Goal: Task Accomplishment & Management: Manage account settings

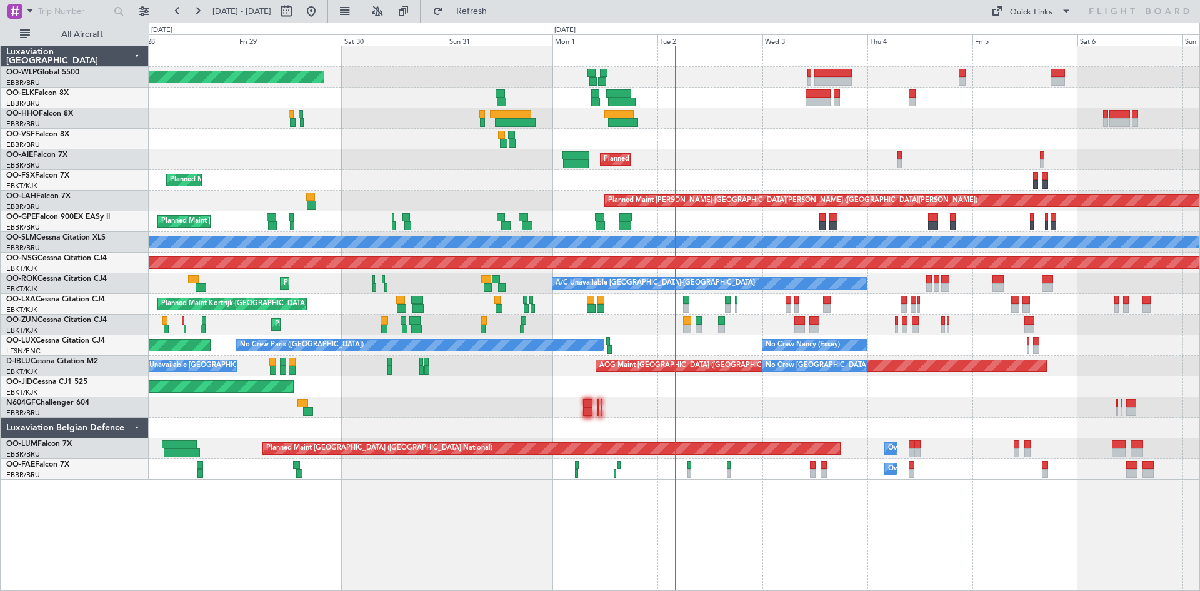
click at [769, 325] on div "Planned Maint Kortrijk-[GEOGRAPHIC_DATA]" at bounding box center [674, 324] width 1051 height 21
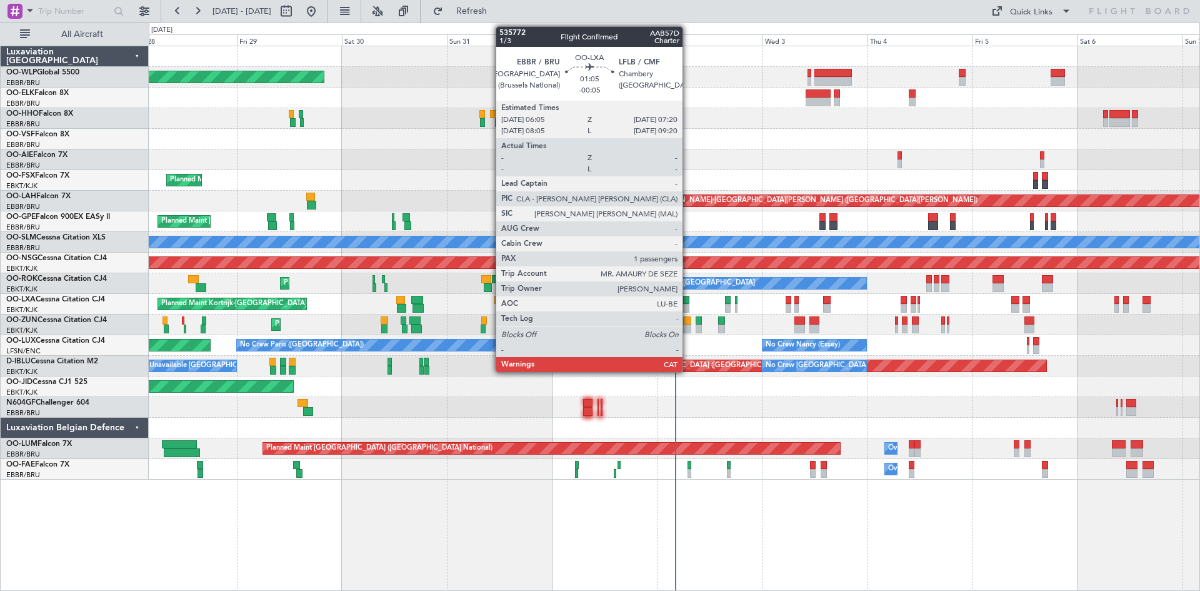
click at [688, 302] on div at bounding box center [686, 300] width 6 height 9
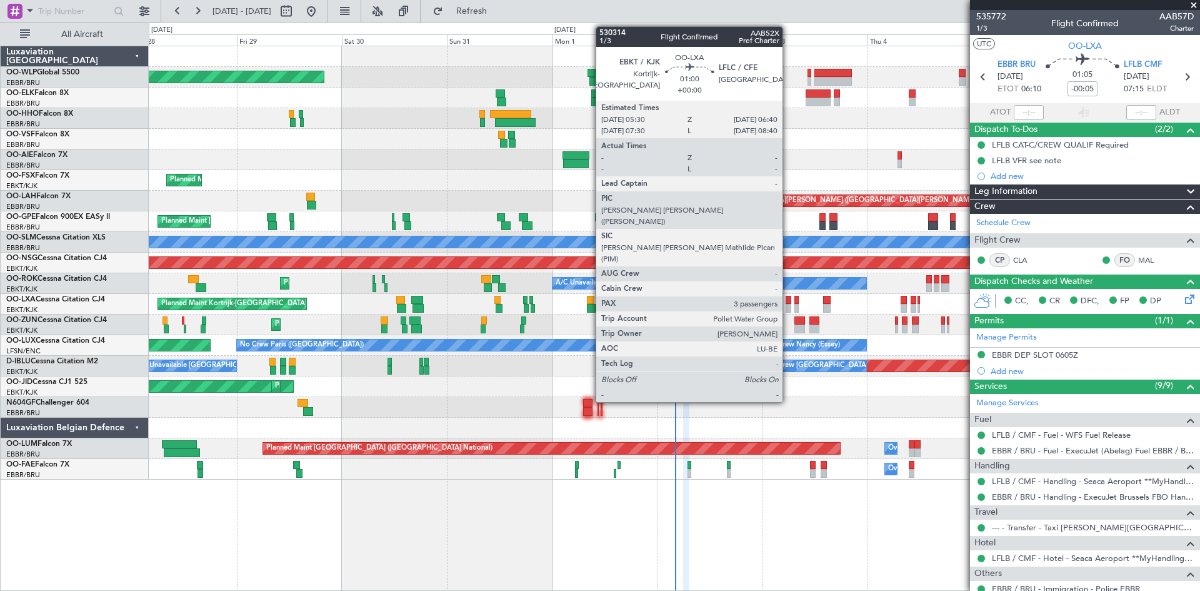
click at [788, 310] on div at bounding box center [789, 308] width 6 height 9
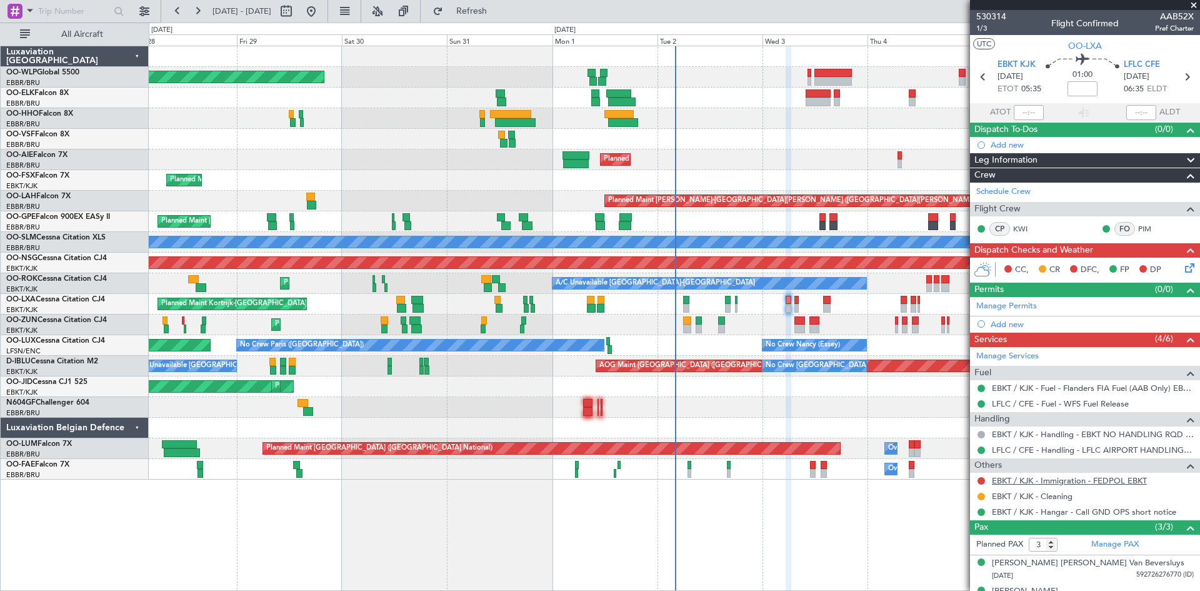
scroll to position [48, 0]
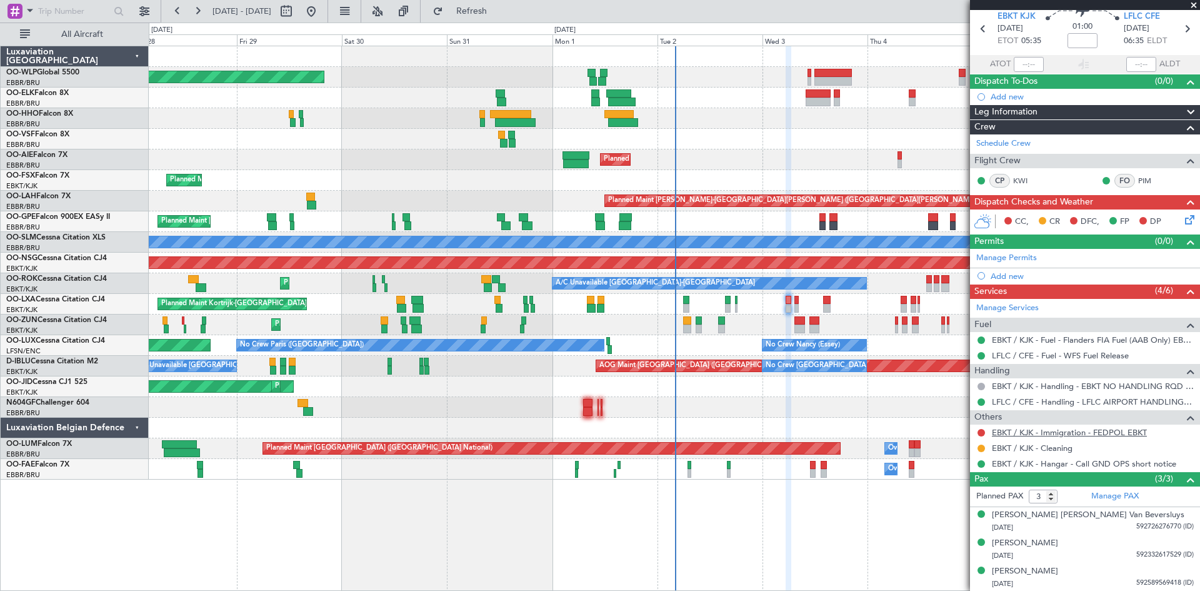
click at [1068, 433] on link "EBKT / KJK - Immigration - FEDPOL EBKT" at bounding box center [1069, 432] width 155 height 11
click at [1101, 430] on link "EBKT / KJK - Immigration - FEDPOL EBKT" at bounding box center [1069, 432] width 155 height 11
click at [498, 16] on span "Refresh" at bounding box center [472, 11] width 53 height 9
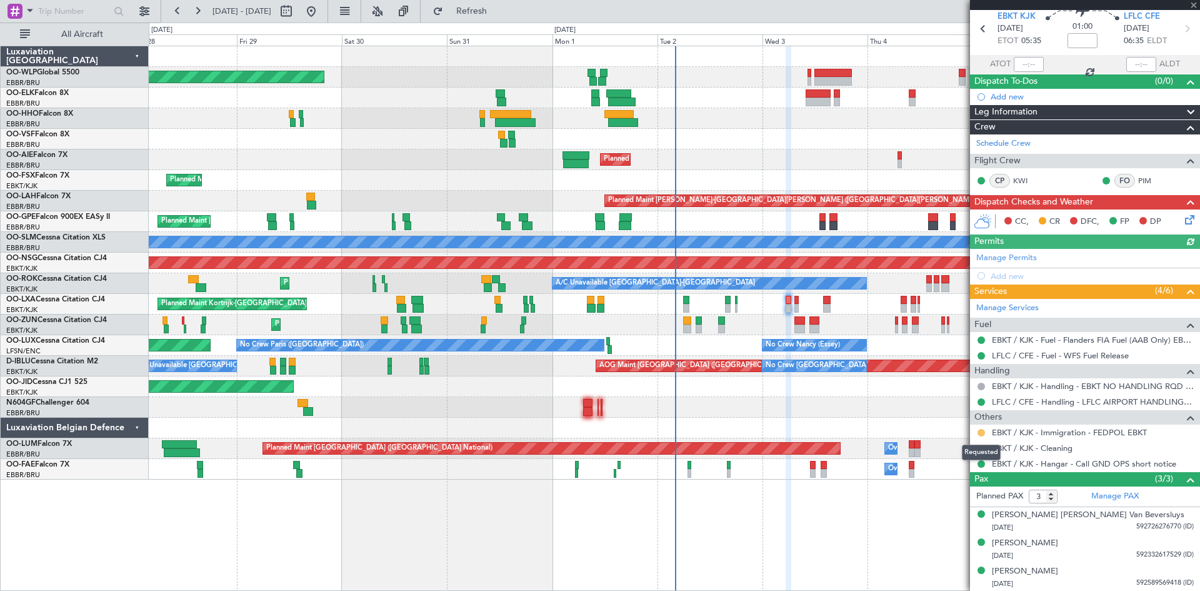
click at [981, 432] on button at bounding box center [982, 433] width 8 height 8
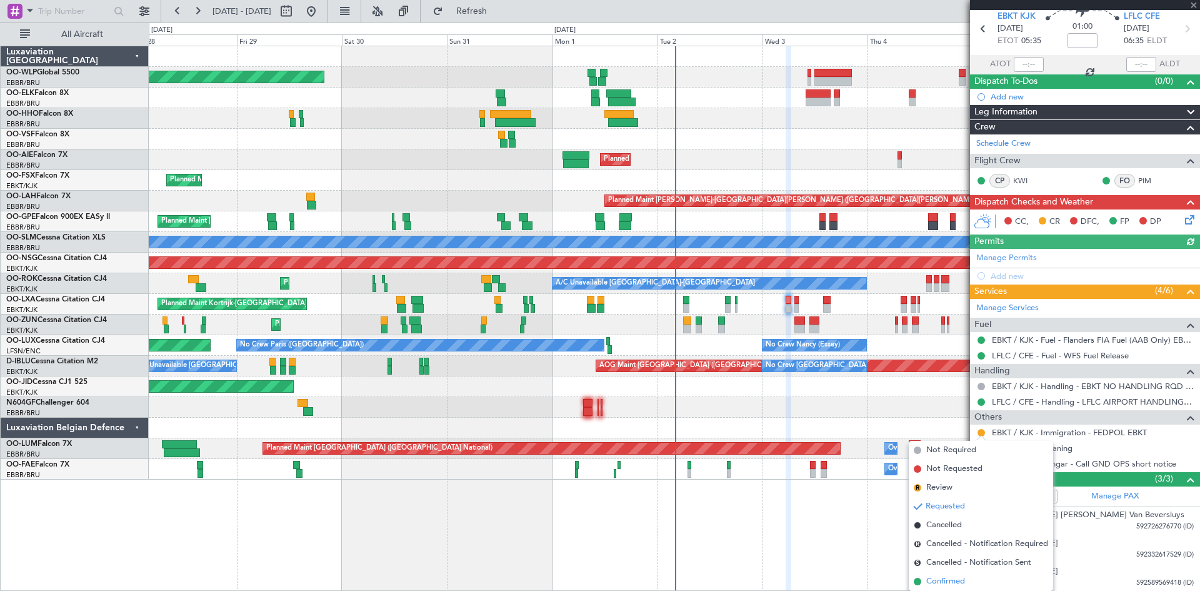
click at [951, 578] on span "Confirmed" at bounding box center [945, 581] width 39 height 13
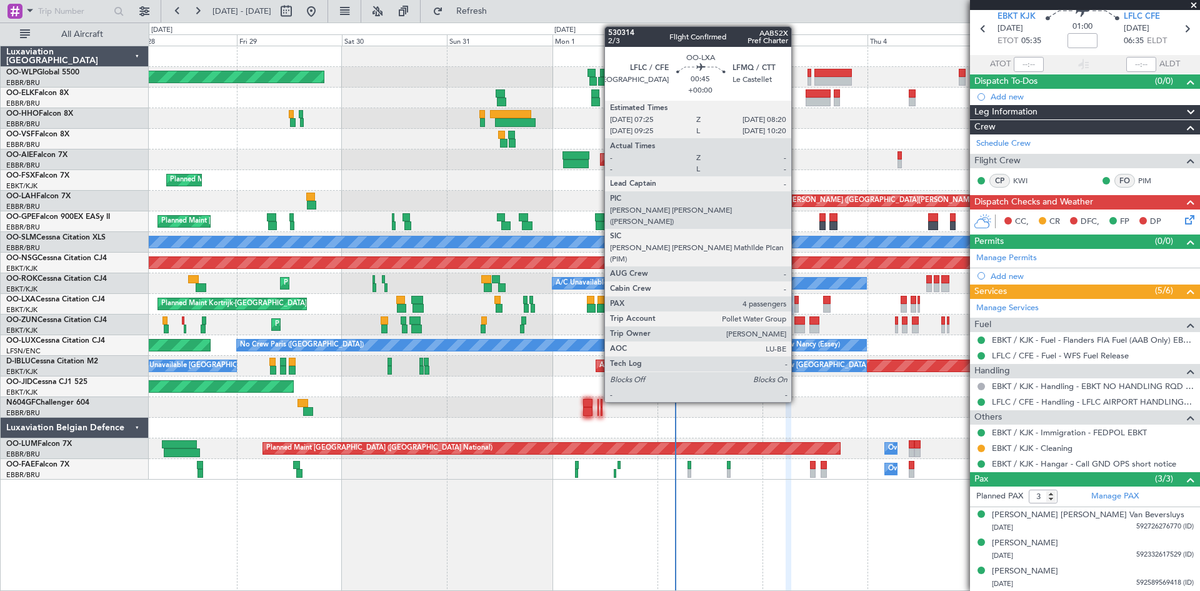
click at [798, 301] on div at bounding box center [796, 300] width 4 height 9
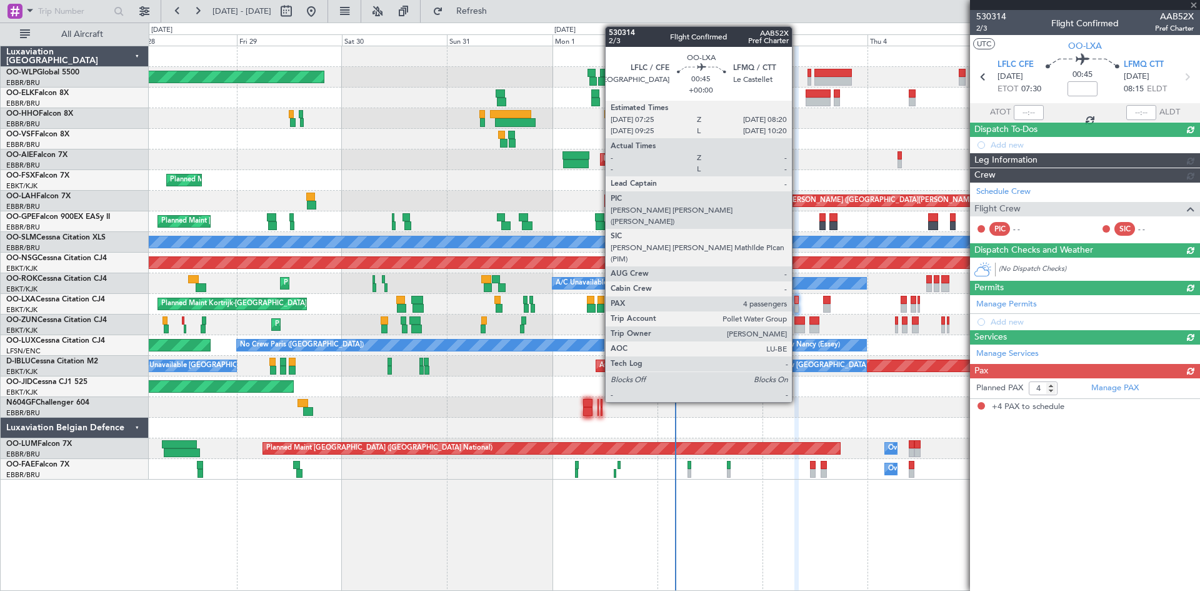
scroll to position [0, 0]
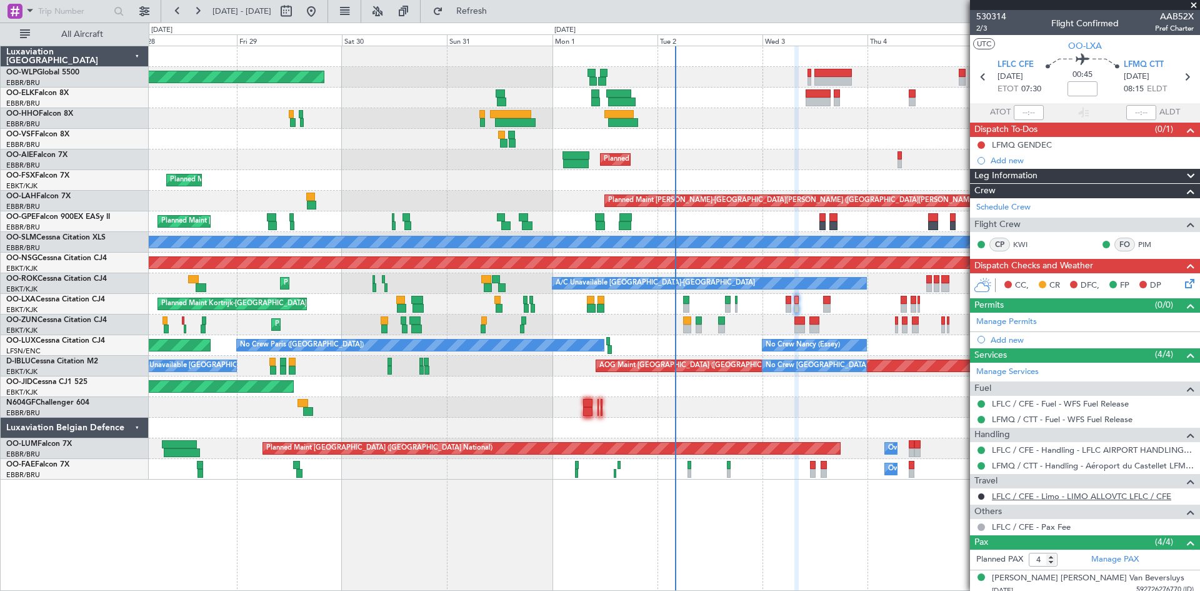
click at [1111, 496] on link "LFLC / CFE - Limo - LIMO ALLOVTC LFLC / CFE" at bounding box center [1081, 496] width 179 height 11
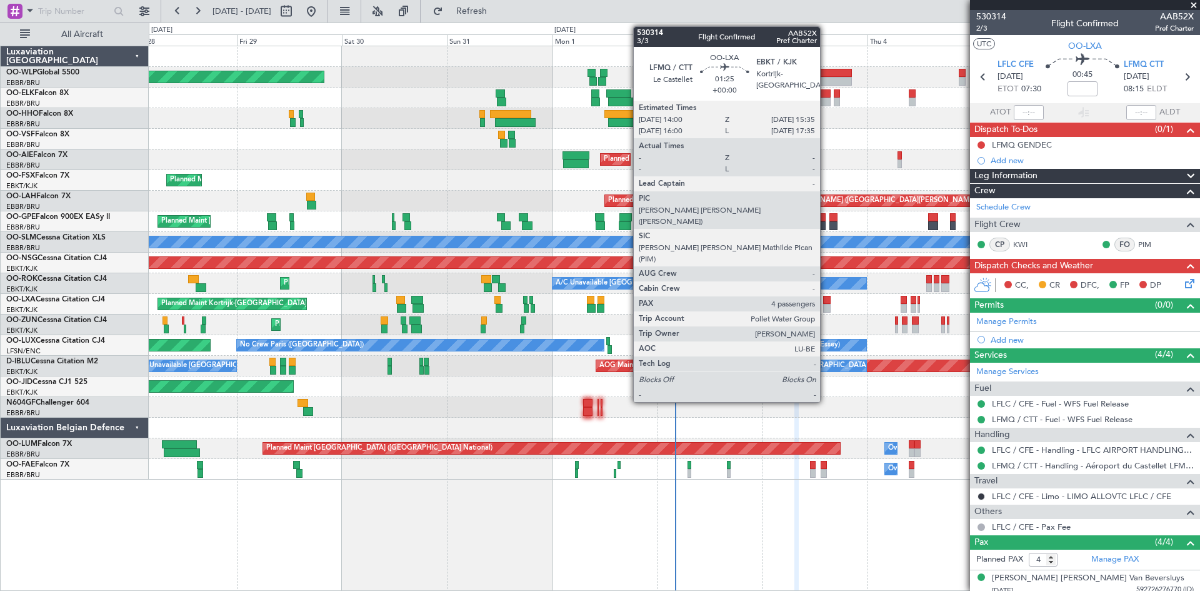
click at [826, 304] on div at bounding box center [827, 308] width 8 height 9
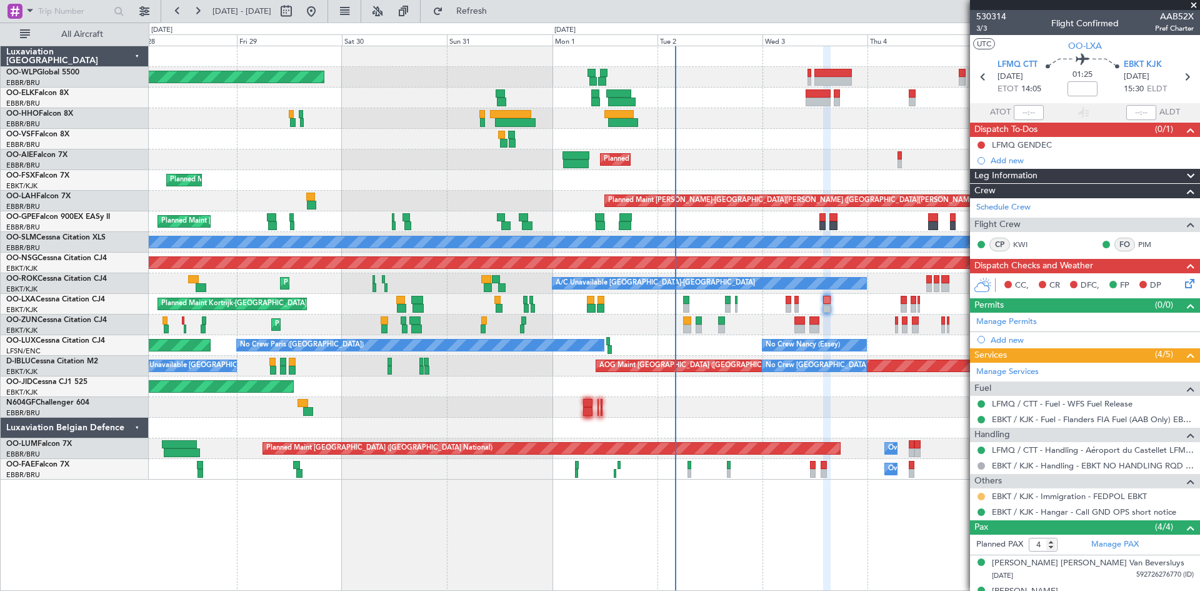
click at [979, 496] on button at bounding box center [982, 497] width 8 height 8
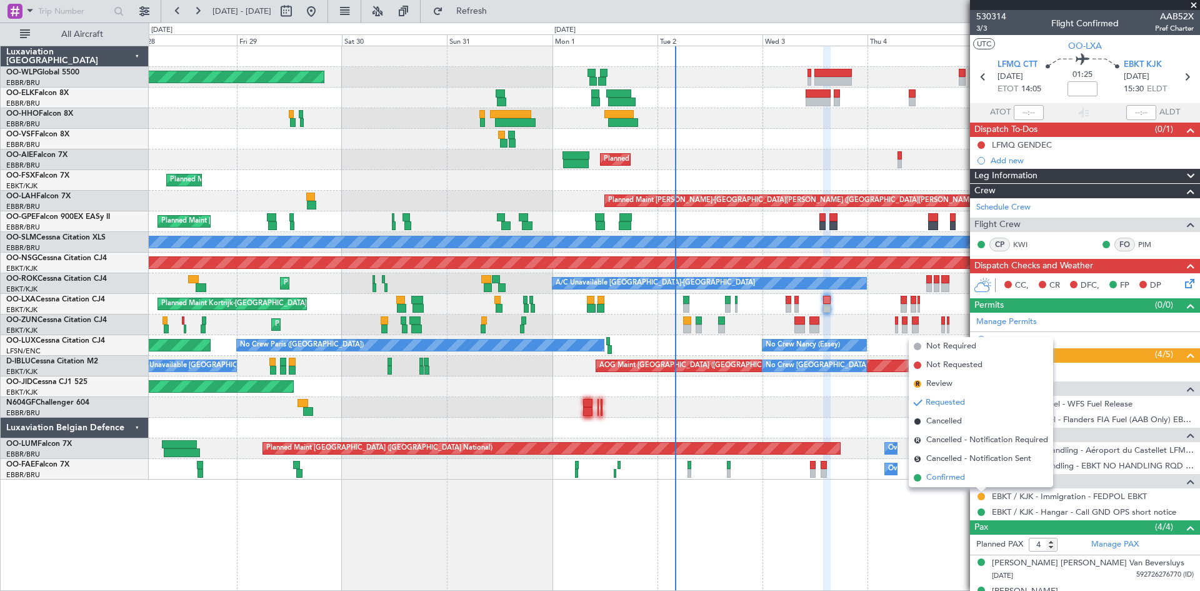
click at [953, 473] on span "Confirmed" at bounding box center [945, 477] width 39 height 13
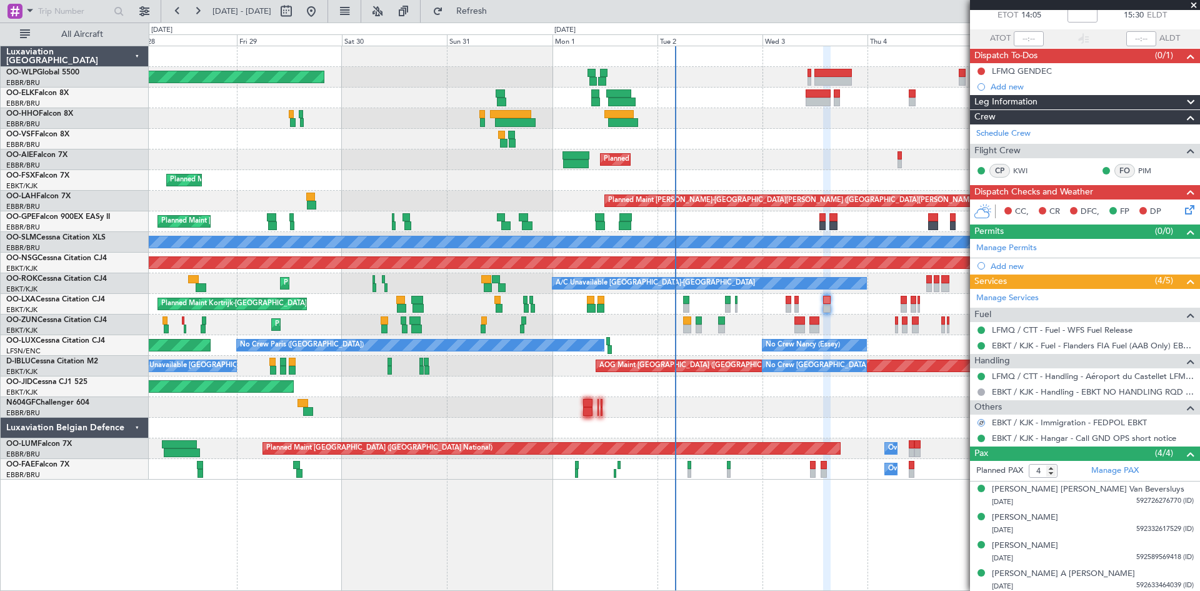
scroll to position [76, 0]
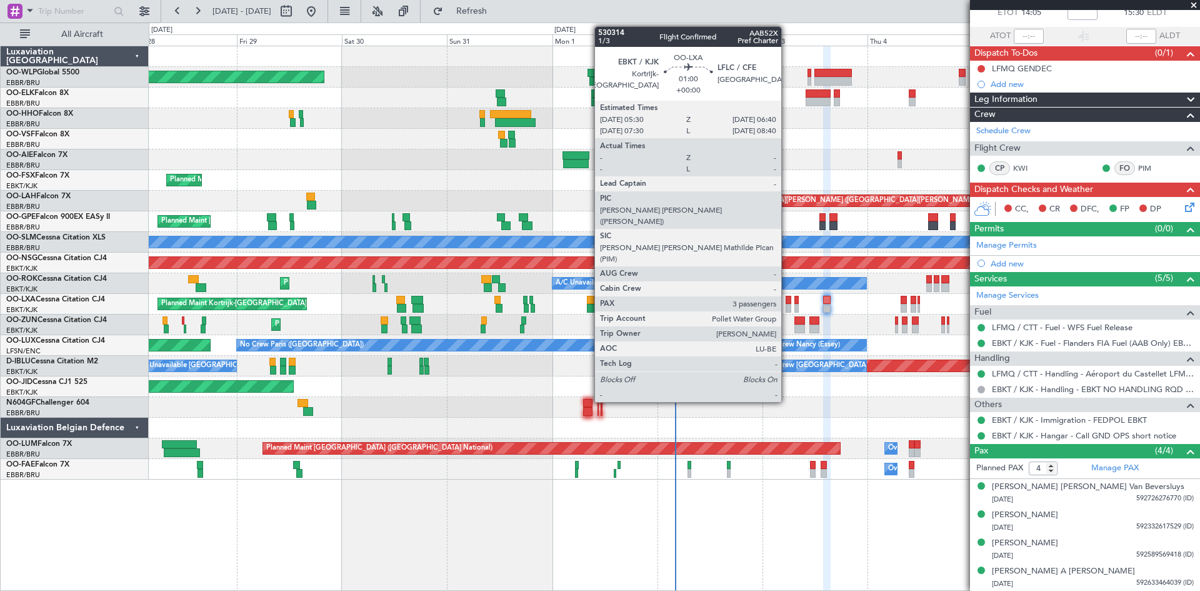
click at [787, 307] on div at bounding box center [789, 308] width 6 height 9
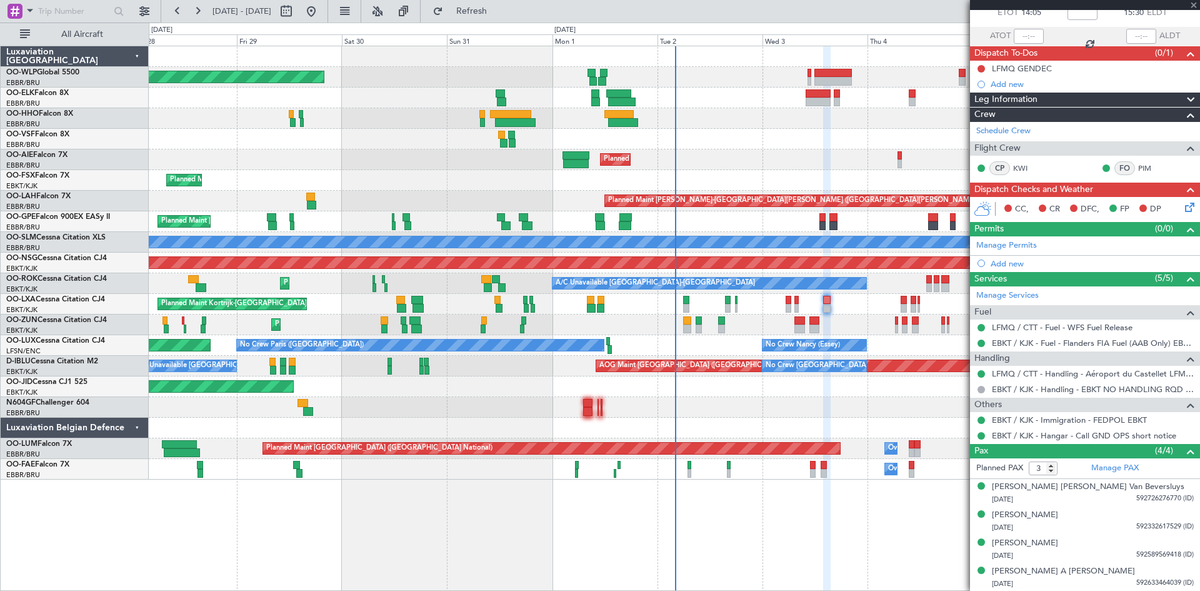
scroll to position [0, 0]
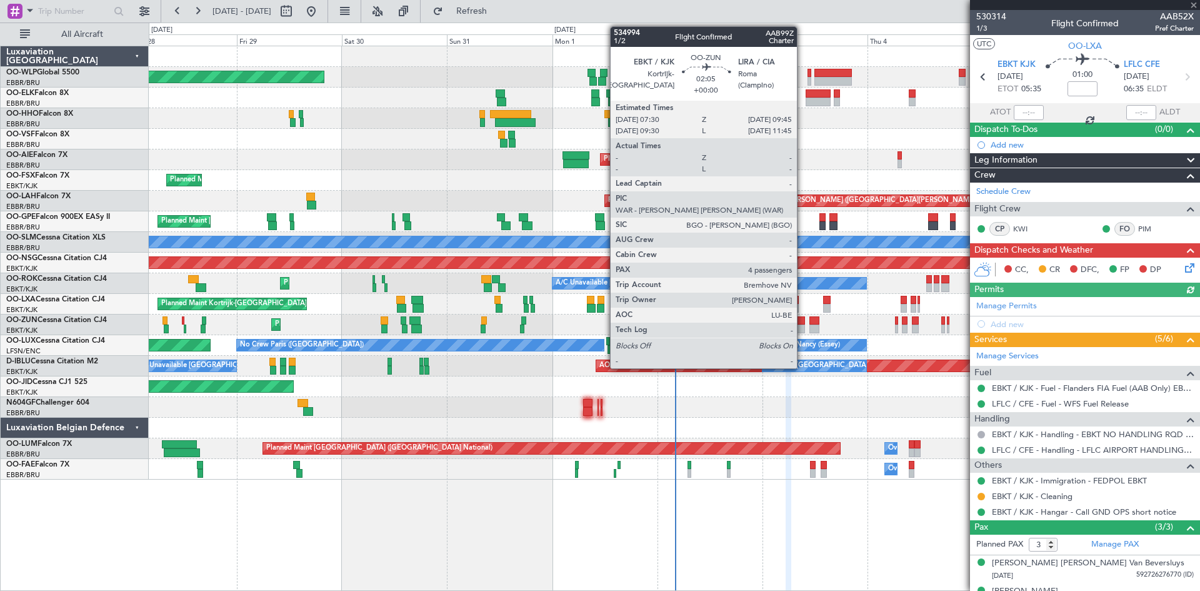
click at [803, 324] on div at bounding box center [799, 320] width 10 height 9
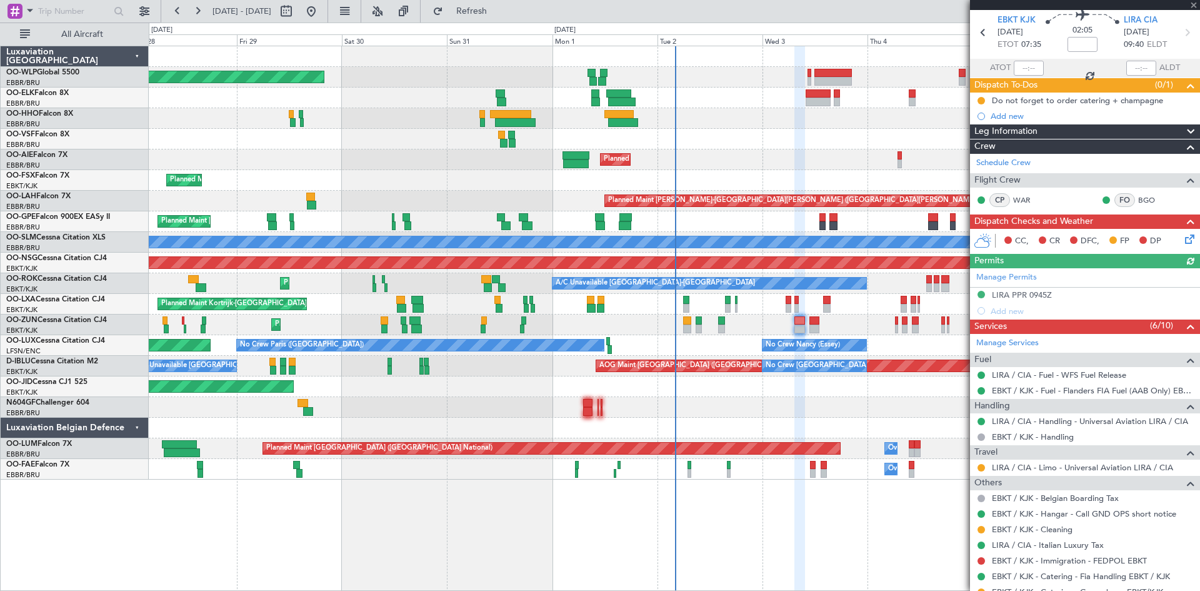
scroll to position [63, 0]
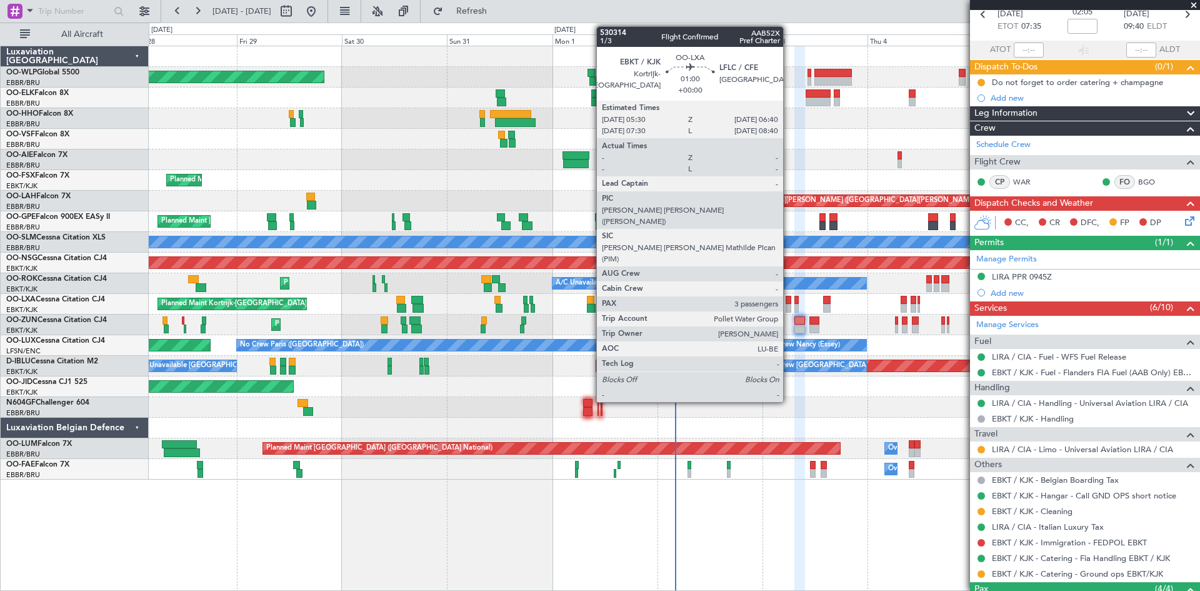
click at [789, 299] on div at bounding box center [789, 300] width 6 height 9
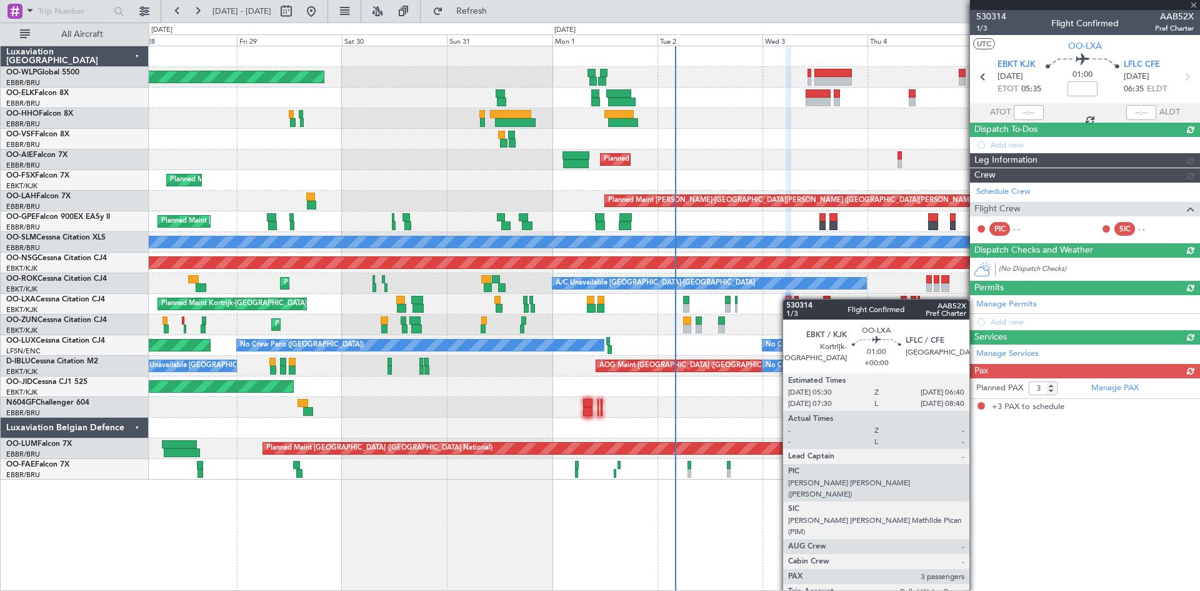
scroll to position [0, 0]
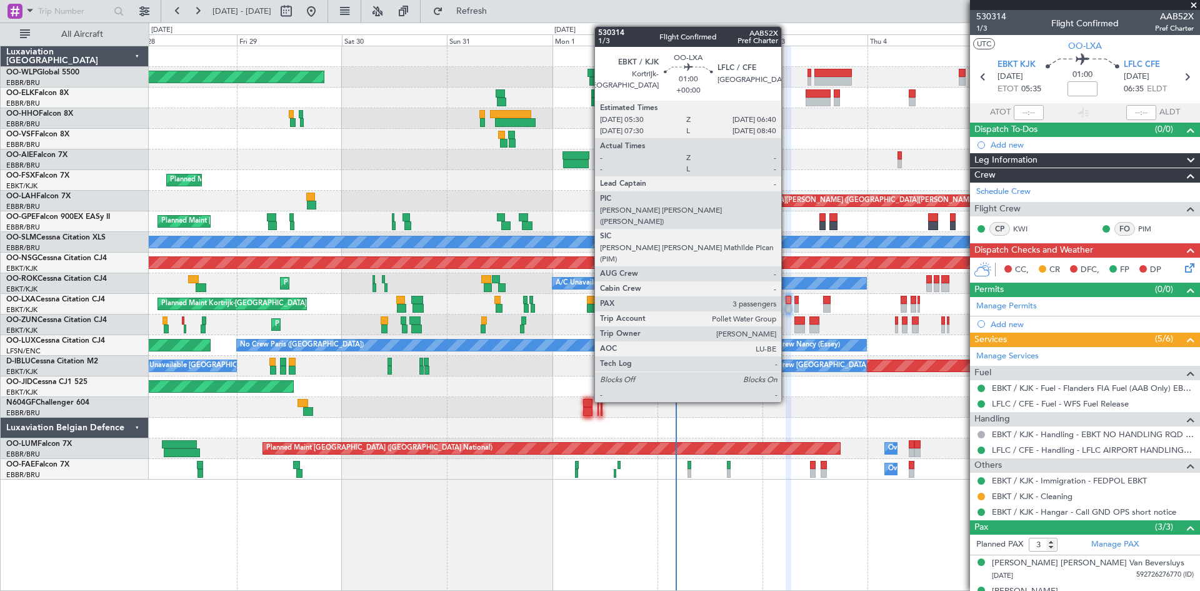
click at [787, 301] on div at bounding box center [789, 300] width 6 height 9
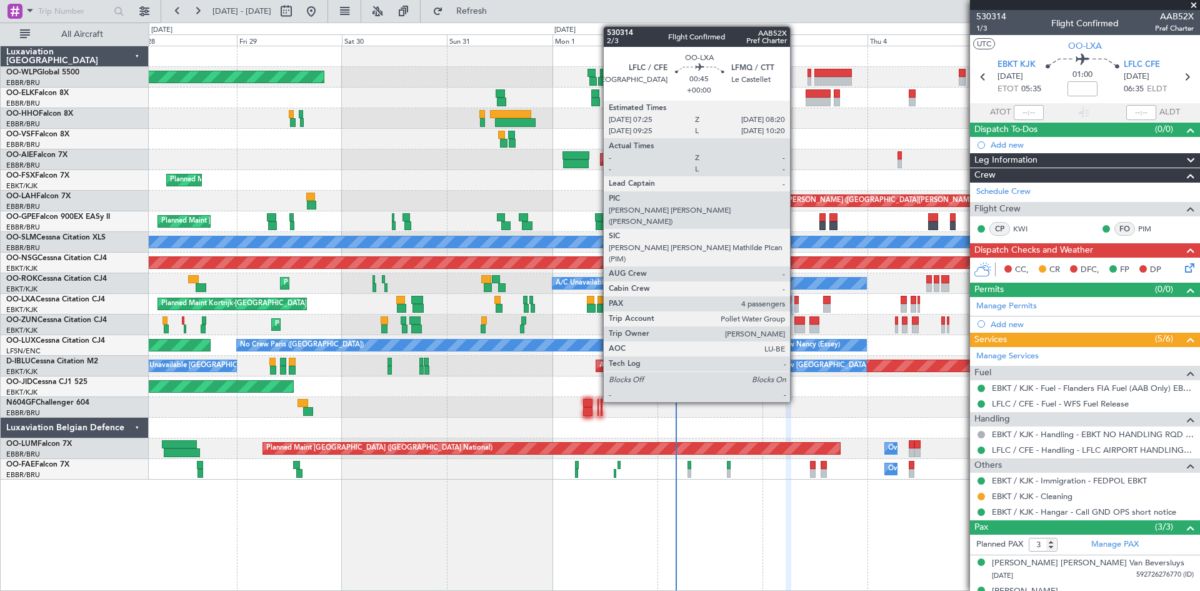
click at [796, 301] on div at bounding box center [796, 300] width 4 height 9
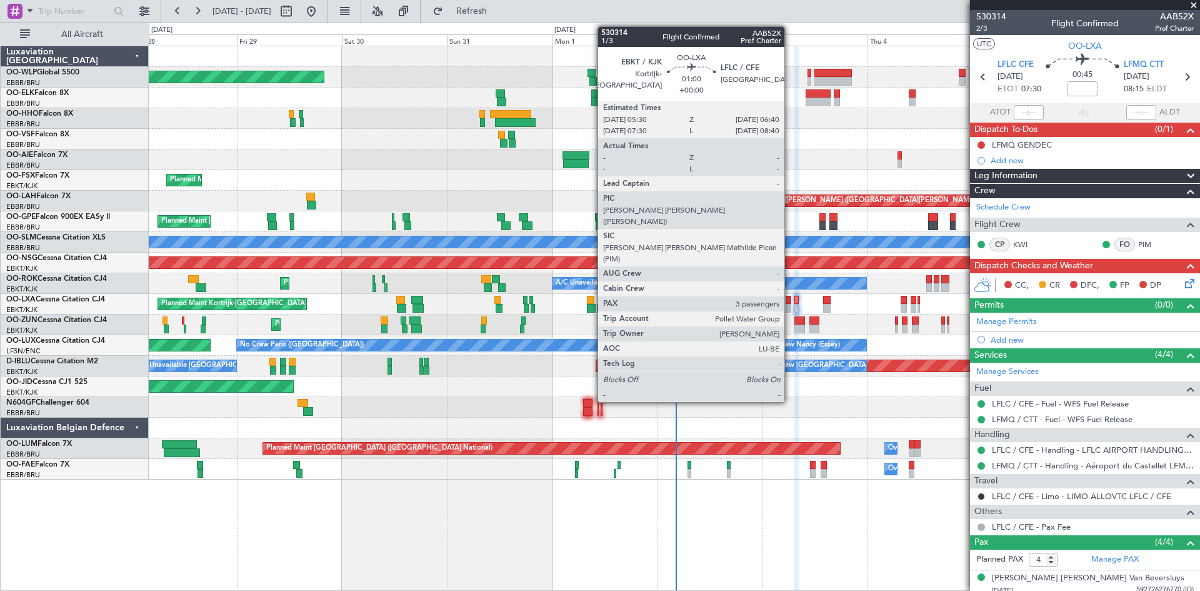
click at [790, 312] on div at bounding box center [789, 308] width 6 height 9
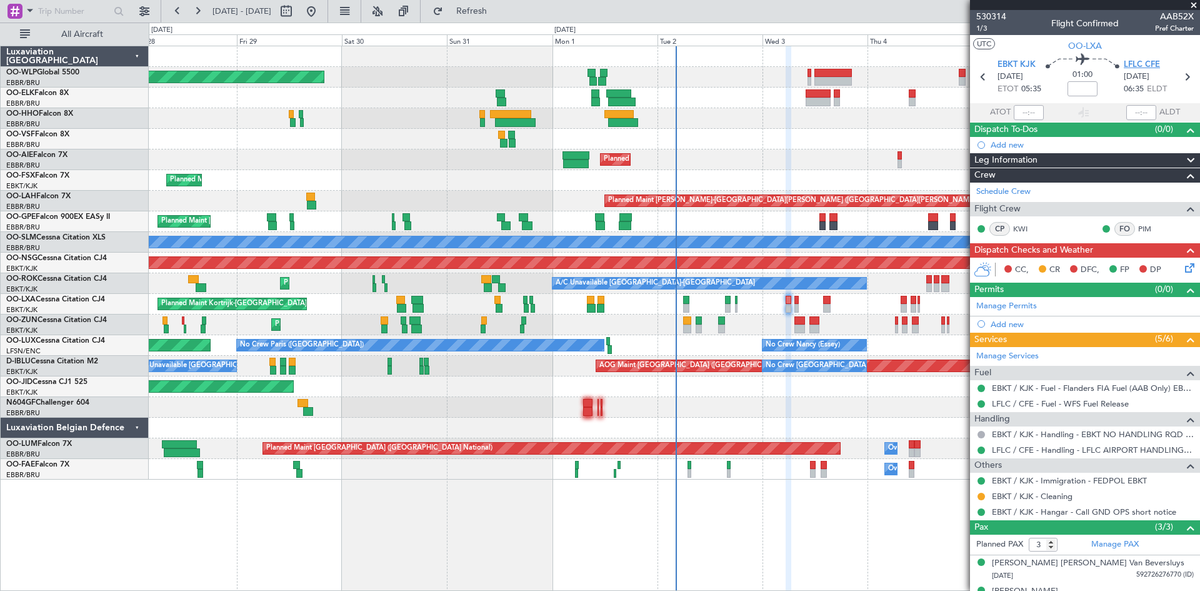
click at [1141, 63] on span "LFLC CFE" at bounding box center [1142, 65] width 36 height 13
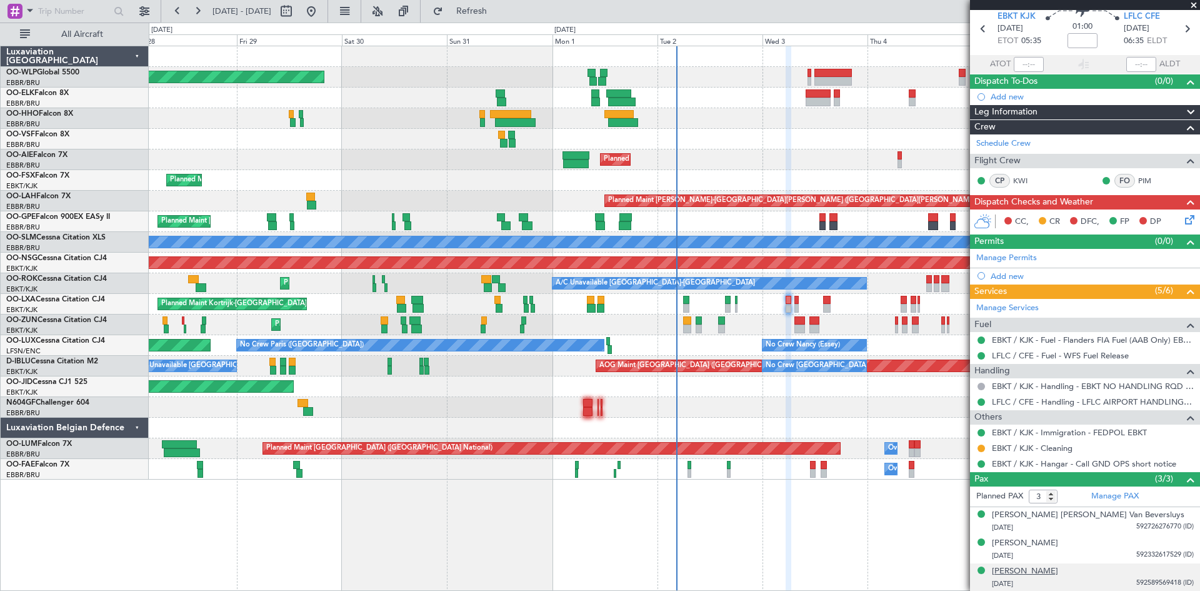
click at [1035, 573] on div "[PERSON_NAME]" at bounding box center [1025, 571] width 66 height 13
click at [1183, 218] on icon at bounding box center [1188, 218] width 10 height 10
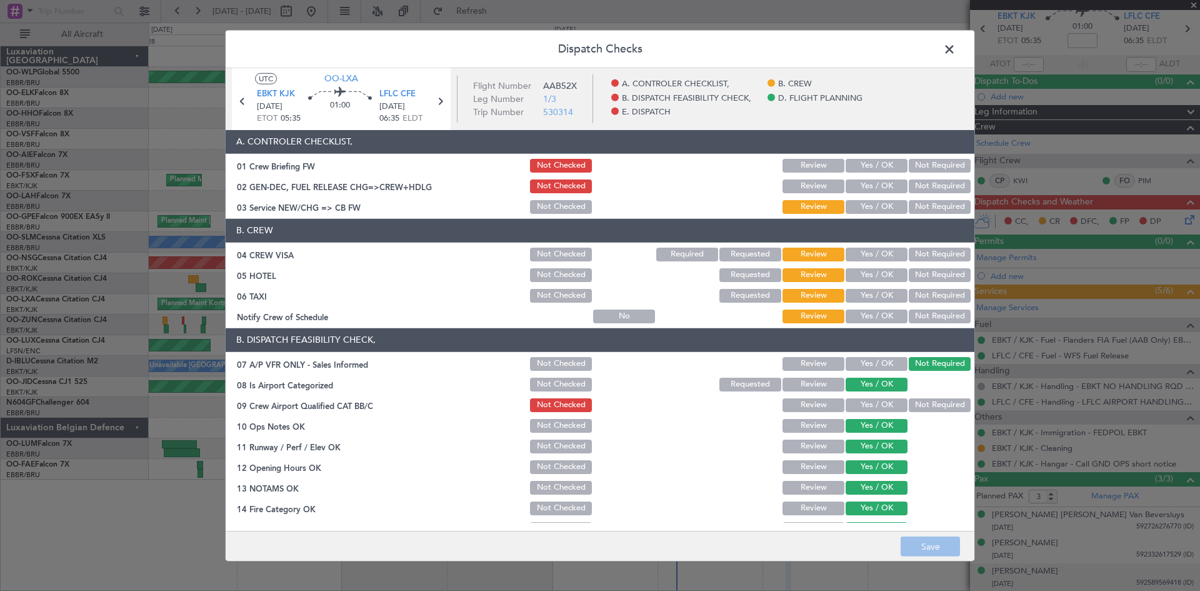
click at [956, 53] on span at bounding box center [956, 51] width 0 height 25
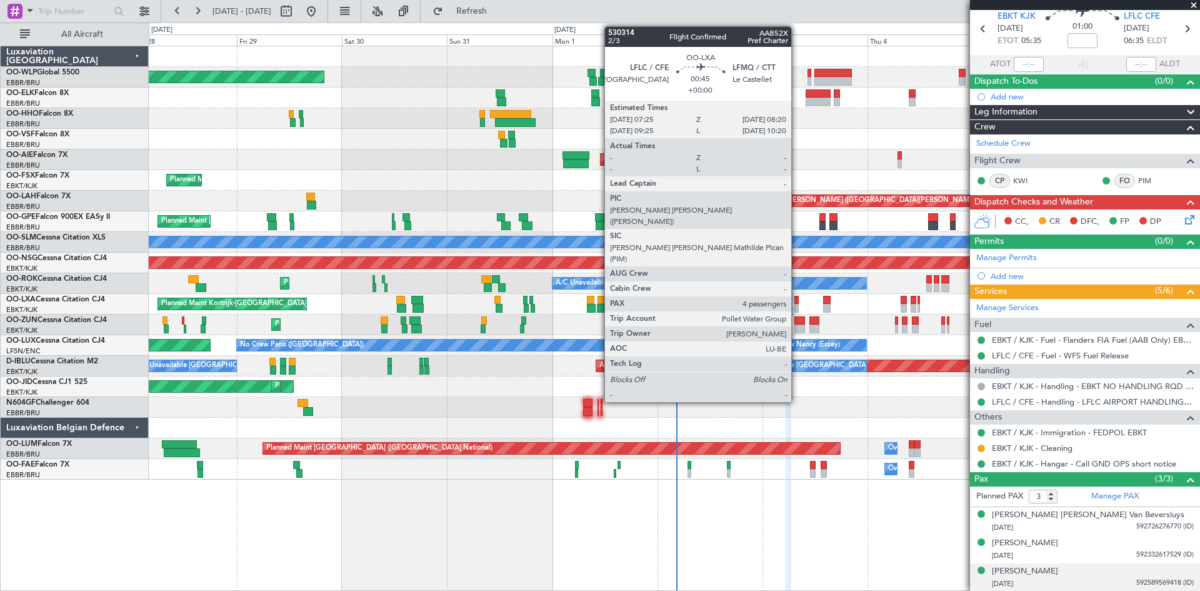
click at [797, 306] on div at bounding box center [796, 308] width 4 height 9
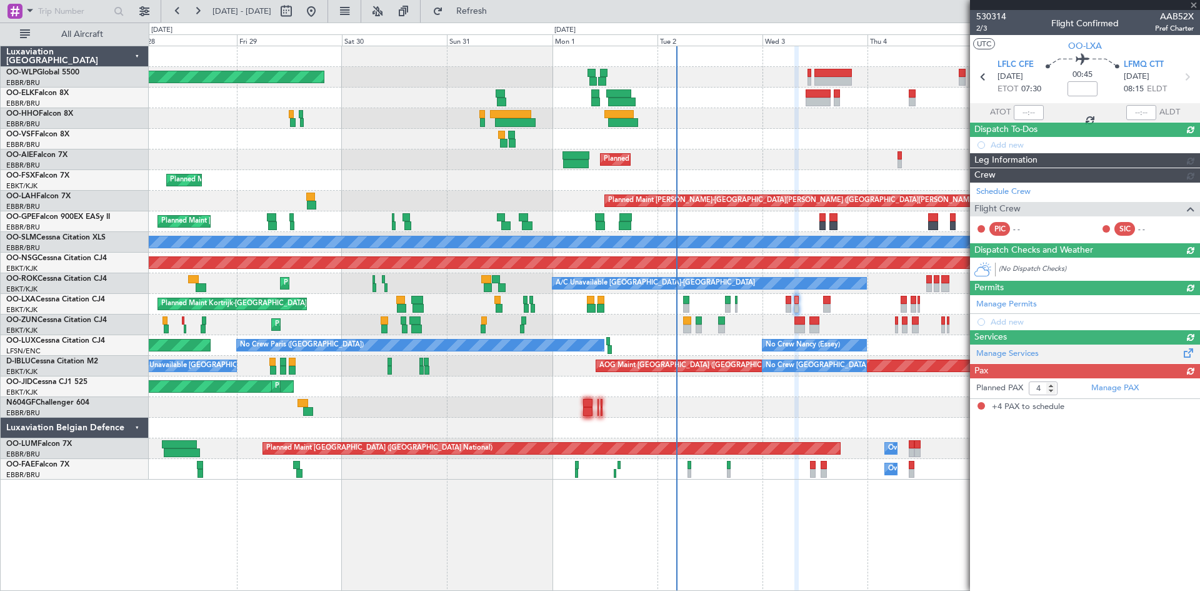
scroll to position [0, 0]
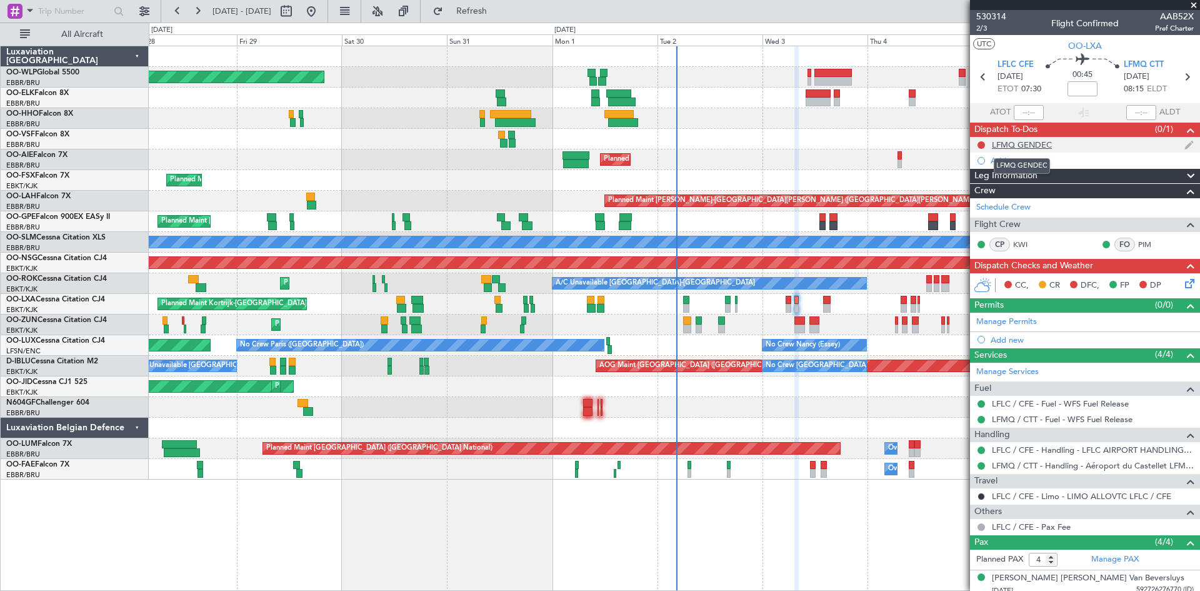
click at [1030, 144] on div "LFMQ GENDEC" at bounding box center [1022, 144] width 60 height 11
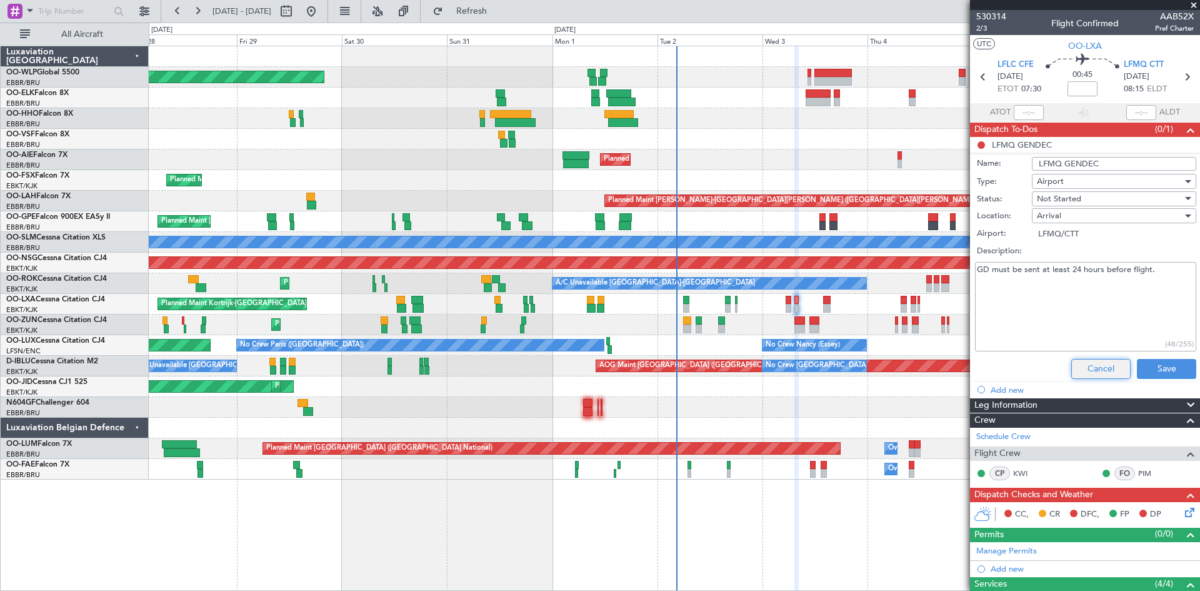
click at [1106, 366] on button "Cancel" at bounding box center [1100, 369] width 59 height 20
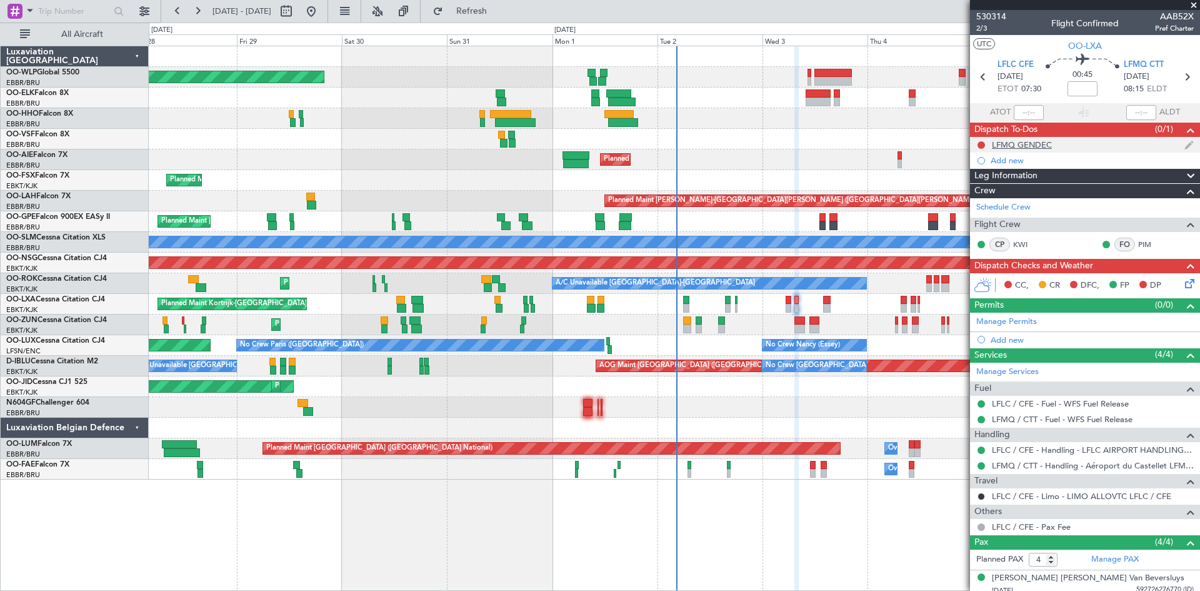
click at [1038, 148] on div "LFMQ GENDEC" at bounding box center [1022, 144] width 60 height 11
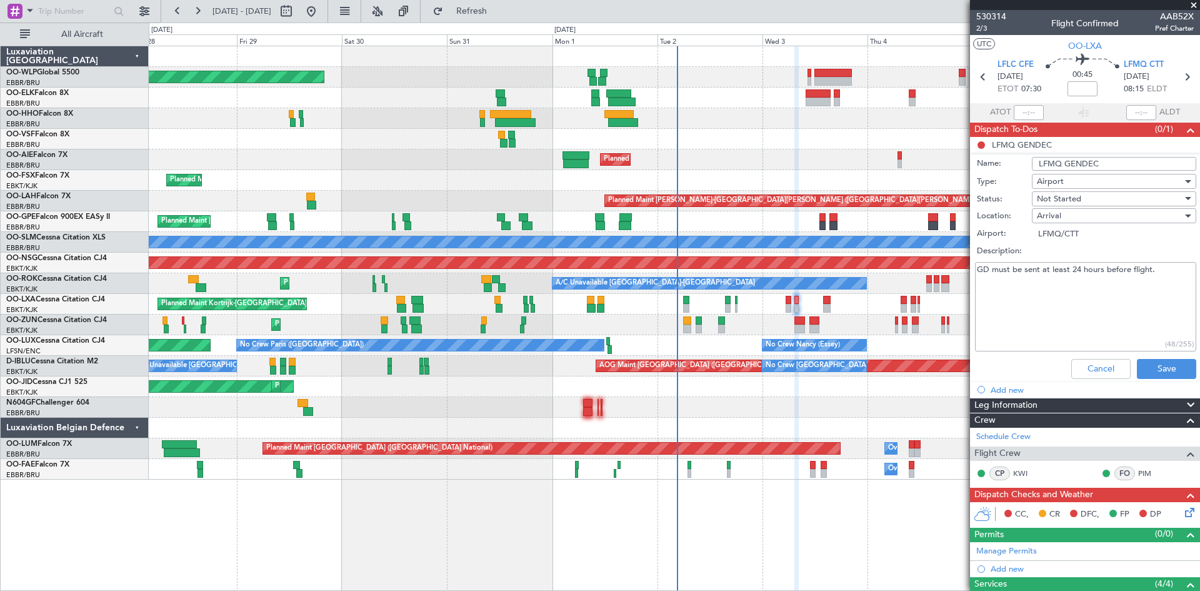
click at [981, 147] on li "LFMQ GENDEC Name: LFMQ GENDEC Type: Airport Status: Not Started Location: Arriv…" at bounding box center [1085, 260] width 230 height 247
click at [1093, 373] on button "Cancel" at bounding box center [1100, 369] width 59 height 20
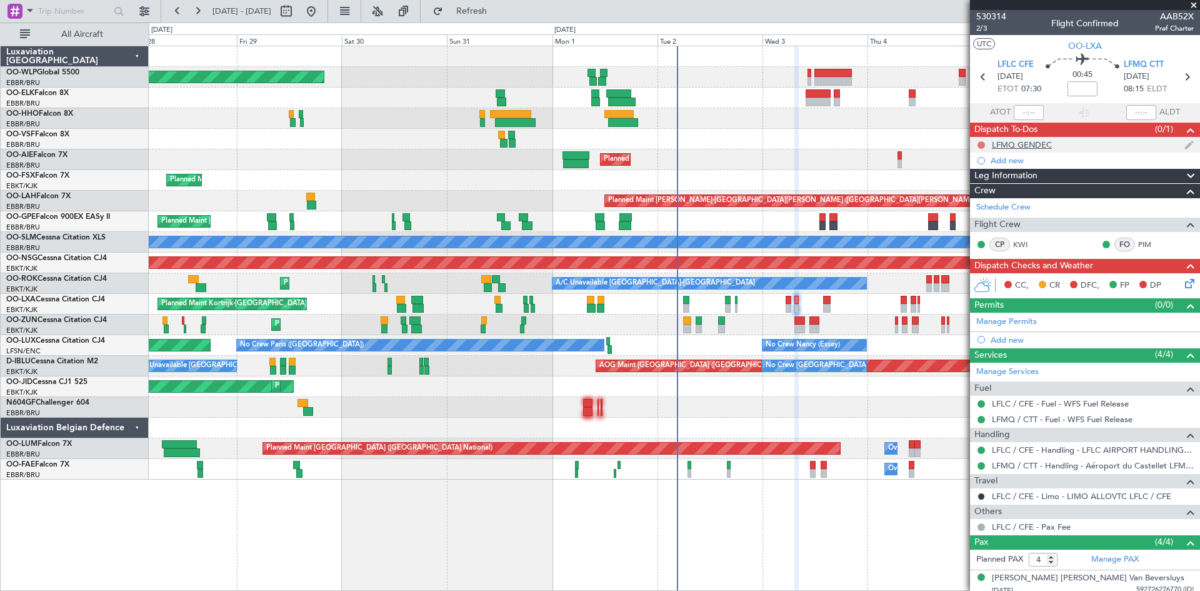
click at [981, 141] on button at bounding box center [982, 145] width 8 height 8
click at [974, 193] on li "Completed" at bounding box center [982, 200] width 66 height 19
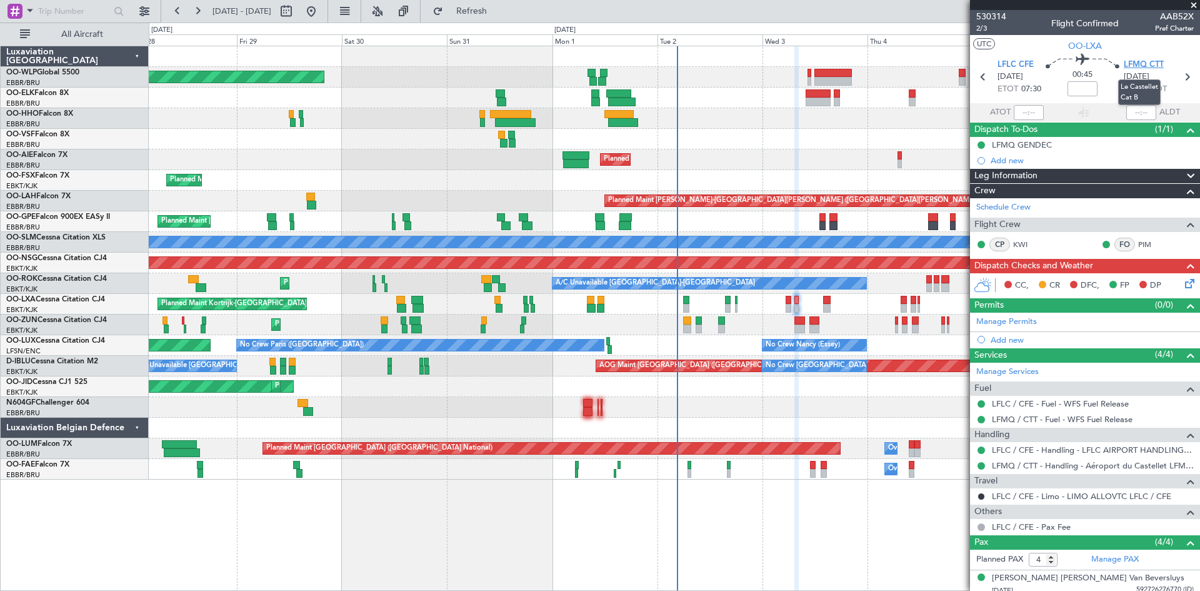
click at [1124, 61] on span "LFMQ CTT" at bounding box center [1144, 65] width 40 height 13
click at [1128, 66] on span "LFMQ CTT" at bounding box center [1144, 65] width 40 height 13
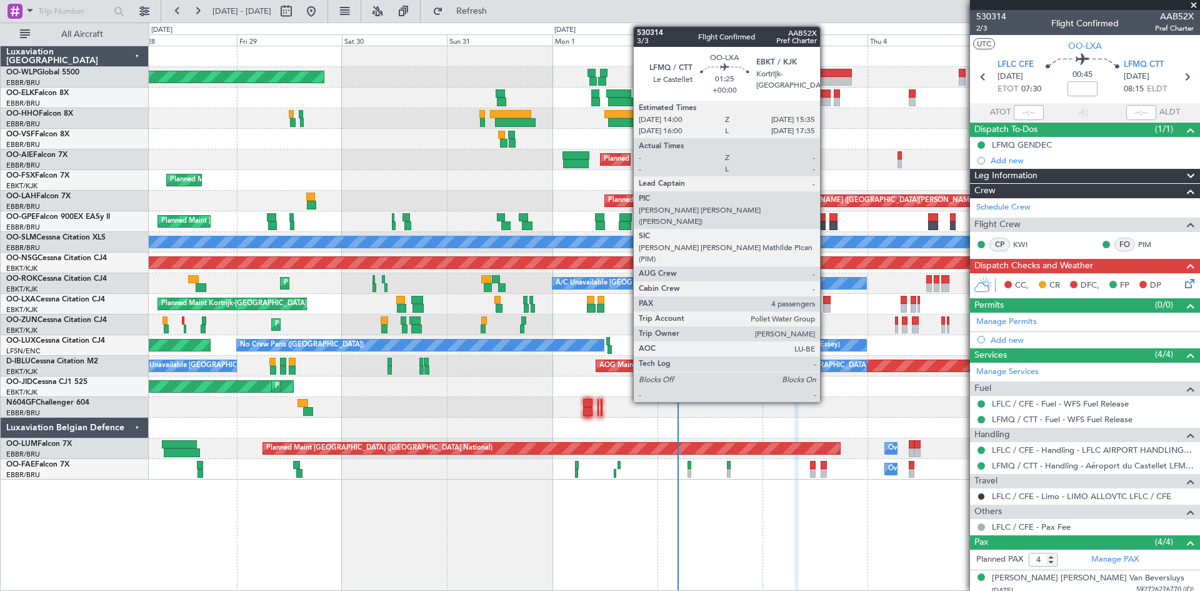
click at [826, 301] on div at bounding box center [827, 300] width 8 height 9
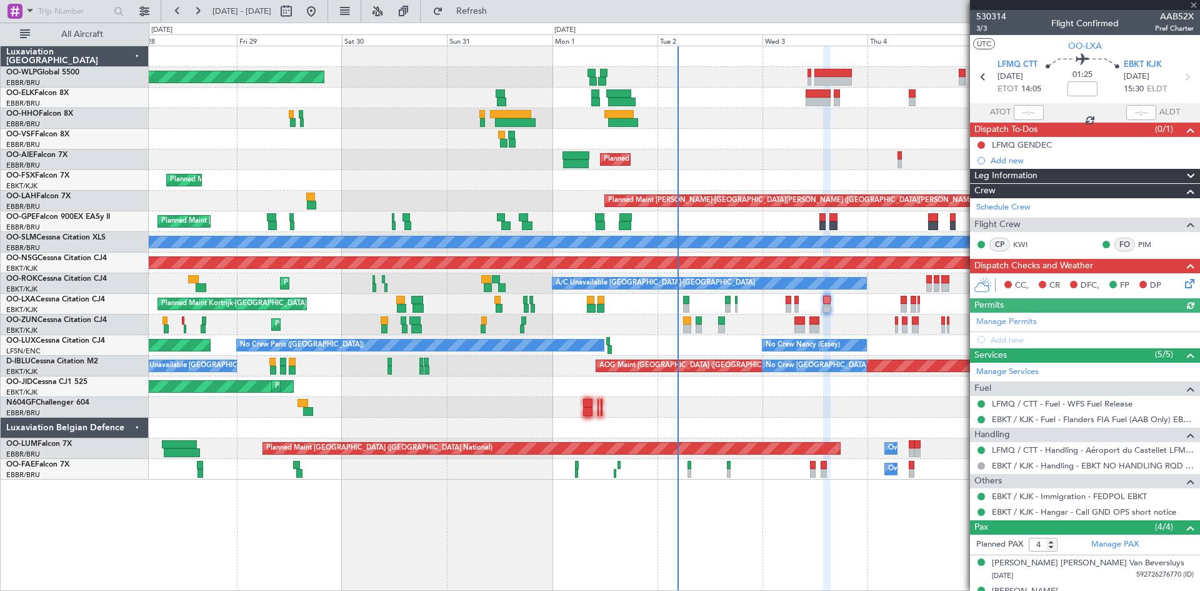
scroll to position [63, 0]
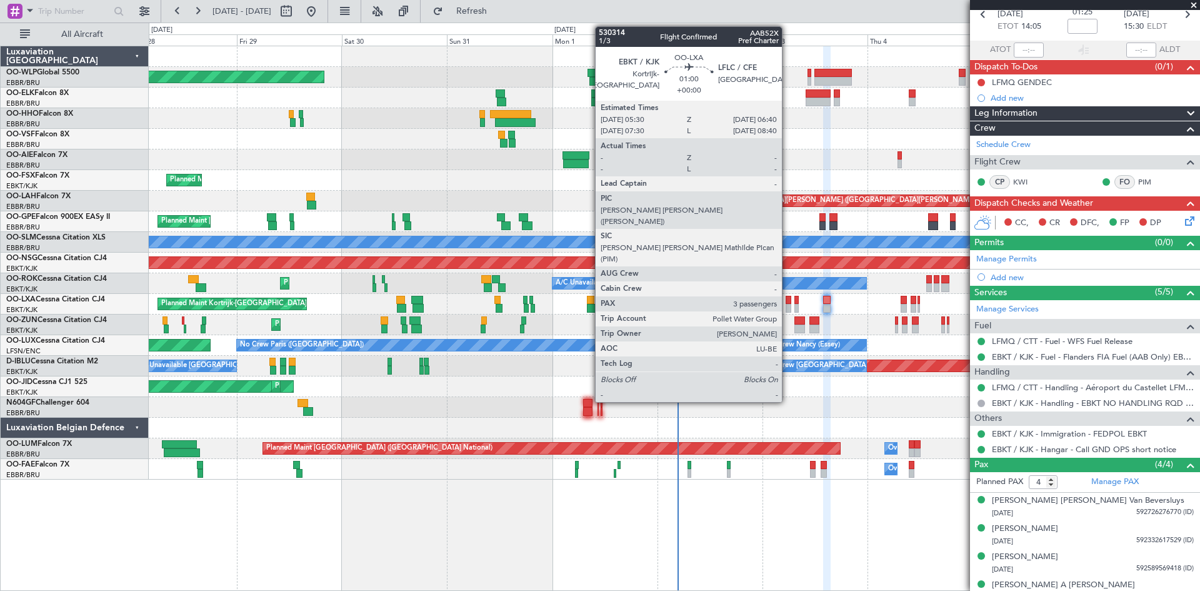
click at [788, 308] on div at bounding box center [789, 308] width 6 height 9
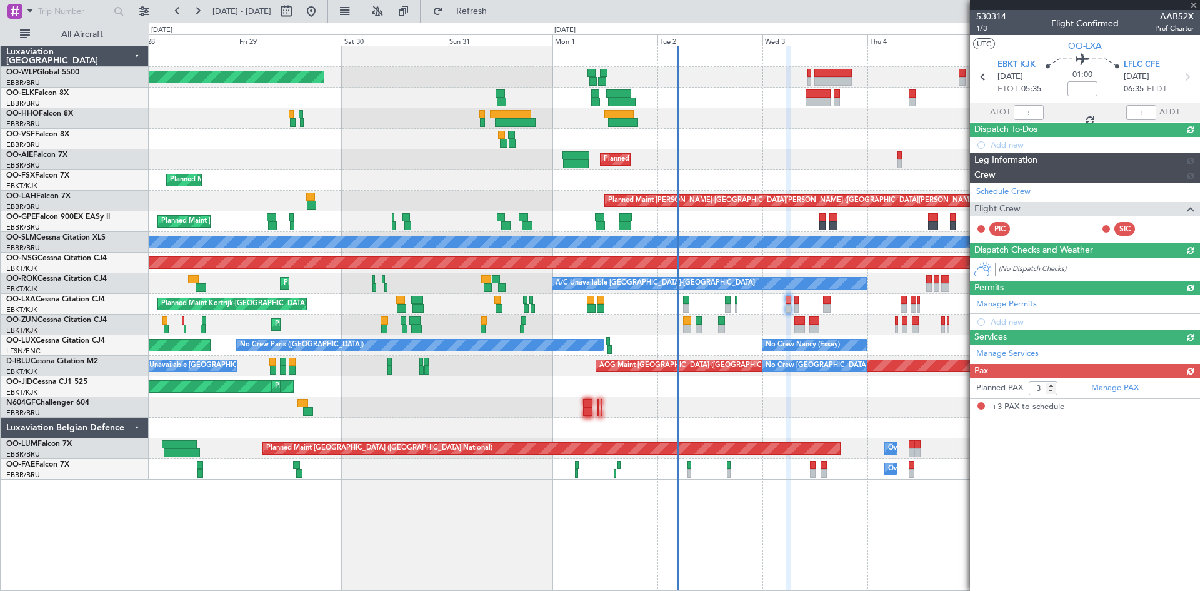
scroll to position [0, 0]
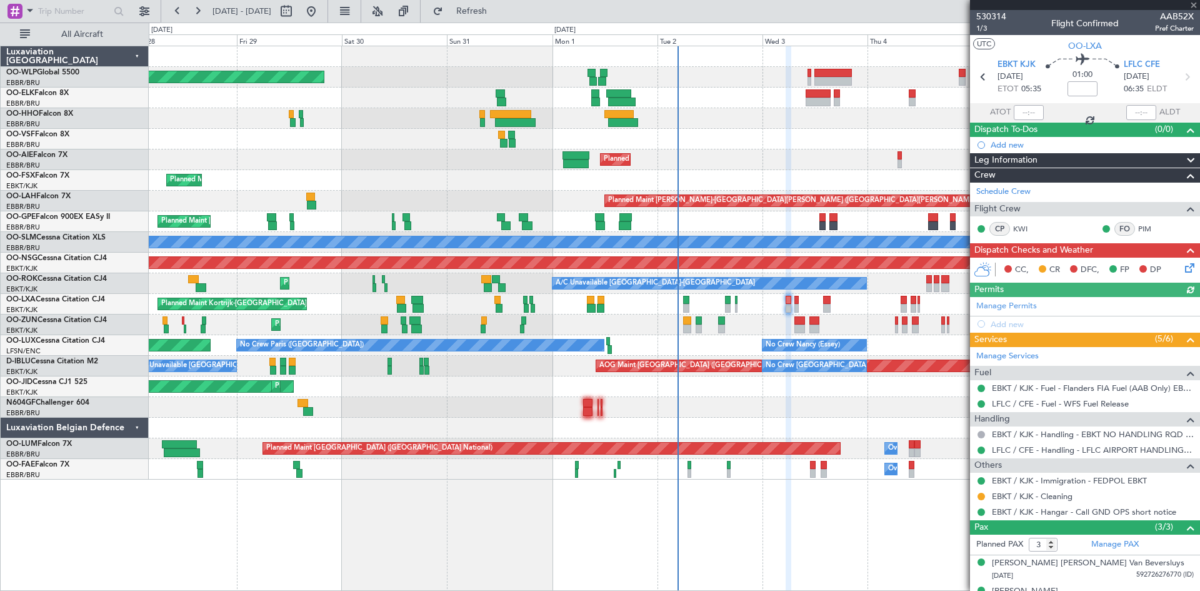
click at [1183, 266] on icon at bounding box center [1188, 266] width 10 height 10
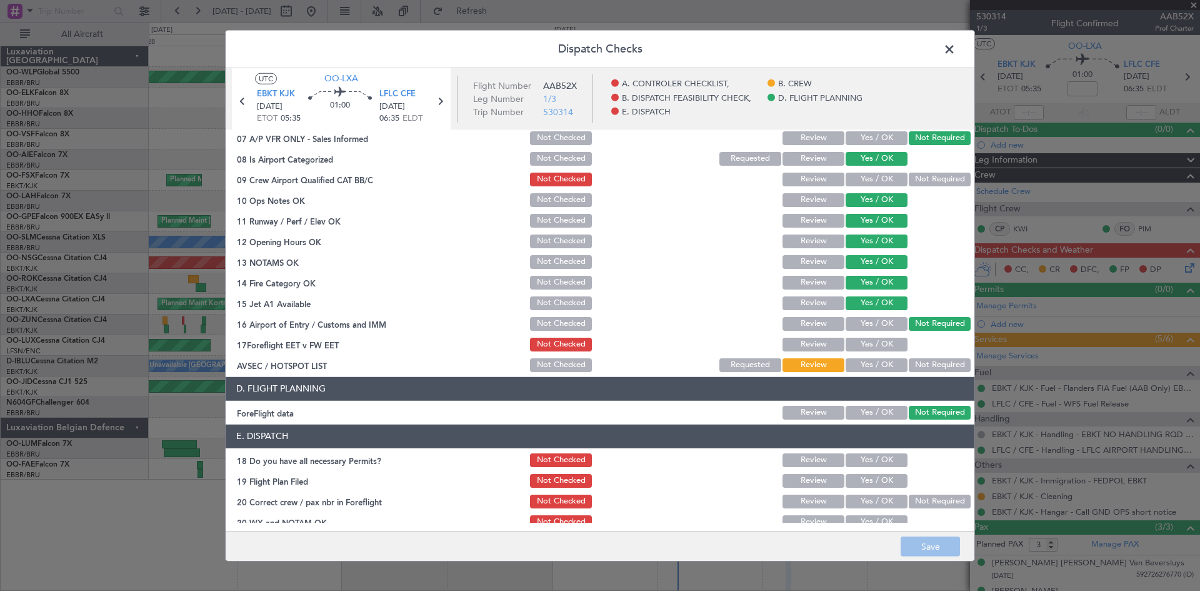
scroll to position [236, 0]
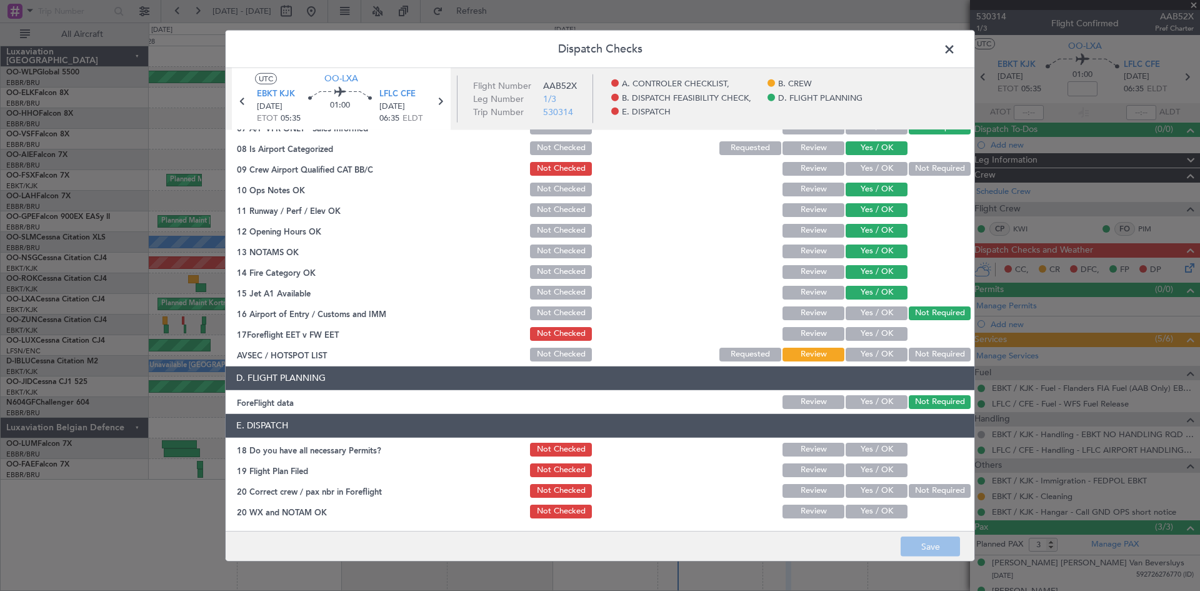
click at [956, 54] on span at bounding box center [956, 51] width 0 height 25
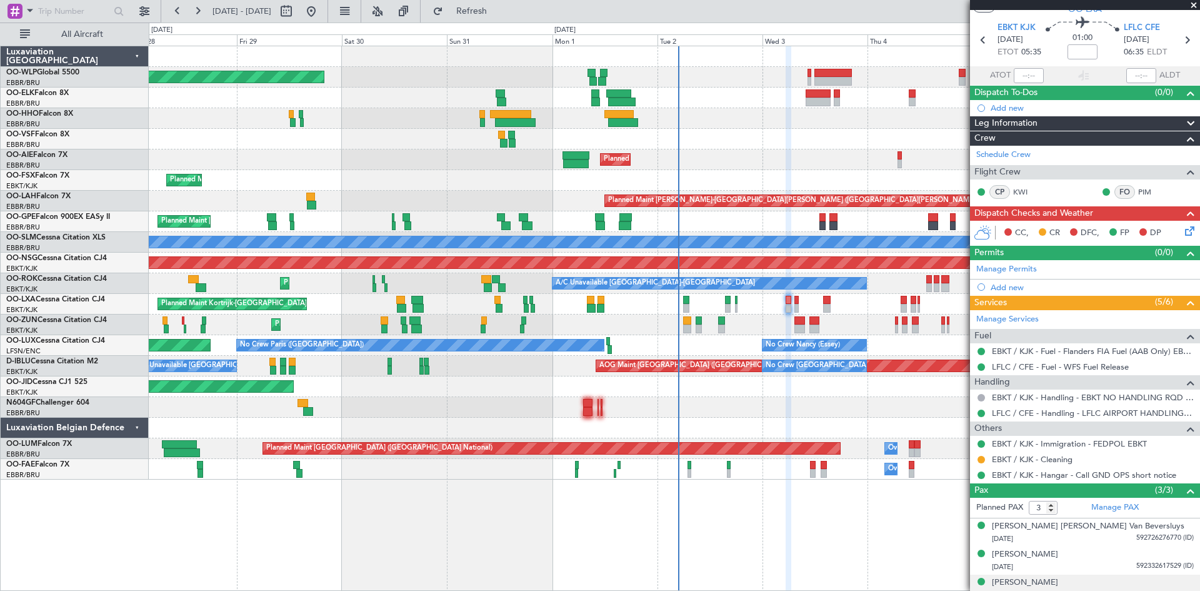
scroll to position [0, 0]
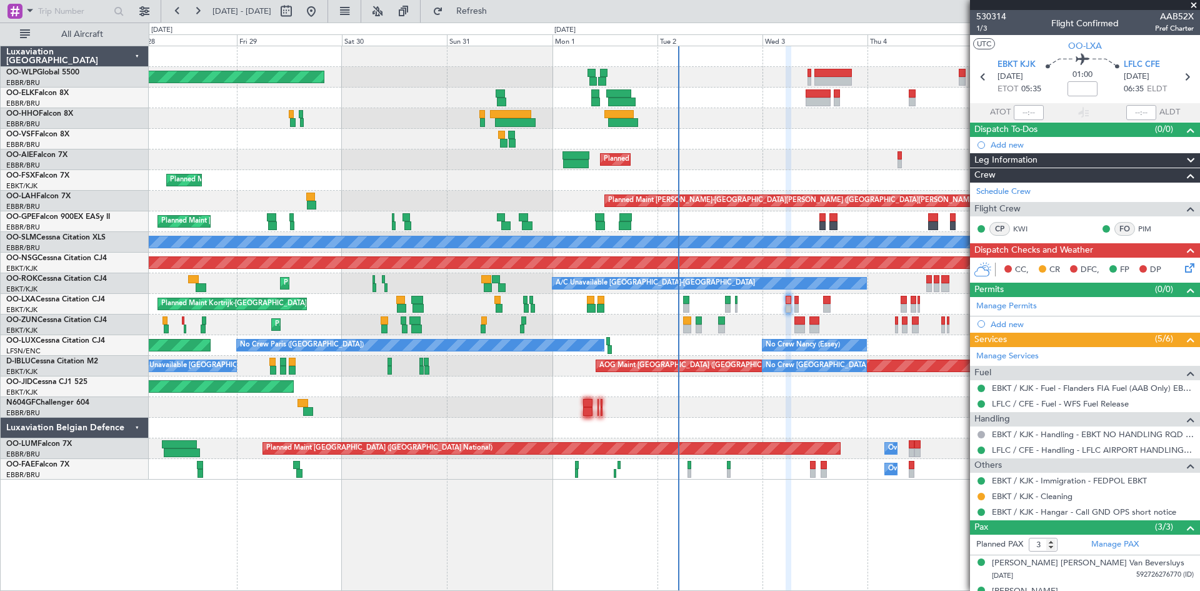
click at [886, 411] on div at bounding box center [674, 407] width 1051 height 21
click at [988, 26] on span "1/3" at bounding box center [991, 28] width 30 height 11
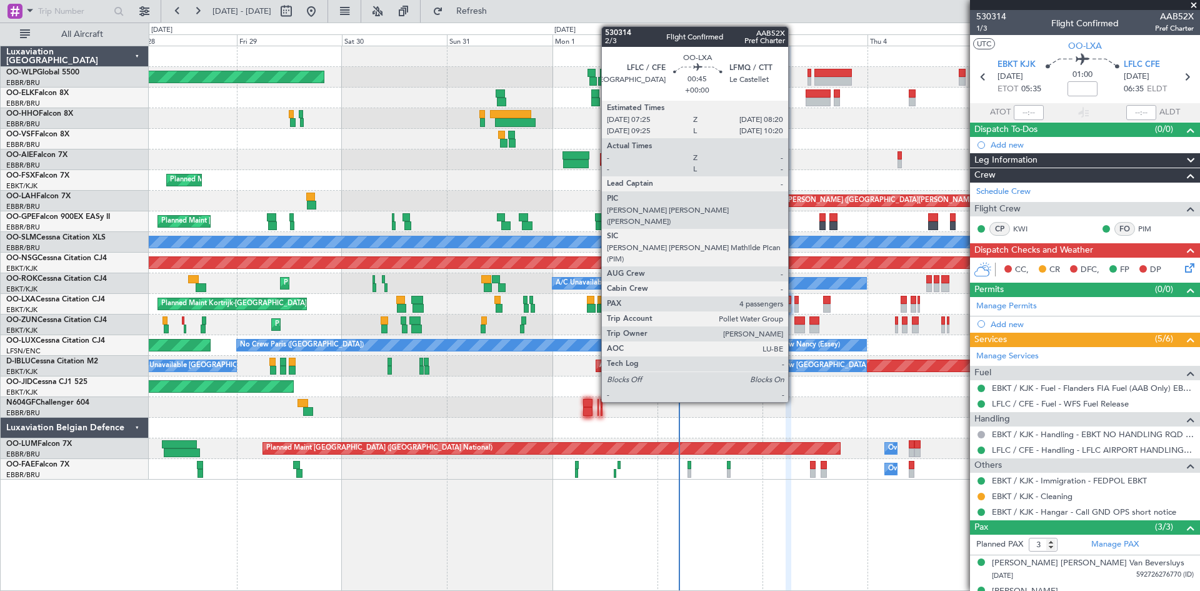
click at [794, 304] on div at bounding box center [796, 308] width 4 height 9
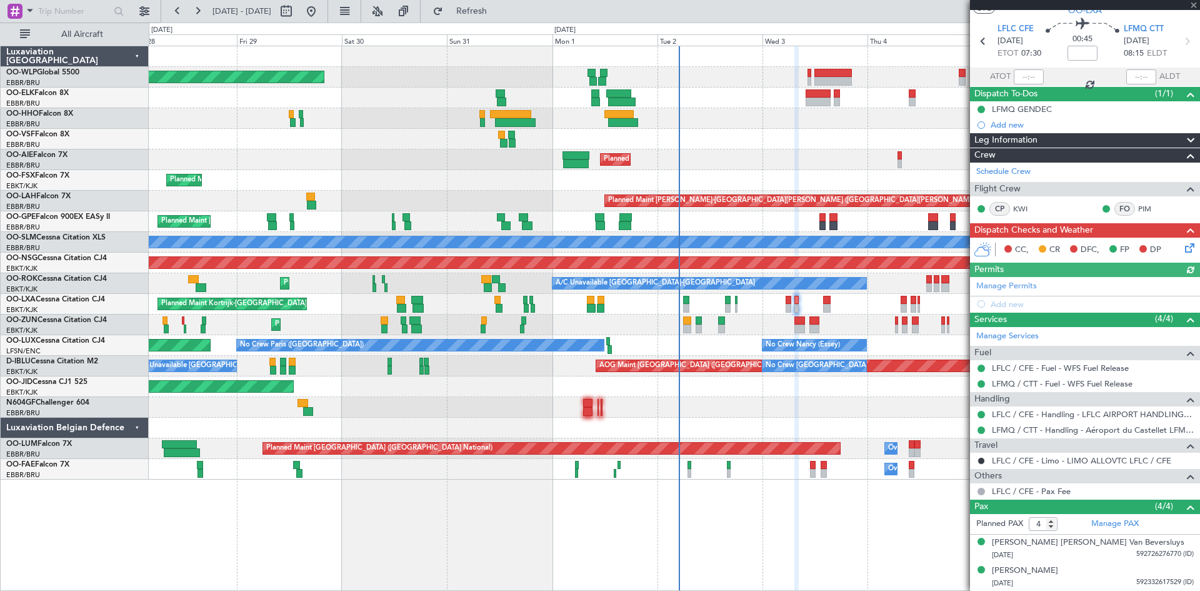
scroll to position [91, 0]
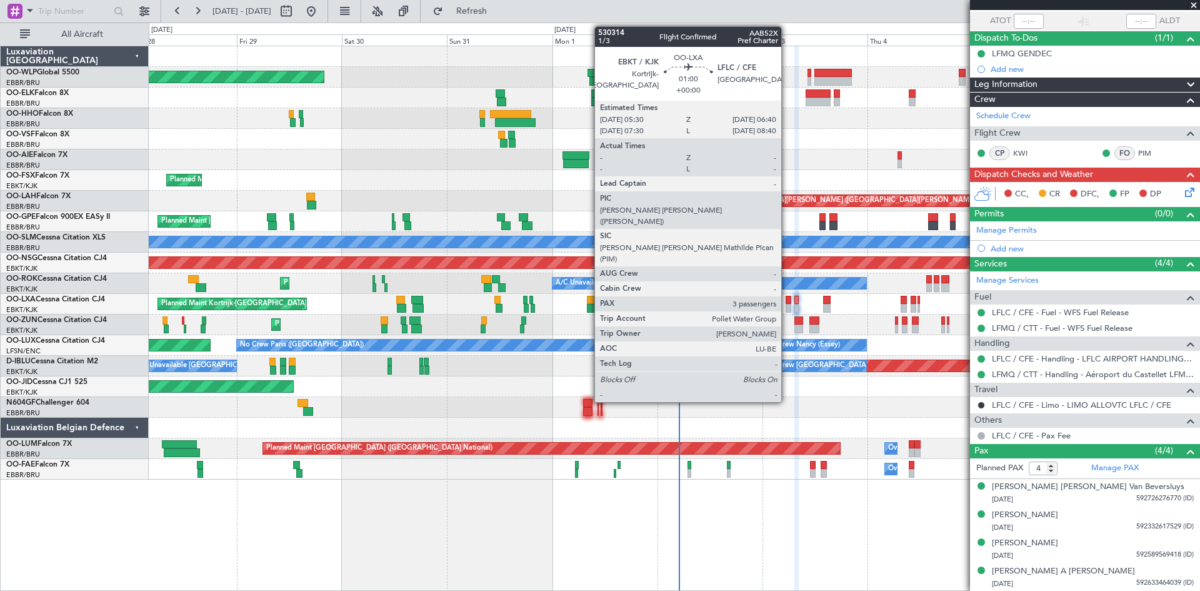
click at [787, 304] on div at bounding box center [789, 308] width 6 height 9
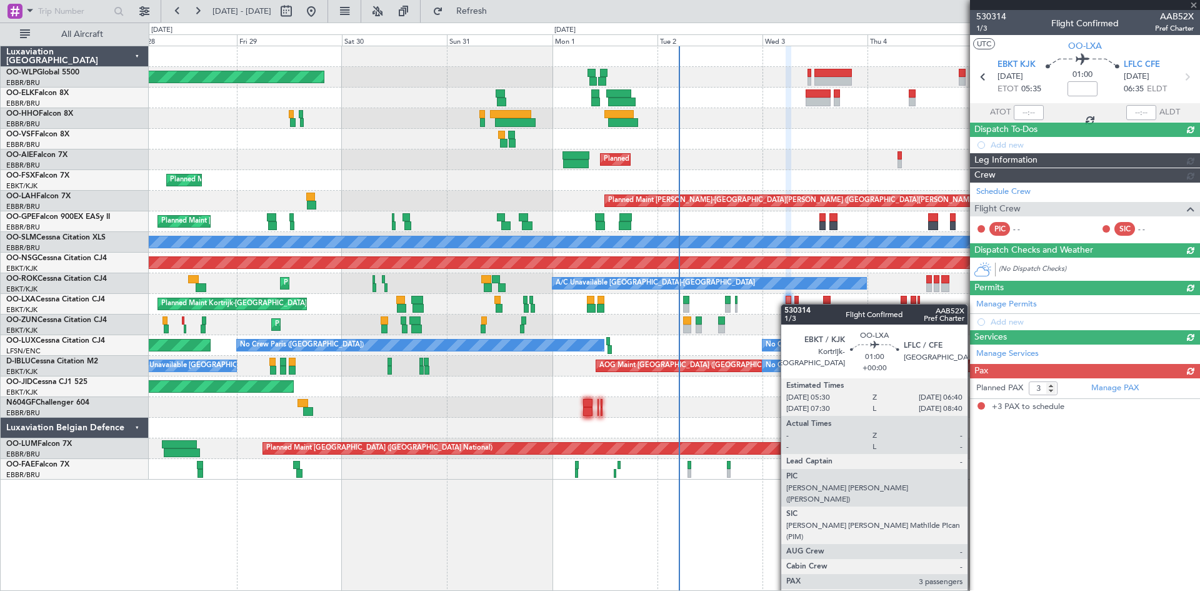
scroll to position [0, 0]
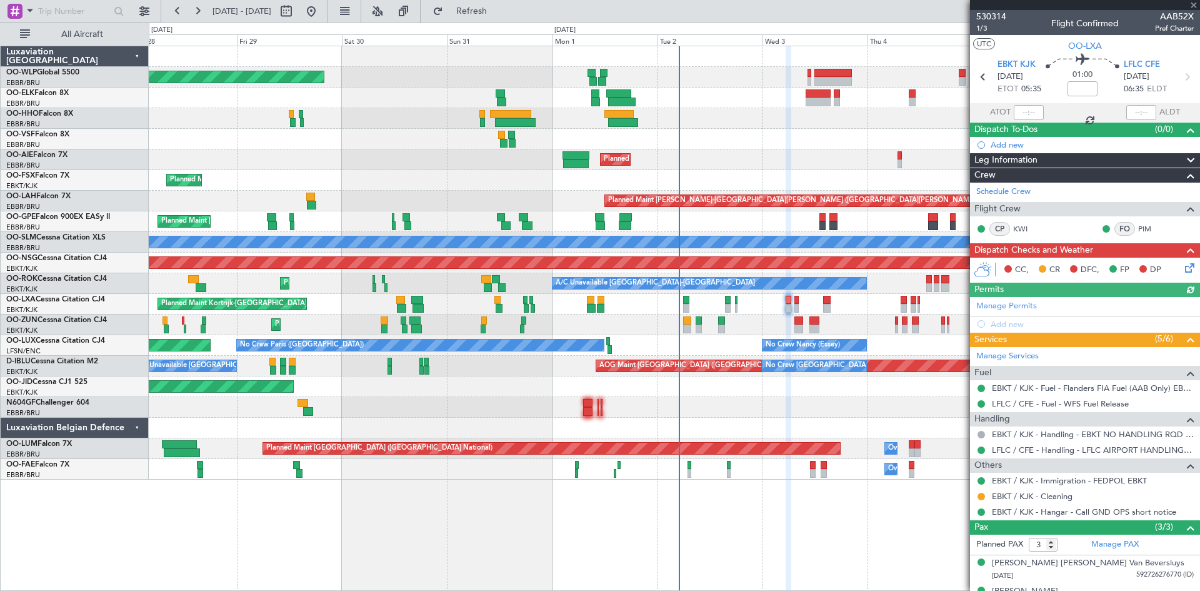
click at [1183, 271] on icon at bounding box center [1188, 266] width 10 height 10
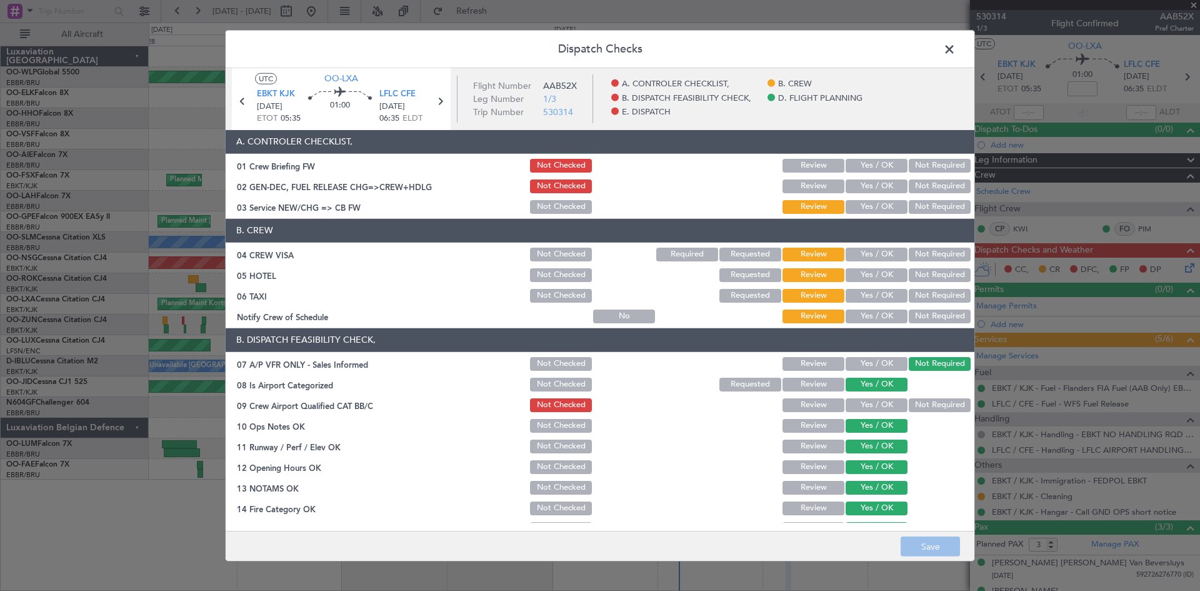
click at [878, 187] on button "Yes / OK" at bounding box center [877, 186] width 62 height 14
click at [876, 258] on button "Yes / OK" at bounding box center [877, 255] width 62 height 14
click at [865, 320] on button "Yes / OK" at bounding box center [877, 316] width 62 height 14
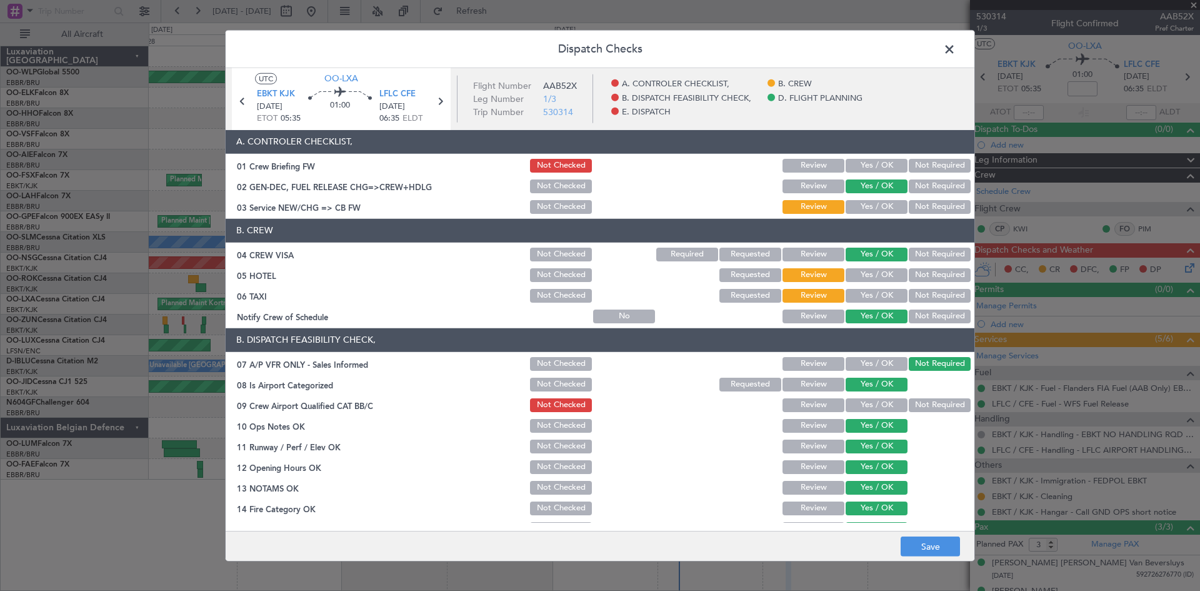
click at [909, 294] on button "Not Required" at bounding box center [940, 296] width 62 height 14
click at [918, 399] on button "Not Required" at bounding box center [940, 405] width 62 height 14
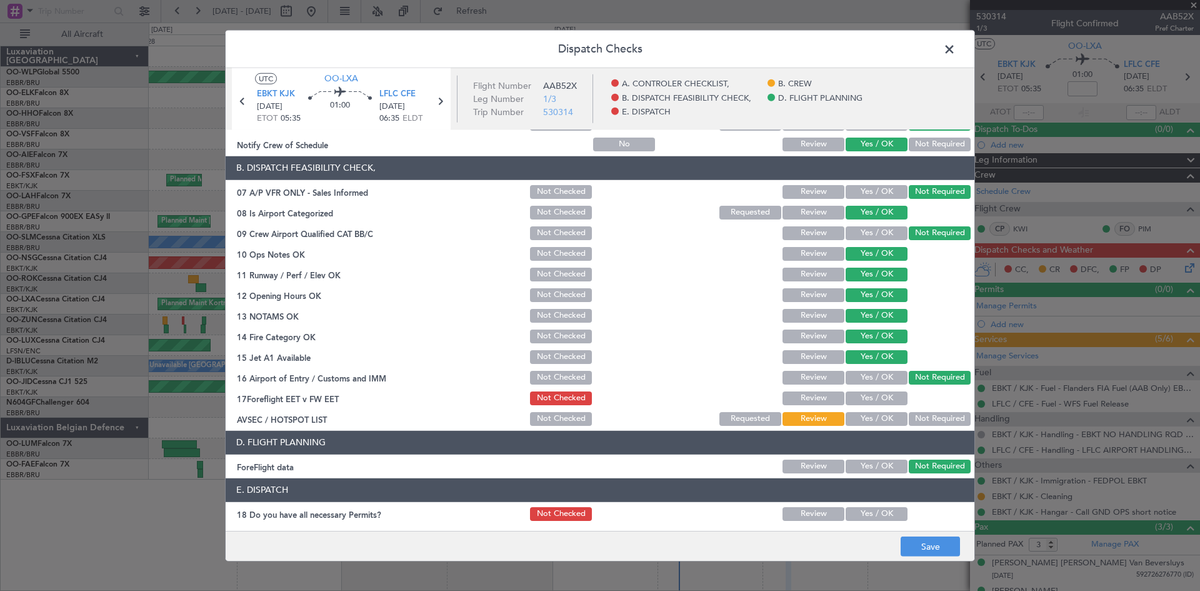
scroll to position [236, 0]
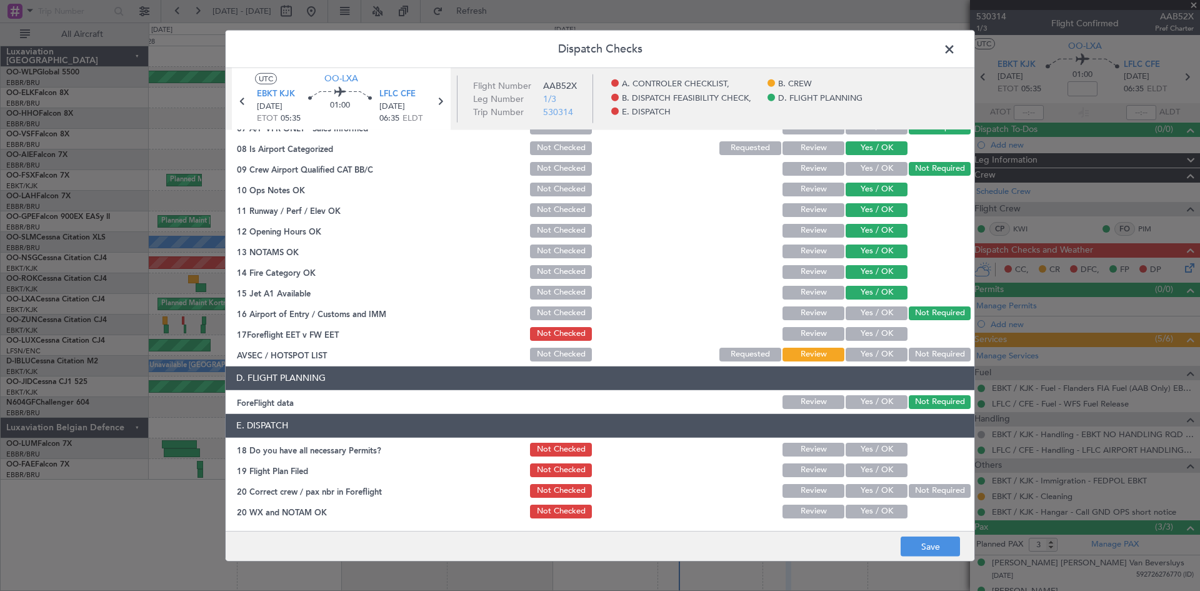
click at [918, 351] on button "Not Required" at bounding box center [940, 355] width 62 height 14
click at [936, 544] on button "Save" at bounding box center [930, 546] width 59 height 20
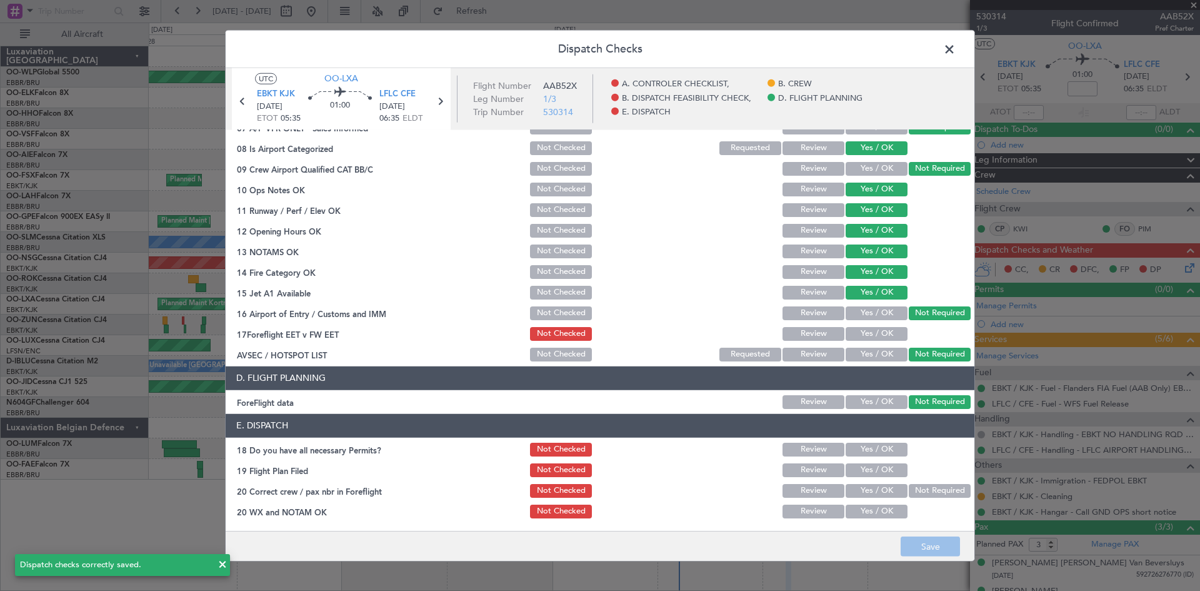
click at [956, 45] on span at bounding box center [956, 51] width 0 height 25
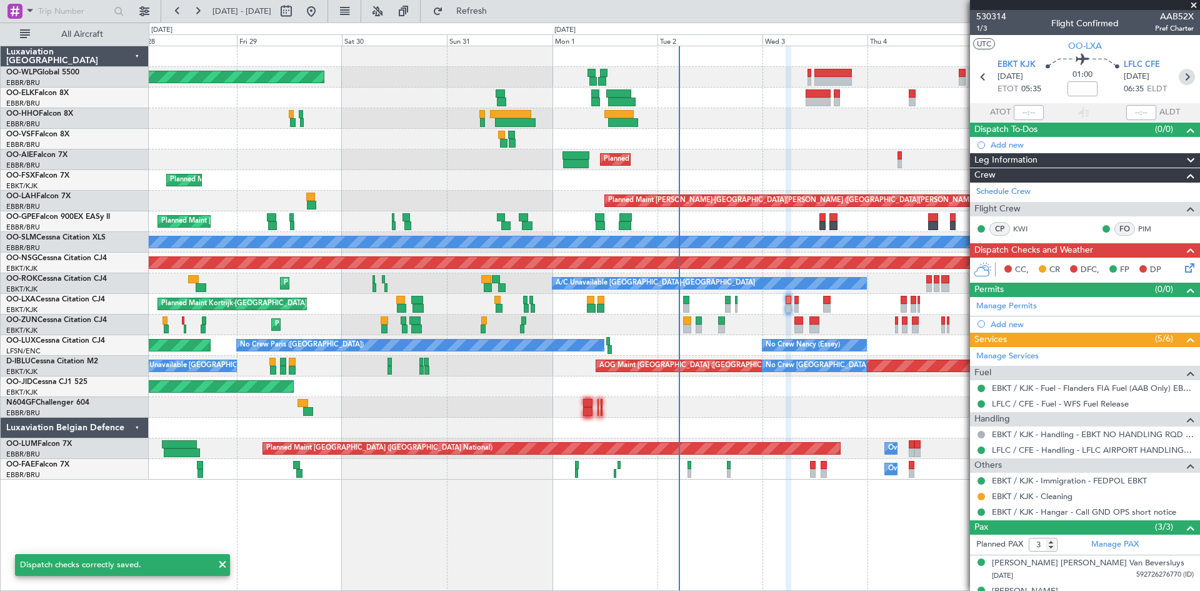
click at [1179, 80] on icon at bounding box center [1187, 77] width 16 height 16
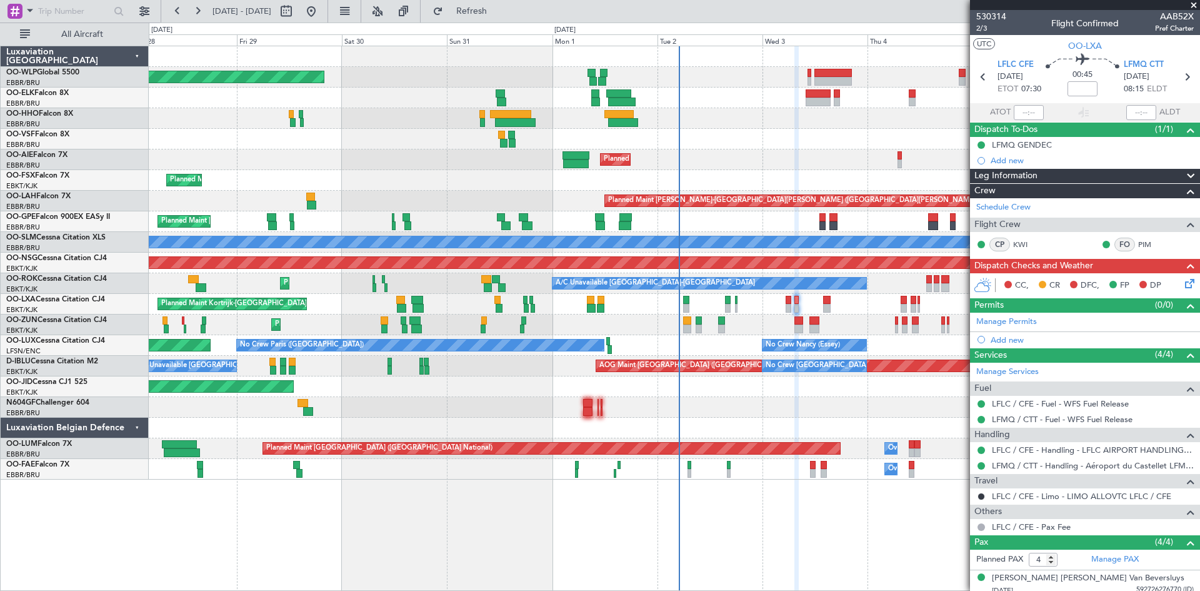
click at [1183, 286] on icon at bounding box center [1188, 281] width 10 height 10
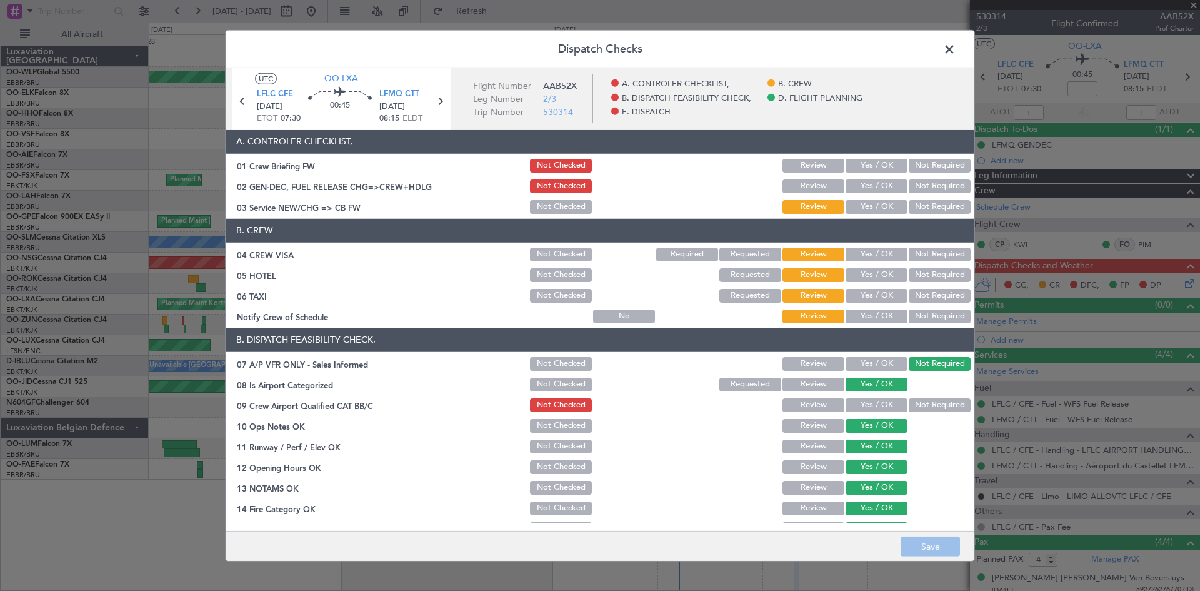
click at [868, 189] on button "Yes / OK" at bounding box center [877, 186] width 62 height 14
click at [881, 249] on button "Yes / OK" at bounding box center [877, 255] width 62 height 14
click at [876, 314] on button "Yes / OK" at bounding box center [877, 316] width 62 height 14
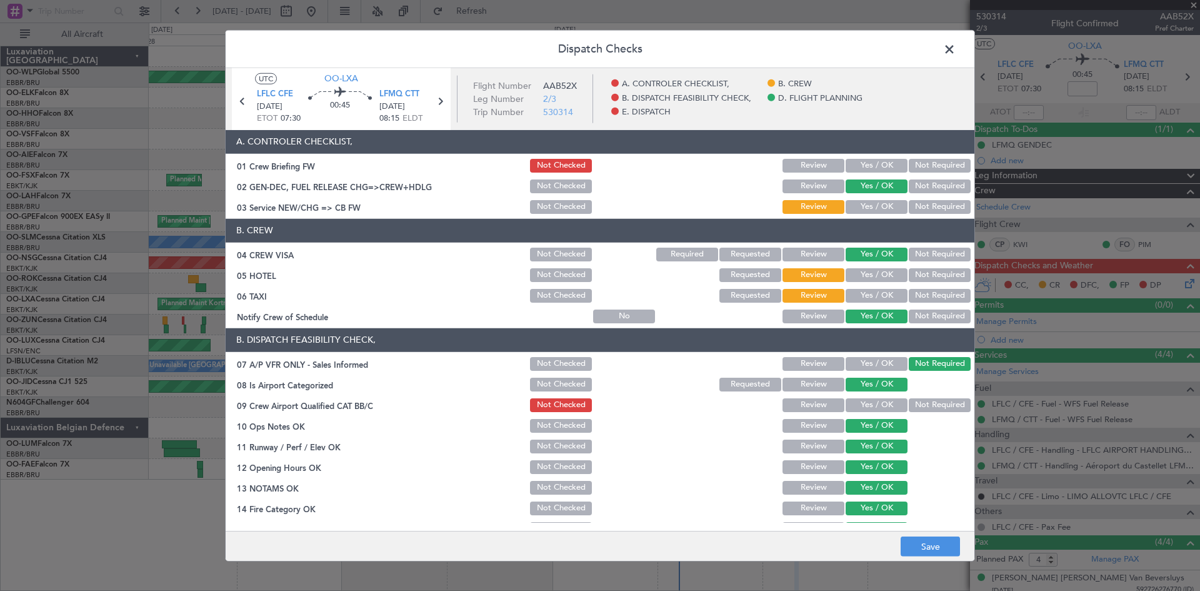
click at [943, 289] on button "Not Required" at bounding box center [940, 296] width 62 height 14
click at [876, 403] on button "Yes / OK" at bounding box center [877, 405] width 62 height 14
click at [932, 408] on button "Not Required" at bounding box center [940, 405] width 62 height 14
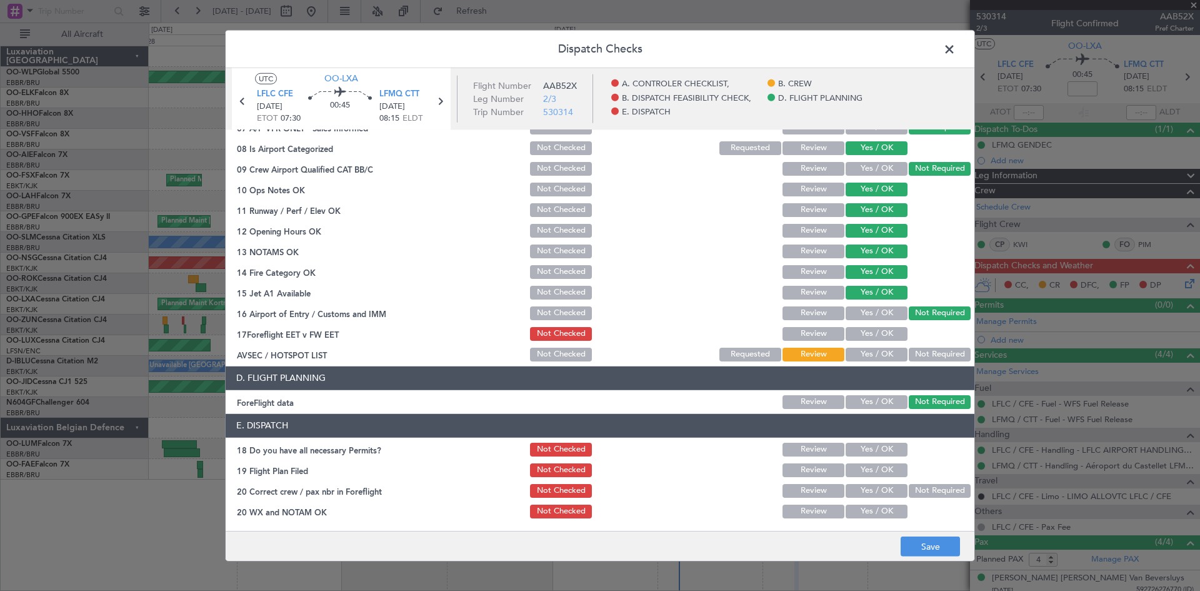
click at [913, 353] on button "Not Required" at bounding box center [940, 355] width 62 height 14
click at [881, 329] on button "Yes / OK" at bounding box center [877, 334] width 62 height 14
click at [801, 337] on button "Review" at bounding box center [814, 334] width 62 height 14
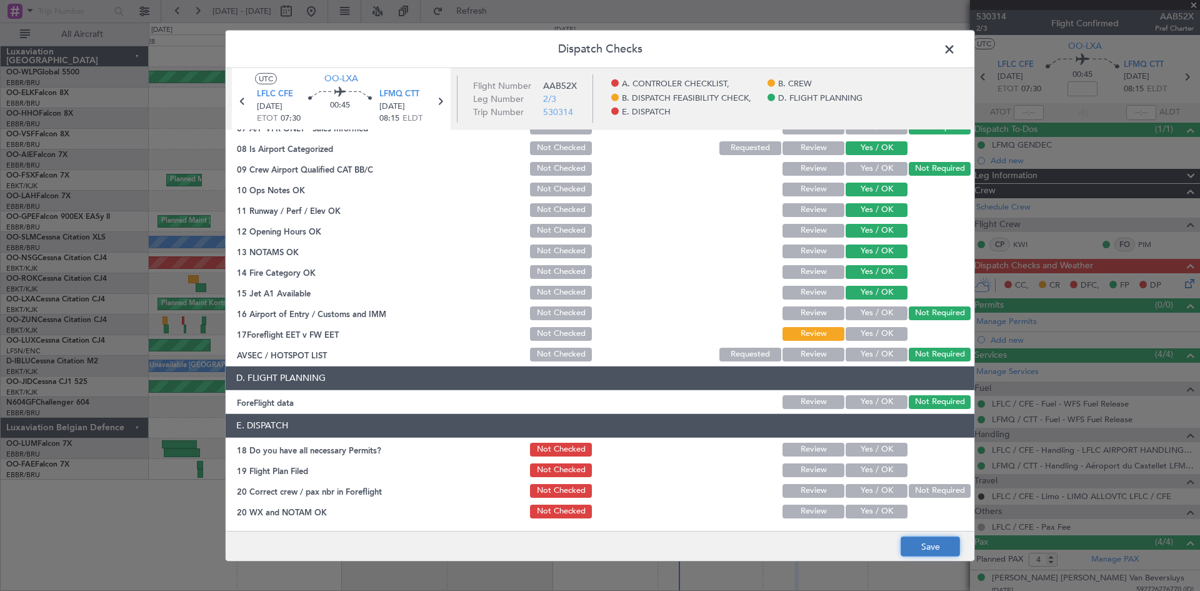
click at [951, 539] on button "Save" at bounding box center [930, 546] width 59 height 20
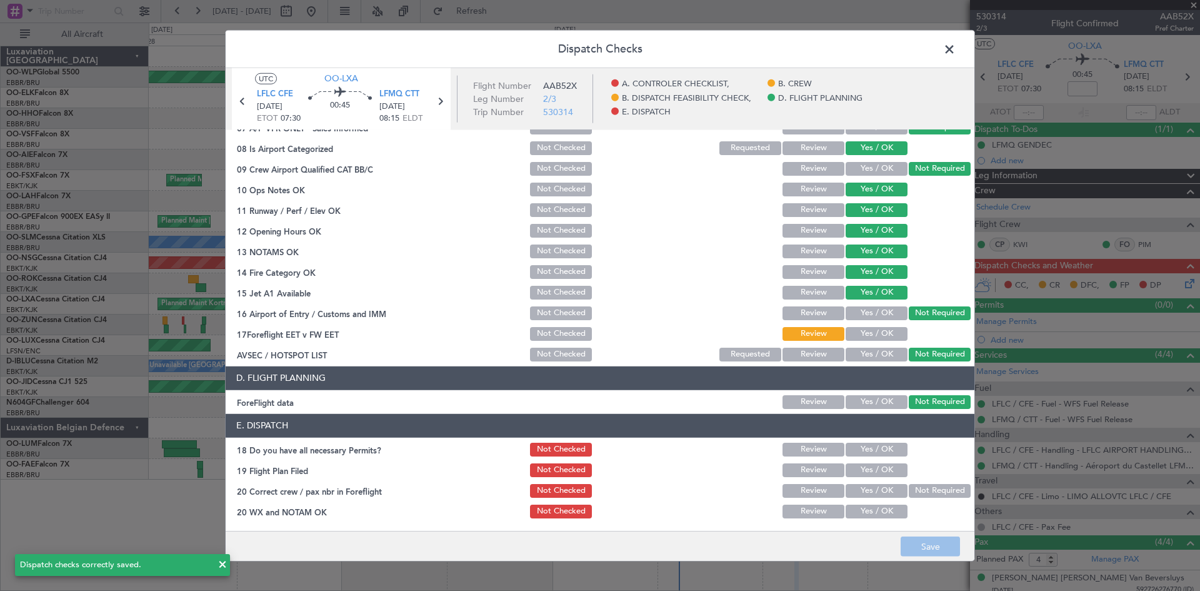
click at [956, 41] on span at bounding box center [956, 51] width 0 height 25
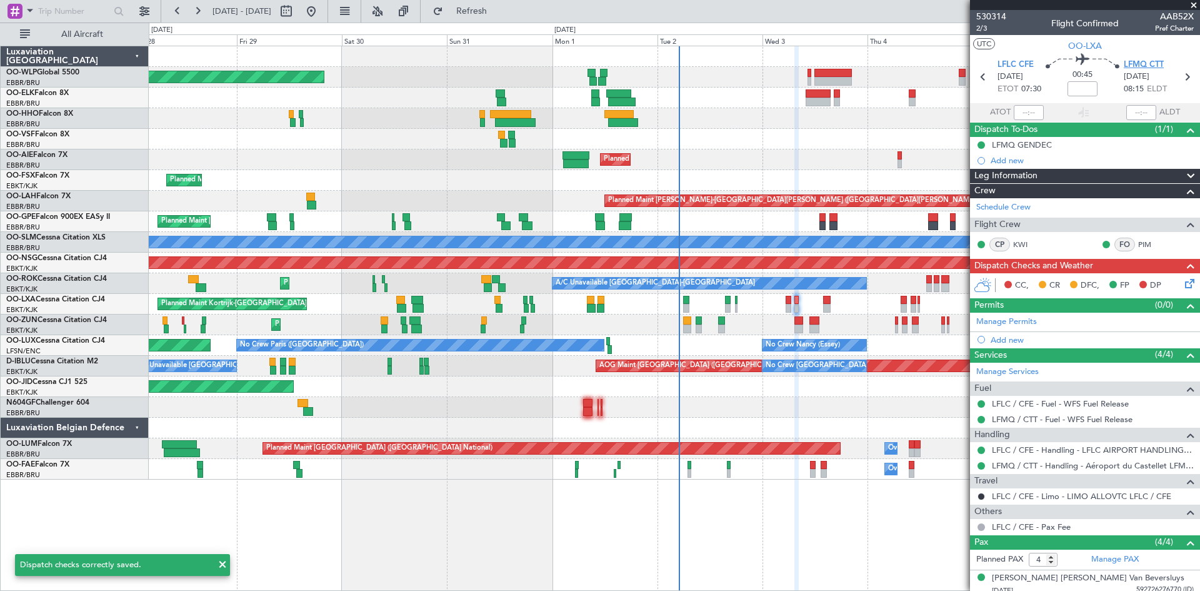
click at [1134, 59] on span "LFMQ CTT" at bounding box center [1144, 65] width 40 height 13
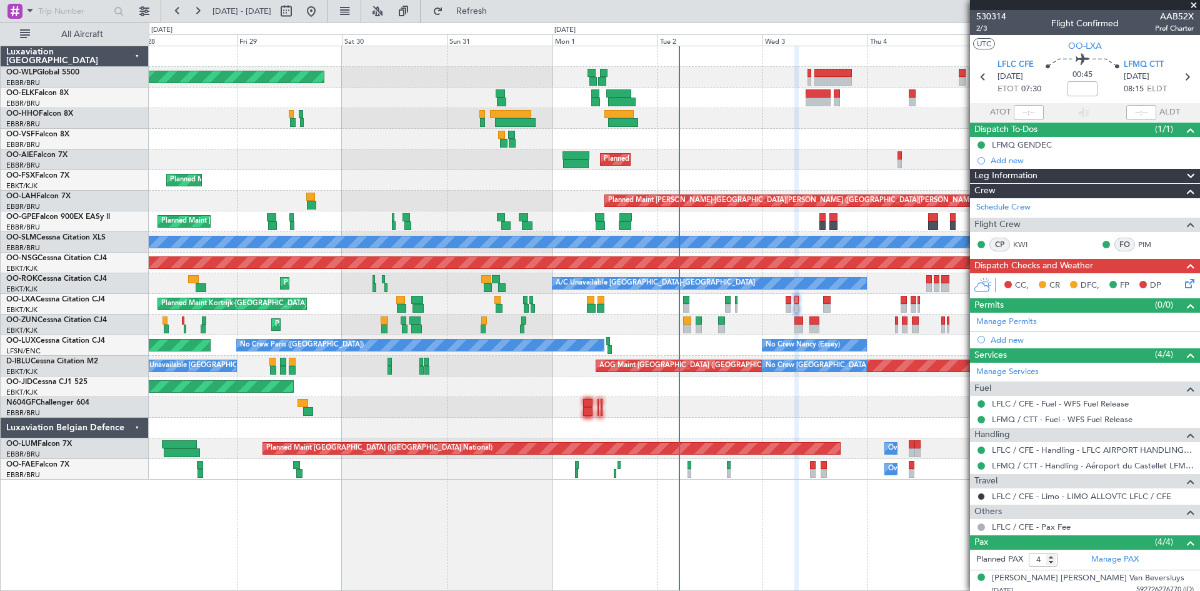
click at [980, 74] on icon at bounding box center [983, 77] width 16 height 16
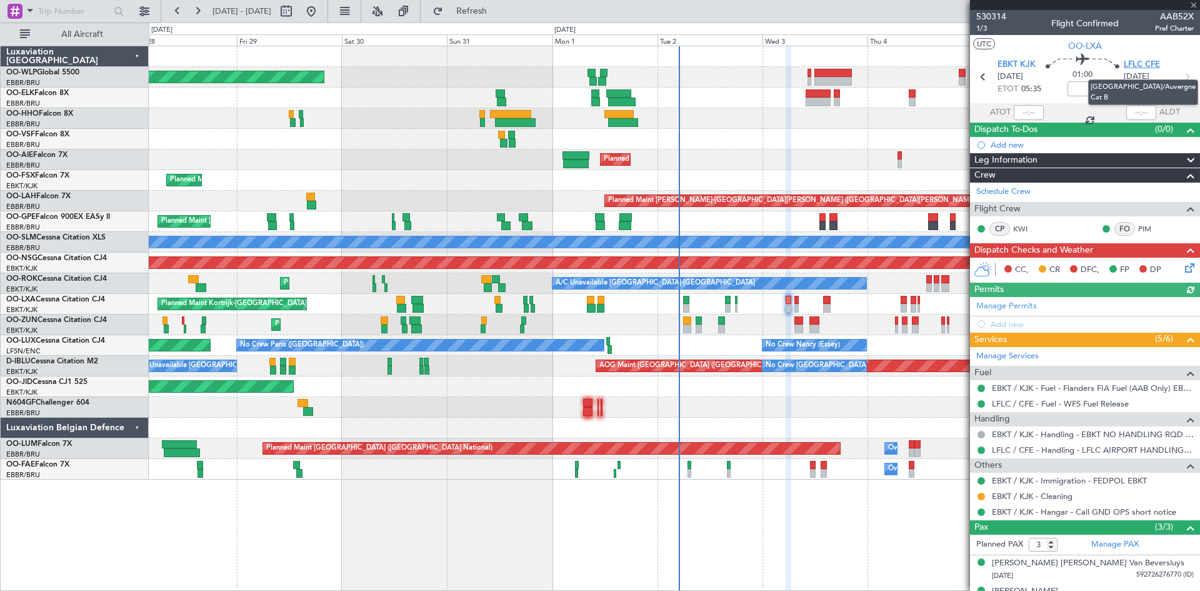
click at [1147, 62] on span "LFLC CFE" at bounding box center [1142, 65] width 36 height 13
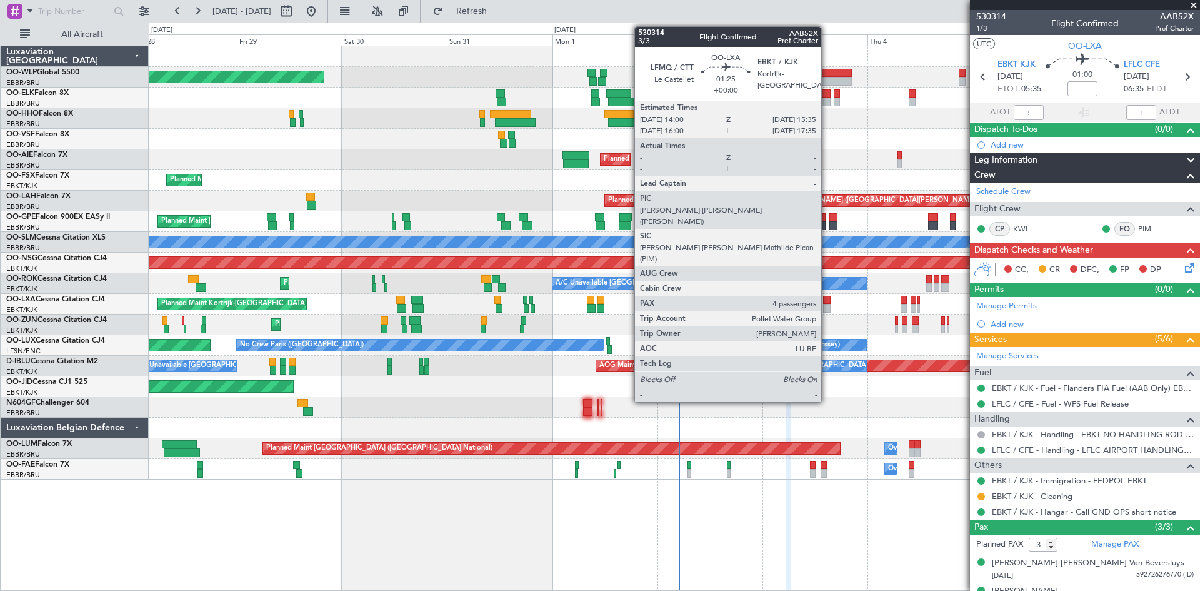
click at [827, 301] on div at bounding box center [827, 300] width 8 height 9
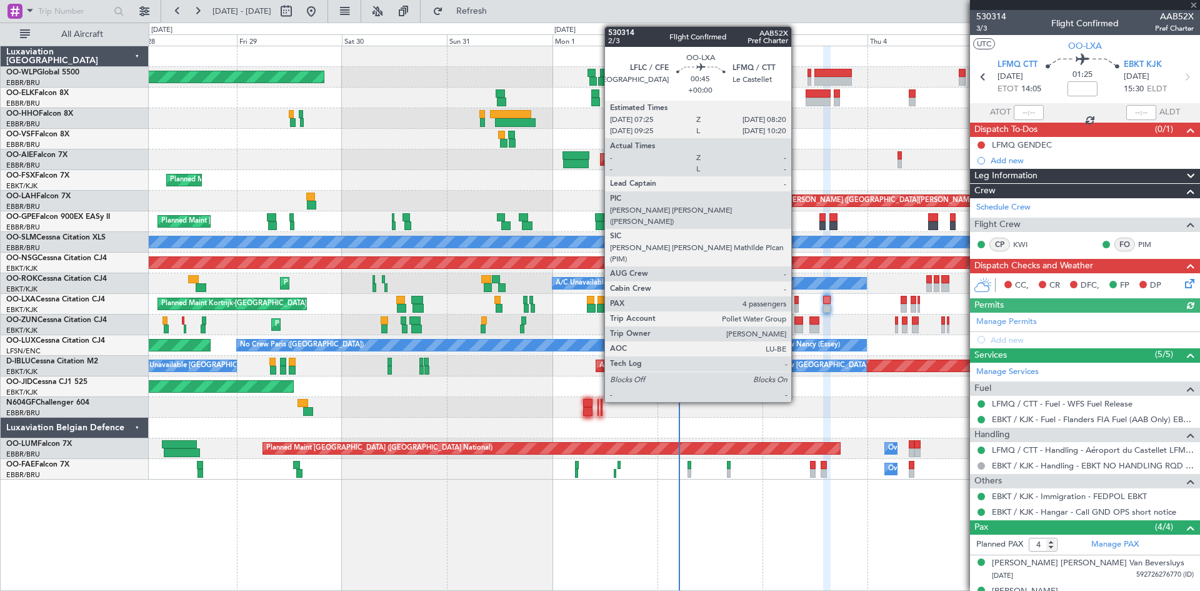
click at [797, 310] on div at bounding box center [796, 308] width 4 height 9
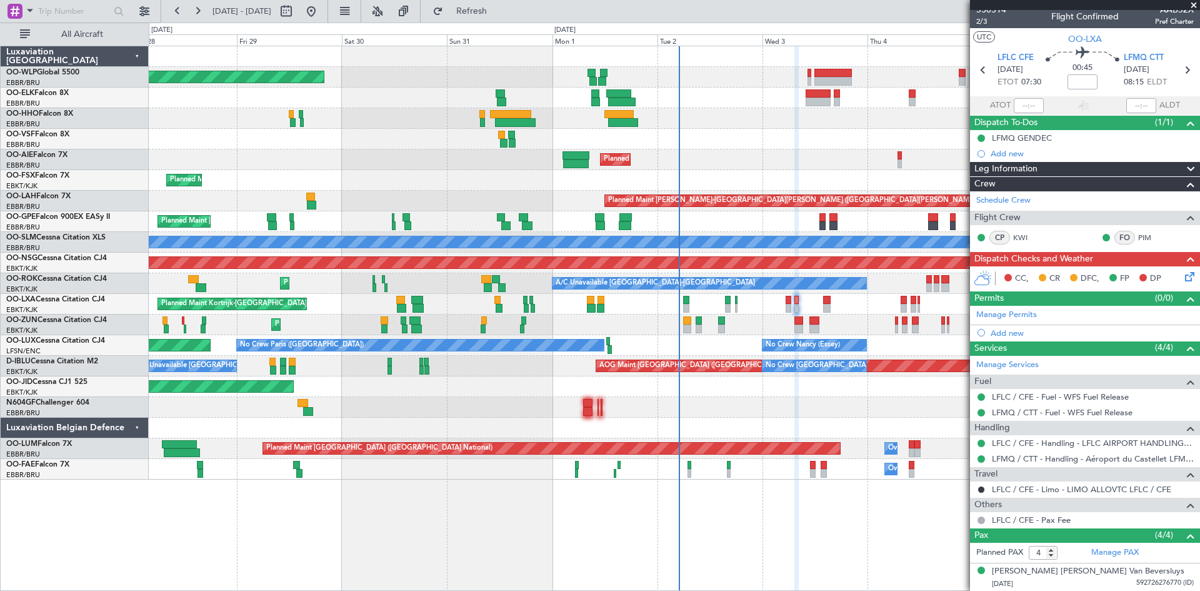
scroll to position [0, 0]
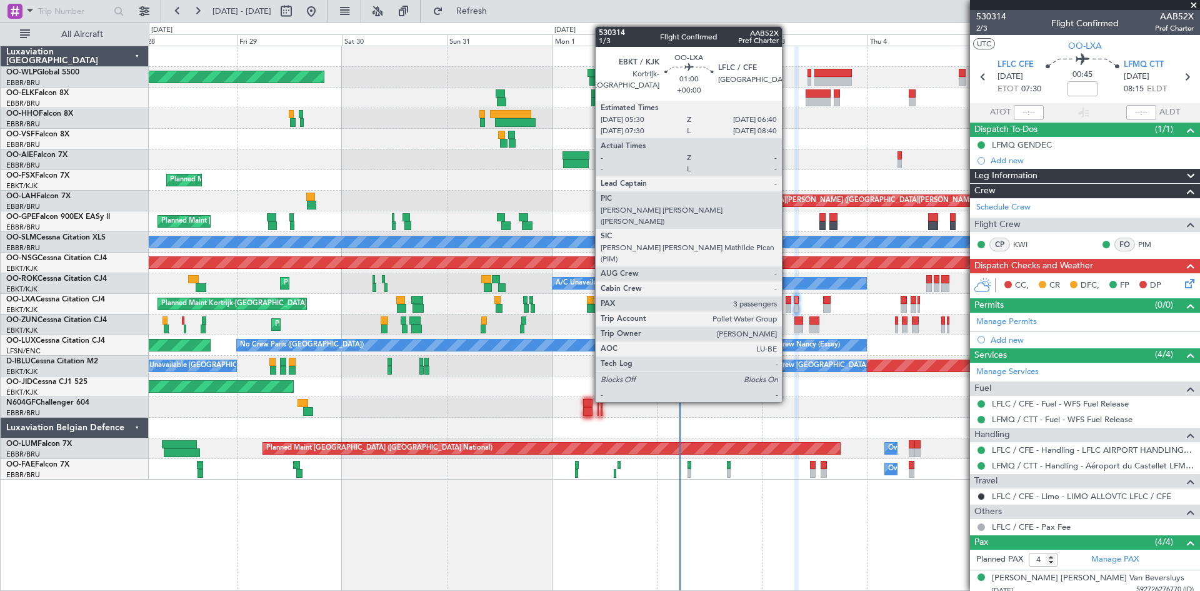
click at [788, 300] on div at bounding box center [789, 300] width 6 height 9
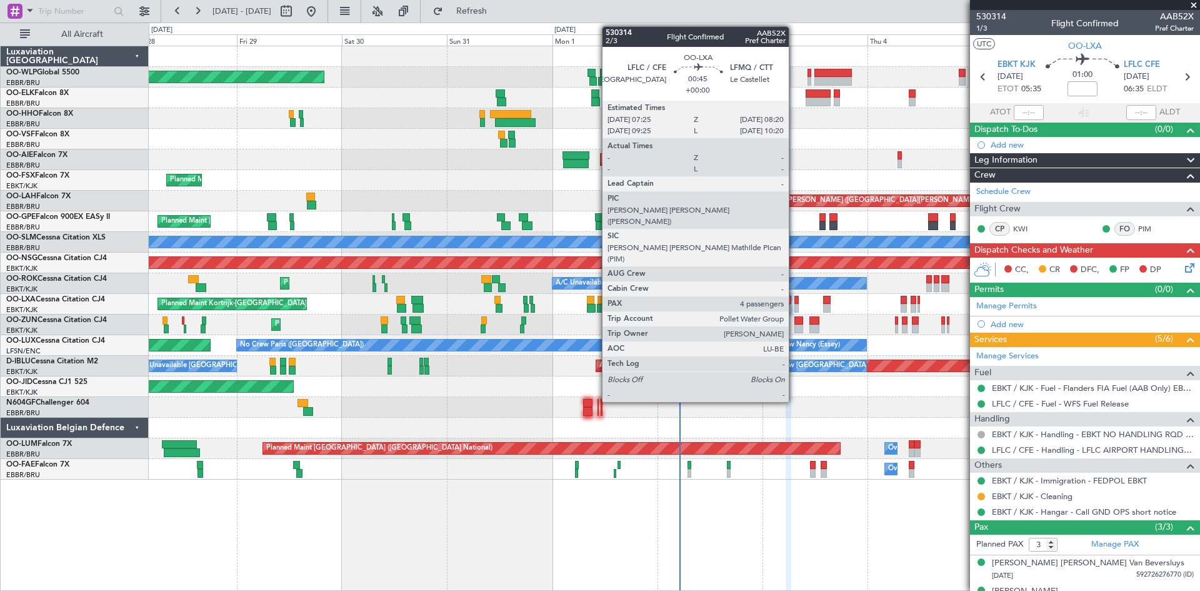
click at [794, 309] on div at bounding box center [796, 308] width 4 height 9
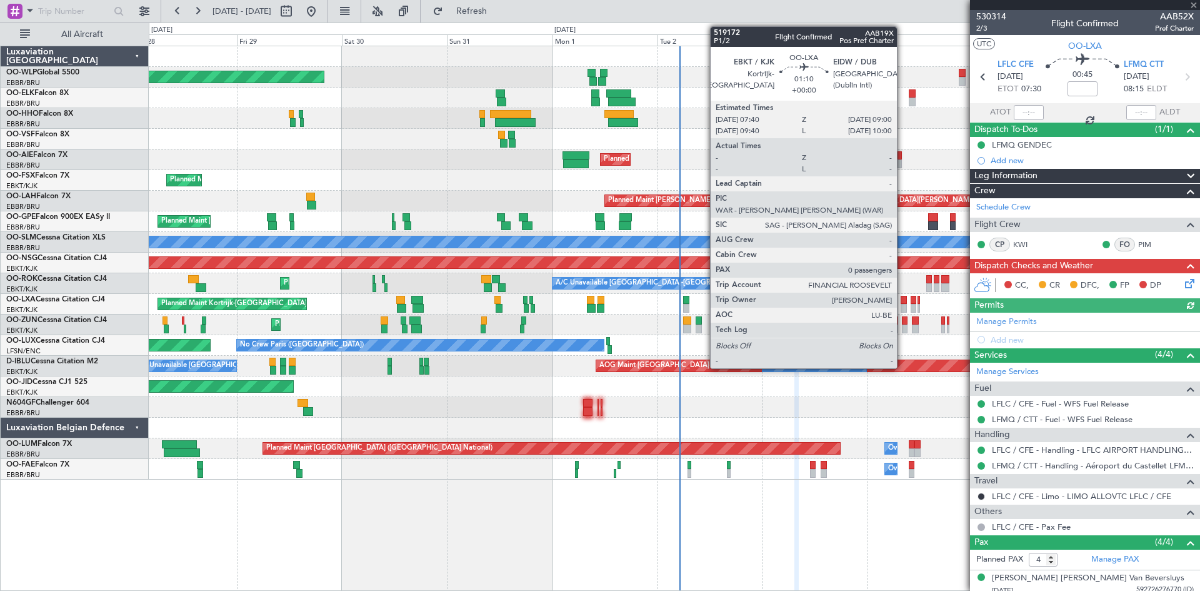
click at [903, 300] on div at bounding box center [904, 300] width 6 height 9
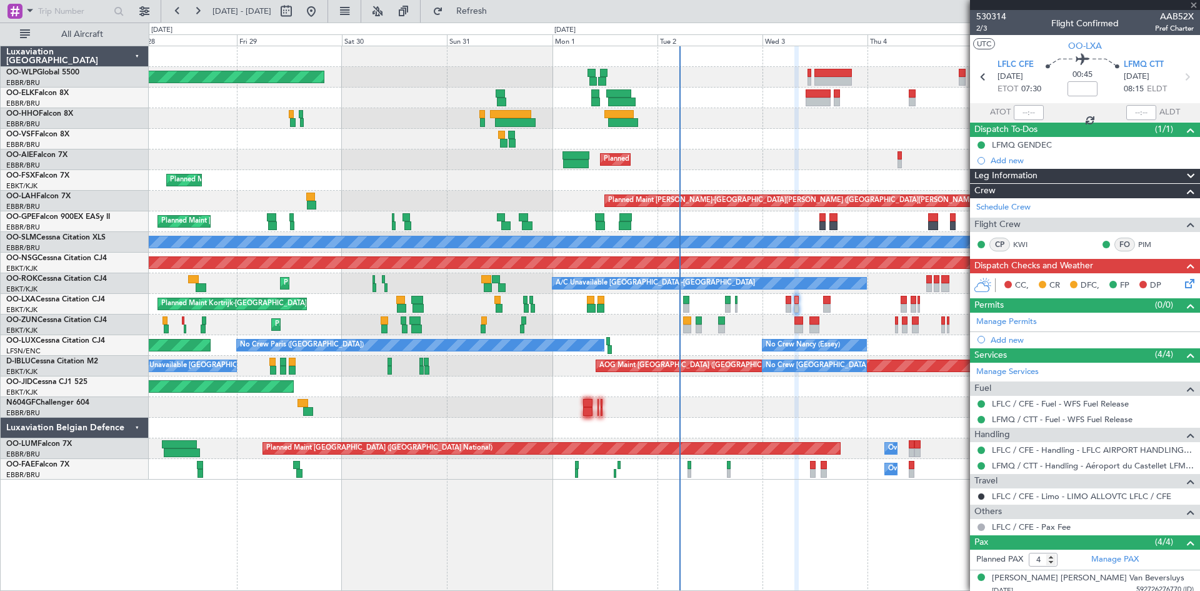
type input "0"
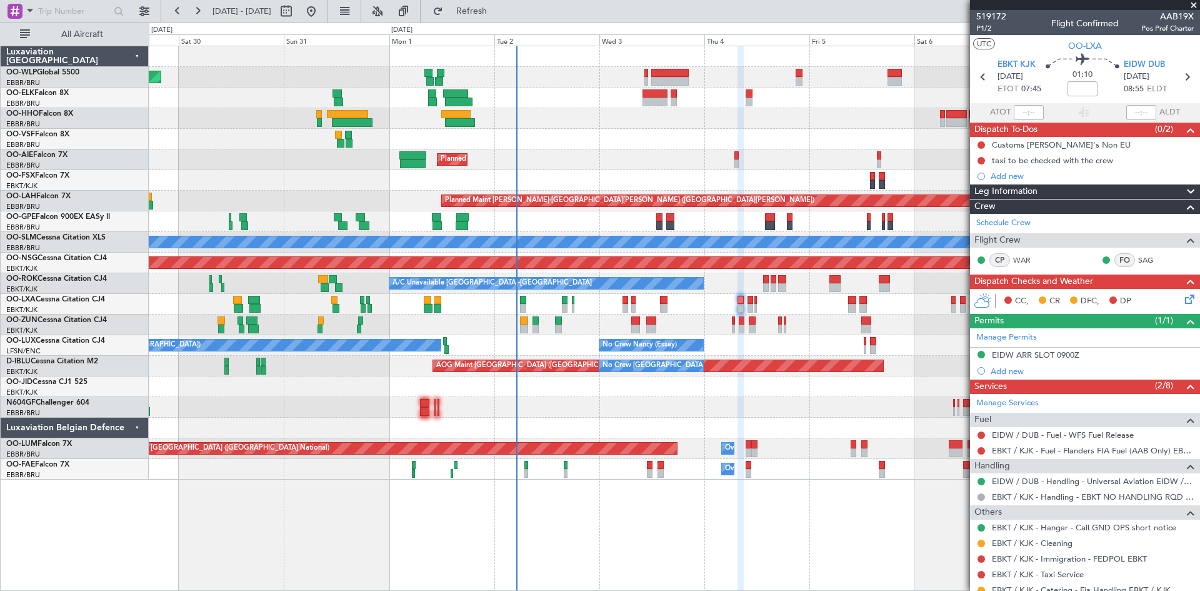
click at [779, 341] on div "Planned Maint Berlin (Brandenburg) Planned Maint Kortrijk-Wevelgem Planned Main…" at bounding box center [674, 262] width 1051 height 433
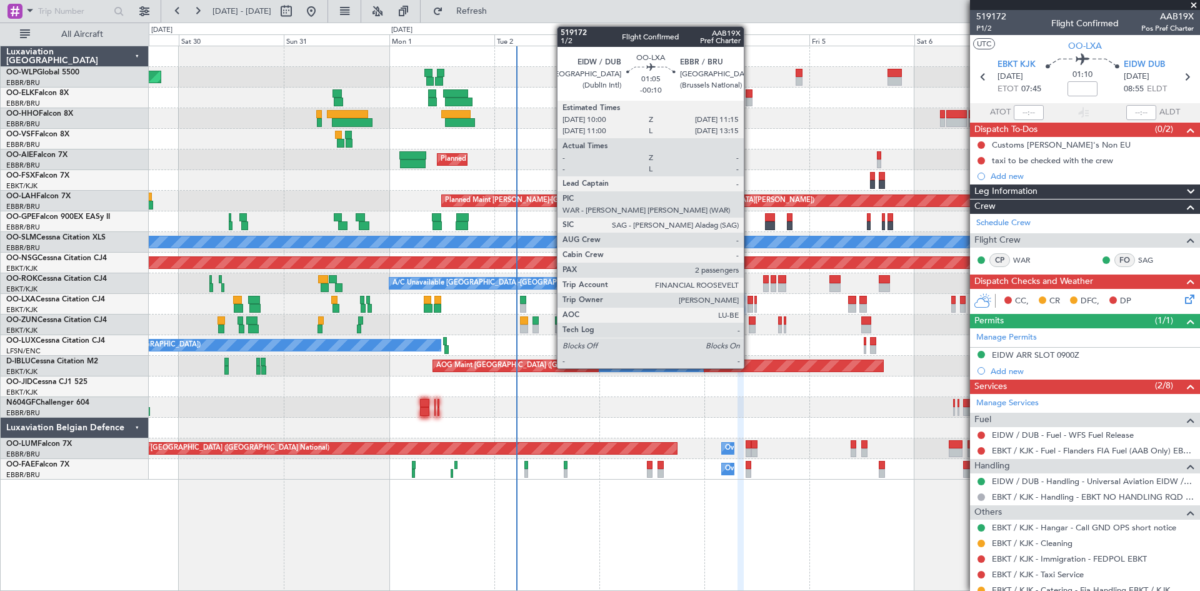
click at [749, 308] on div at bounding box center [751, 308] width 6 height 9
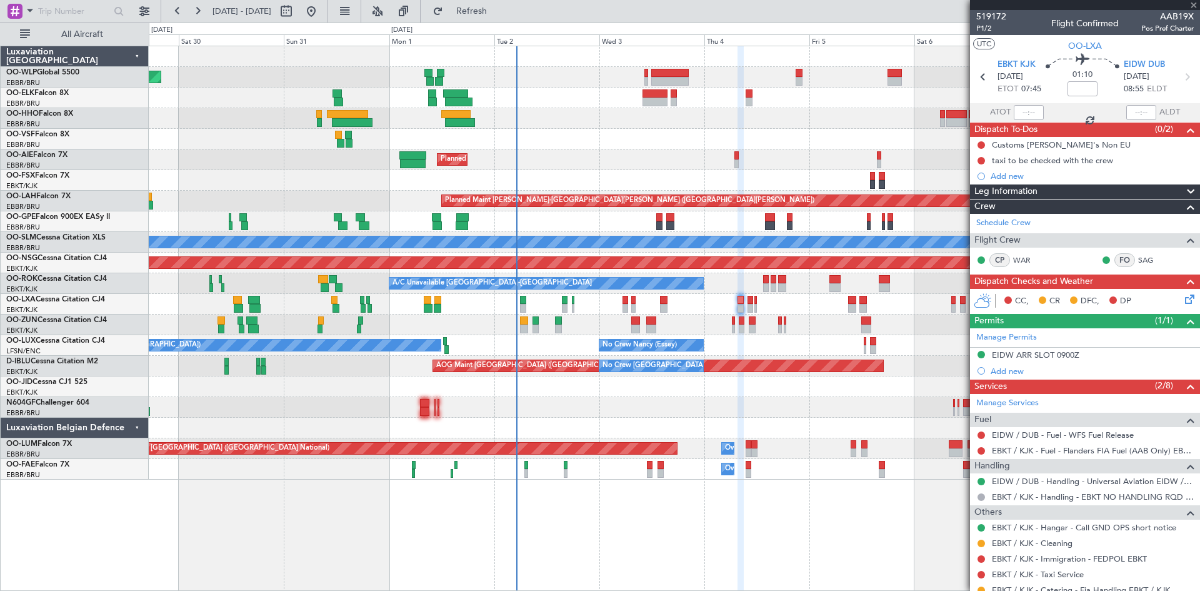
type input "-00:10"
type input "2"
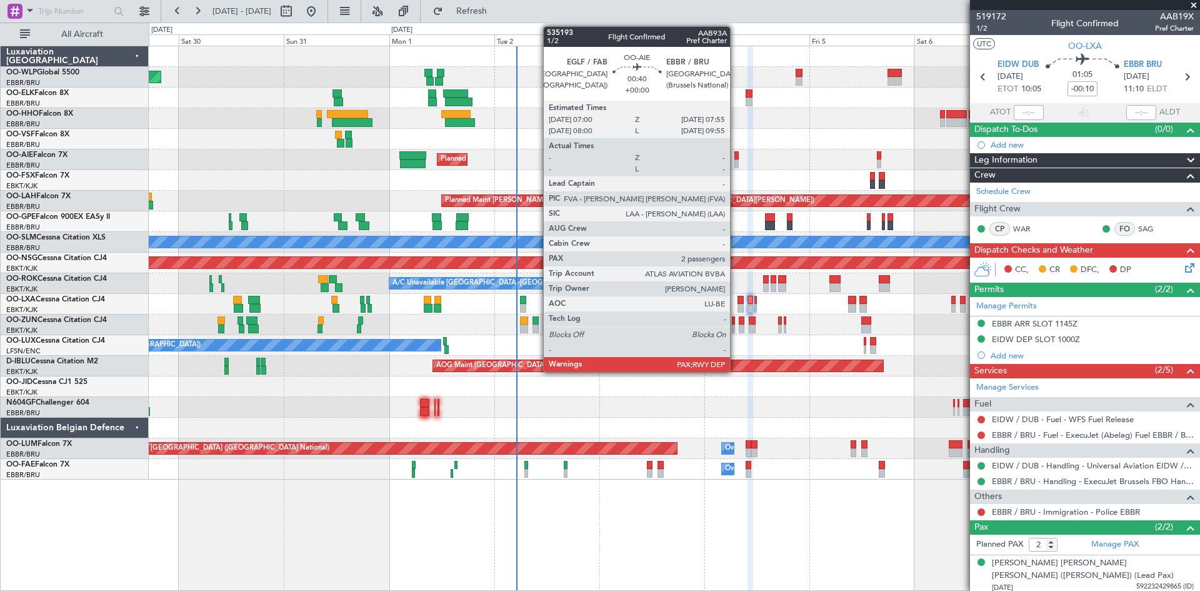
click at [736, 161] on div at bounding box center [736, 163] width 4 height 9
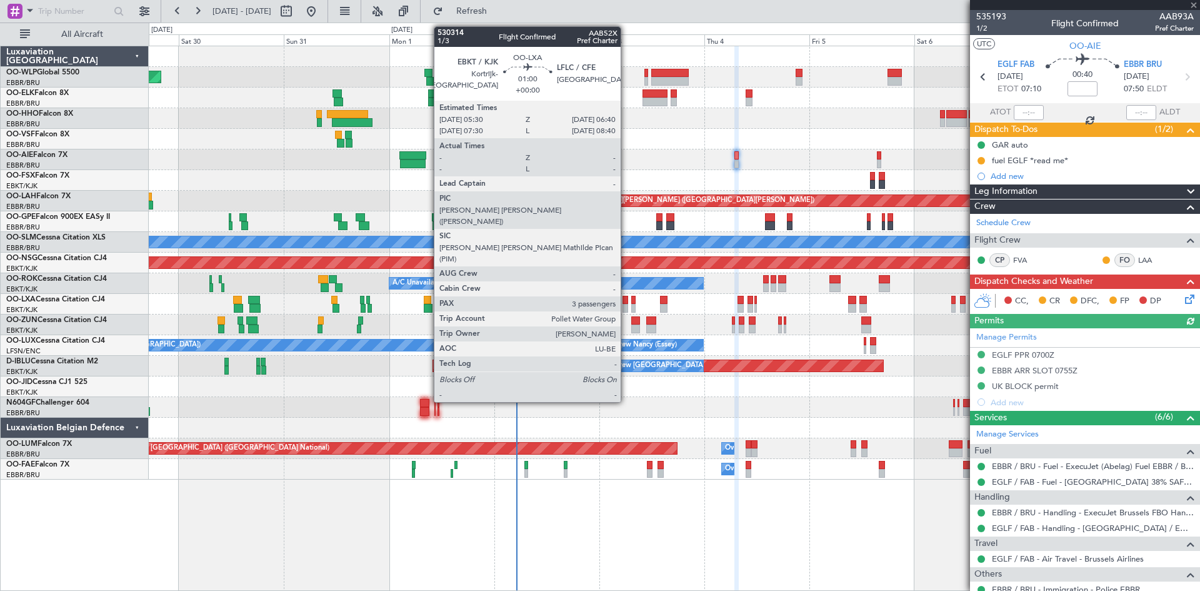
click at [626, 304] on div at bounding box center [626, 308] width 6 height 9
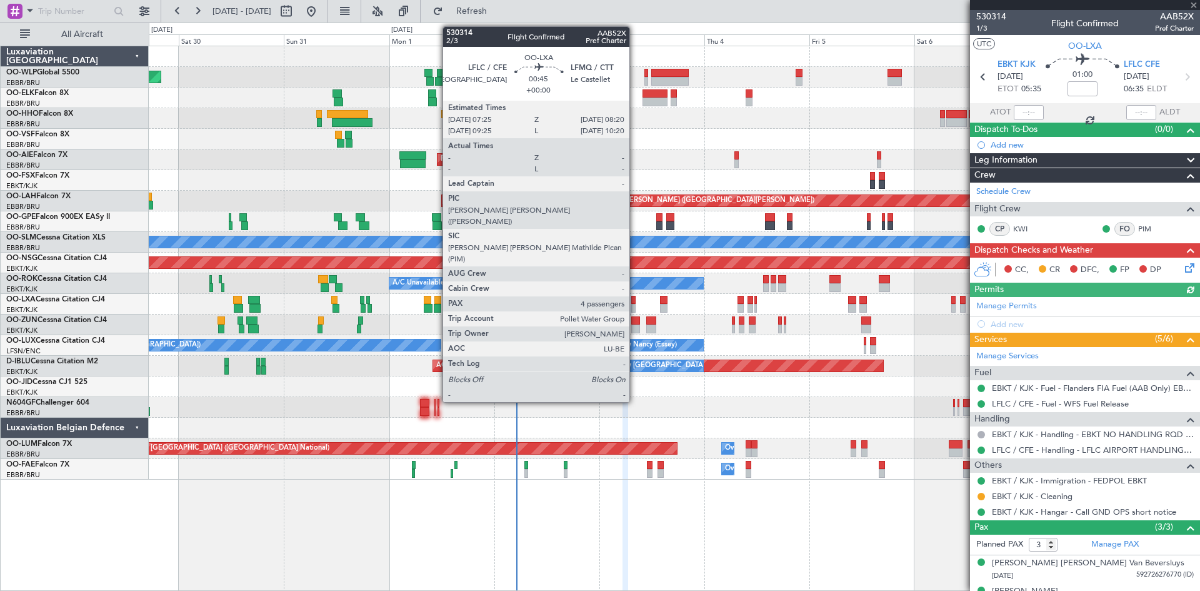
click at [636, 305] on div "Planned Maint Kortrijk-Wevelgem Planned Maint Brussels (Brussels National)" at bounding box center [674, 304] width 1051 height 21
click at [635, 306] on div at bounding box center [633, 308] width 4 height 9
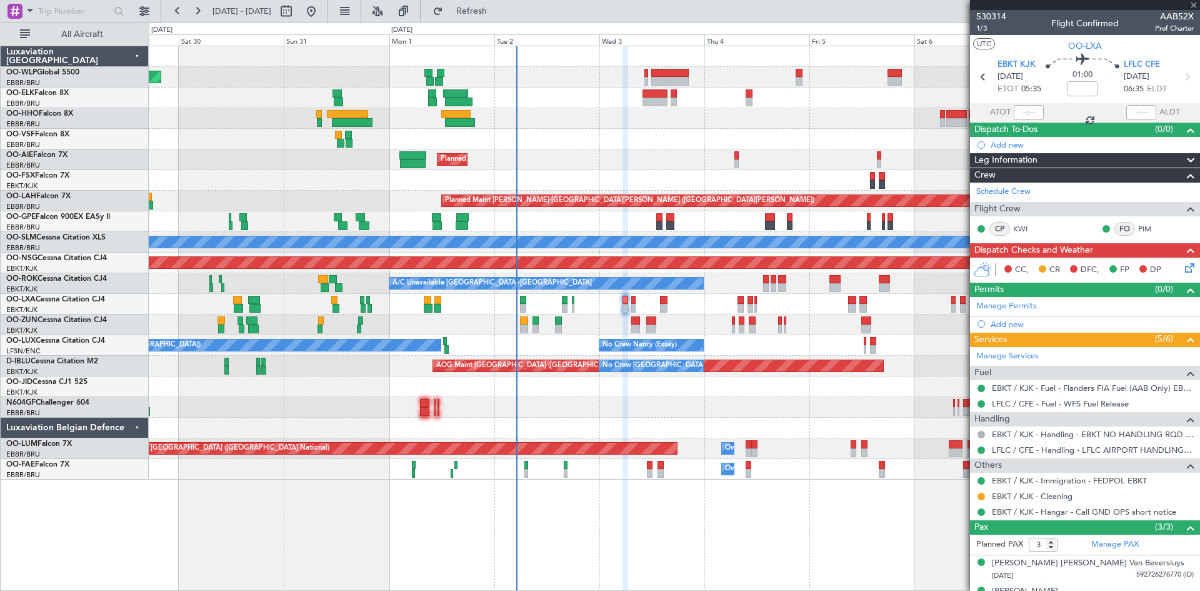
type input "4"
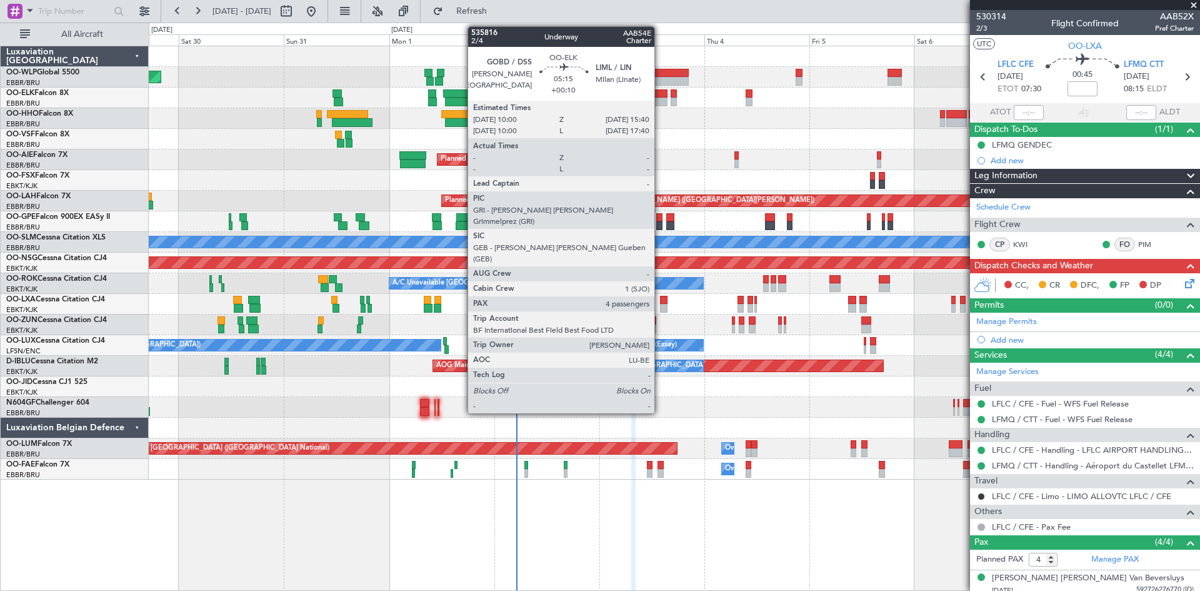
click at [660, 96] on div at bounding box center [655, 93] width 25 height 9
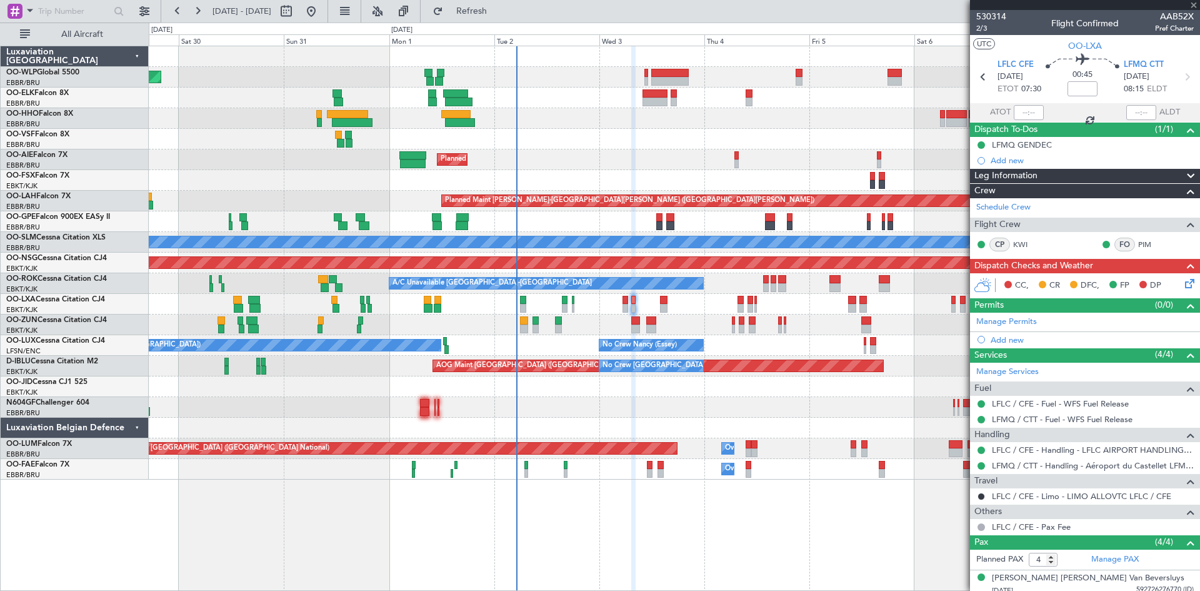
type input "+00:10"
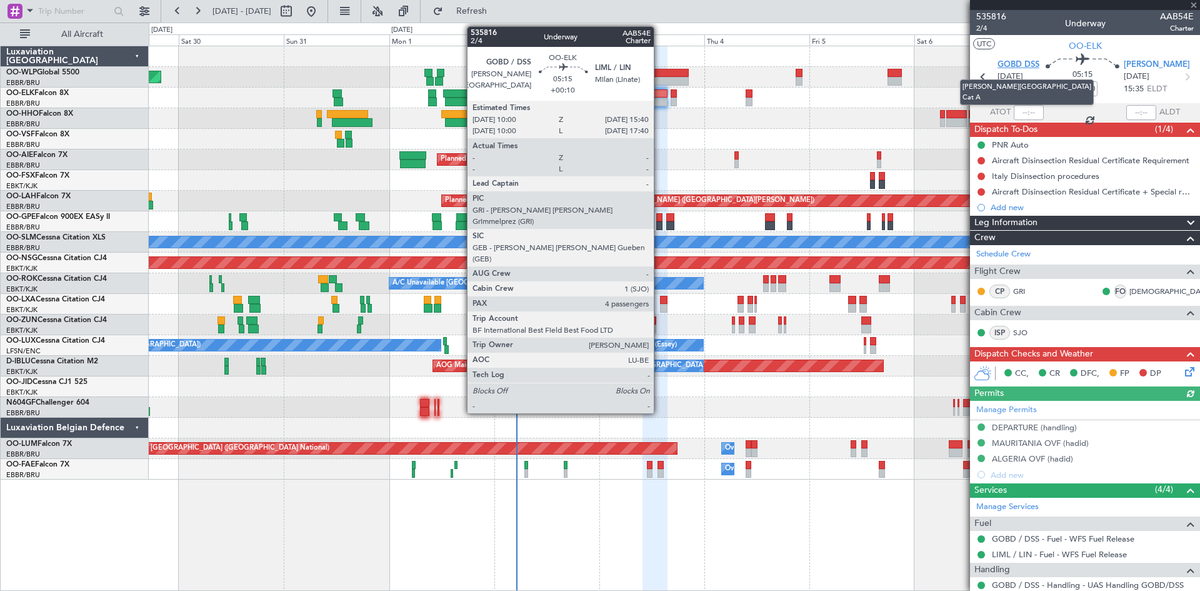
click at [1006, 69] on span "GOBD DSS" at bounding box center [1019, 65] width 42 height 13
click at [814, 128] on div at bounding box center [674, 118] width 1051 height 21
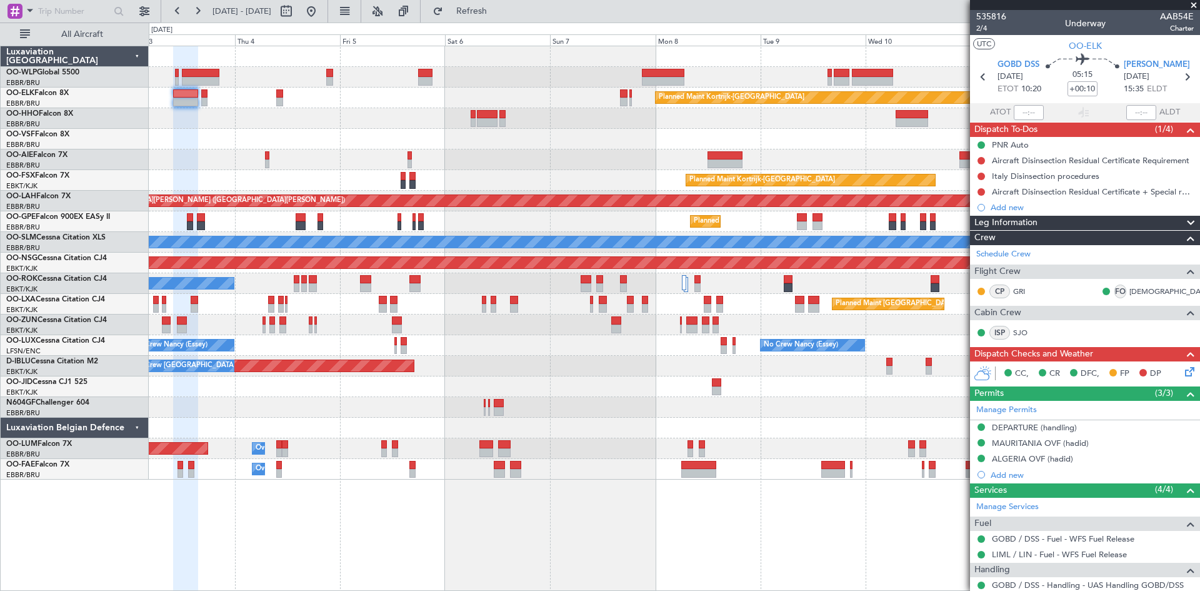
click at [92, 246] on div "Planned Maint Kortrijk-Wevelgem Planned Maint London (Farnborough) Planned Main…" at bounding box center [600, 307] width 1200 height 568
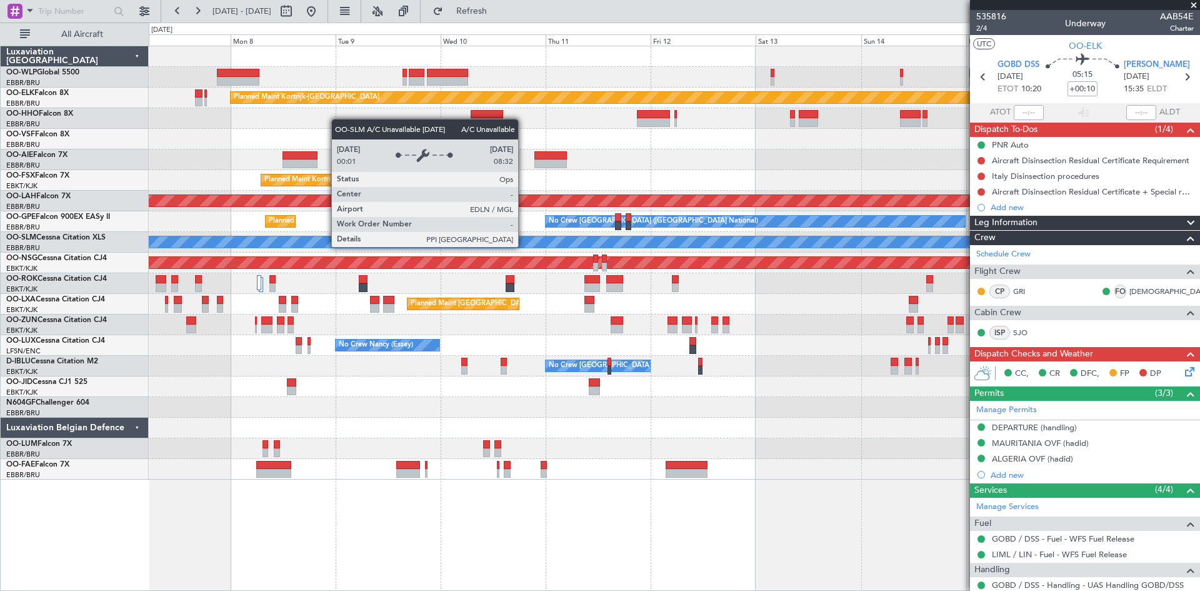
click at [524, 246] on div "A/C Unavailable [GEOGRAPHIC_DATA]" at bounding box center [674, 241] width 3151 height 11
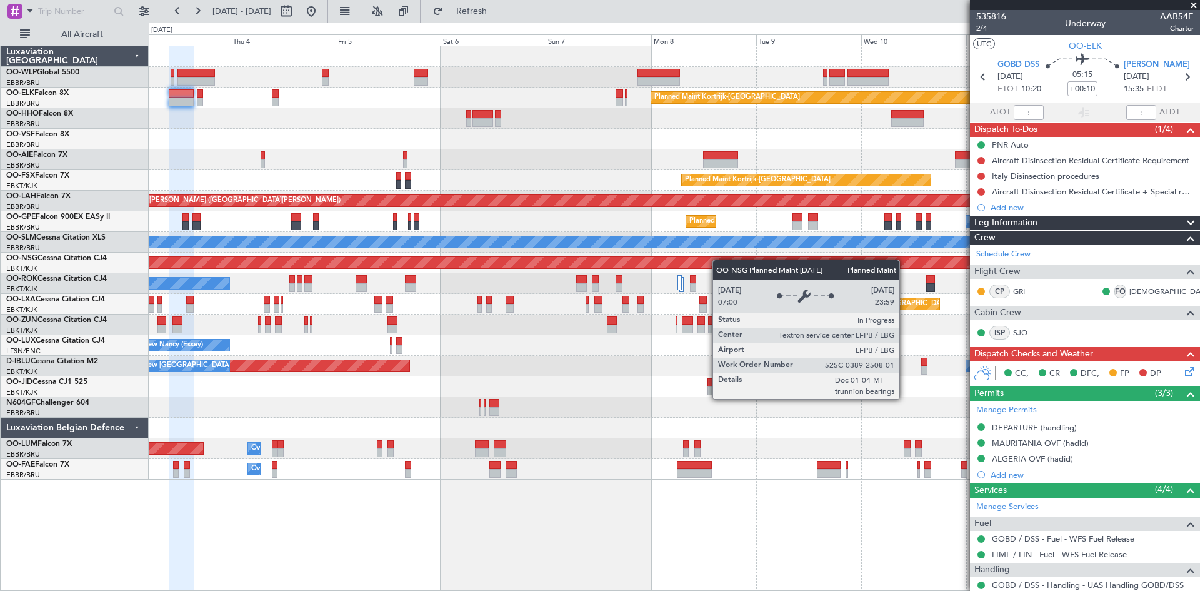
click at [981, 268] on fb-app "07 Sep 2025 - 17 Sep 2025 Refresh Quick Links All Aircraft Planned Maint Kortri…" at bounding box center [600, 299] width 1200 height 581
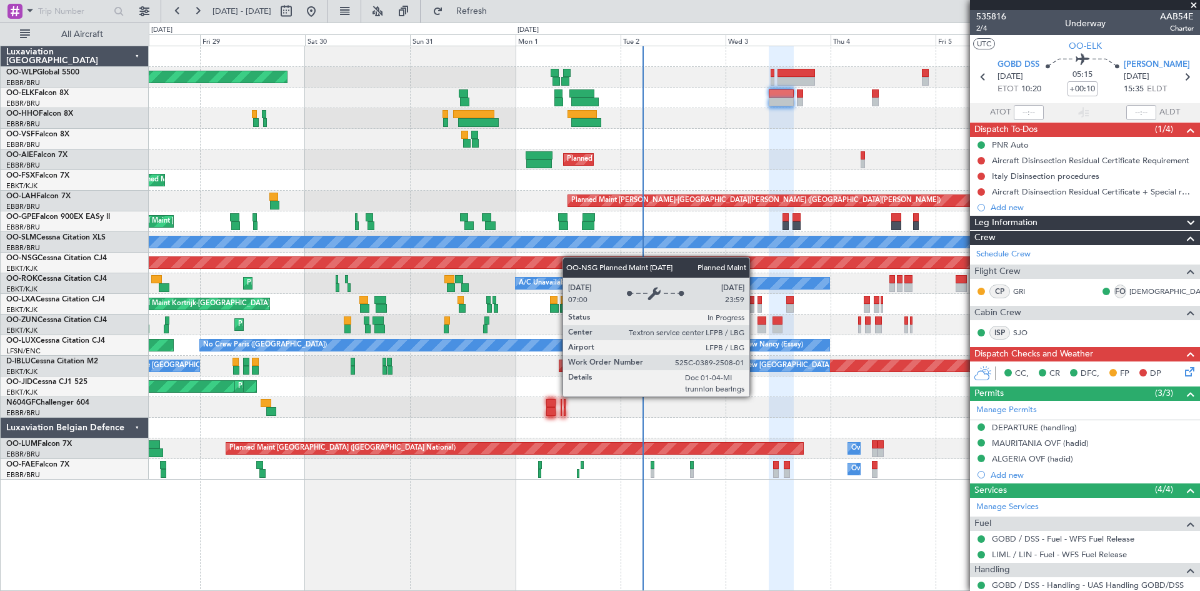
click at [887, 259] on div "Planned Maint Berlin (Brandenburg) Planned Maint Kortrijk-Wevelgem Planned Main…" at bounding box center [674, 262] width 1051 height 433
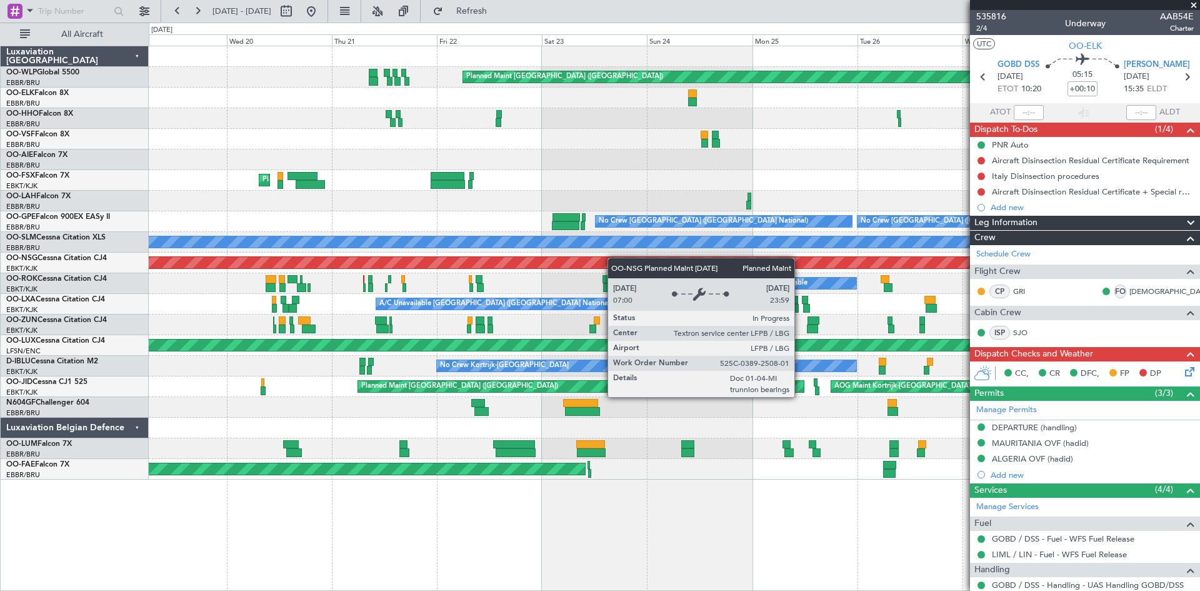
click at [820, 269] on div "Planned Maint Berlin (Brandenburg) Planned Maint Kortrijk-Wevelgem Planned Main…" at bounding box center [674, 262] width 1051 height 433
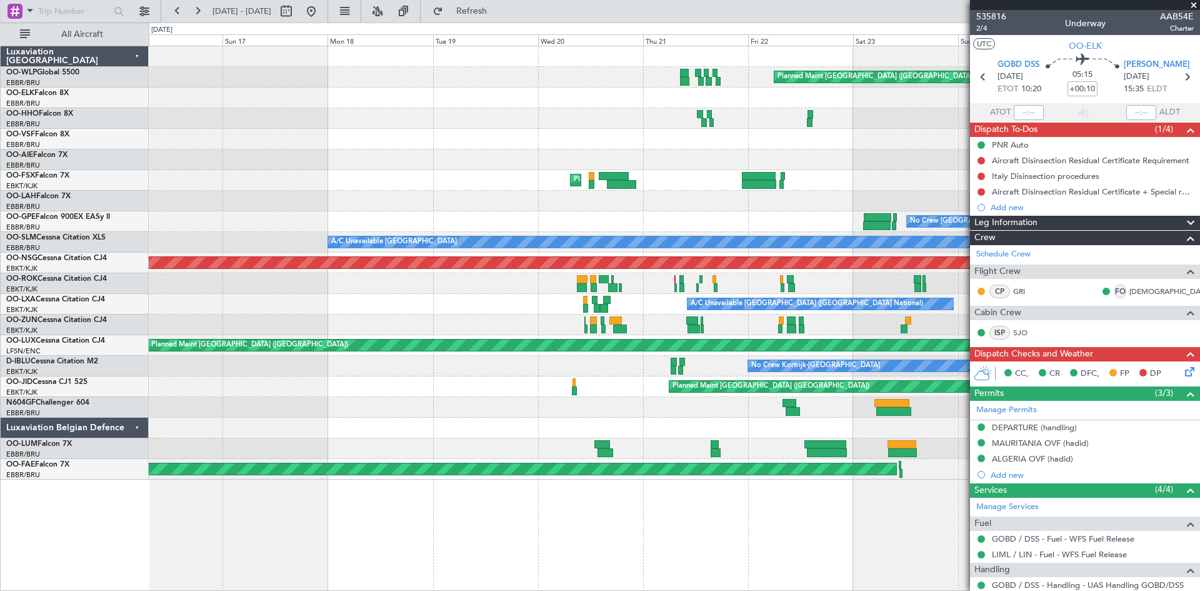
click at [616, 269] on div "Planned Maint [GEOGRAPHIC_DATA] ([GEOGRAPHIC_DATA])" at bounding box center [674, 263] width 1051 height 21
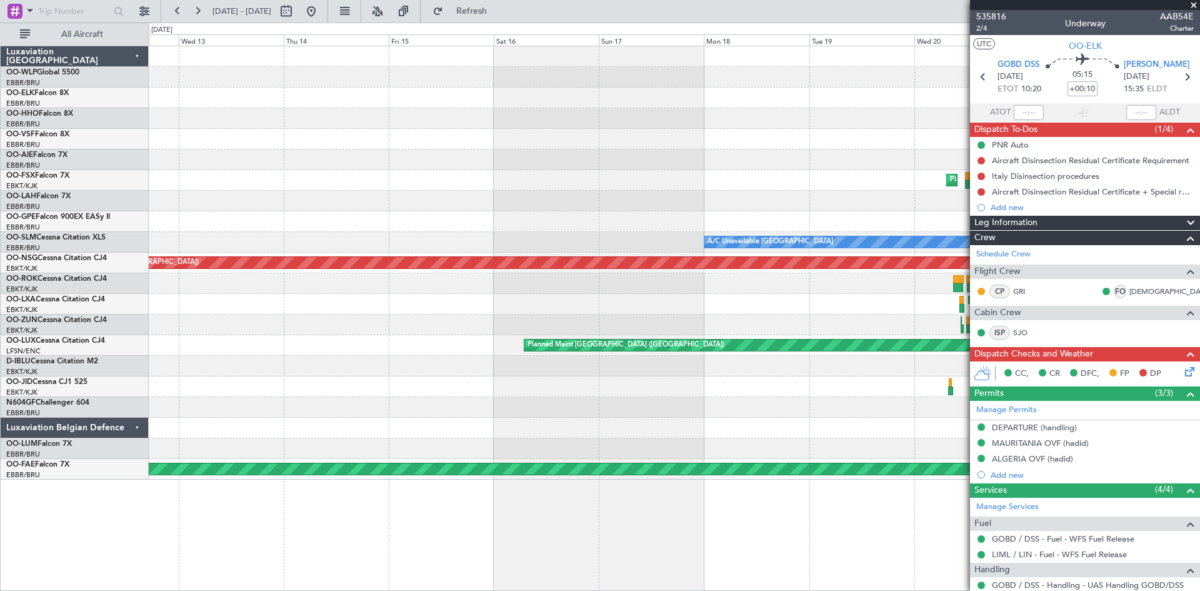
click at [650, 258] on div "Planned Maint Berlin (Brandenburg) Planned Maint Kortrijk-Wevelgem No Crew Brus…" at bounding box center [674, 262] width 1051 height 433
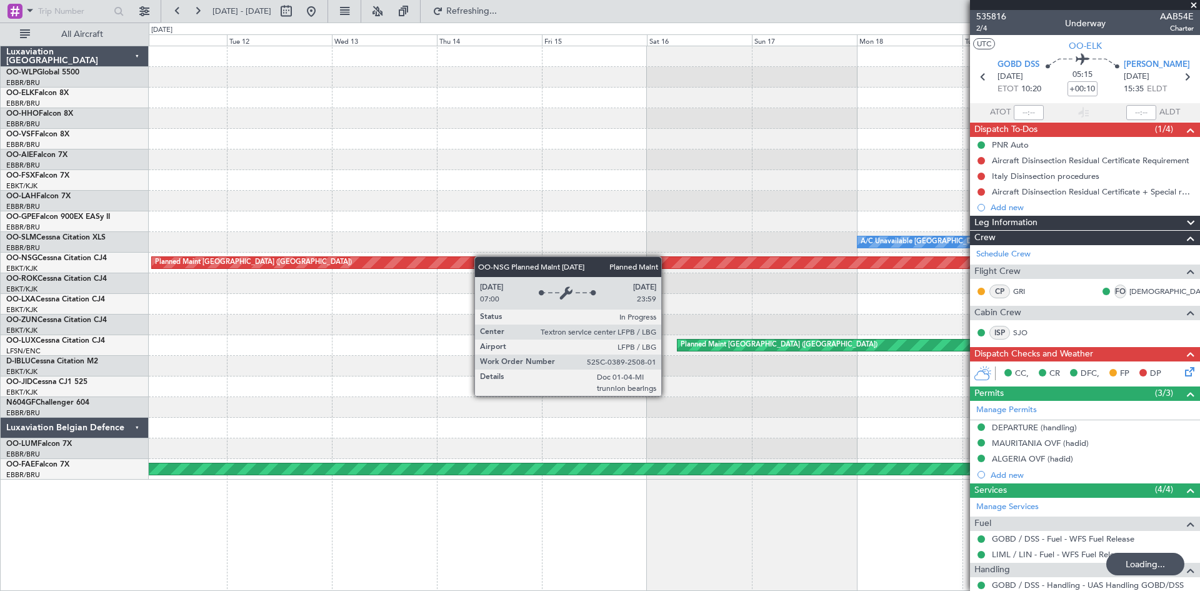
click at [489, 258] on div "Planned Maint [GEOGRAPHIC_DATA] ([GEOGRAPHIC_DATA])" at bounding box center [674, 263] width 1051 height 21
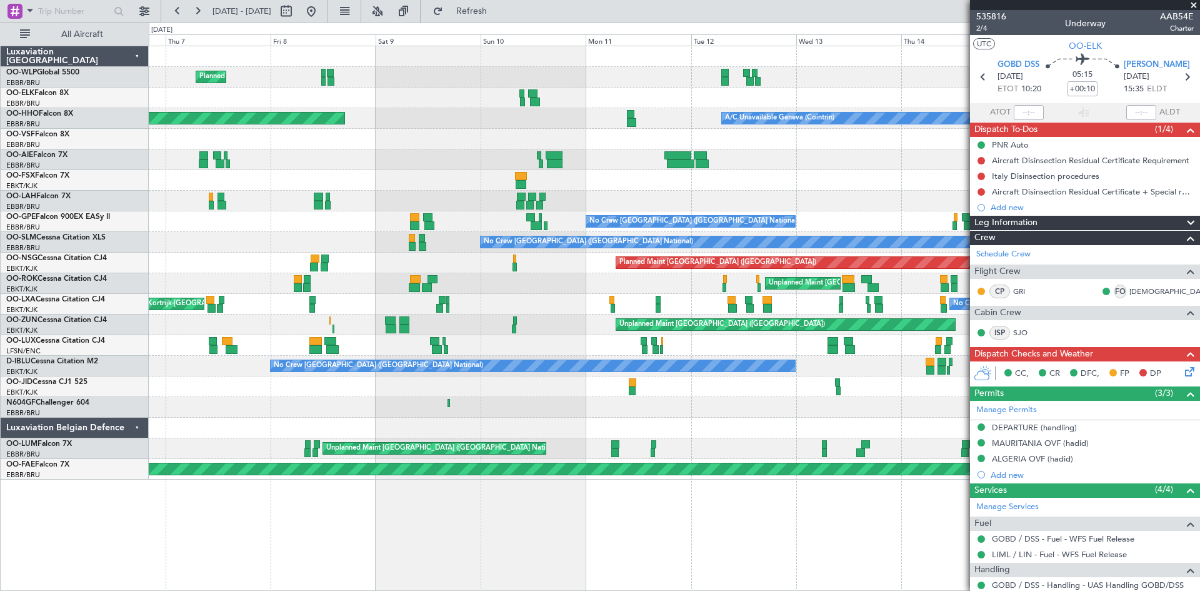
click at [789, 228] on div "Planned Maint Milan (Linate) AOG Maint Geneva (Cointrin) A/C Unavailable Geneva…" at bounding box center [674, 262] width 1051 height 433
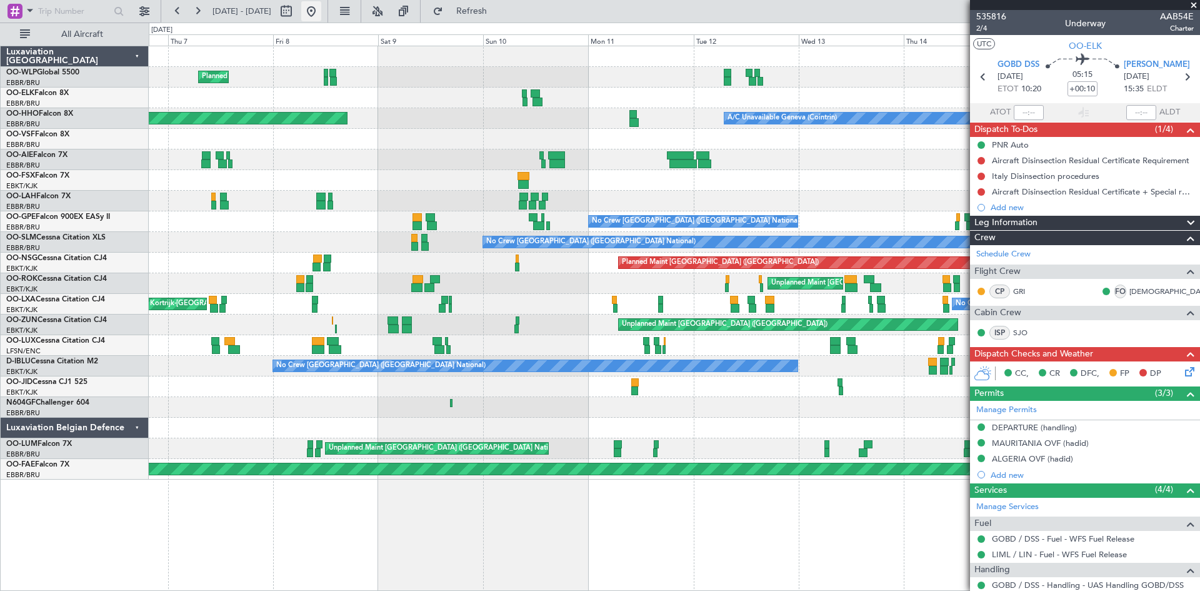
click at [321, 8] on button at bounding box center [311, 11] width 20 height 20
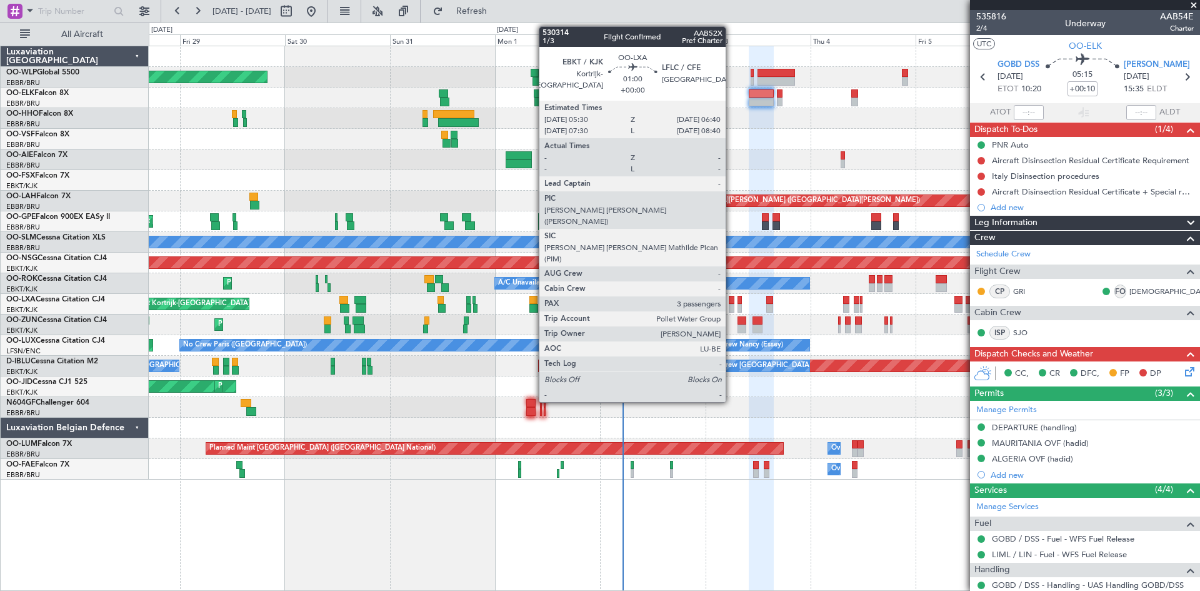
click at [731, 301] on div at bounding box center [732, 300] width 6 height 9
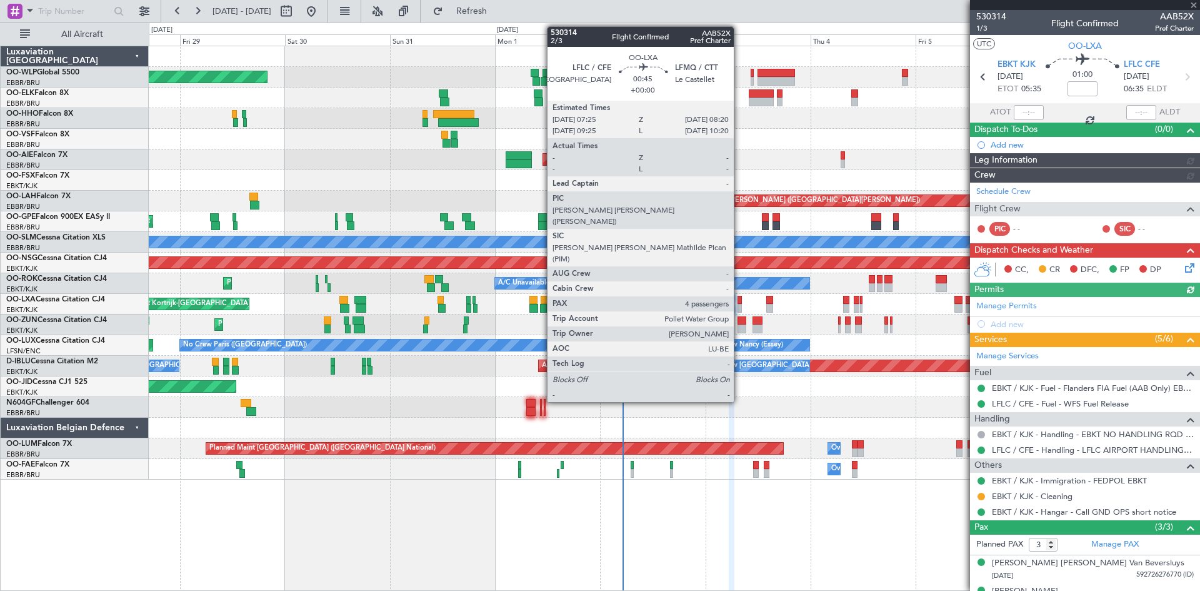
click at [739, 306] on div at bounding box center [740, 308] width 4 height 9
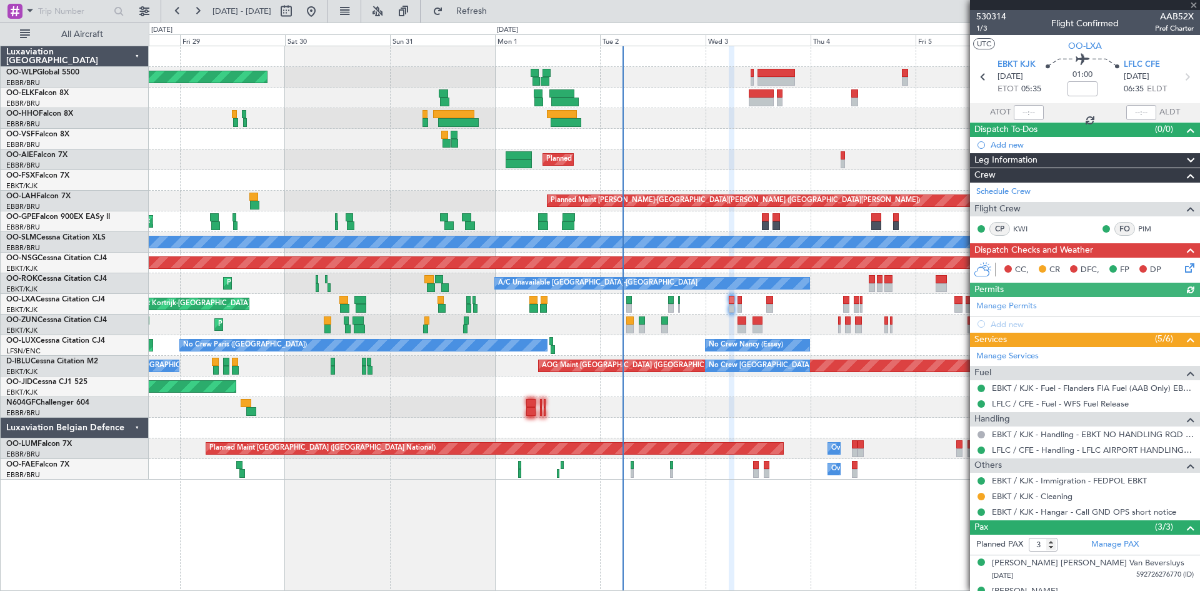
type input "4"
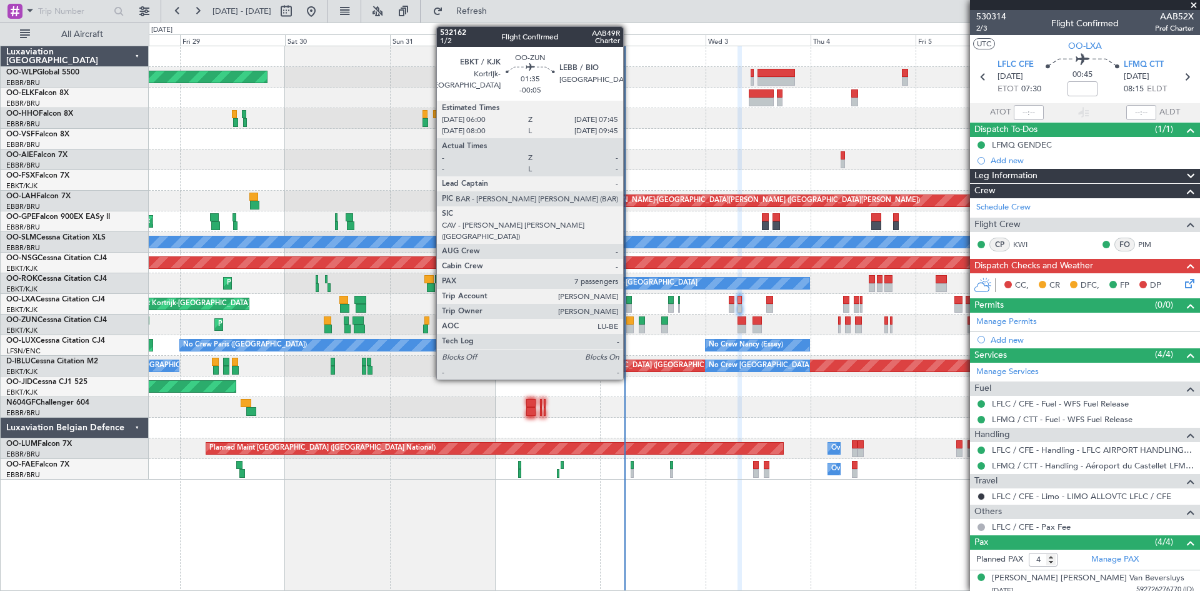
click at [629, 323] on div at bounding box center [630, 320] width 8 height 9
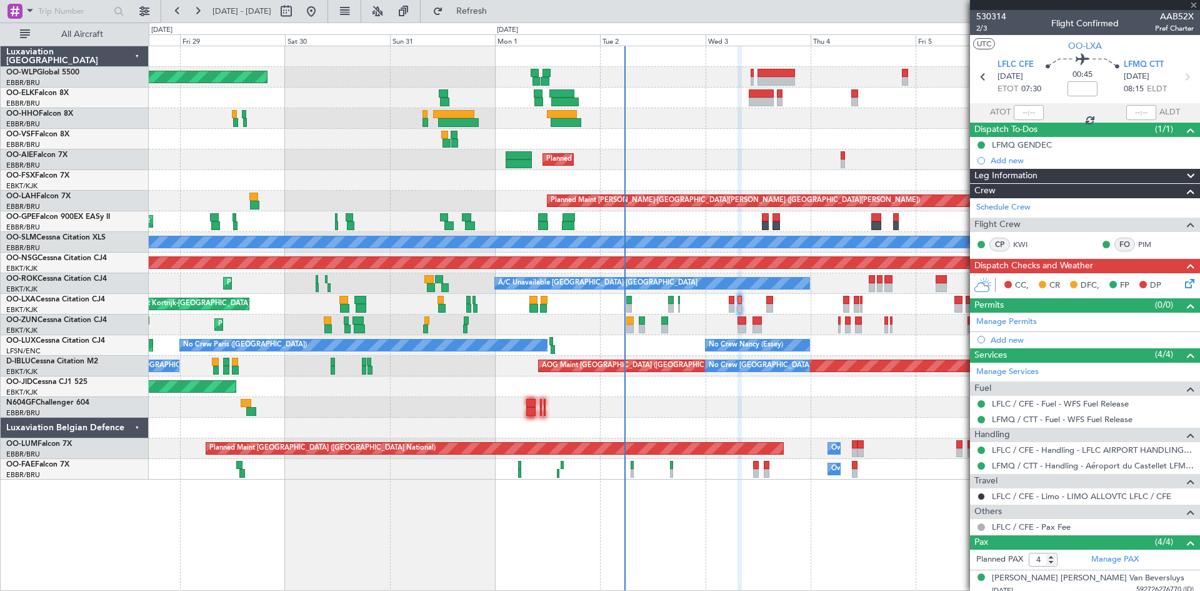
type input "-00:05"
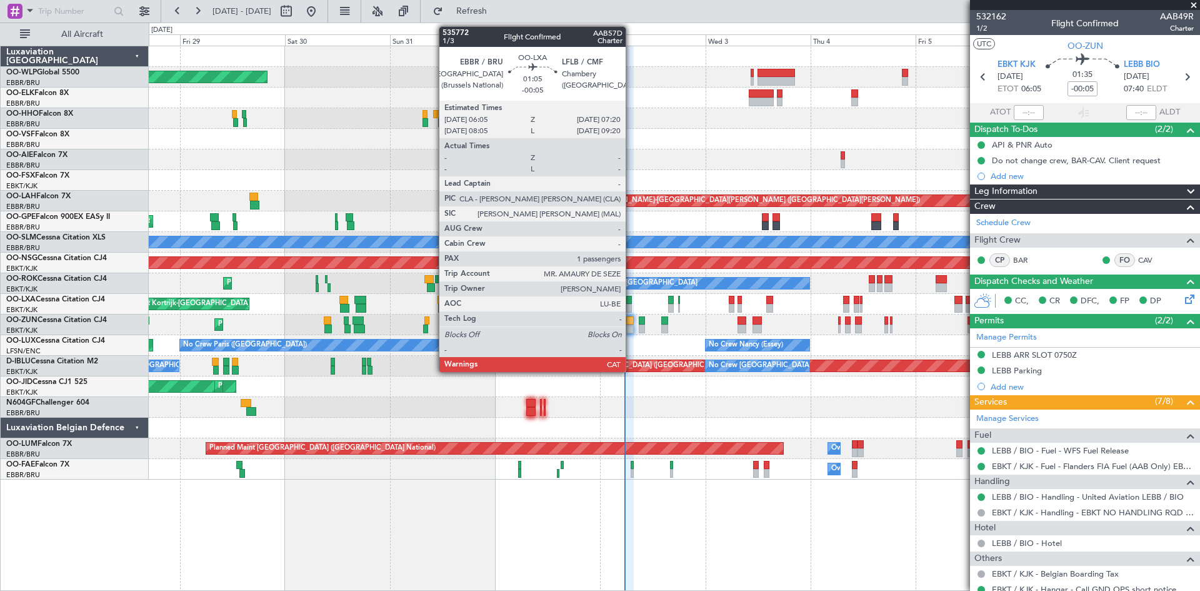
click at [631, 307] on div at bounding box center [629, 308] width 6 height 9
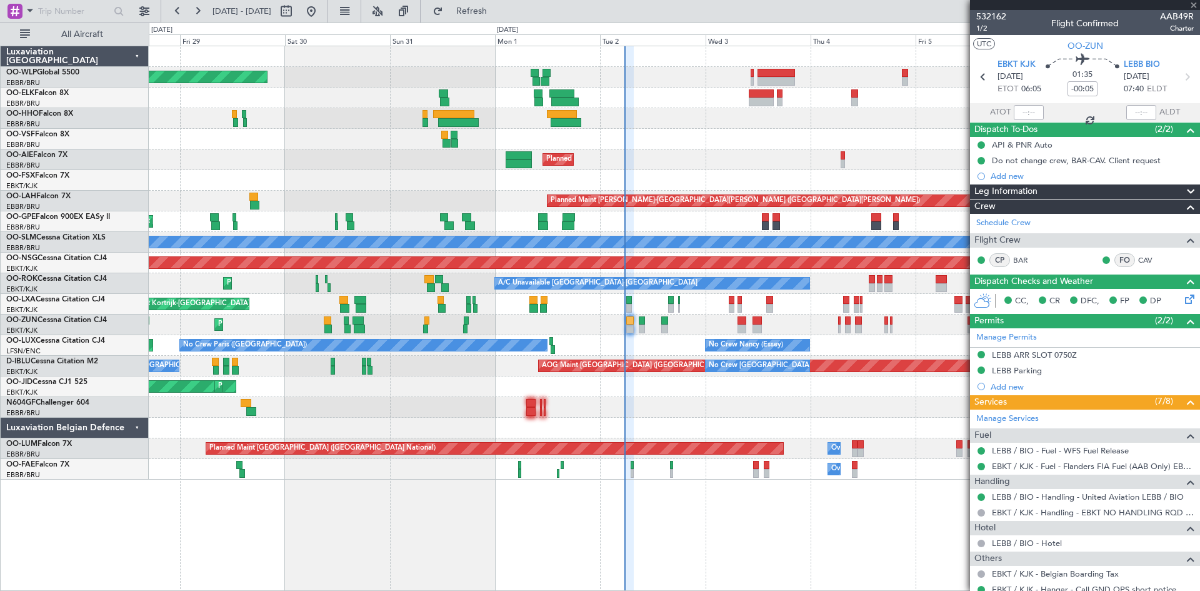
type input "1"
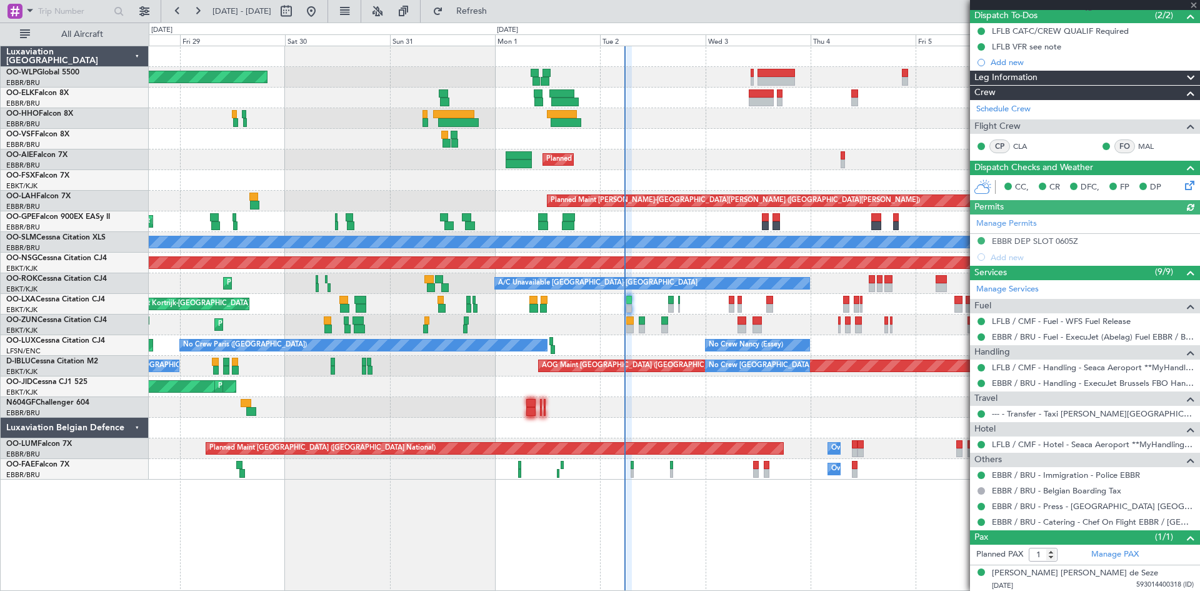
scroll to position [116, 0]
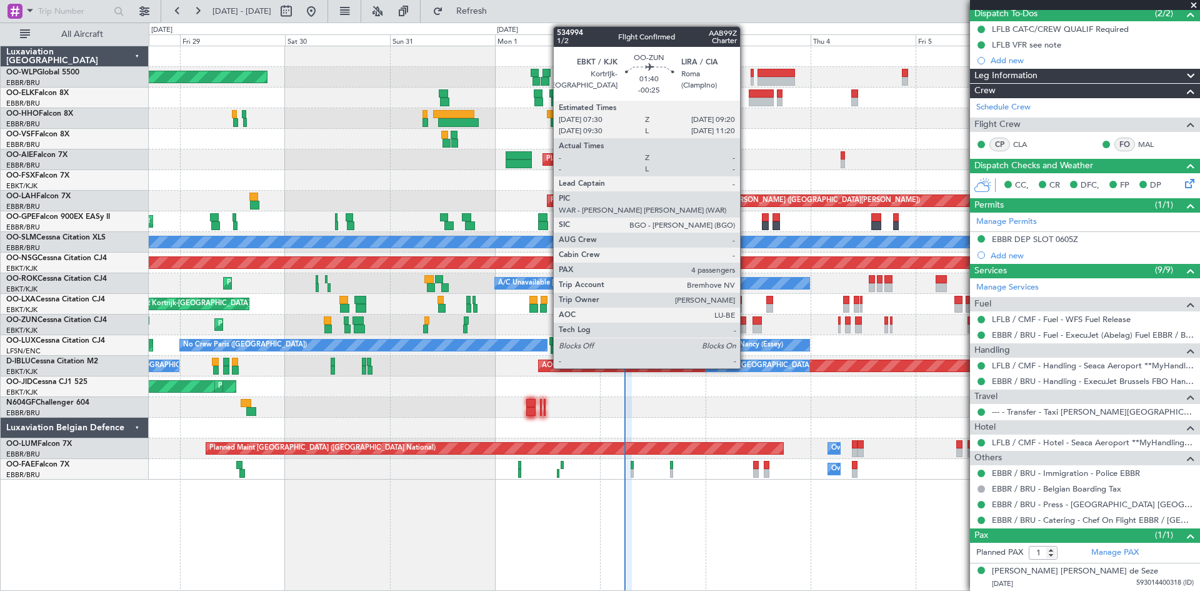
click at [746, 327] on div at bounding box center [742, 328] width 8 height 9
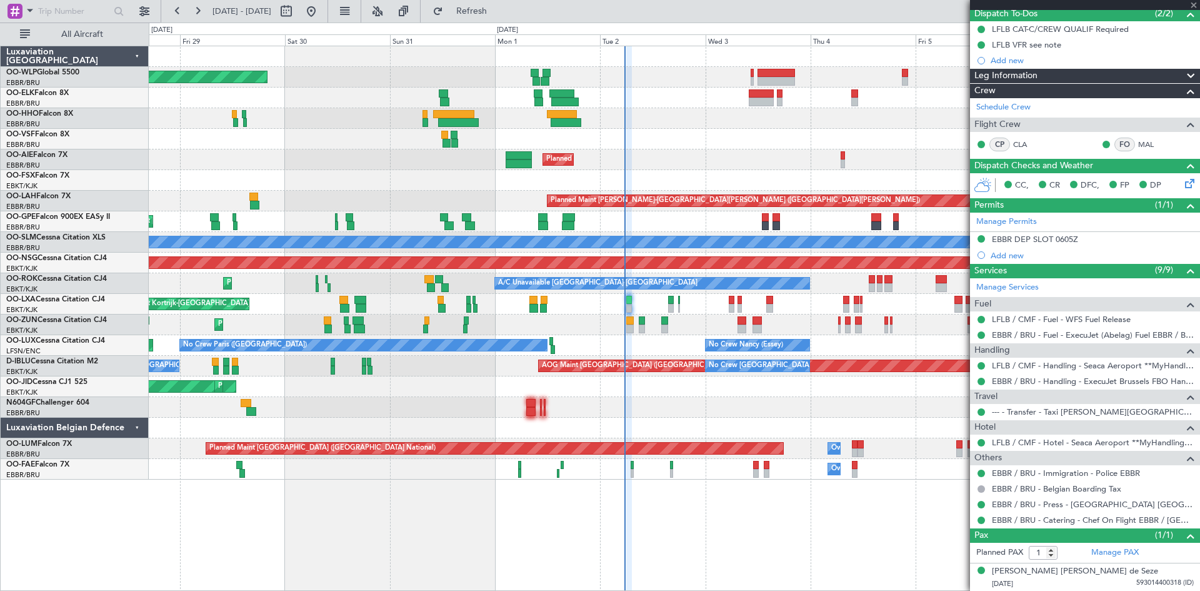
type input "-00:25"
type input "4"
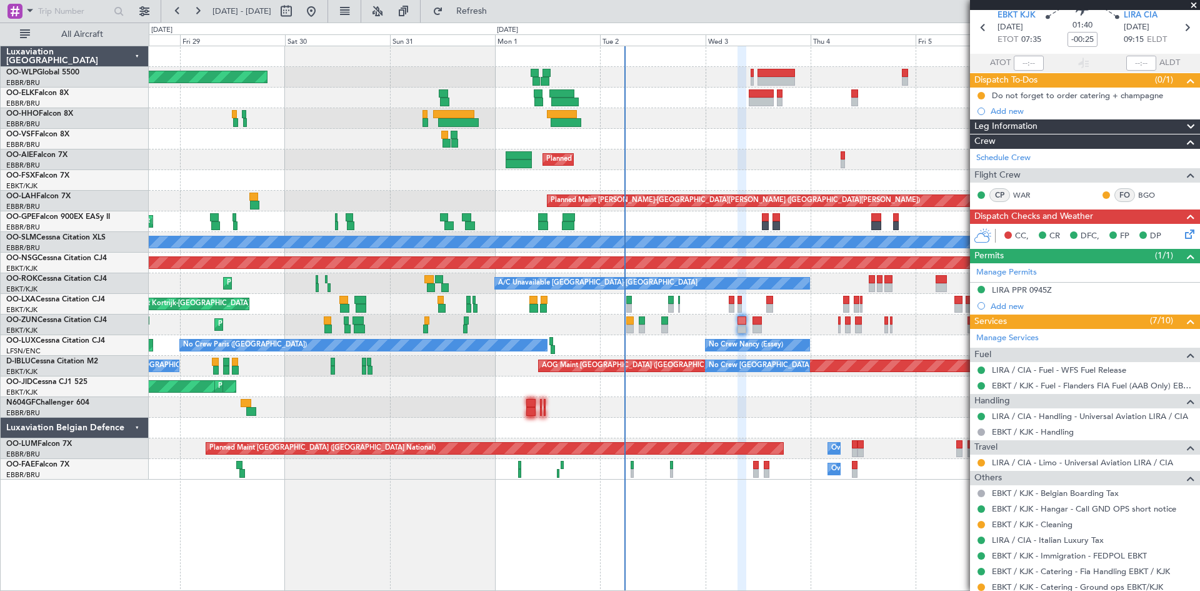
scroll to position [63, 0]
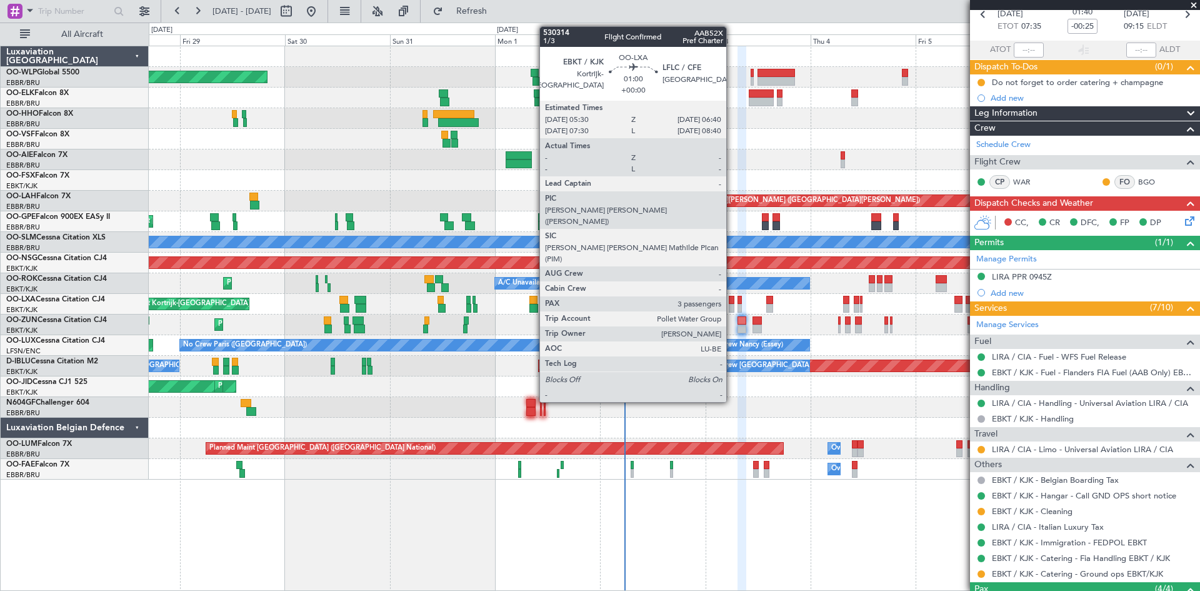
click at [732, 307] on div at bounding box center [732, 308] width 6 height 9
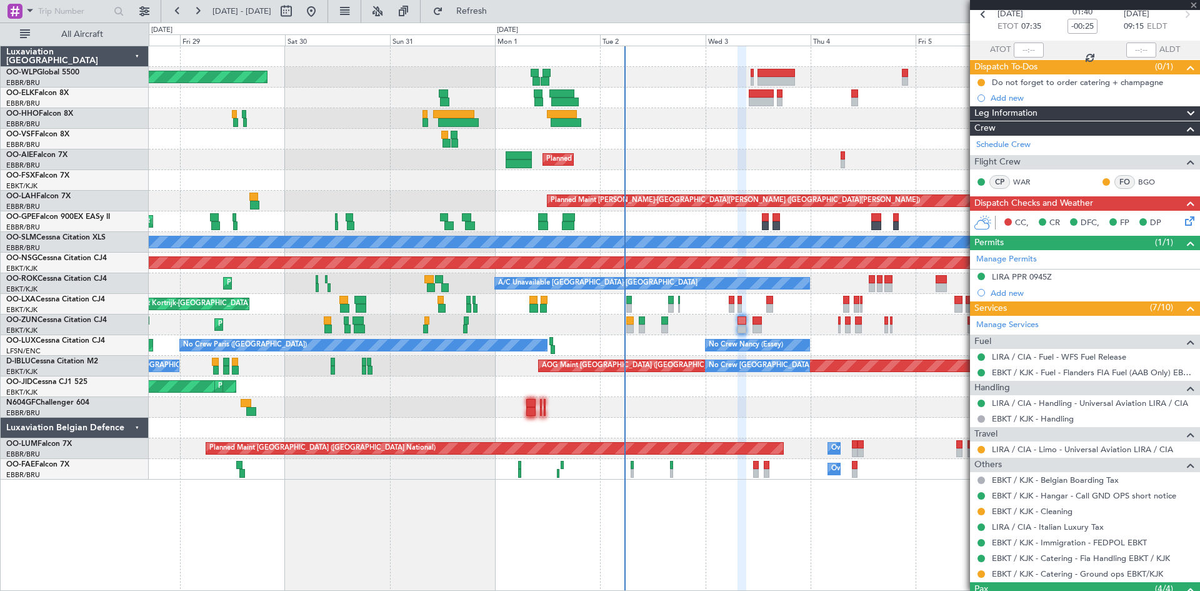
type input "3"
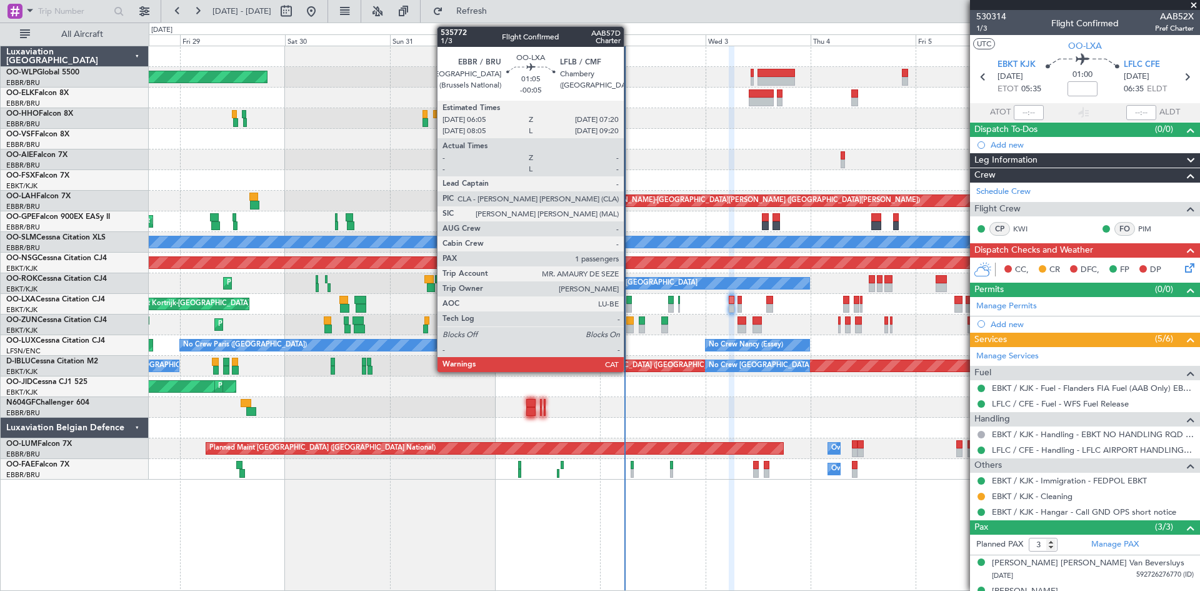
click at [629, 306] on div at bounding box center [629, 308] width 6 height 9
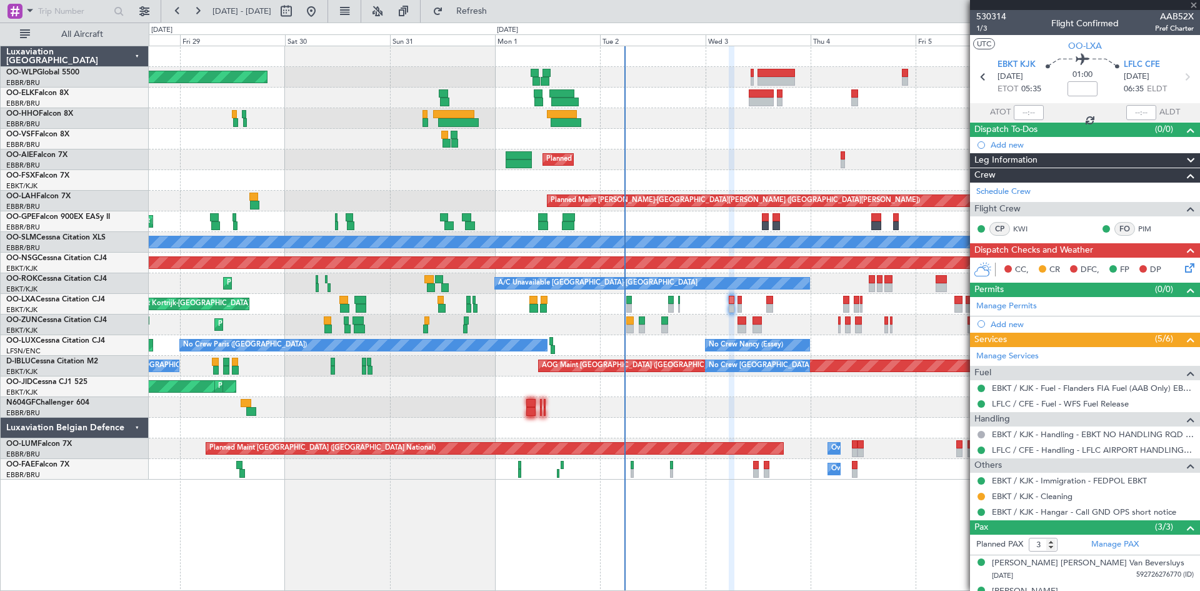
type input "-00:05"
type input "1"
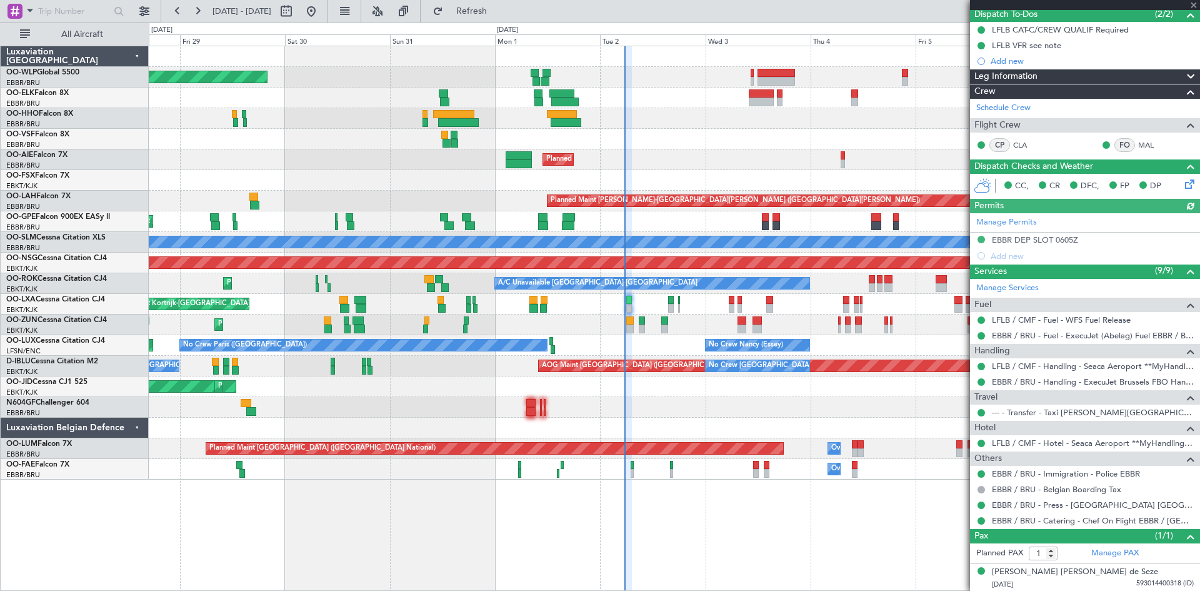
scroll to position [116, 0]
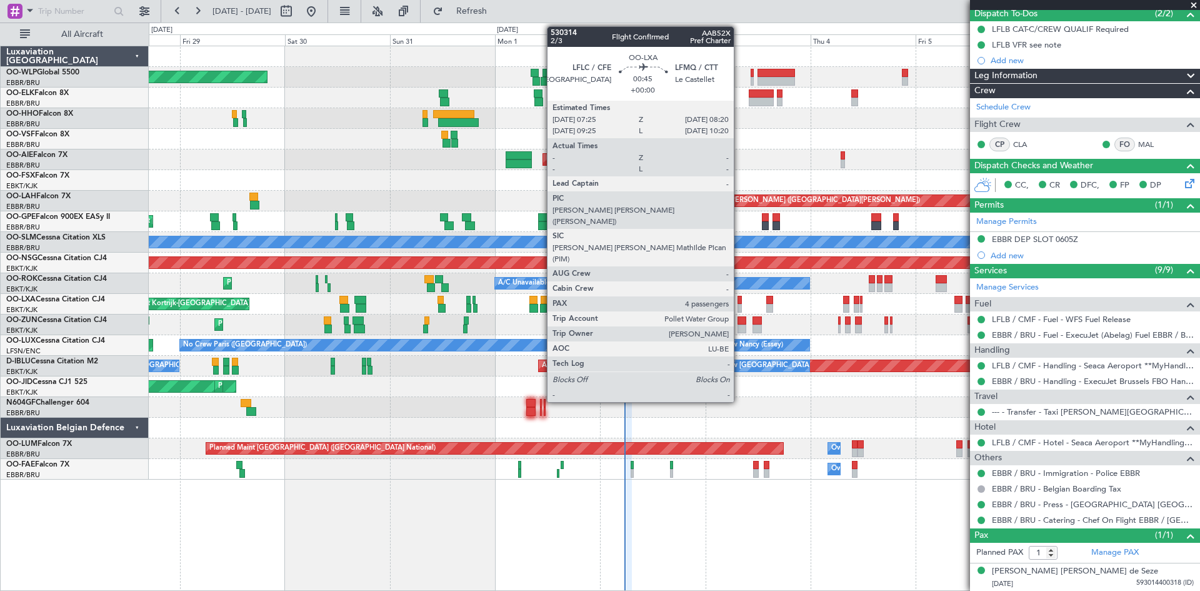
click at [739, 301] on div at bounding box center [740, 300] width 4 height 9
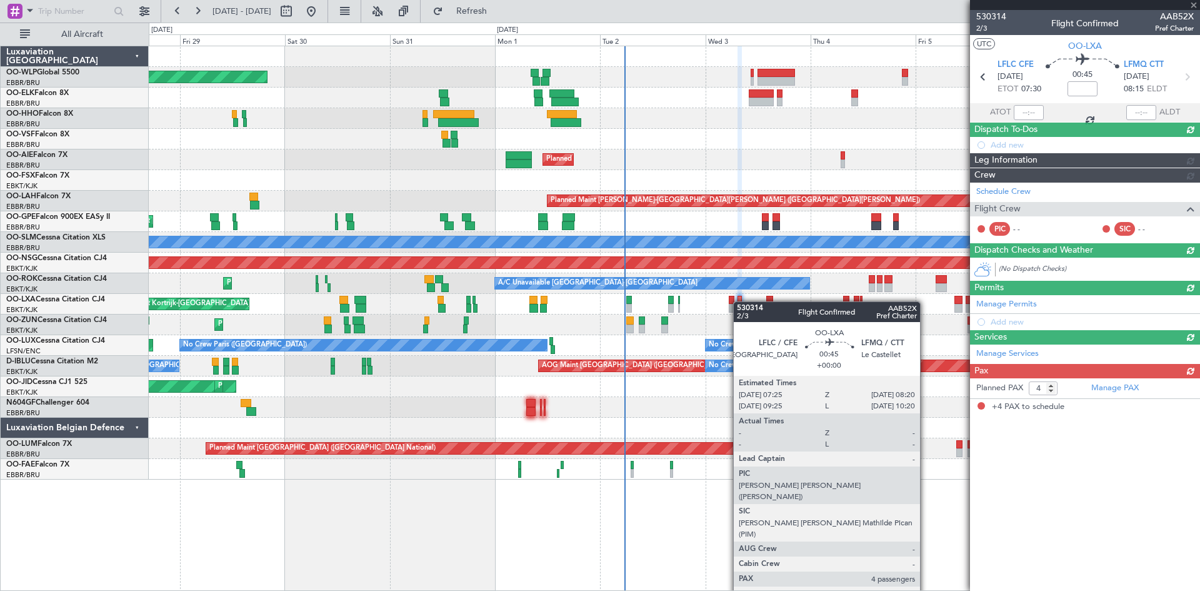
scroll to position [0, 0]
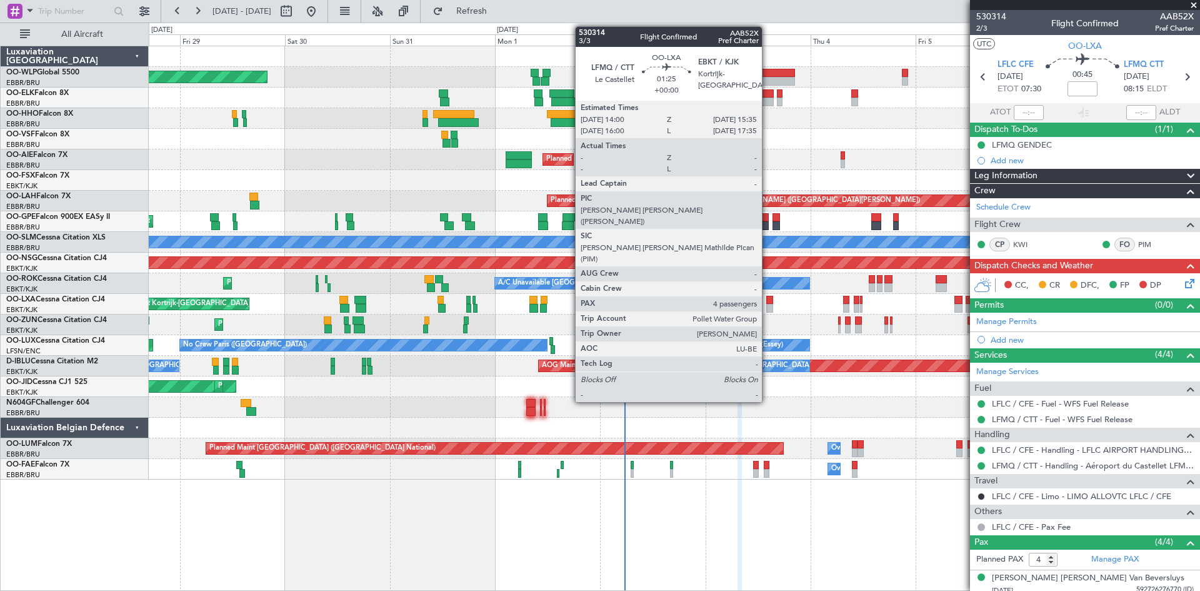
click at [768, 303] on div at bounding box center [770, 300] width 8 height 9
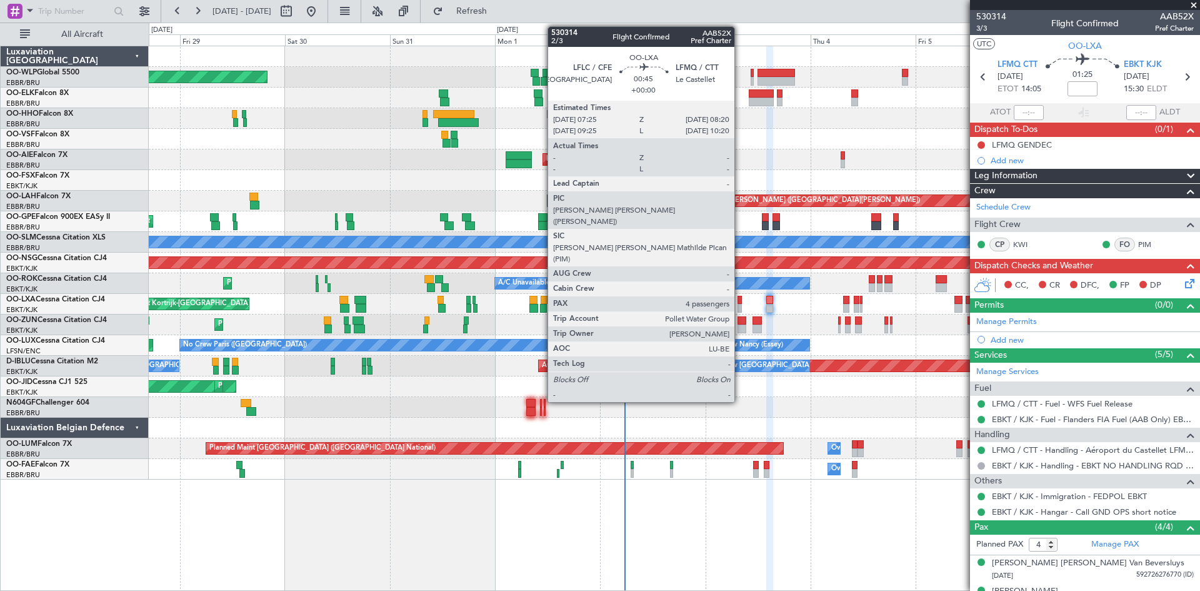
click at [740, 305] on div at bounding box center [740, 308] width 4 height 9
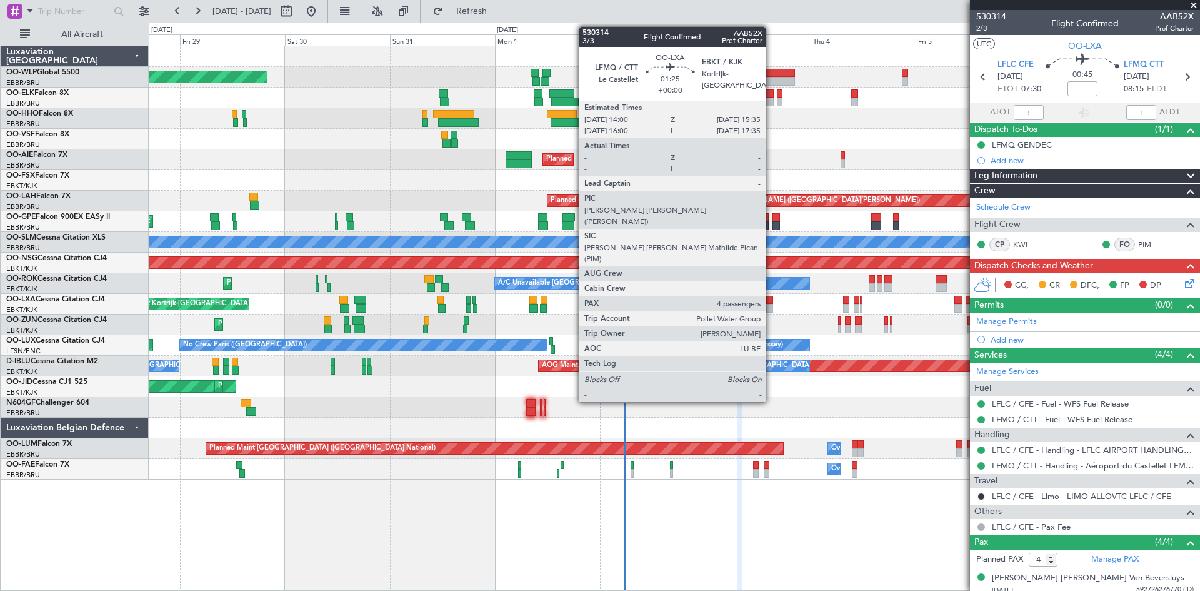
click at [771, 306] on div at bounding box center [770, 308] width 8 height 9
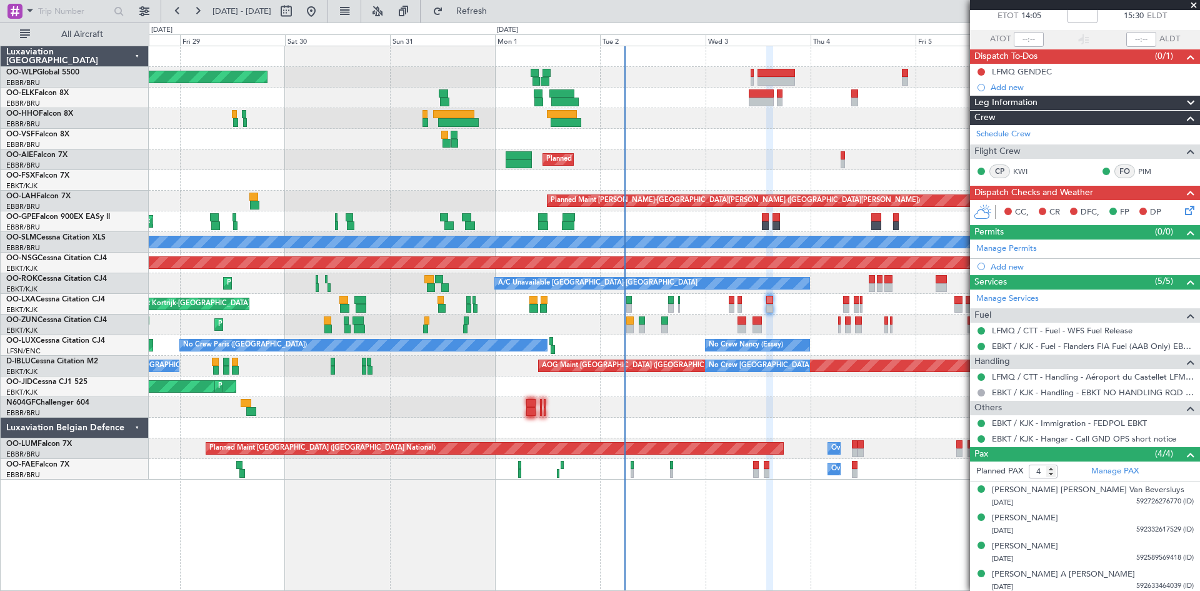
scroll to position [76, 0]
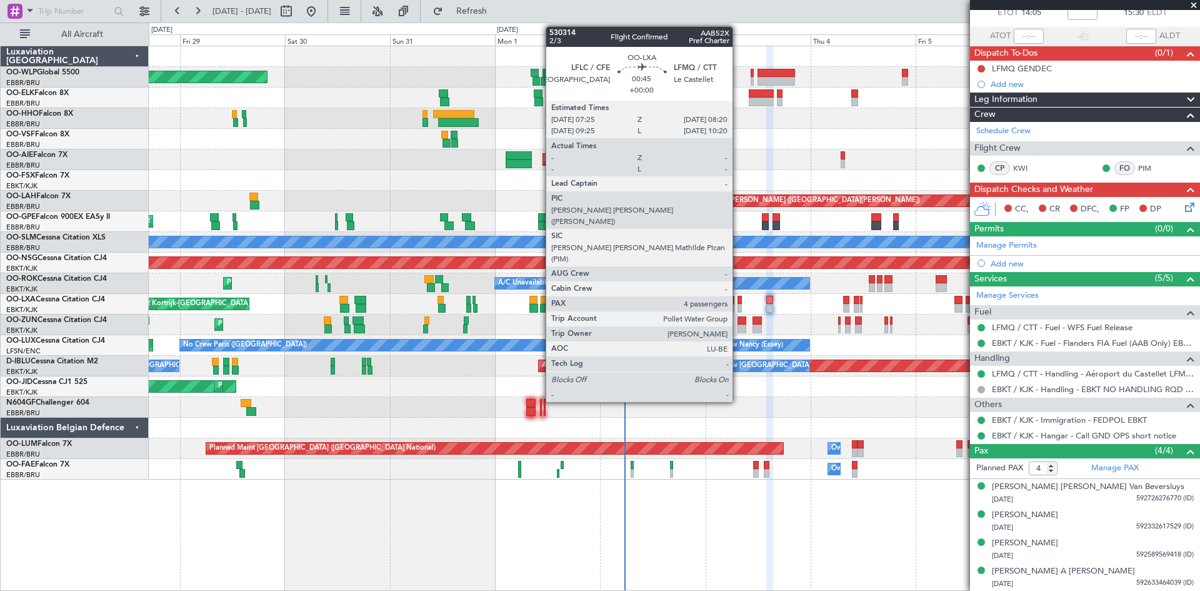
click at [738, 305] on div at bounding box center [740, 308] width 4 height 9
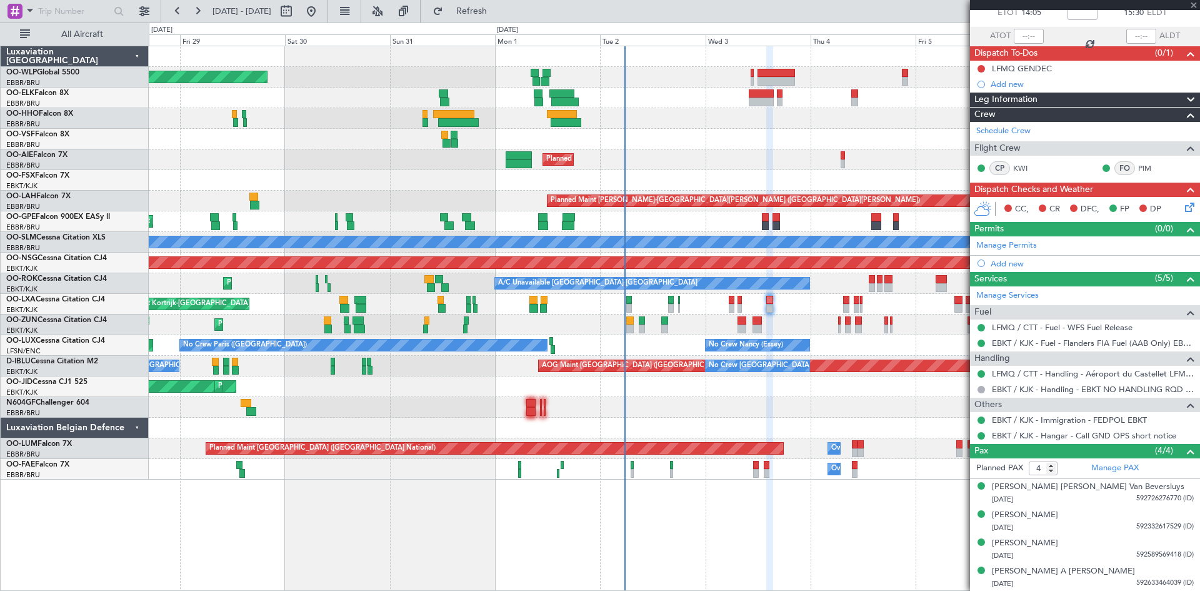
scroll to position [0, 0]
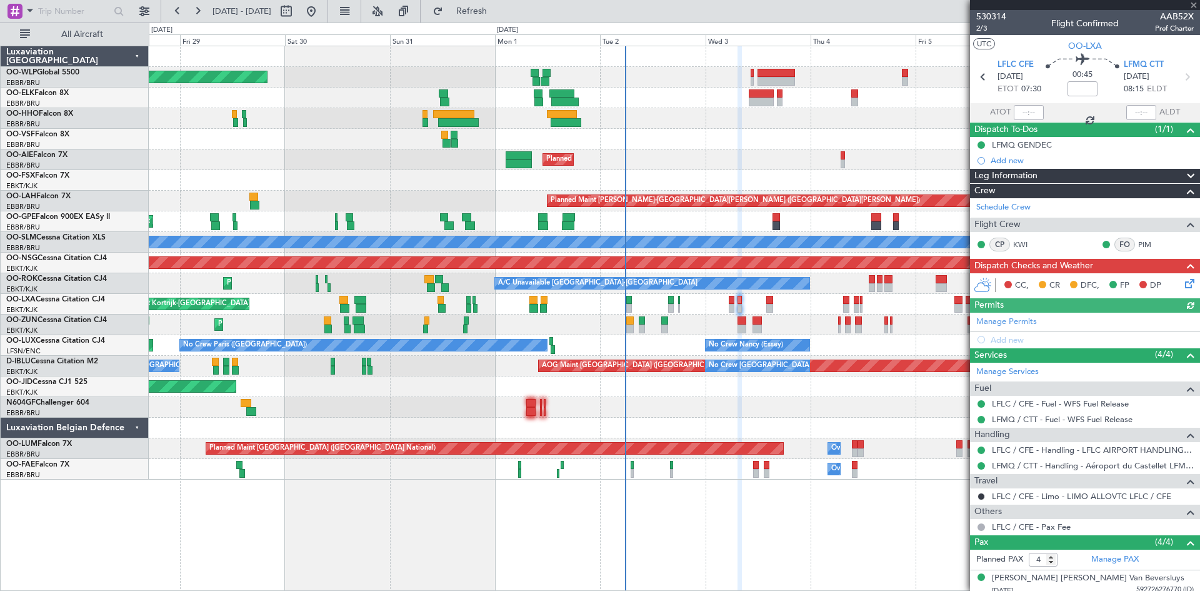
click at [728, 310] on div "Planned Maint Kortrijk-Wevelgem Planned Maint Brussels (Brussels National)" at bounding box center [674, 304] width 1051 height 21
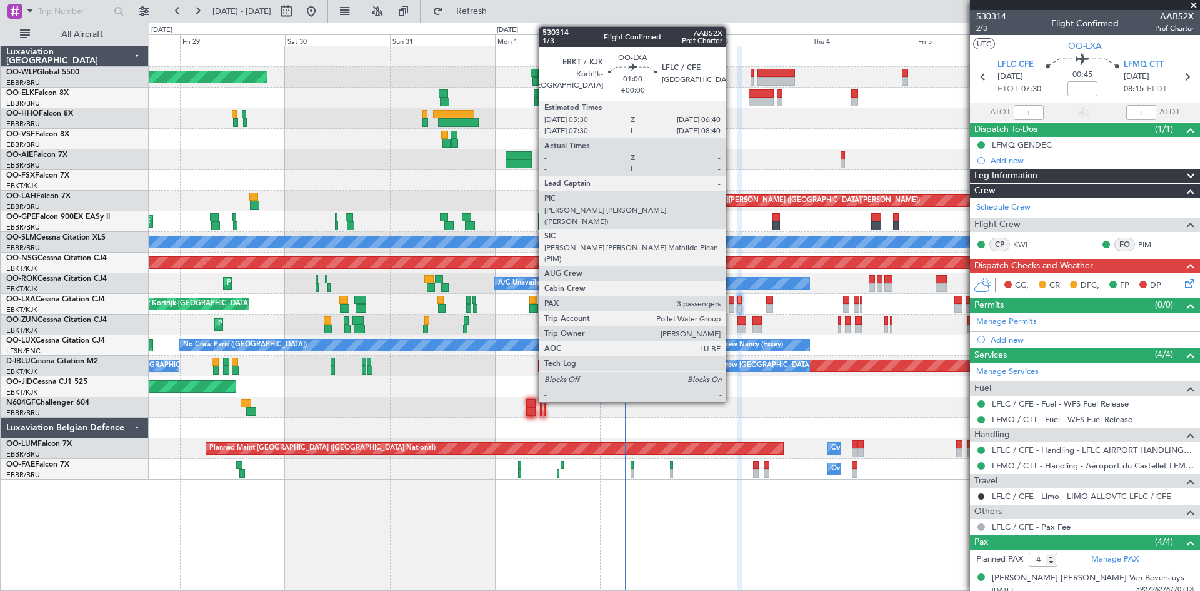
click at [733, 308] on div at bounding box center [732, 308] width 6 height 9
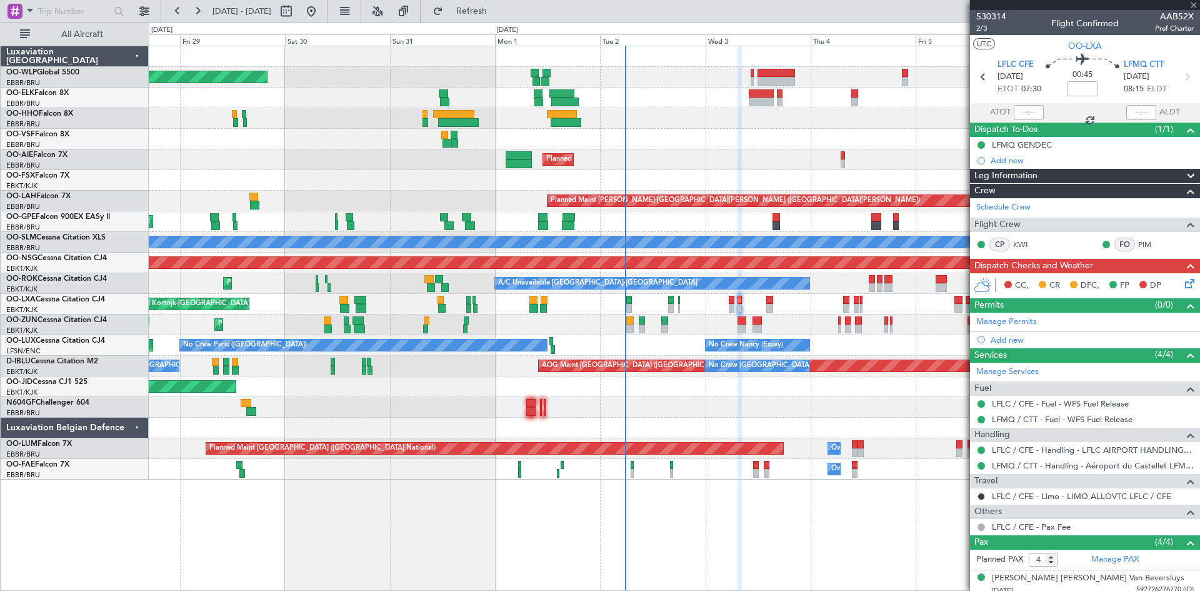
type input "3"
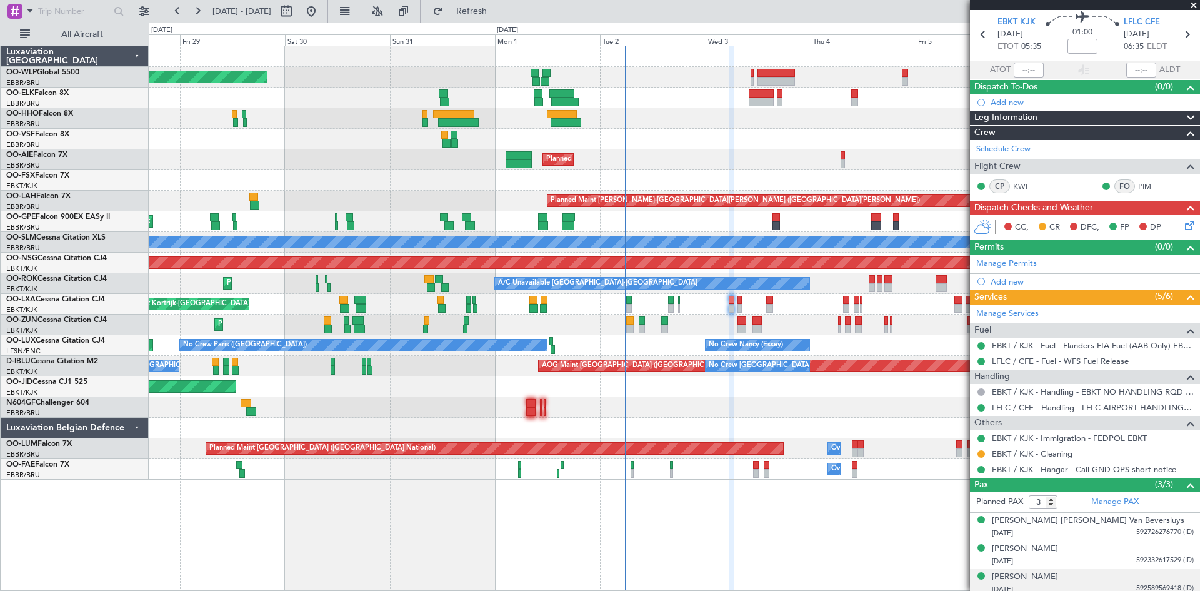
scroll to position [79, 0]
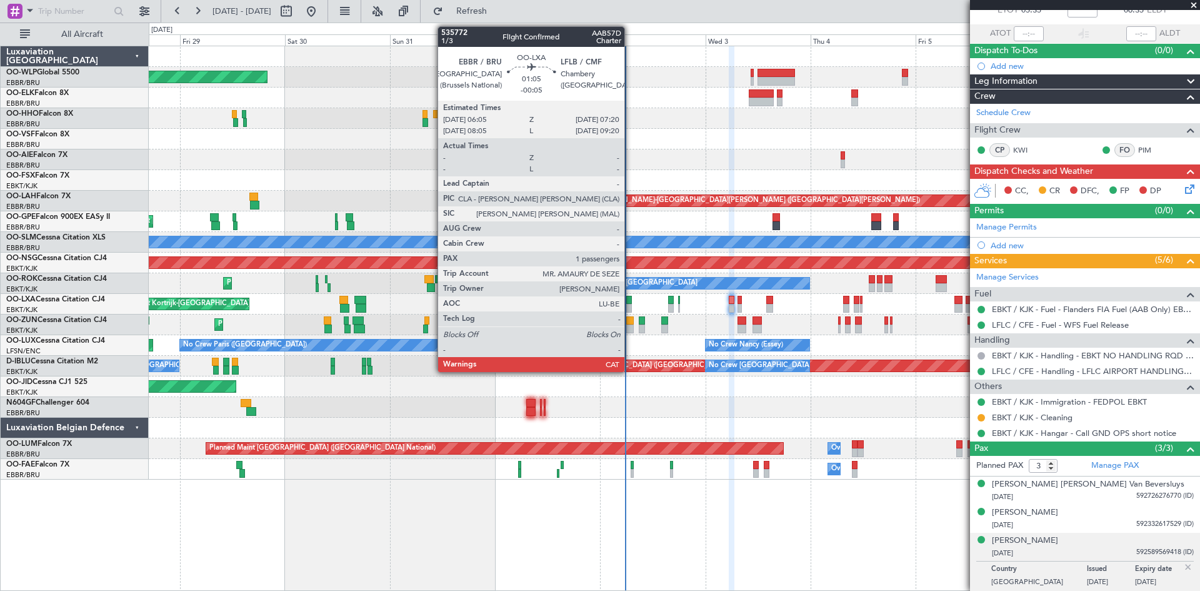
click at [631, 310] on div at bounding box center [629, 308] width 6 height 9
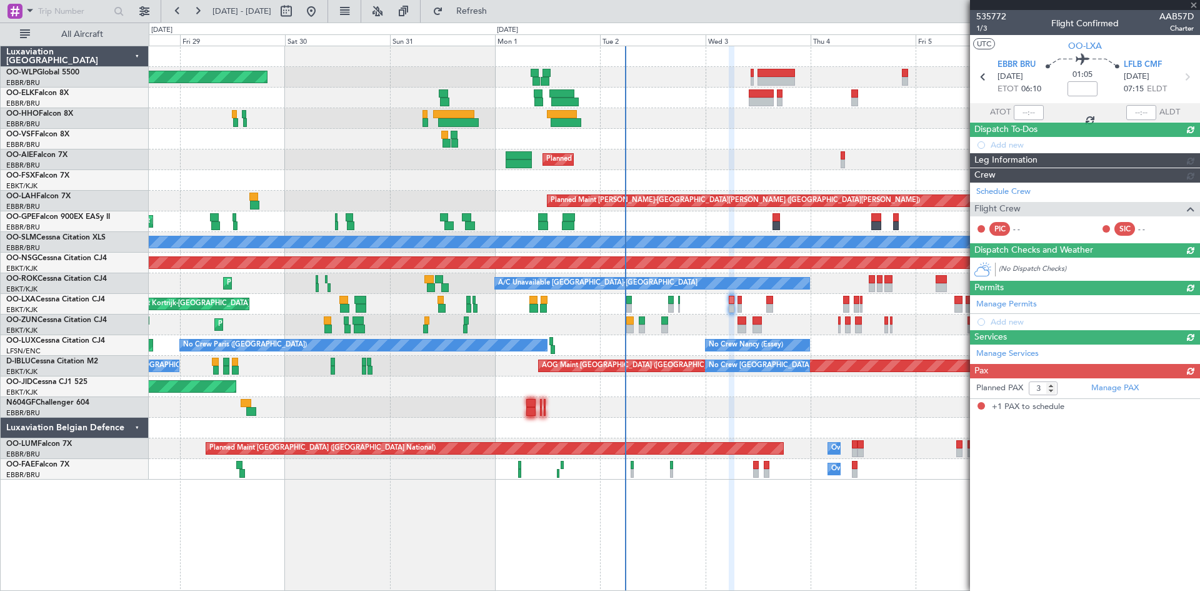
type input "-00:05"
type input "1"
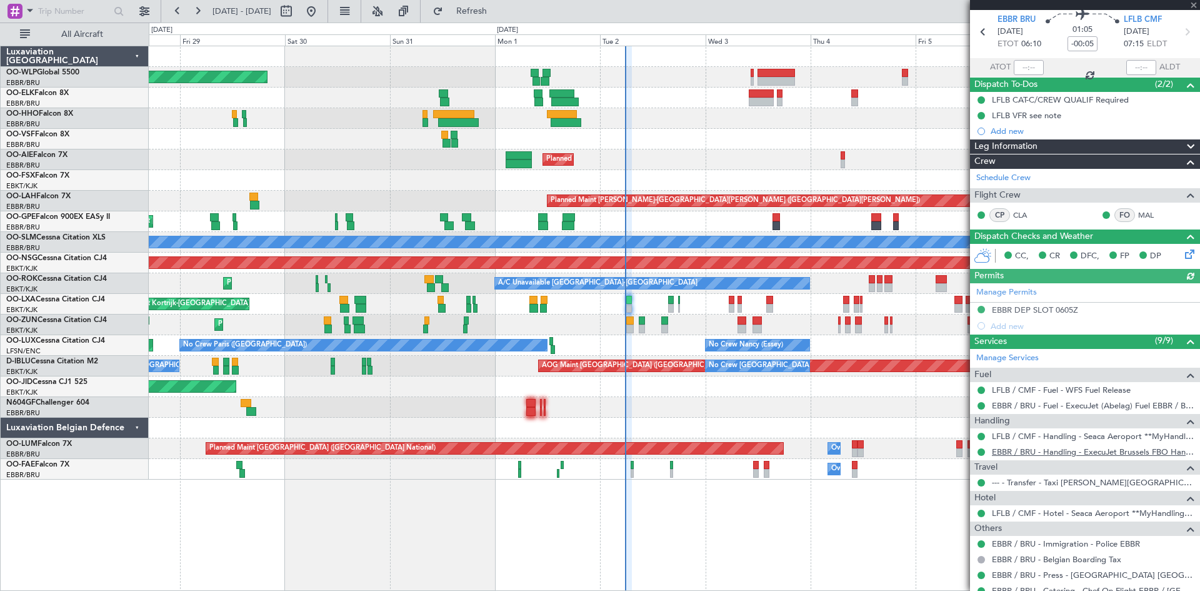
scroll to position [116, 0]
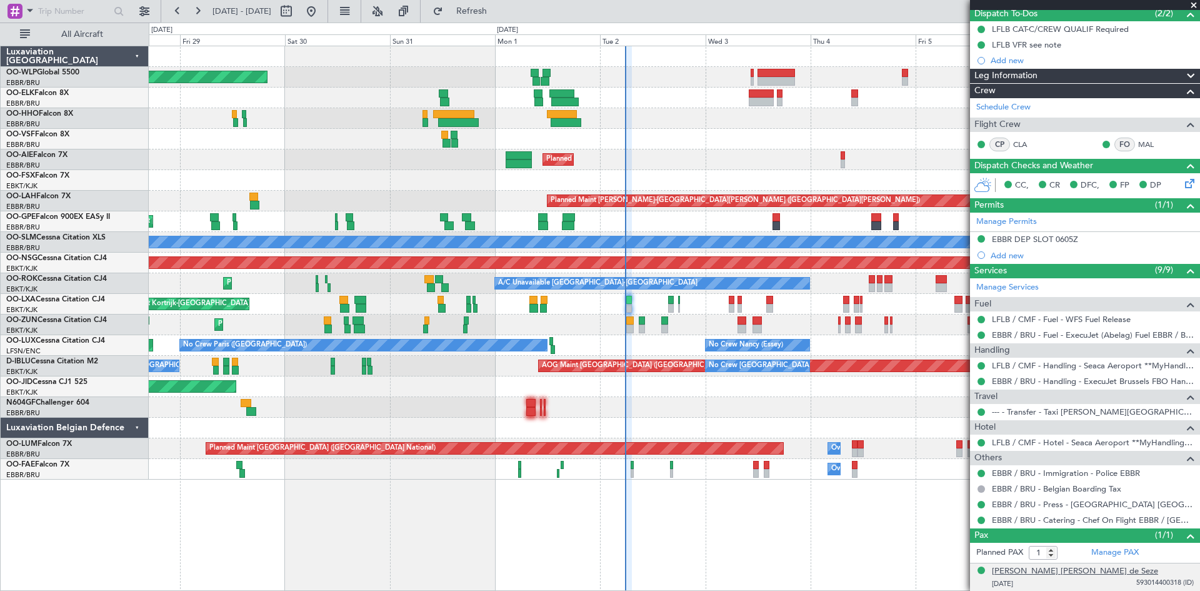
click at [1068, 576] on div "[PERSON_NAME] [PERSON_NAME] de Seze" at bounding box center [1075, 571] width 166 height 13
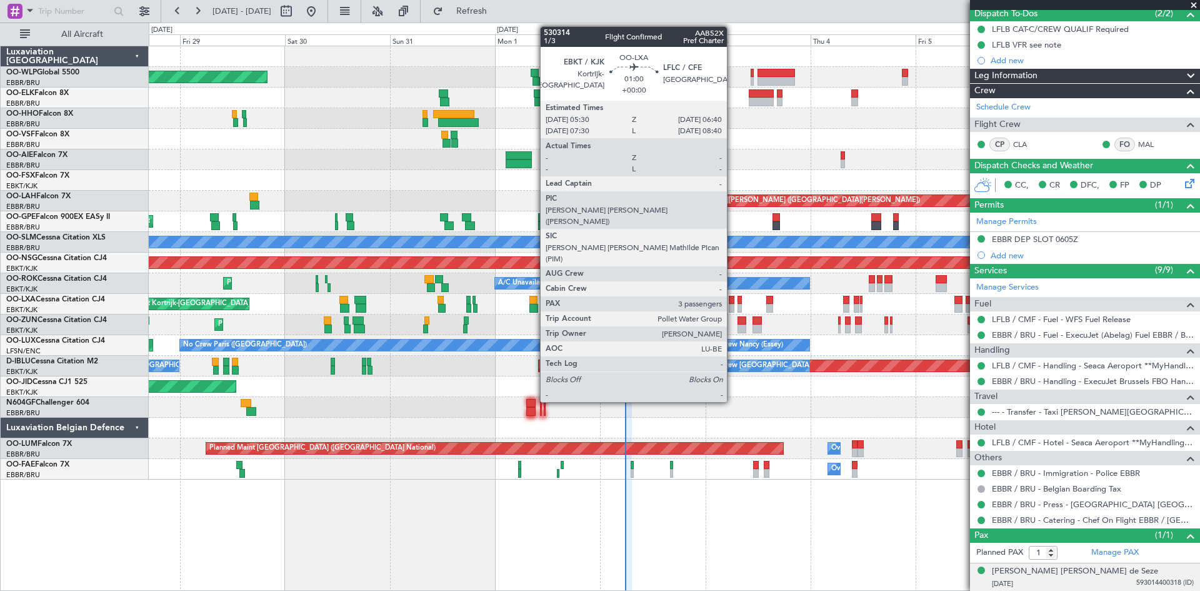
click at [733, 308] on div at bounding box center [732, 308] width 6 height 9
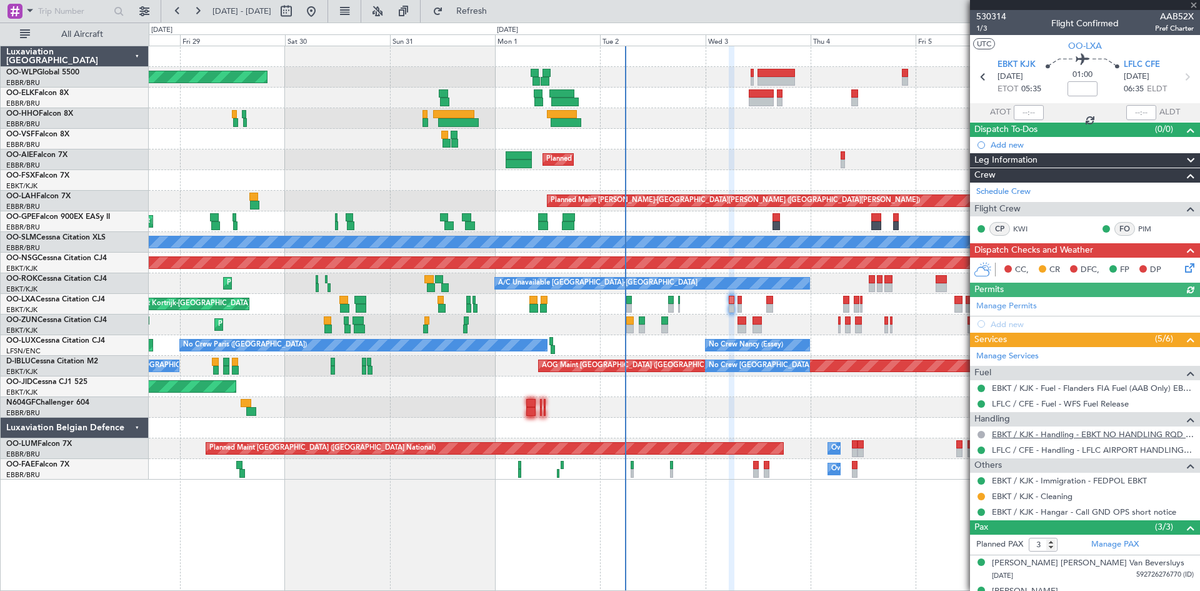
scroll to position [48, 0]
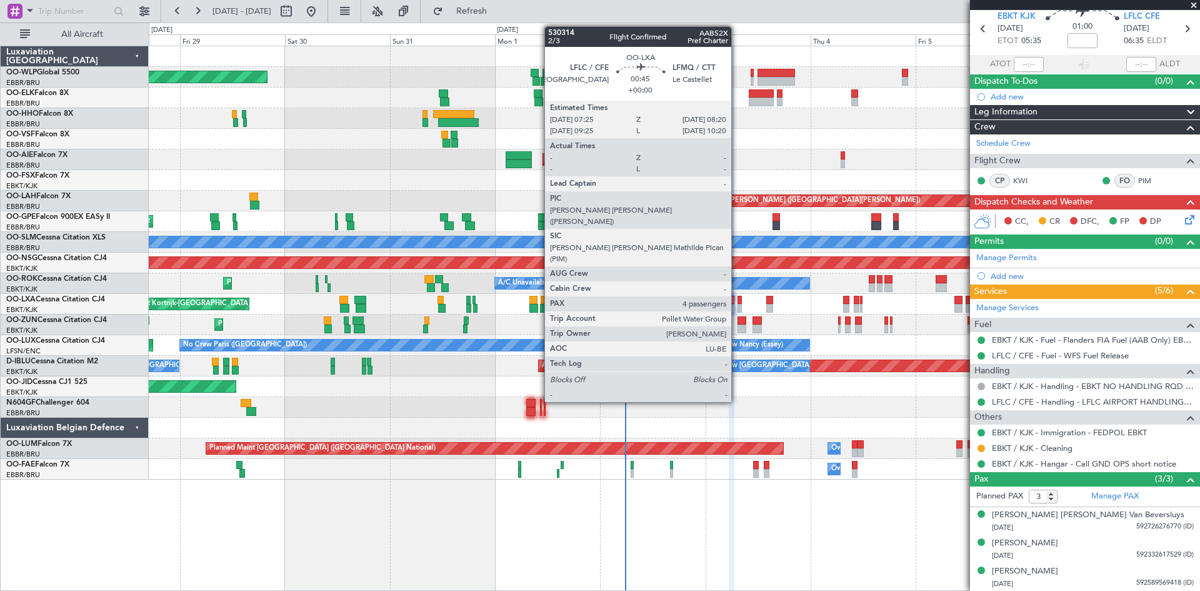
click at [738, 305] on div at bounding box center [740, 308] width 4 height 9
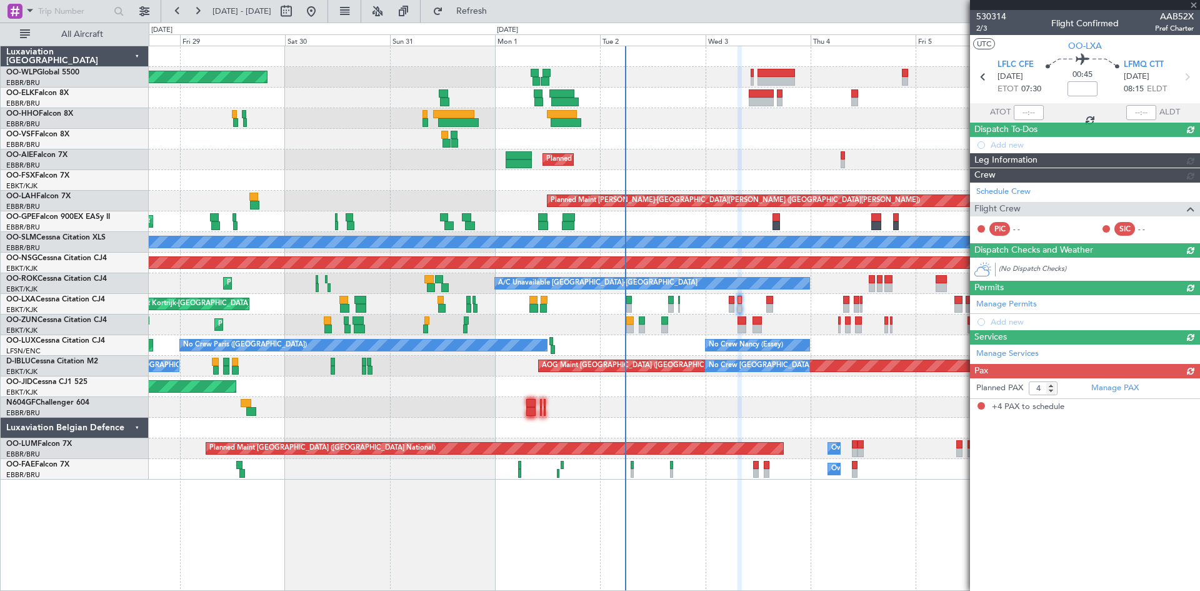
scroll to position [0, 0]
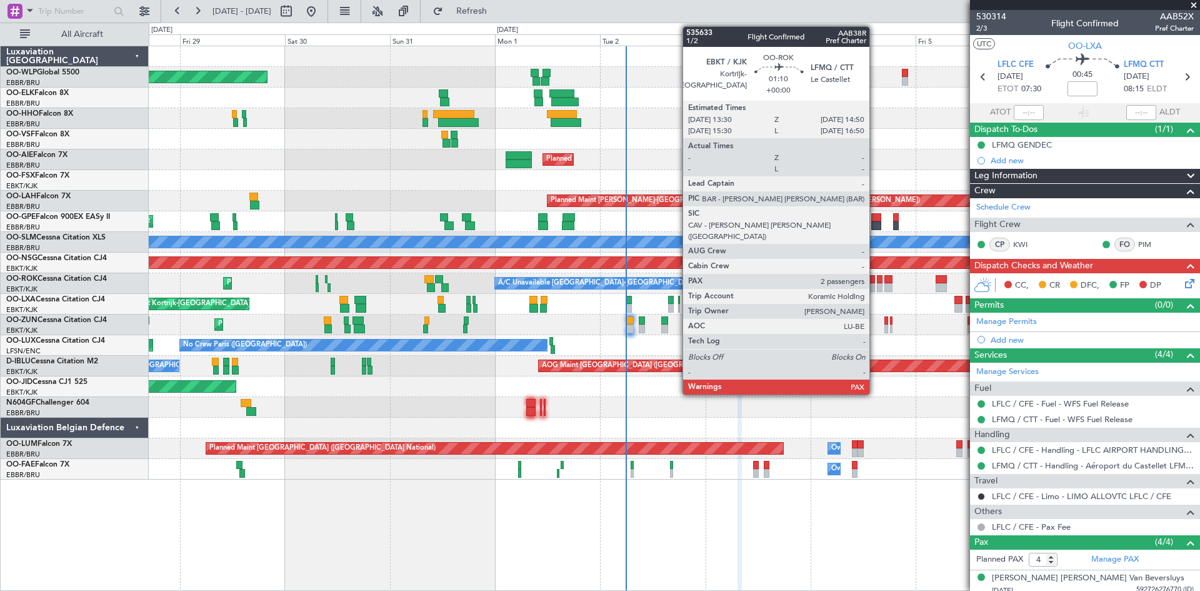
click at [875, 282] on div at bounding box center [872, 279] width 6 height 9
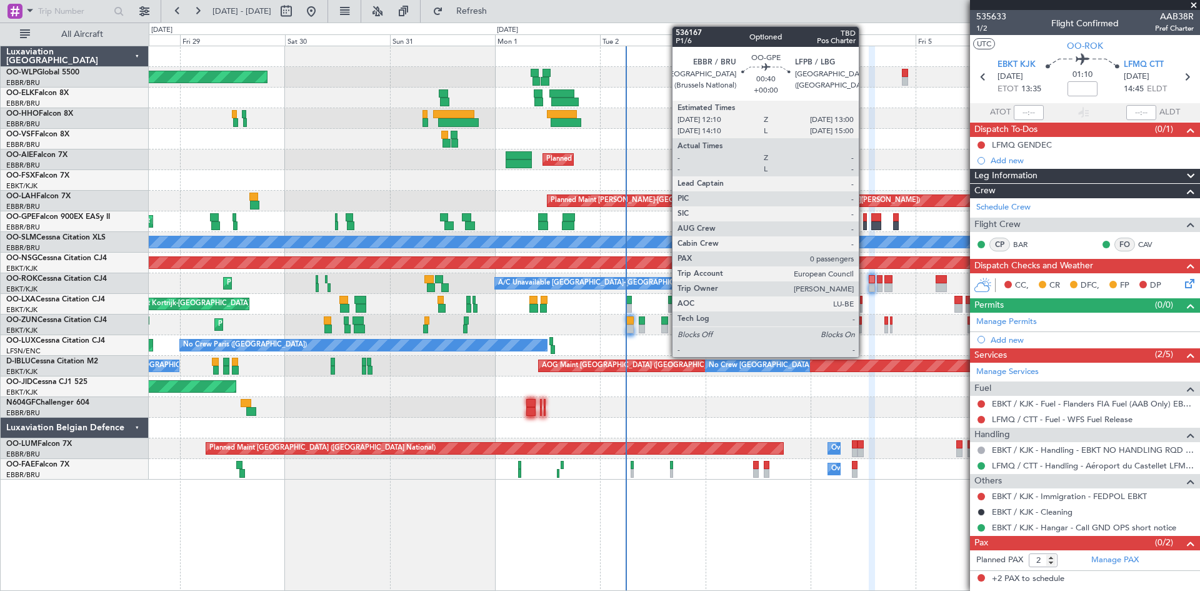
click at [864, 222] on div at bounding box center [865, 225] width 4 height 9
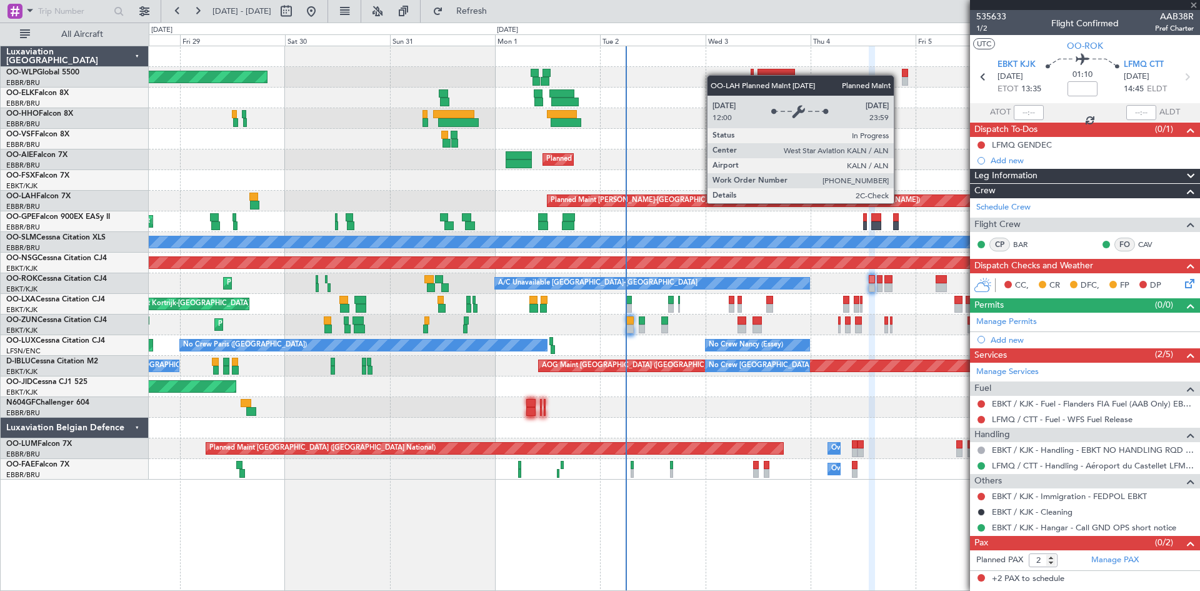
type input "0"
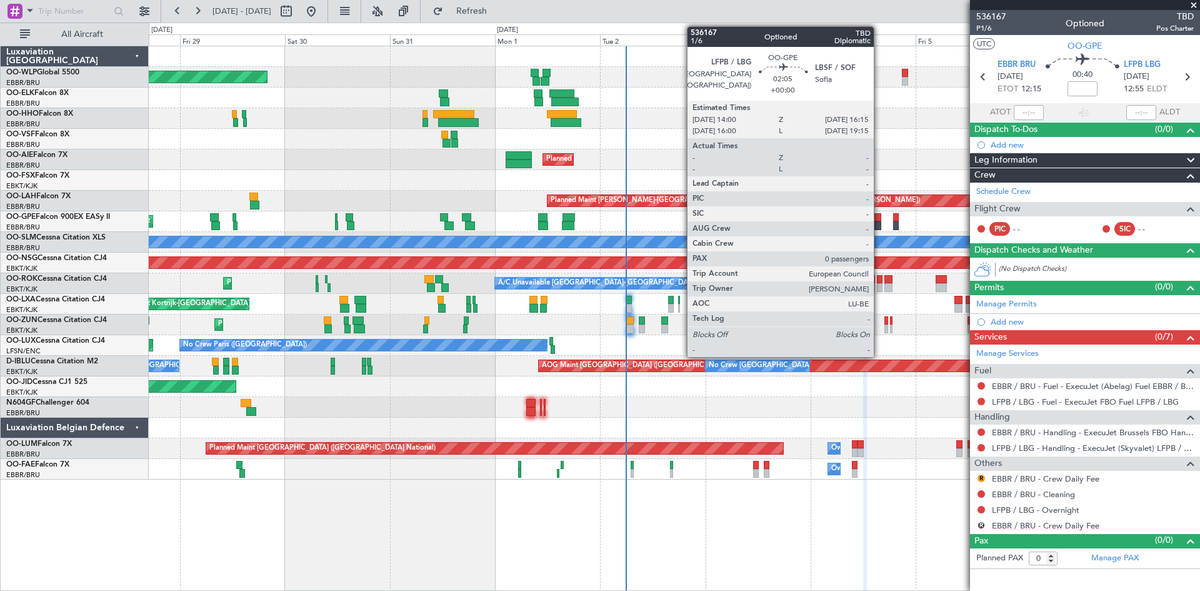
click at [879, 223] on div at bounding box center [876, 225] width 10 height 9
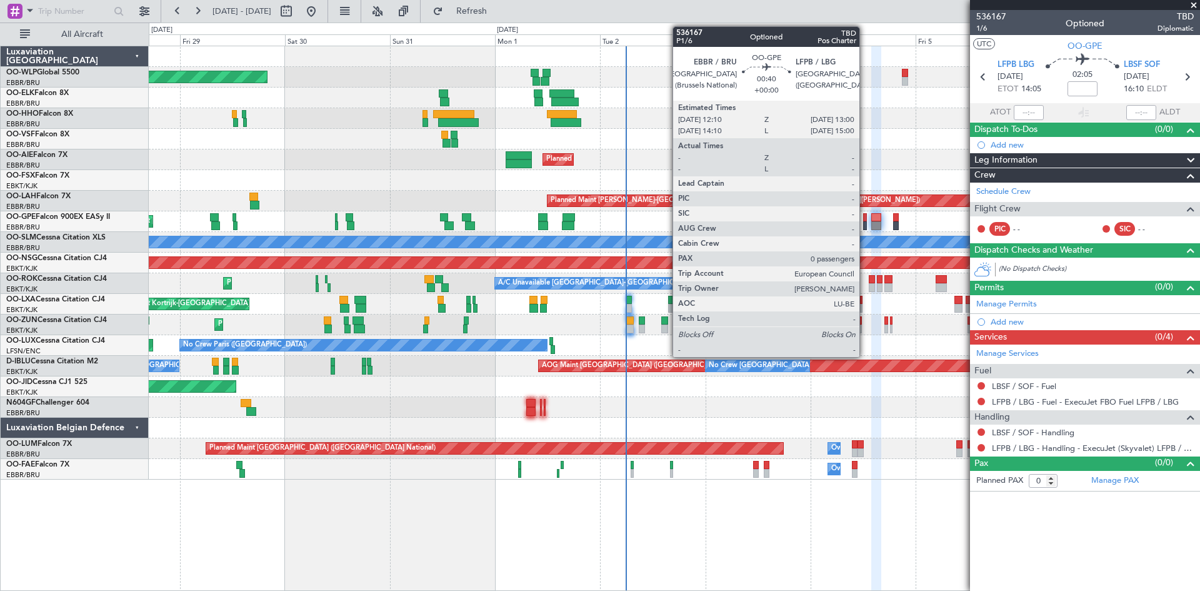
click at [865, 220] on div at bounding box center [865, 217] width 4 height 9
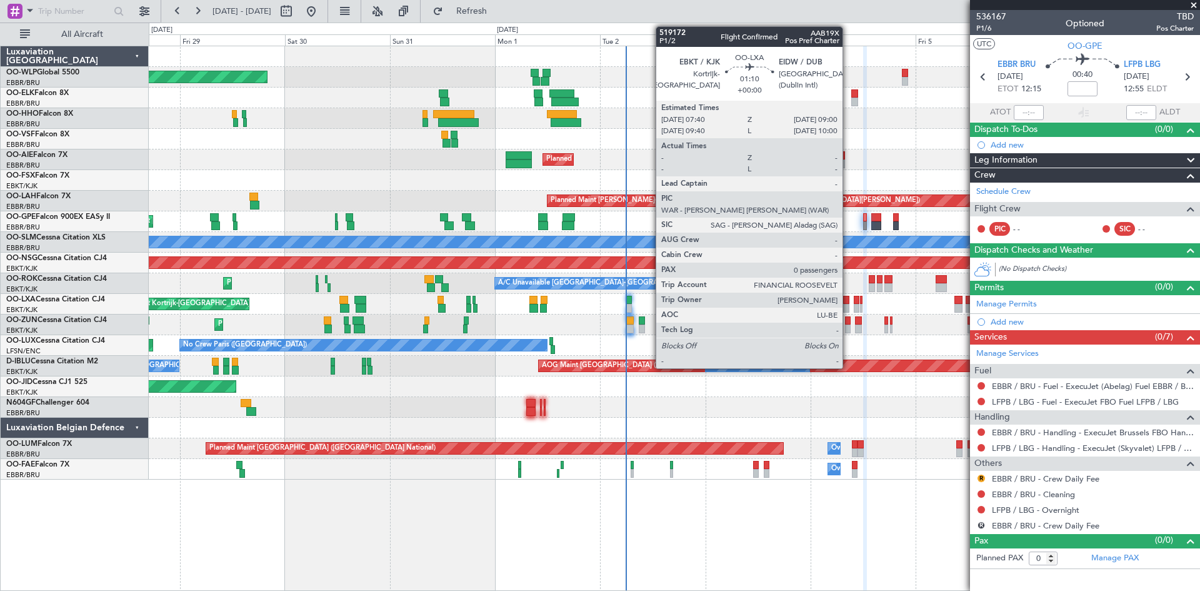
click at [848, 303] on div at bounding box center [846, 300] width 6 height 9
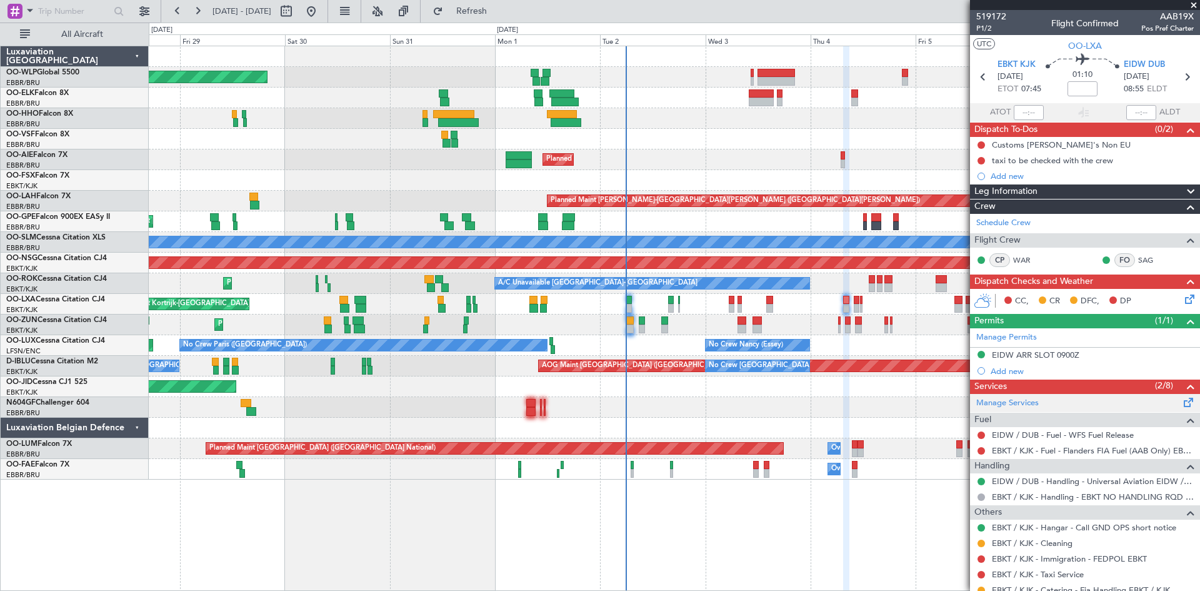
scroll to position [42, 0]
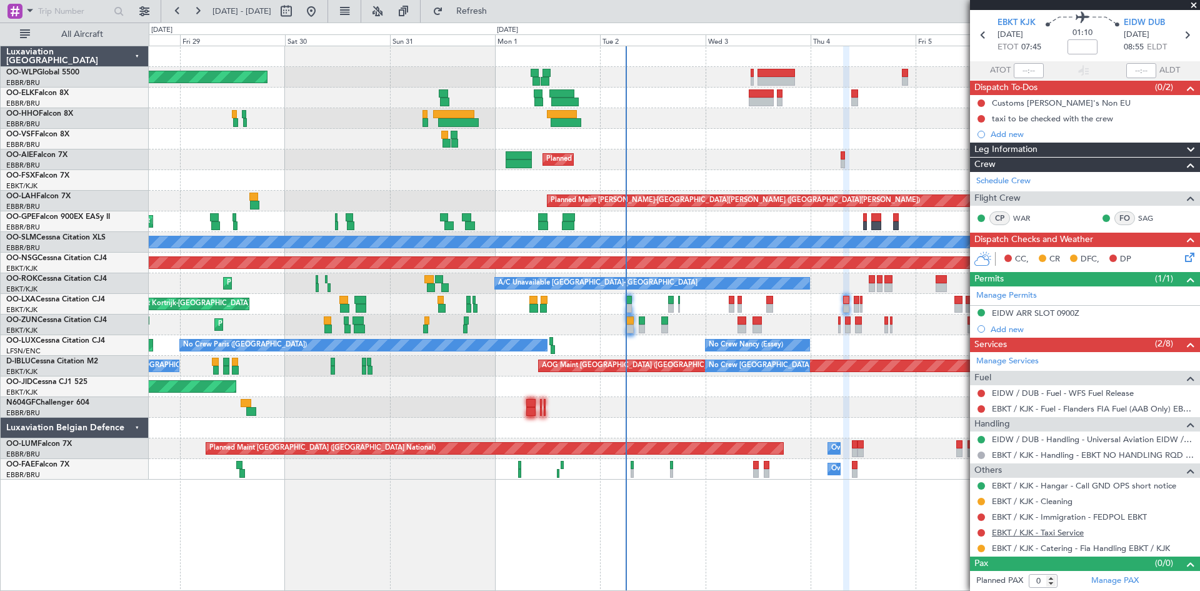
click at [1059, 531] on link "EBKT / KJK - Taxi Service" at bounding box center [1038, 532] width 92 height 11
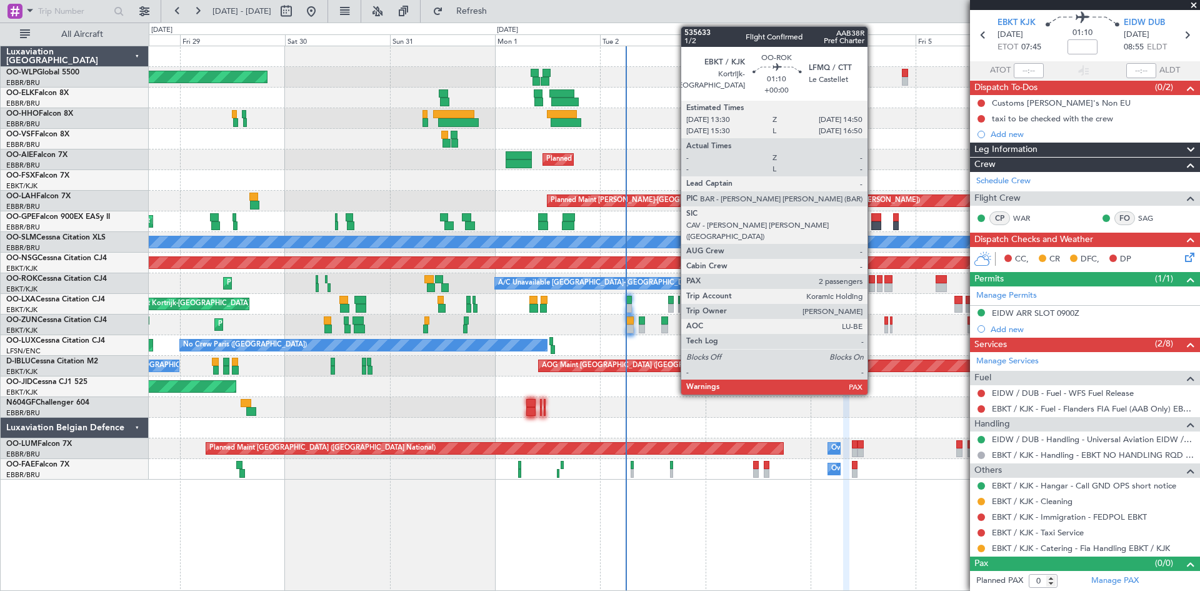
click at [873, 281] on div at bounding box center [872, 279] width 6 height 9
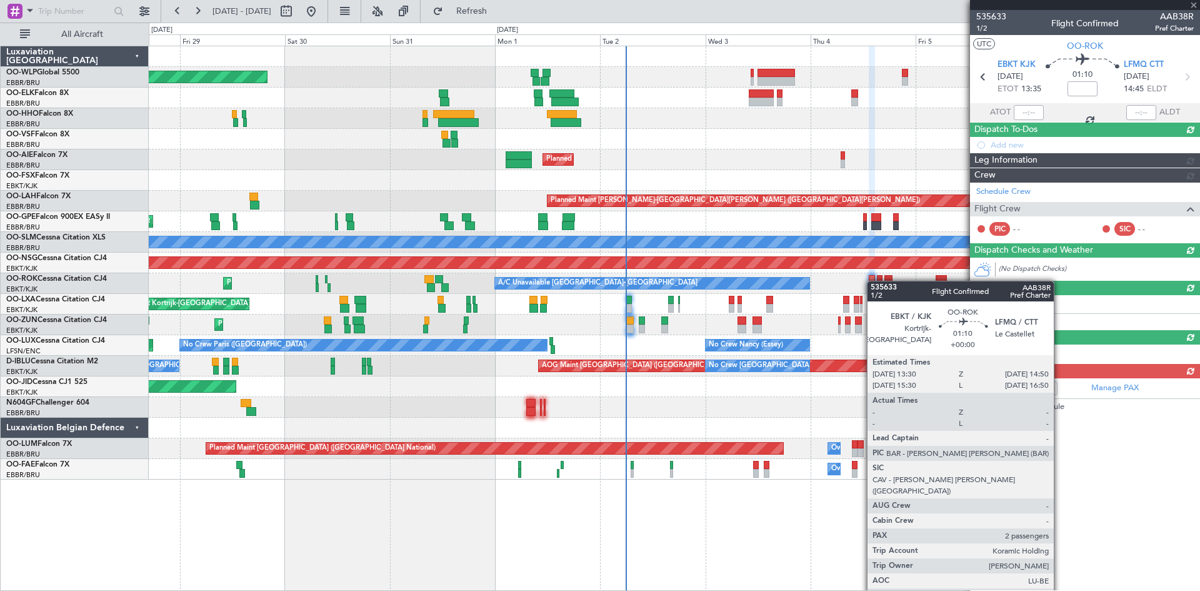
scroll to position [0, 0]
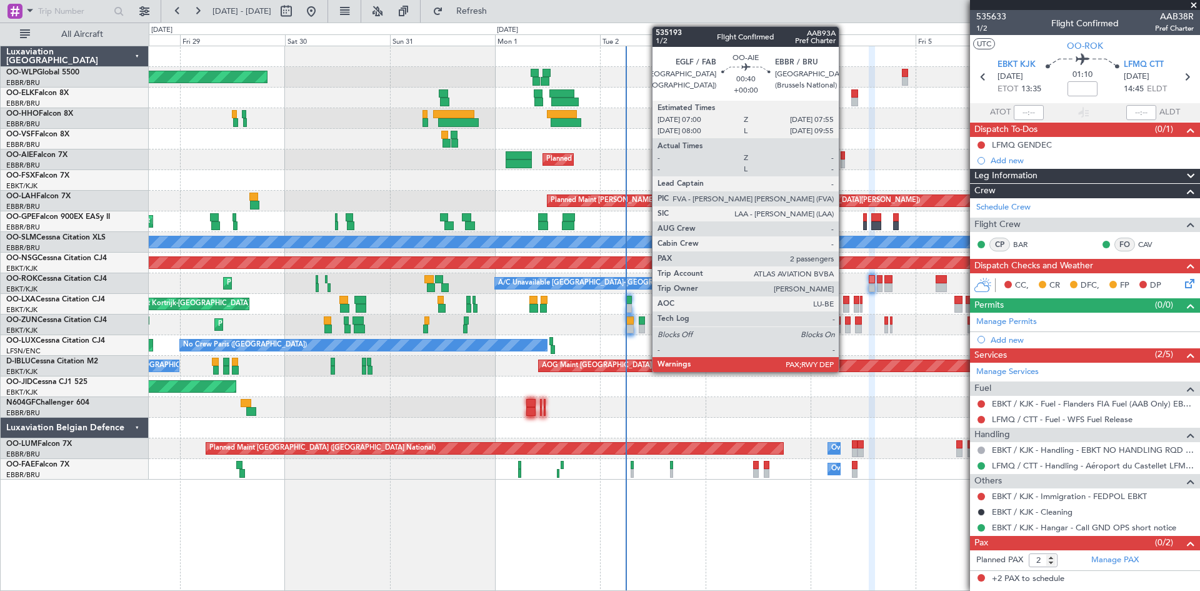
click at [844, 158] on div at bounding box center [843, 155] width 4 height 9
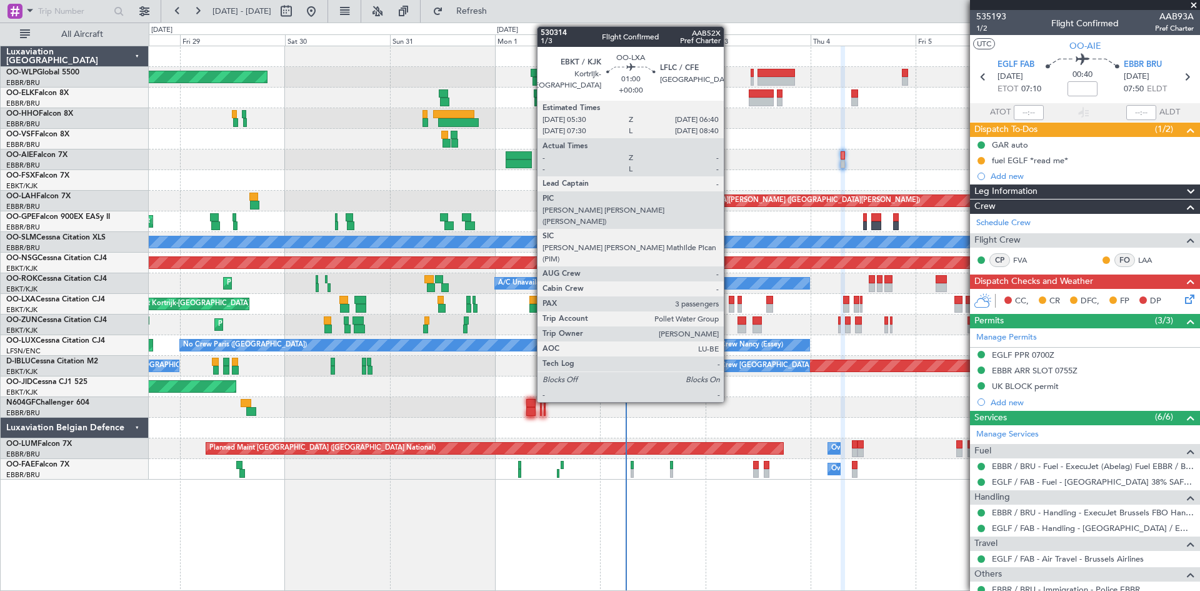
click at [729, 308] on div at bounding box center [732, 308] width 6 height 9
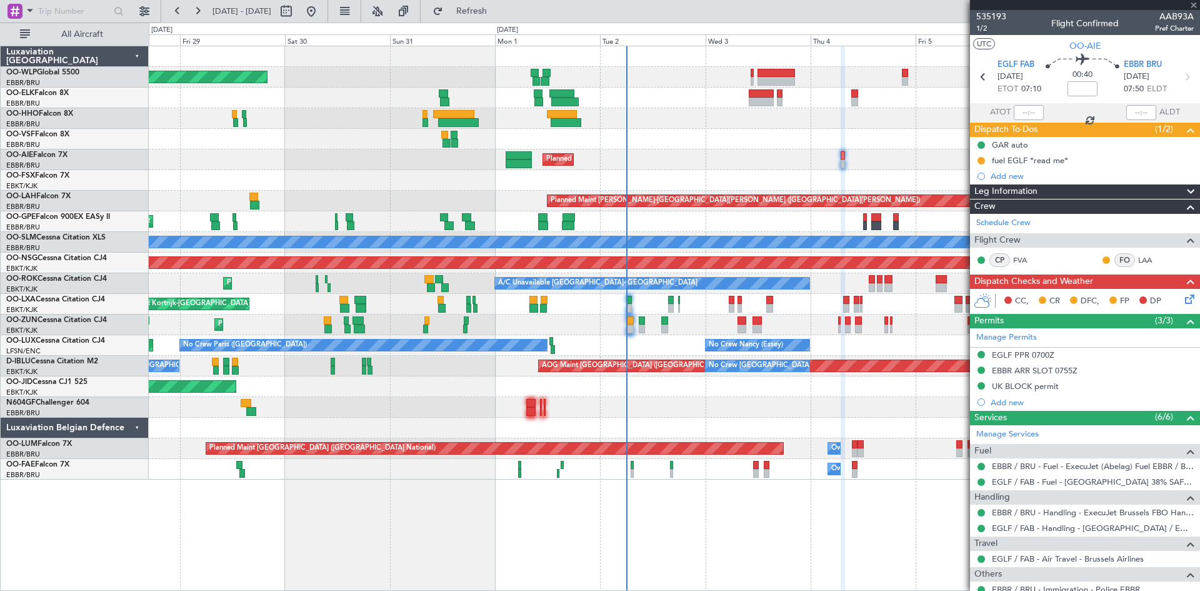
type input "3"
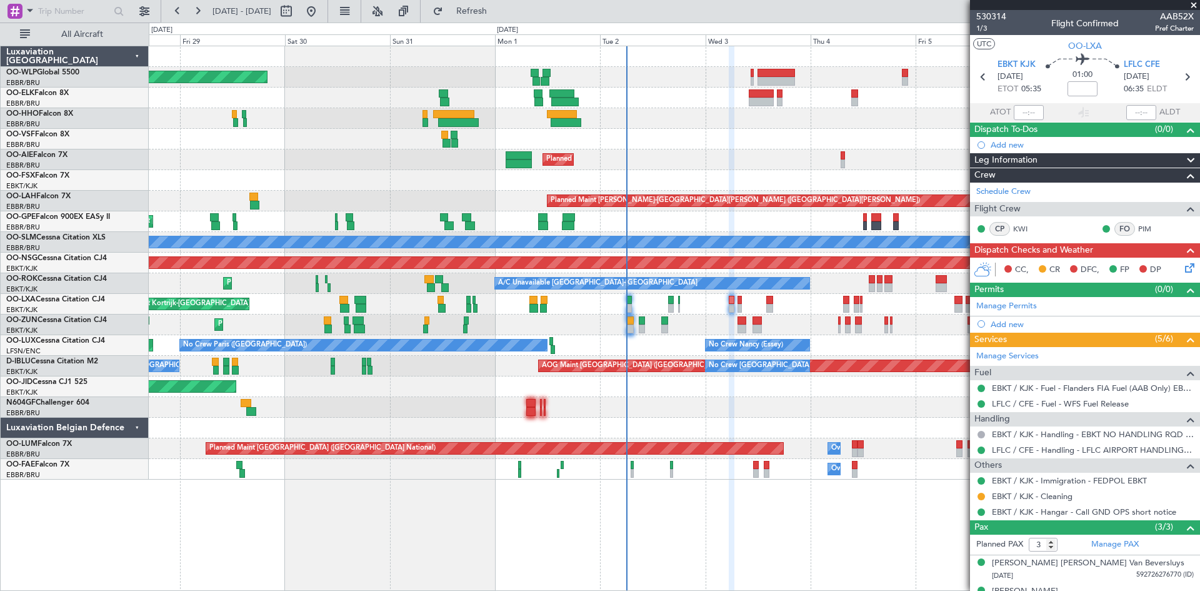
click at [1183, 269] on icon at bounding box center [1188, 266] width 10 height 10
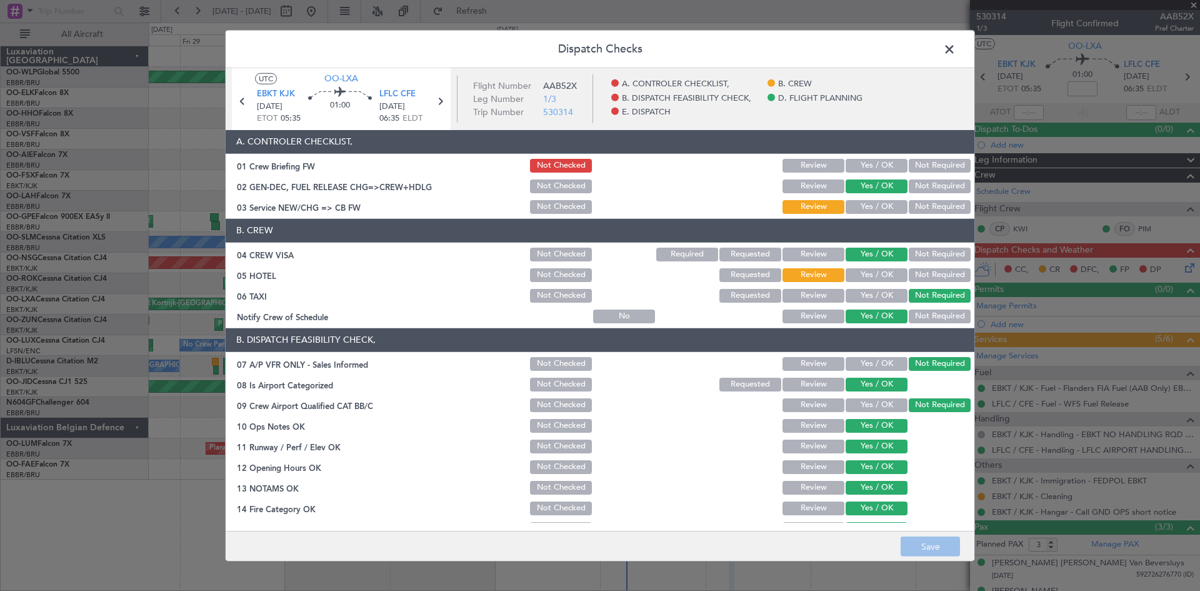
click at [919, 273] on button "Not Required" at bounding box center [940, 275] width 62 height 14
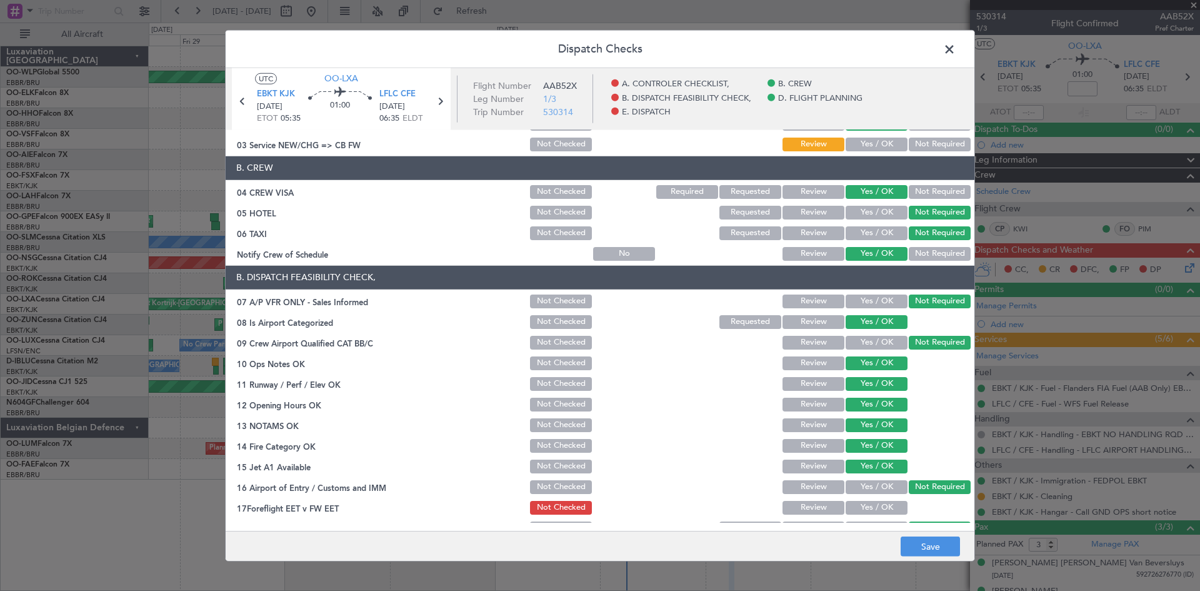
scroll to position [125, 0]
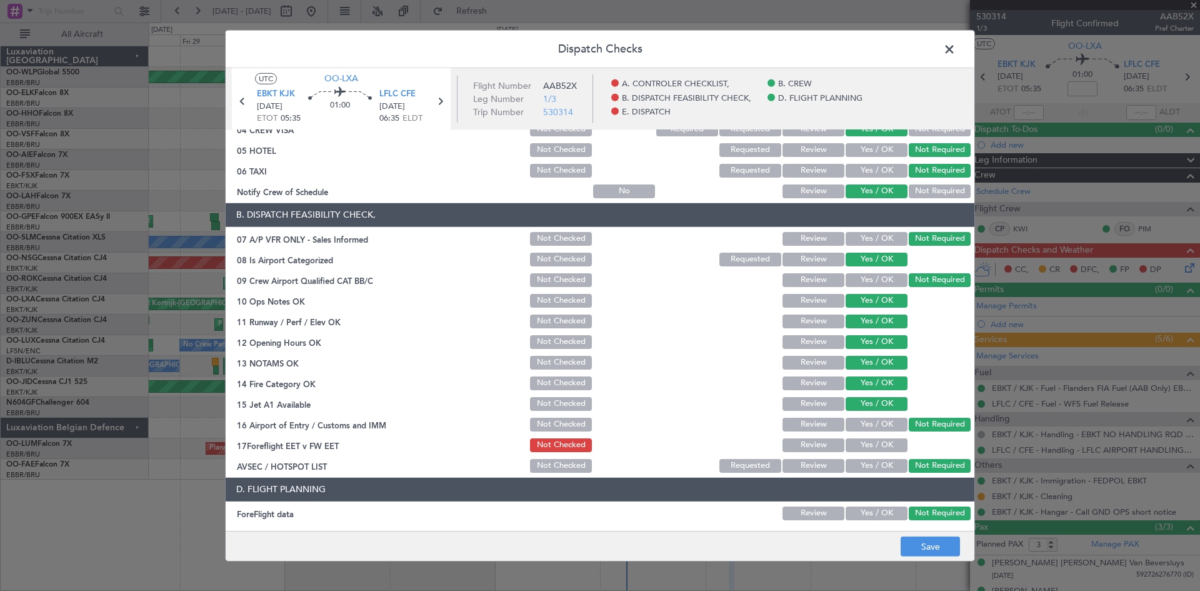
click at [956, 49] on span at bounding box center [956, 51] width 0 height 25
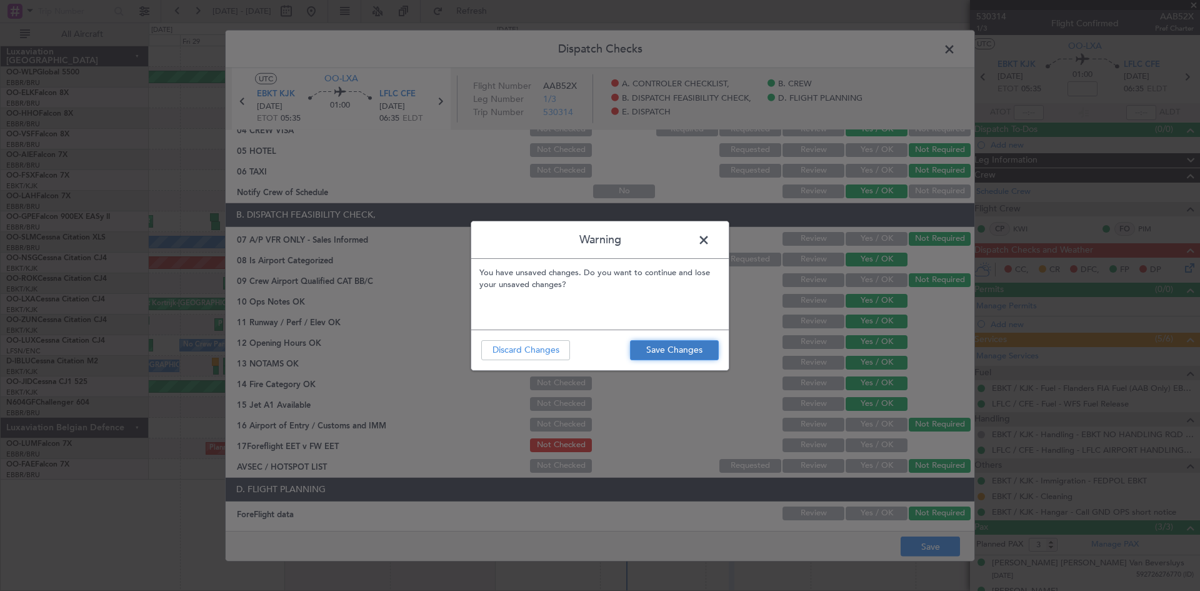
click at [688, 346] on button "Save Changes" at bounding box center [674, 350] width 89 height 20
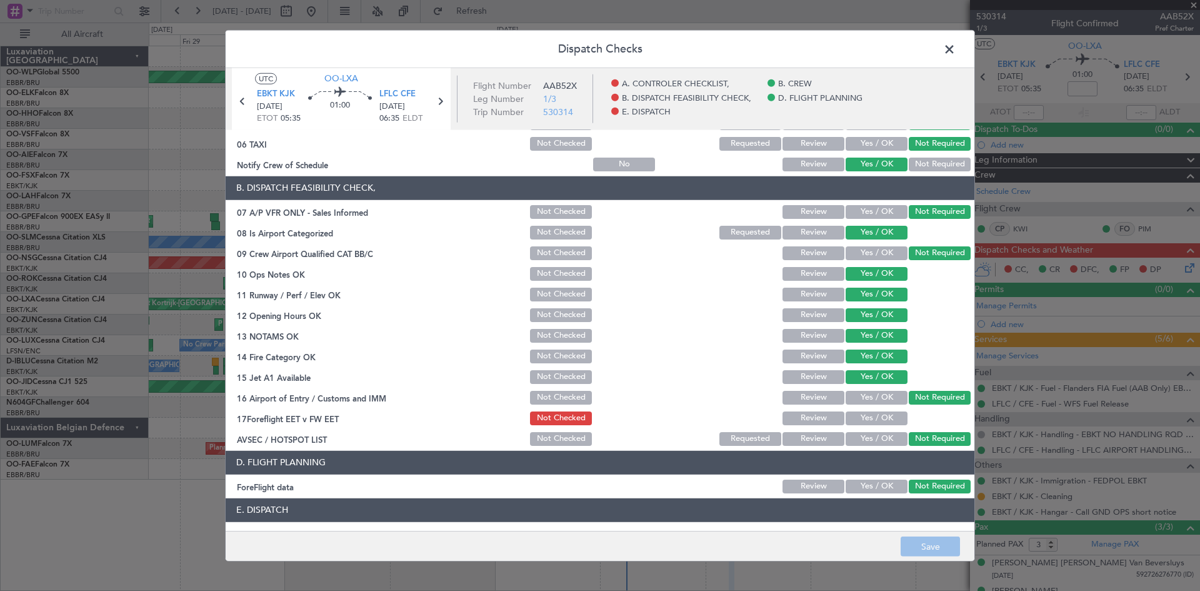
scroll to position [188, 0]
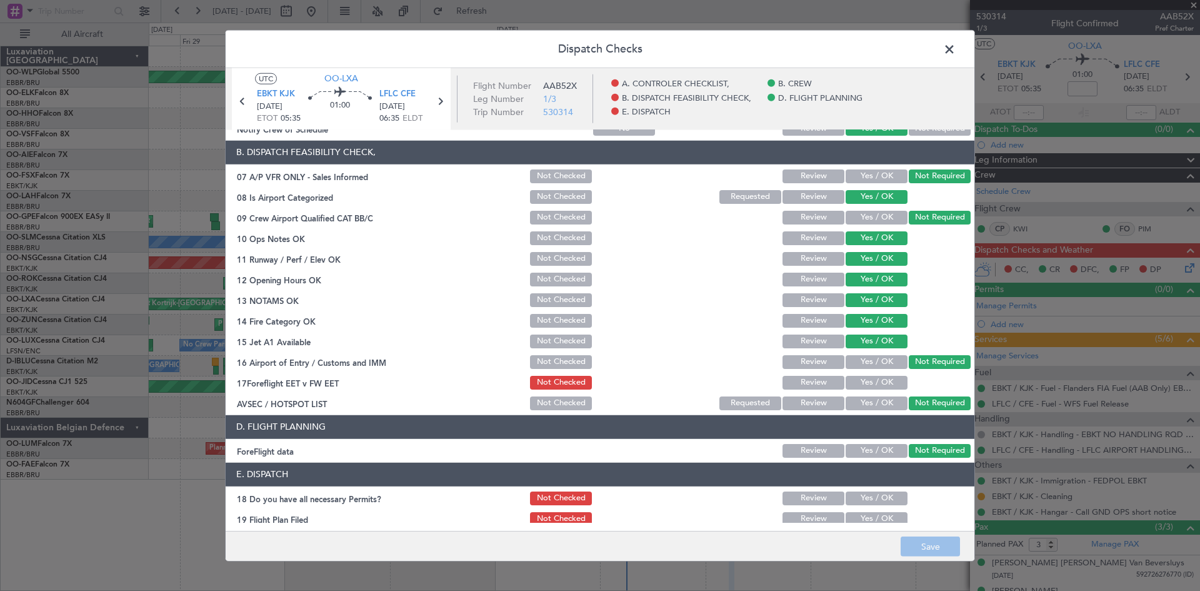
click at [956, 53] on span at bounding box center [956, 51] width 0 height 25
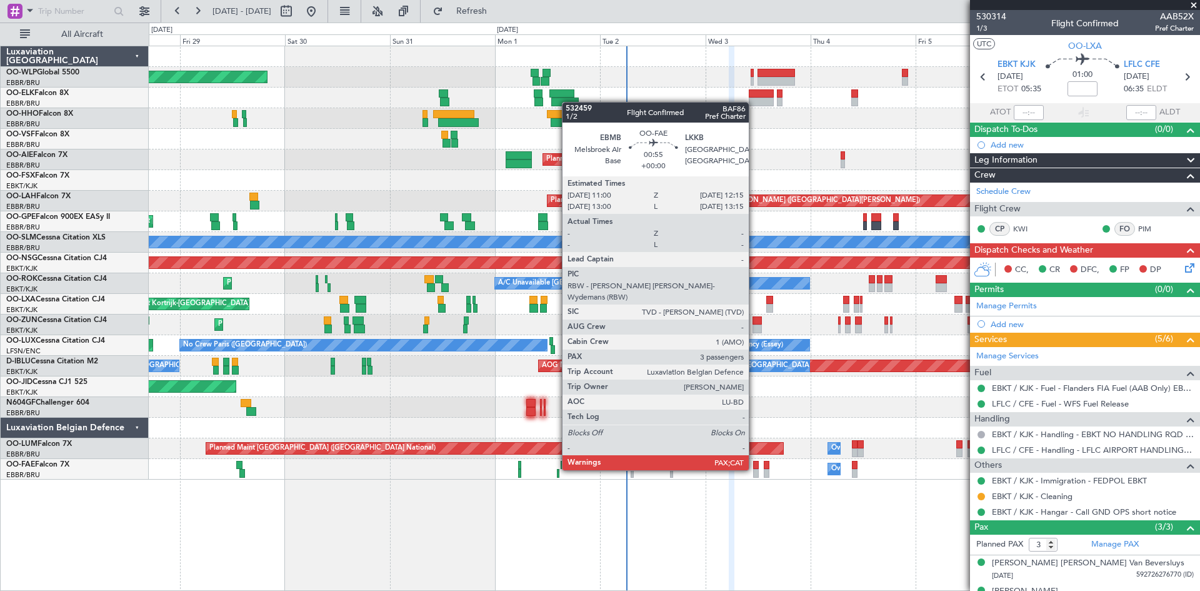
click at [754, 469] on div at bounding box center [756, 473] width 6 height 9
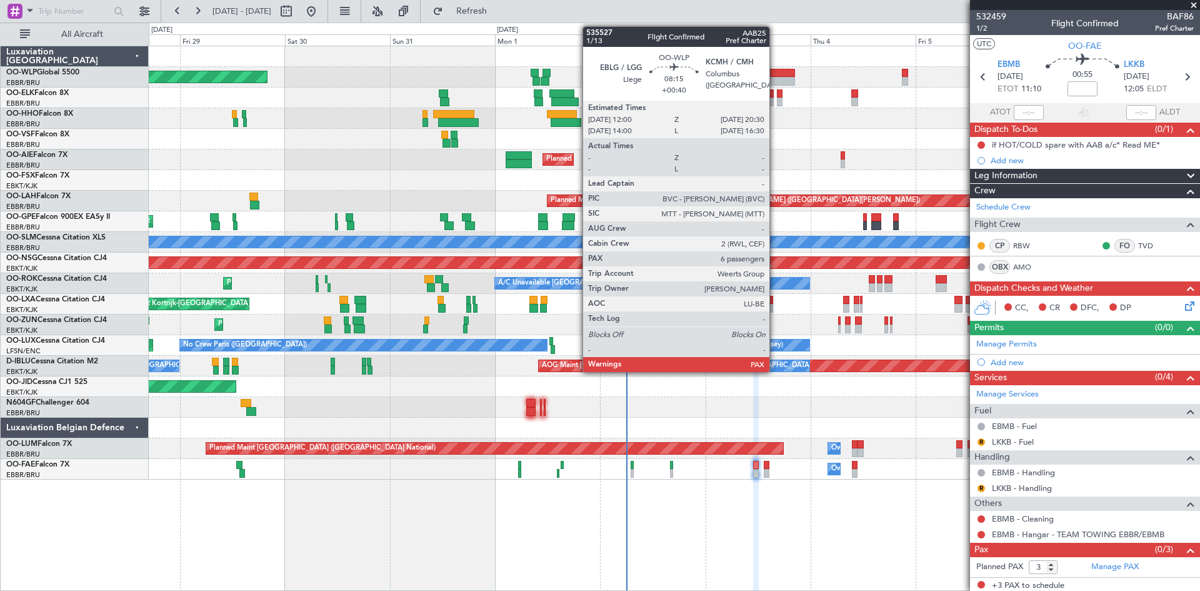
click at [775, 79] on div at bounding box center [777, 81] width 38 height 9
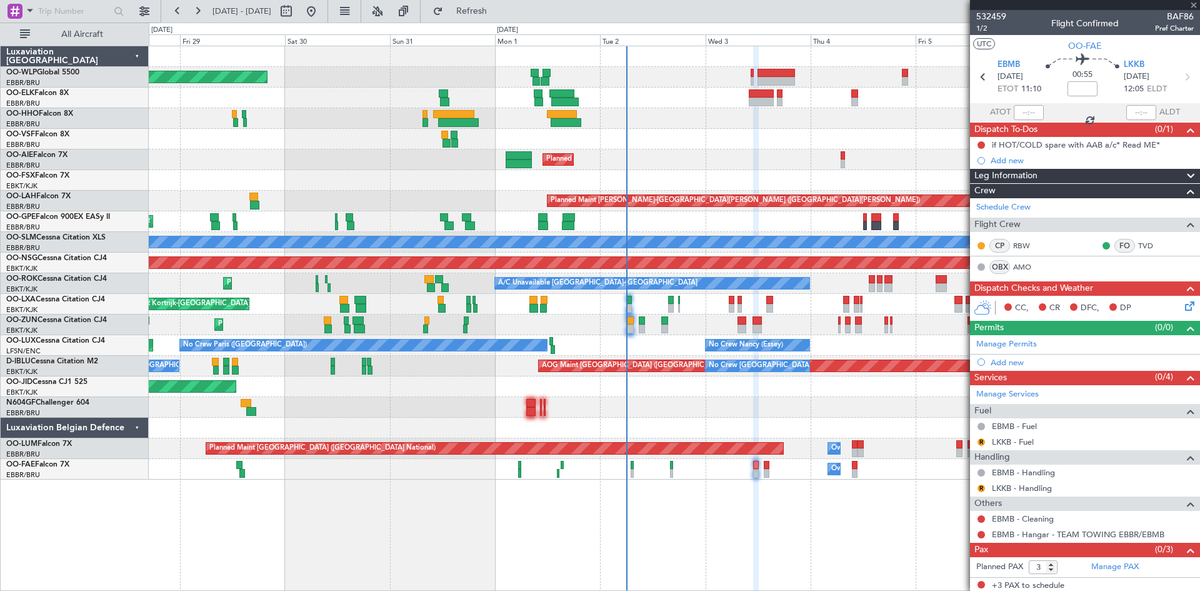
type input "+00:40"
type input "6"
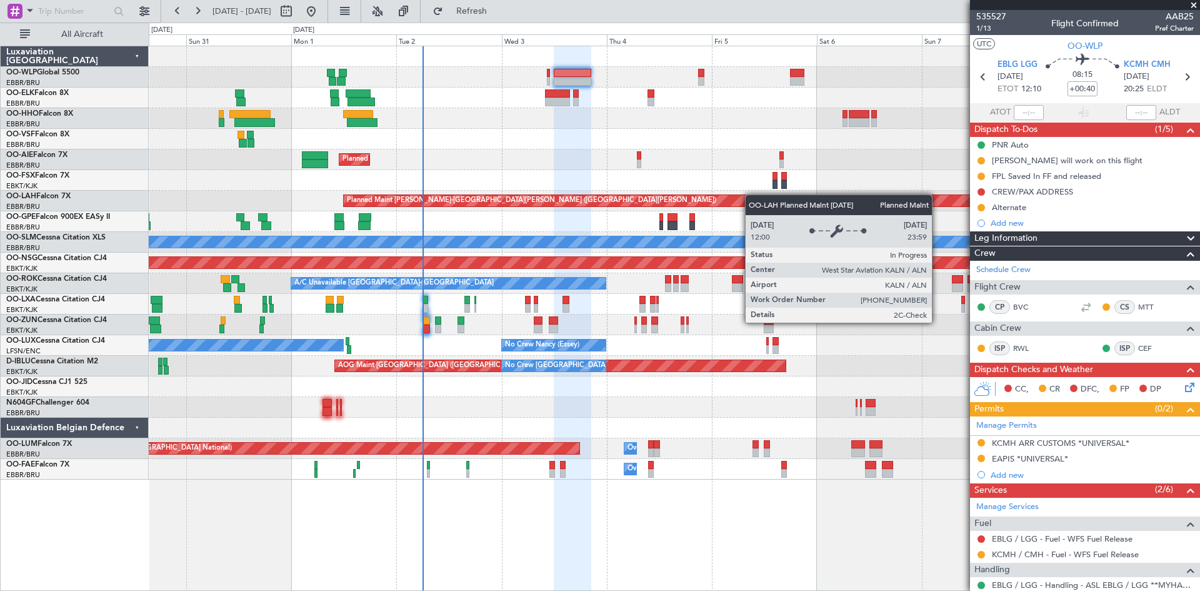
click at [713, 206] on div "Planned Maint [GEOGRAPHIC_DATA] ([GEOGRAPHIC_DATA]) Planned Maint [GEOGRAPHIC_D…" at bounding box center [674, 262] width 1051 height 433
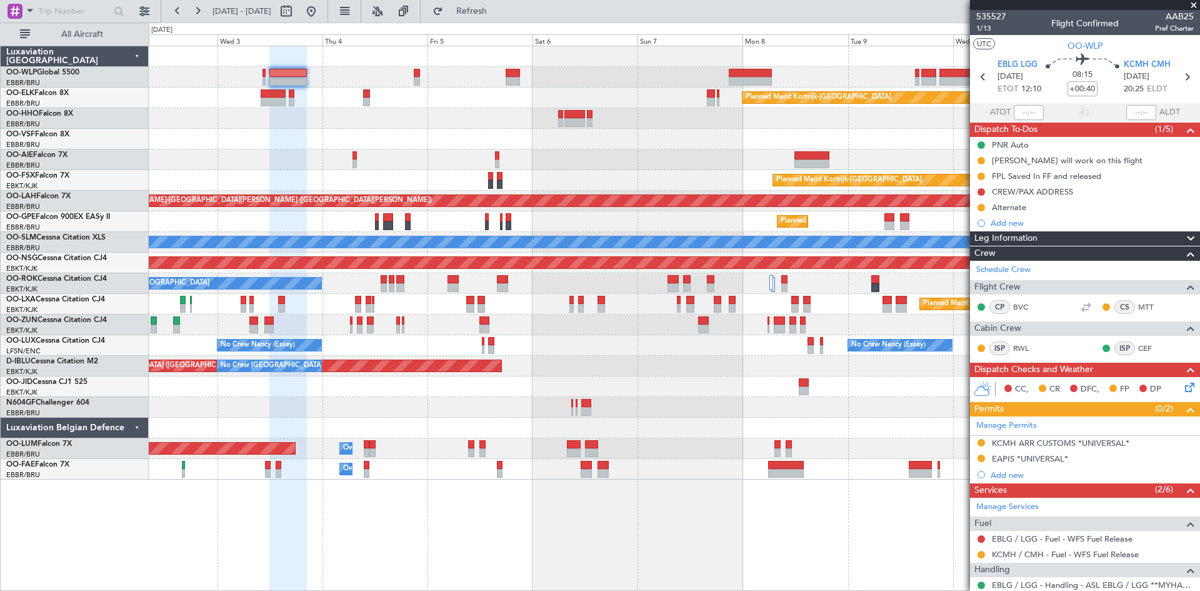
click at [554, 119] on div "Planned Maint Kortrijk-[GEOGRAPHIC_DATA] Planned Maint [GEOGRAPHIC_DATA] ([GEOG…" at bounding box center [674, 262] width 1051 height 433
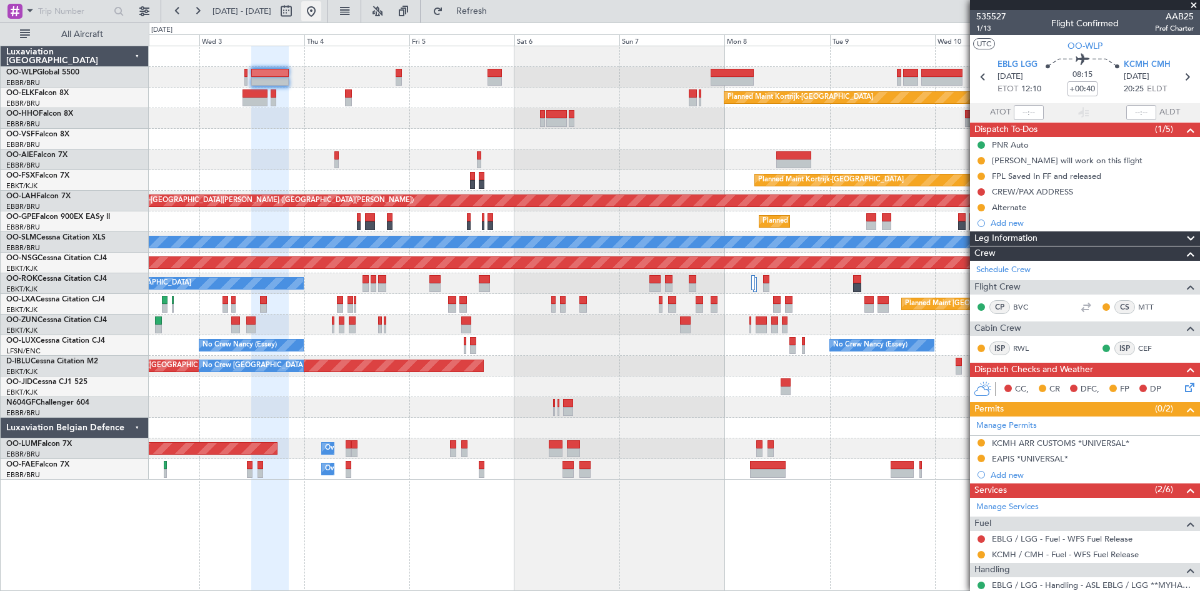
click at [321, 19] on button at bounding box center [311, 11] width 20 height 20
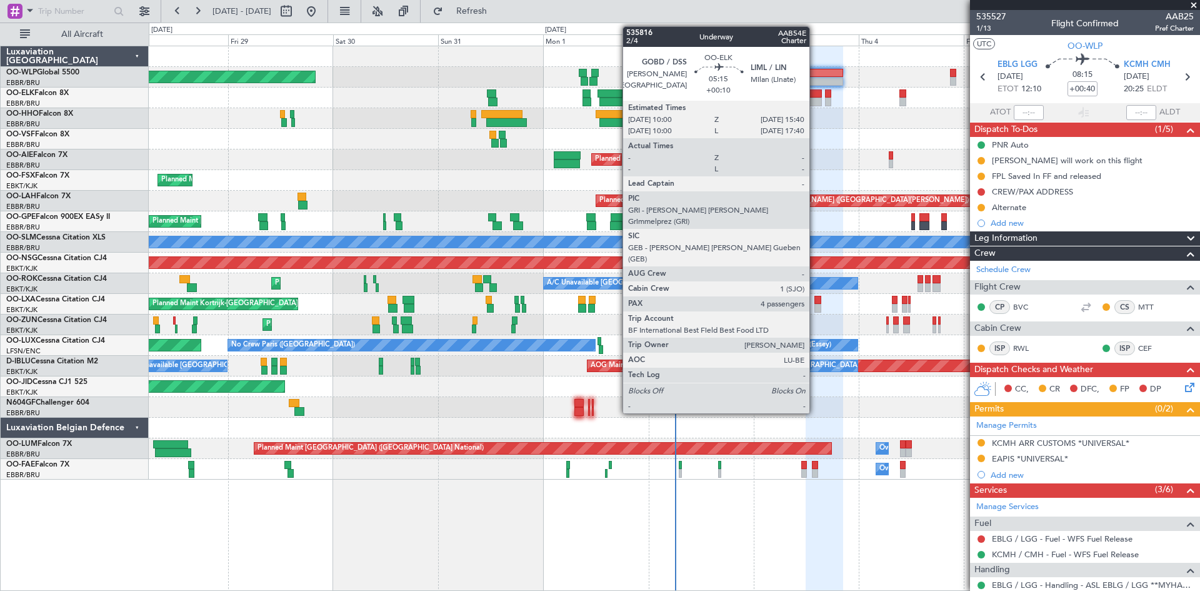
click at [815, 101] on div at bounding box center [809, 102] width 25 height 9
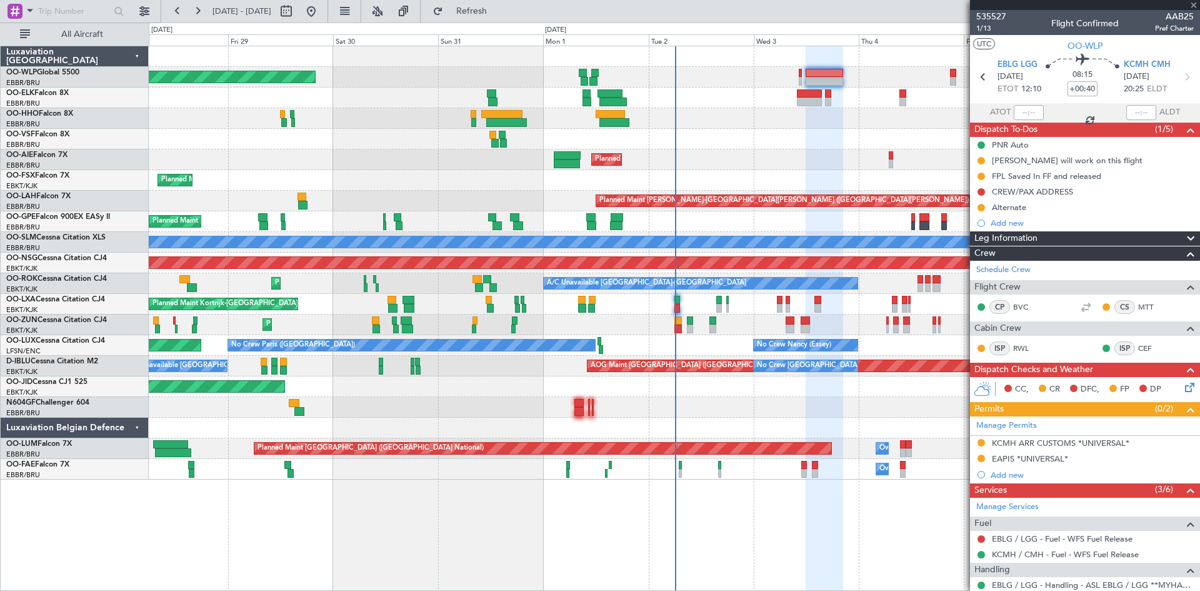
type input "+00:10"
type input "4"
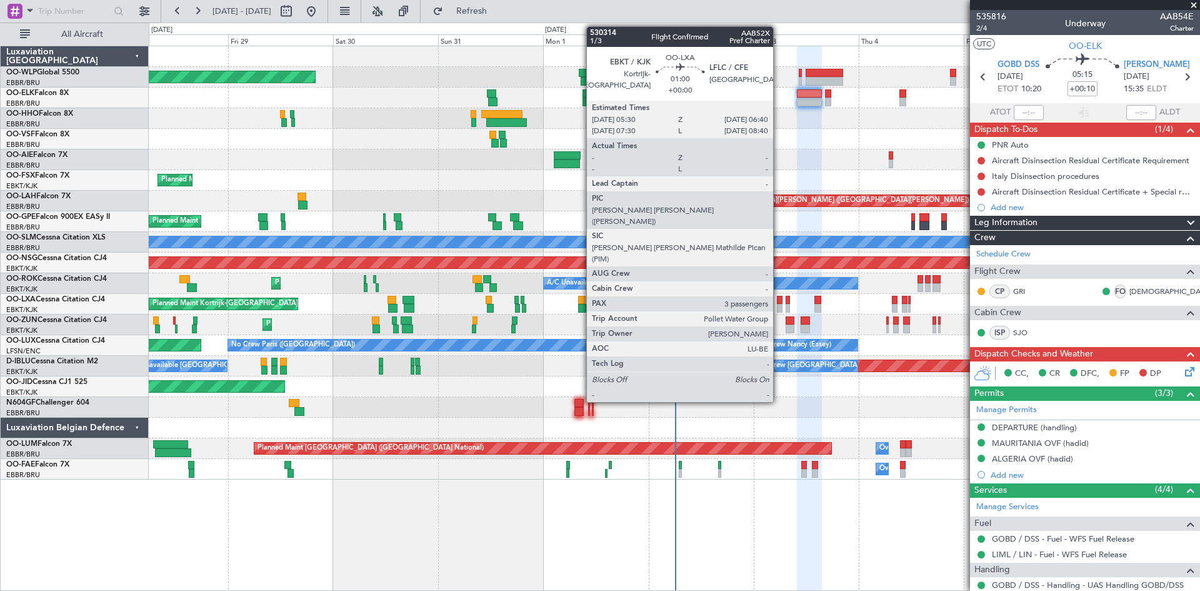
click at [779, 303] on div at bounding box center [780, 300] width 6 height 9
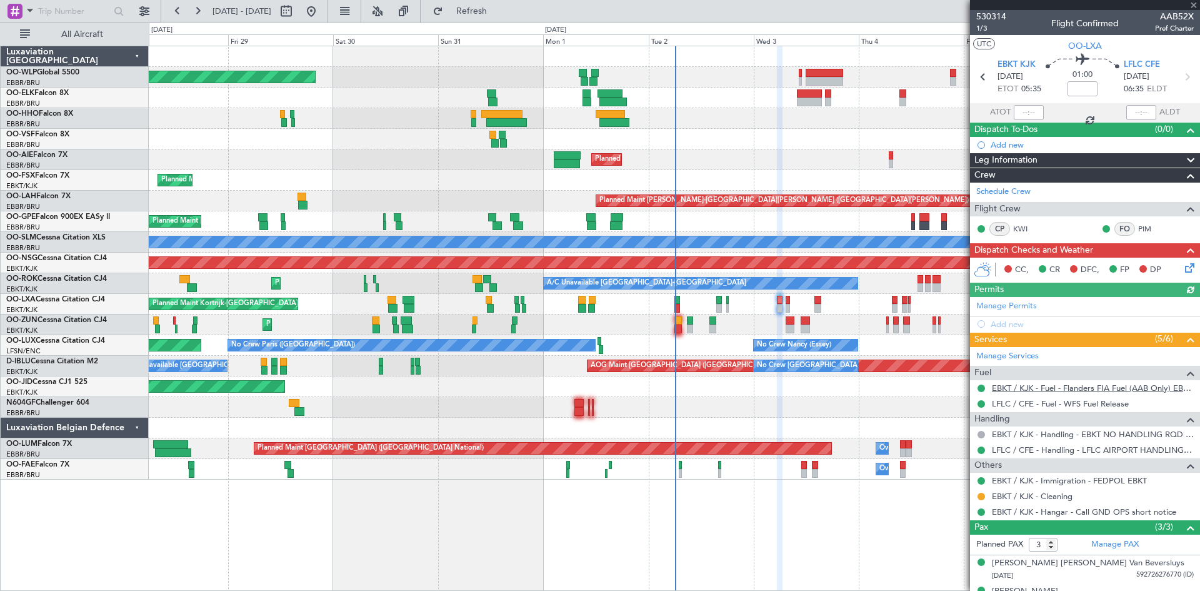
scroll to position [48, 0]
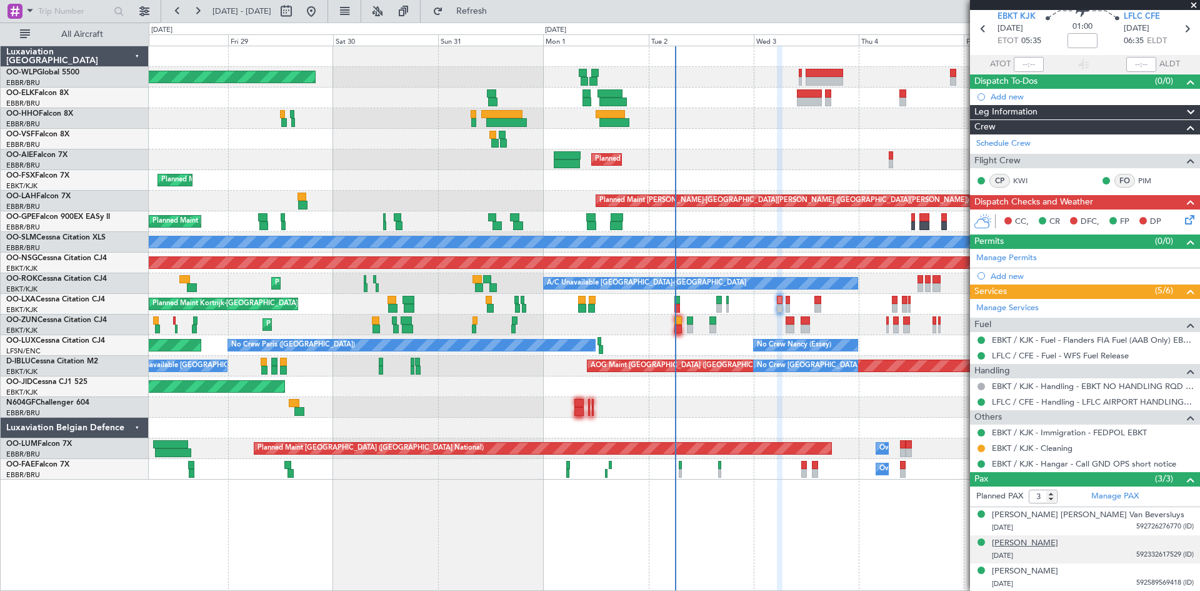
click at [1051, 539] on div "[PERSON_NAME]" at bounding box center [1025, 543] width 66 height 13
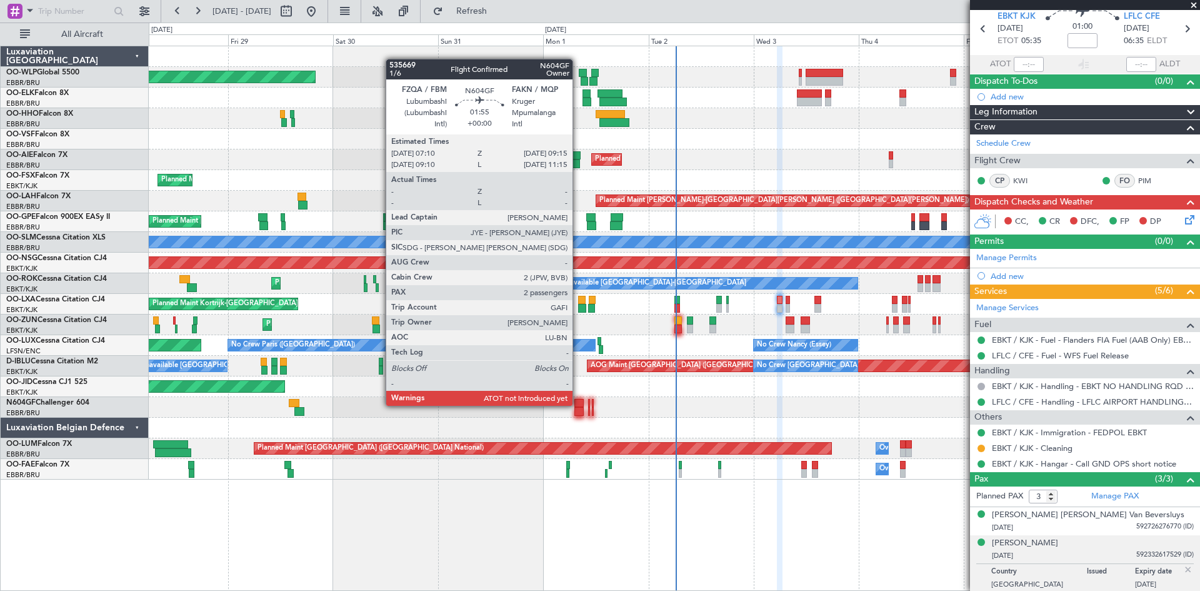
click at [578, 404] on div at bounding box center [578, 403] width 9 height 9
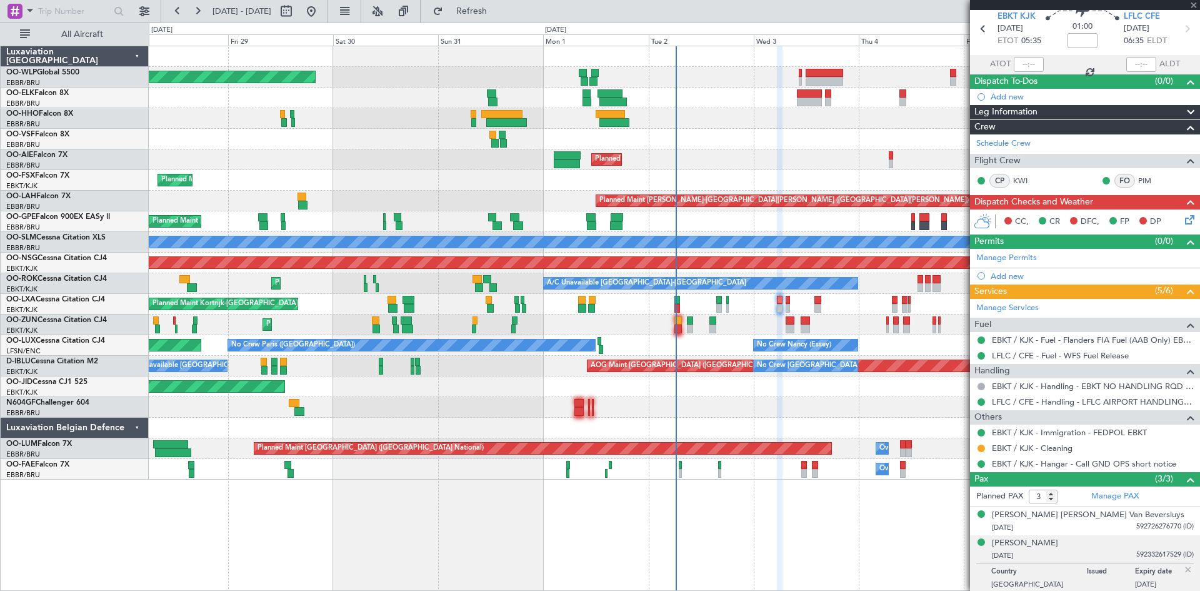
type input "2"
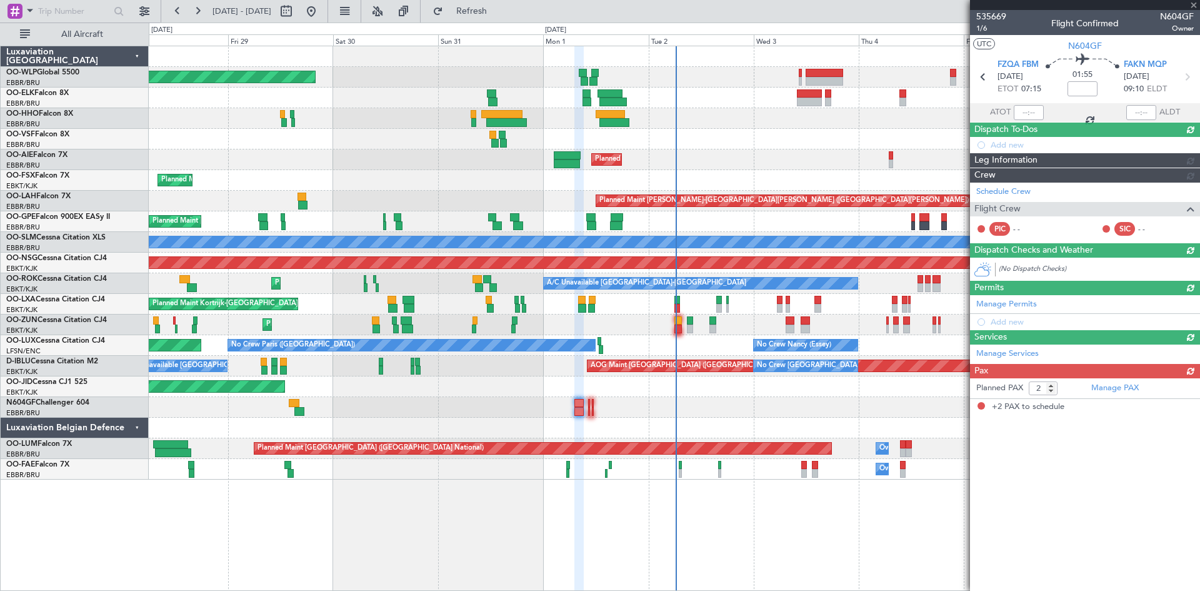
scroll to position [0, 0]
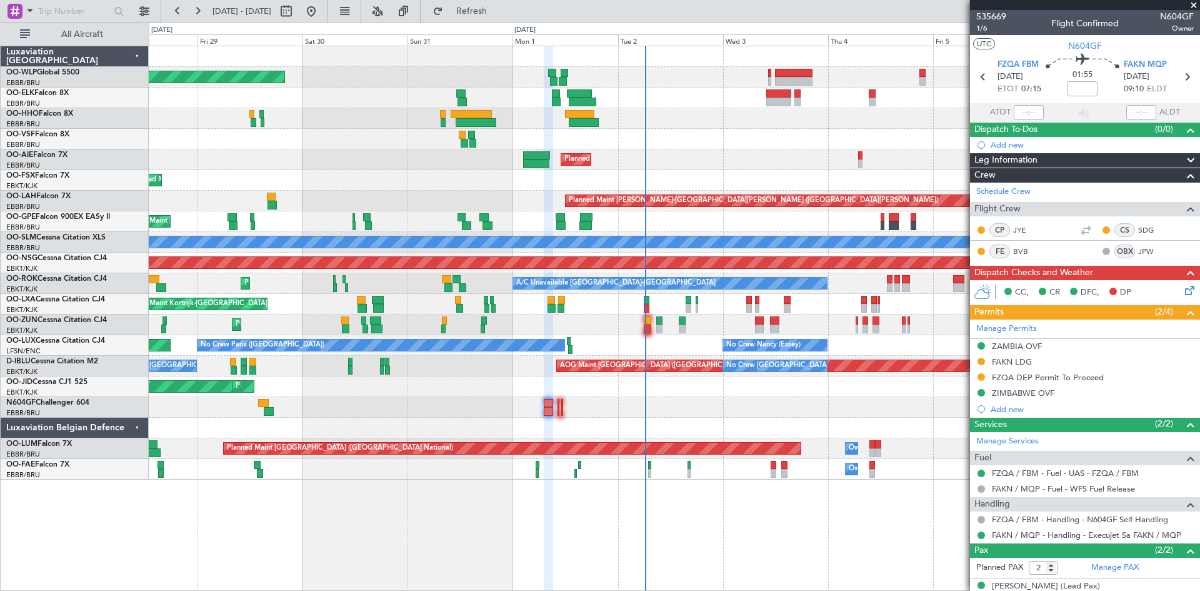
click at [781, 380] on div "Planned Maint [GEOGRAPHIC_DATA] ([GEOGRAPHIC_DATA]) Planned Maint [GEOGRAPHIC_D…" at bounding box center [674, 262] width 1051 height 433
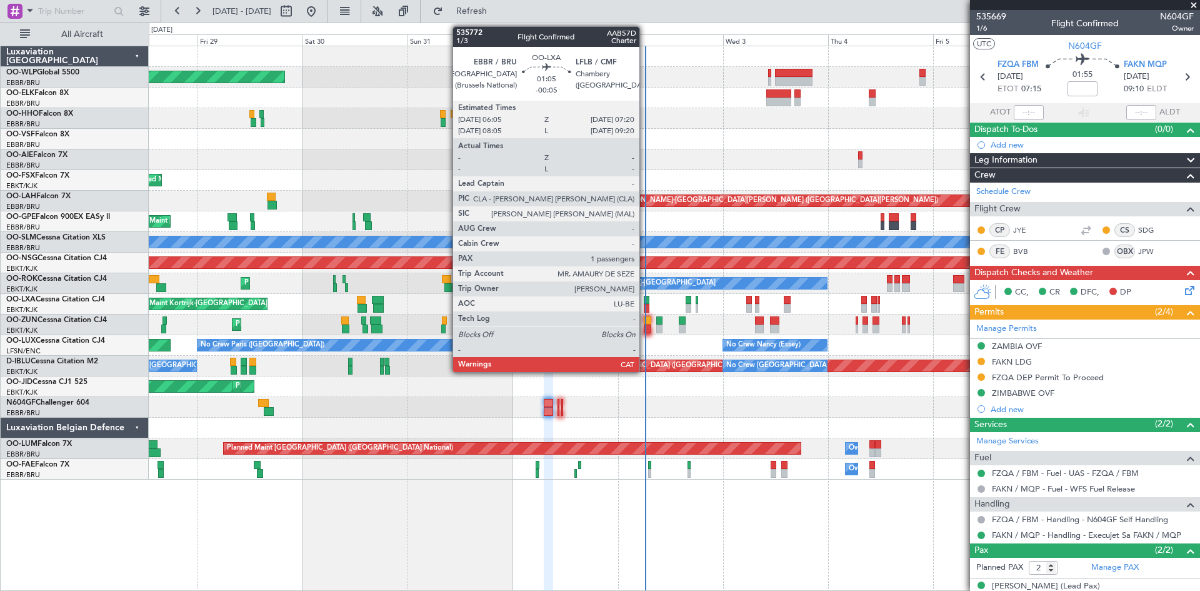
click at [645, 303] on div at bounding box center [647, 300] width 6 height 9
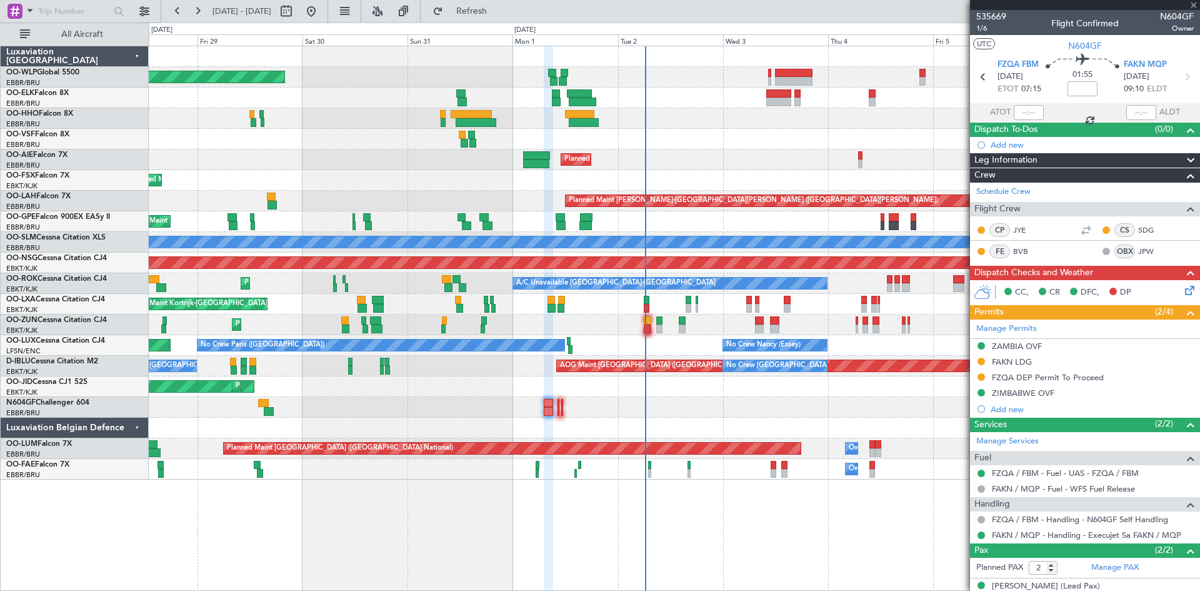
type input "-00:05"
type input "1"
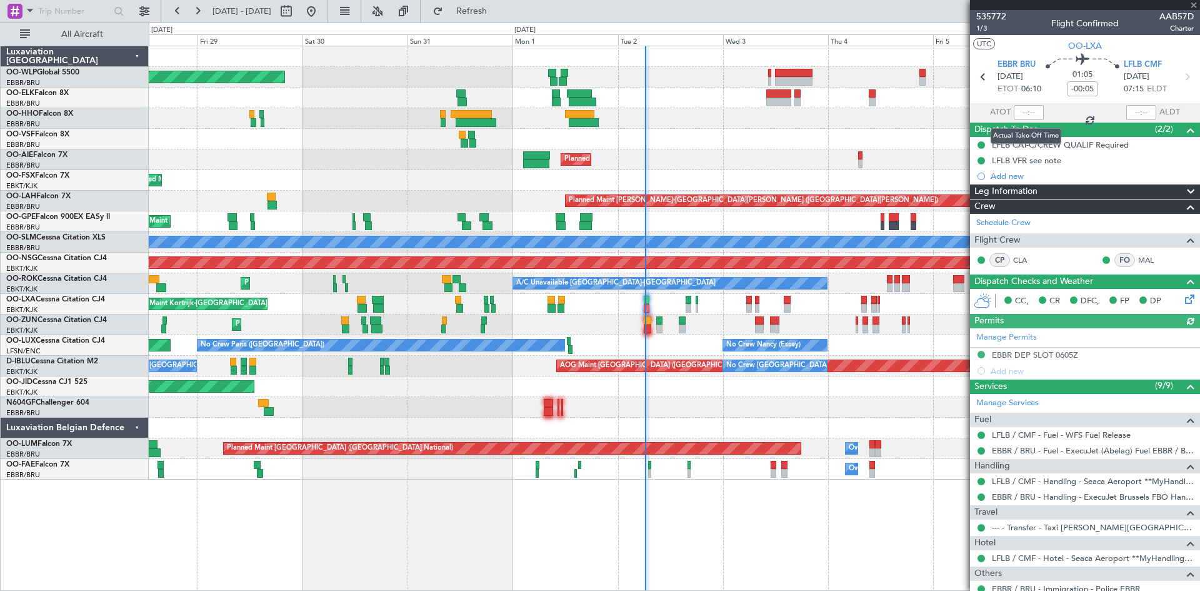
click at [1018, 114] on div at bounding box center [1029, 112] width 30 height 15
click at [1025, 113] on input "text" at bounding box center [1029, 112] width 30 height 15
click at [1021, 113] on input "text" at bounding box center [1029, 112] width 30 height 15
click at [1017, 114] on input "text" at bounding box center [1029, 112] width 30 height 15
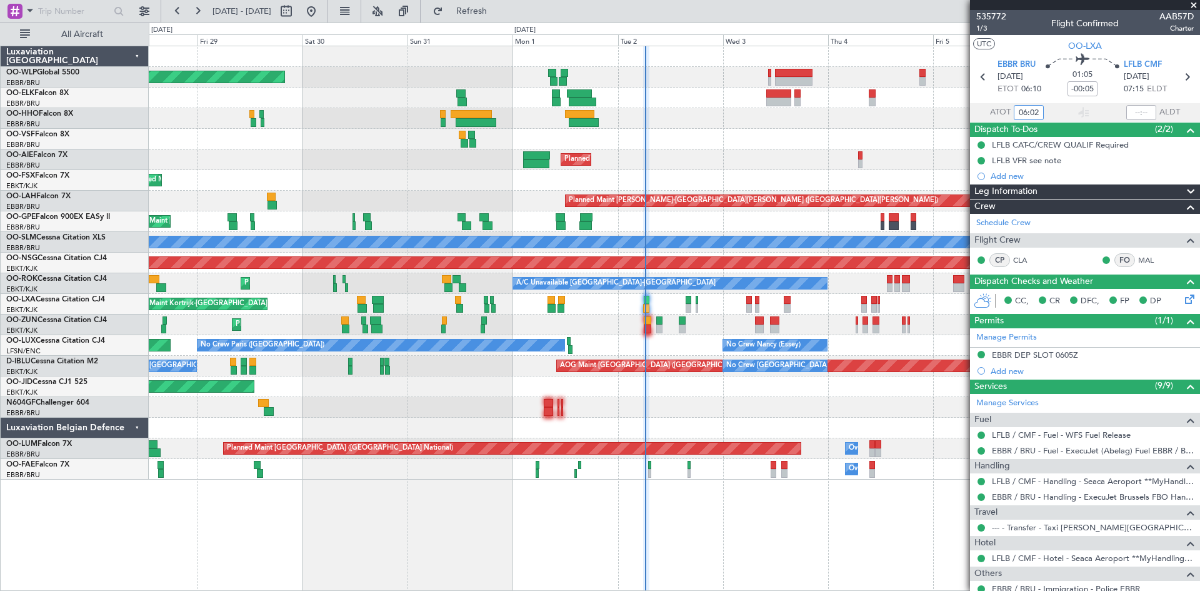
type input "06:02"
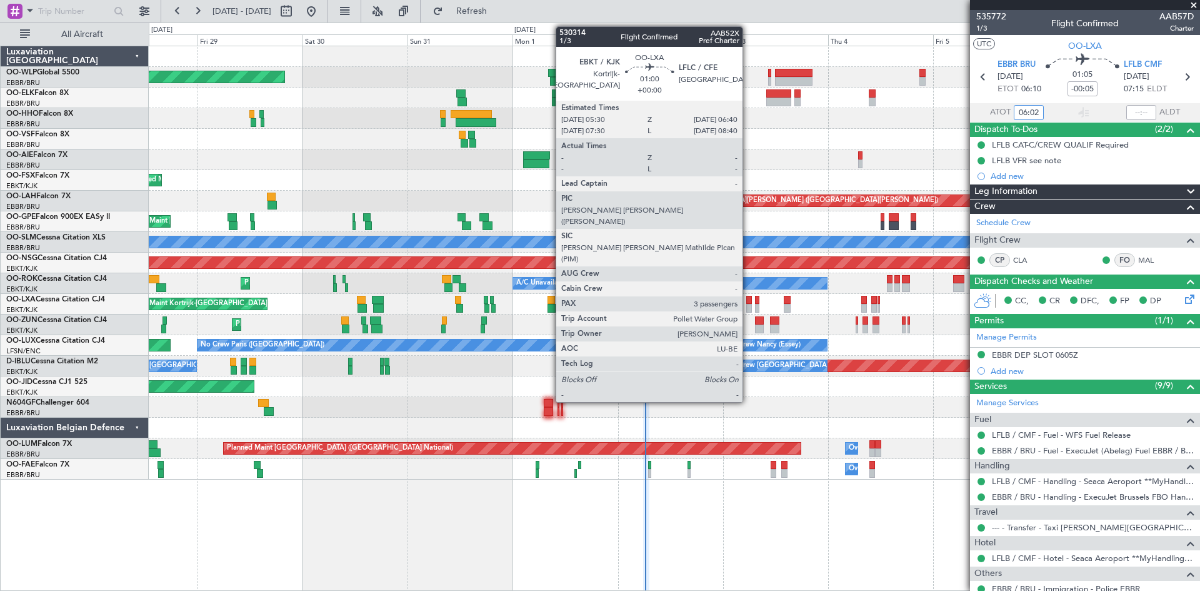
click at [748, 306] on div at bounding box center [749, 308] width 6 height 9
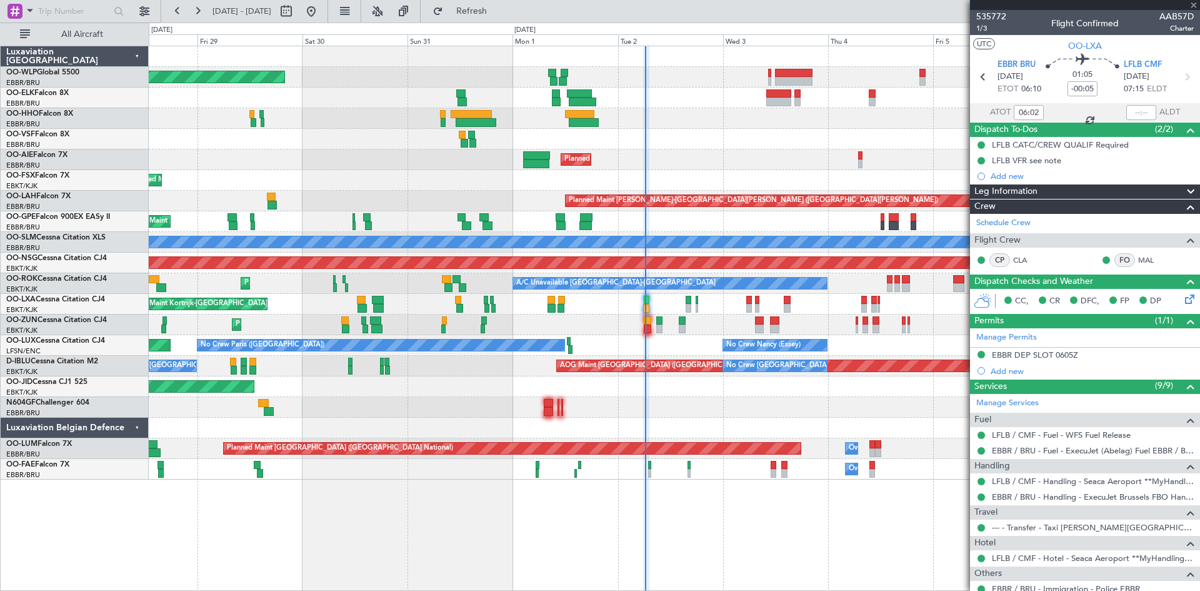
type input "3"
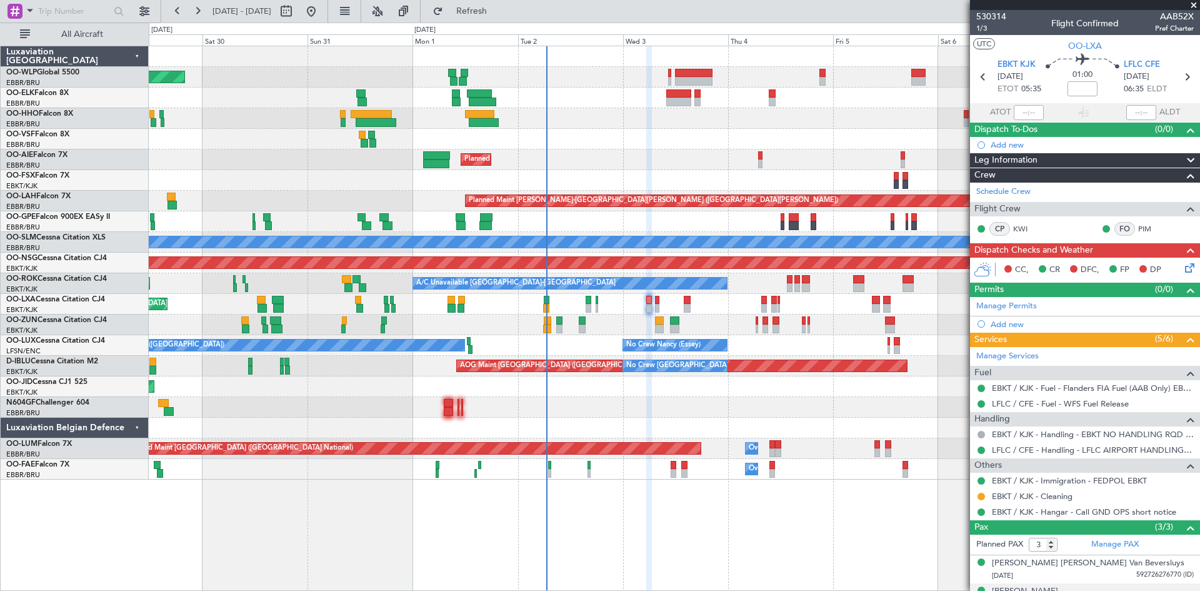
click at [732, 175] on div "Planned Maint [GEOGRAPHIC_DATA] ([GEOGRAPHIC_DATA]) Planned Maint [GEOGRAPHIC_D…" at bounding box center [674, 262] width 1051 height 433
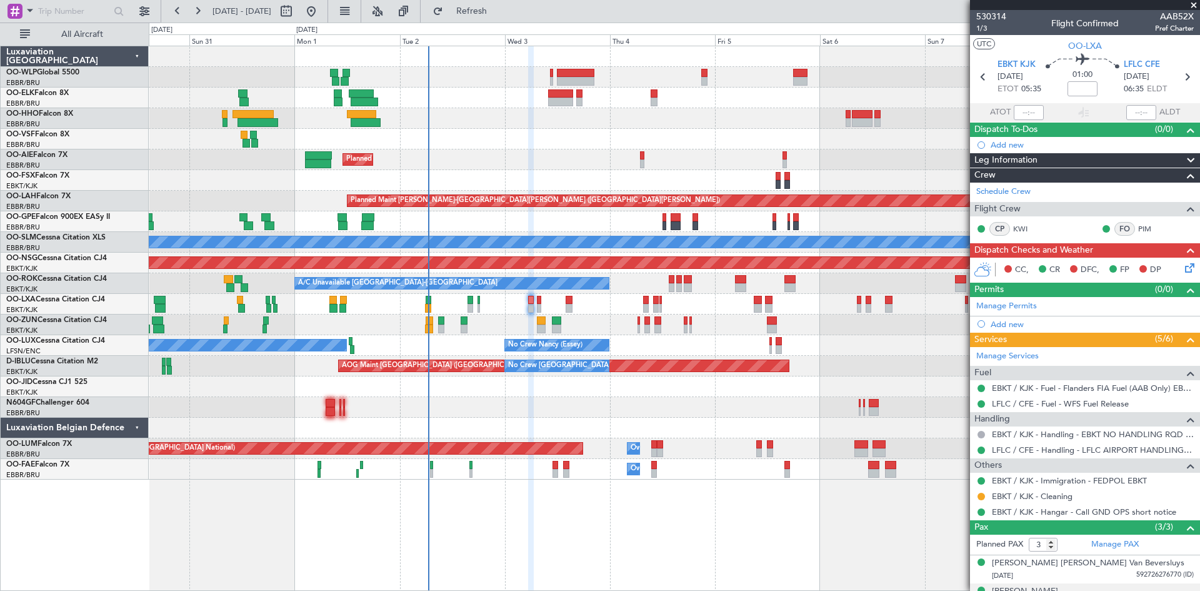
click at [808, 138] on div "Planned Maint [GEOGRAPHIC_DATA] ([GEOGRAPHIC_DATA]) Planned Maint [GEOGRAPHIC_D…" at bounding box center [674, 262] width 1051 height 433
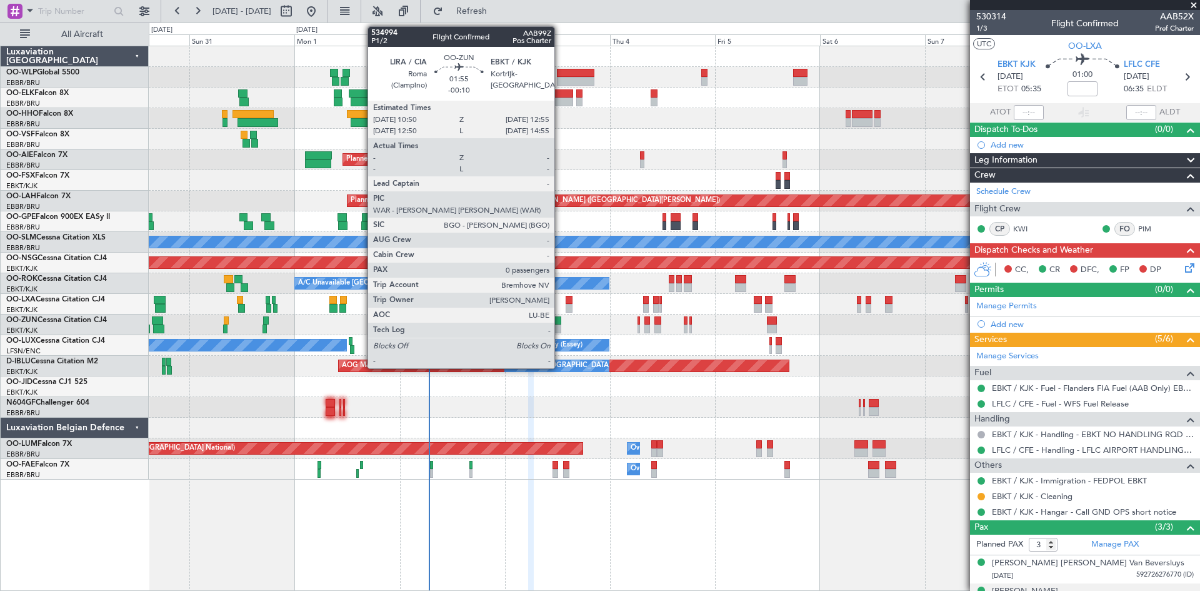
click at [560, 330] on div at bounding box center [556, 328] width 9 height 9
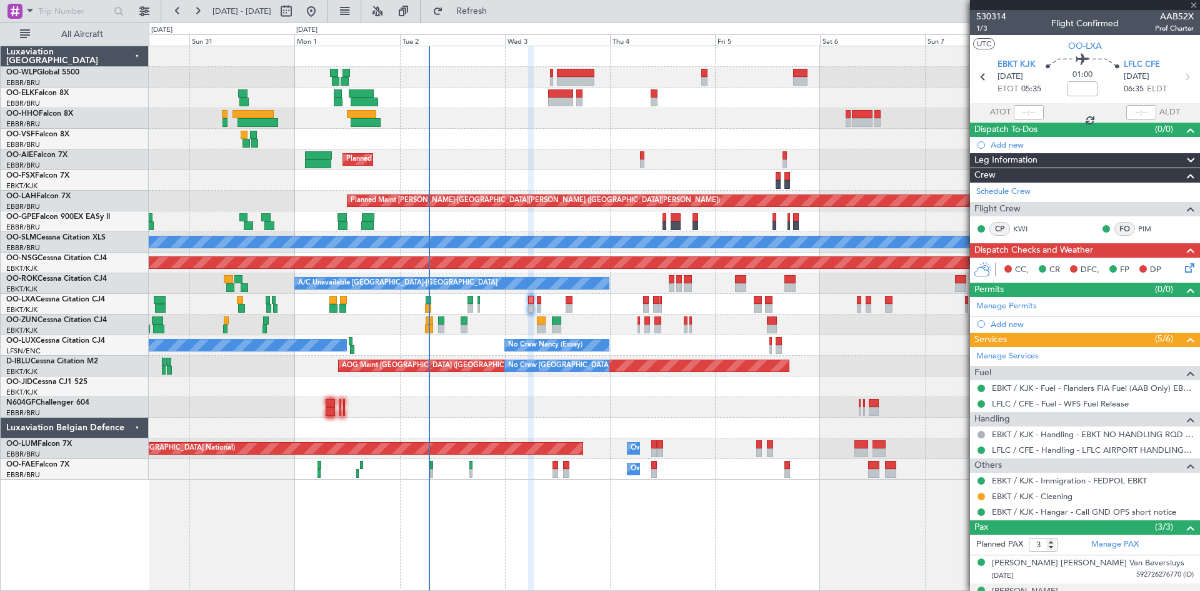
type input "-00:10"
type input "0"
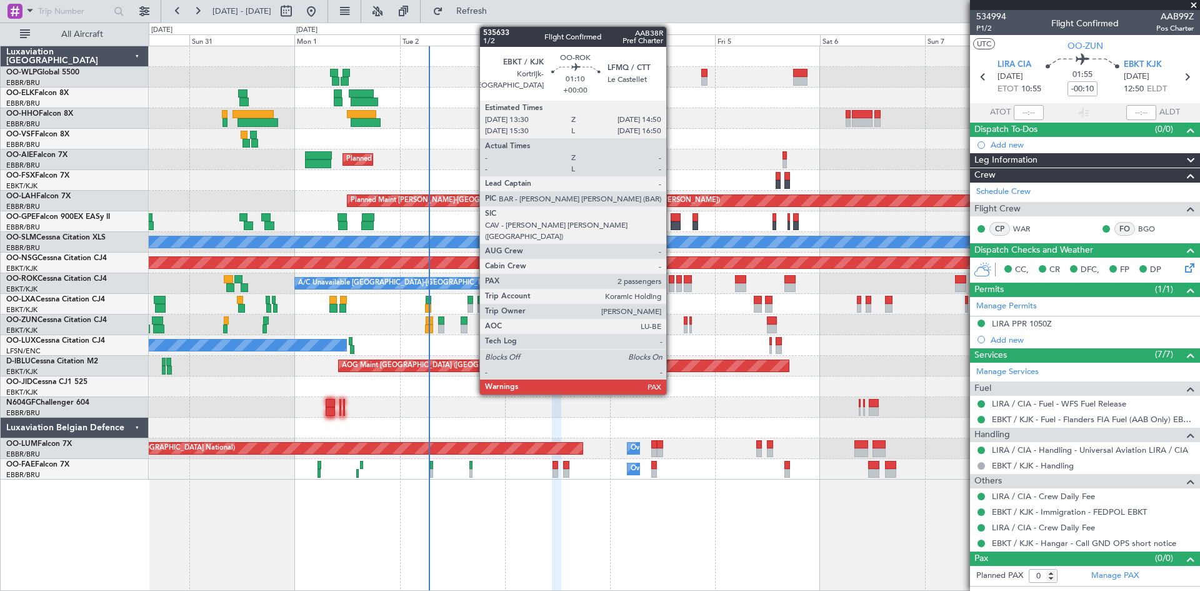
click at [672, 284] on div at bounding box center [672, 287] width 6 height 9
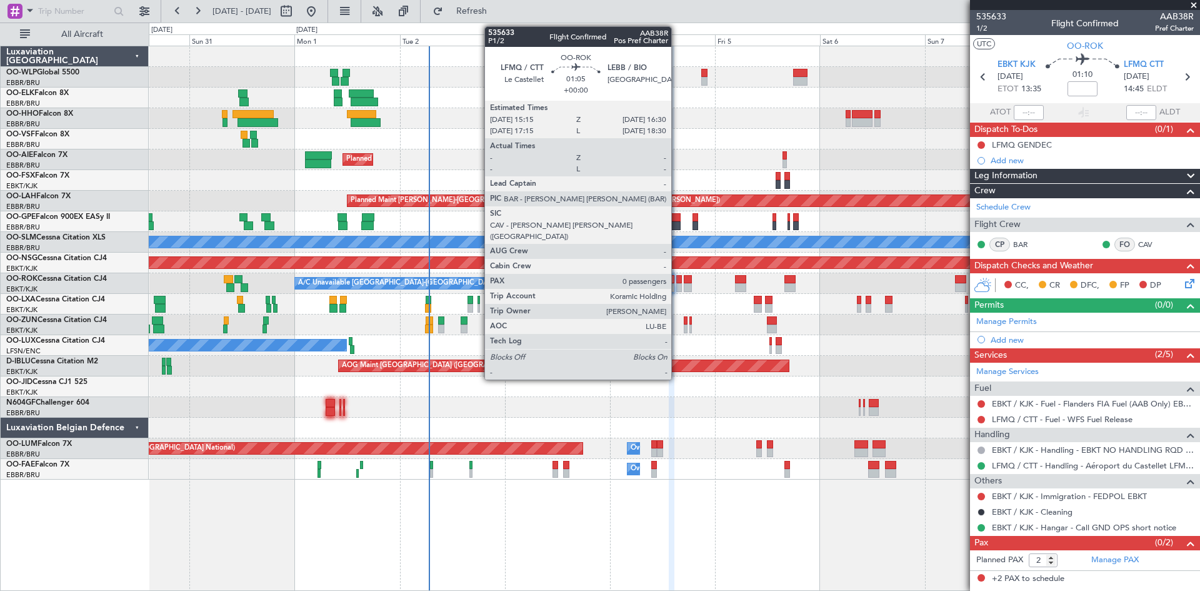
click at [677, 288] on div at bounding box center [679, 287] width 6 height 9
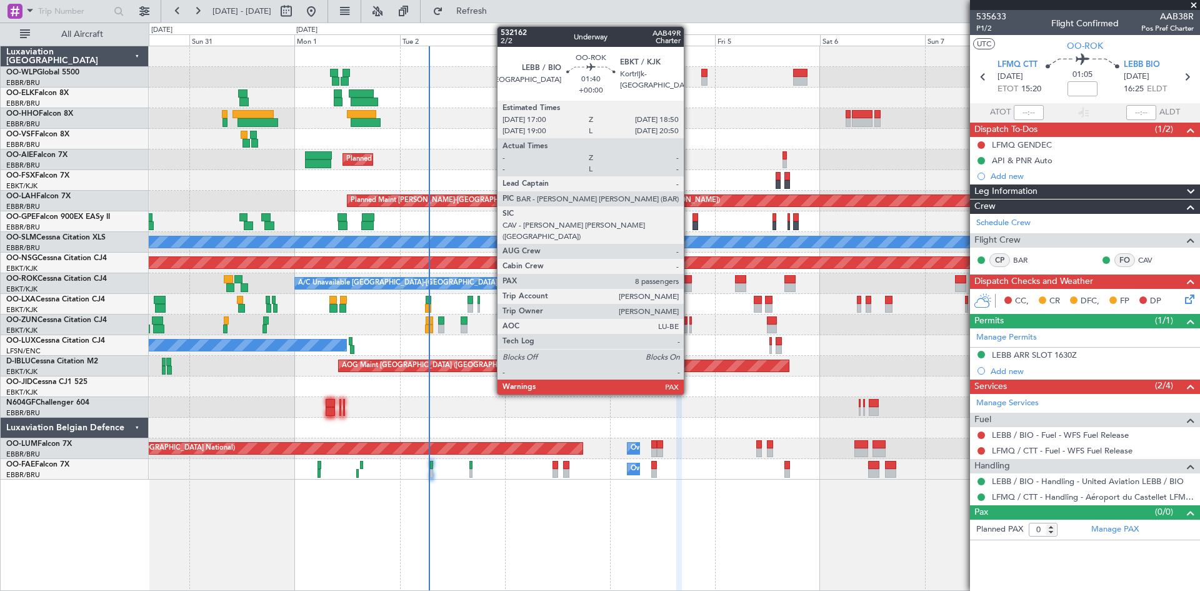
click at [689, 286] on div at bounding box center [688, 287] width 8 height 9
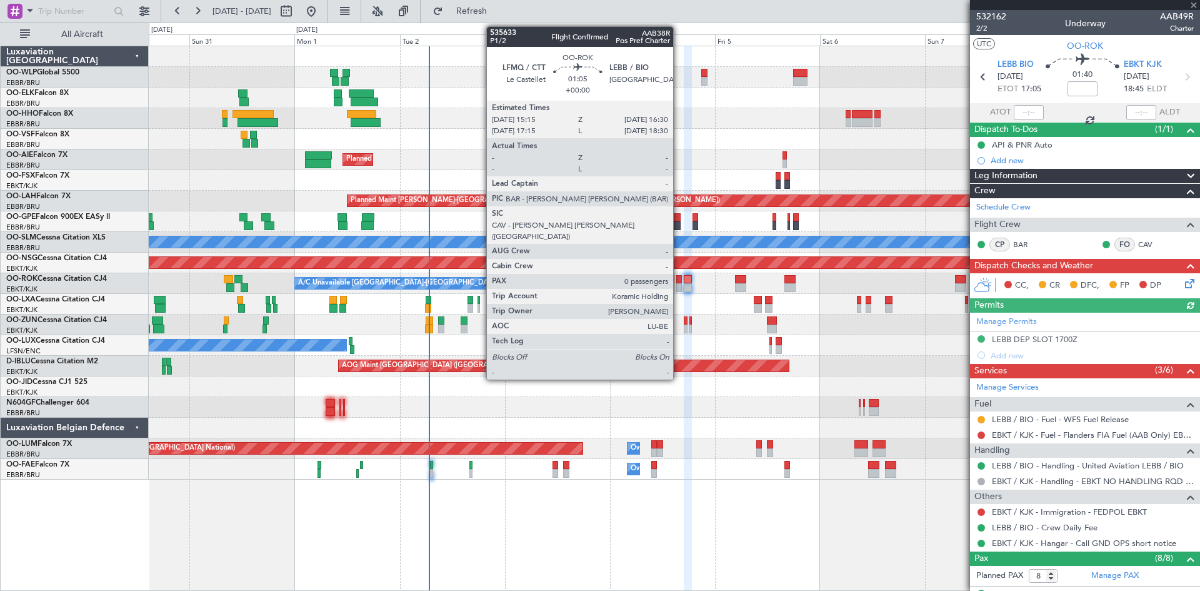
click at [679, 288] on div at bounding box center [679, 287] width 6 height 9
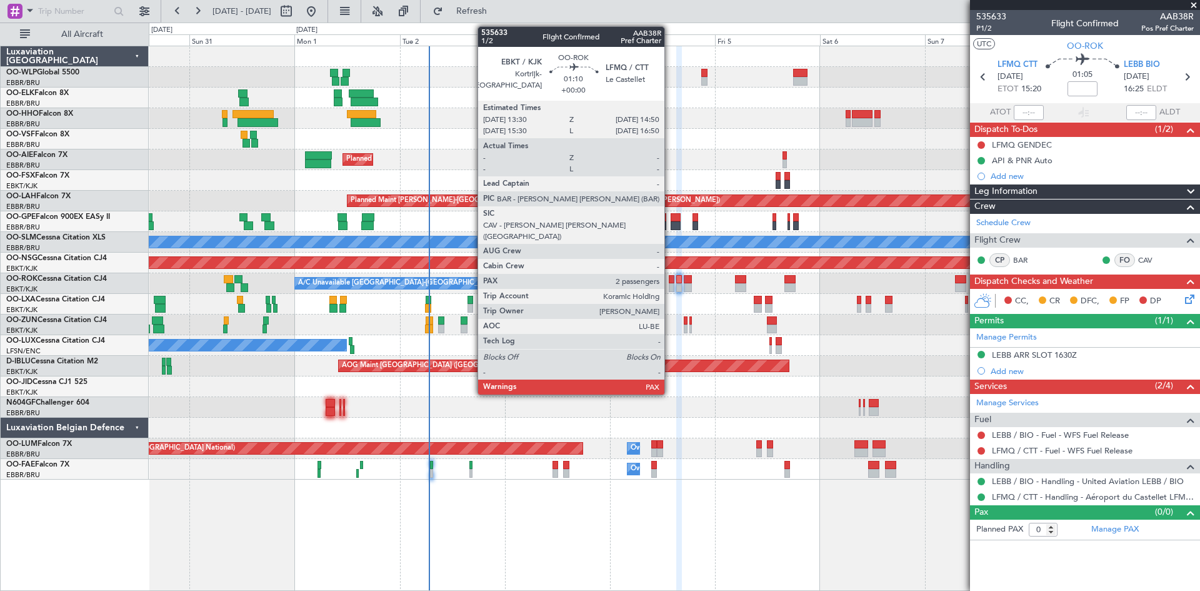
click at [670, 290] on div at bounding box center [672, 287] width 6 height 9
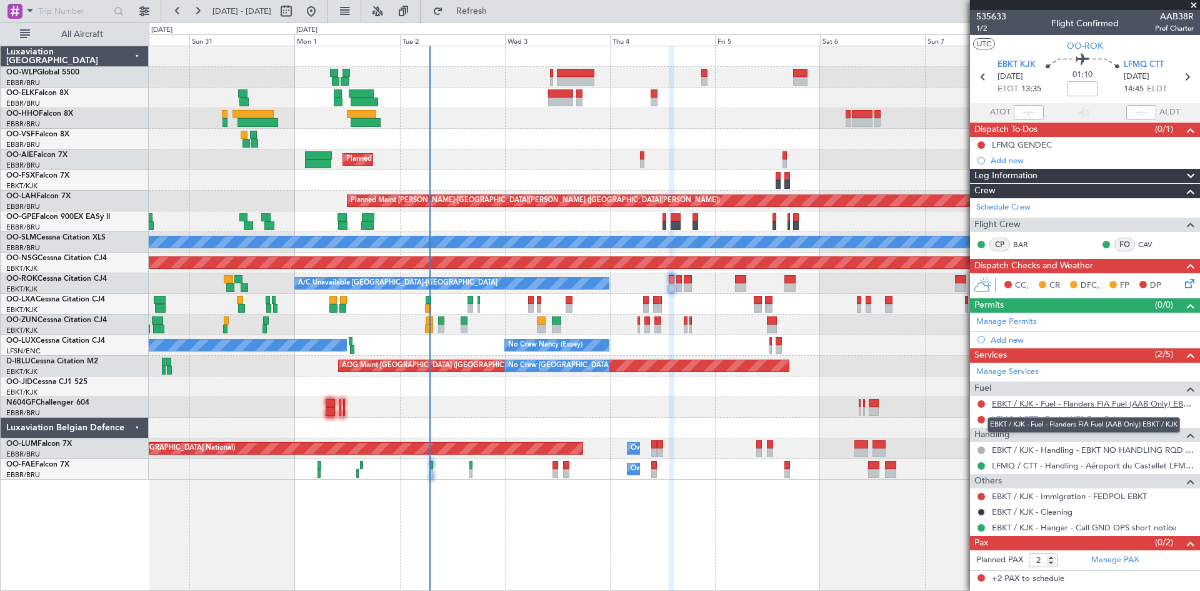
click at [1057, 405] on link "EBKT / KJK - Fuel - Flanders FIA Fuel (AAB Only) EBKT / KJK" at bounding box center [1093, 403] width 202 height 11
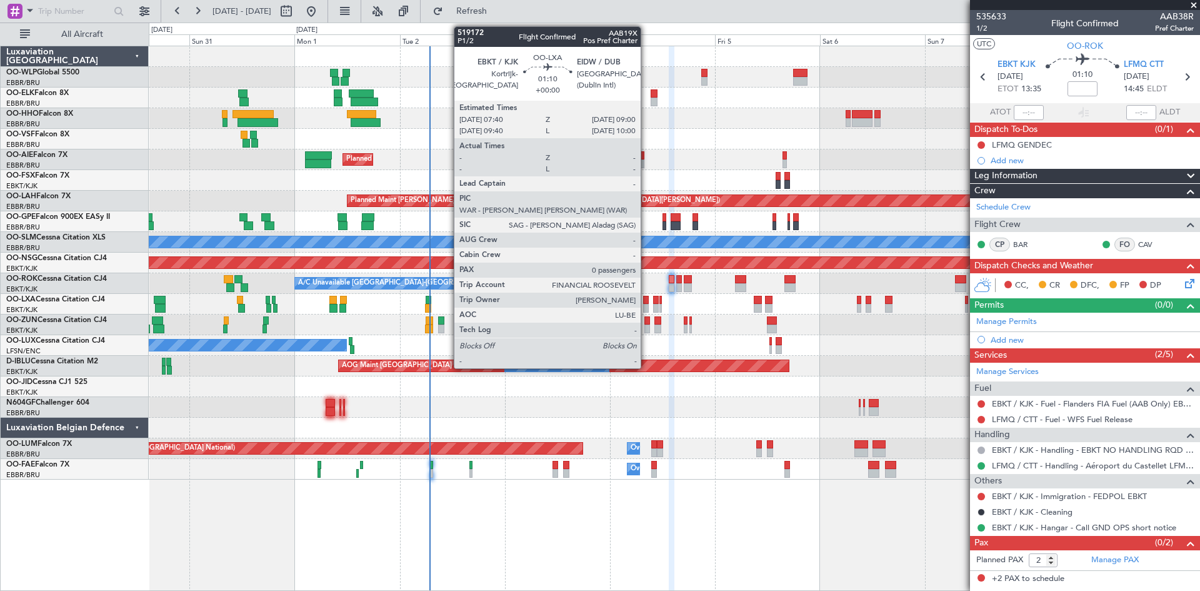
click at [646, 303] on div at bounding box center [646, 300] width 6 height 9
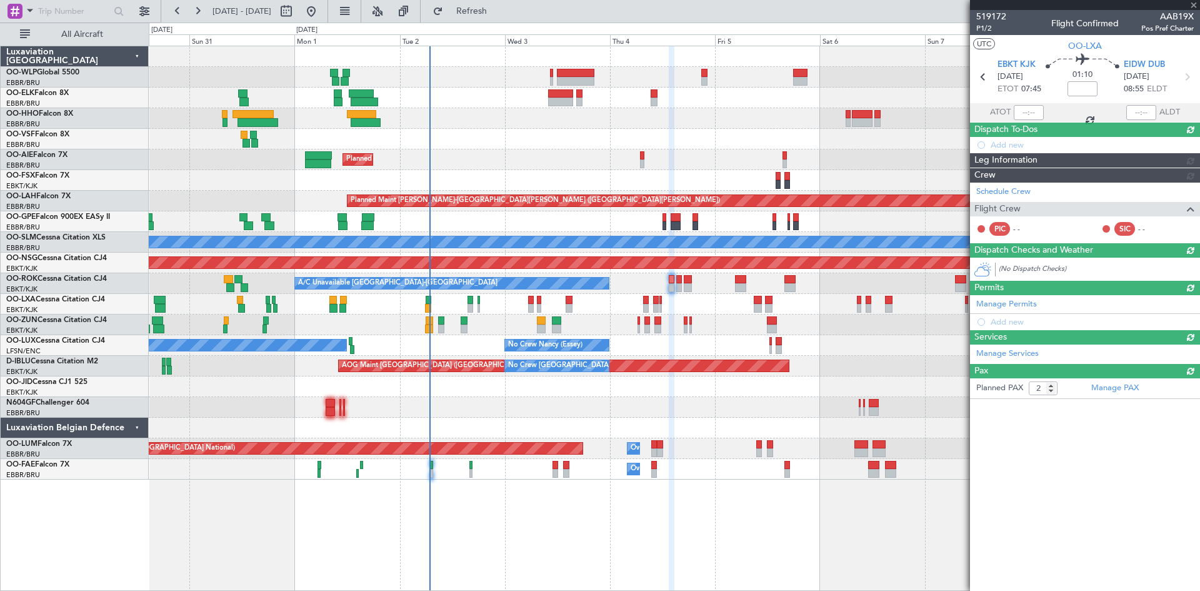
type input "0"
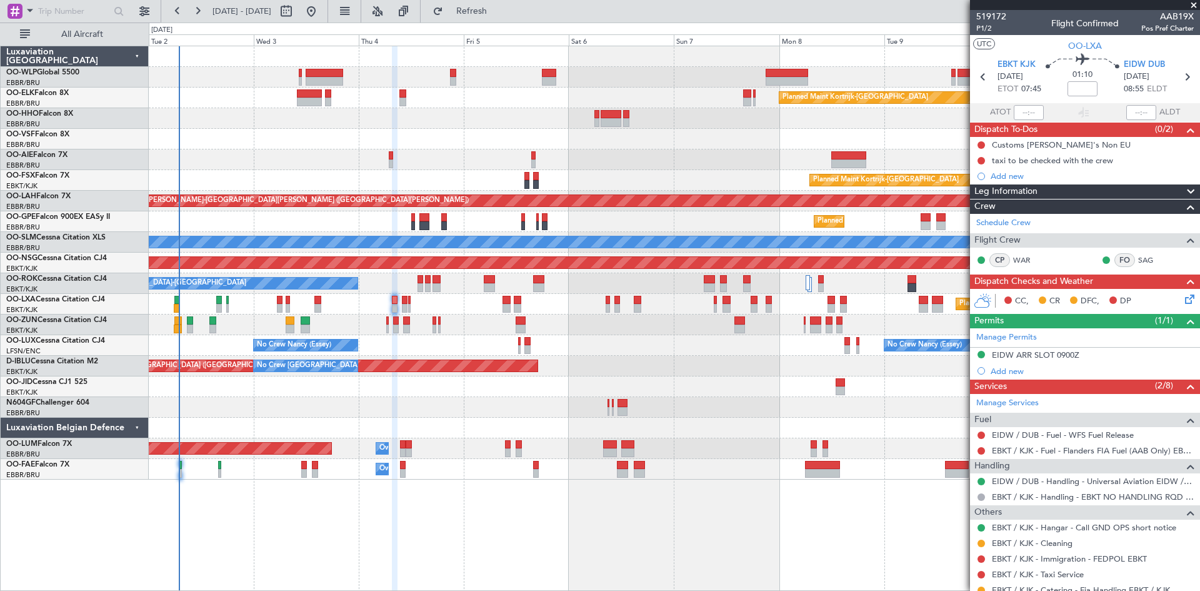
click at [566, 376] on div "Planned Maint Kortrijk-[GEOGRAPHIC_DATA] Planned Maint [GEOGRAPHIC_DATA] ([GEOG…" at bounding box center [674, 262] width 1051 height 433
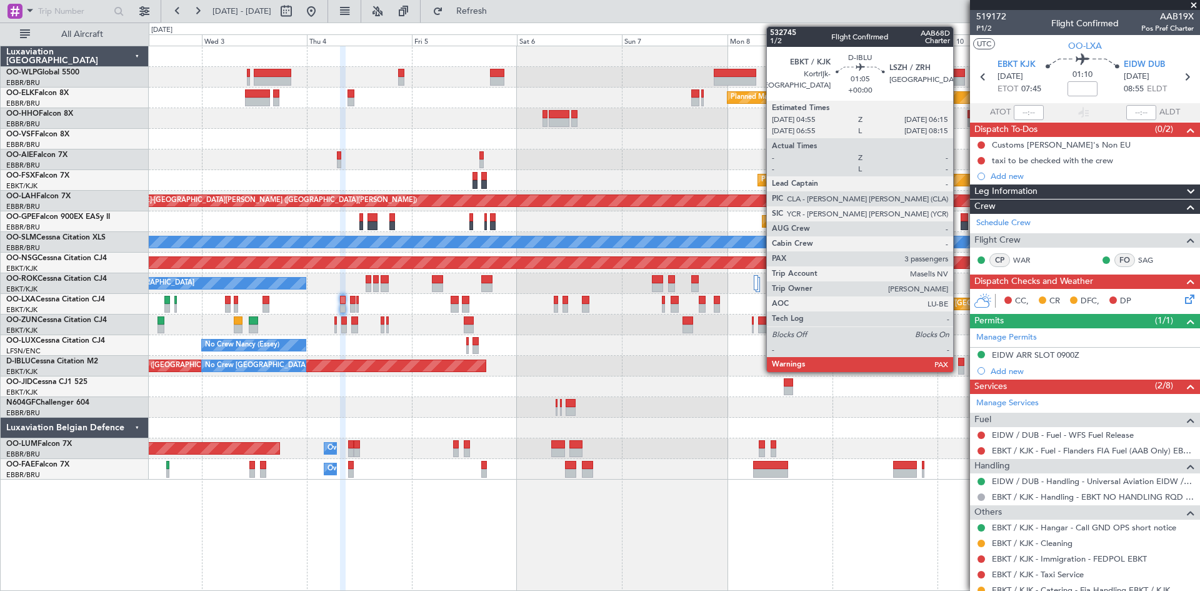
click at [959, 363] on div at bounding box center [961, 362] width 6 height 9
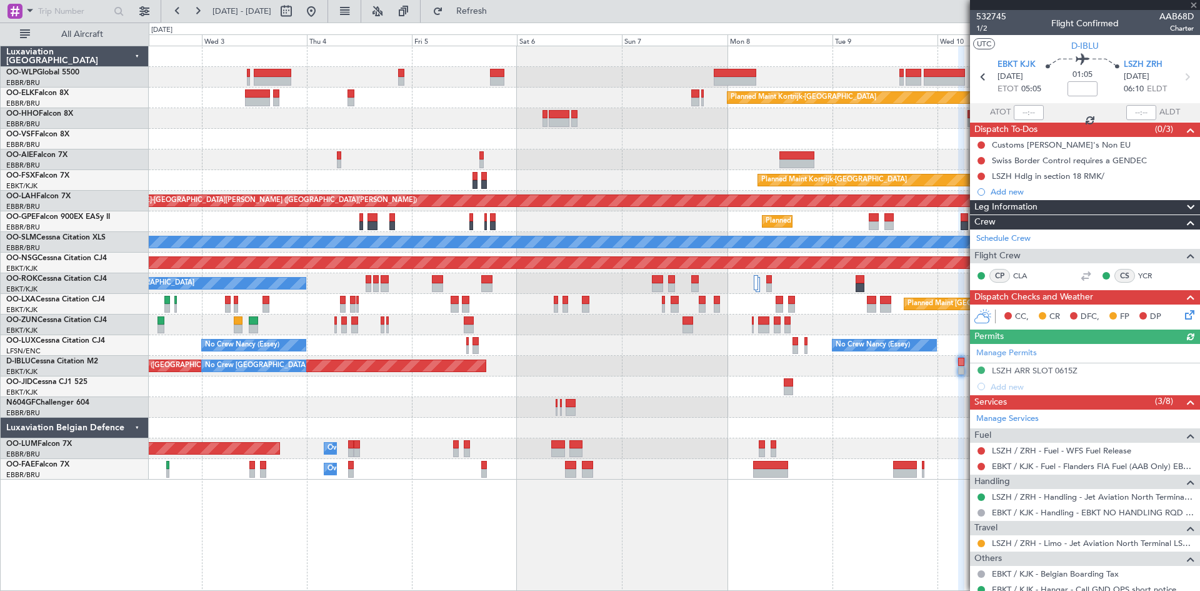
scroll to position [104, 0]
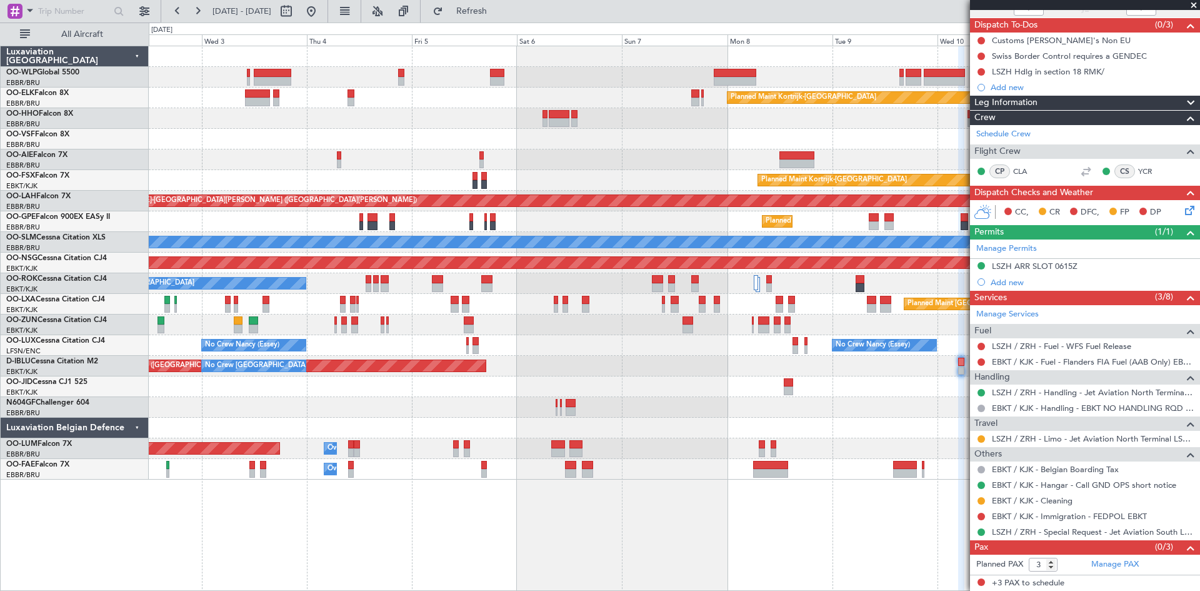
click at [1196, 4] on span at bounding box center [1194, 5] width 13 height 11
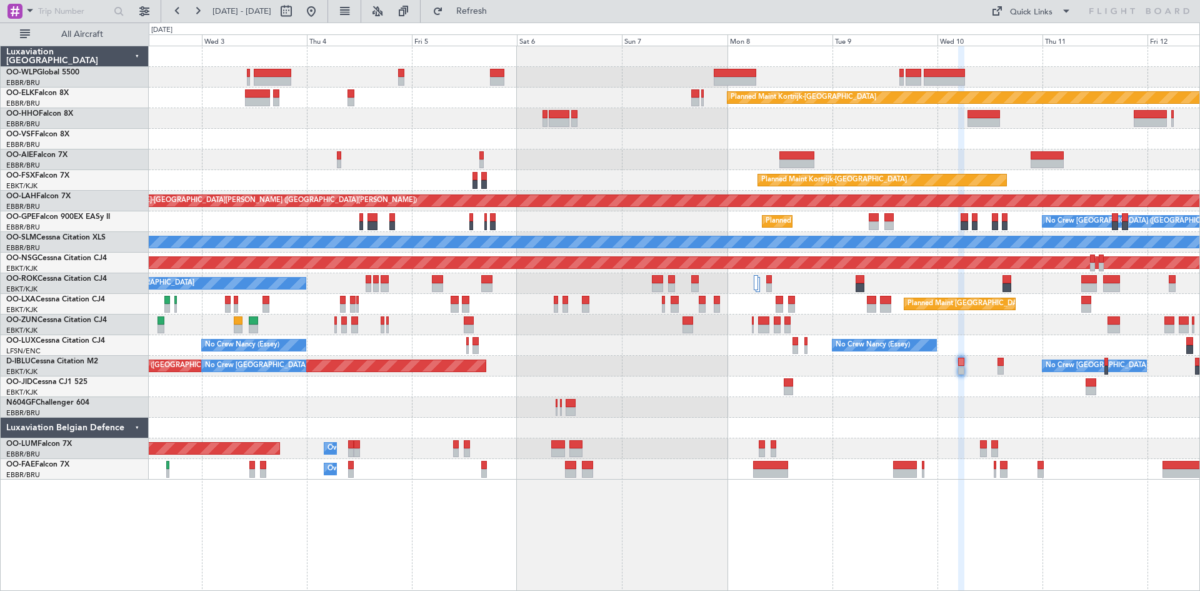
type input "0"
click at [321, 13] on button at bounding box center [311, 11] width 20 height 20
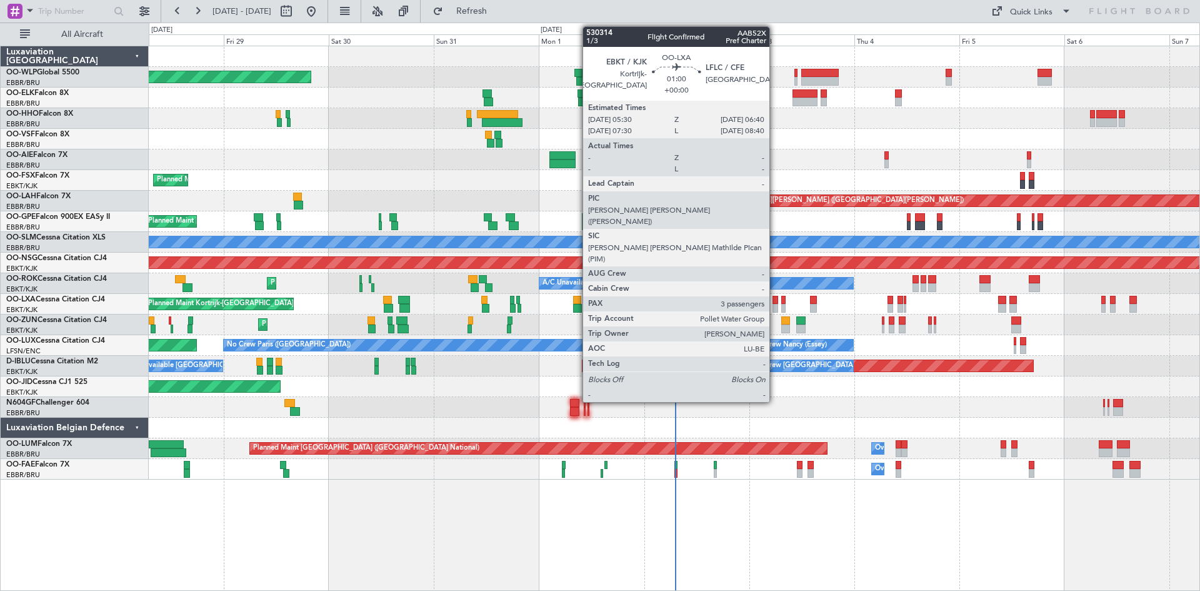
click at [775, 303] on div at bounding box center [776, 300] width 6 height 9
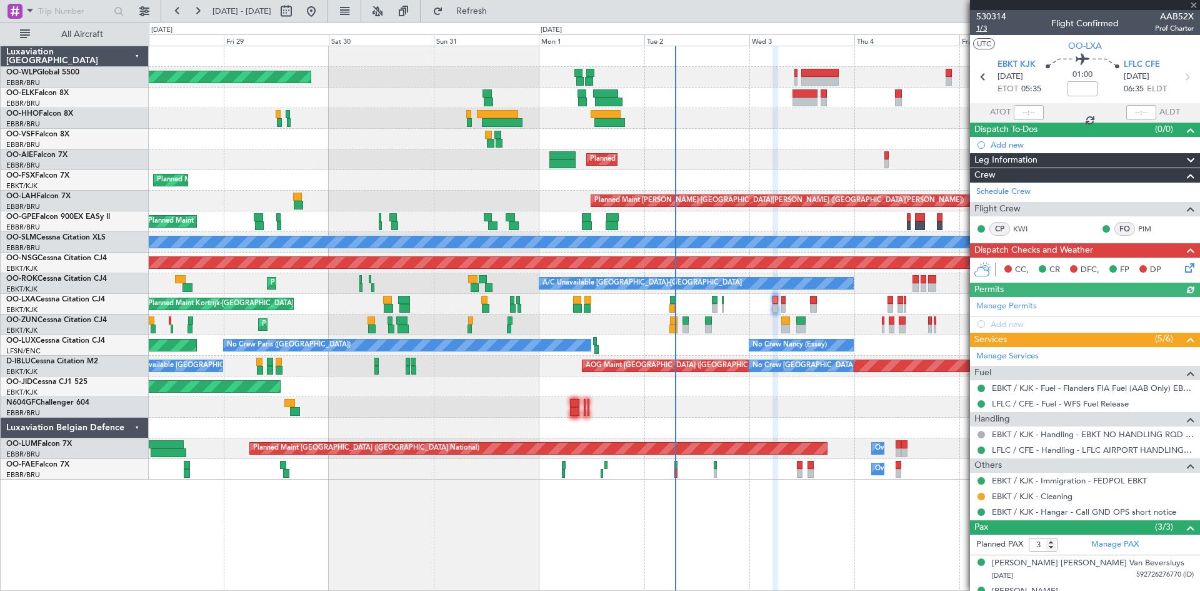
click at [981, 28] on span "1/3" at bounding box center [991, 28] width 30 height 11
click at [1183, 269] on icon at bounding box center [1188, 266] width 10 height 10
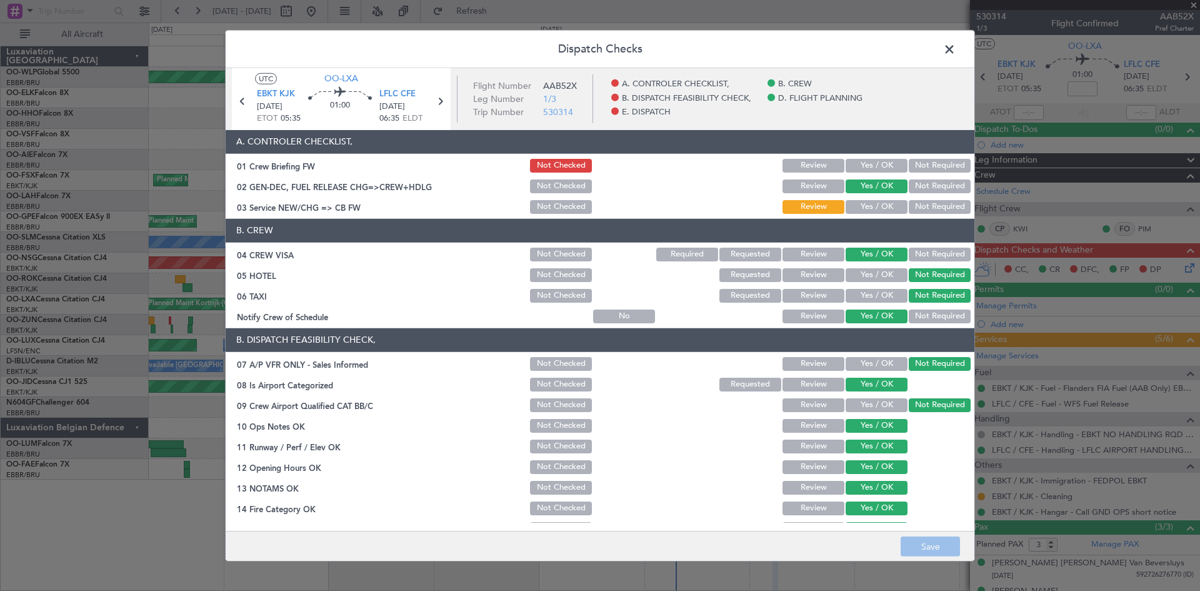
click at [878, 164] on button "Yes / OK" at bounding box center [877, 166] width 62 height 14
click at [872, 207] on button "Yes / OK" at bounding box center [877, 207] width 62 height 14
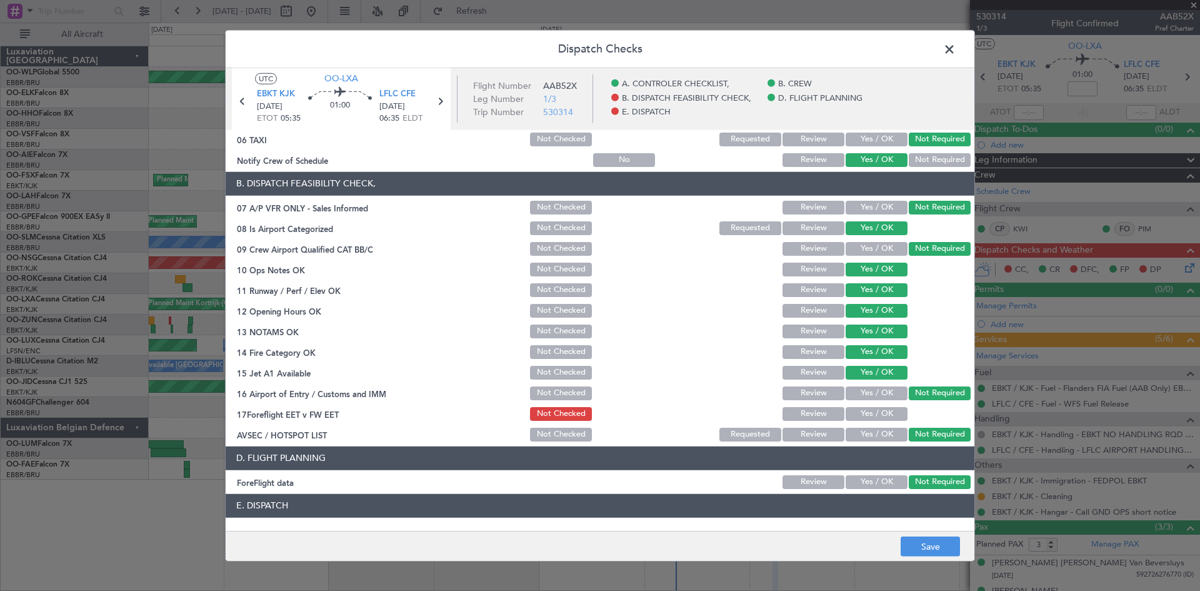
scroll to position [236, 0]
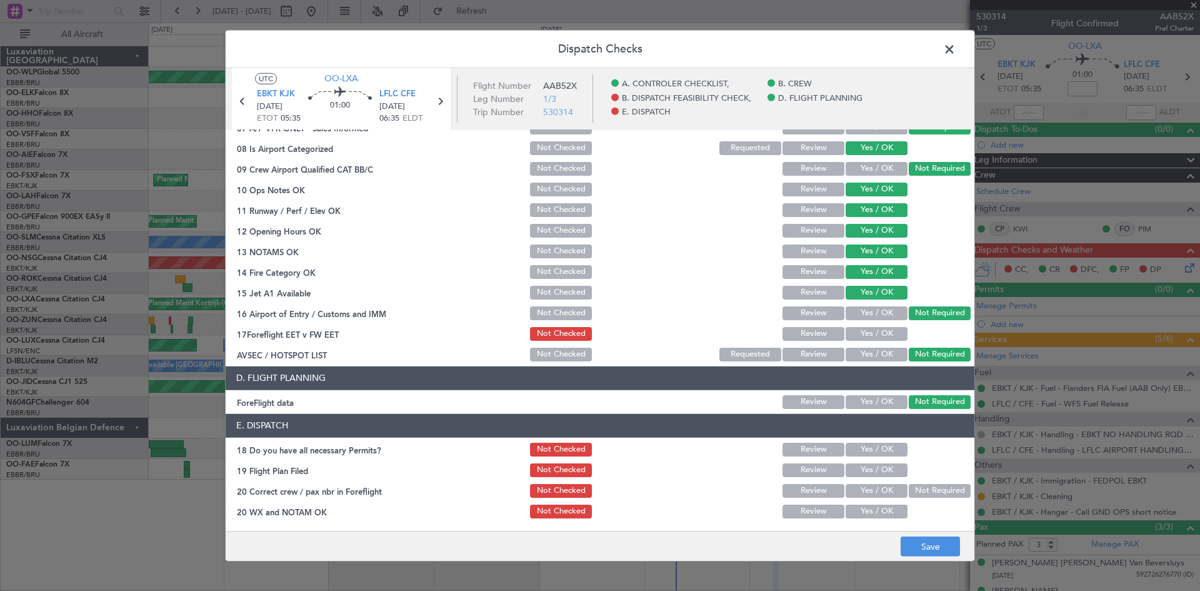
click at [869, 445] on button "Yes / OK" at bounding box center [877, 450] width 62 height 14
click at [866, 463] on button "Yes / OK" at bounding box center [877, 470] width 62 height 14
click at [864, 483] on div "Yes / OK" at bounding box center [875, 491] width 63 height 18
click at [864, 496] on button "Yes / OK" at bounding box center [877, 491] width 62 height 14
click at [866, 512] on button "Yes / OK" at bounding box center [877, 511] width 62 height 14
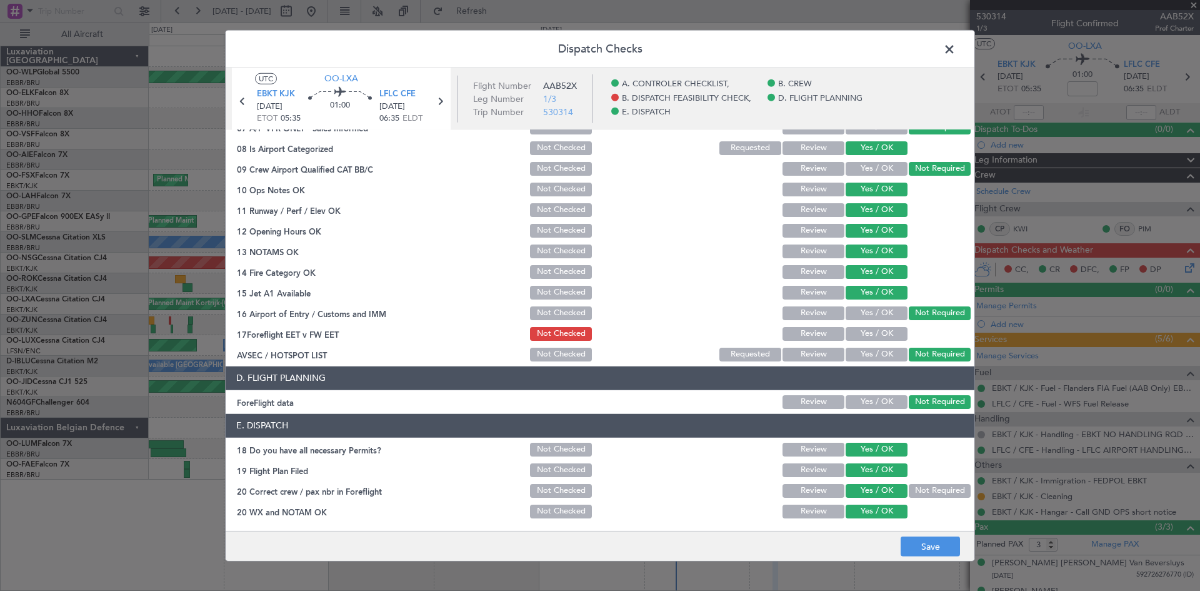
click at [932, 536] on footer "Save" at bounding box center [600, 546] width 749 height 30
click at [929, 546] on button "Save" at bounding box center [930, 546] width 59 height 20
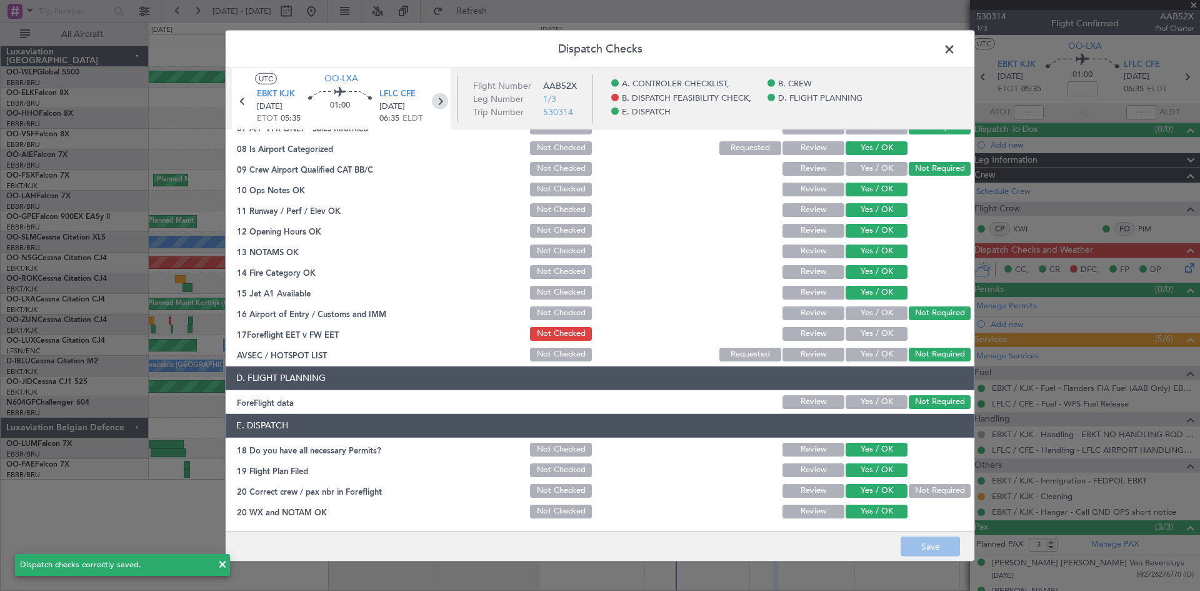
click at [442, 93] on icon at bounding box center [440, 101] width 16 height 16
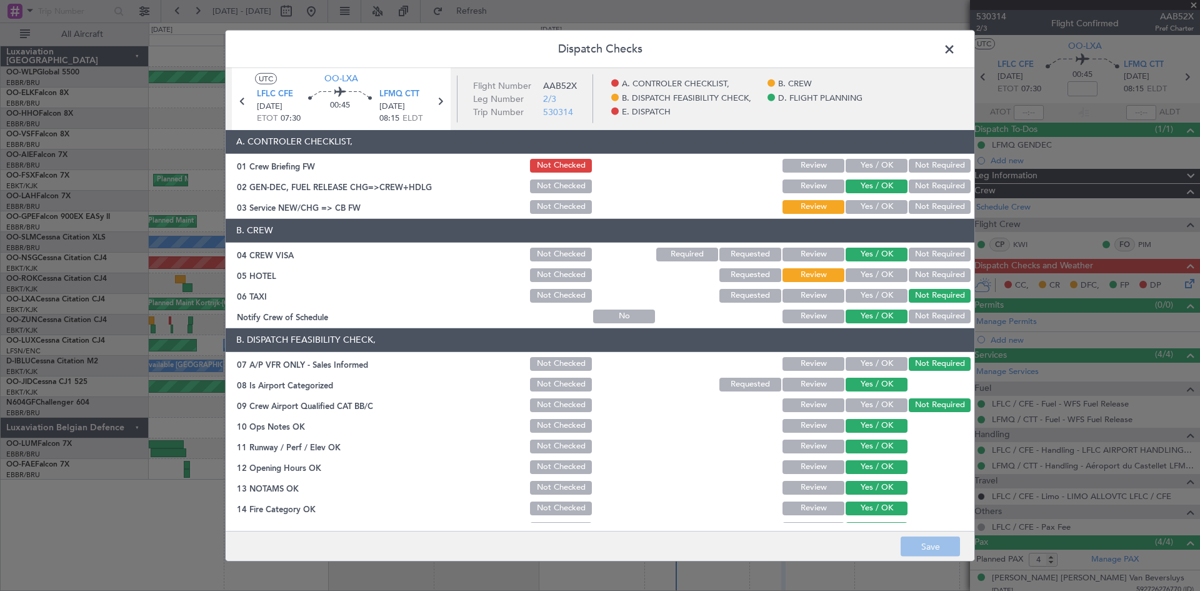
click at [862, 168] on button "Yes / OK" at bounding box center [877, 166] width 62 height 14
click at [874, 213] on button "Yes / OK" at bounding box center [877, 207] width 62 height 14
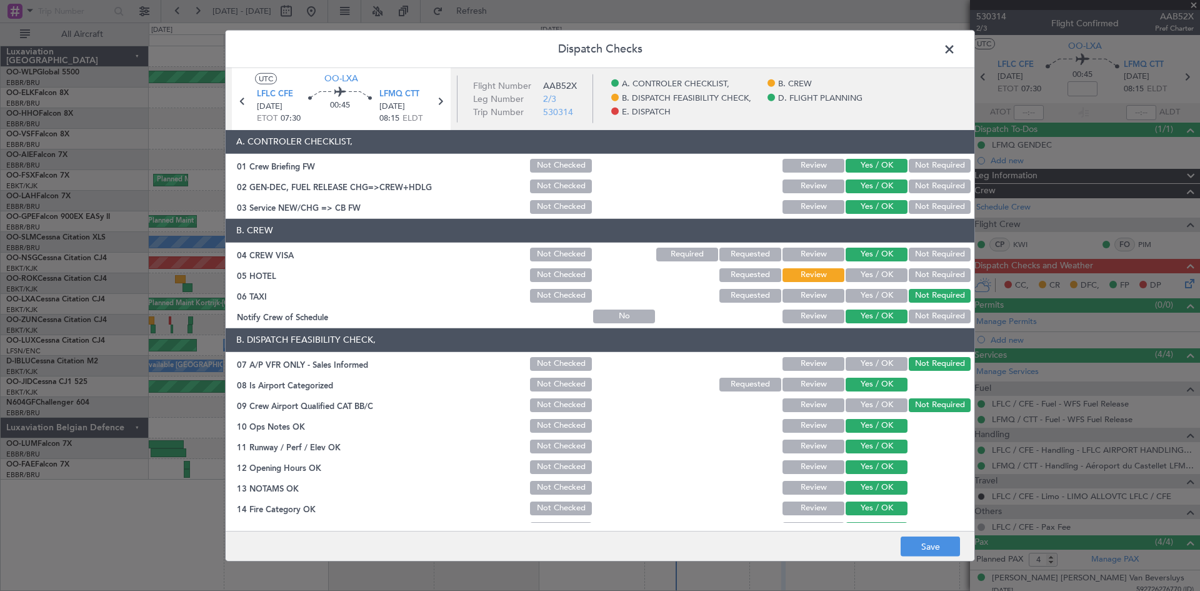
click at [869, 279] on button "Yes / OK" at bounding box center [877, 275] width 62 height 14
click at [907, 272] on div "Not Required" at bounding box center [938, 275] width 63 height 18
click at [909, 275] on button "Not Required" at bounding box center [940, 275] width 62 height 14
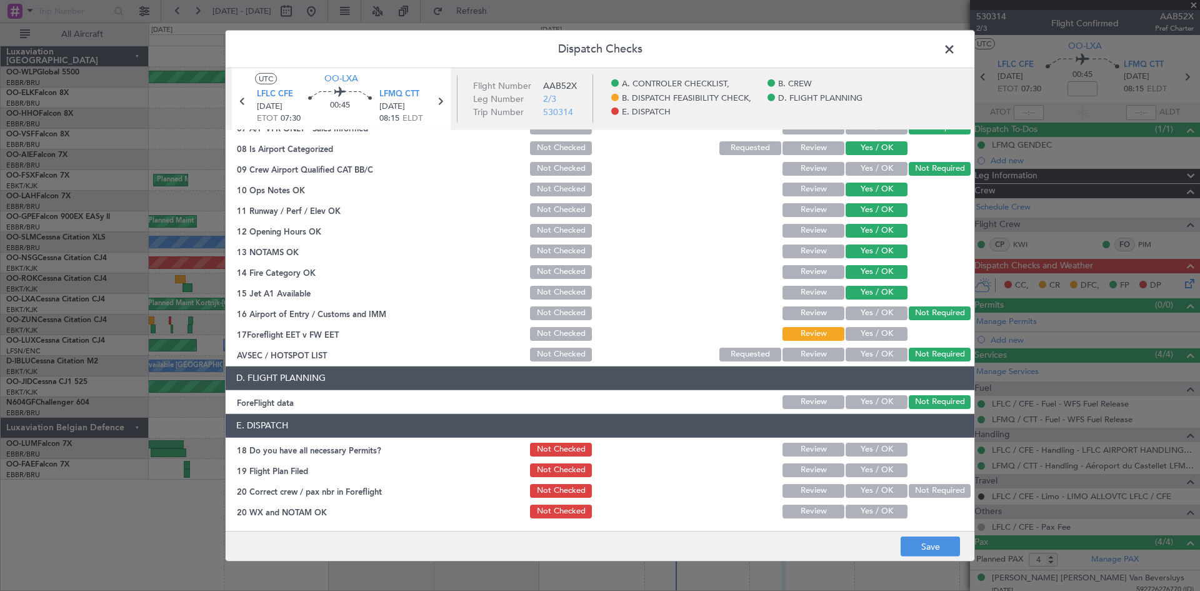
click at [866, 331] on button "Yes / OK" at bounding box center [877, 334] width 62 height 14
click at [872, 450] on button "Yes / OK" at bounding box center [877, 450] width 62 height 14
click at [872, 465] on button "Yes / OK" at bounding box center [877, 470] width 62 height 14
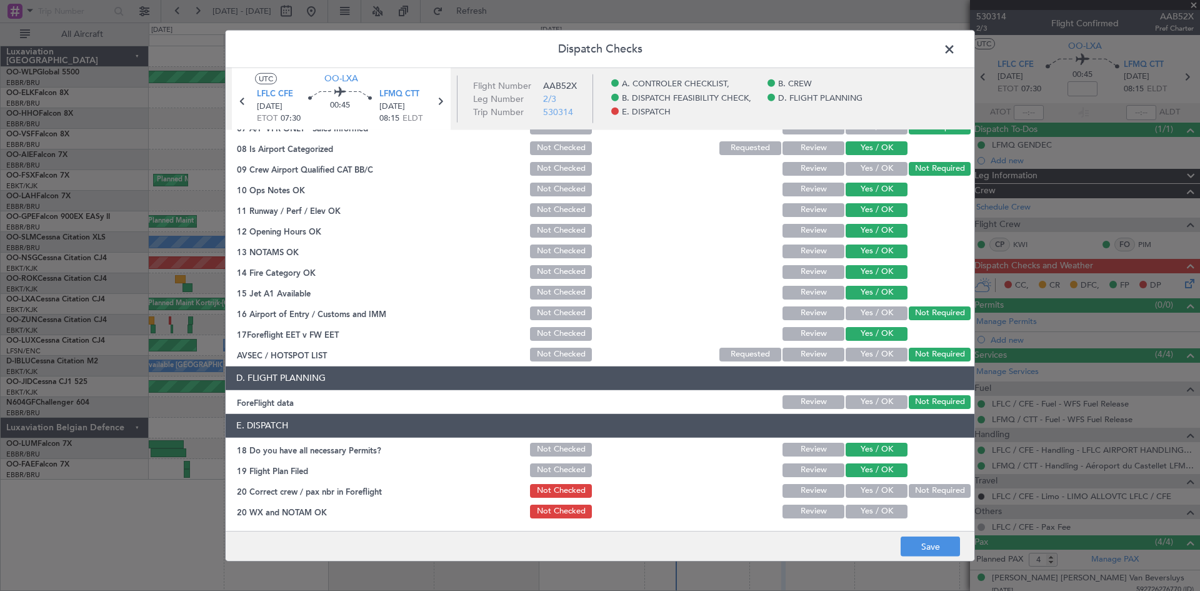
click at [868, 493] on button "Yes / OK" at bounding box center [877, 491] width 62 height 14
click at [868, 515] on button "Yes / OK" at bounding box center [877, 511] width 62 height 14
click at [916, 539] on button "Save" at bounding box center [930, 546] width 59 height 20
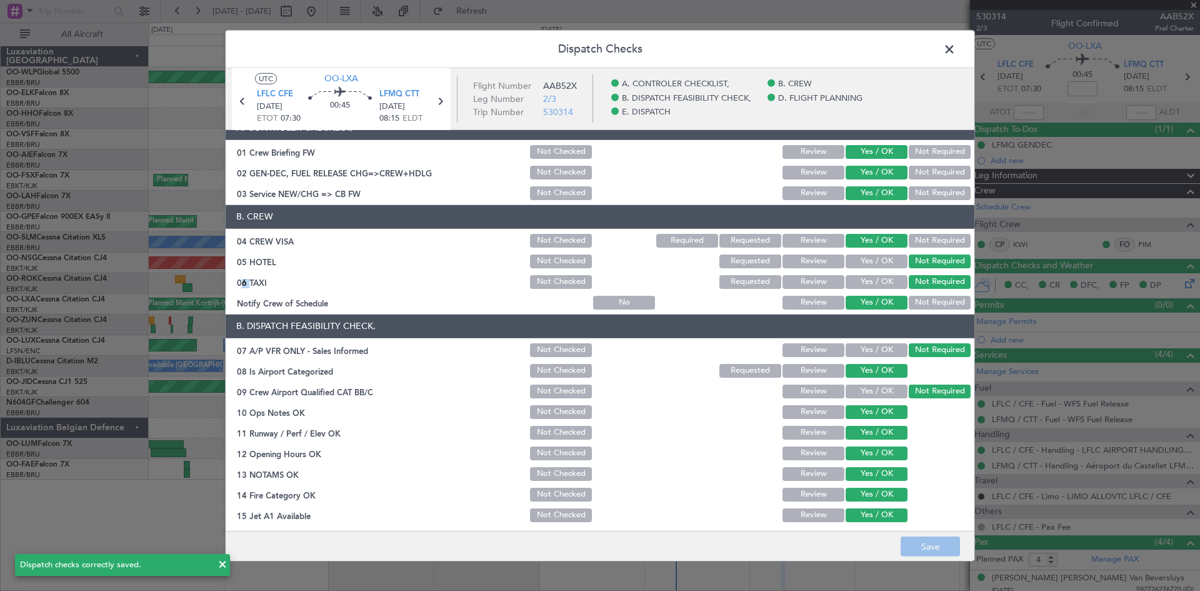
scroll to position [0, 0]
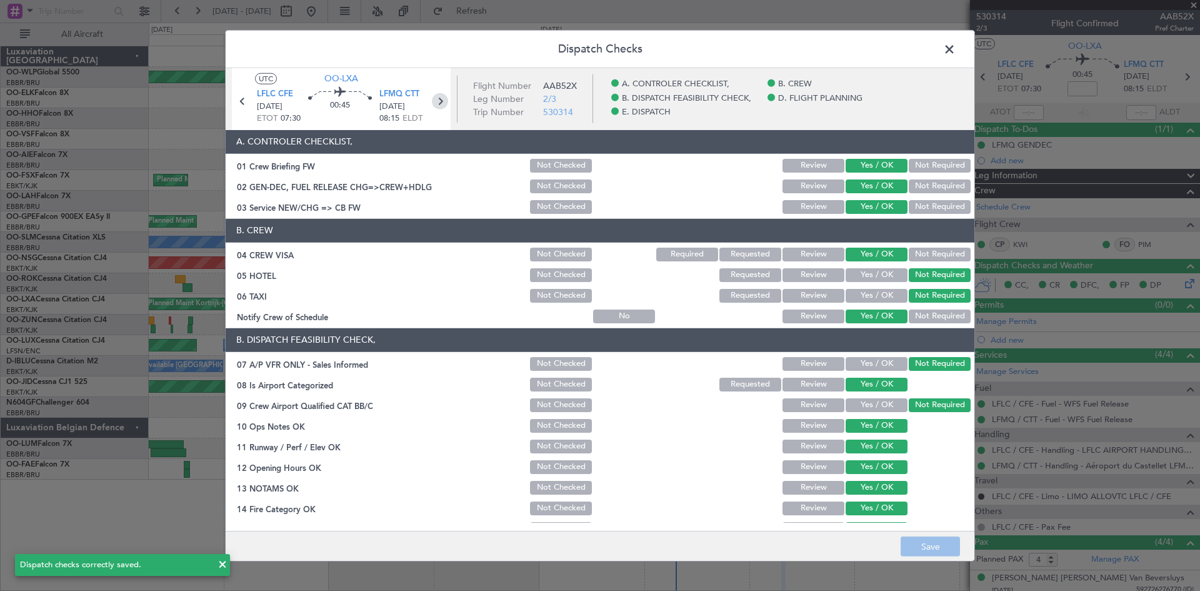
click at [434, 102] on icon at bounding box center [440, 101] width 16 height 16
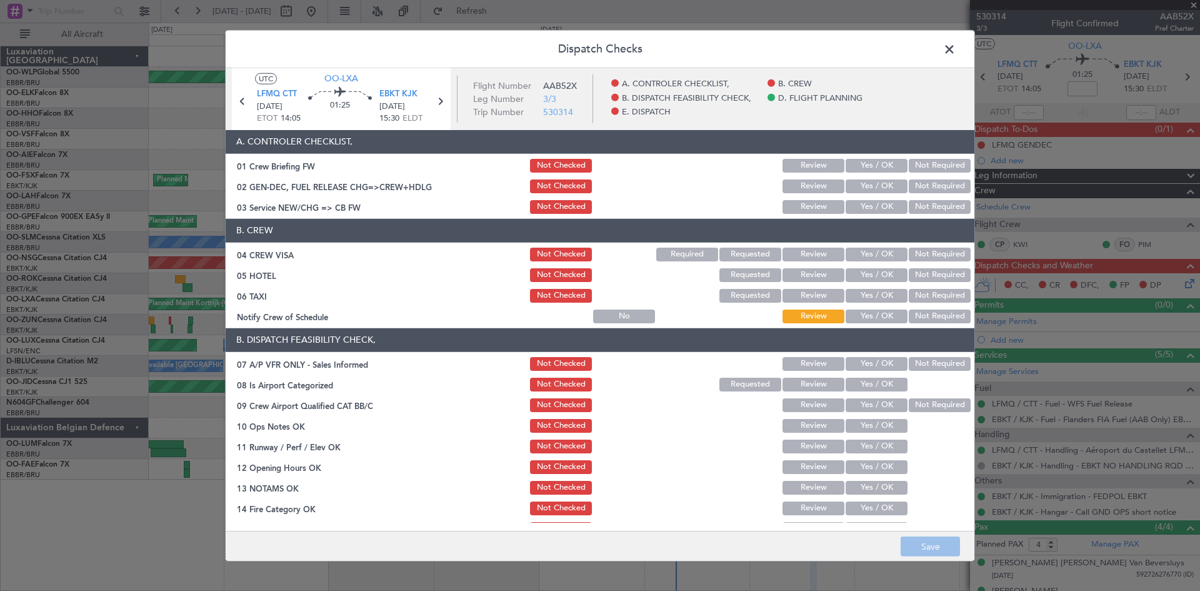
click at [879, 164] on button "Yes / OK" at bounding box center [877, 166] width 62 height 14
click at [875, 188] on button "Yes / OK" at bounding box center [877, 186] width 62 height 14
click at [875, 206] on button "Yes / OK" at bounding box center [877, 207] width 62 height 14
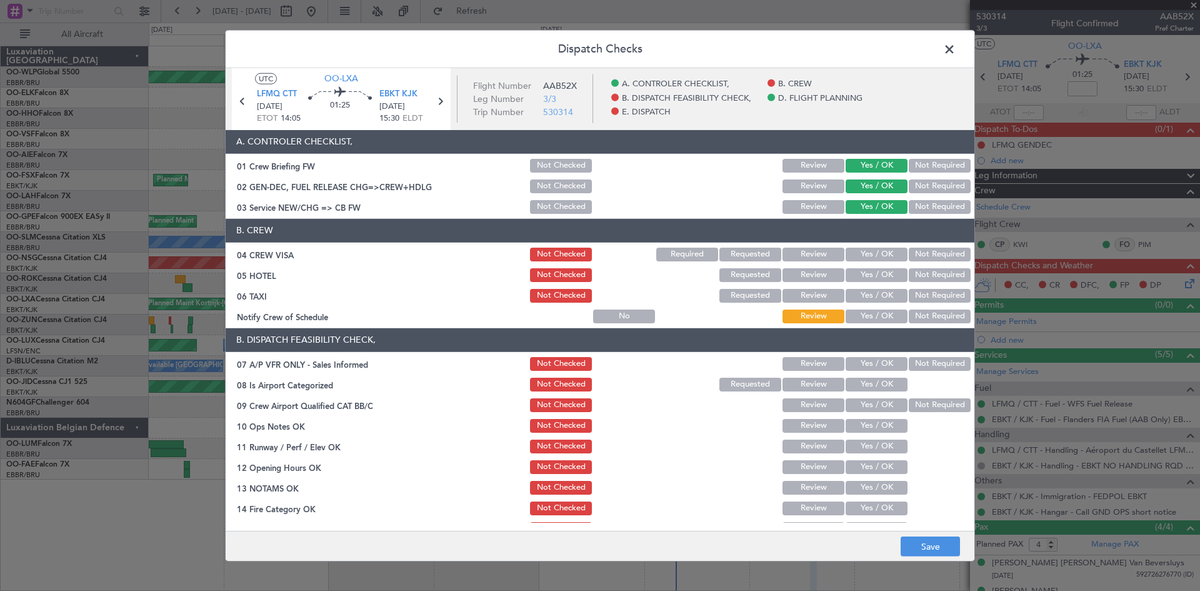
click at [929, 273] on button "Not Required" at bounding box center [940, 275] width 62 height 14
click at [918, 303] on div "Not Required" at bounding box center [938, 296] width 63 height 18
click at [914, 297] on button "Not Required" at bounding box center [940, 296] width 62 height 14
click at [885, 260] on button "Yes / OK" at bounding box center [877, 255] width 62 height 14
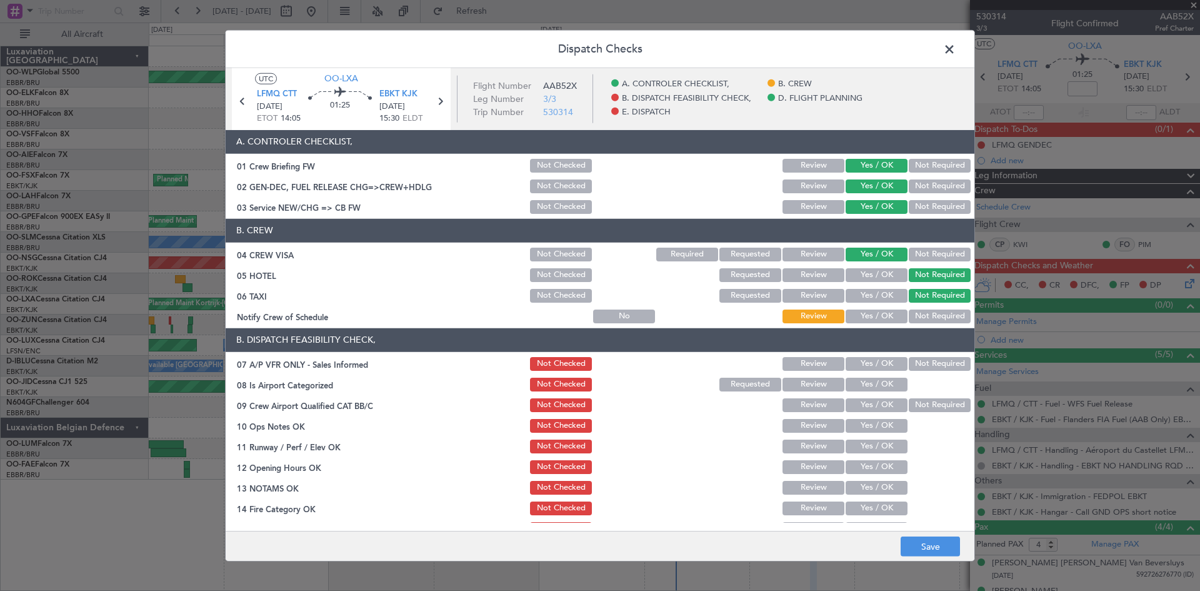
click at [882, 304] on section "B. CREW 04 CREW VISA Not Checked Required Requested Review Yes / OK Not Require…" at bounding box center [600, 272] width 749 height 106
click at [881, 309] on button "Yes / OK" at bounding box center [877, 316] width 62 height 14
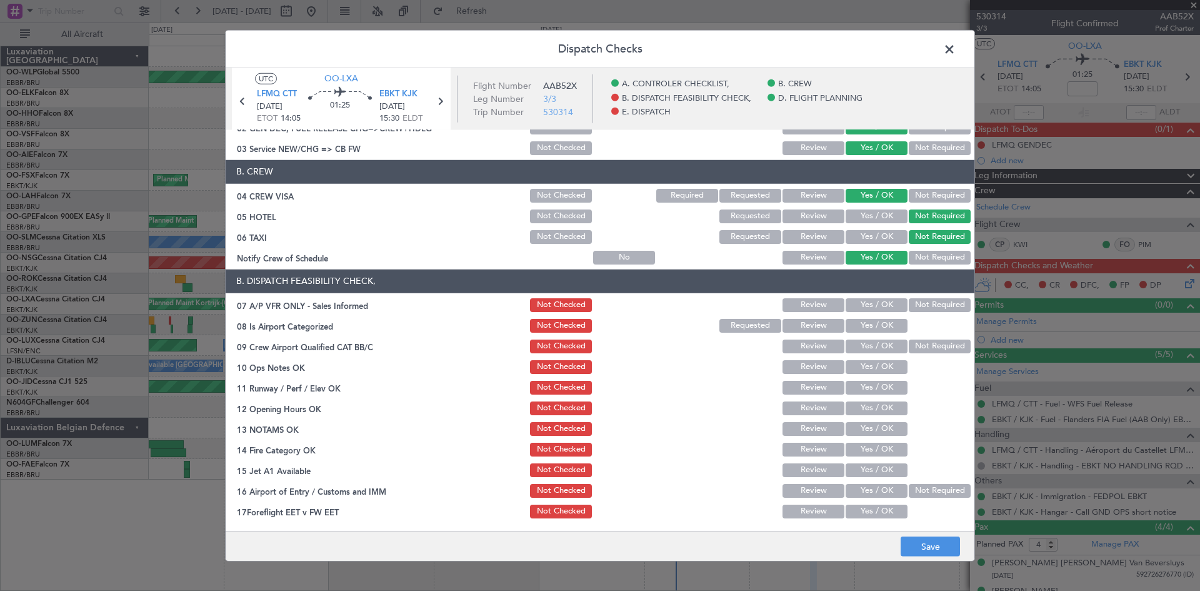
scroll to position [125, 0]
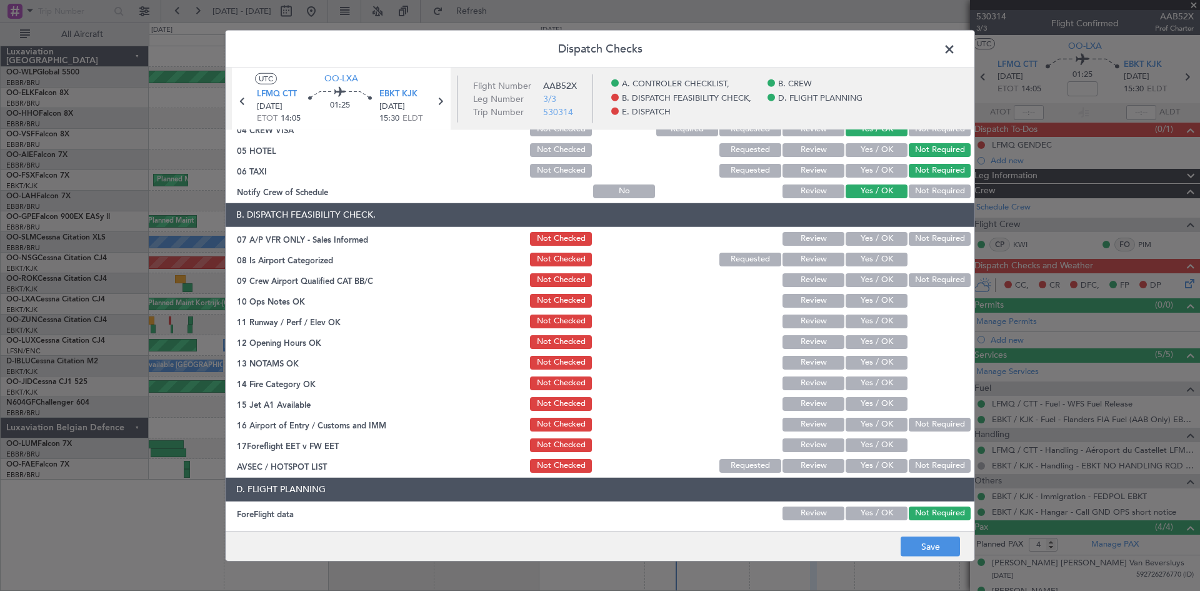
drag, startPoint x: 870, startPoint y: 236, endPoint x: 871, endPoint y: 254, distance: 18.8
click at [871, 236] on button "Yes / OK" at bounding box center [877, 239] width 62 height 14
click at [871, 259] on button "Yes / OK" at bounding box center [877, 260] width 62 height 14
click at [868, 279] on button "Yes / OK" at bounding box center [877, 280] width 62 height 14
click at [868, 292] on div "Yes / OK" at bounding box center [875, 301] width 63 height 18
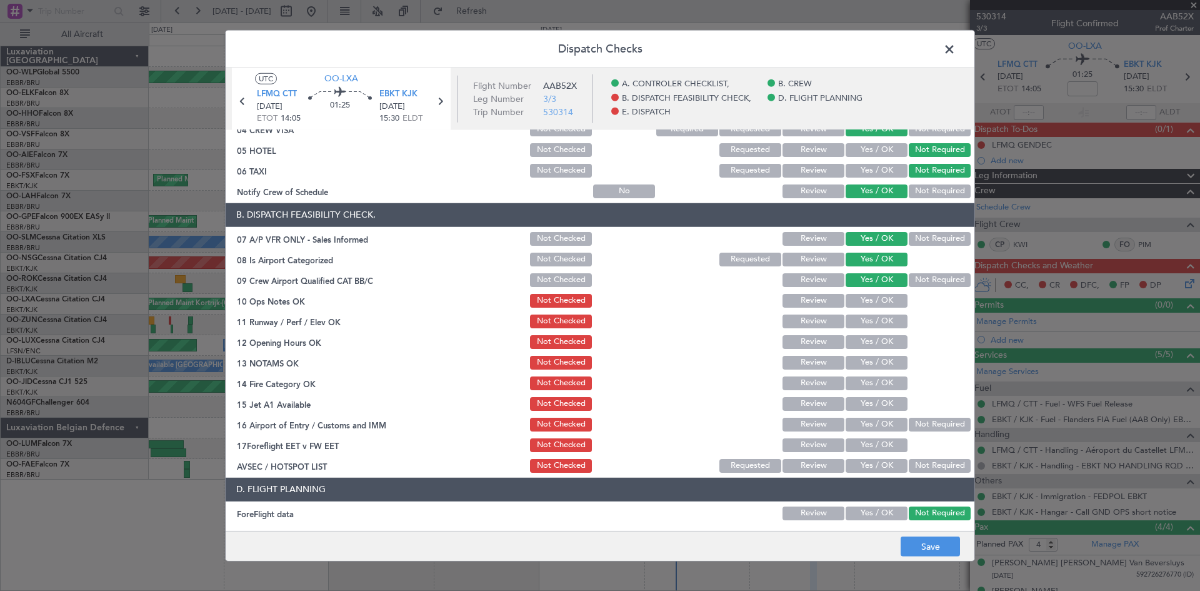
click at [864, 308] on div "Yes / OK" at bounding box center [875, 301] width 63 height 18
click at [863, 296] on button "Yes / OK" at bounding box center [877, 301] width 62 height 14
click at [862, 314] on button "Yes / OK" at bounding box center [877, 321] width 62 height 14
click at [856, 337] on button "Yes / OK" at bounding box center [877, 342] width 62 height 14
click at [853, 357] on button "Yes / OK" at bounding box center [877, 363] width 62 height 14
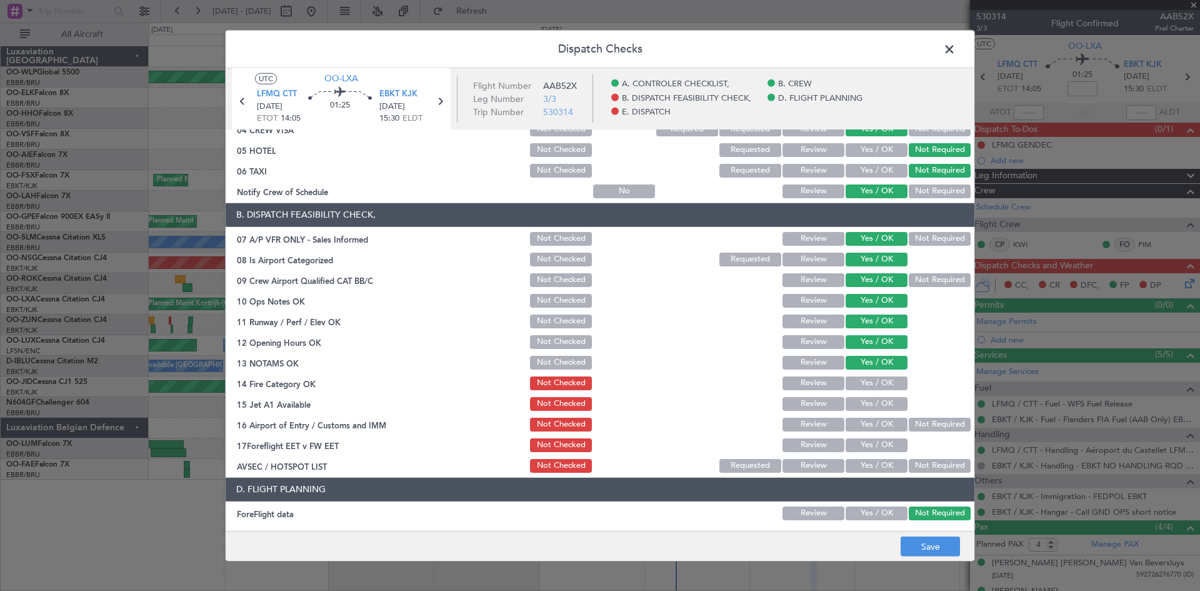
click at [853, 375] on div "Yes / OK" at bounding box center [875, 383] width 63 height 18
click at [855, 388] on button "Yes / OK" at bounding box center [877, 383] width 62 height 14
click at [855, 398] on button "Yes / OK" at bounding box center [877, 404] width 62 height 14
click at [855, 414] on section "B. DISPATCH FEASIBILITY CHECK, 07 A/P VFR ONLY - Sales Informed Not Checked Rev…" at bounding box center [600, 338] width 749 height 271
click at [854, 419] on button "Yes / OK" at bounding box center [877, 425] width 62 height 14
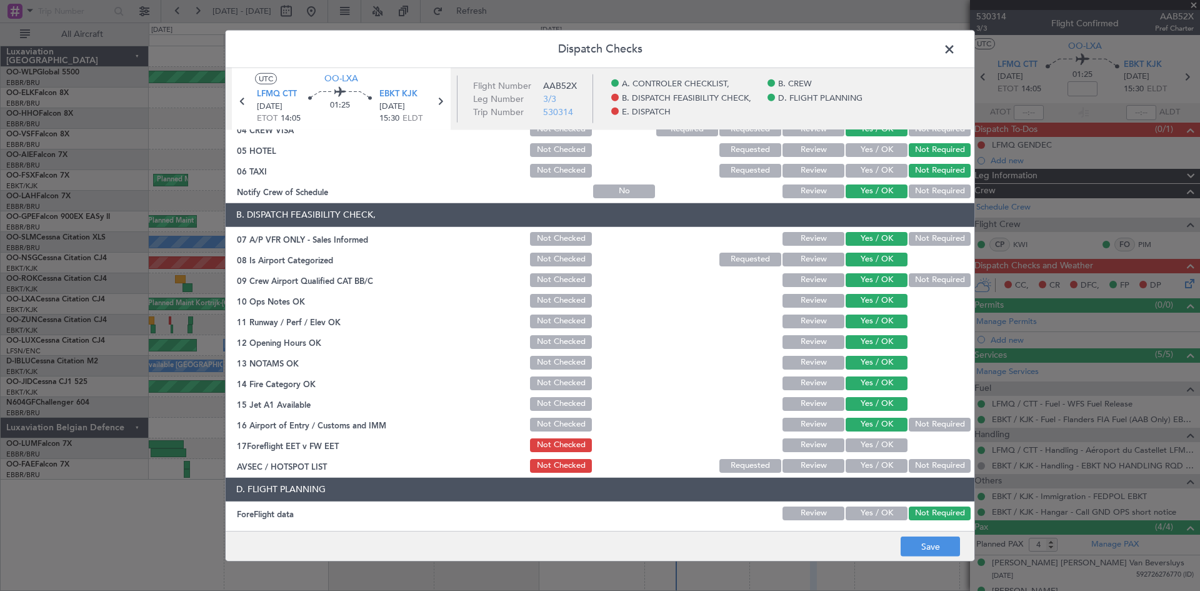
drag, startPoint x: 853, startPoint y: 431, endPoint x: 851, endPoint y: 442, distance: 10.8
click at [851, 442] on section "B. DISPATCH FEASIBILITY CHECK, 07 A/P VFR ONLY - Sales Informed Not Checked Rev…" at bounding box center [600, 338] width 749 height 271
click at [853, 459] on button "Yes / OK" at bounding box center [877, 466] width 62 height 14
click at [884, 457] on div "Yes / OK" at bounding box center [875, 466] width 63 height 18
click at [883, 446] on button "Yes / OK" at bounding box center [877, 445] width 62 height 14
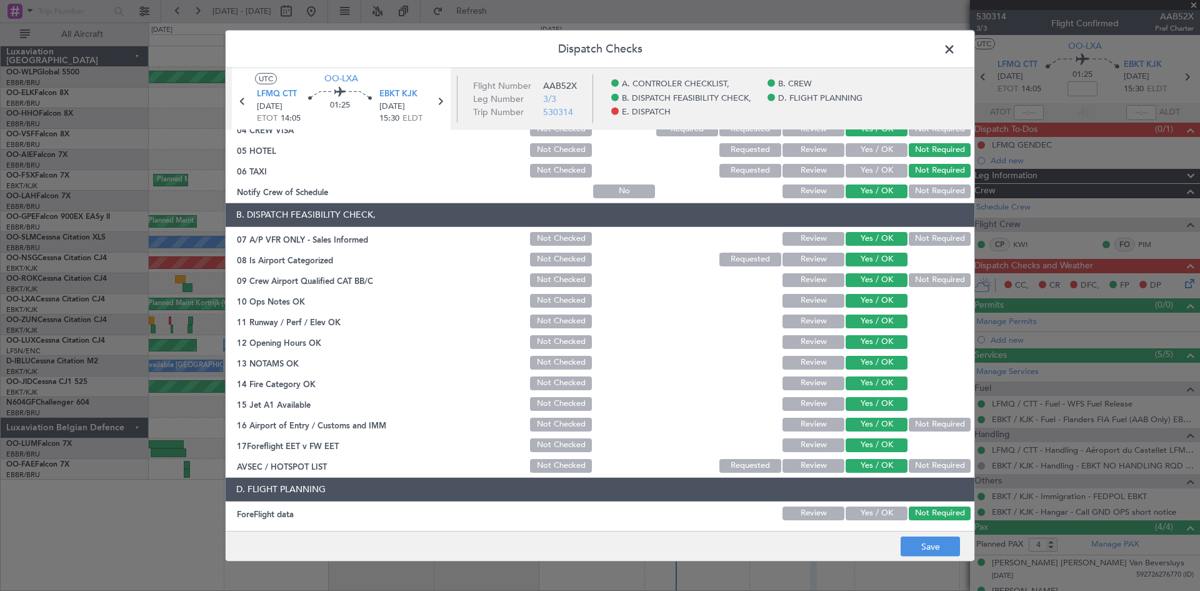
click at [904, 456] on section "B. DISPATCH FEASIBILITY CHECK, 07 A/P VFR ONLY - Sales Informed Not Checked Rev…" at bounding box center [600, 338] width 749 height 271
click at [911, 461] on button "Not Required" at bounding box center [940, 466] width 62 height 14
click at [928, 428] on button "Not Required" at bounding box center [940, 425] width 62 height 14
click at [927, 281] on button "Not Required" at bounding box center [940, 280] width 62 height 14
click at [935, 237] on button "Not Required" at bounding box center [940, 239] width 62 height 14
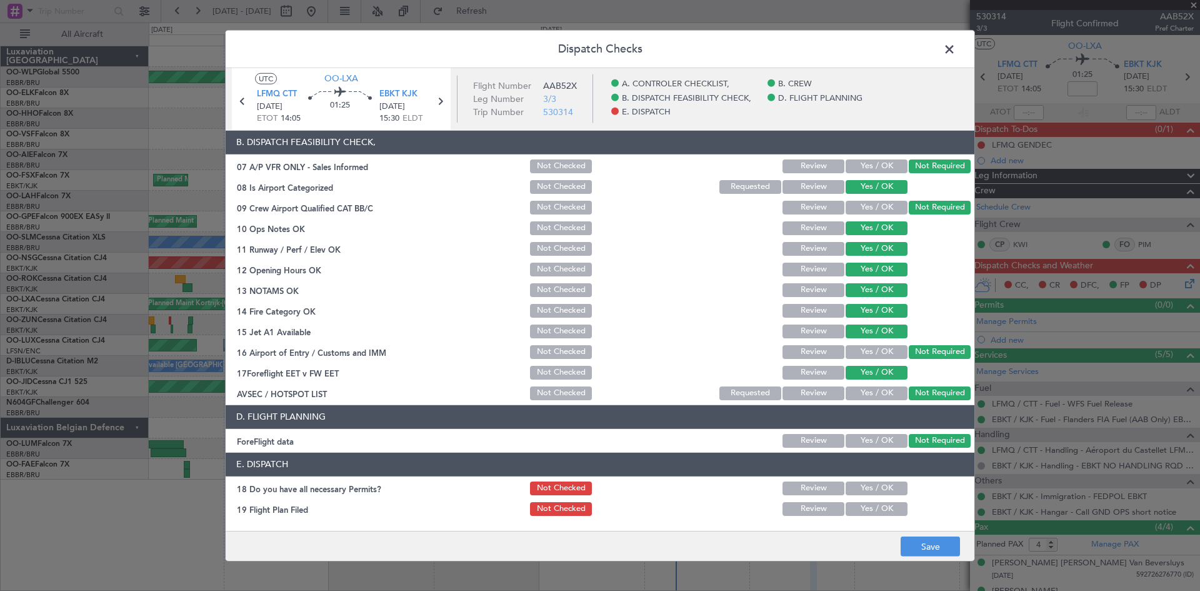
scroll to position [236, 0]
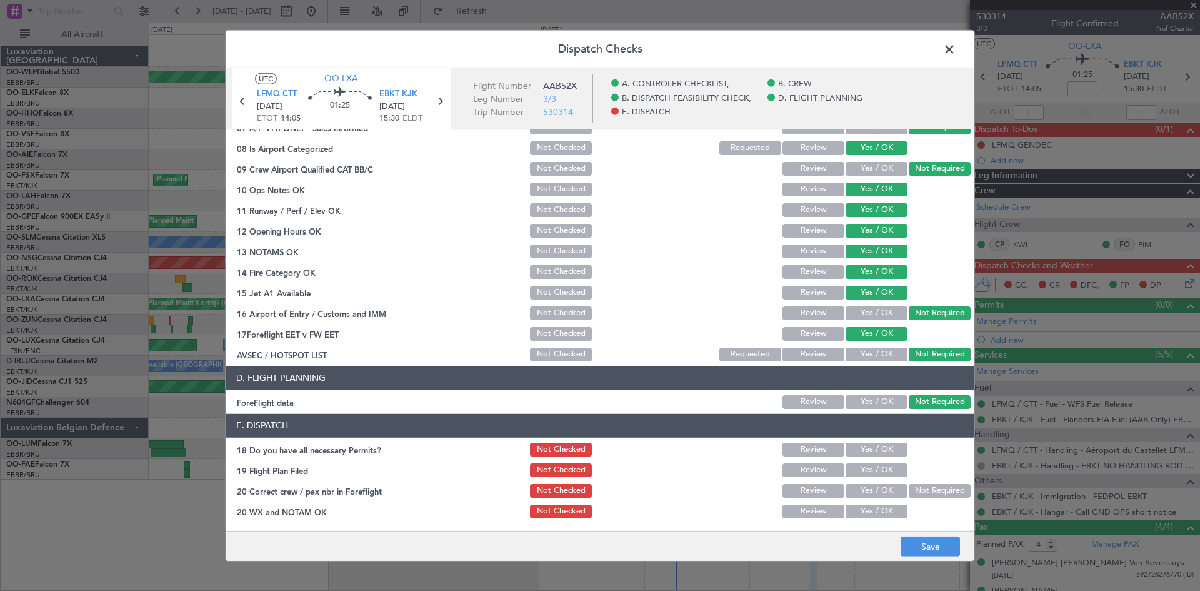
click at [871, 456] on div "Yes / OK" at bounding box center [875, 450] width 63 height 18
click at [868, 474] on button "Yes / OK" at bounding box center [877, 470] width 62 height 14
click at [874, 453] on button "Yes / OK" at bounding box center [877, 450] width 62 height 14
click at [909, 491] on button "Not Required" at bounding box center [940, 491] width 62 height 14
click at [888, 501] on section "E. DISPATCH 18 Do you have all necessary Permits? Not Checked Review Yes / OK 1…" at bounding box center [600, 467] width 749 height 106
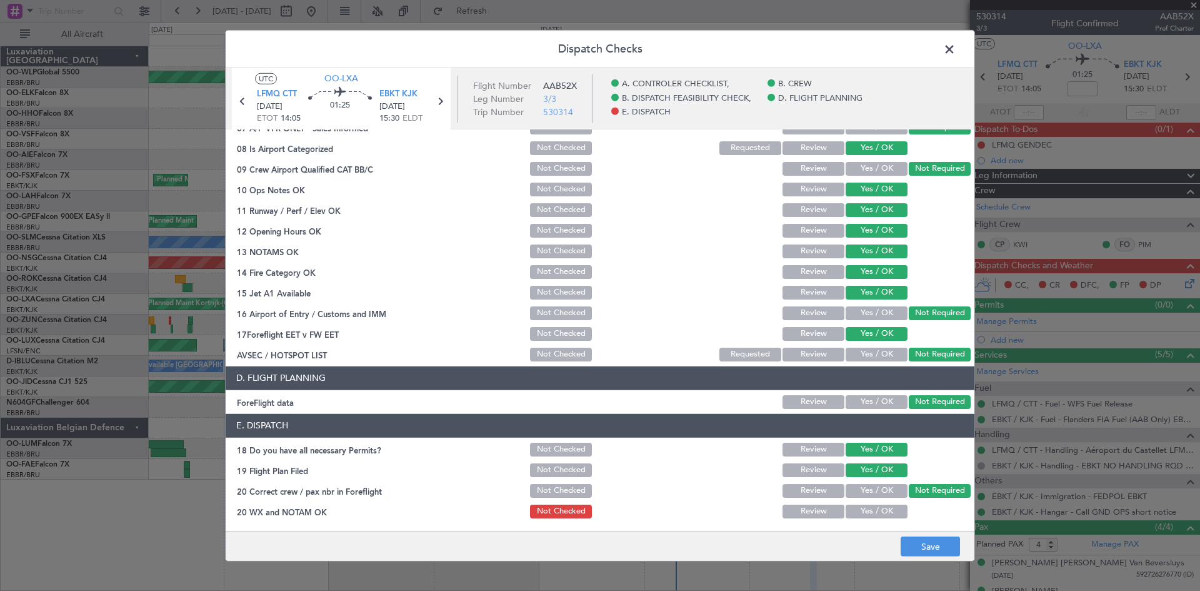
click at [876, 491] on button "Yes / OK" at bounding box center [877, 491] width 62 height 14
click at [876, 501] on section "E. DISPATCH 18 Do you have all necessary Permits? Not Checked Review Yes / OK 1…" at bounding box center [600, 467] width 749 height 106
click at [879, 511] on button "Yes / OK" at bounding box center [877, 511] width 62 height 14
click at [922, 543] on button "Save" at bounding box center [930, 546] width 59 height 20
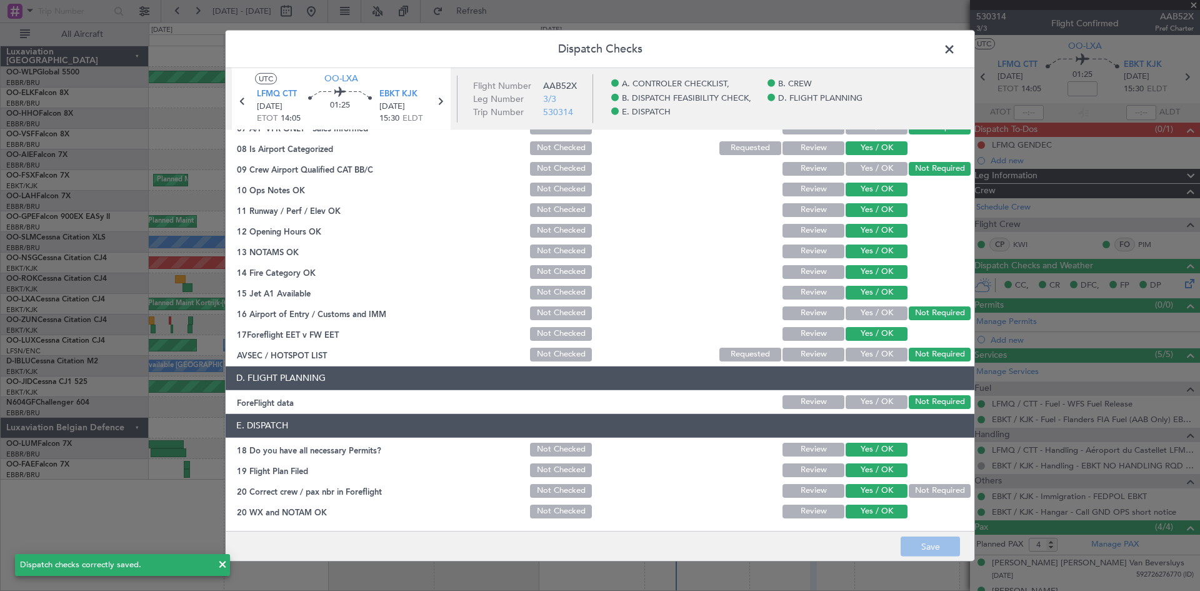
click at [956, 51] on span at bounding box center [956, 51] width 0 height 25
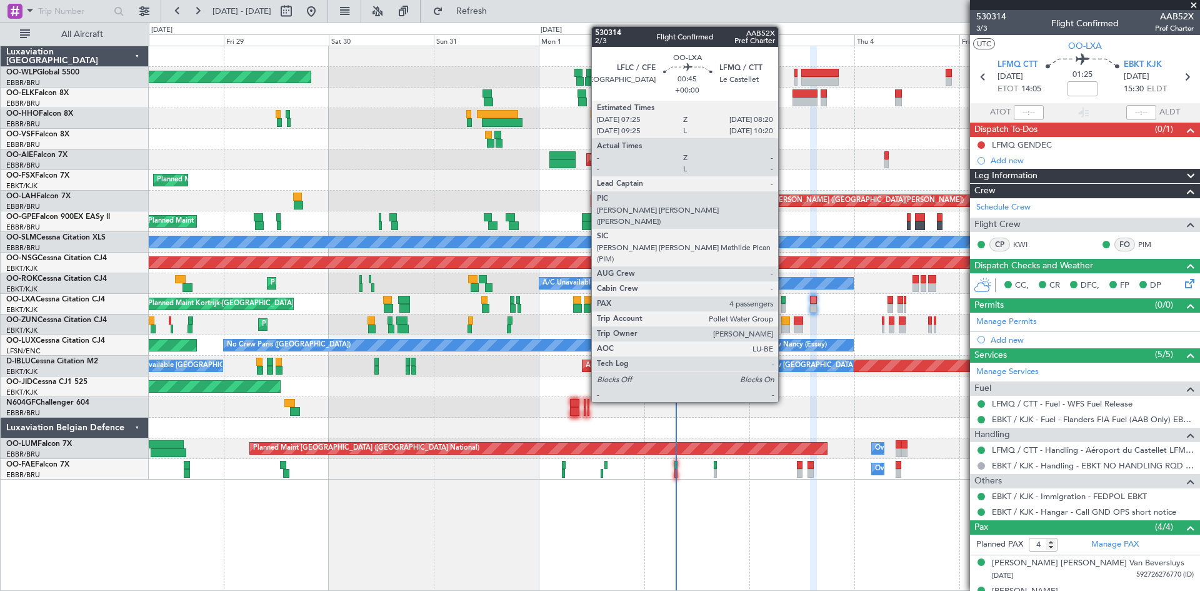
click at [784, 301] on div at bounding box center [783, 300] width 4 height 9
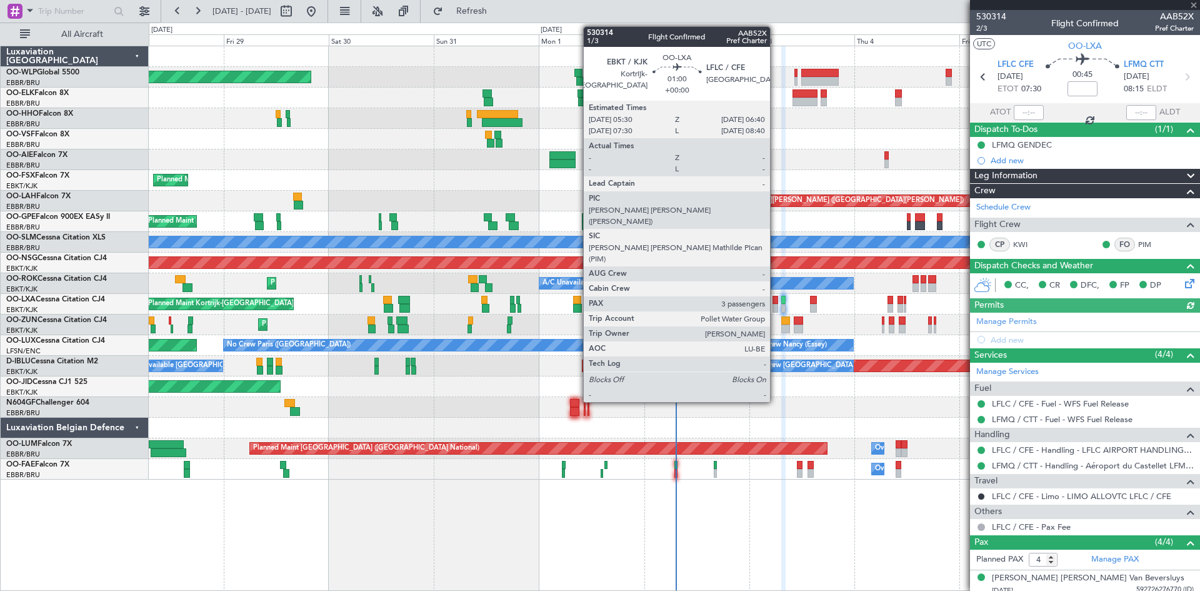
click at [776, 308] on div at bounding box center [776, 308] width 6 height 9
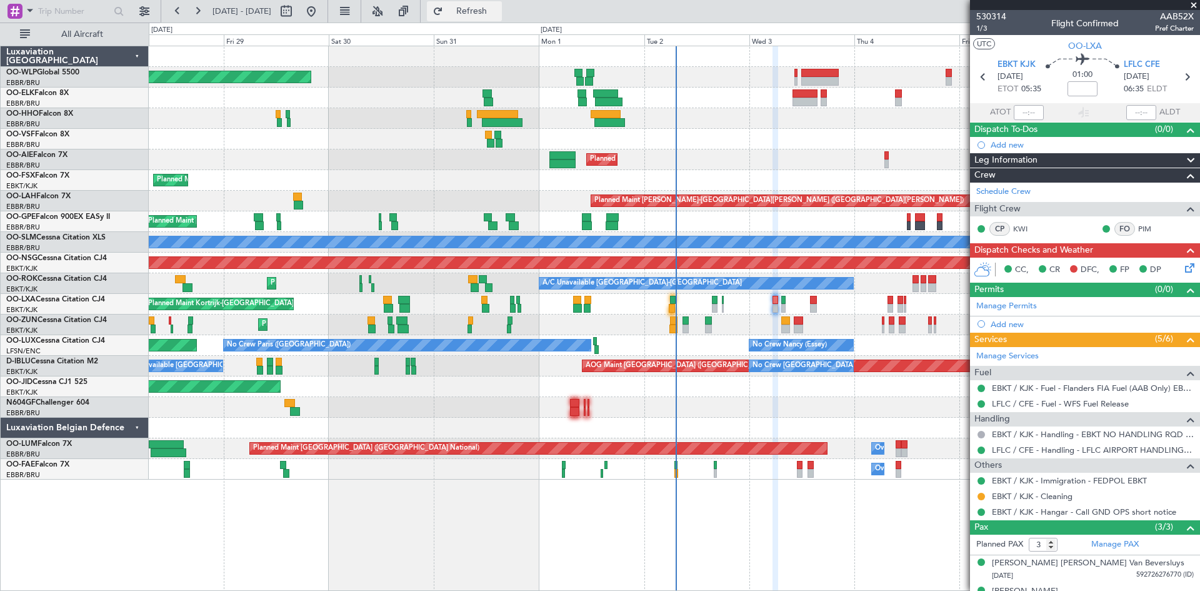
click at [494, 10] on span "Refresh" at bounding box center [472, 11] width 53 height 9
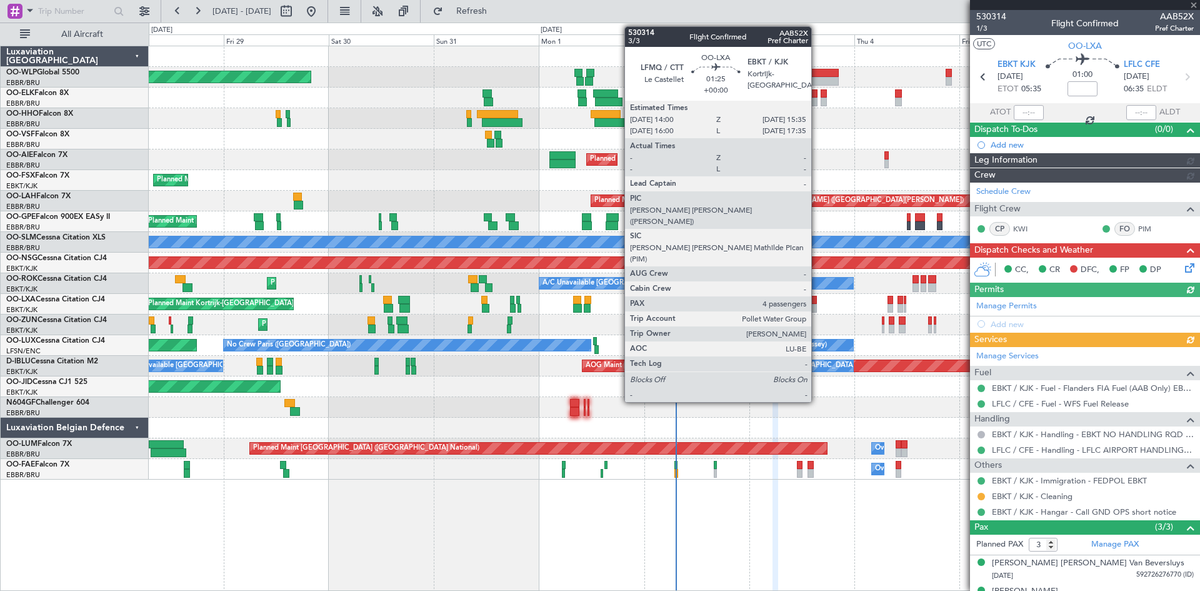
click at [817, 306] on div at bounding box center [814, 308] width 8 height 9
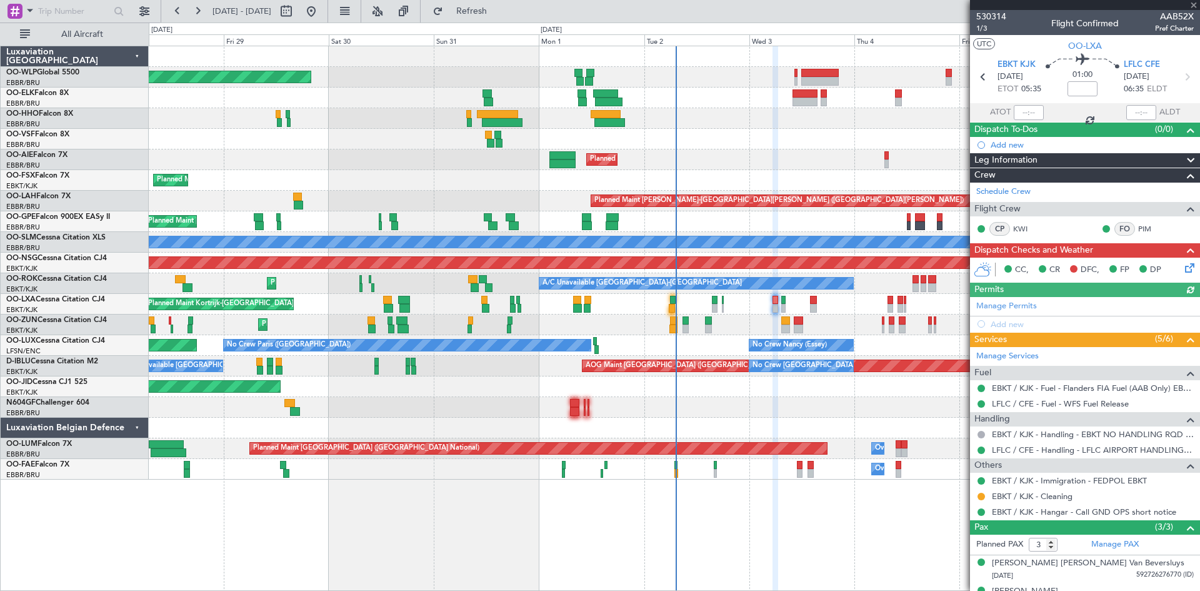
type input "4"
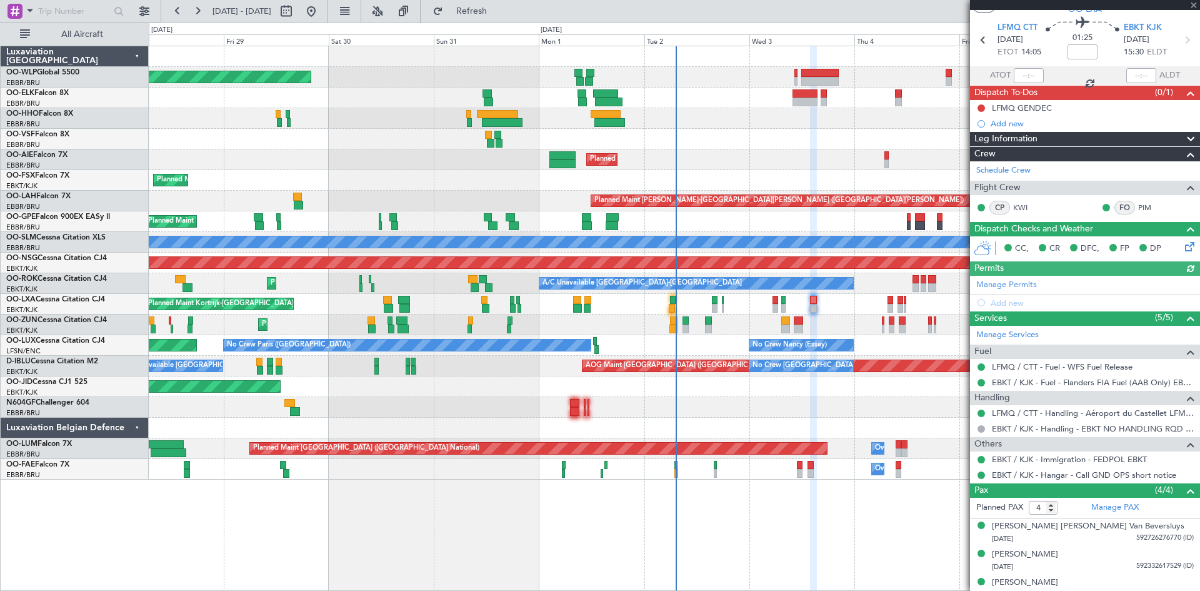
scroll to position [0, 0]
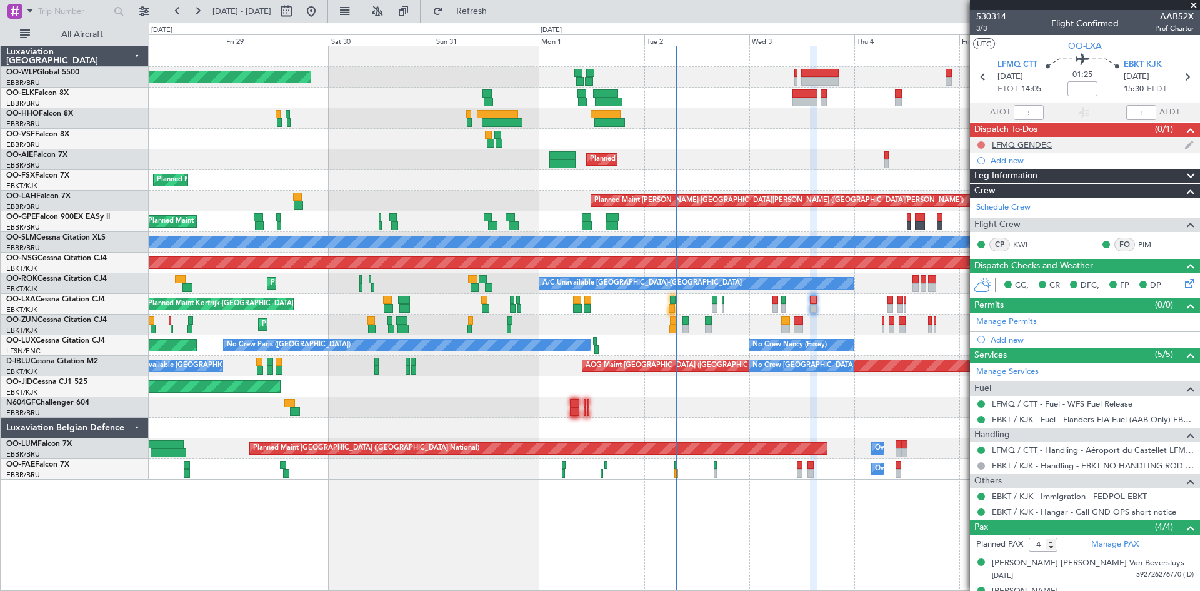
click at [980, 145] on button at bounding box center [982, 145] width 8 height 8
click at [978, 201] on span "Completed" at bounding box center [986, 200] width 41 height 13
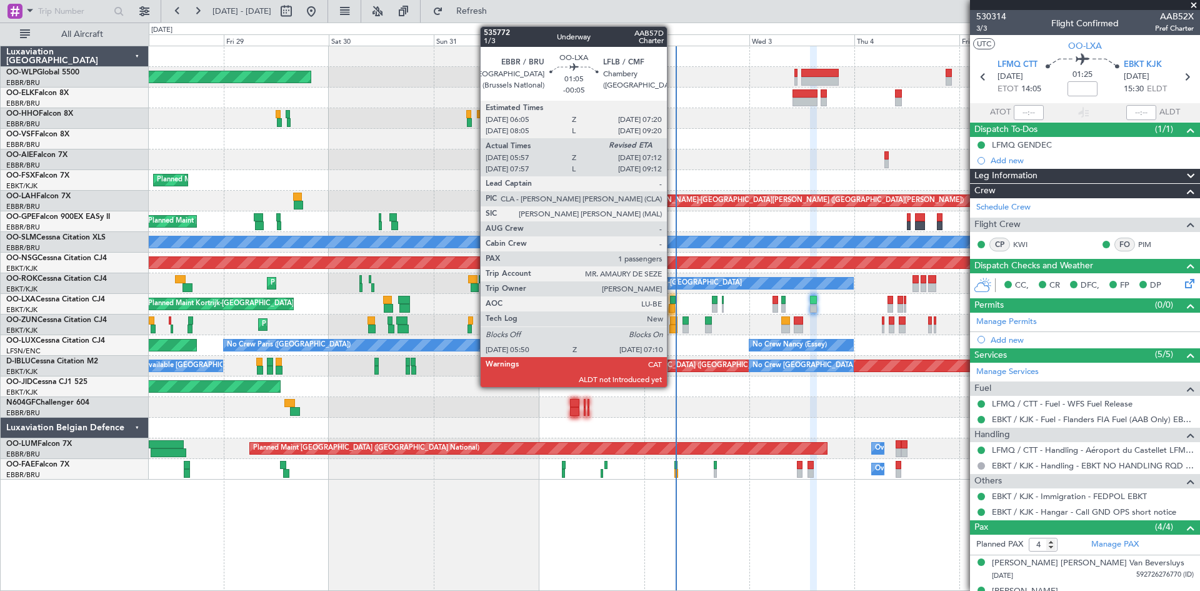
click at [673, 303] on div at bounding box center [673, 300] width 6 height 9
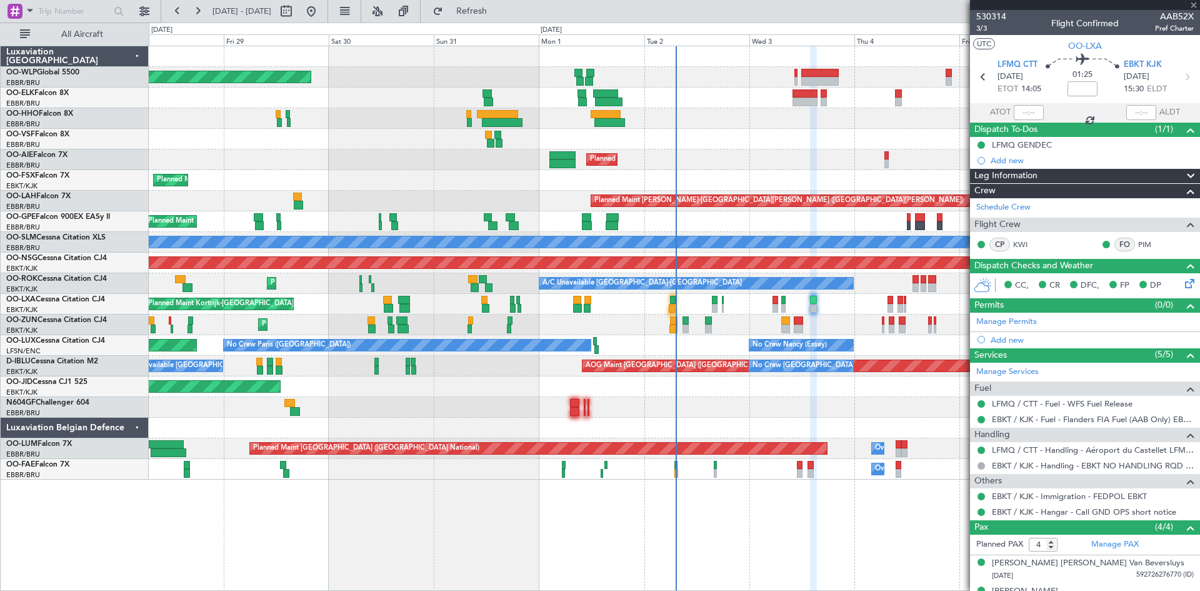
type input "-00:05"
type input "06:02"
type input "1"
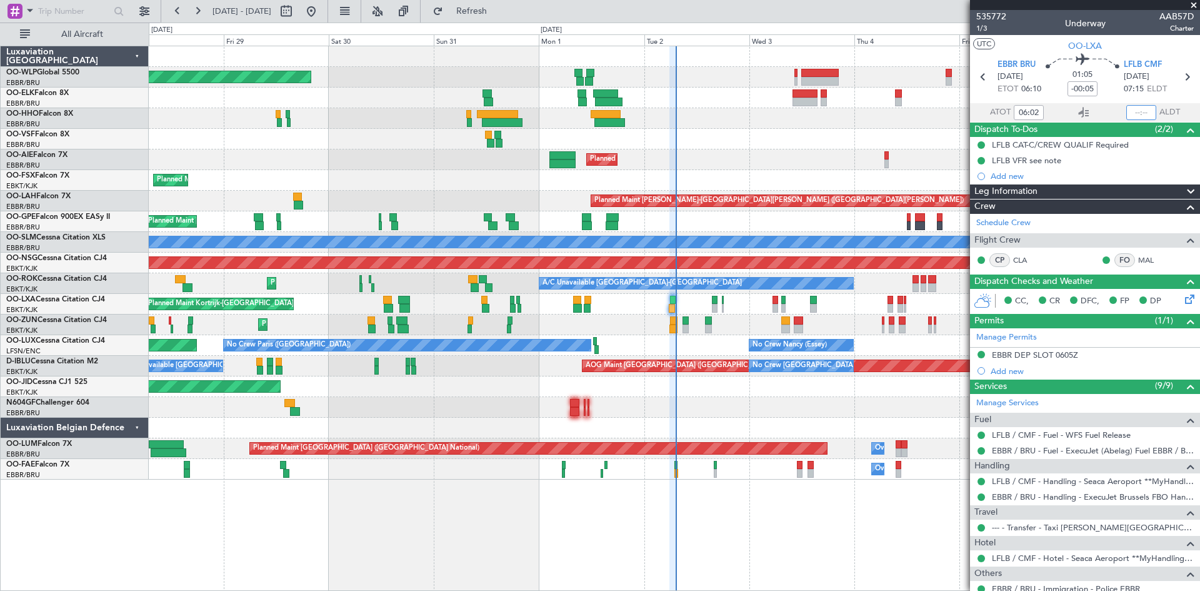
click at [1126, 111] on input "text" at bounding box center [1141, 112] width 30 height 15
click at [859, 161] on div "Planned Maint [GEOGRAPHIC_DATA] ([GEOGRAPHIC_DATA])" at bounding box center [674, 159] width 1051 height 21
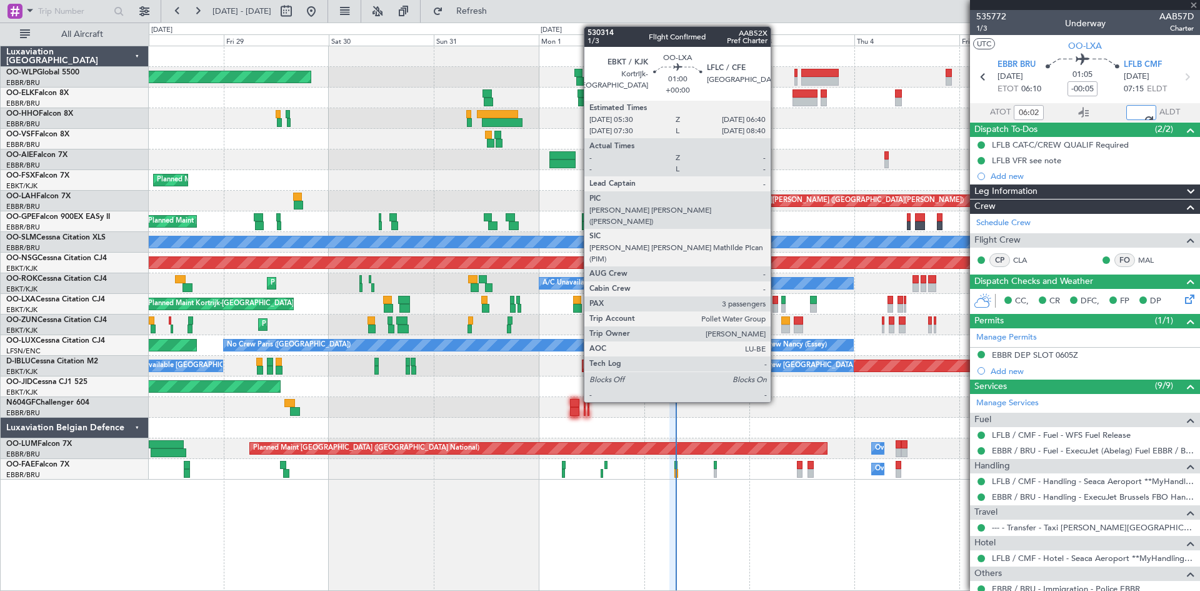
click at [776, 308] on div at bounding box center [776, 308] width 6 height 9
type input "07:04"
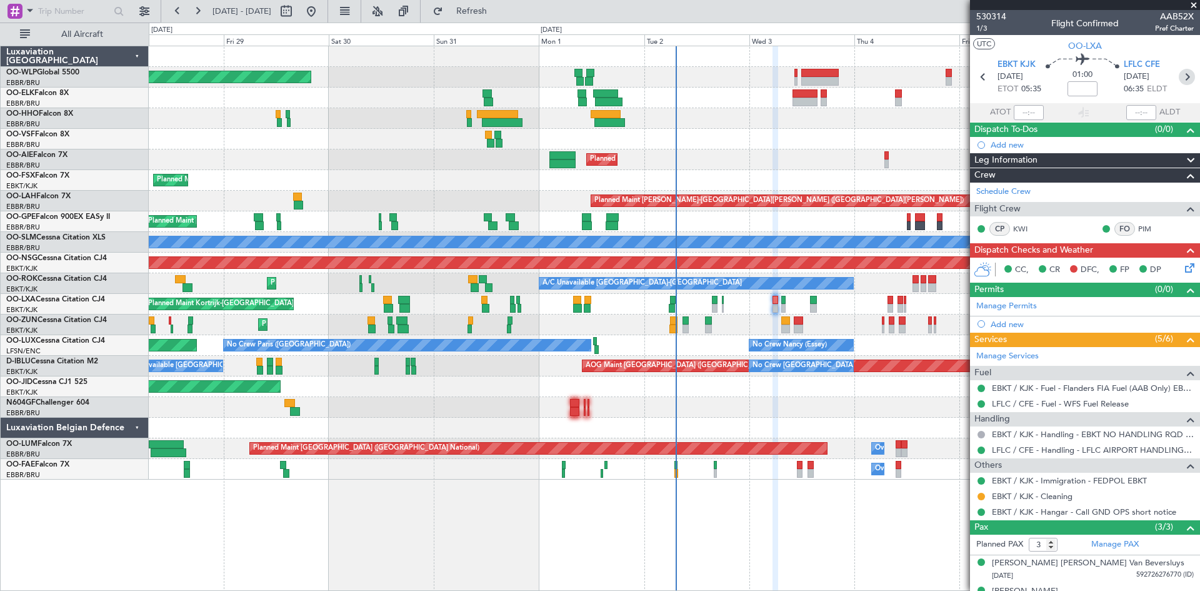
click at [1181, 75] on icon at bounding box center [1187, 77] width 16 height 16
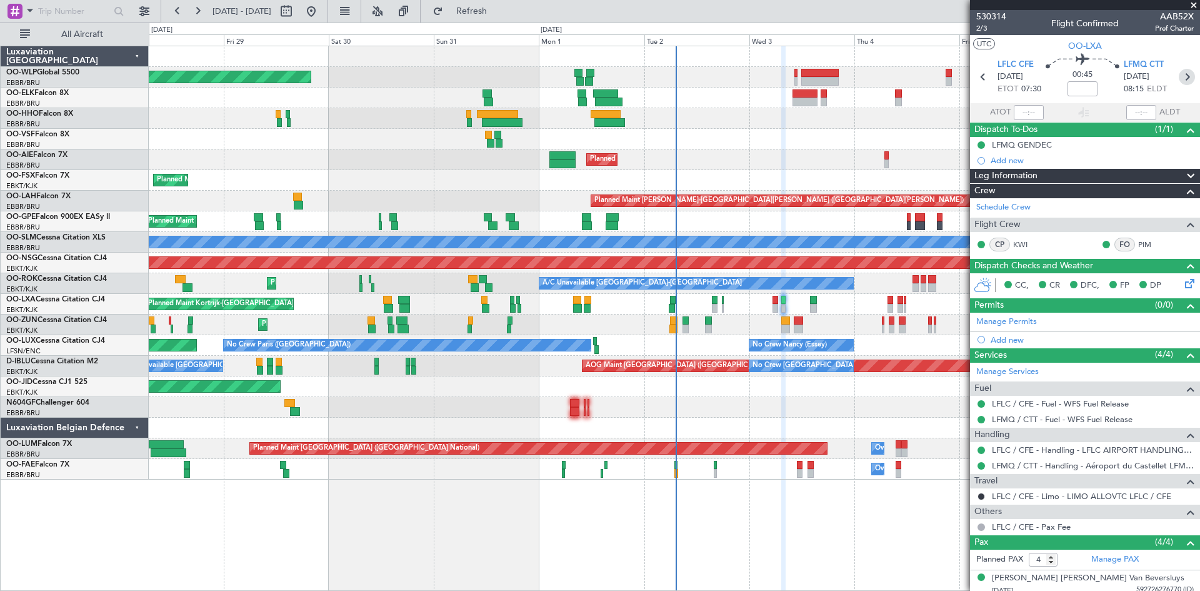
click at [1183, 76] on icon at bounding box center [1187, 77] width 16 height 16
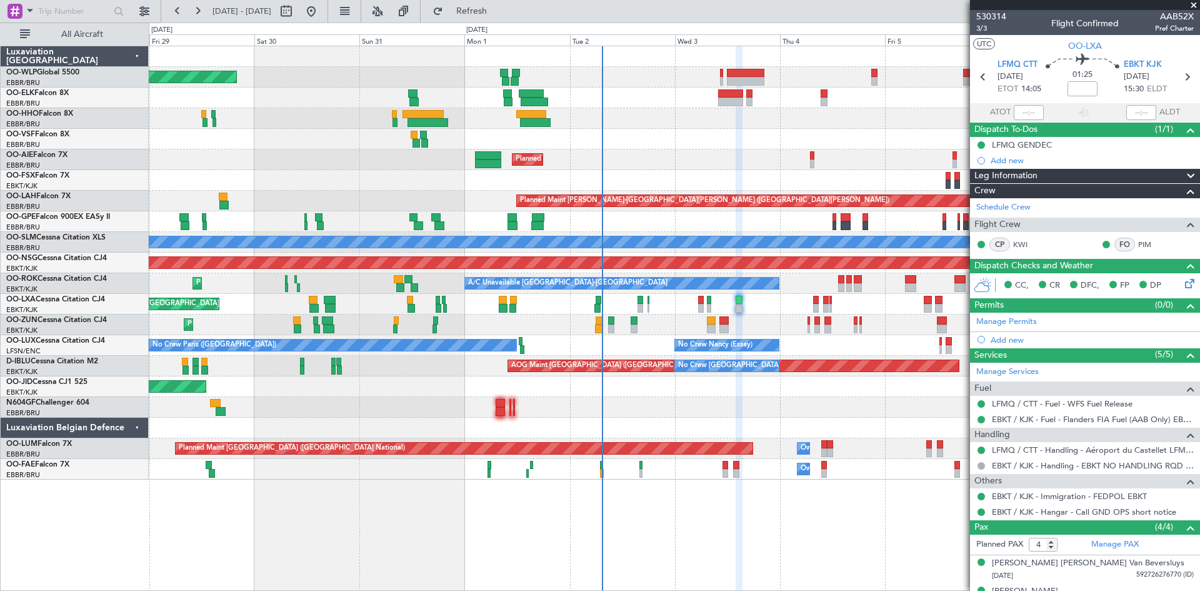
click at [827, 420] on div "Planned Maint Berlin (Brandenburg) Planned Maint Kortrijk-Wevelgem Planned Main…" at bounding box center [674, 262] width 1051 height 433
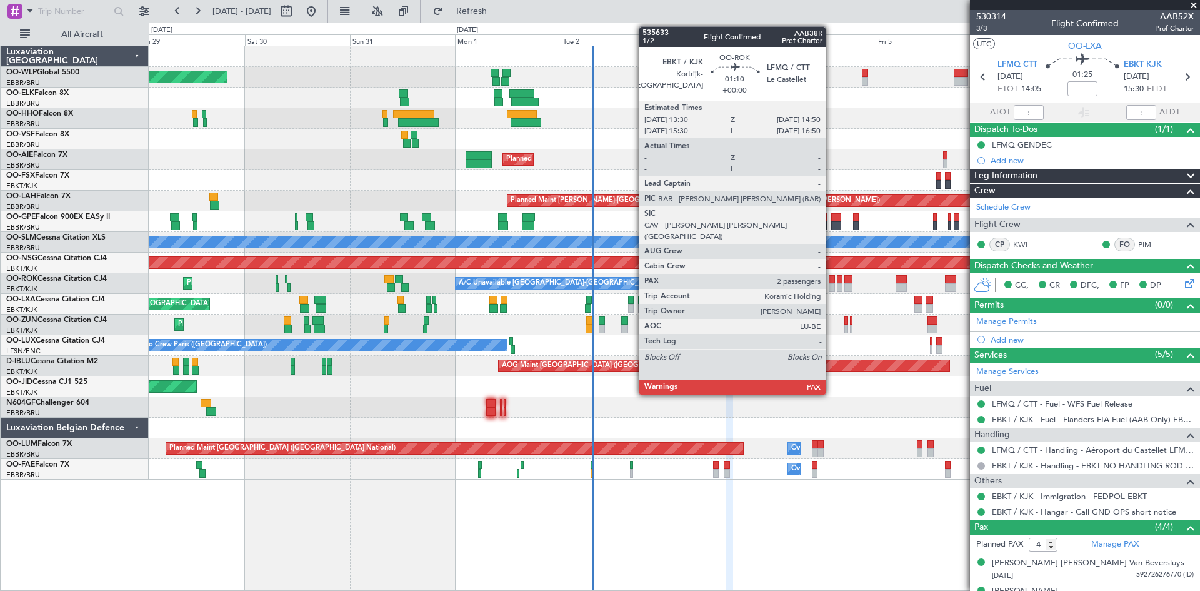
click at [831, 281] on div at bounding box center [832, 279] width 6 height 9
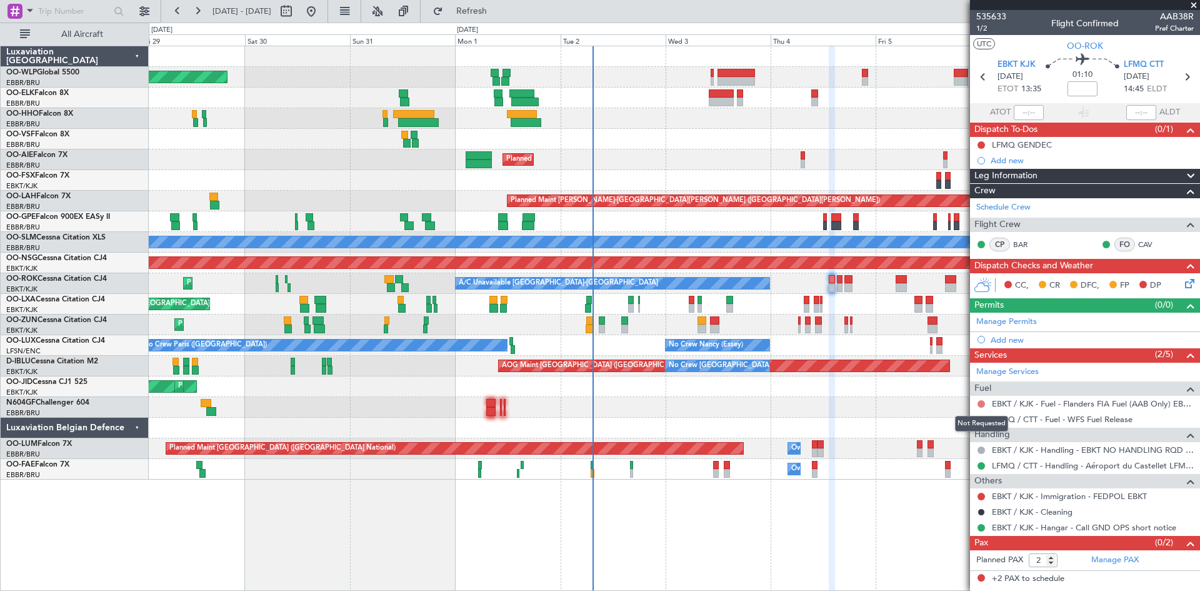
click at [983, 402] on button at bounding box center [982, 404] width 8 height 8
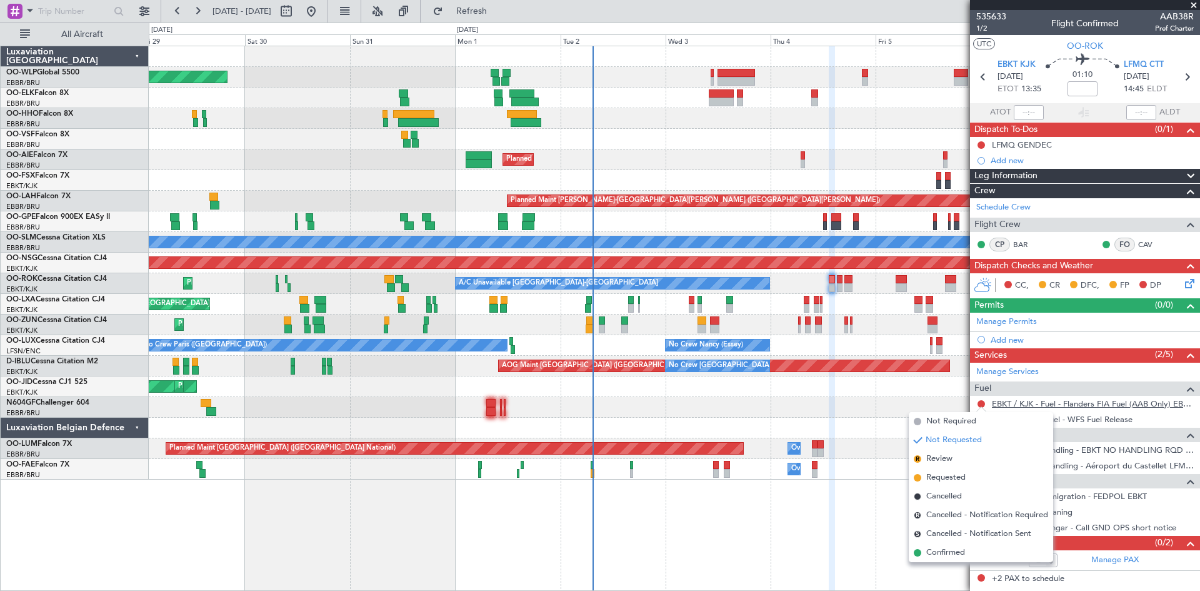
click at [1060, 406] on link "EBKT / KJK - Fuel - Flanders FIA Fuel (AAB Only) EBKT / KJK" at bounding box center [1093, 403] width 202 height 11
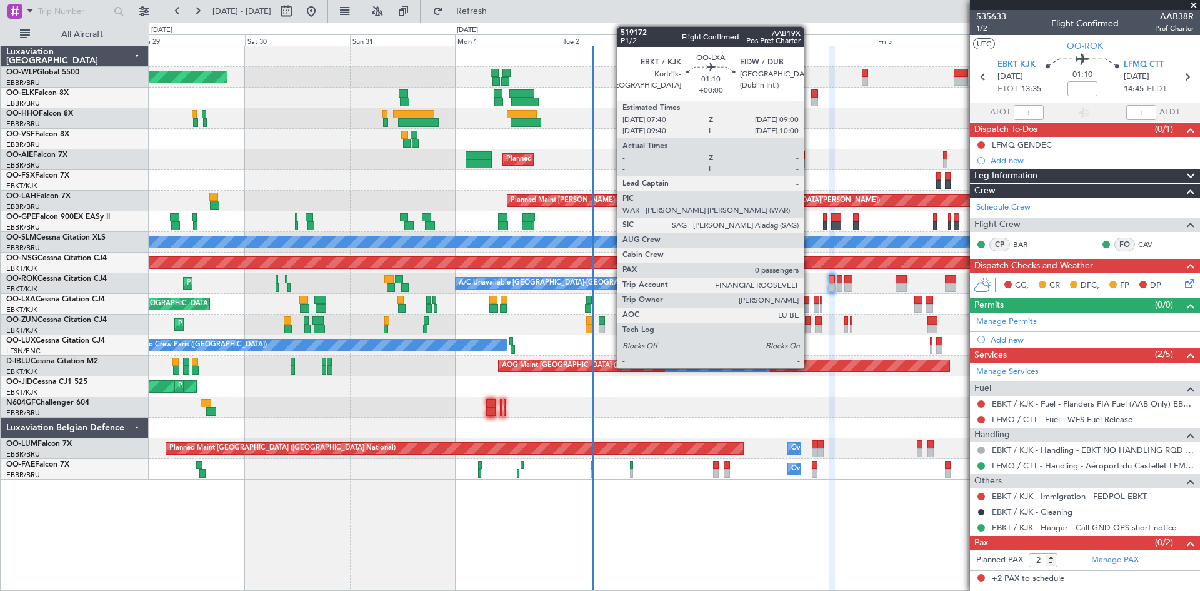
click at [809, 306] on div at bounding box center [807, 308] width 6 height 9
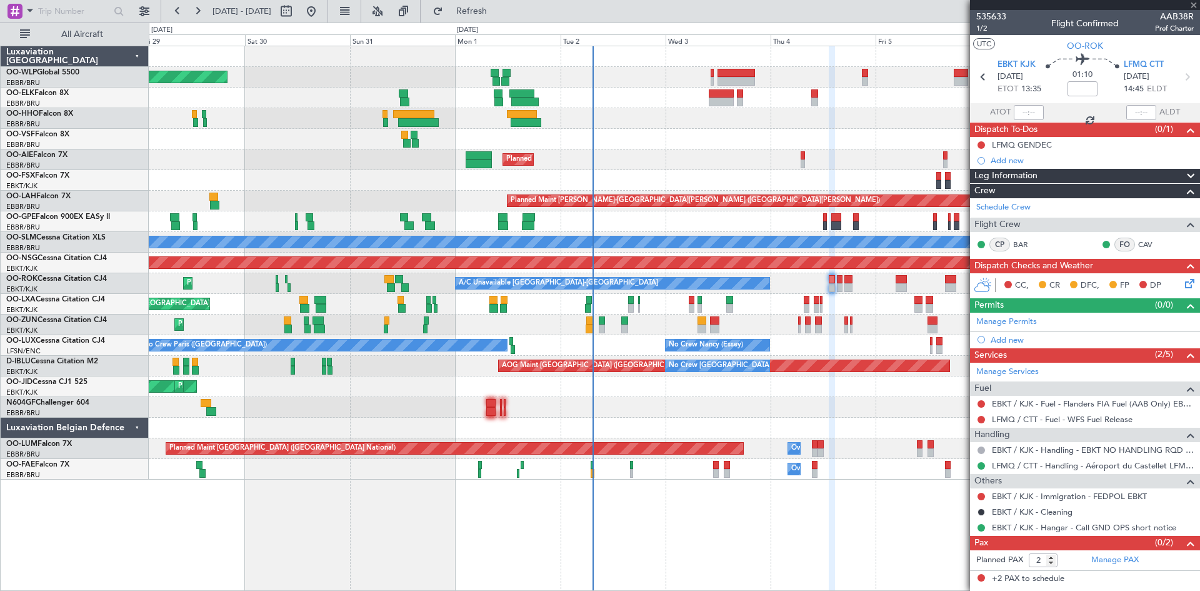
type input "0"
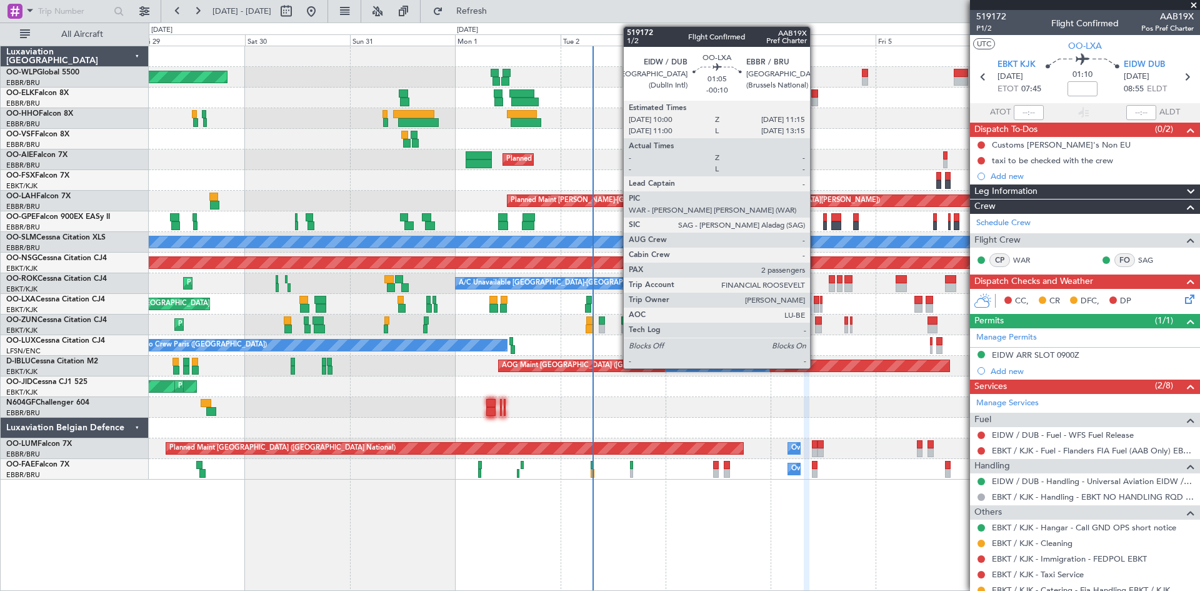
click at [816, 303] on div at bounding box center [817, 300] width 6 height 9
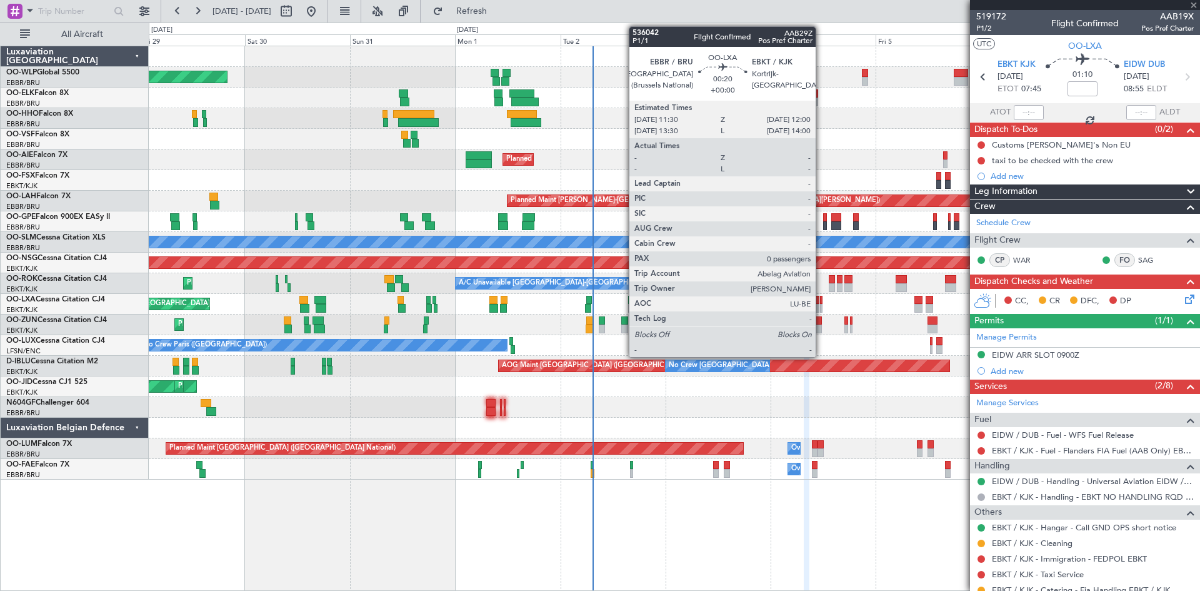
type input "-00:10"
type input "2"
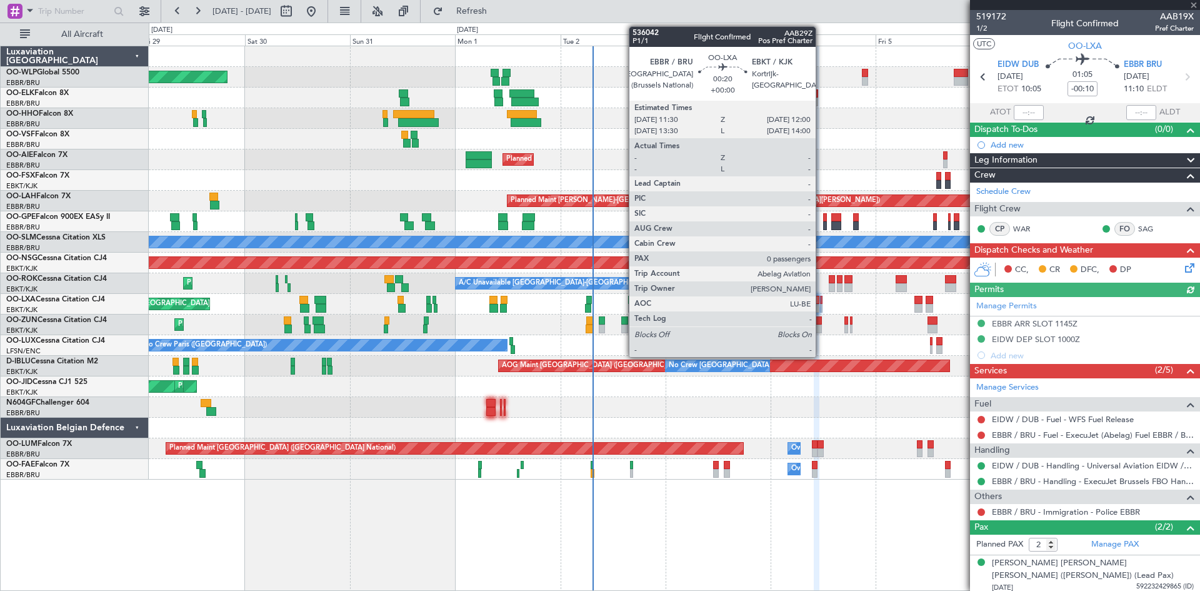
click at [821, 303] on div at bounding box center [821, 300] width 3 height 9
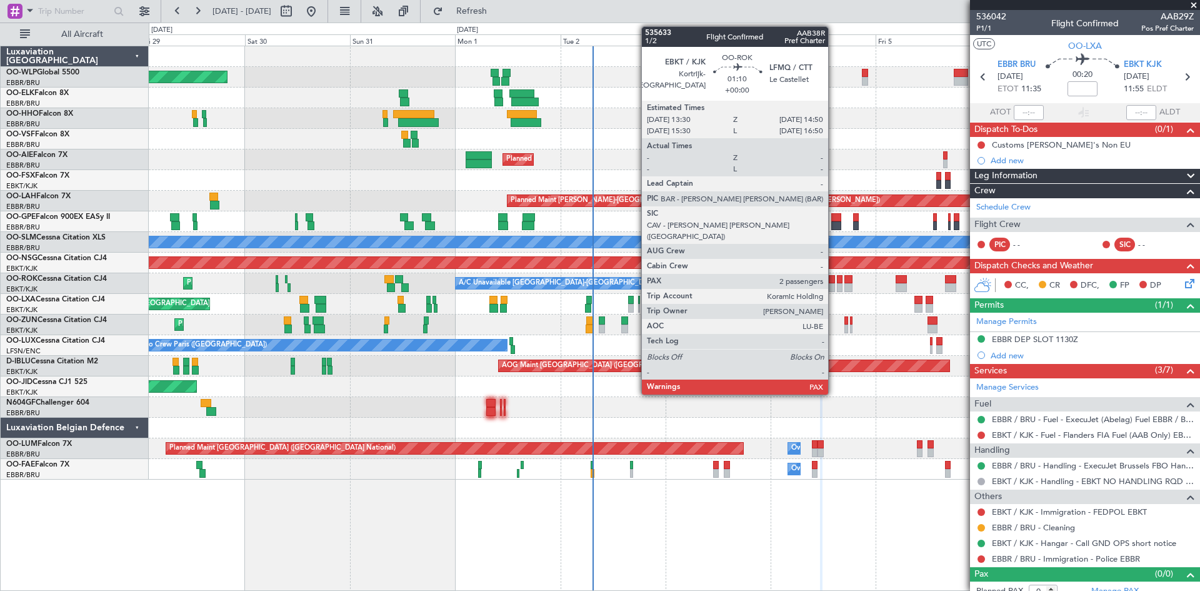
click at [834, 283] on div at bounding box center [832, 279] width 6 height 9
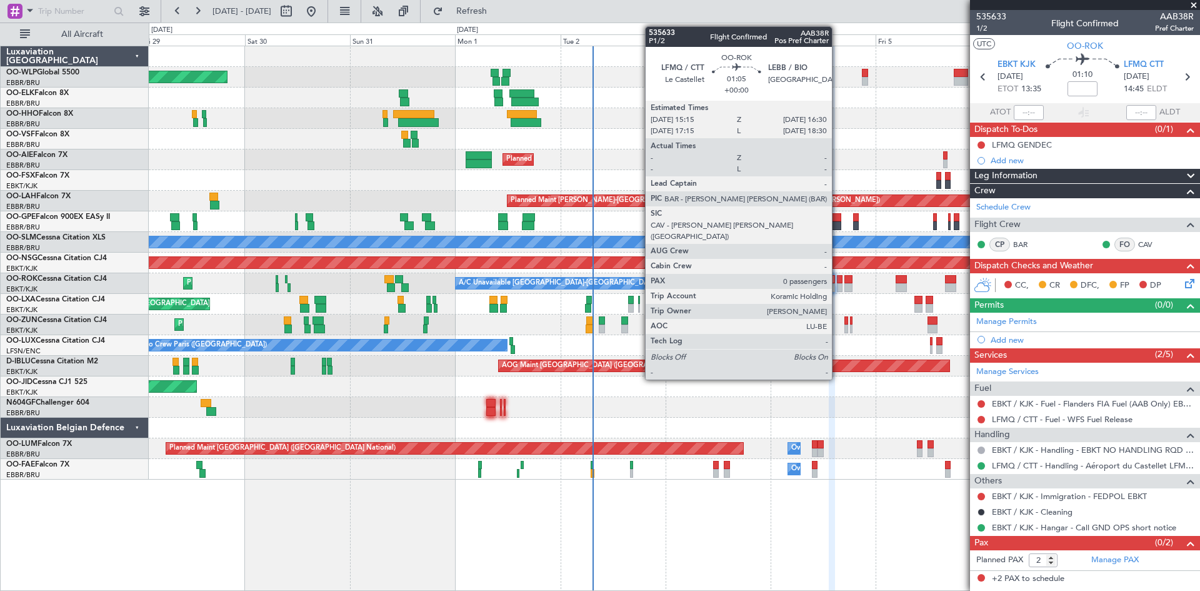
click at [838, 283] on div at bounding box center [840, 287] width 6 height 9
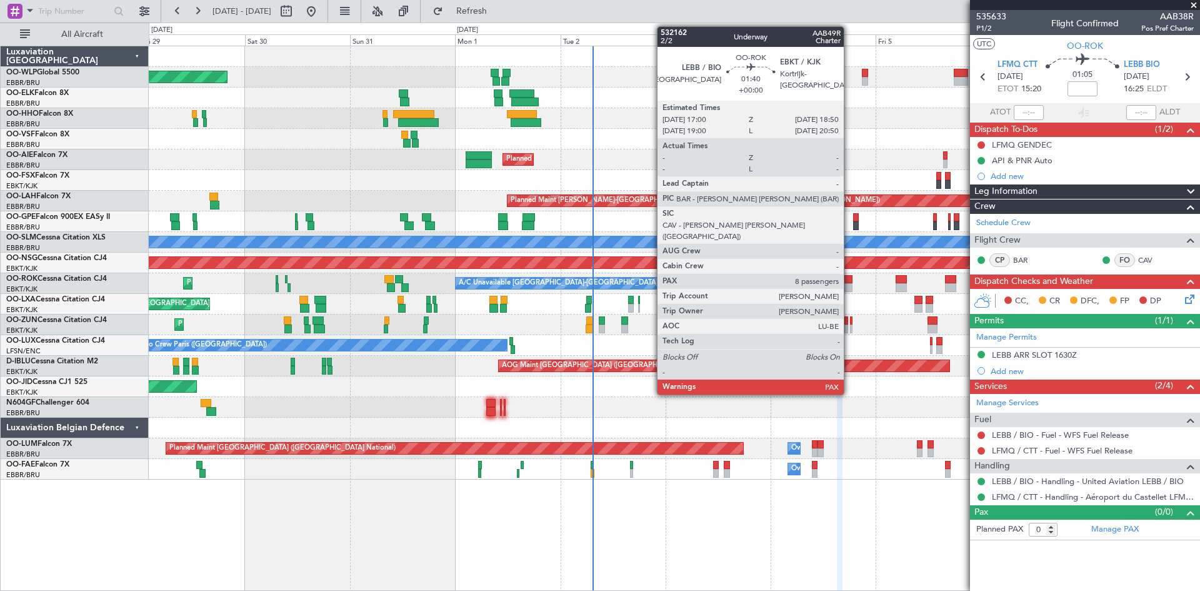
click at [849, 282] on div at bounding box center [848, 279] width 8 height 9
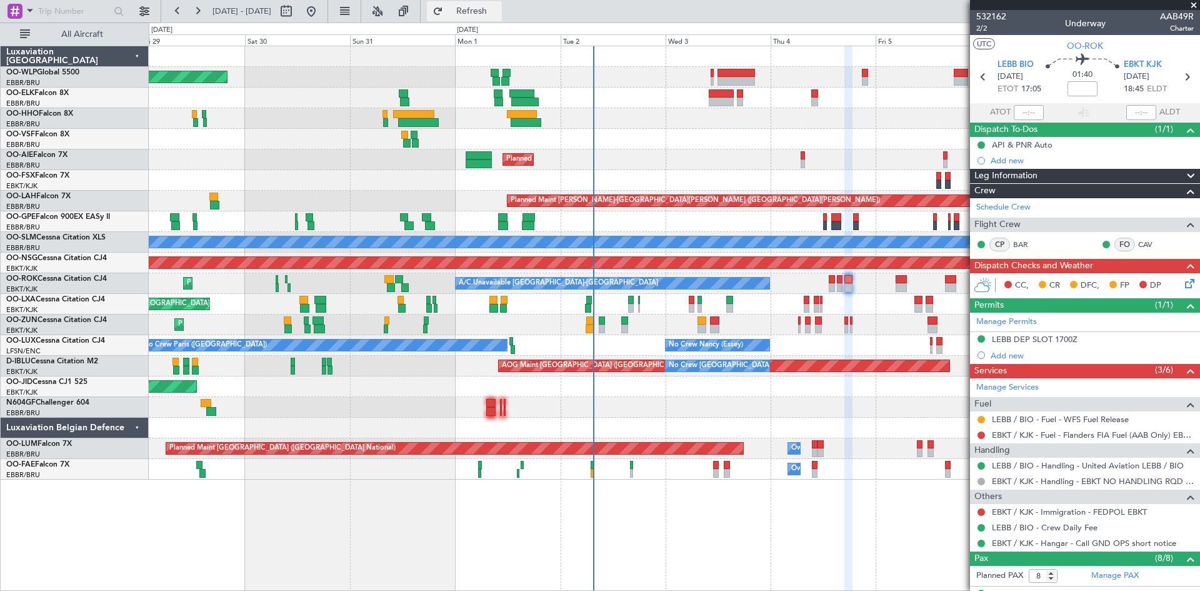
click at [502, 18] on button "Refresh" at bounding box center [464, 11] width 75 height 20
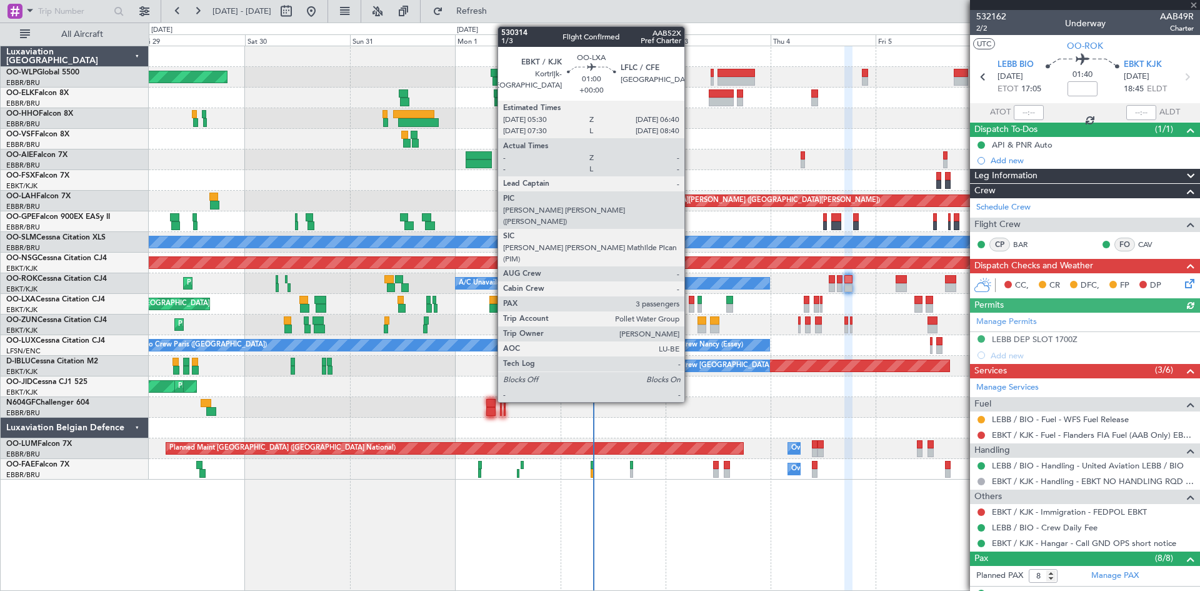
click at [690, 305] on div at bounding box center [692, 308] width 6 height 9
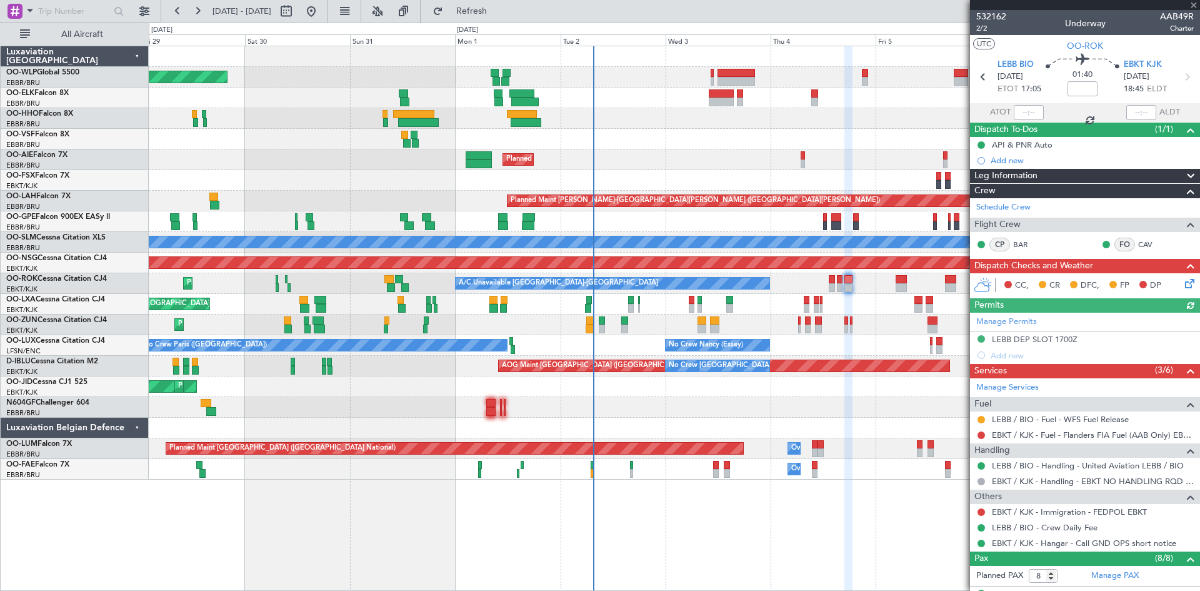
type input "3"
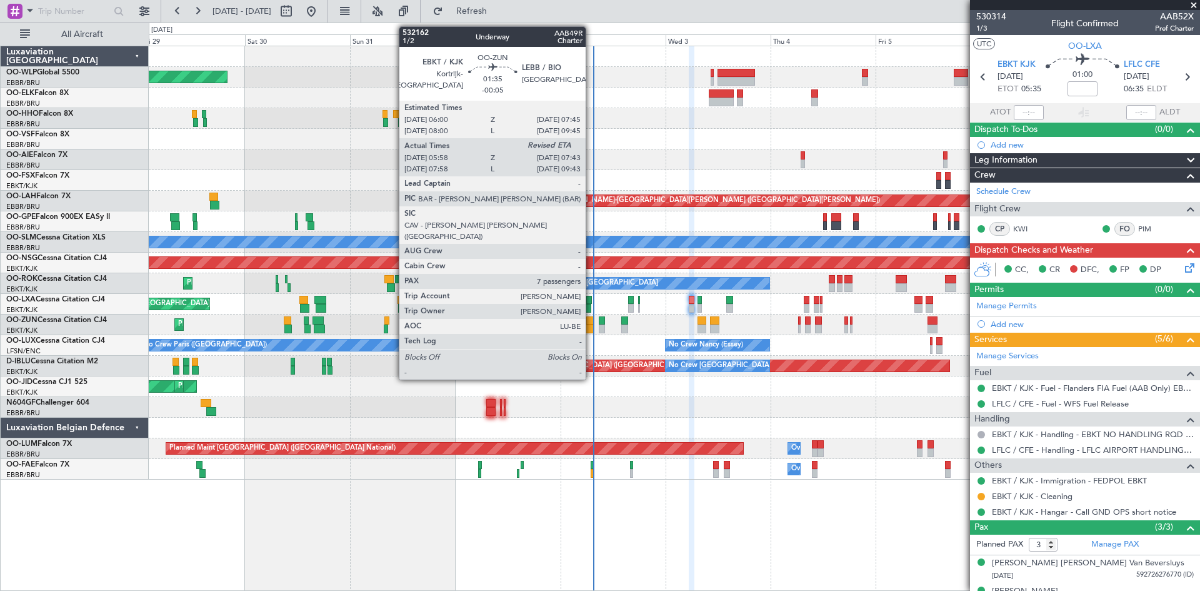
click at [591, 328] on div at bounding box center [590, 328] width 8 height 9
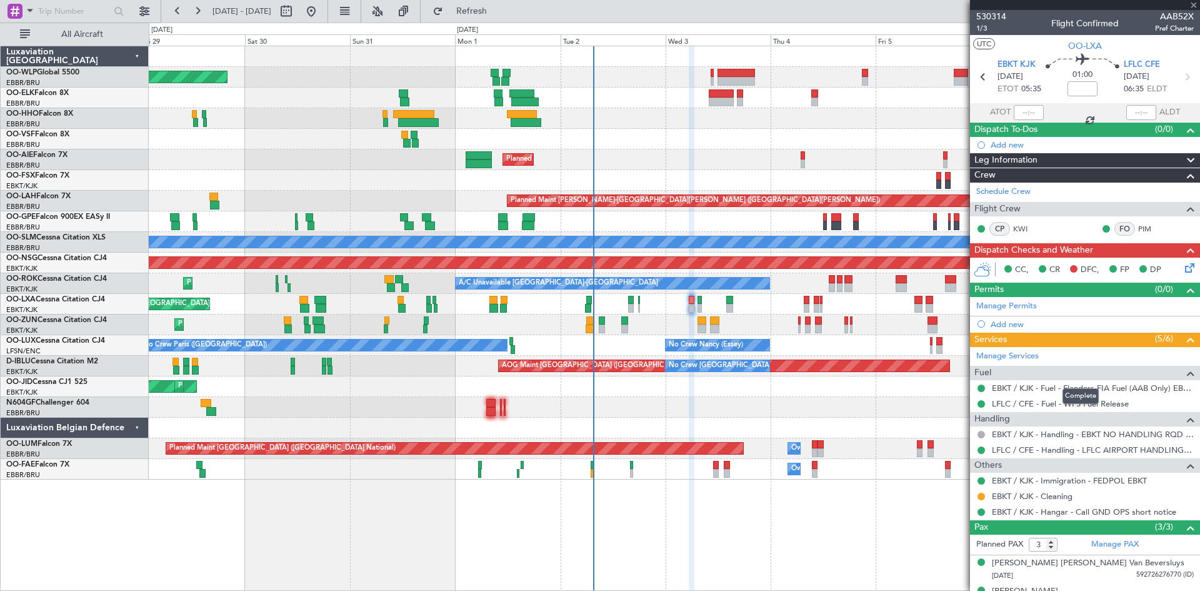
type input "-00:05"
type input "06:03"
type input "7"
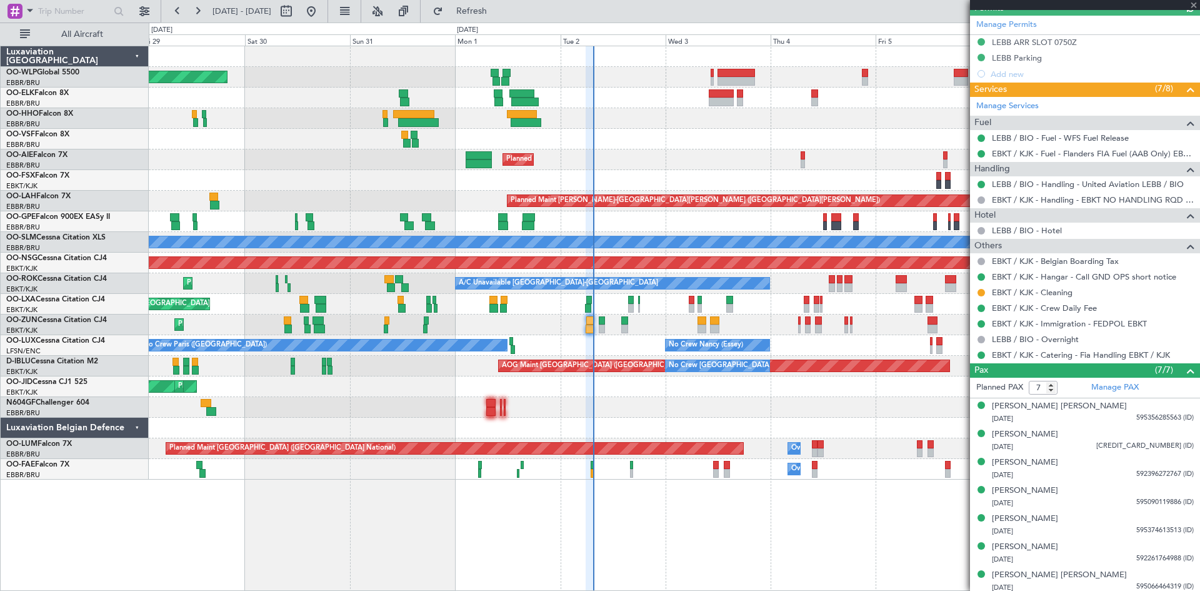
scroll to position [316, 0]
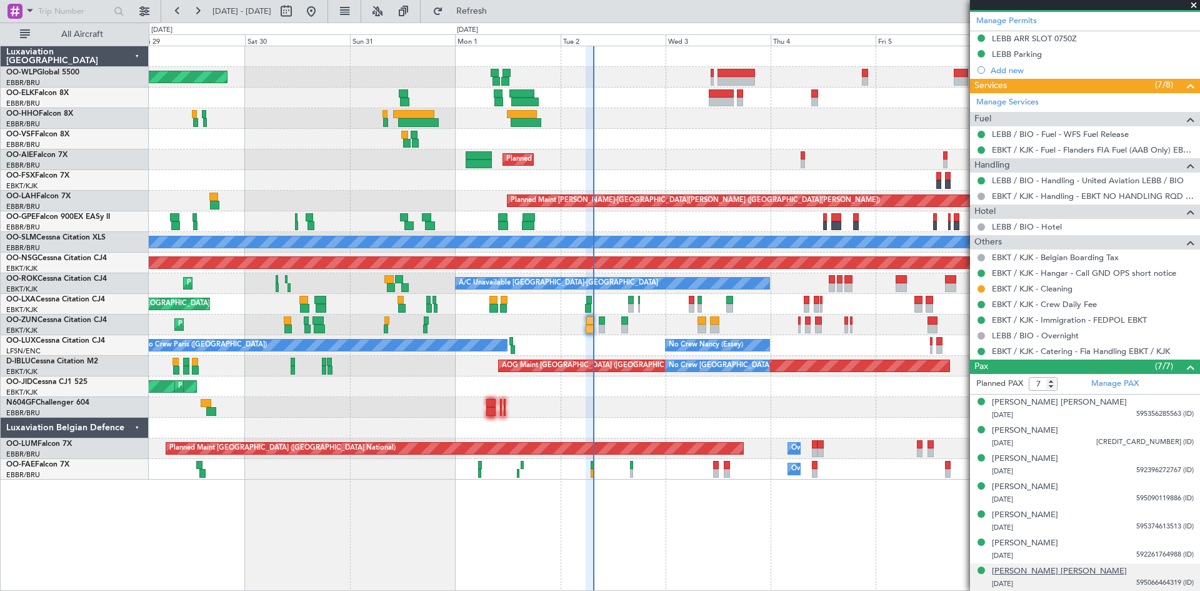
click at [1051, 568] on div "Tom Geert Eeckhout" at bounding box center [1059, 571] width 135 height 13
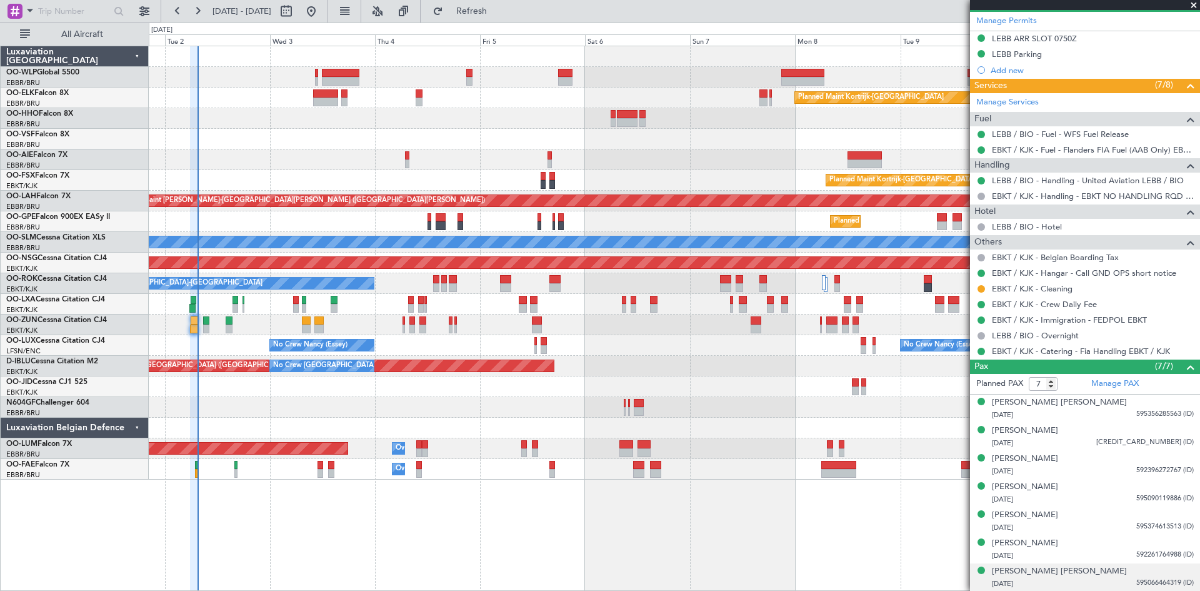
click at [369, 184] on div "Planned Maint Kortrijk-Wevelgem Planned Maint London (Farnborough) Planned Main…" at bounding box center [674, 262] width 1051 height 433
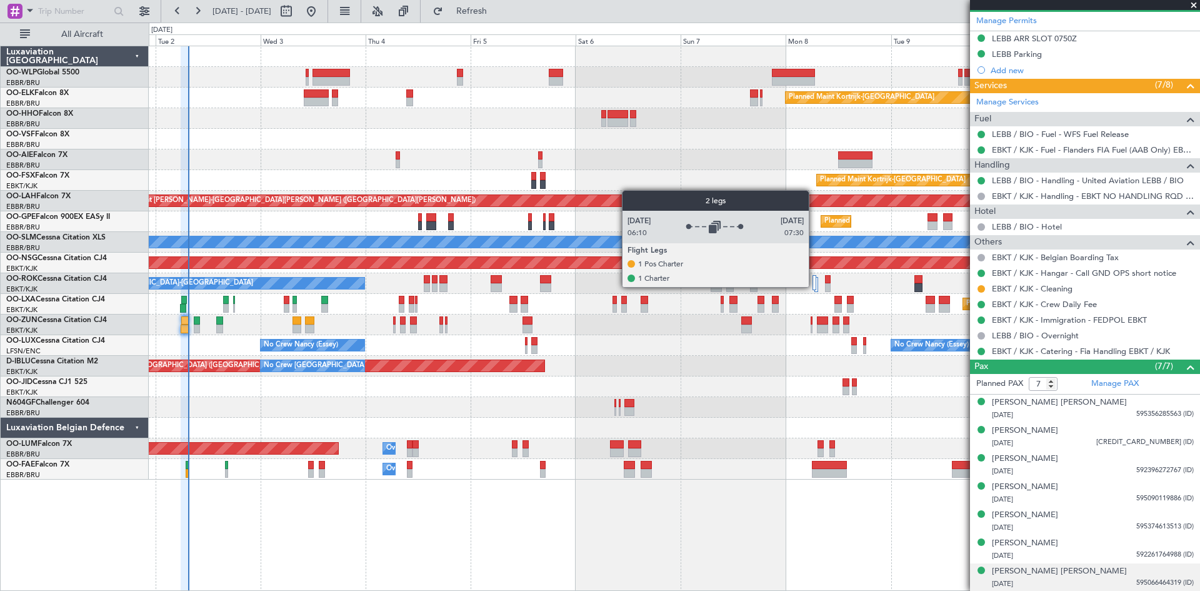
click at [814, 286] on div at bounding box center [815, 282] width 4 height 15
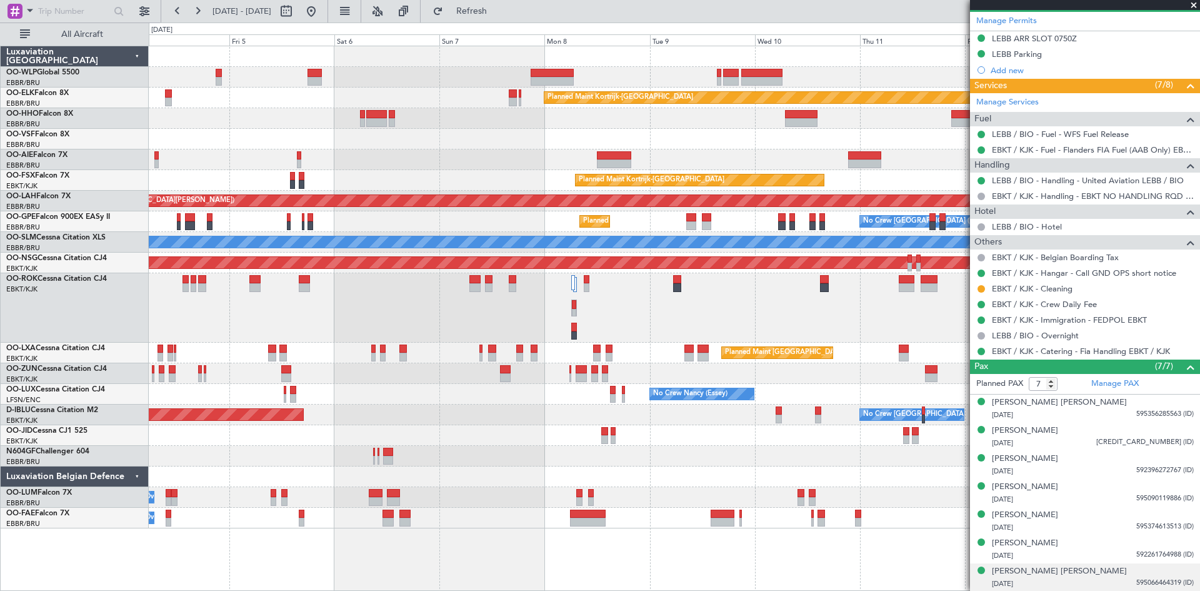
click at [533, 388] on div "Planned Maint Kortrijk-Wevelgem Planned Maint London (Farnborough) Planned Main…" at bounding box center [674, 287] width 1051 height 482
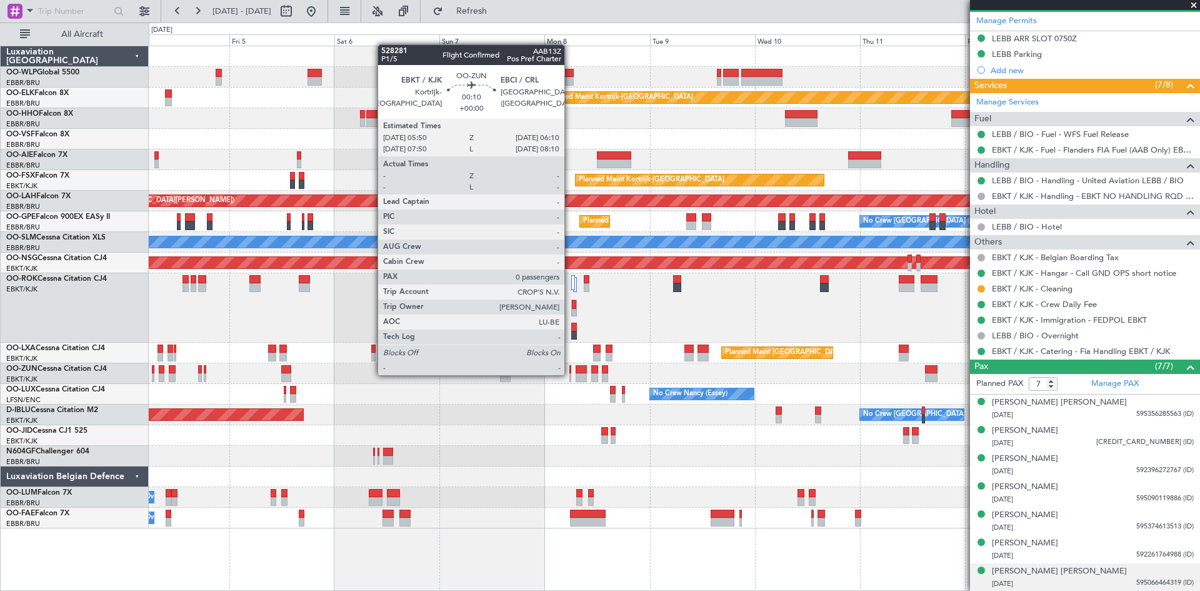
click at [570, 374] on div at bounding box center [570, 377] width 2 height 9
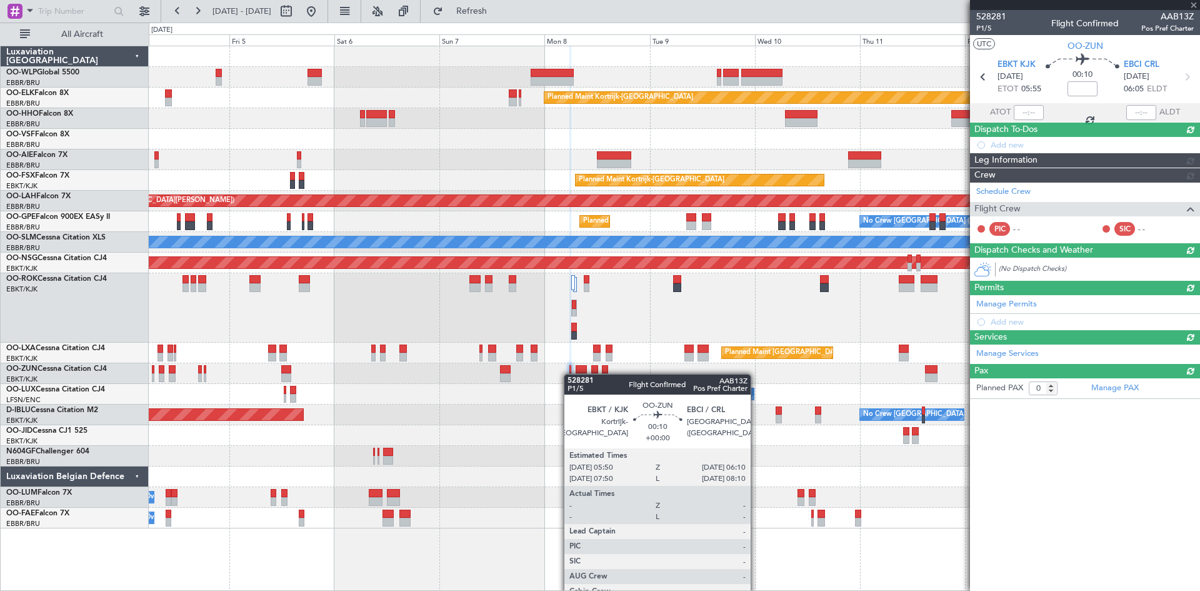
scroll to position [0, 0]
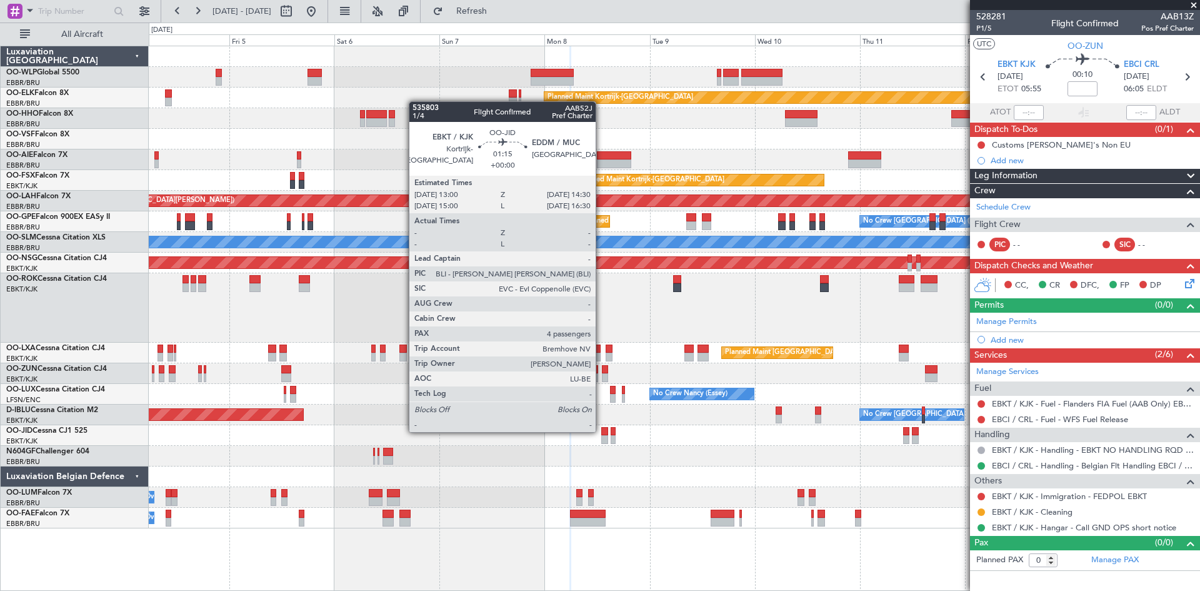
click at [601, 431] on div at bounding box center [604, 431] width 7 height 9
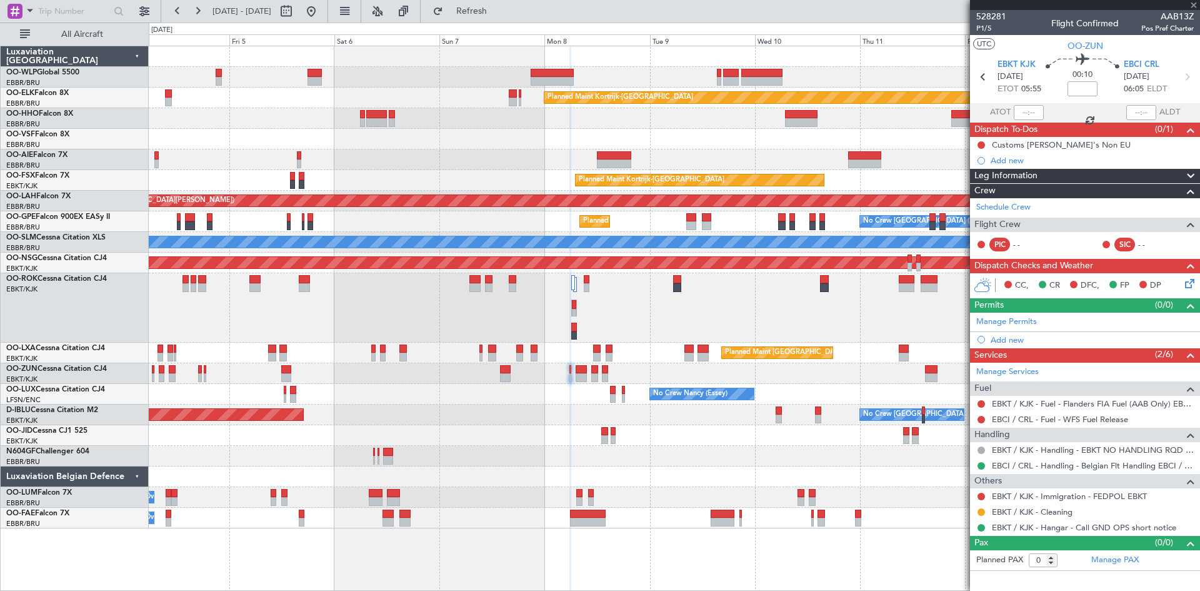
type input "4"
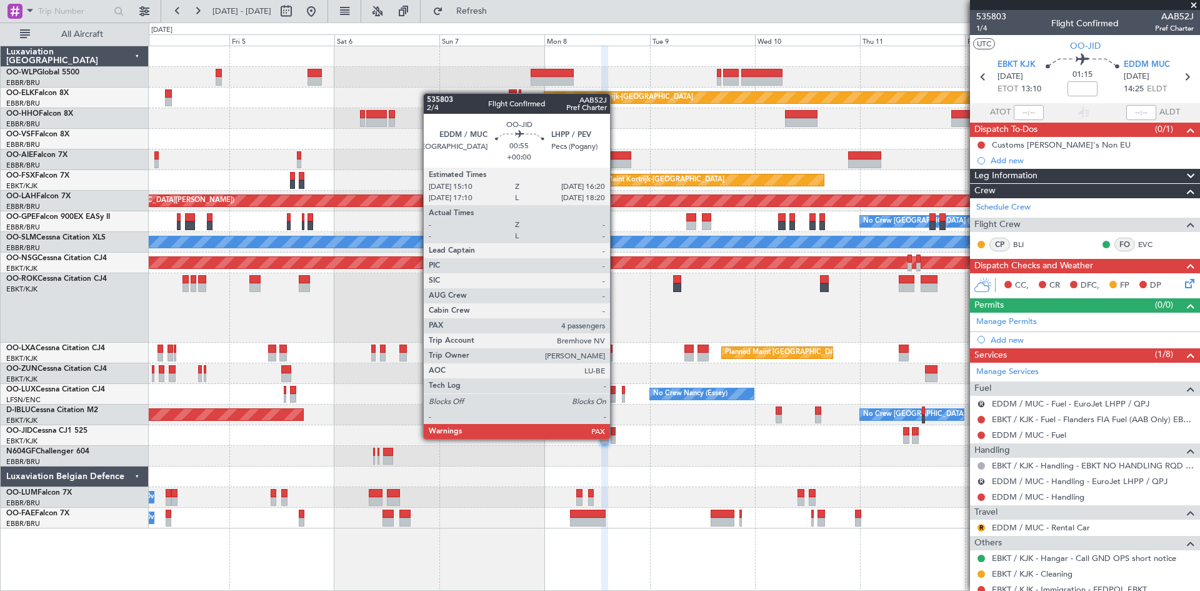
click at [616, 438] on div at bounding box center [614, 439] width 6 height 9
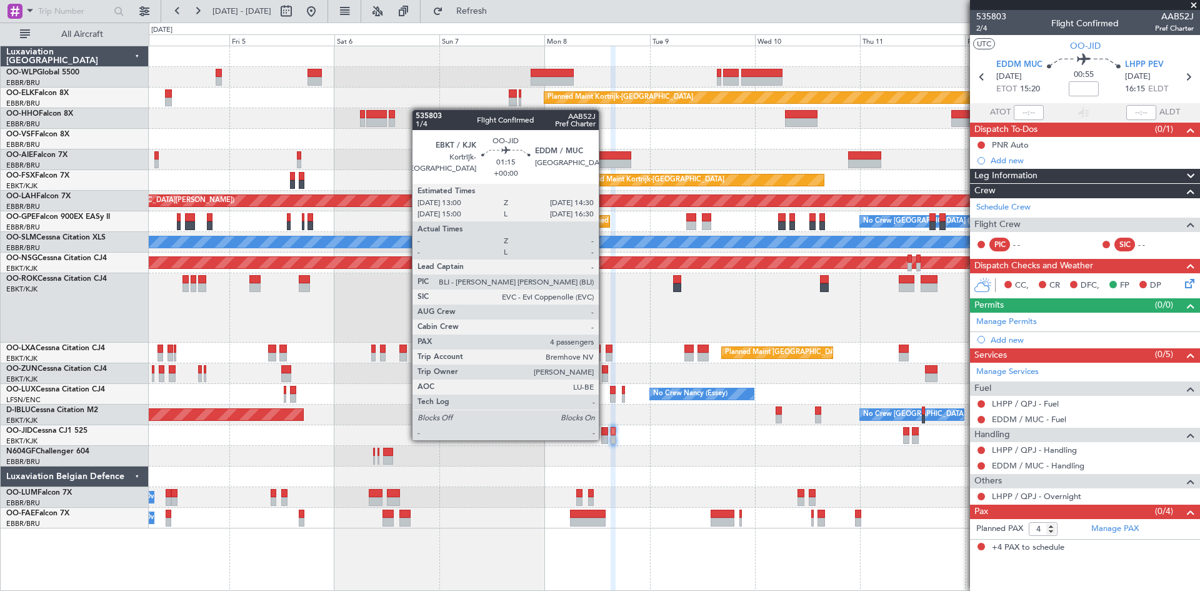
click at [604, 439] on div at bounding box center [604, 439] width 7 height 9
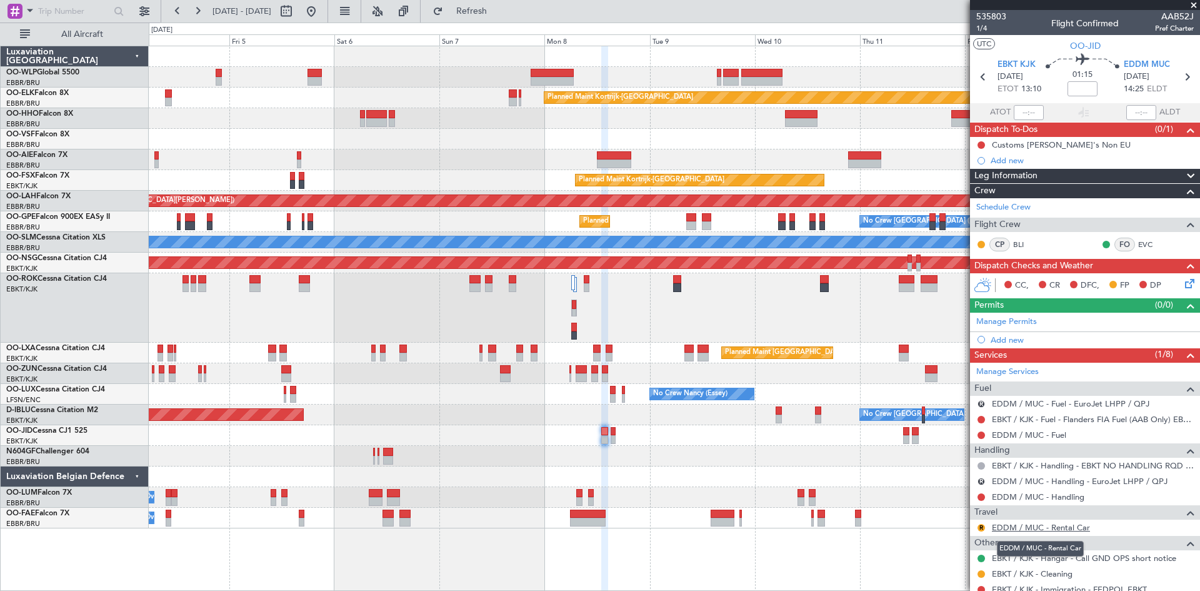
click at [1063, 529] on link "EDDM / MUC - Rental Car" at bounding box center [1041, 527] width 98 height 11
click at [1183, 75] on icon at bounding box center [1187, 77] width 16 height 16
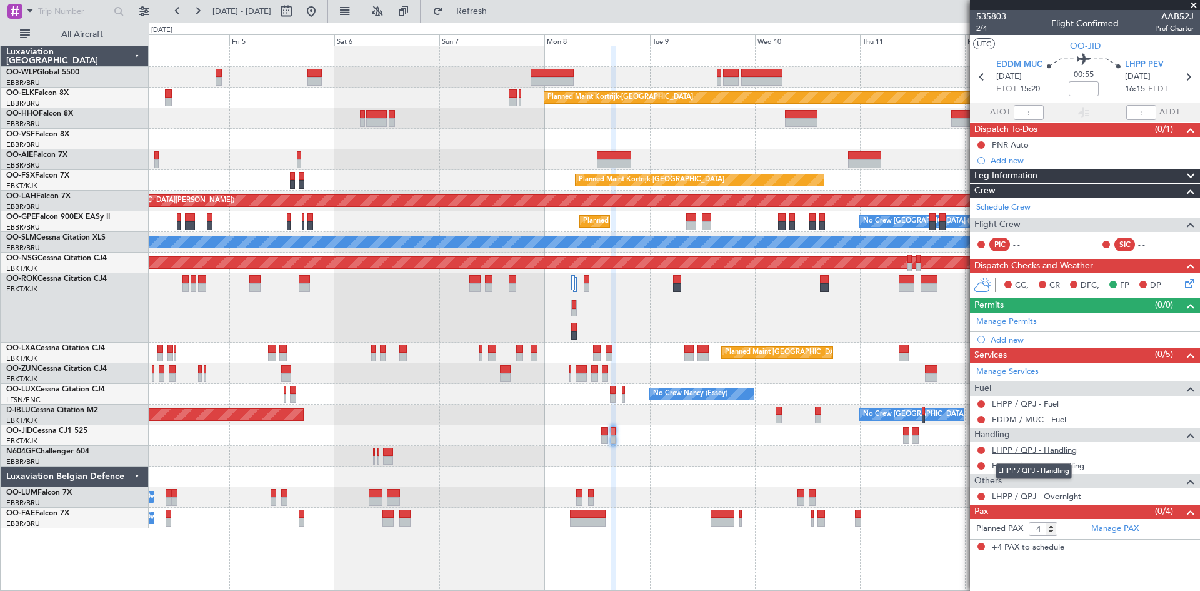
click at [1029, 446] on link "LHPP / QPJ - Handling" at bounding box center [1034, 449] width 85 height 11
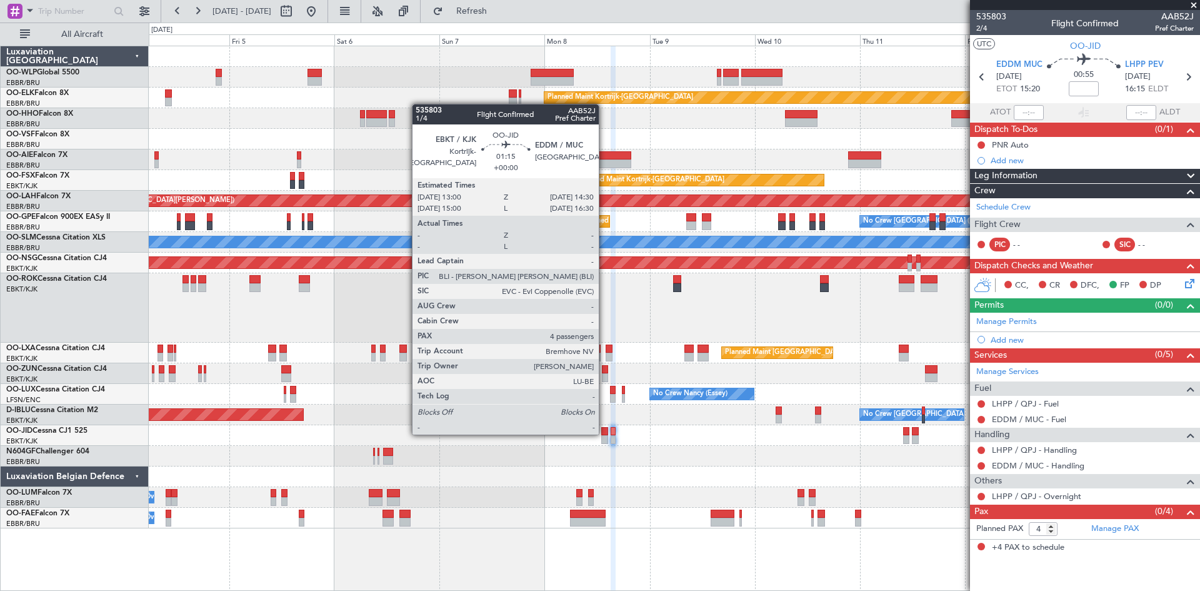
click at [604, 433] on div at bounding box center [604, 431] width 7 height 9
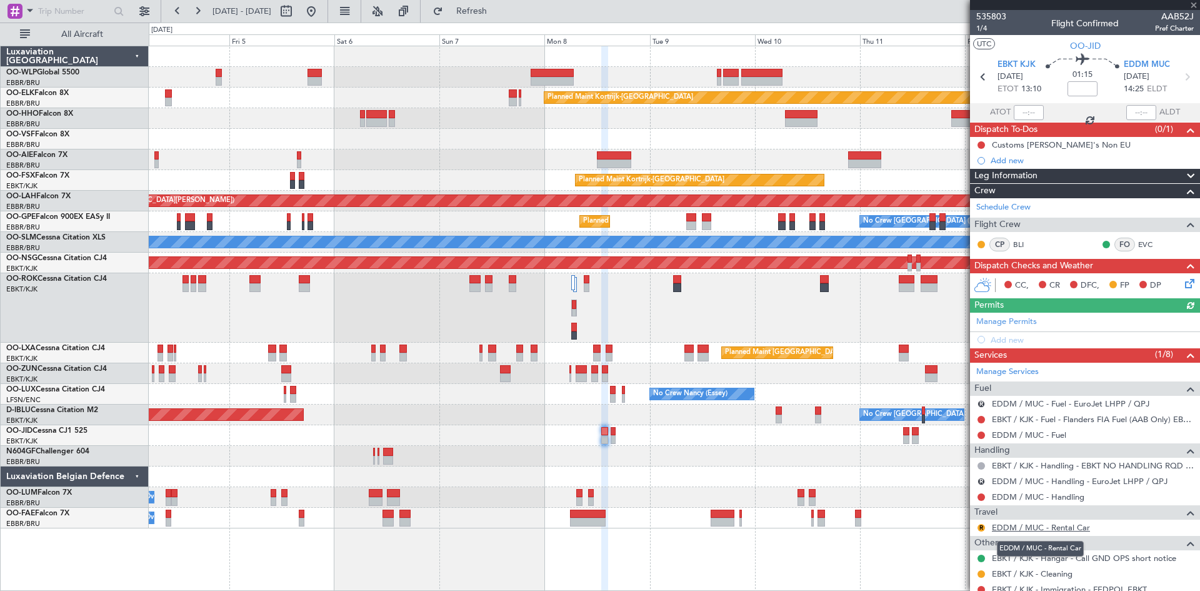
click at [1054, 528] on link "EDDM / MUC - Rental Car" at bounding box center [1041, 527] width 98 height 11
click at [493, 11] on span "Refresh" at bounding box center [472, 11] width 53 height 9
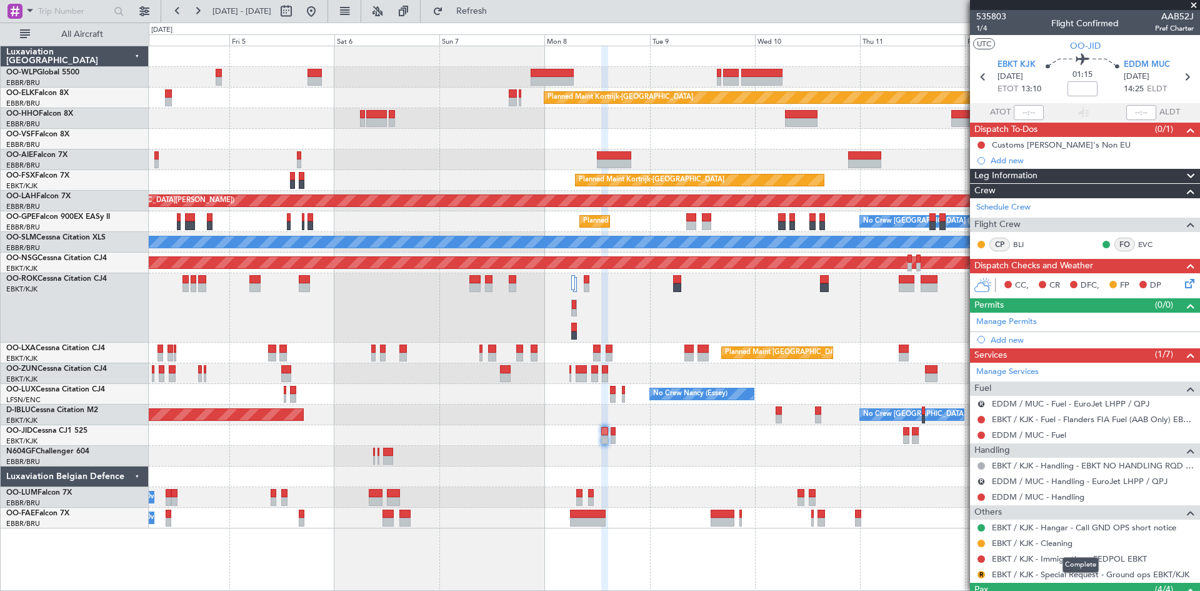
click at [1084, 578] on mat-tooltip-component "Complete" at bounding box center [1081, 564] width 54 height 33
click at [1020, 569] on link "EBKT / KJK - Special Request - Ground ops EBKT/KJK" at bounding box center [1091, 574] width 198 height 11
click at [979, 574] on button "R" at bounding box center [982, 575] width 8 height 8
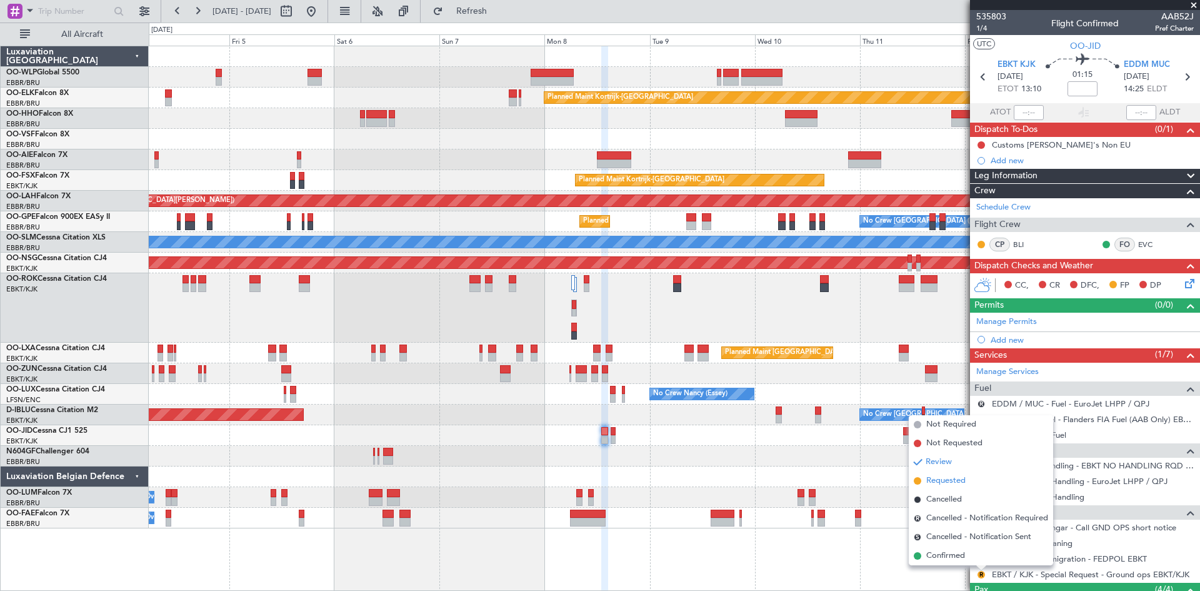
click at [946, 484] on span "Requested" at bounding box center [945, 480] width 39 height 13
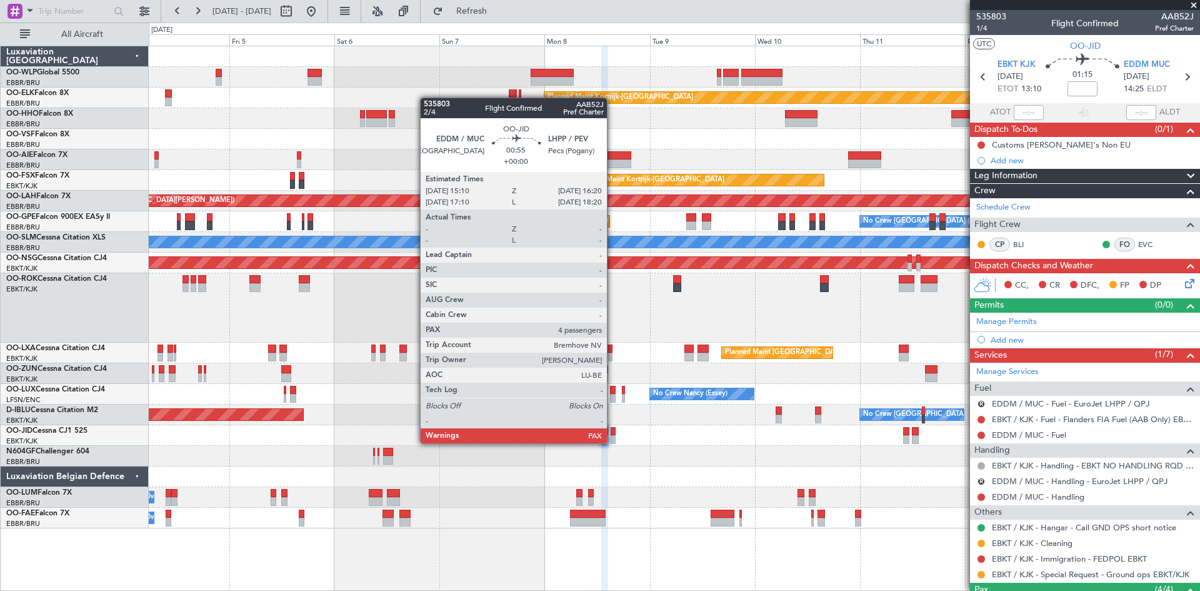
click at [613, 442] on div at bounding box center [614, 439] width 6 height 9
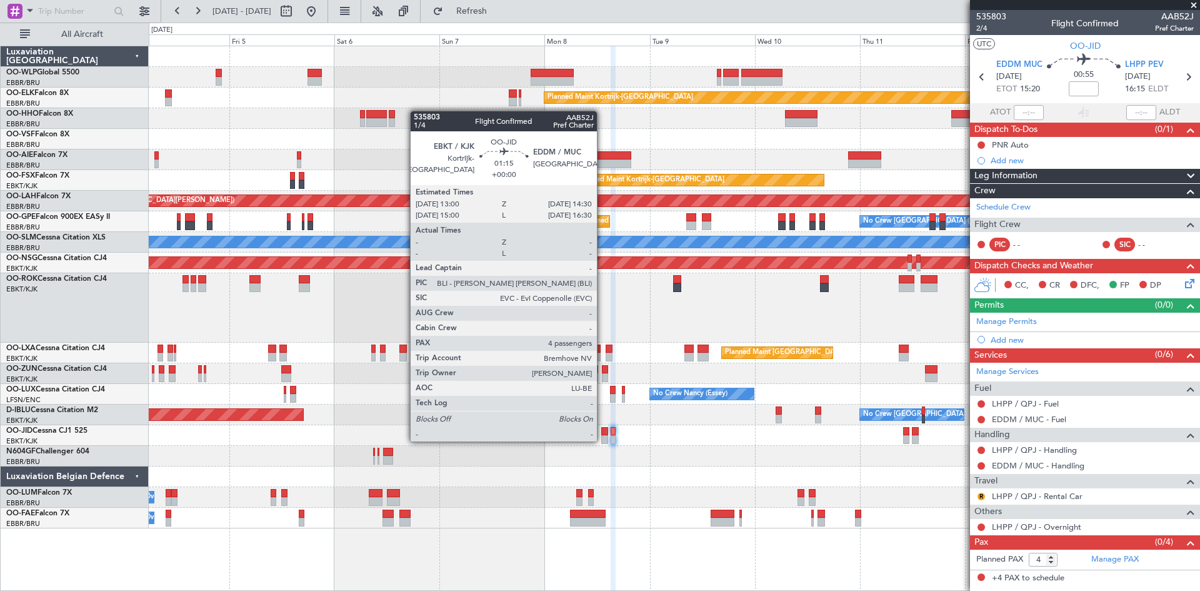
click at [603, 440] on div at bounding box center [604, 439] width 7 height 9
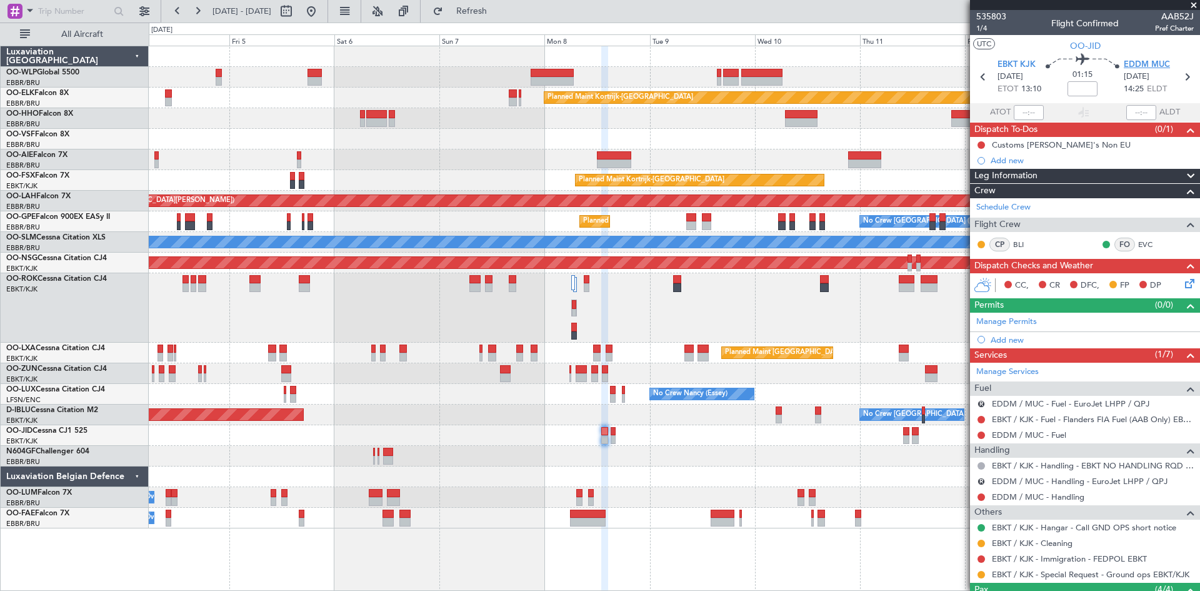
click at [1157, 64] on span "EDDM MUC" at bounding box center [1147, 65] width 46 height 13
click at [1041, 436] on link "EDDM / MUC - Fuel" at bounding box center [1029, 434] width 74 height 11
click at [321, 12] on button at bounding box center [311, 11] width 20 height 20
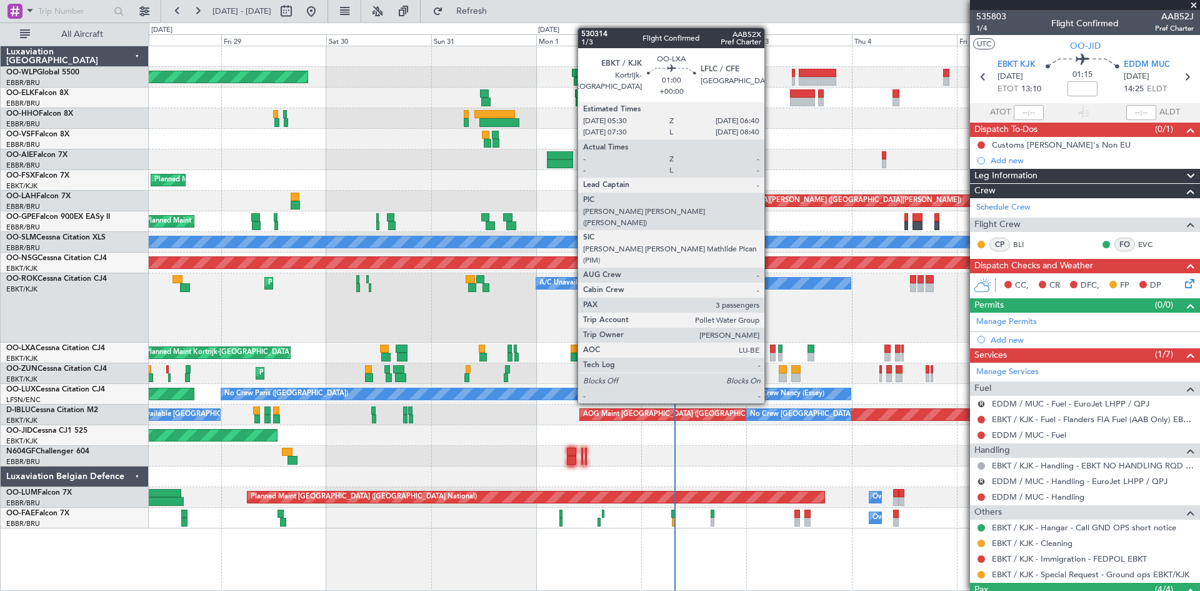
click at [770, 357] on div at bounding box center [773, 357] width 6 height 9
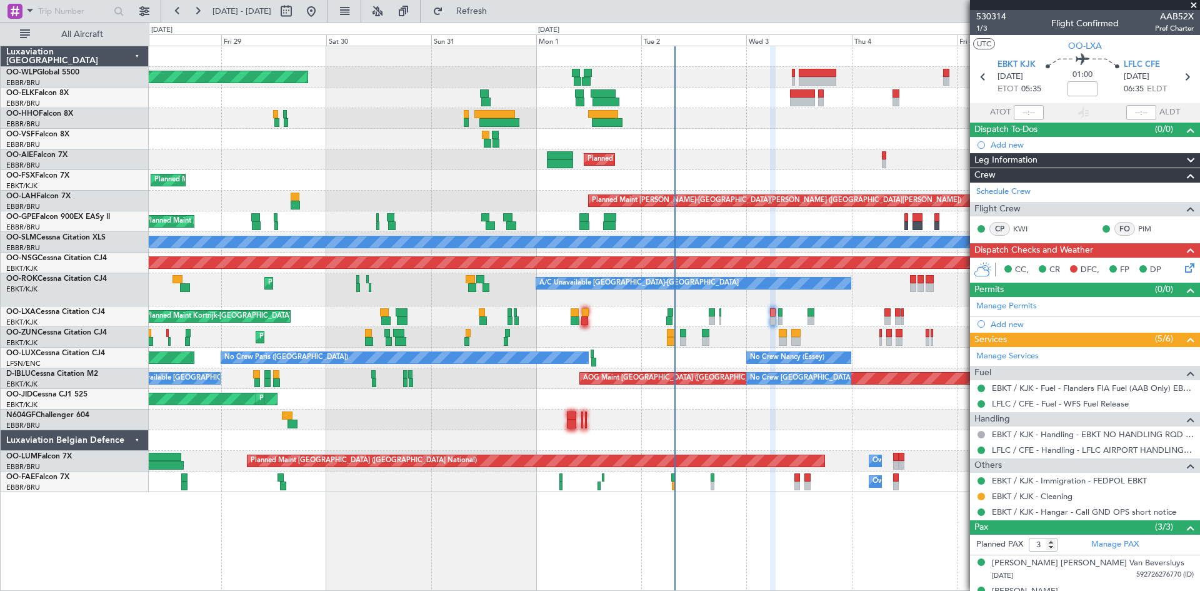
click at [1183, 267] on icon at bounding box center [1188, 266] width 10 height 10
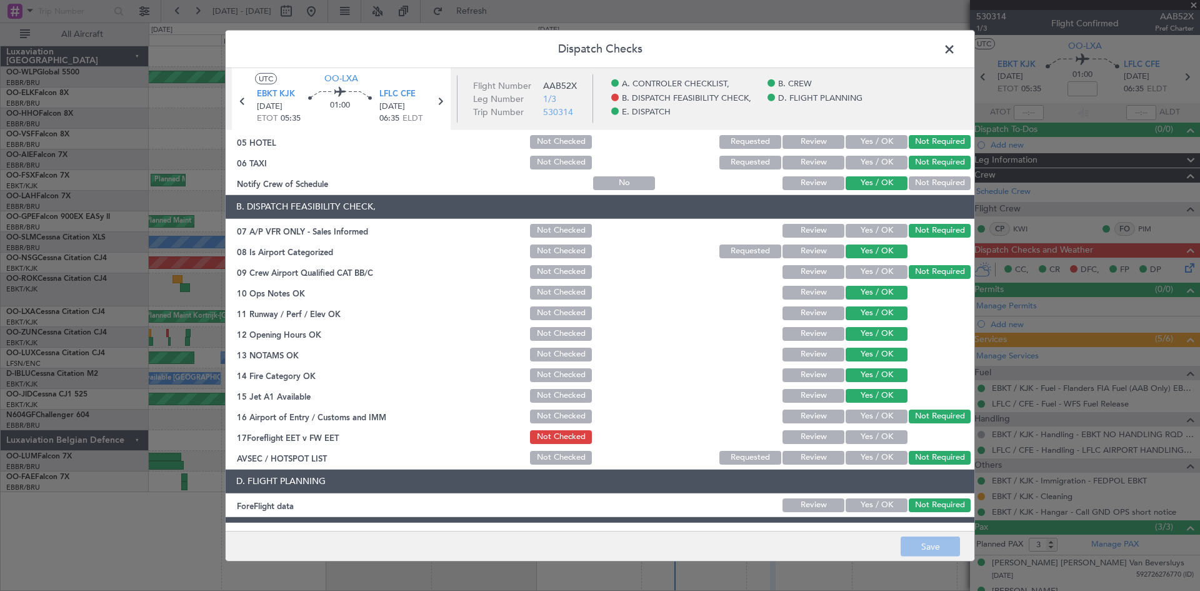
scroll to position [236, 0]
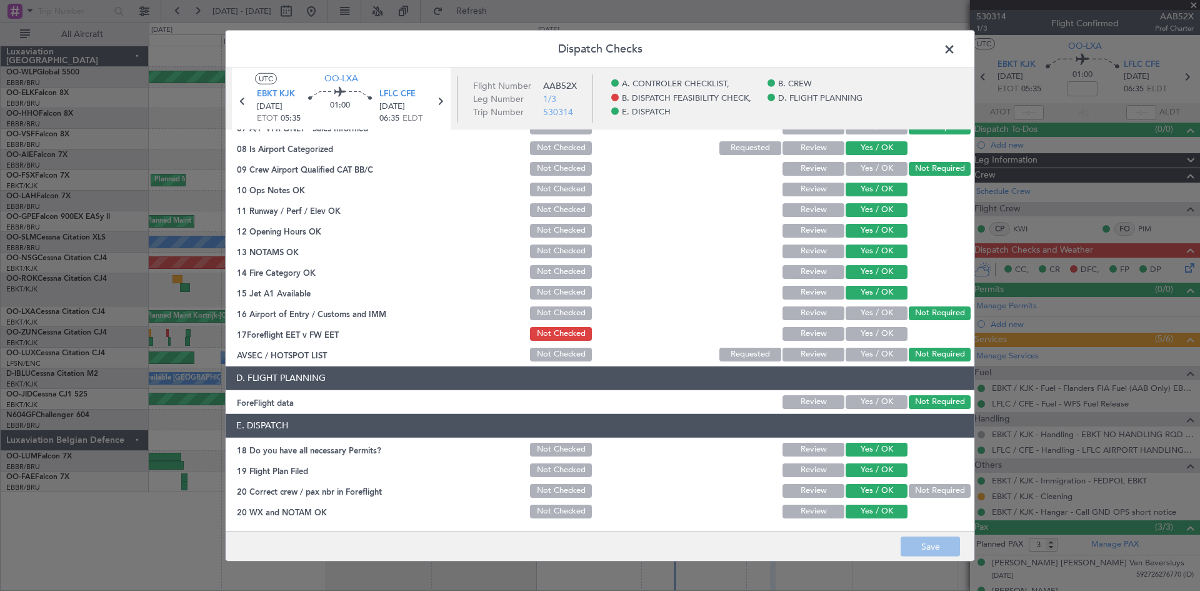
drag, startPoint x: 884, startPoint y: 333, endPoint x: 879, endPoint y: 339, distance: 8.0
click at [884, 338] on button "Yes / OK" at bounding box center [877, 334] width 62 height 14
click at [931, 541] on button "Save" at bounding box center [930, 546] width 59 height 20
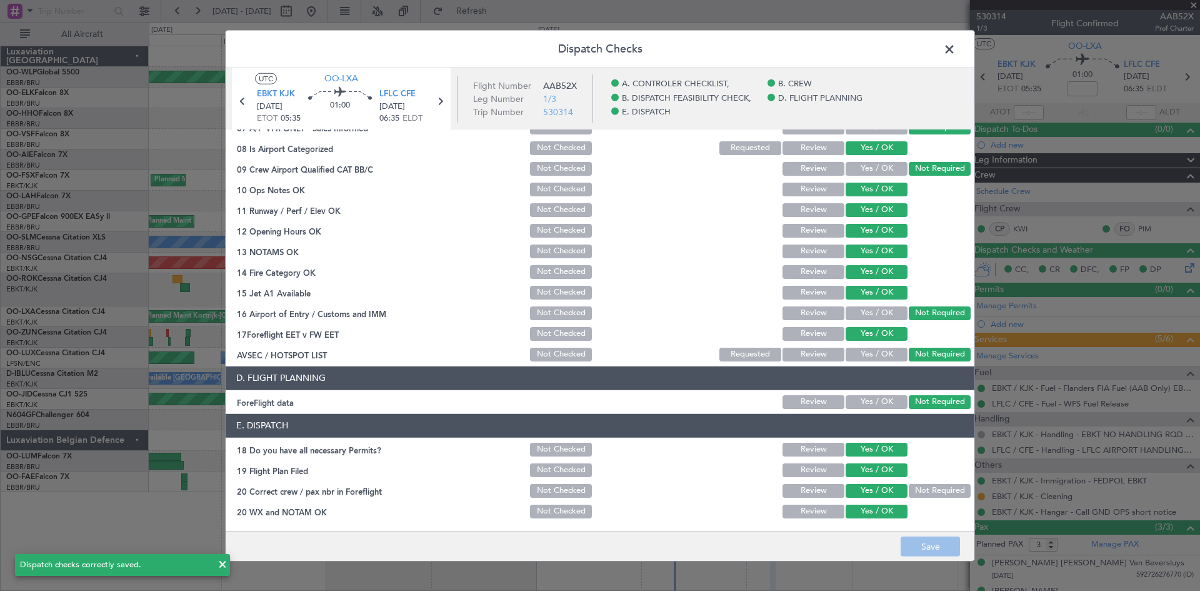
click at [956, 44] on span at bounding box center [956, 51] width 0 height 25
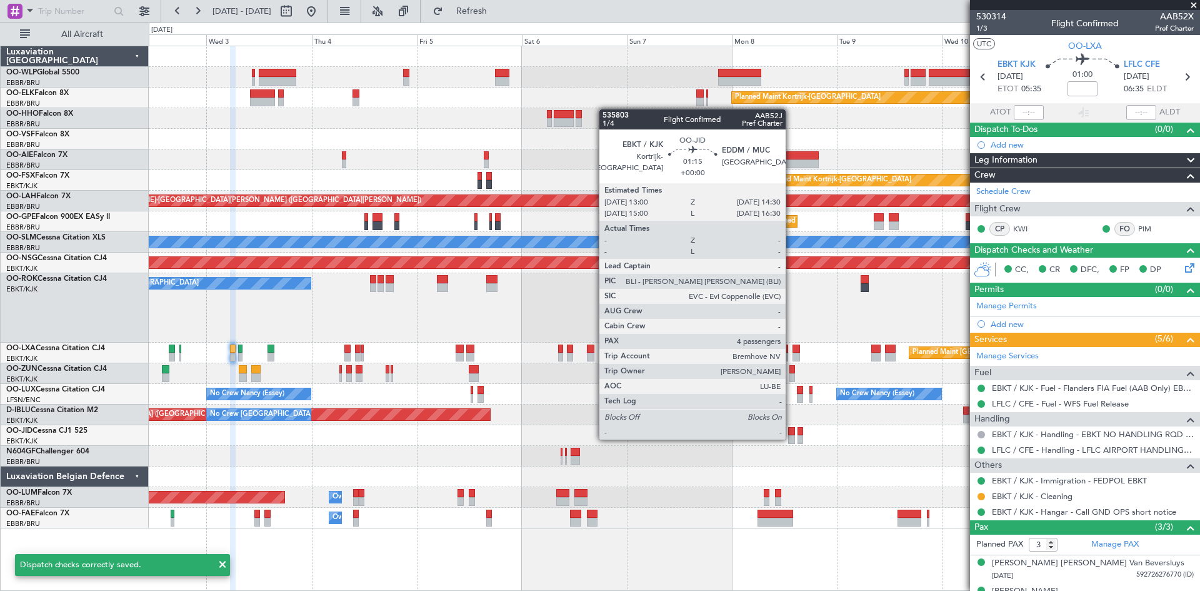
click at [791, 439] on div at bounding box center [791, 439] width 7 height 9
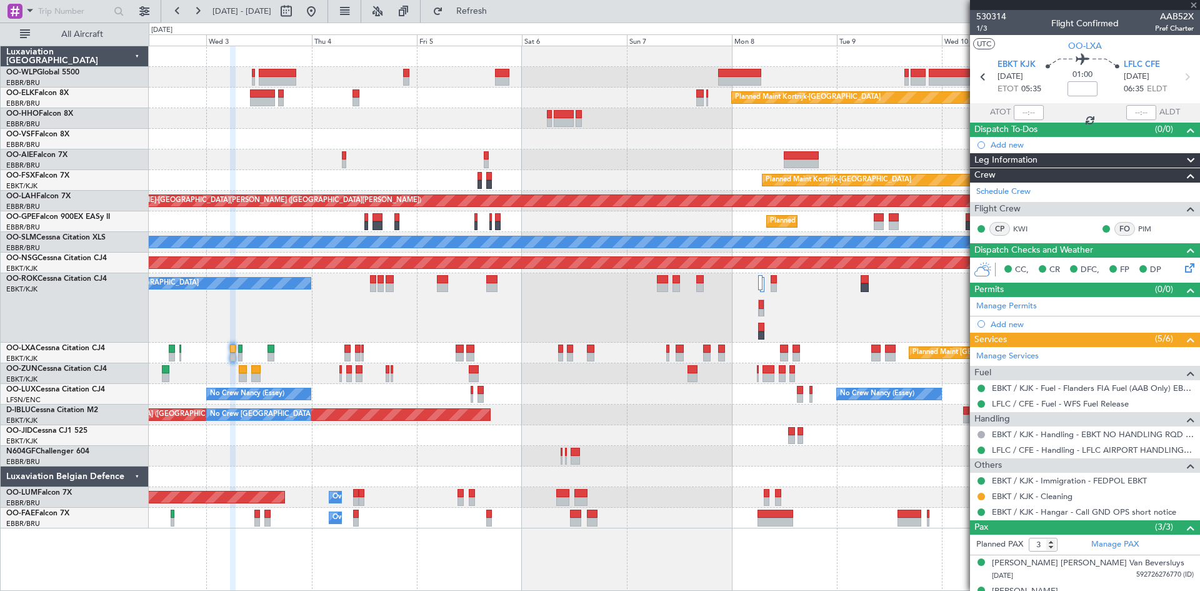
type input "4"
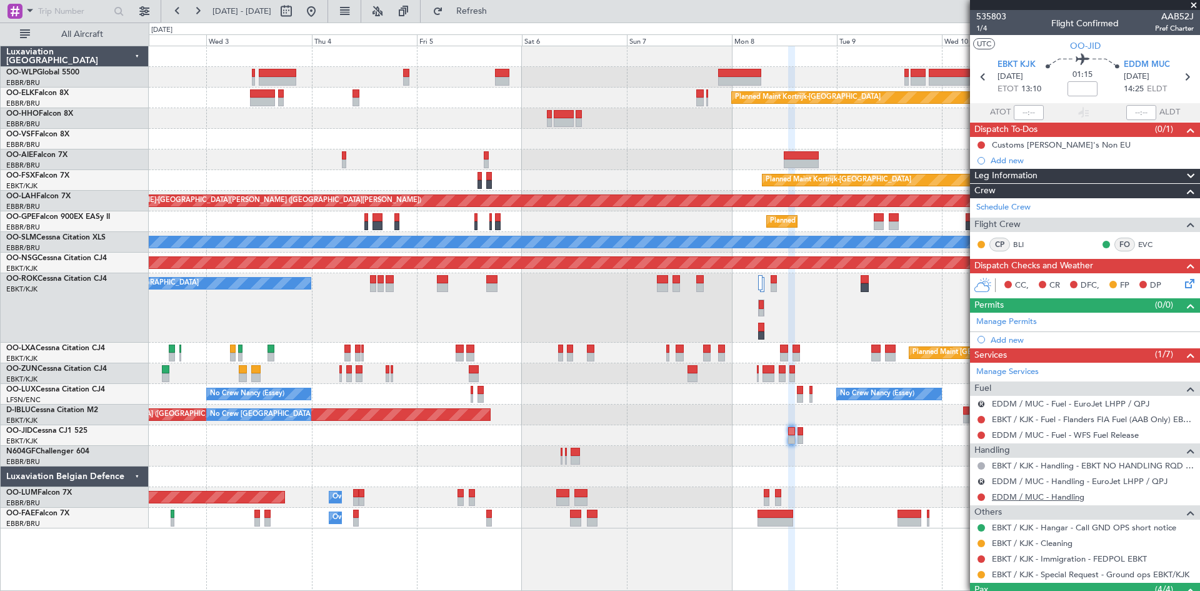
click at [1071, 496] on link "EDDM / MUC - Handling" at bounding box center [1038, 496] width 93 height 11
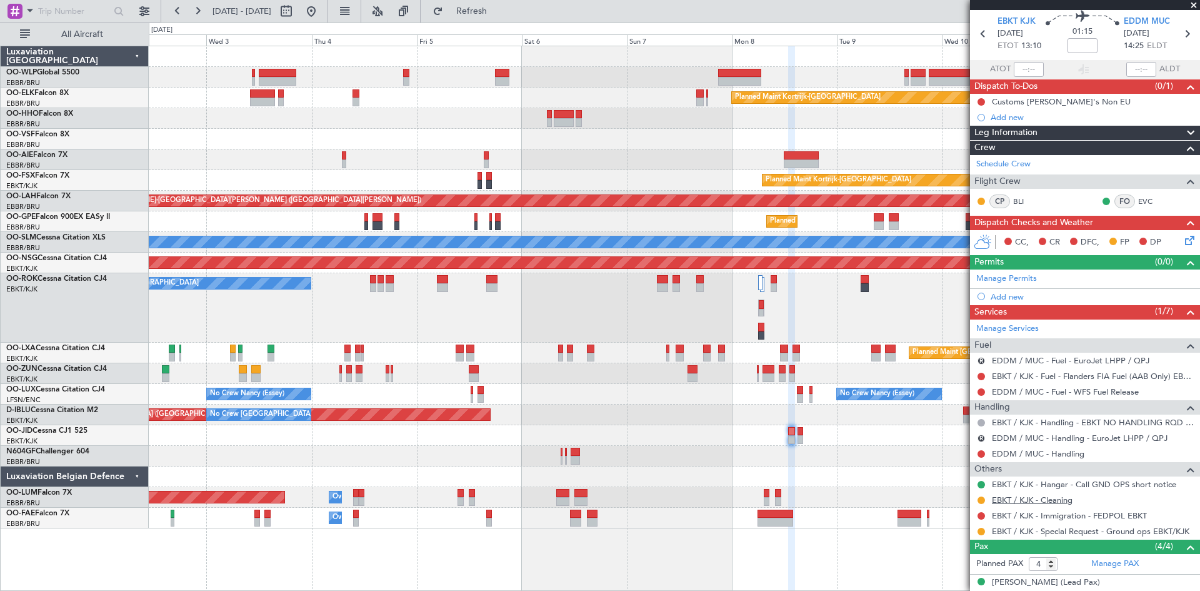
scroll to position [63, 0]
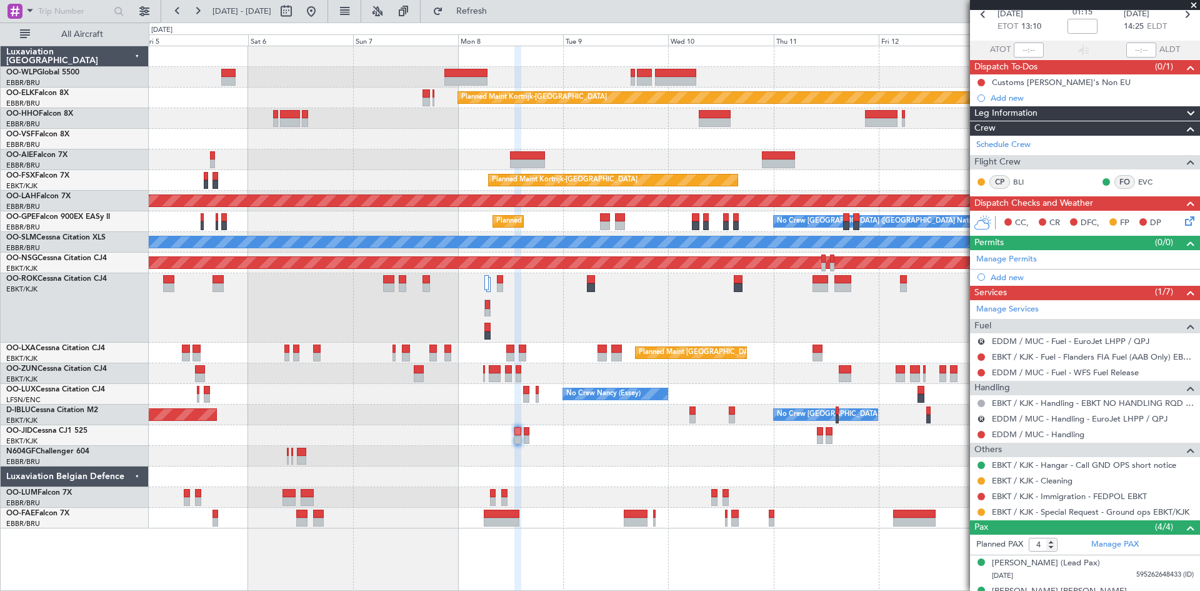
click at [575, 458] on div at bounding box center [674, 456] width 1051 height 21
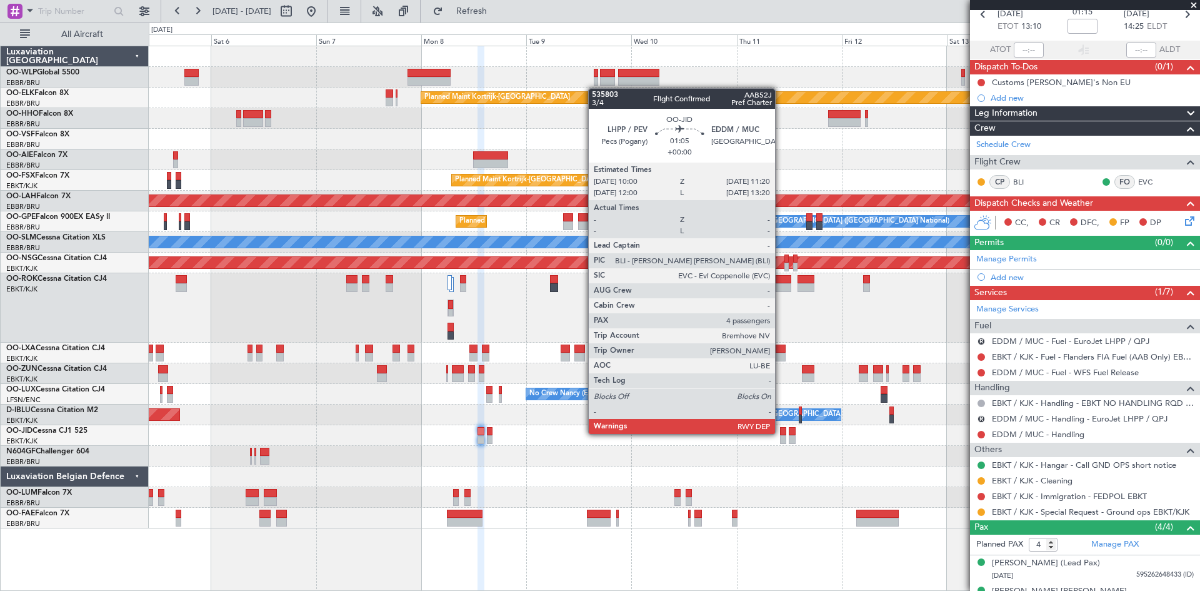
click at [781, 433] on div at bounding box center [783, 431] width 6 height 9
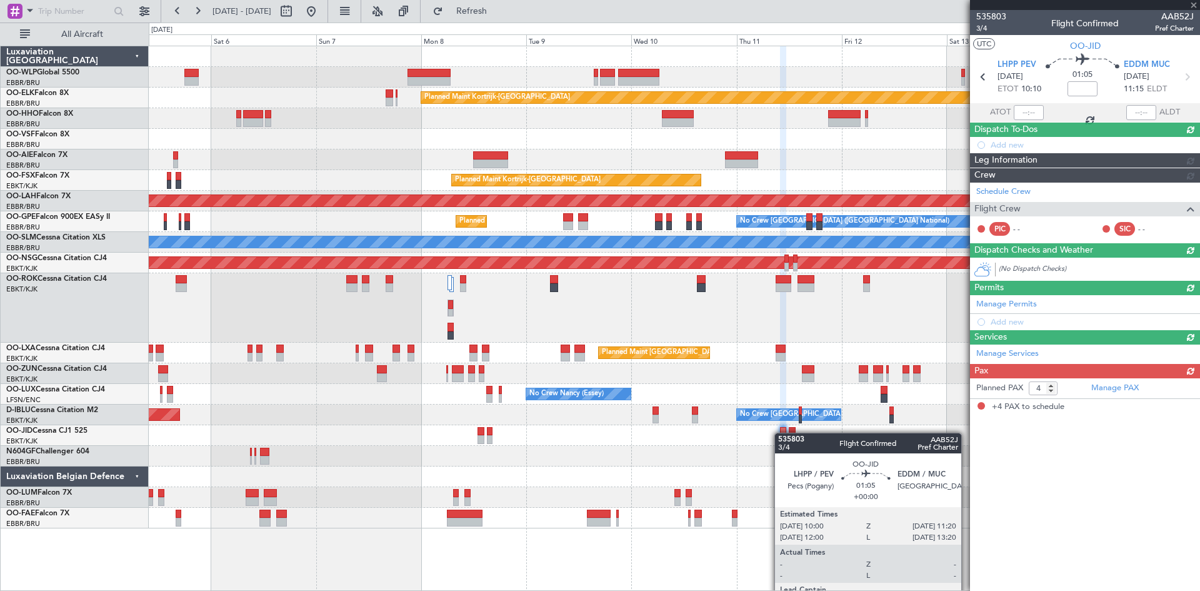
scroll to position [0, 0]
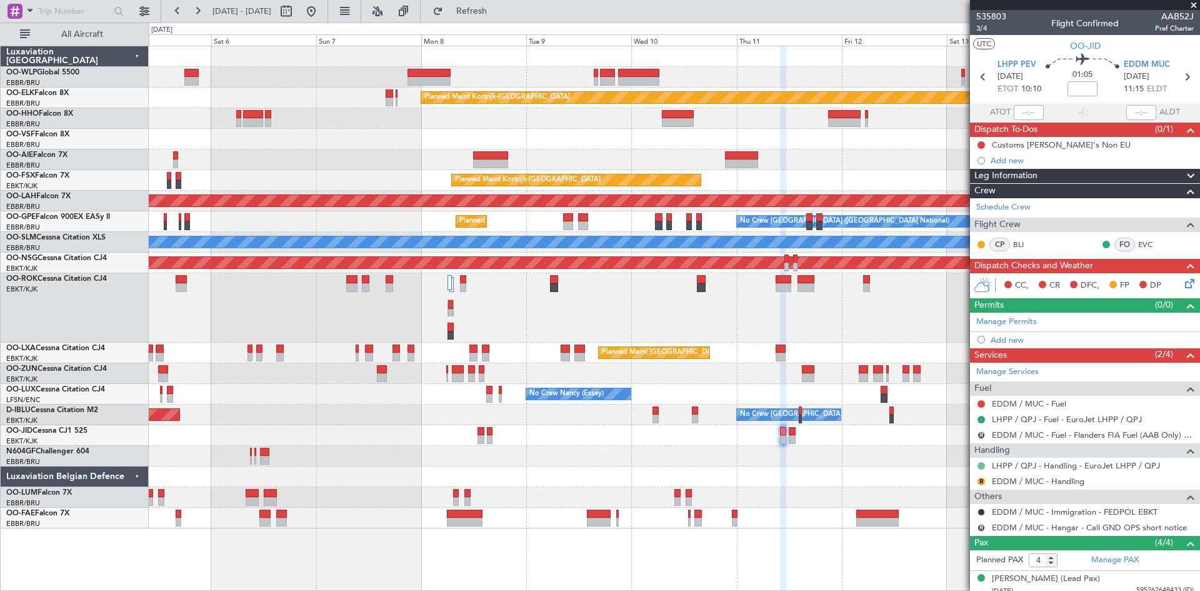
click at [981, 467] on button at bounding box center [982, 466] width 8 height 8
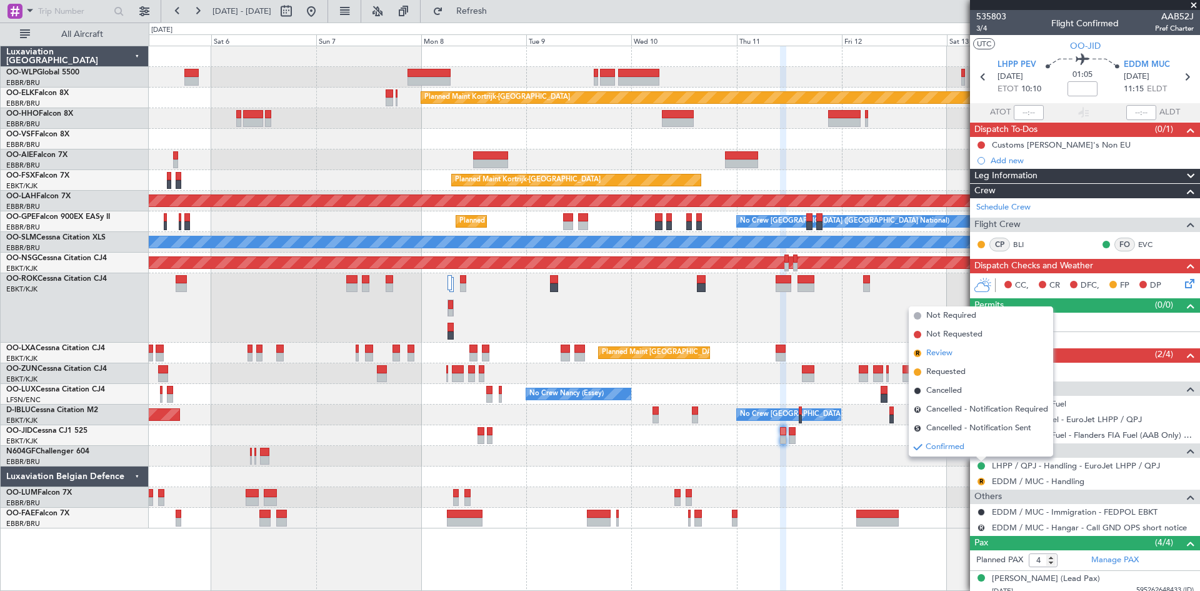
click at [953, 357] on li "R Review" at bounding box center [981, 353] width 144 height 19
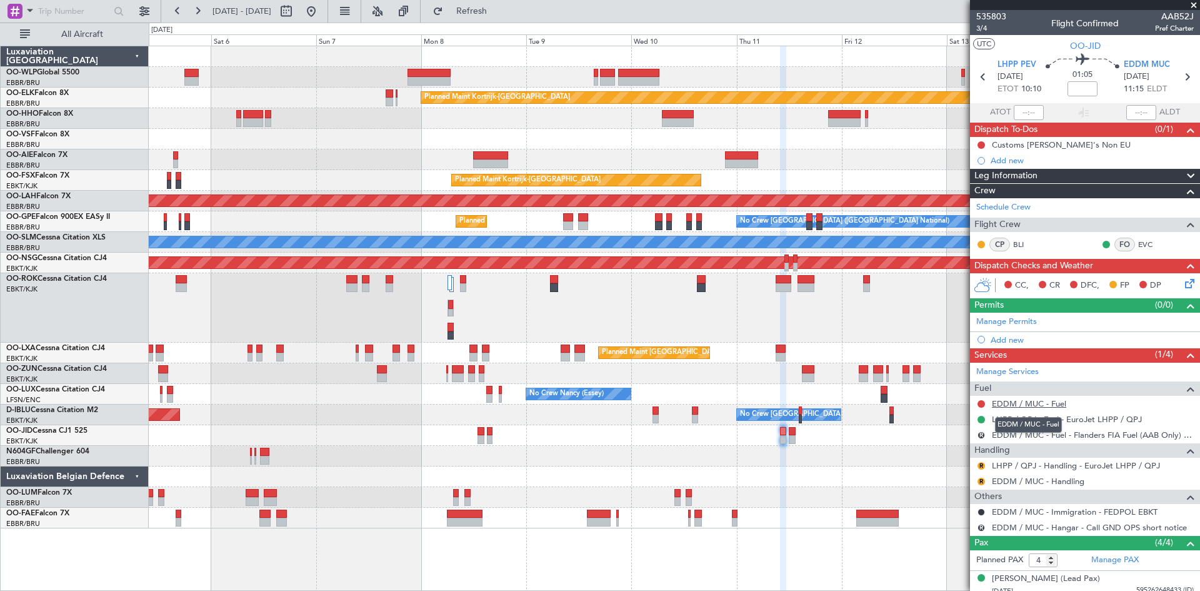
click at [1058, 403] on link "EDDM / MUC - Fuel" at bounding box center [1029, 403] width 74 height 11
click at [1071, 403] on div "EDDM / MUC - Fuel" at bounding box center [1085, 404] width 230 height 16
click at [1059, 406] on link "EDDM / MUC - Fuel" at bounding box center [1029, 403] width 74 height 11
click at [1073, 479] on link "EDDM / MUC - Handling" at bounding box center [1038, 481] width 93 height 11
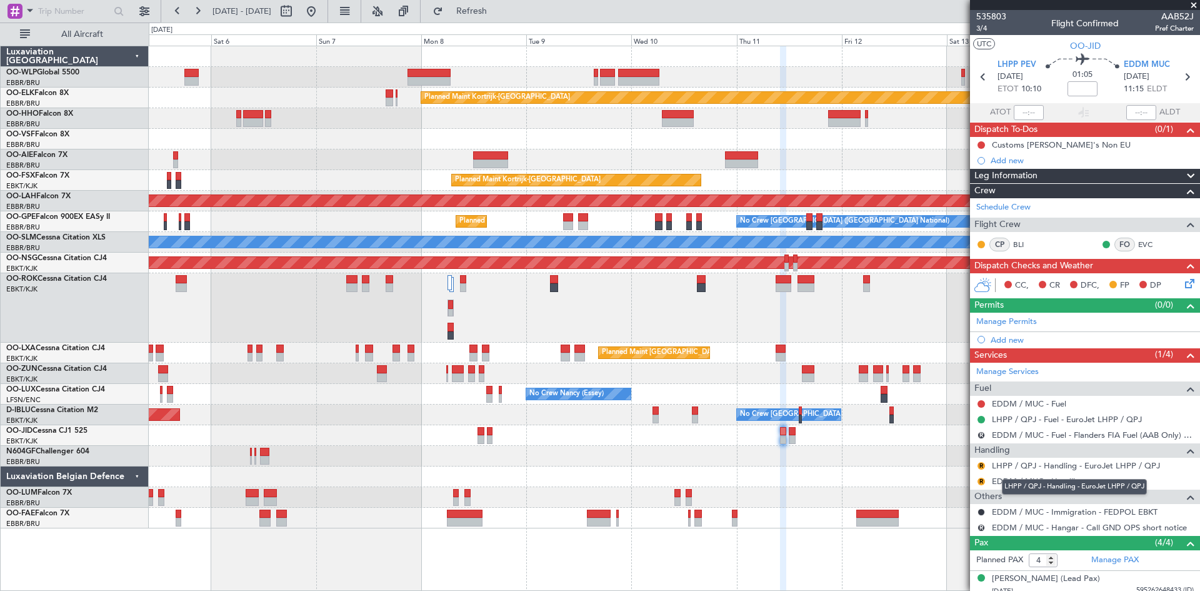
click at [1064, 475] on mat-tooltip-component "LHPP / QPJ - Handling - EuroJet LHPP / QPJ" at bounding box center [1074, 486] width 163 height 33
click at [1081, 483] on link "EDDM / MUC - Handling" at bounding box center [1038, 481] width 93 height 11
click at [484, 6] on button "Refresh" at bounding box center [464, 11] width 75 height 20
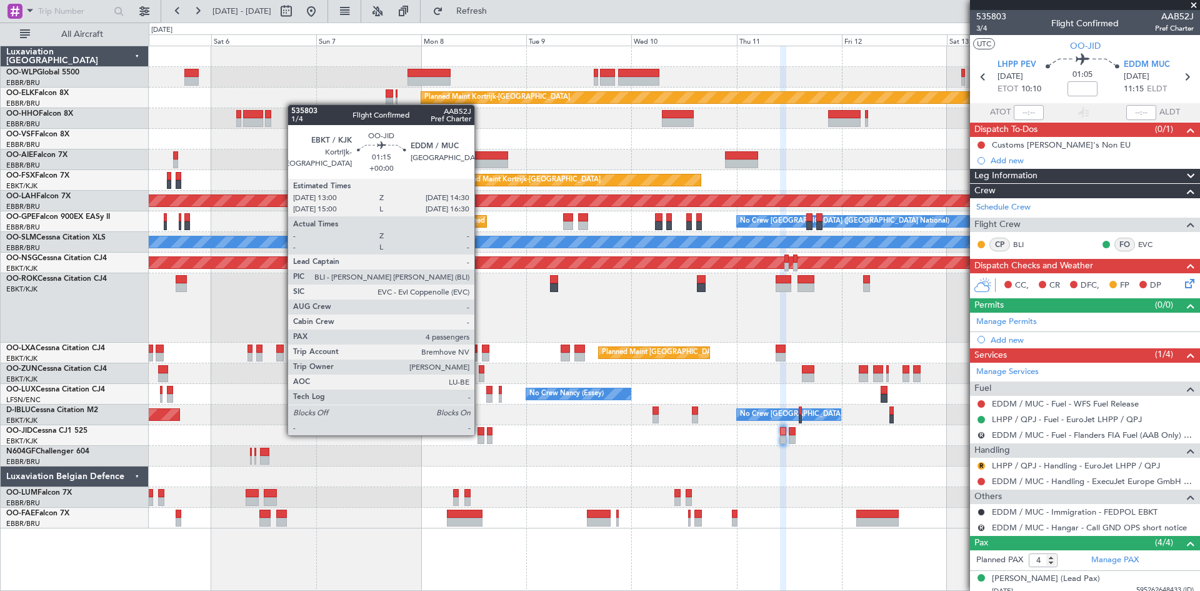
click at [480, 434] on div at bounding box center [481, 431] width 7 height 9
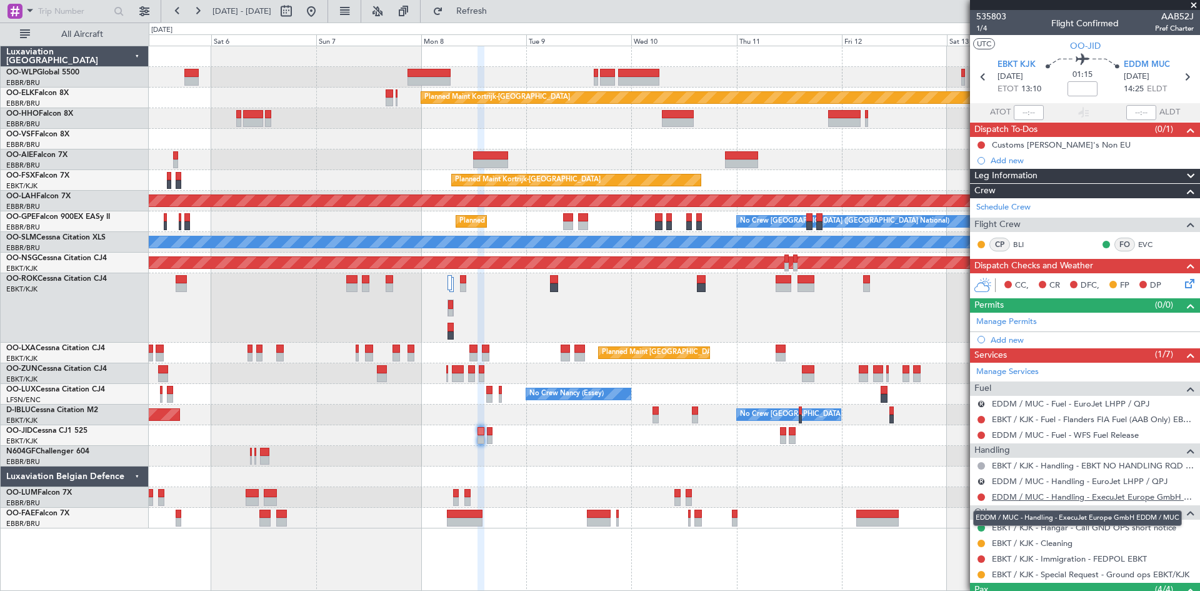
click at [1084, 496] on link "EDDM / MUC - Handling - ExecuJet Europe GmbH EDDM / MUC" at bounding box center [1093, 496] width 202 height 11
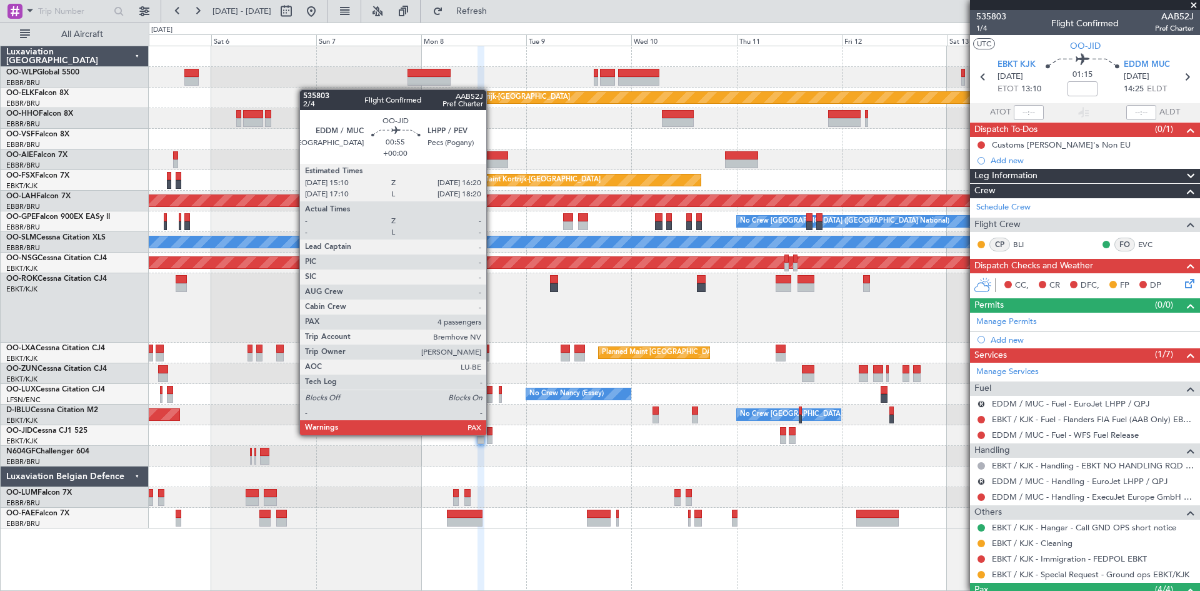
click at [491, 434] on div at bounding box center [490, 431] width 6 height 9
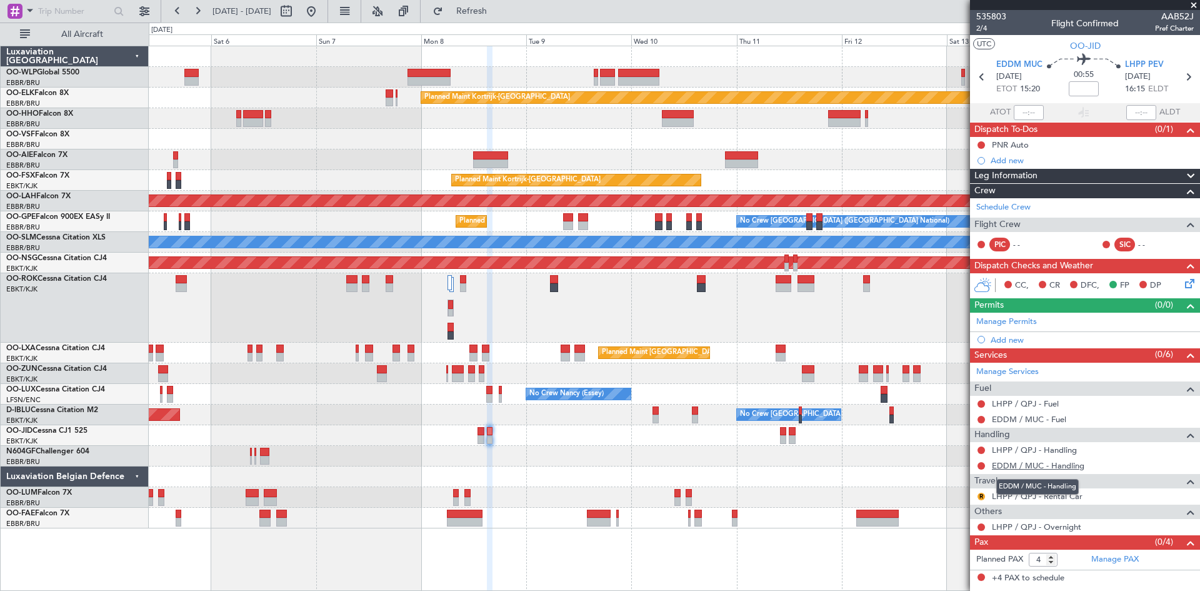
click at [1078, 469] on link "EDDM / MUC - Handling" at bounding box center [1038, 465] width 93 height 11
click at [489, 9] on span "Refresh" at bounding box center [472, 11] width 53 height 9
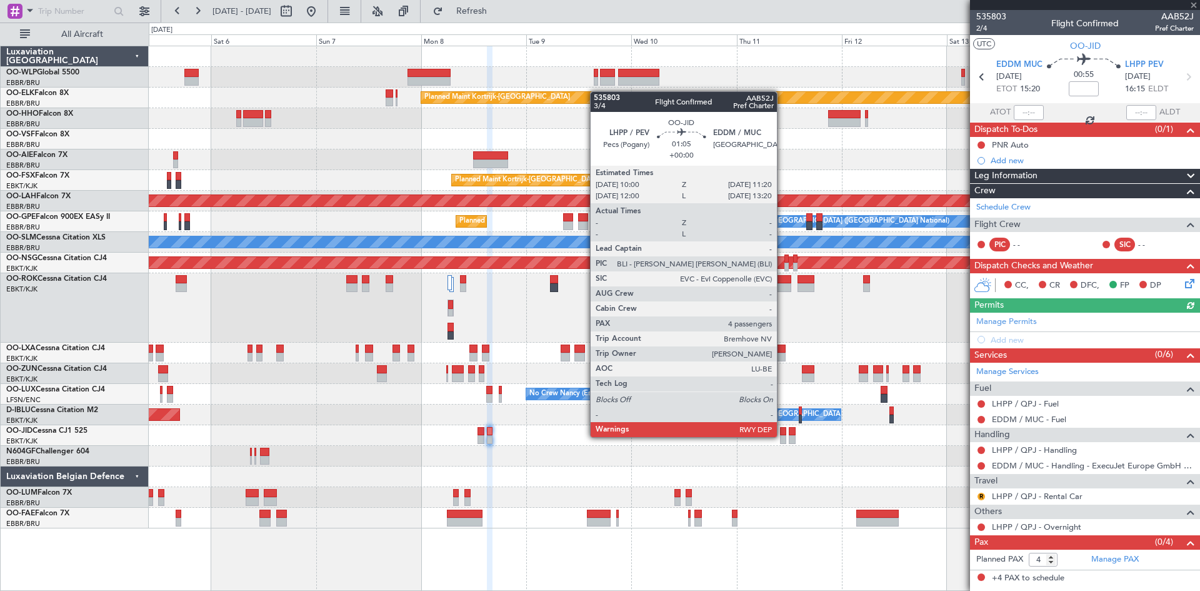
click at [783, 436] on div at bounding box center [783, 439] width 6 height 9
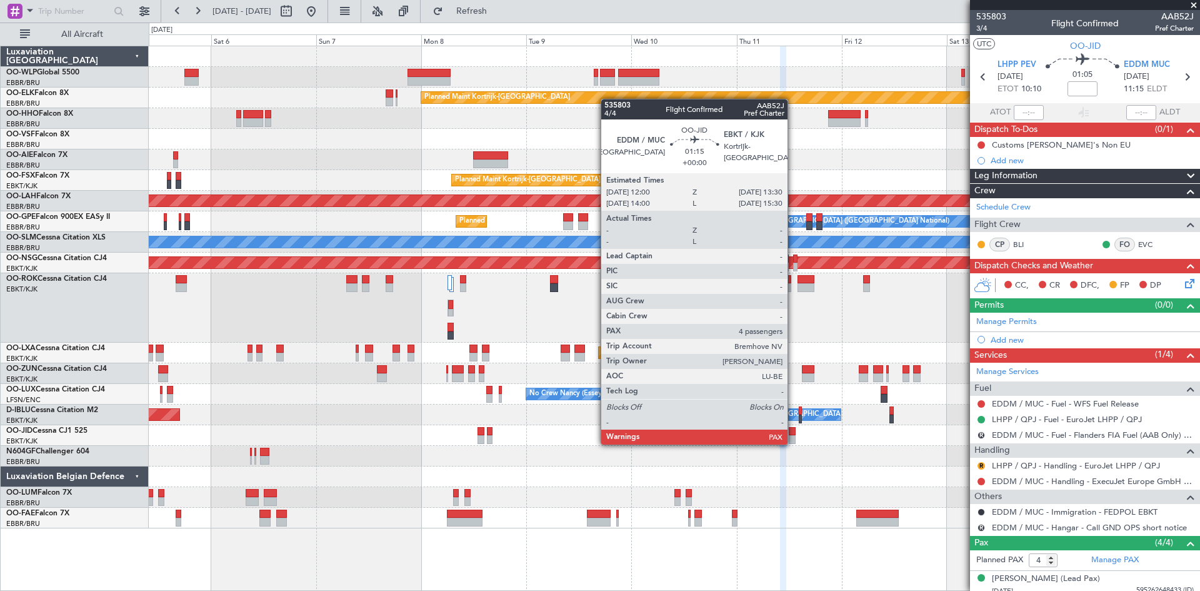
click at [793, 439] on div at bounding box center [792, 439] width 7 height 9
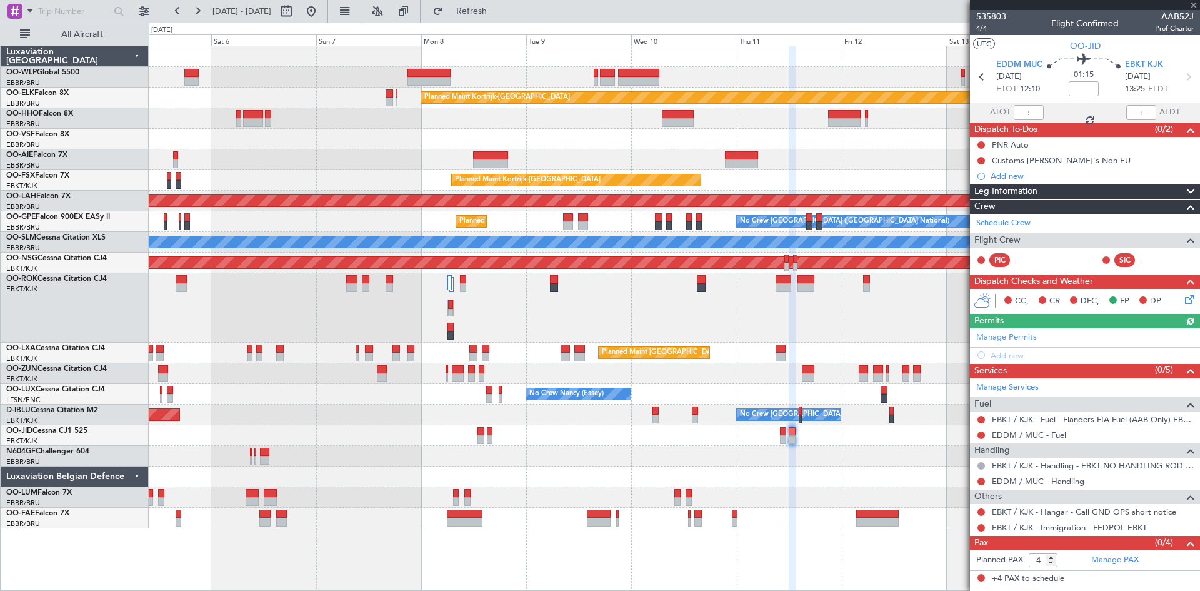
click at [1060, 483] on link "EDDM / MUC - Handling" at bounding box center [1038, 481] width 93 height 11
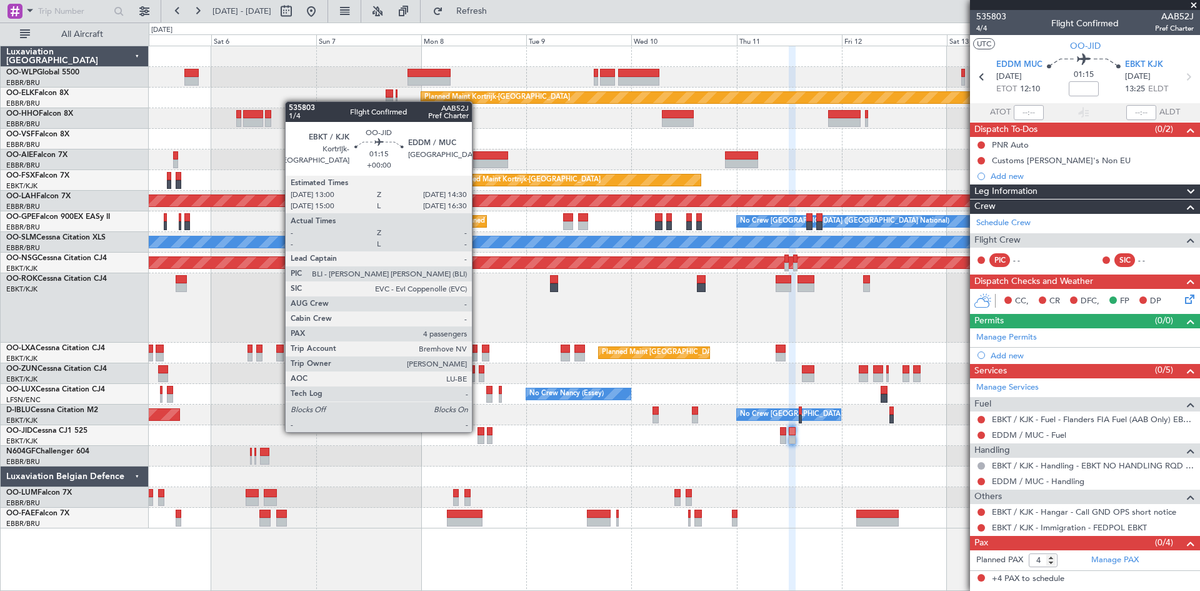
click at [478, 431] on div at bounding box center [481, 431] width 7 height 9
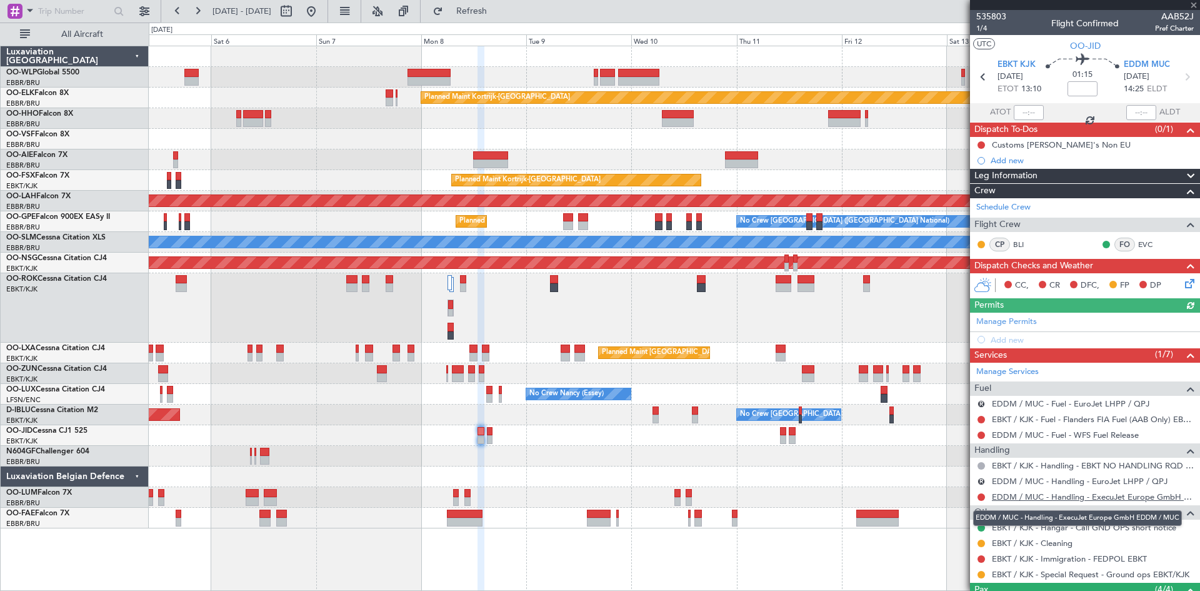
click at [1074, 501] on link "EDDM / MUC - Handling - ExecuJet Europe GmbH EDDM / MUC" at bounding box center [1093, 496] width 202 height 11
click at [476, 14] on button "Refresh" at bounding box center [464, 11] width 75 height 20
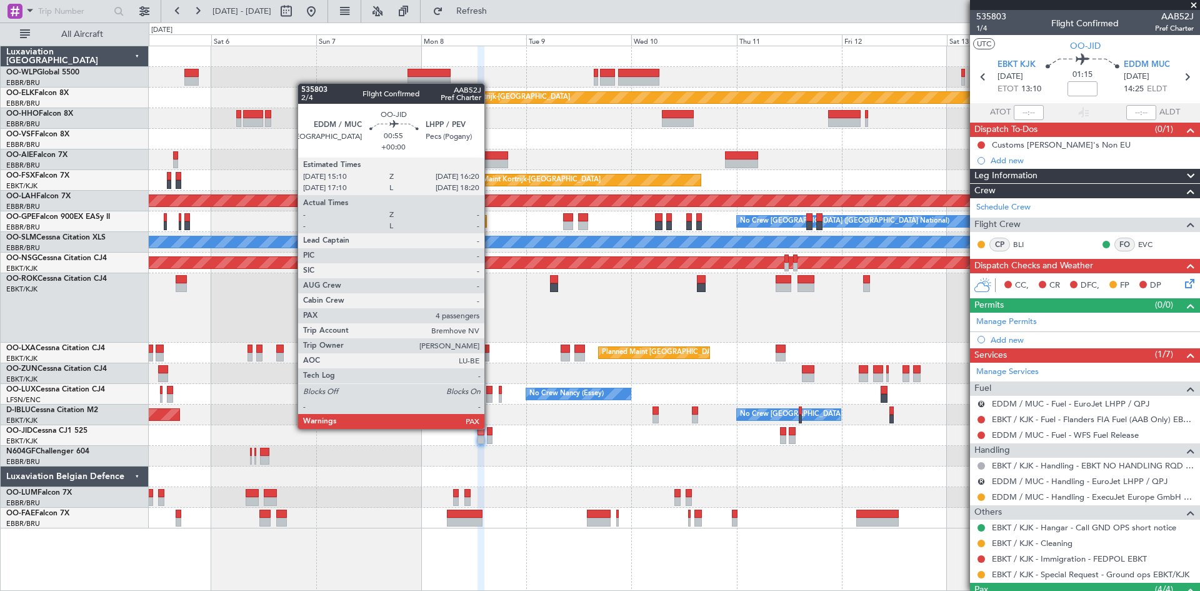
click at [490, 429] on div at bounding box center [490, 431] width 6 height 9
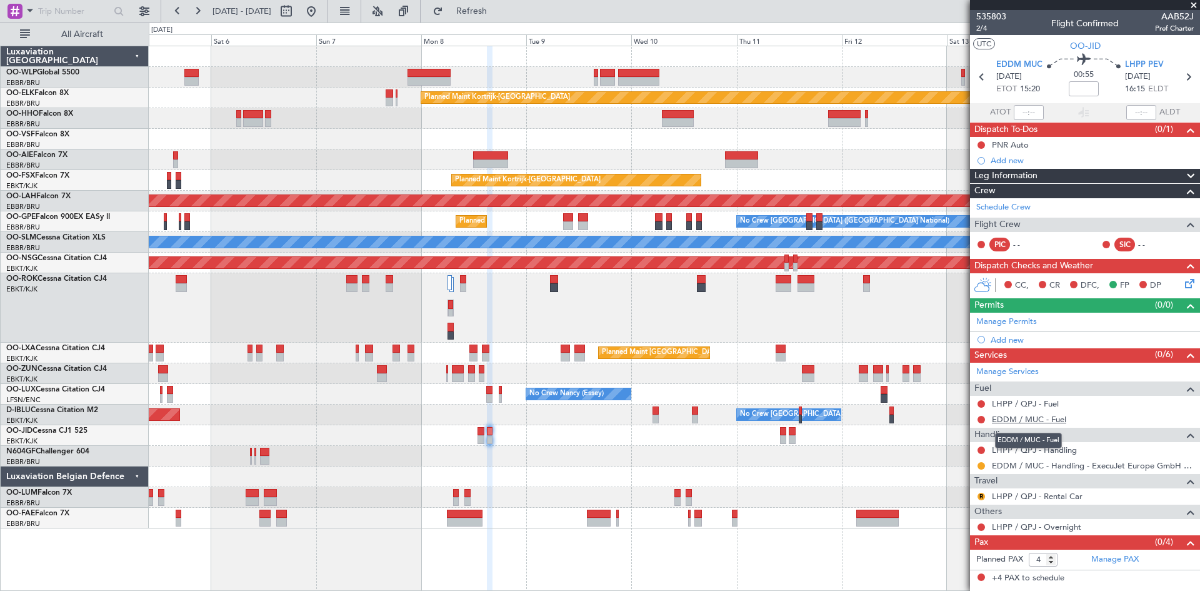
click at [1063, 421] on link "EDDM / MUC - Fuel" at bounding box center [1029, 419] width 74 height 11
click at [502, 18] on button "Refresh" at bounding box center [464, 11] width 75 height 20
click at [1083, 408] on div "LHPP / QPJ - Fuel" at bounding box center [1085, 404] width 230 height 16
click at [1054, 405] on link "LHPP / QPJ - Fuel" at bounding box center [1025, 403] width 67 height 11
click at [980, 496] on button "R" at bounding box center [982, 497] width 8 height 8
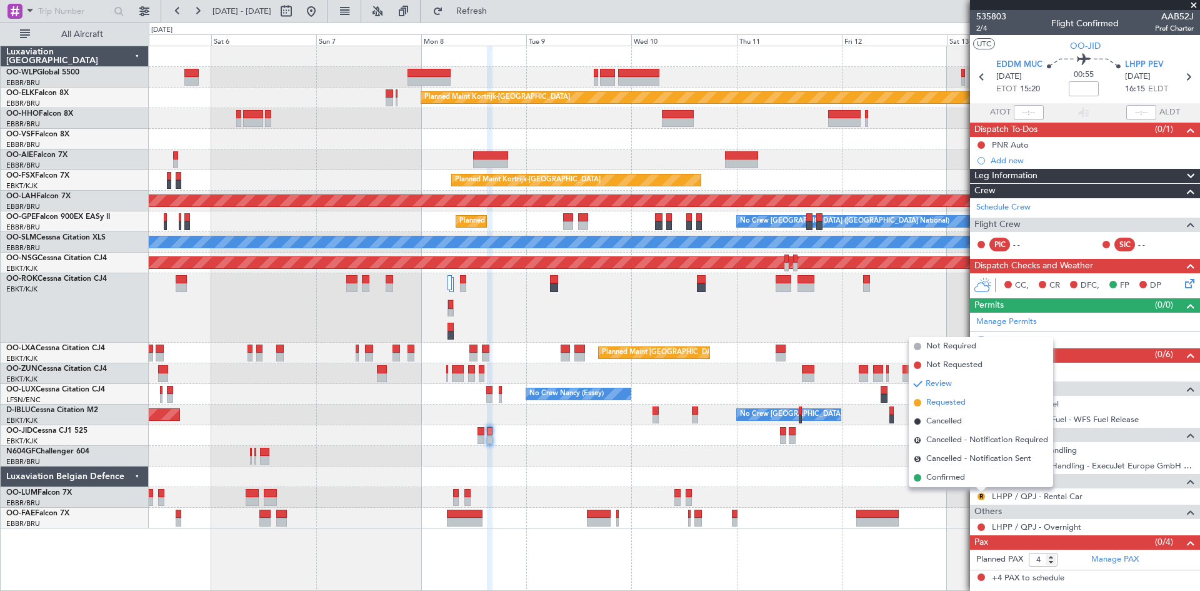
click at [951, 401] on span "Requested" at bounding box center [945, 402] width 39 height 13
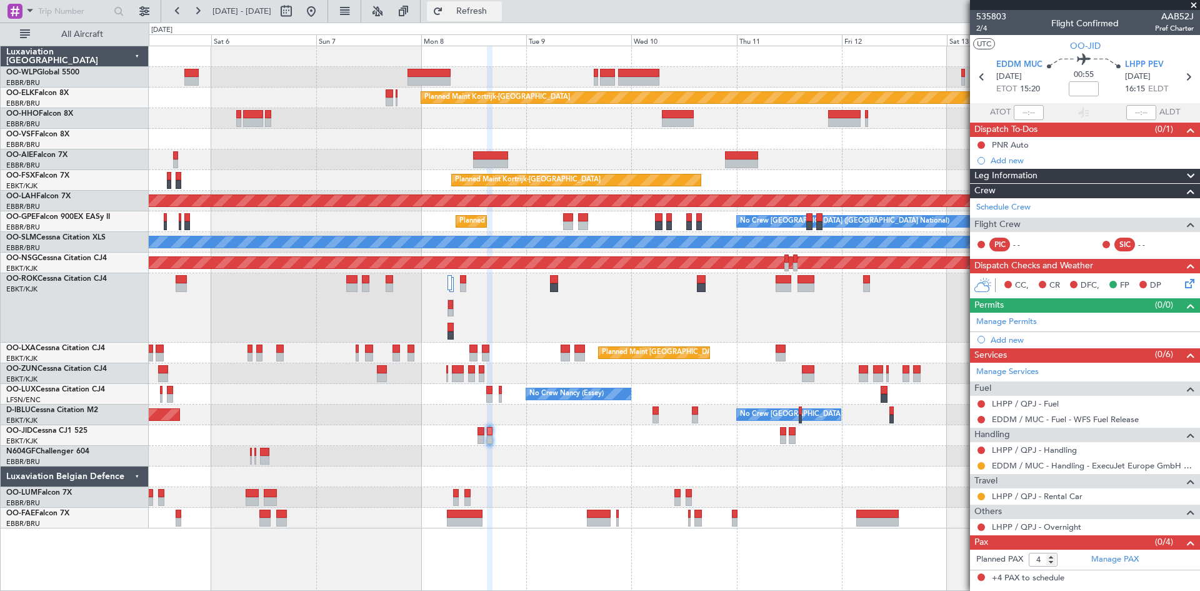
click at [492, 16] on button "Refresh" at bounding box center [464, 11] width 75 height 20
click at [1066, 446] on link "LHPP / QPJ - Handling" at bounding box center [1034, 449] width 85 height 11
click at [466, 10] on button "Refresh" at bounding box center [464, 11] width 75 height 20
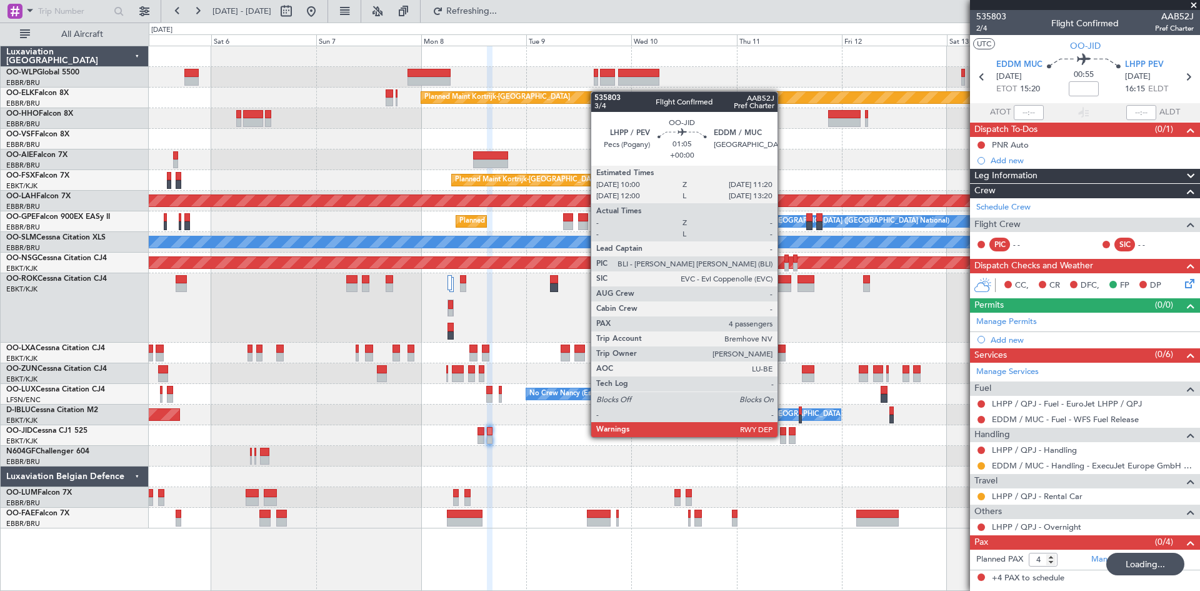
click at [783, 436] on div at bounding box center [783, 439] width 6 height 9
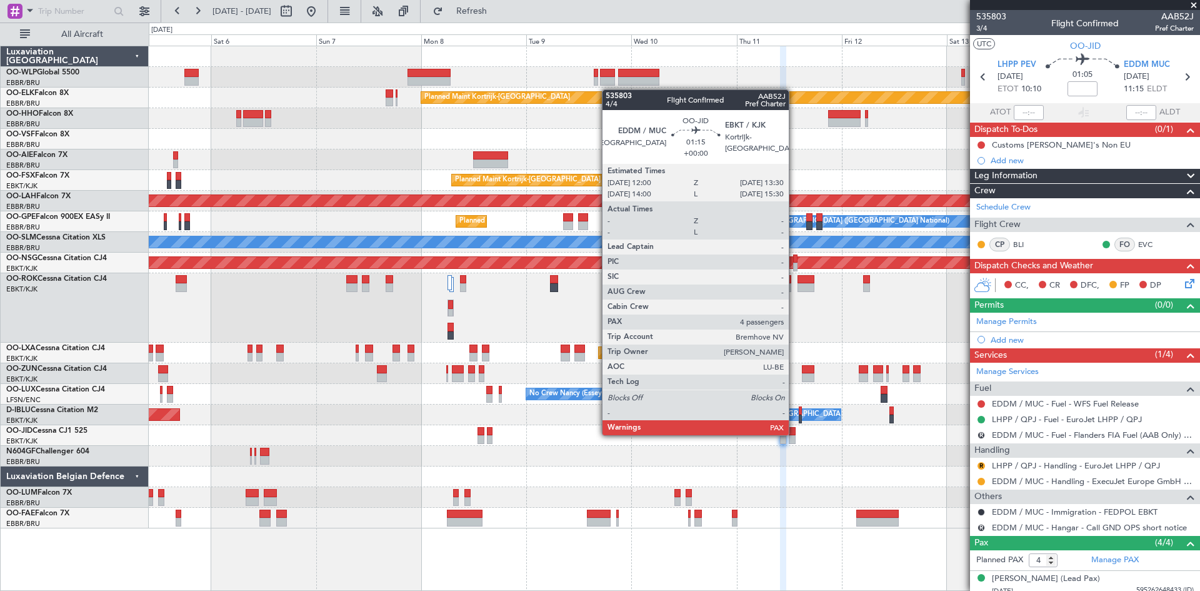
click at [794, 434] on div at bounding box center [792, 431] width 7 height 9
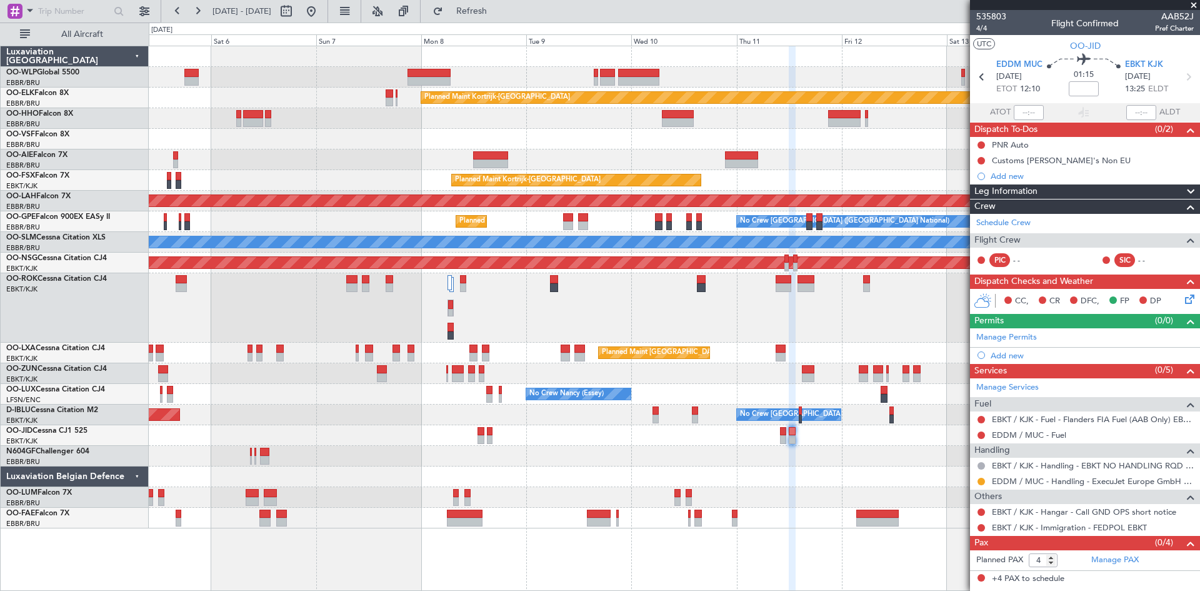
click at [980, 423] on div at bounding box center [981, 419] width 10 height 10
click at [980, 419] on button at bounding box center [982, 420] width 8 height 8
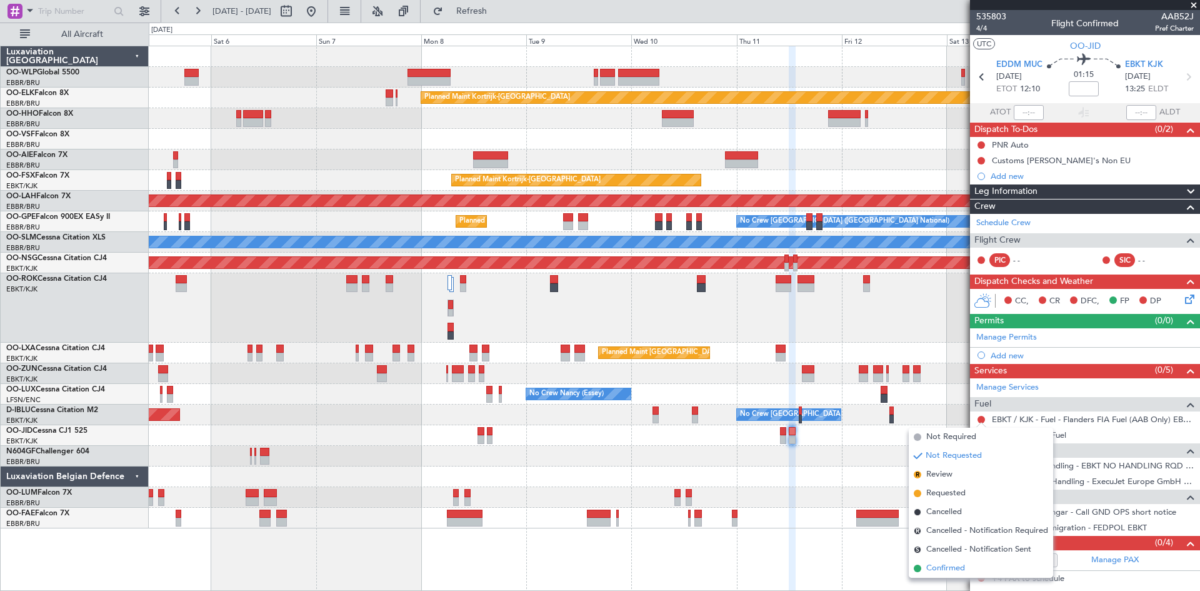
click at [952, 563] on span "Confirmed" at bounding box center [945, 568] width 39 height 13
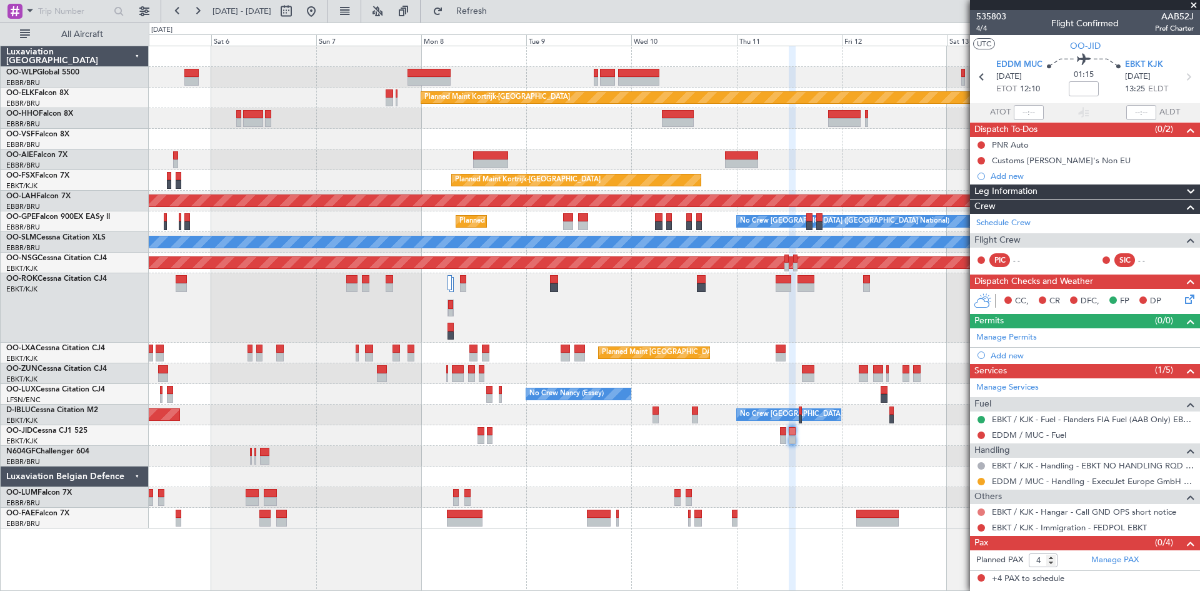
click at [983, 511] on button at bounding box center [982, 512] width 8 height 8
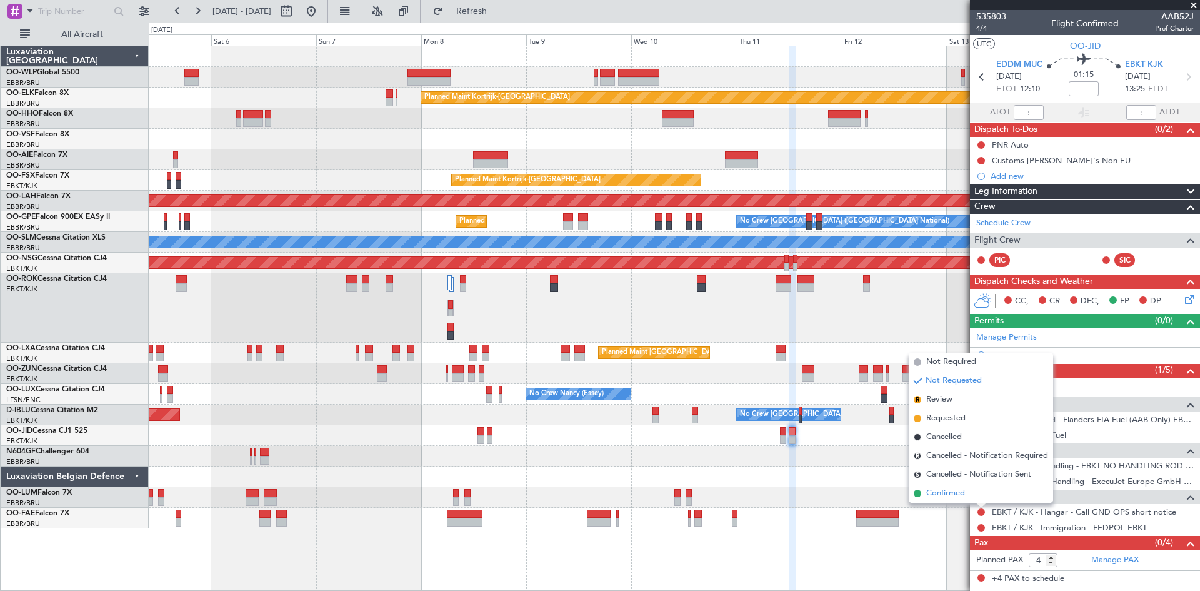
click at [959, 498] on span "Confirmed" at bounding box center [945, 493] width 39 height 13
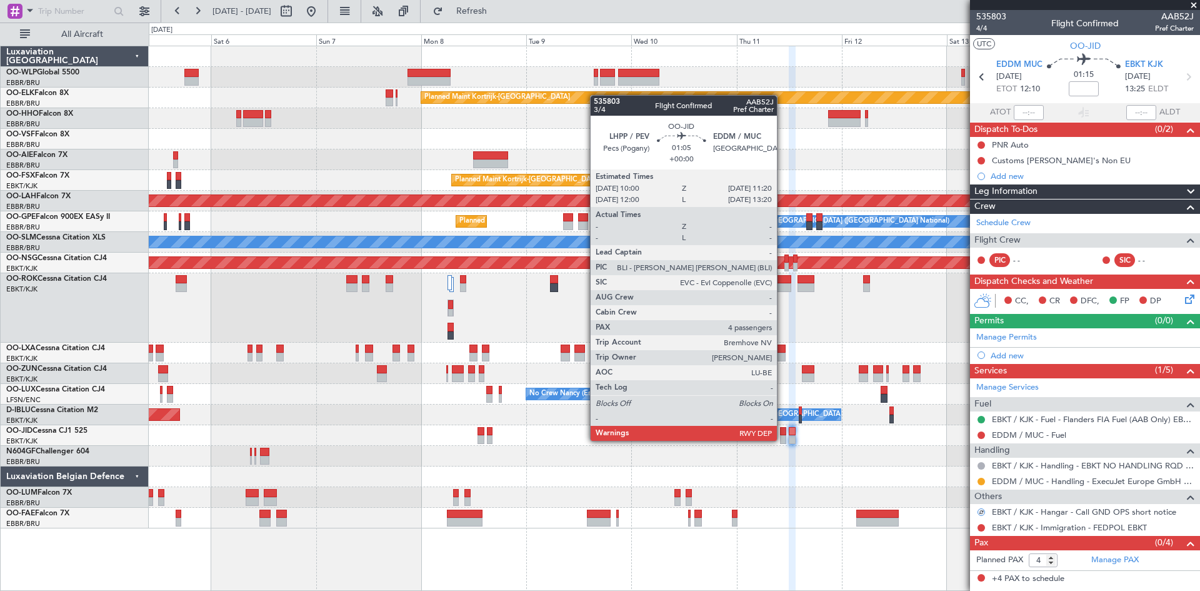
click at [783, 438] on div at bounding box center [783, 439] width 6 height 9
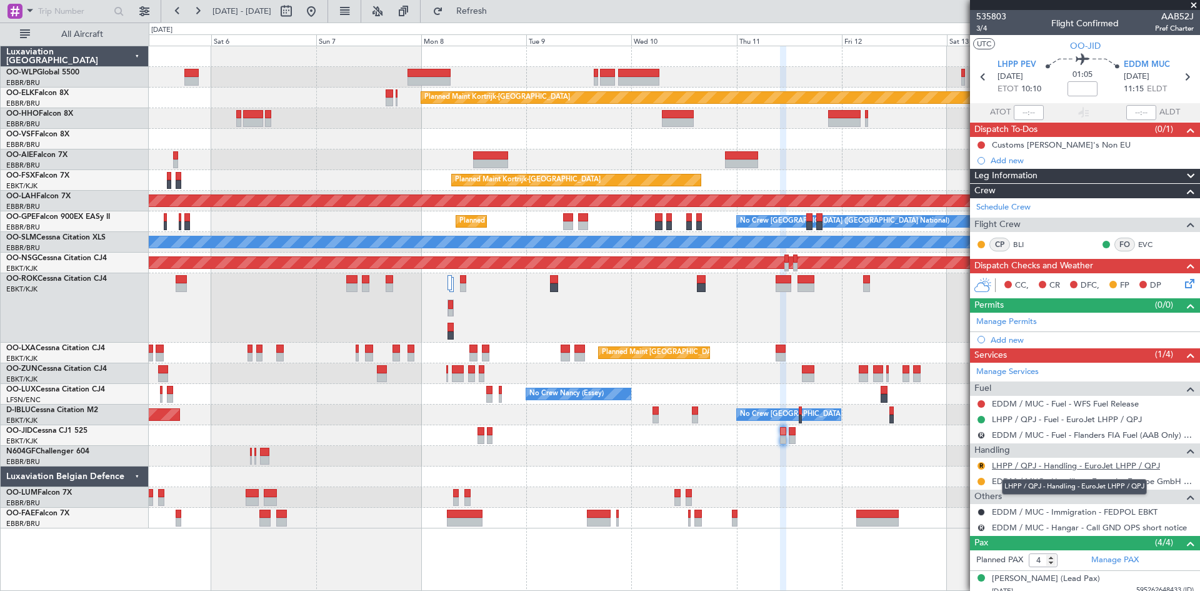
click at [1015, 464] on link "LHPP / QPJ - Handling - EuroJet LHPP / QPJ" at bounding box center [1076, 465] width 168 height 11
click at [979, 464] on button "R" at bounding box center [982, 466] width 8 height 8
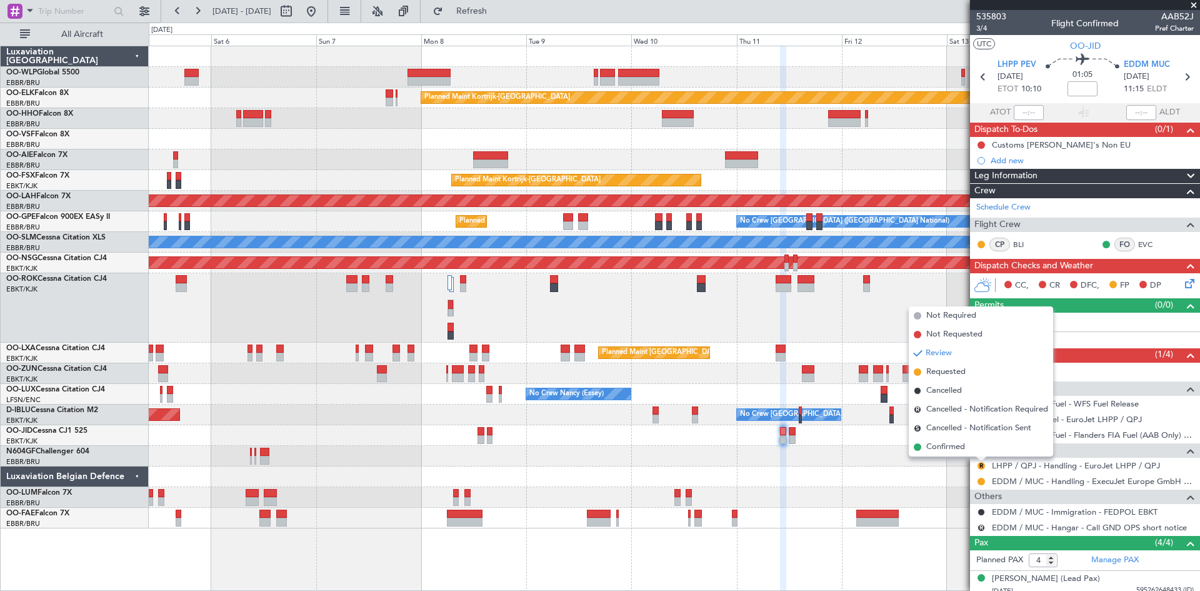
click at [927, 378] on span "Requested" at bounding box center [945, 372] width 39 height 13
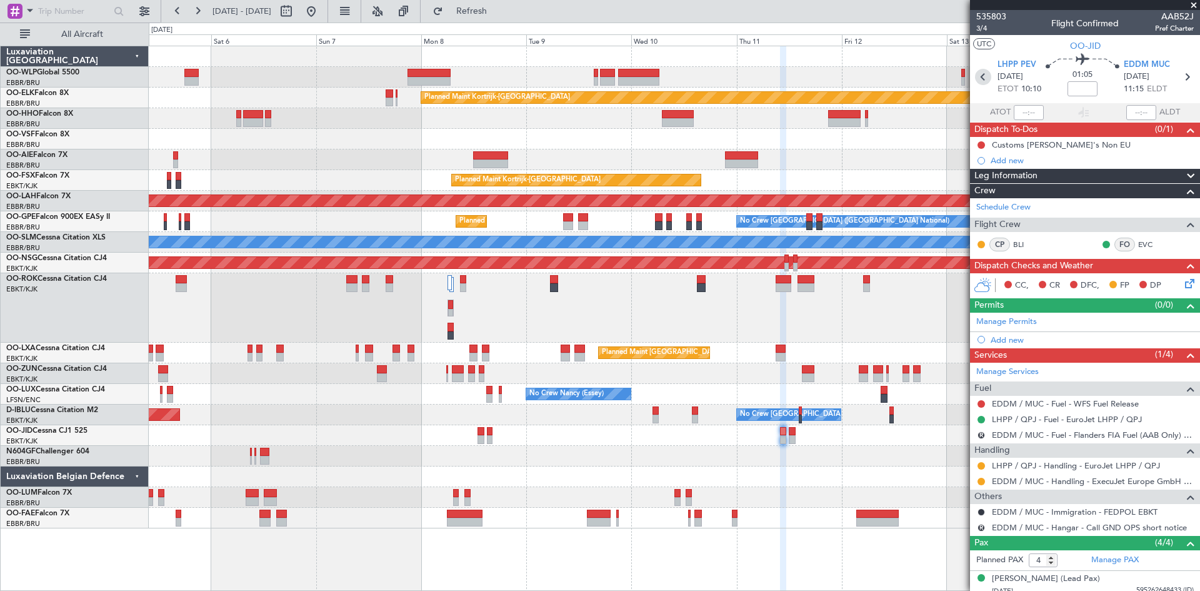
click at [976, 74] on icon at bounding box center [983, 77] width 16 height 16
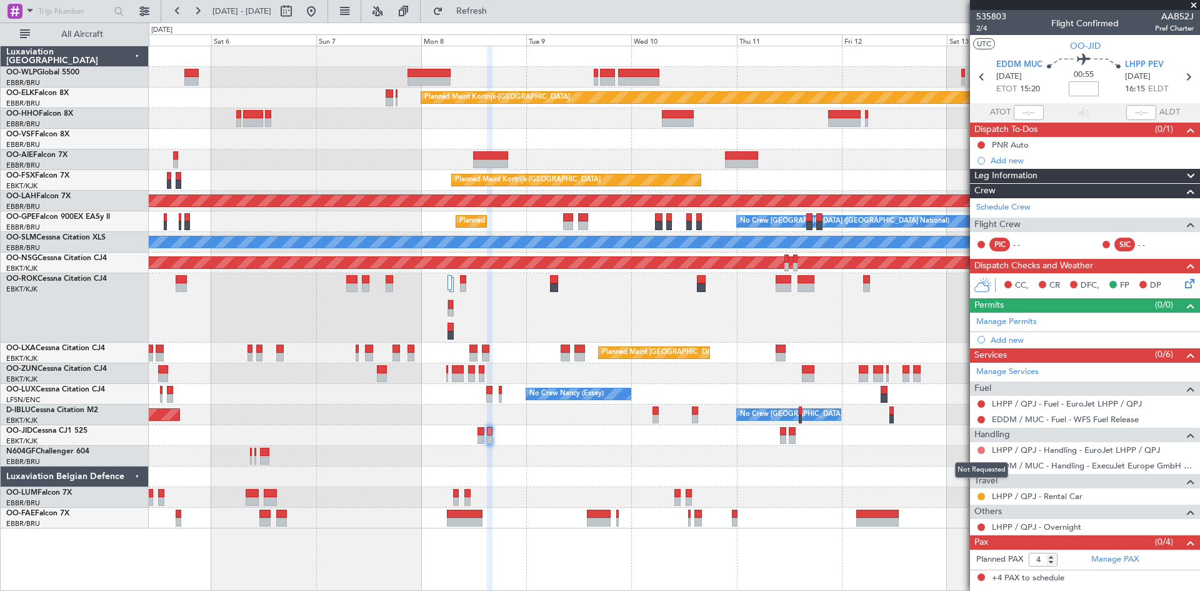
click at [978, 451] on button at bounding box center [982, 450] width 8 height 8
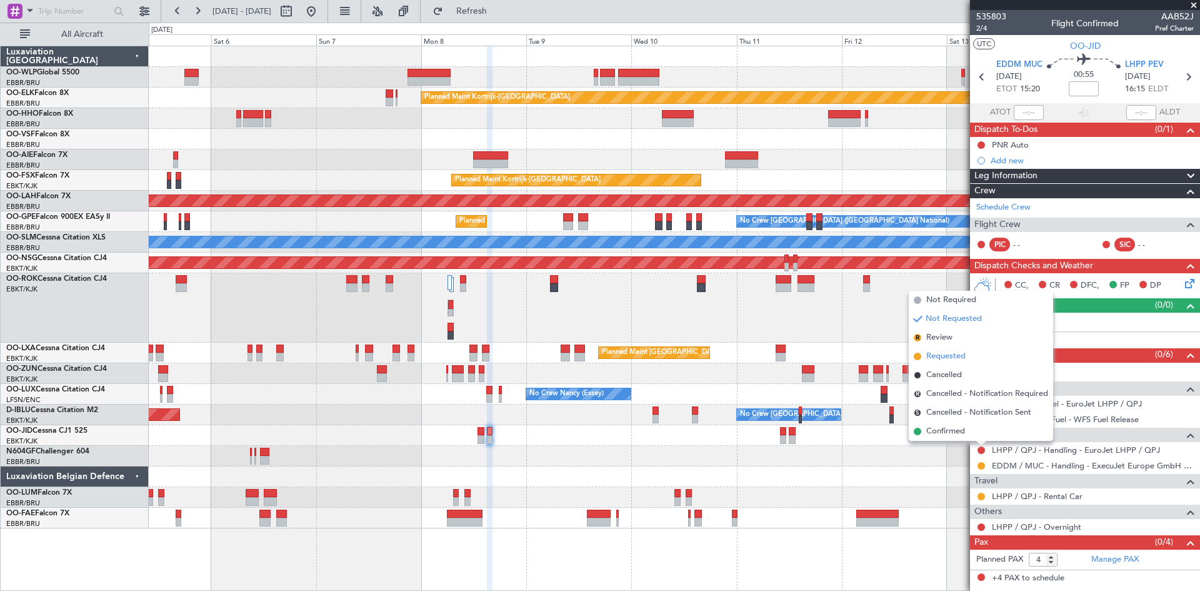
click at [949, 358] on span "Requested" at bounding box center [945, 356] width 39 height 13
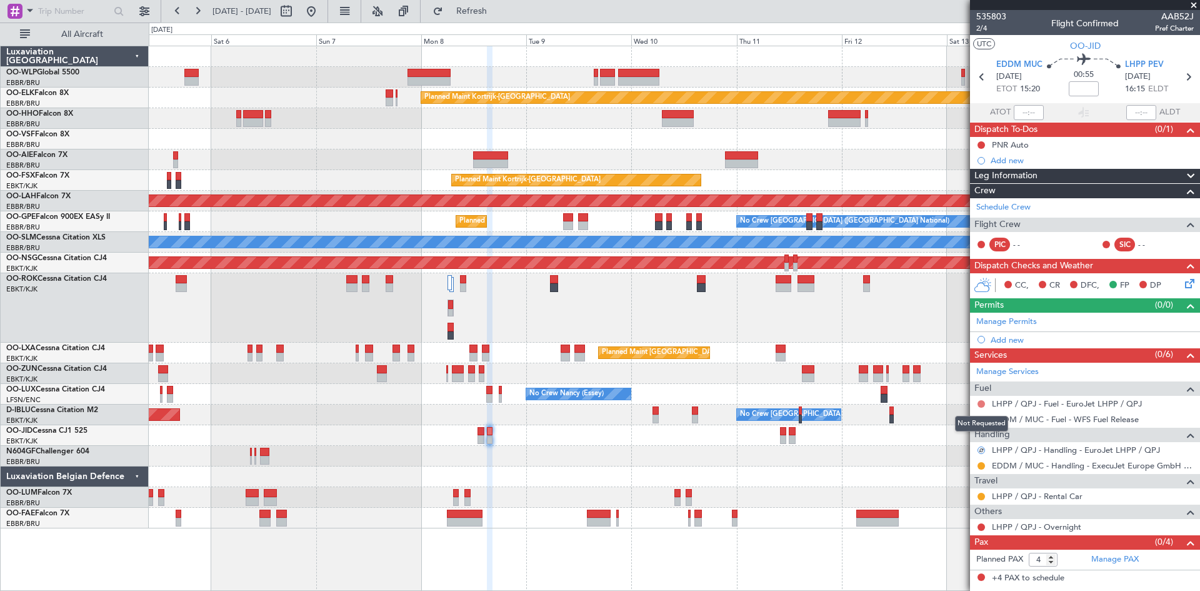
click at [980, 405] on button at bounding box center [982, 404] width 8 height 8
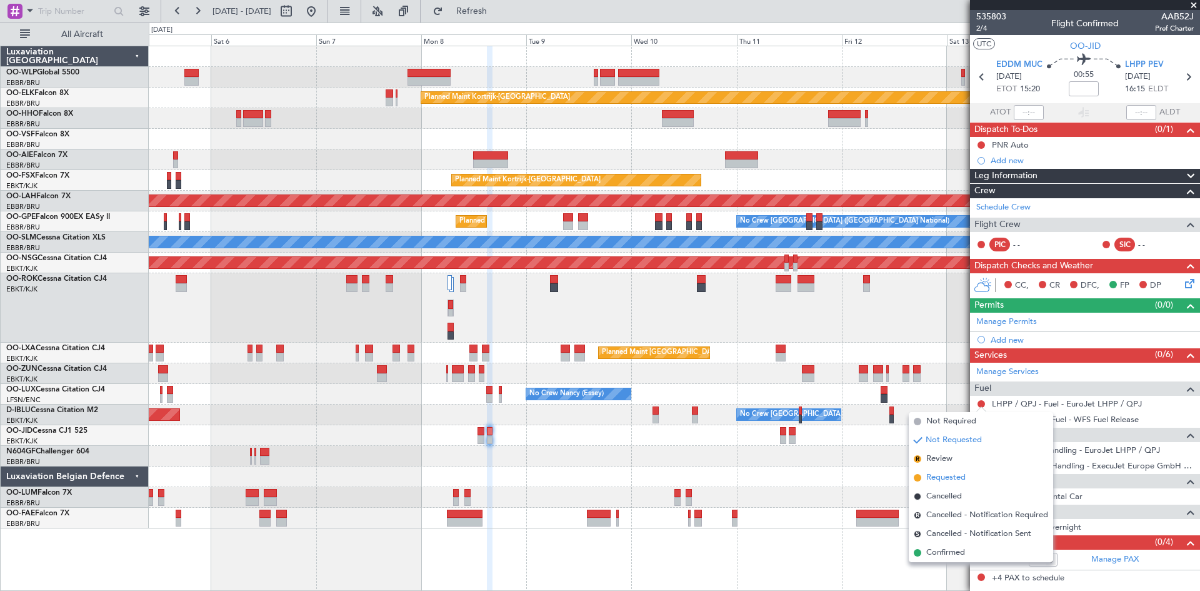
click at [944, 481] on span "Requested" at bounding box center [945, 477] width 39 height 13
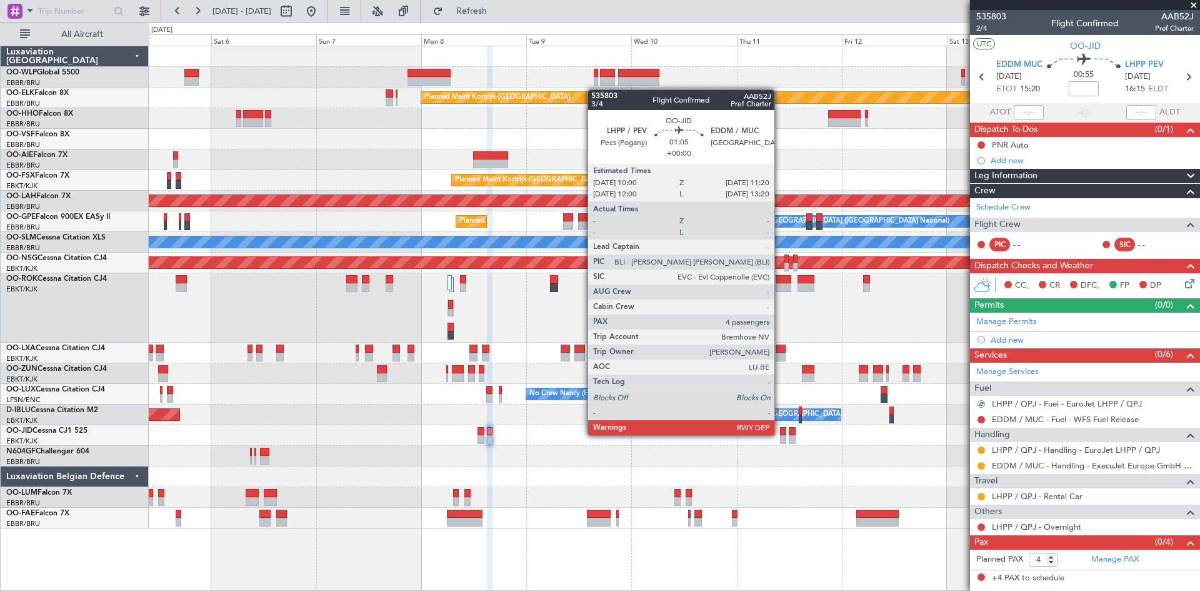
click at [780, 434] on div at bounding box center [783, 431] width 6 height 9
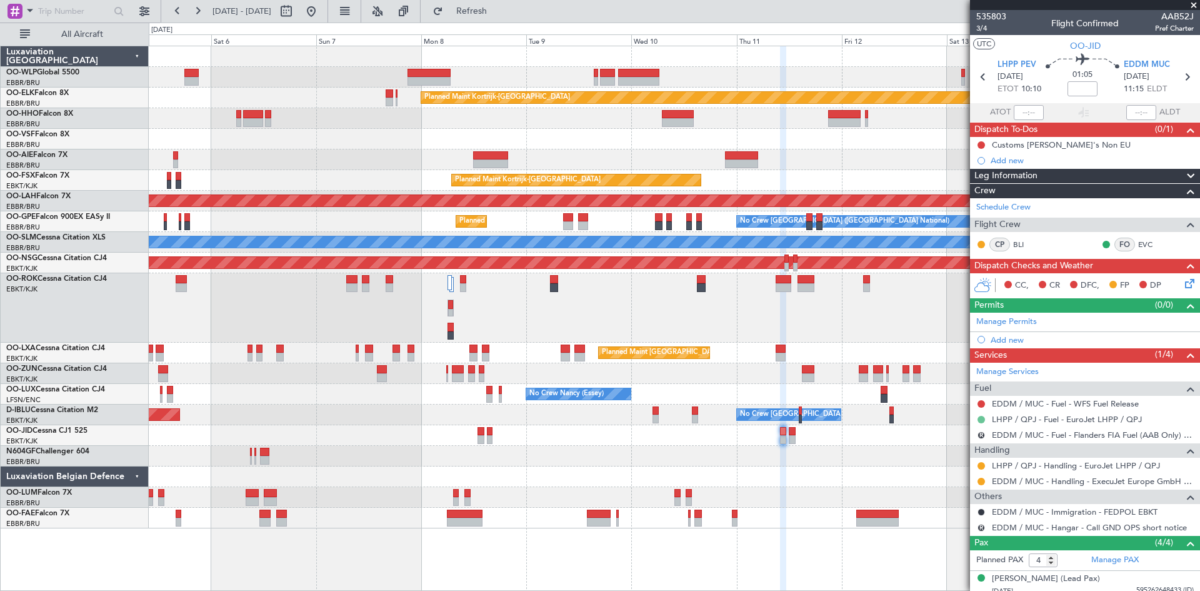
click at [982, 418] on button at bounding box center [982, 420] width 8 height 8
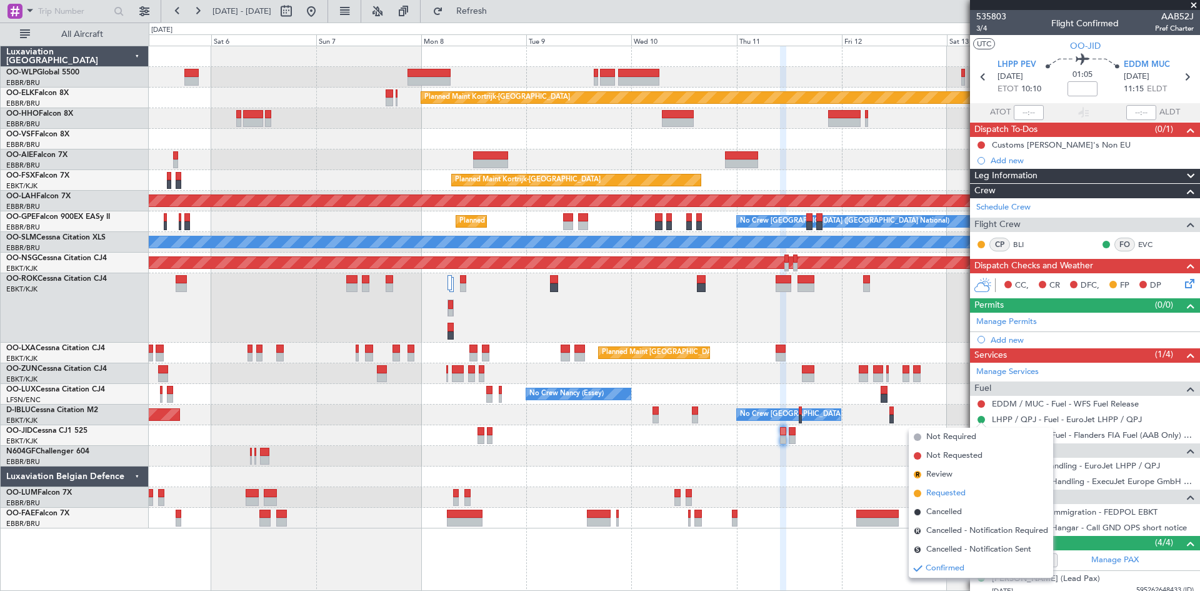
click at [951, 488] on span "Requested" at bounding box center [945, 493] width 39 height 13
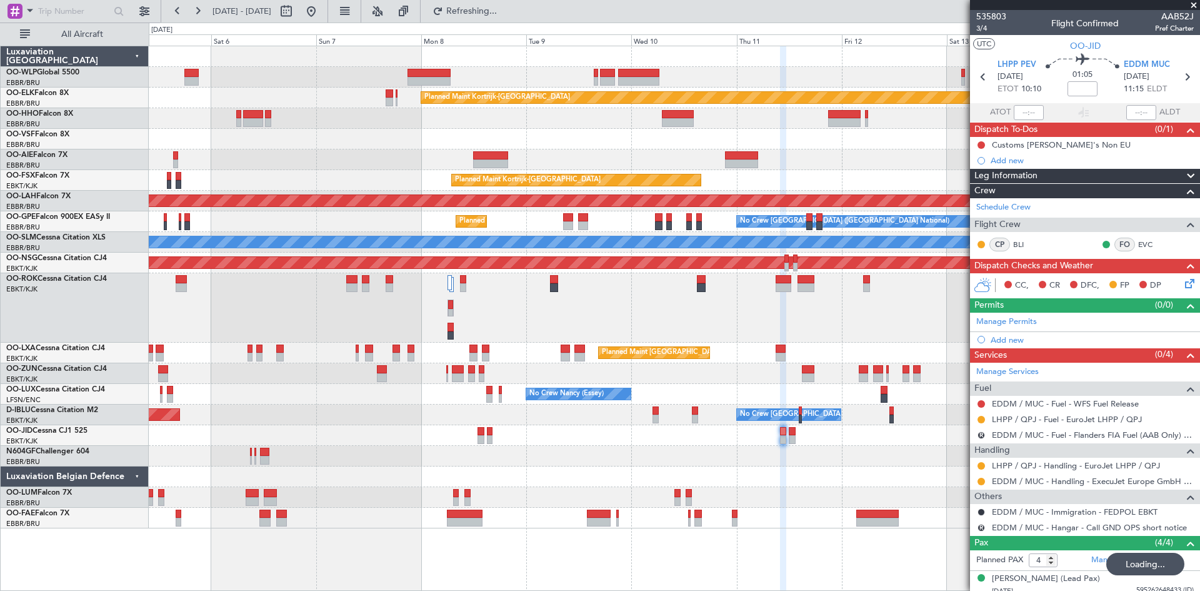
click at [485, 433] on div at bounding box center [674, 435] width 1051 height 21
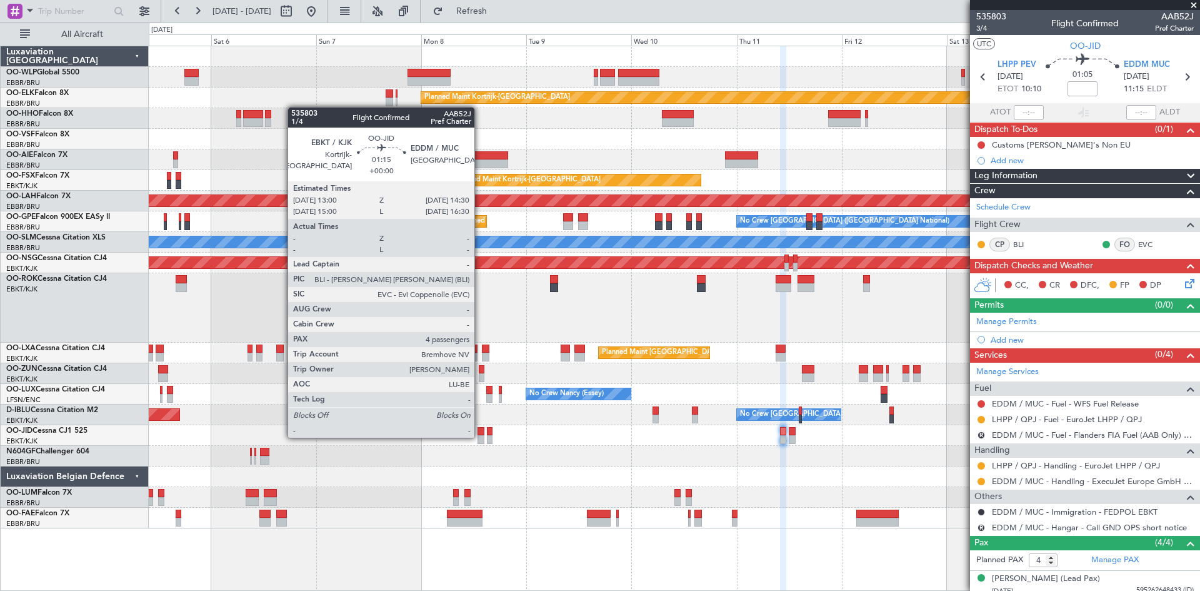
click at [480, 436] on div at bounding box center [481, 439] width 7 height 9
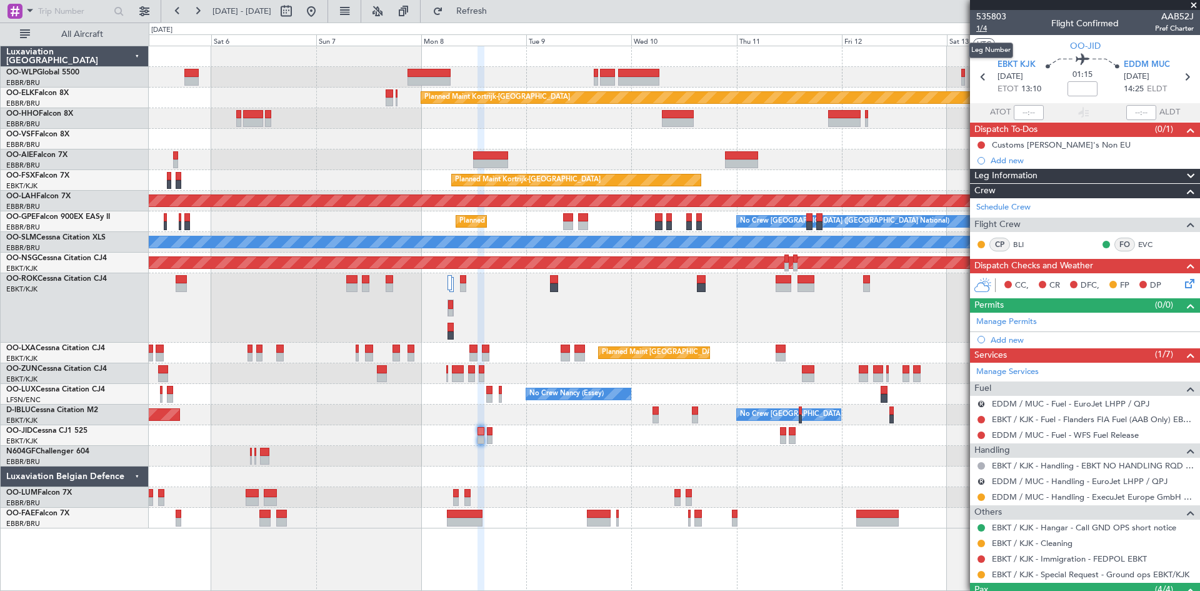
click at [984, 33] on span "1/4" at bounding box center [991, 28] width 30 height 11
click at [498, 11] on span "Refresh" at bounding box center [472, 11] width 53 height 9
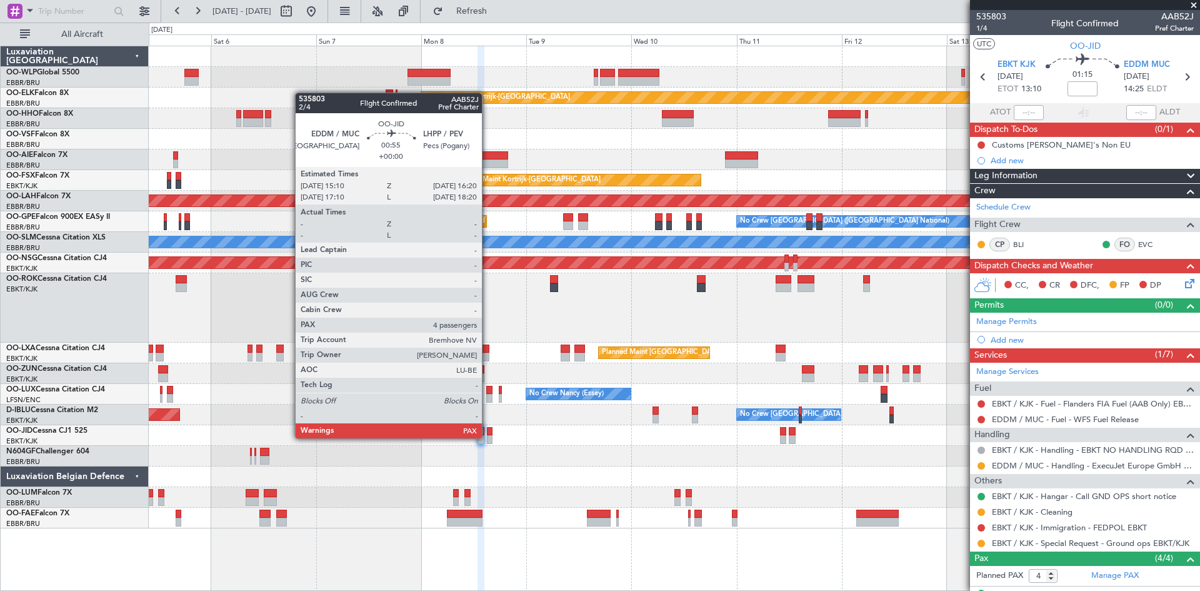
click at [488, 437] on div at bounding box center [490, 439] width 6 height 9
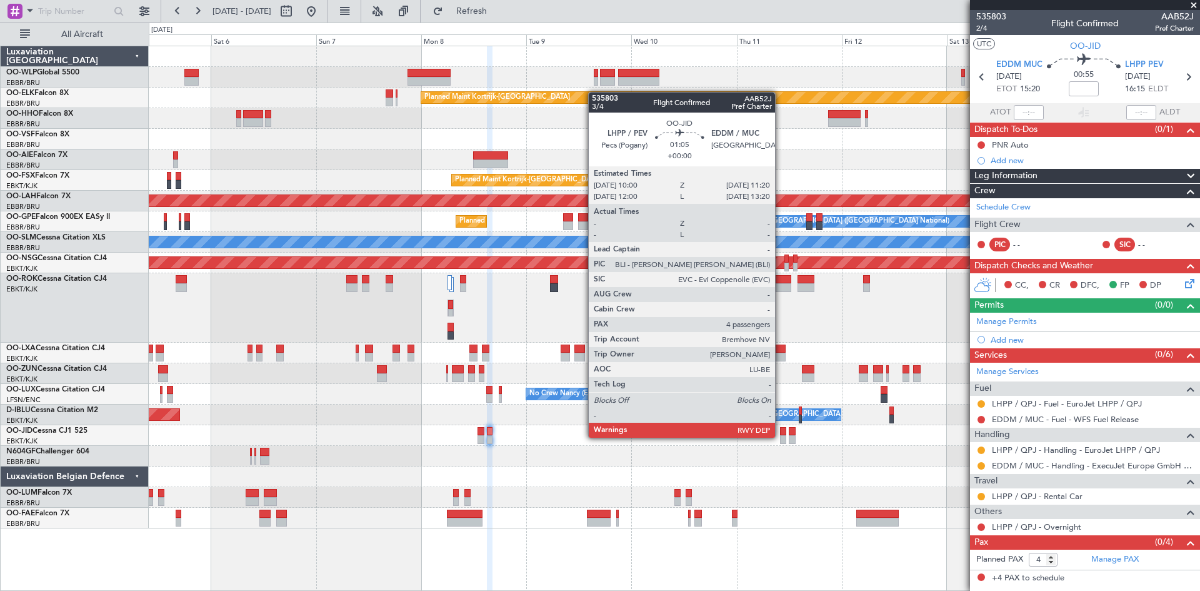
click at [781, 436] on div at bounding box center [783, 439] width 6 height 9
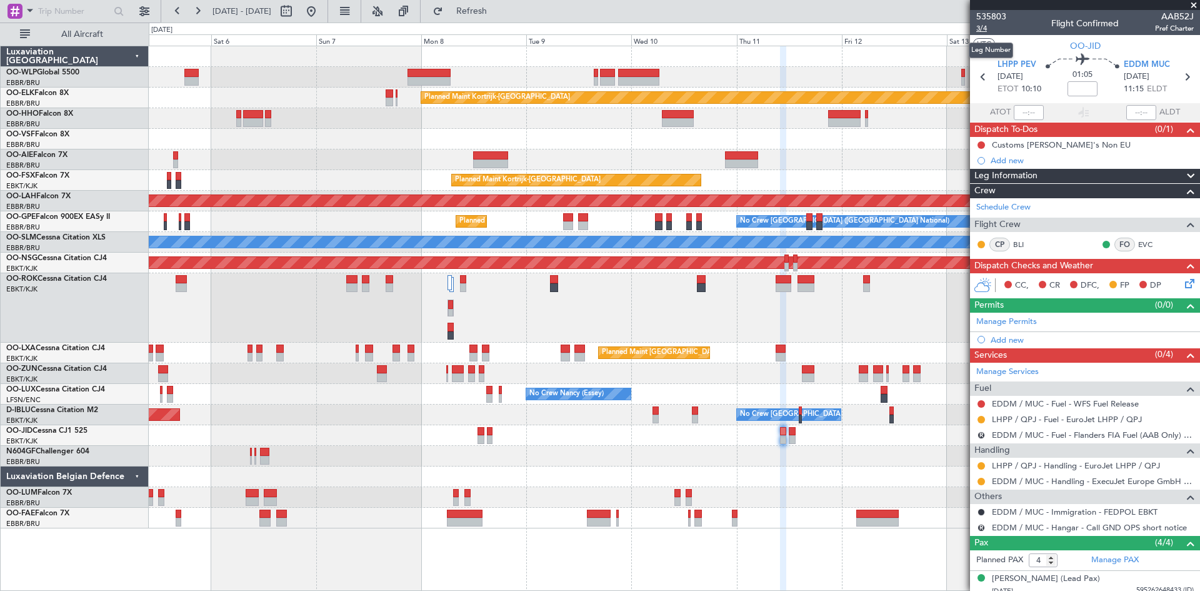
click at [981, 31] on span "3/4" at bounding box center [991, 28] width 30 height 11
click at [498, 9] on span "Refresh" at bounding box center [472, 11] width 53 height 9
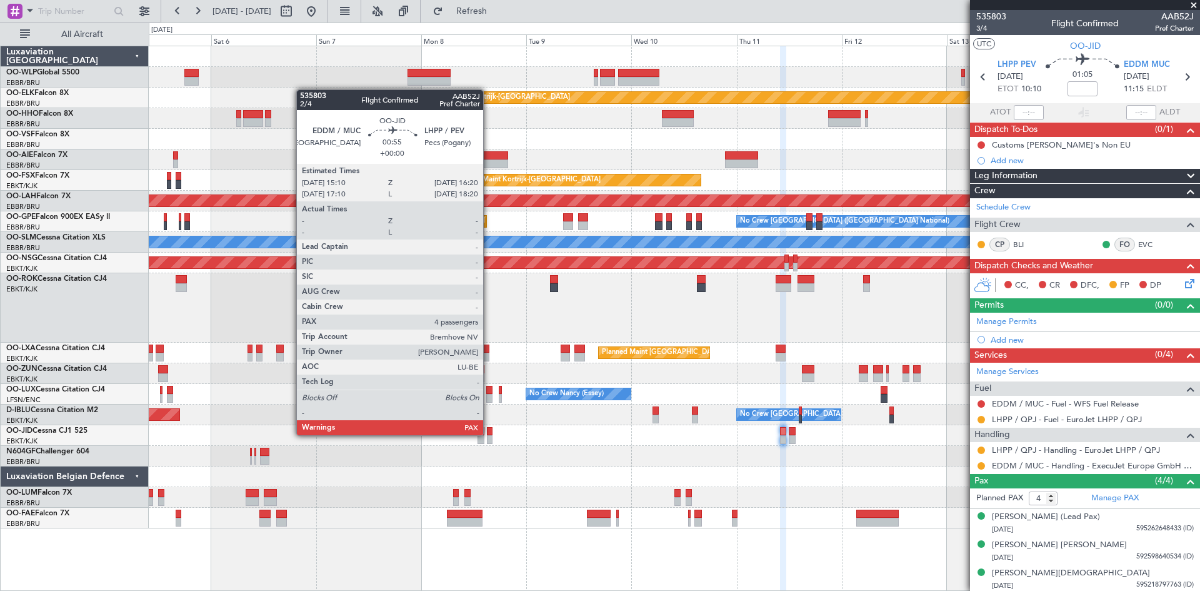
click at [489, 434] on div at bounding box center [490, 431] width 6 height 9
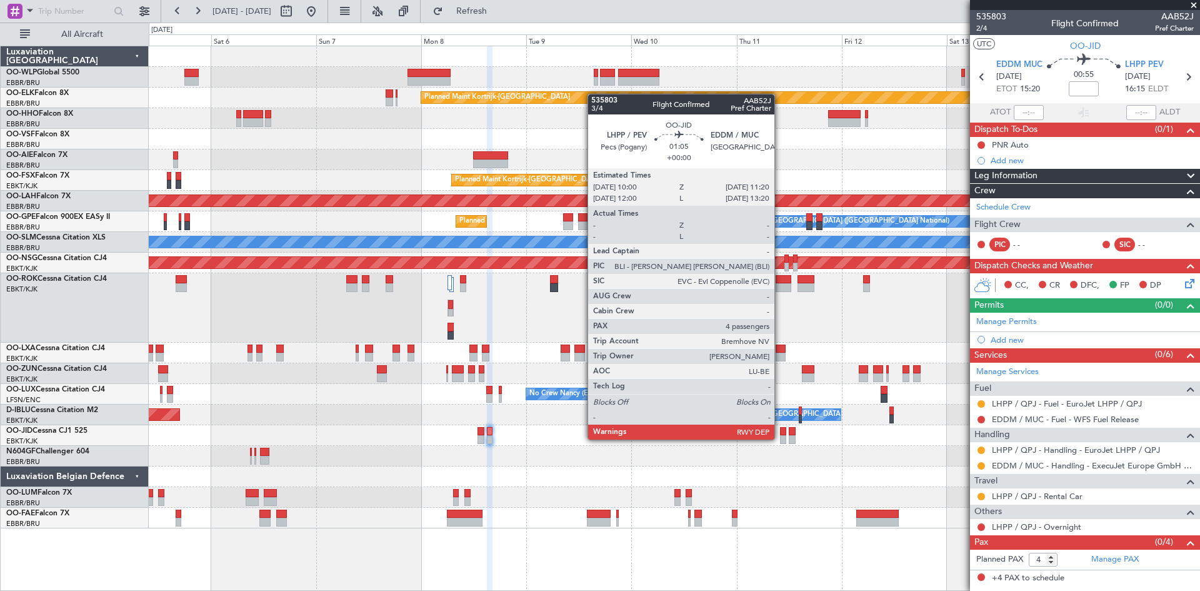
click at [780, 438] on div at bounding box center [783, 439] width 6 height 9
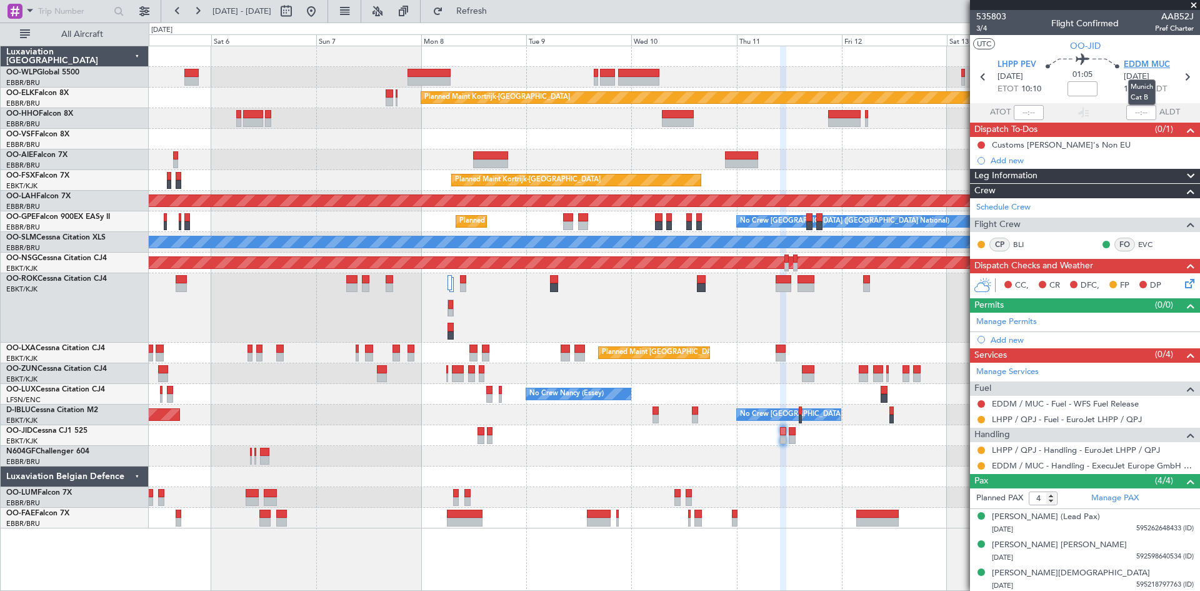
click at [1129, 64] on span "EDDM MUC" at bounding box center [1147, 65] width 46 height 13
click at [486, 435] on div at bounding box center [674, 435] width 1051 height 21
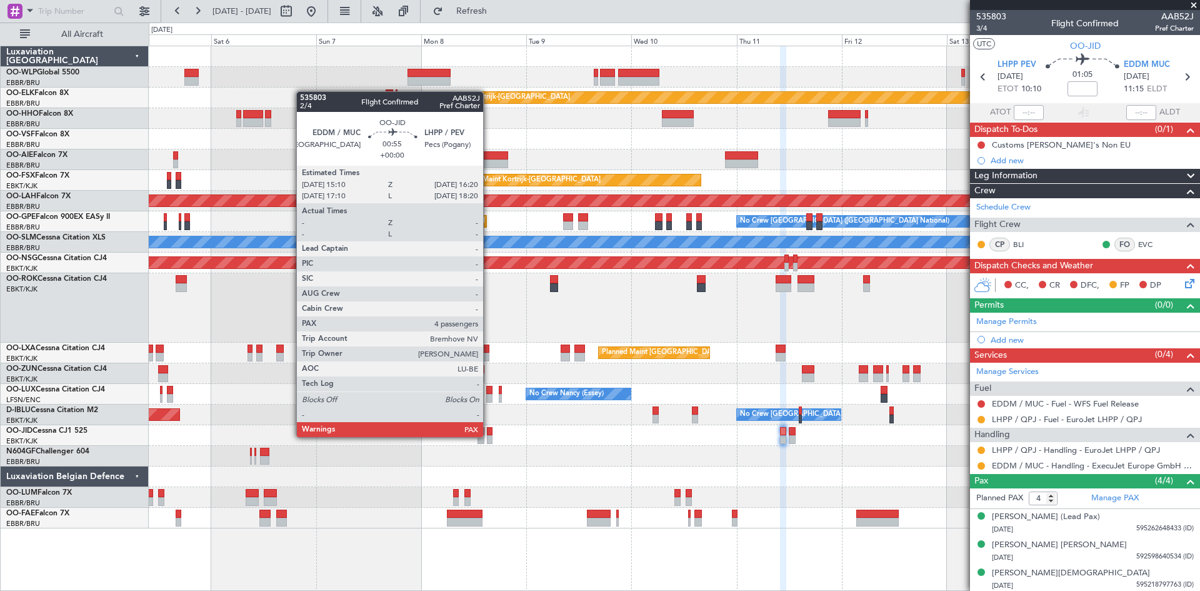
click at [491, 436] on div at bounding box center [490, 439] width 6 height 9
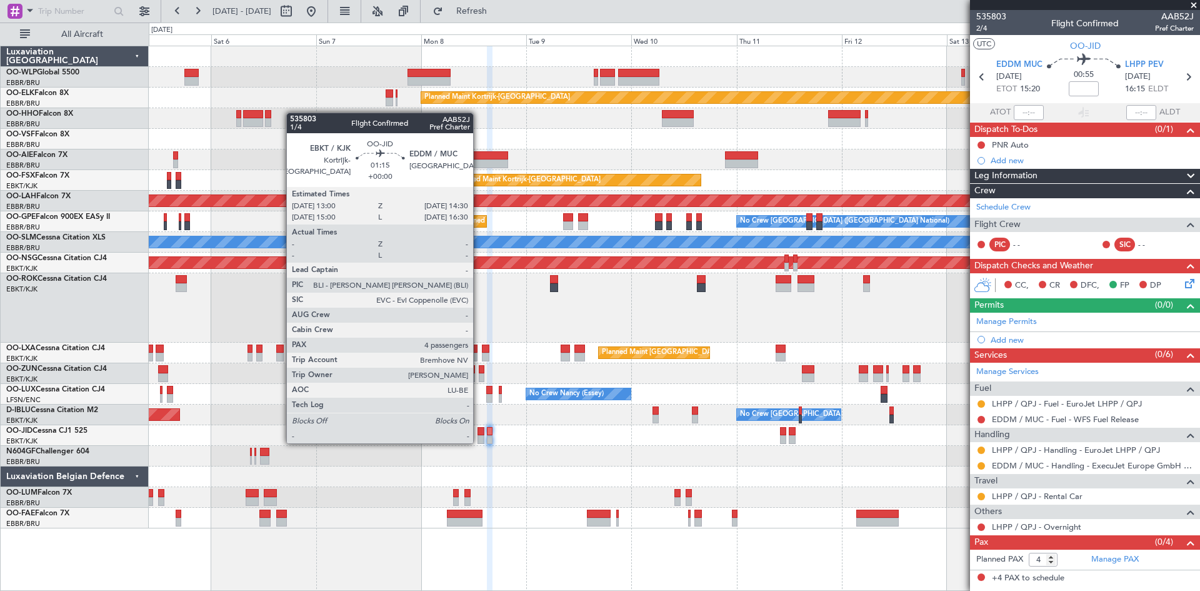
click at [479, 442] on div at bounding box center [481, 439] width 7 height 9
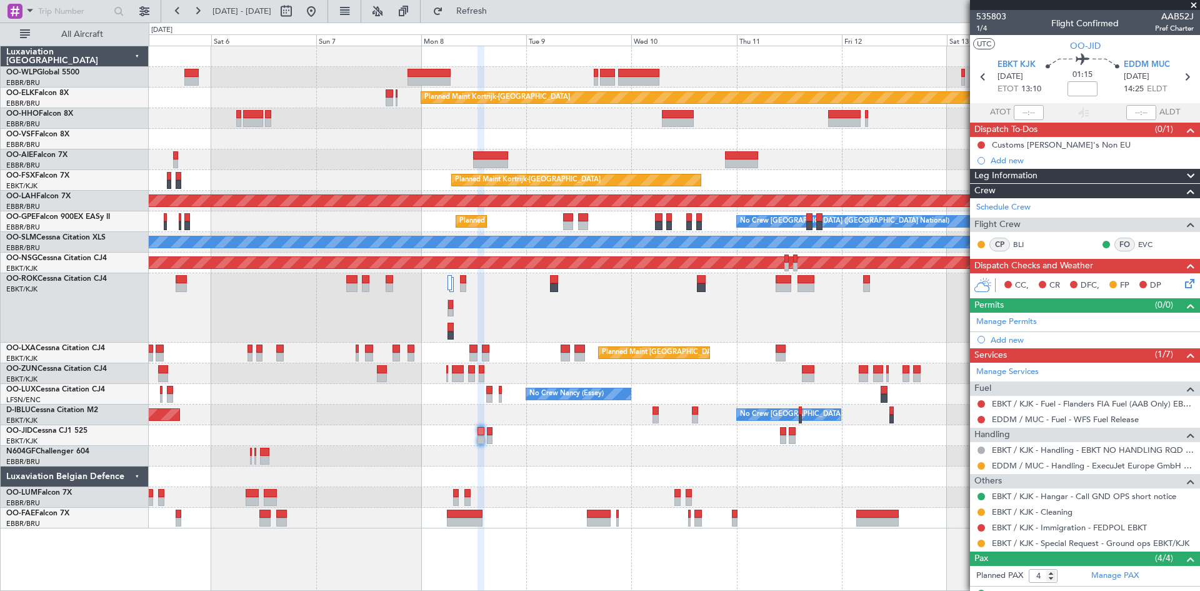
click at [779, 431] on div at bounding box center [674, 435] width 1051 height 21
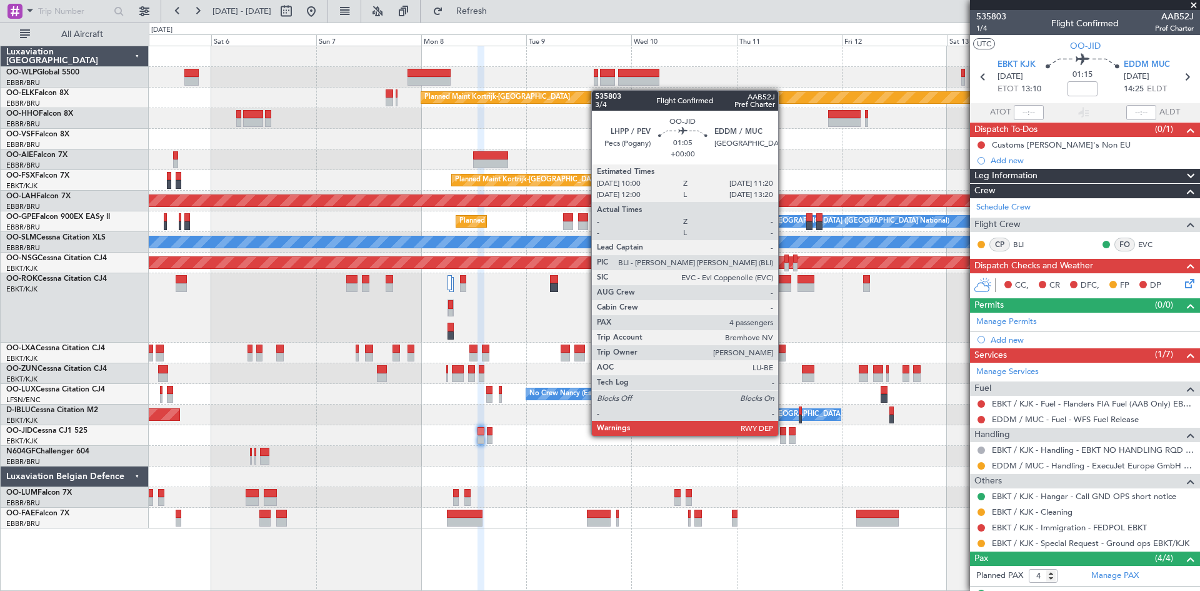
click at [784, 434] on div at bounding box center [783, 431] width 6 height 9
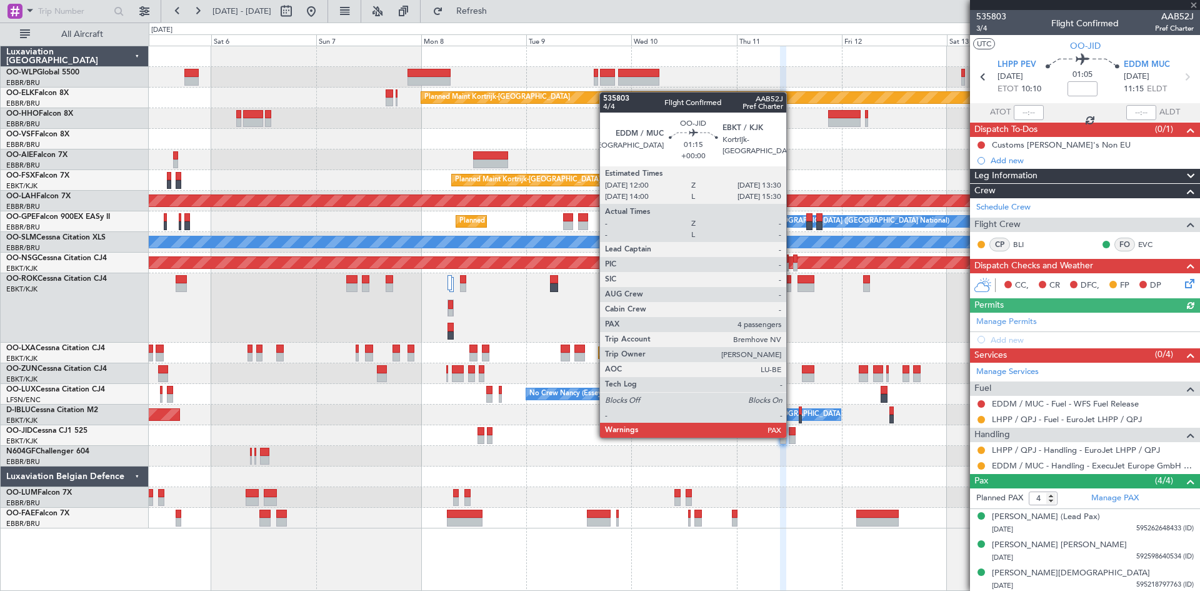
click at [792, 436] on div at bounding box center [792, 439] width 7 height 9
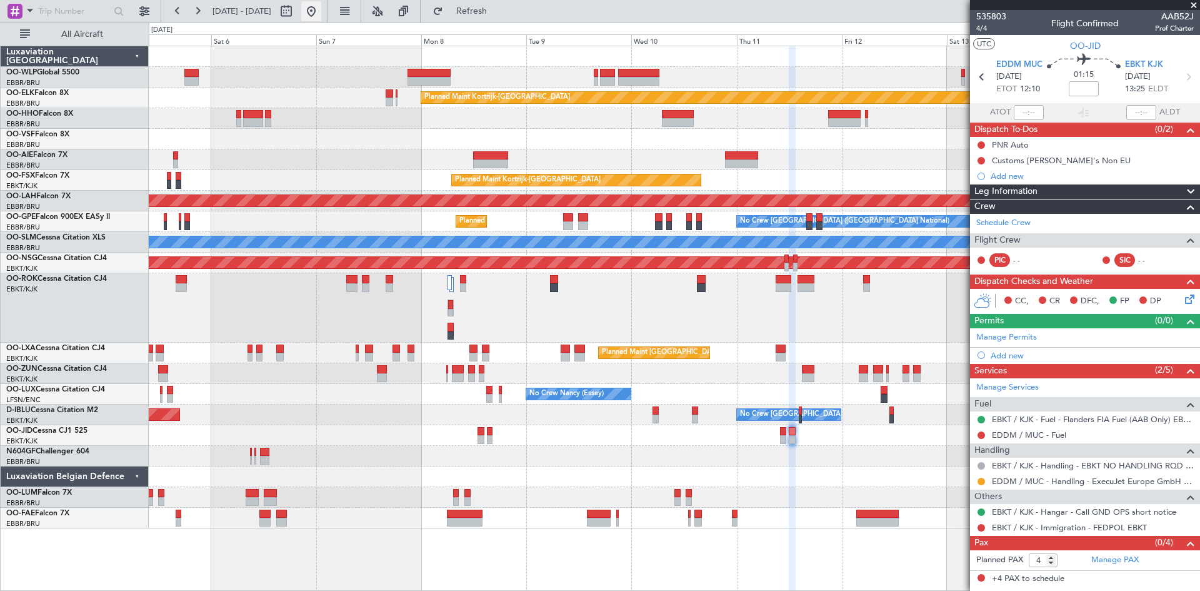
click at [321, 15] on button at bounding box center [311, 11] width 20 height 20
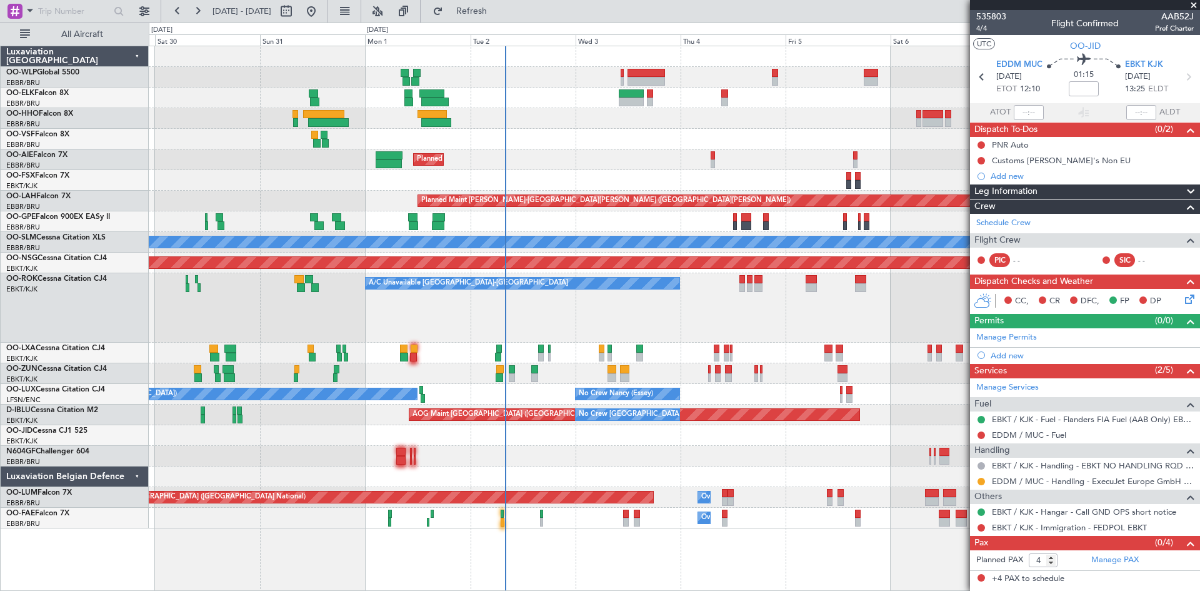
click at [767, 181] on div "Planned Maint [GEOGRAPHIC_DATA] ([GEOGRAPHIC_DATA]) Planned Maint [GEOGRAPHIC_D…" at bounding box center [674, 287] width 1051 height 482
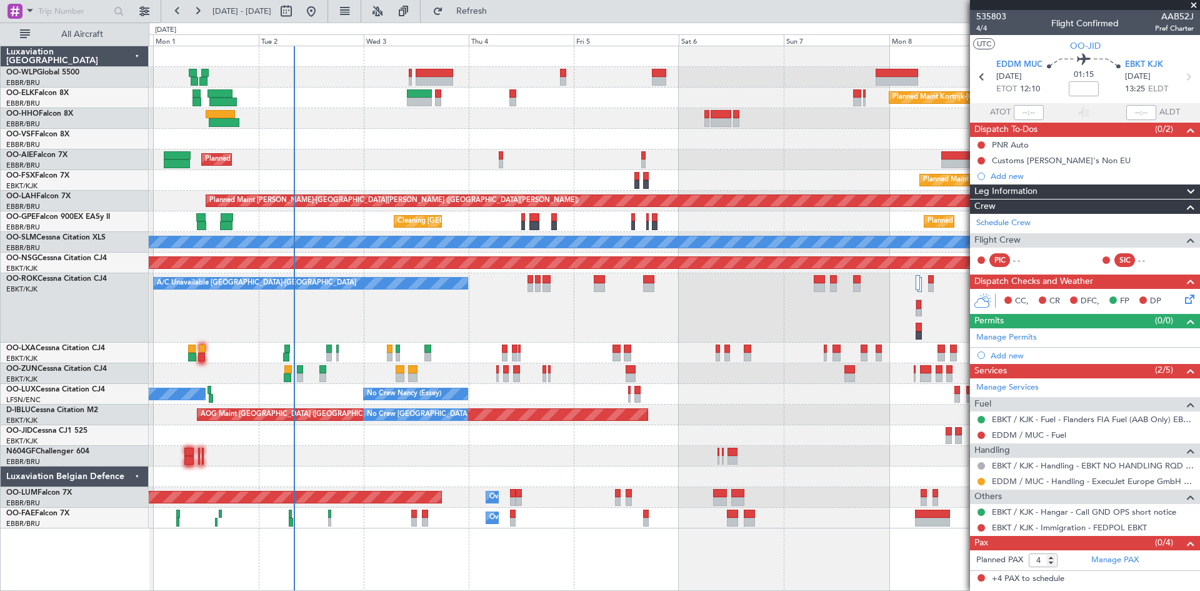
click at [563, 379] on div "Planned Maint [GEOGRAPHIC_DATA] ([GEOGRAPHIC_DATA]) Planned Maint [GEOGRAPHIC_D…" at bounding box center [674, 287] width 1051 height 482
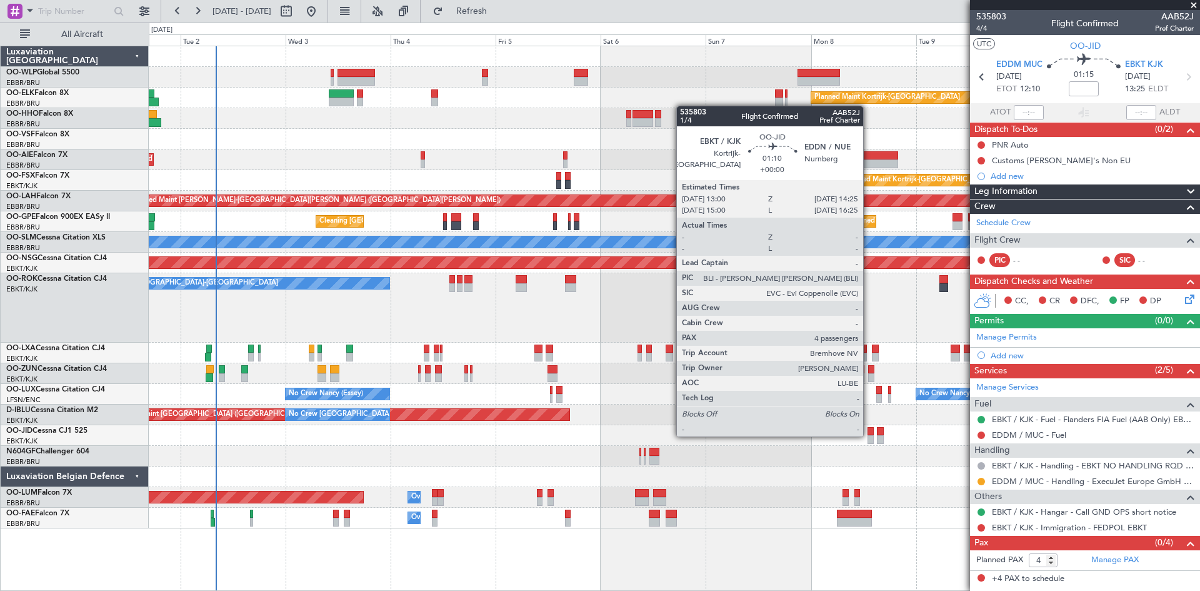
click at [869, 435] on div at bounding box center [871, 439] width 6 height 9
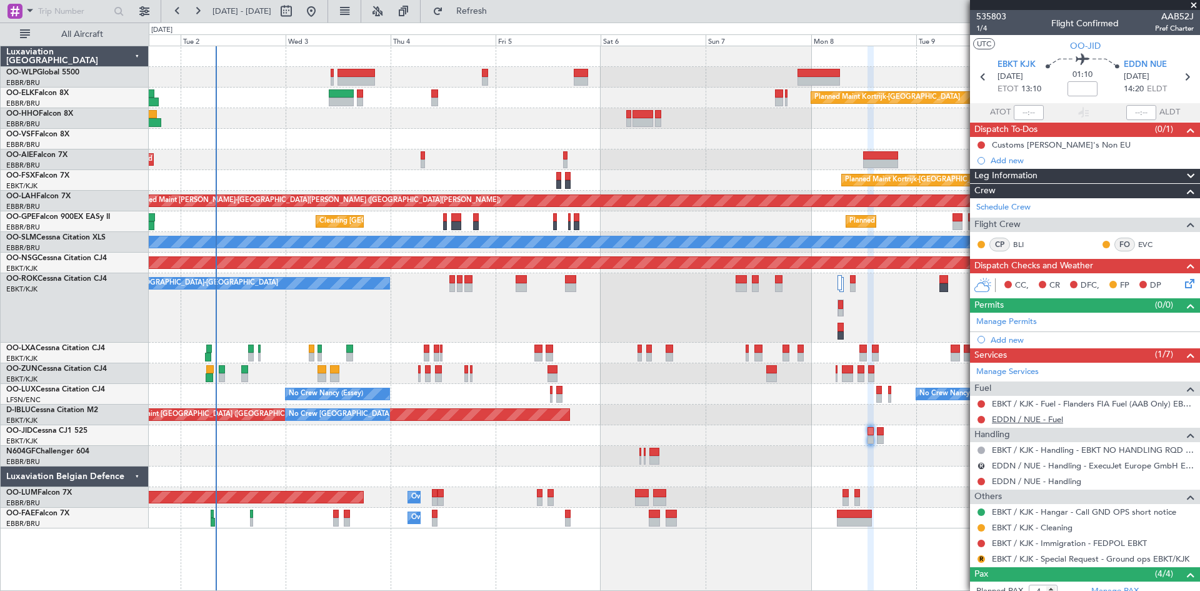
click at [1062, 418] on link "EDDN / NUE - Fuel" at bounding box center [1027, 419] width 71 height 11
click at [490, 15] on span "Refresh" at bounding box center [472, 11] width 53 height 9
click at [1077, 483] on link "EDDN / NUE - Handling" at bounding box center [1036, 481] width 89 height 11
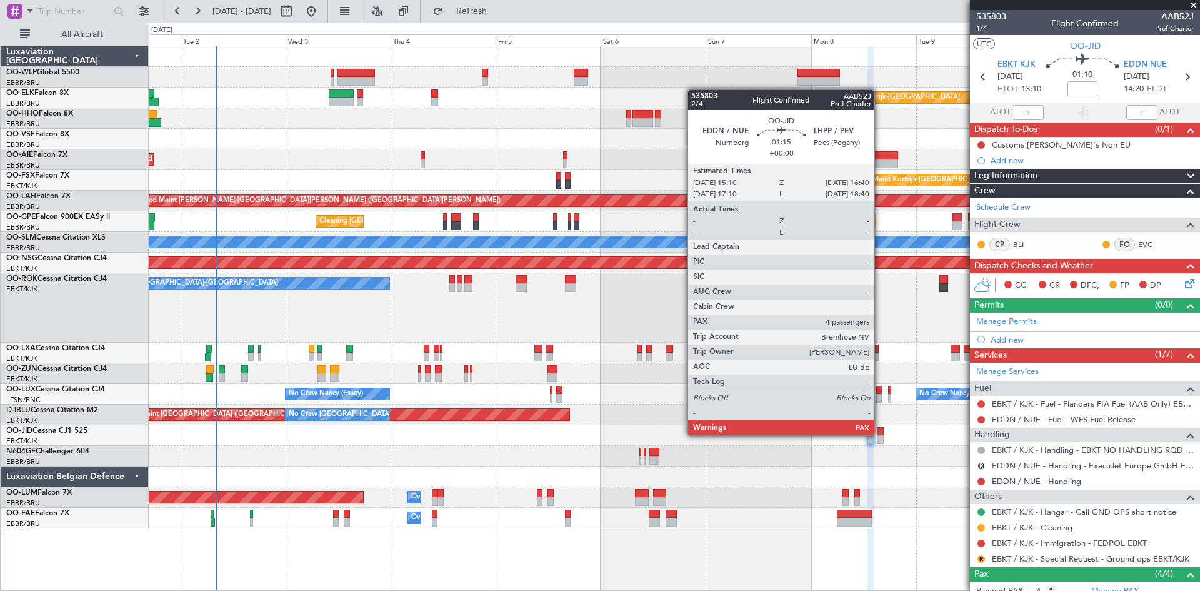
click at [880, 434] on div at bounding box center [880, 431] width 7 height 9
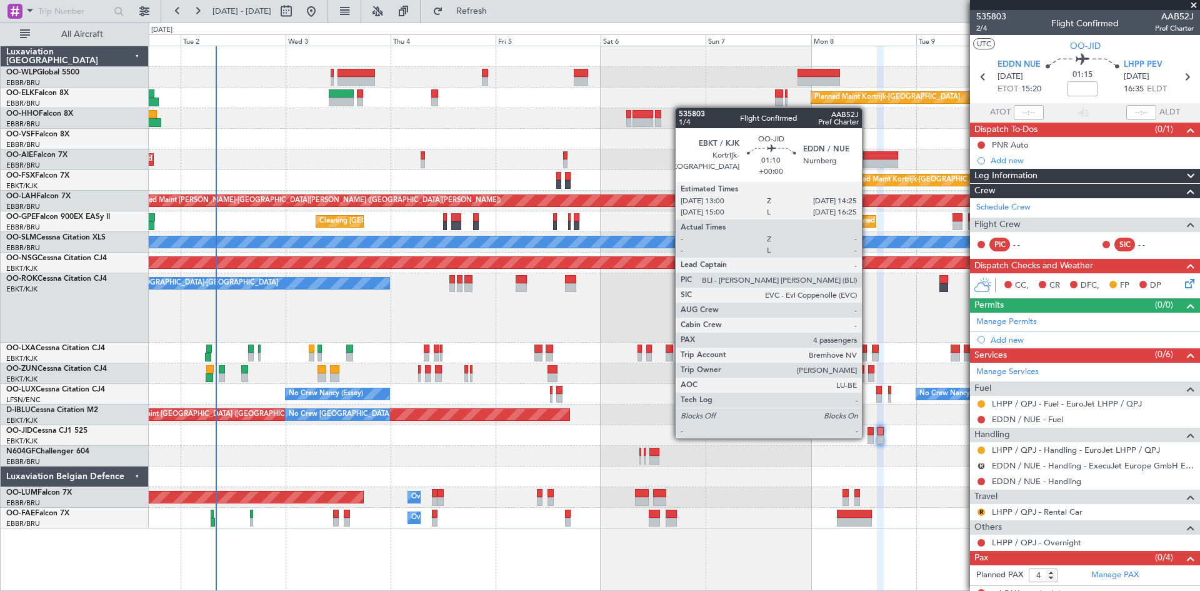
click at [868, 437] on div at bounding box center [871, 439] width 6 height 9
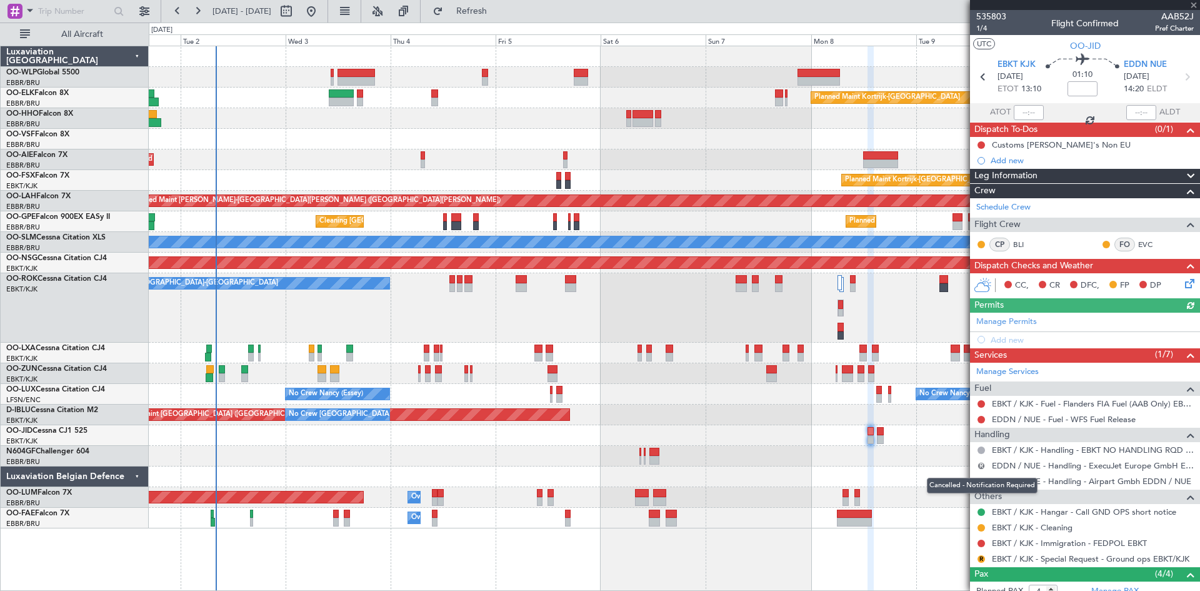
click at [982, 464] on button "R" at bounding box center [982, 466] width 8 height 8
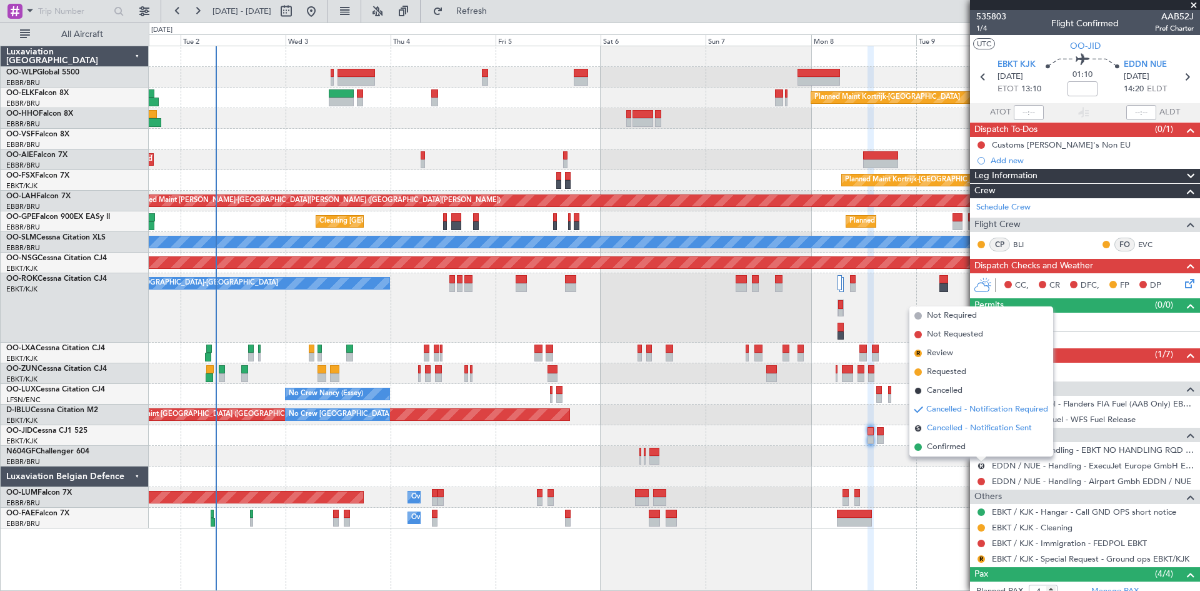
click at [989, 431] on span "Cancelled - Notification Sent" at bounding box center [979, 428] width 105 height 13
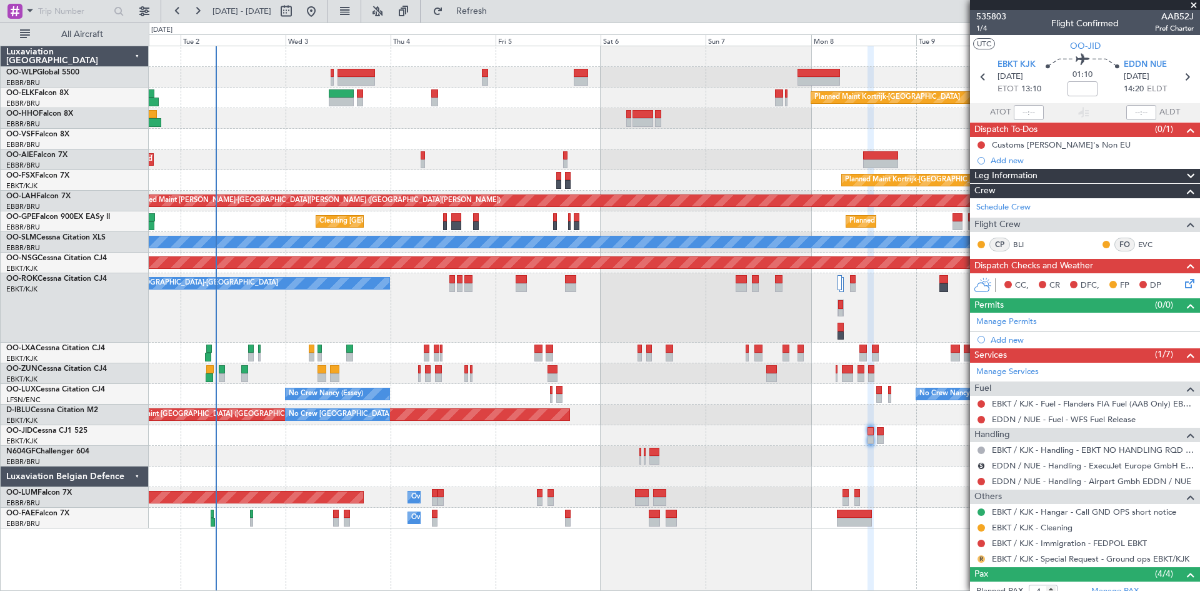
click at [984, 556] on button "R" at bounding box center [982, 559] width 8 height 8
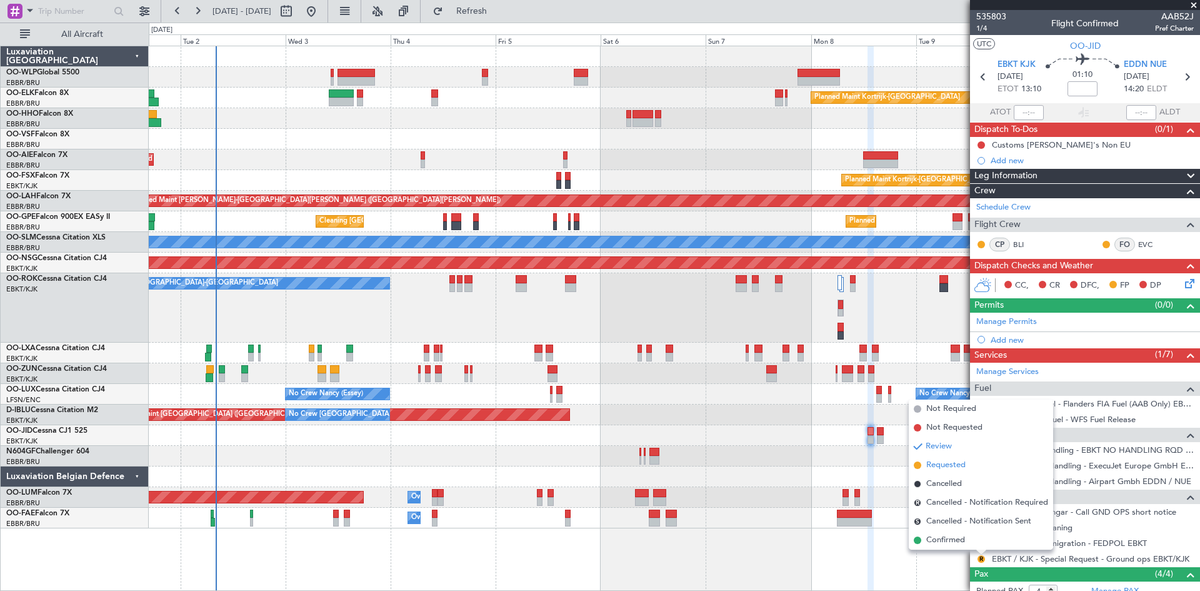
click at [931, 469] on span "Requested" at bounding box center [945, 465] width 39 height 13
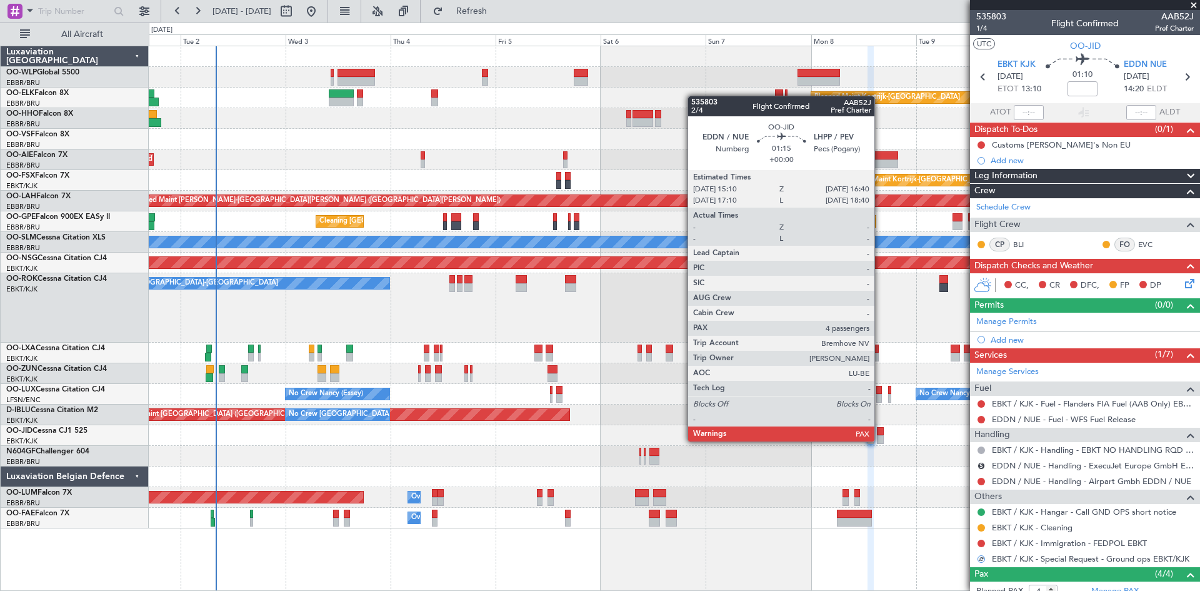
click at [880, 440] on div at bounding box center [880, 439] width 7 height 9
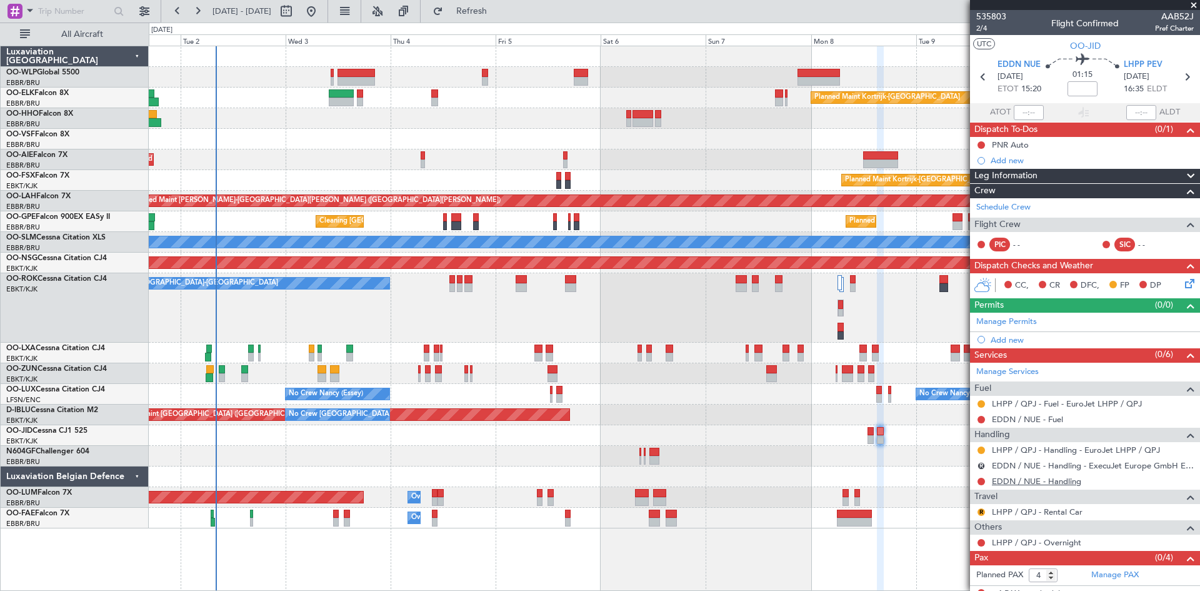
click at [1076, 484] on link "EDDN / NUE - Handling" at bounding box center [1036, 481] width 89 height 11
click at [981, 510] on button "R" at bounding box center [982, 512] width 8 height 8
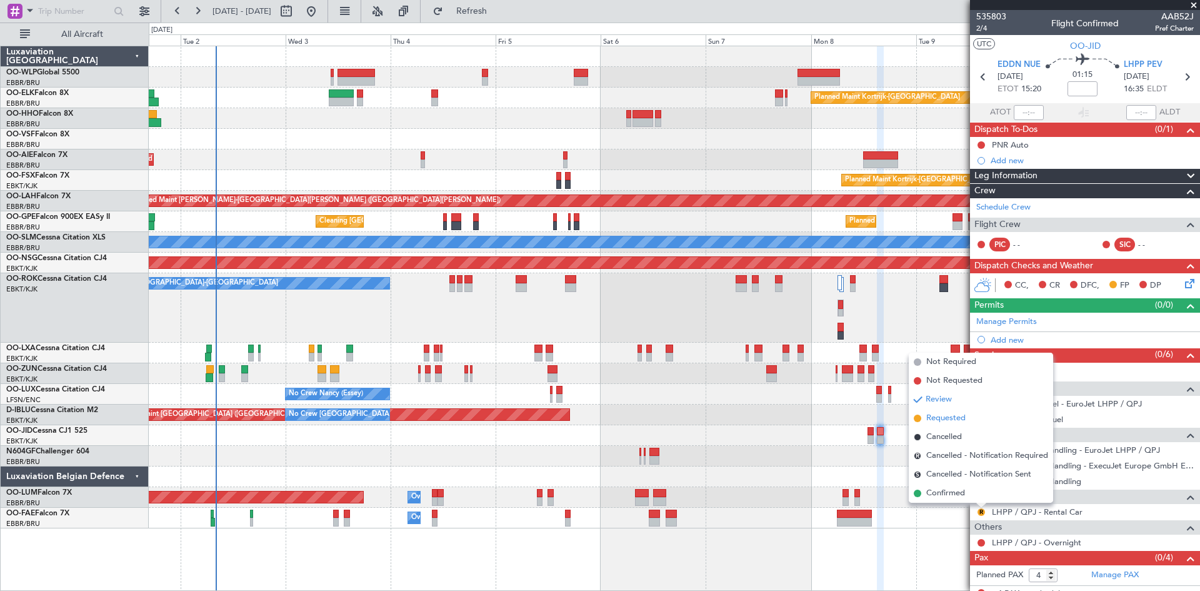
click at [948, 421] on span "Requested" at bounding box center [945, 418] width 39 height 13
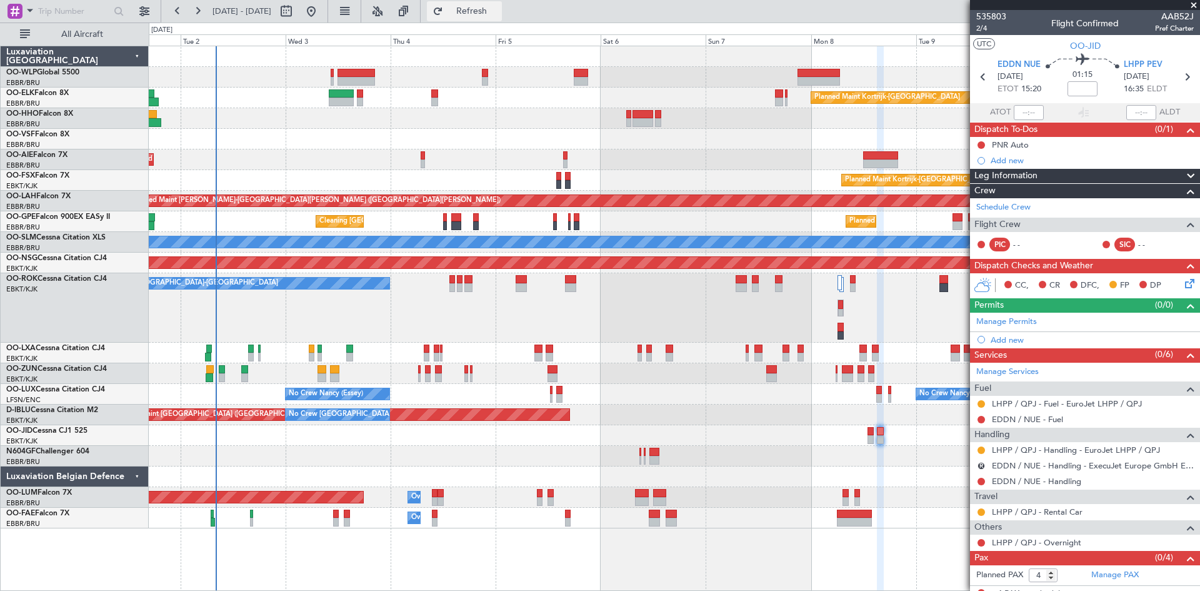
click at [484, 8] on button "Refresh" at bounding box center [464, 11] width 75 height 20
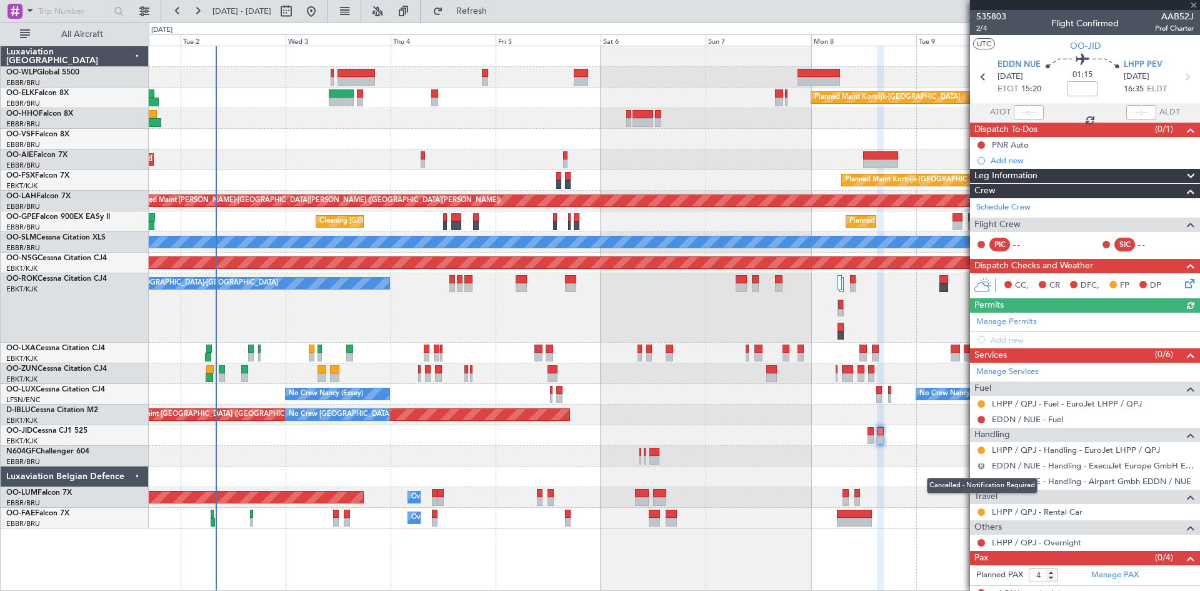
click at [981, 466] on button "R" at bounding box center [982, 466] width 8 height 8
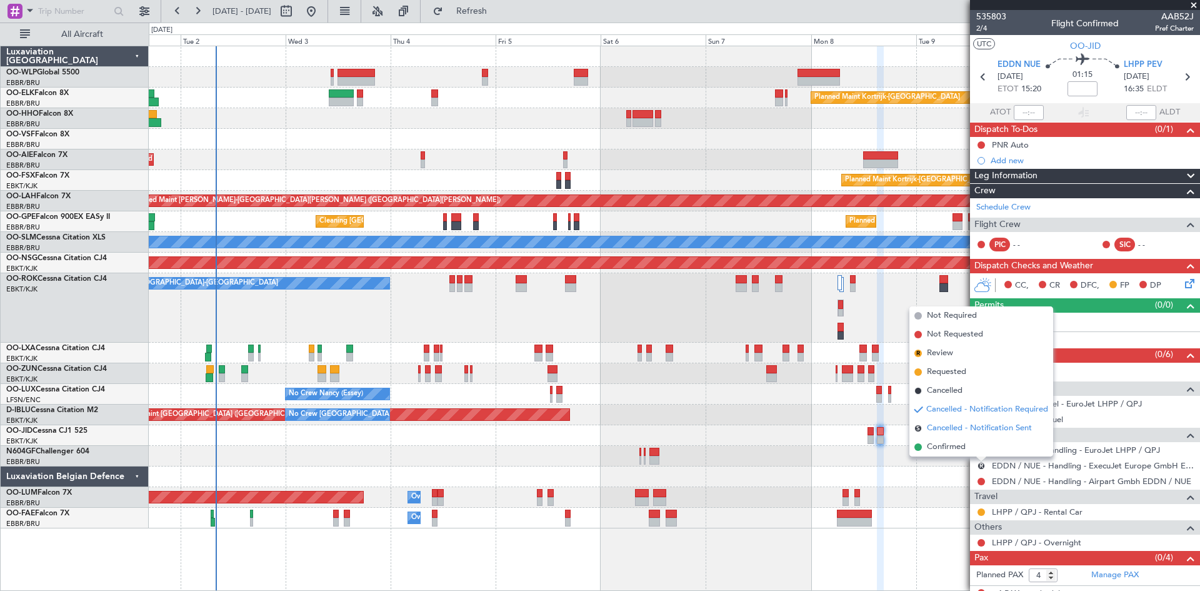
click at [969, 425] on span "Cancelled - Notification Sent" at bounding box center [979, 428] width 105 height 13
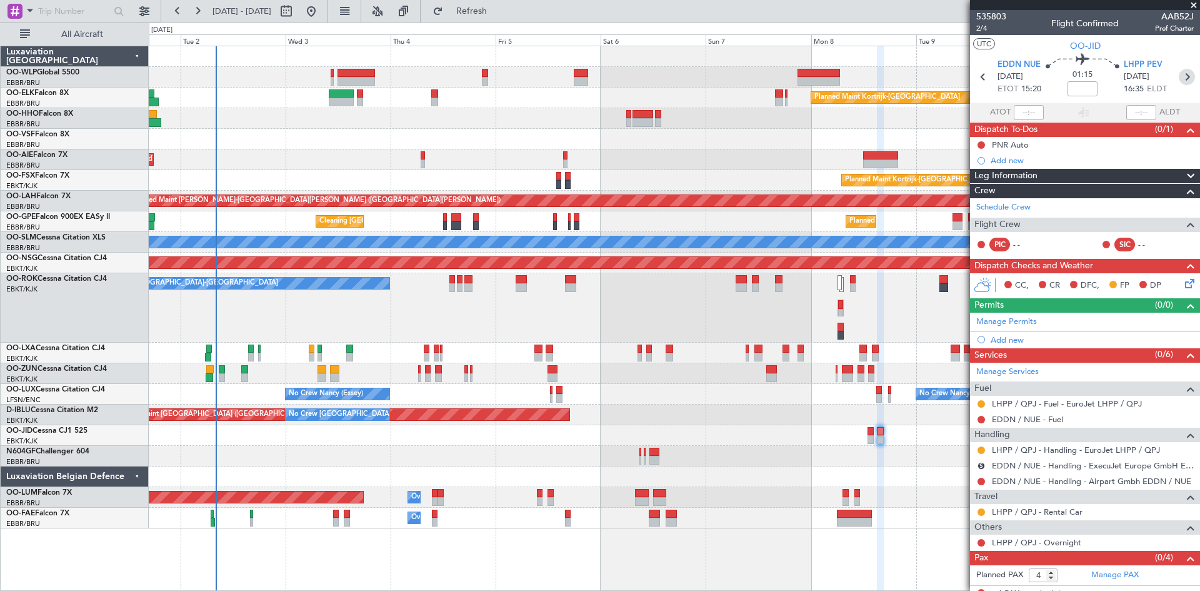
click at [1179, 78] on icon at bounding box center [1187, 77] width 16 height 16
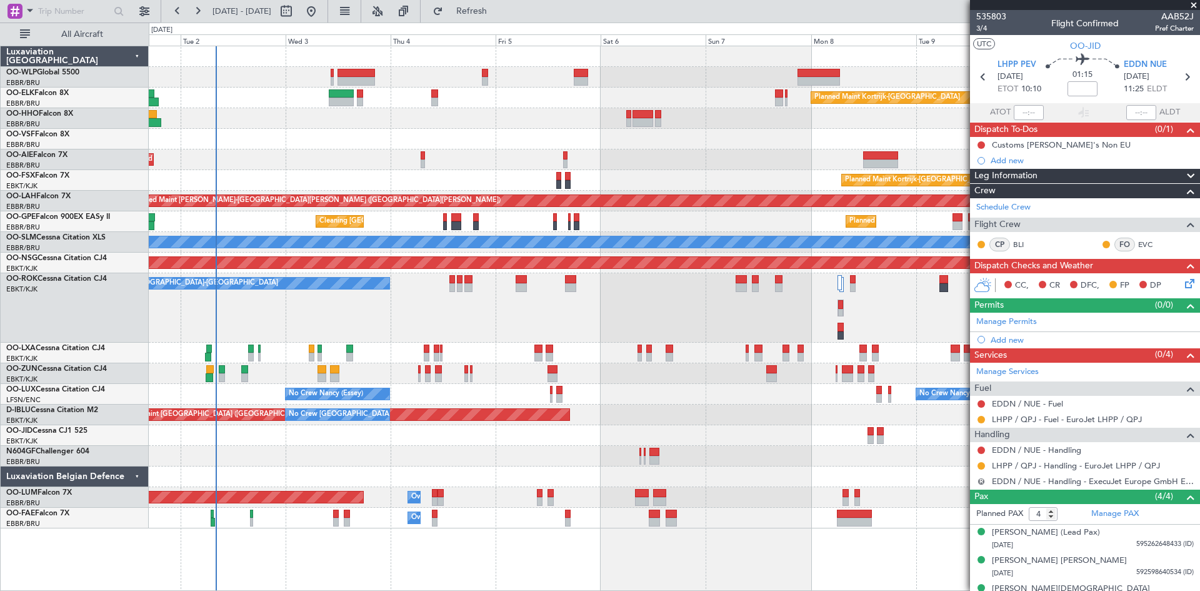
click at [983, 483] on button "R" at bounding box center [982, 482] width 8 height 8
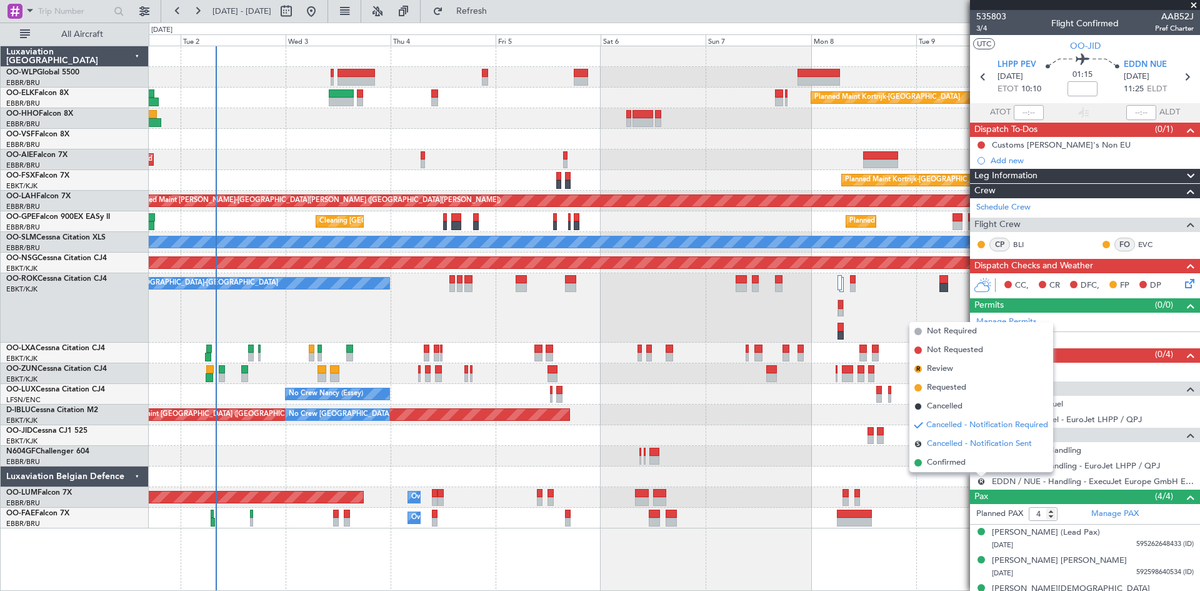
click at [978, 448] on span "Cancelled - Notification Sent" at bounding box center [979, 444] width 105 height 13
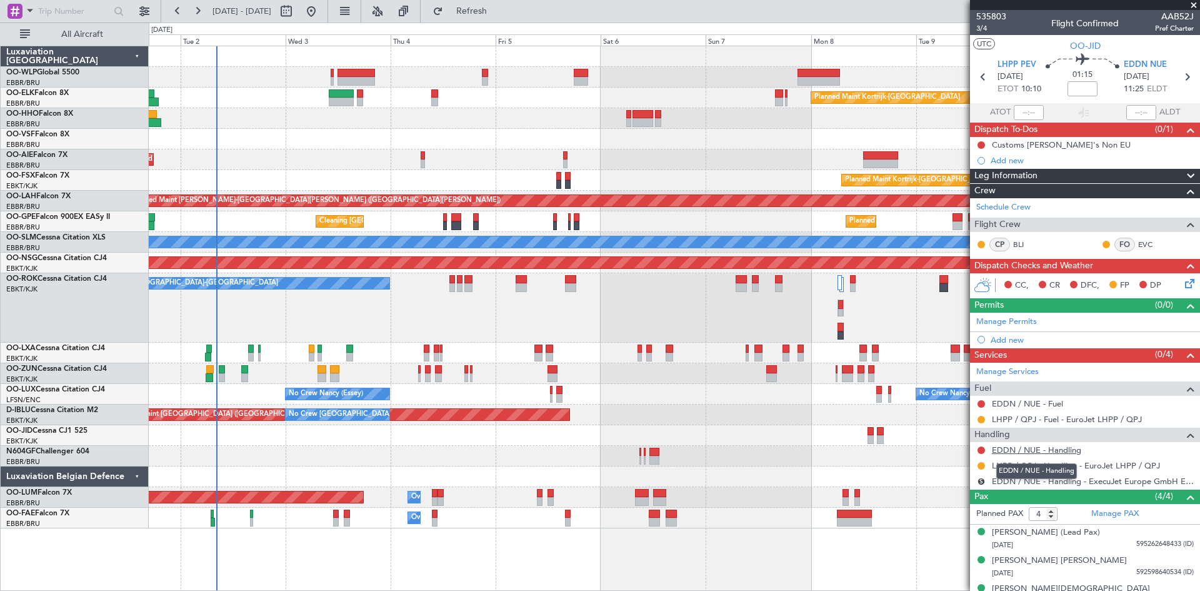
click at [1078, 452] on link "EDDN / NUE - Handling" at bounding box center [1036, 449] width 89 height 11
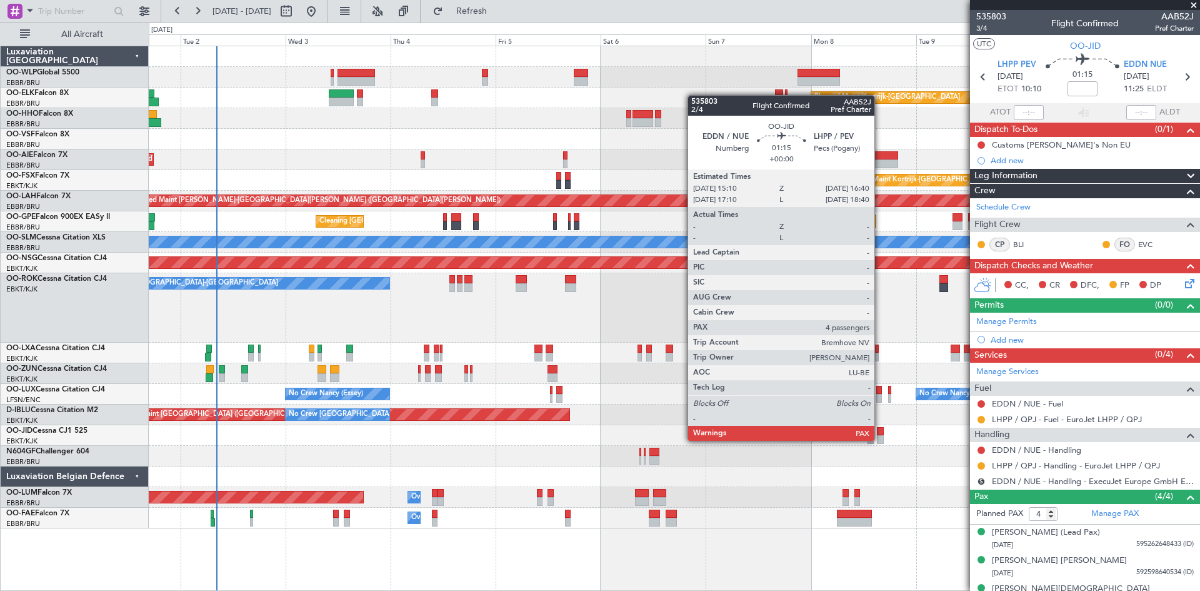
click at [880, 439] on div at bounding box center [880, 439] width 7 height 9
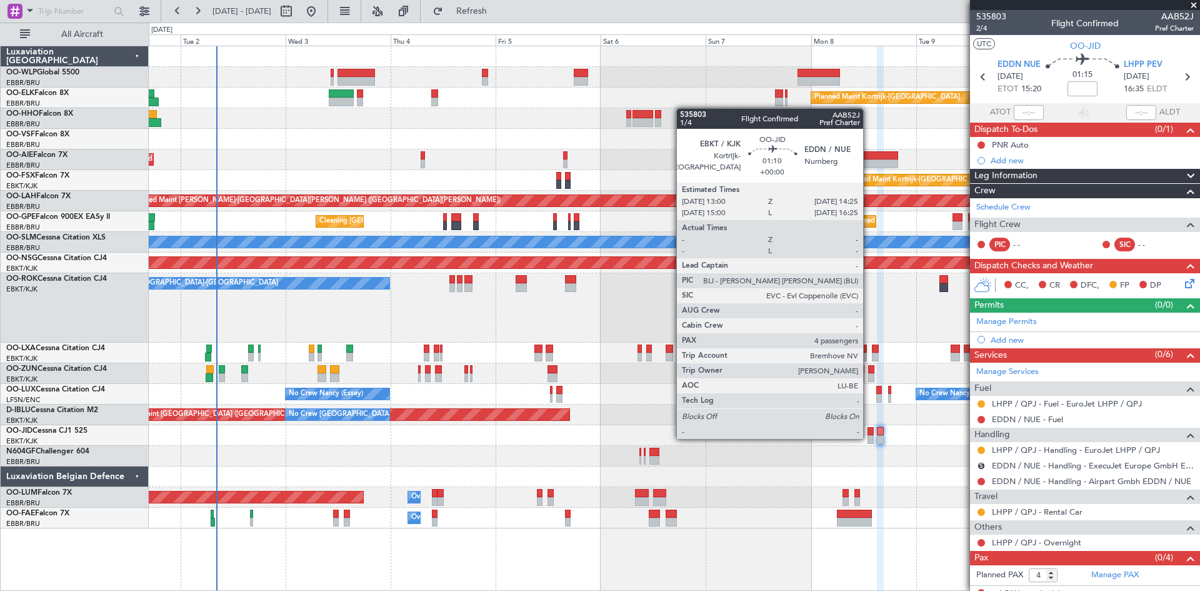
click at [869, 437] on div at bounding box center [871, 439] width 6 height 9
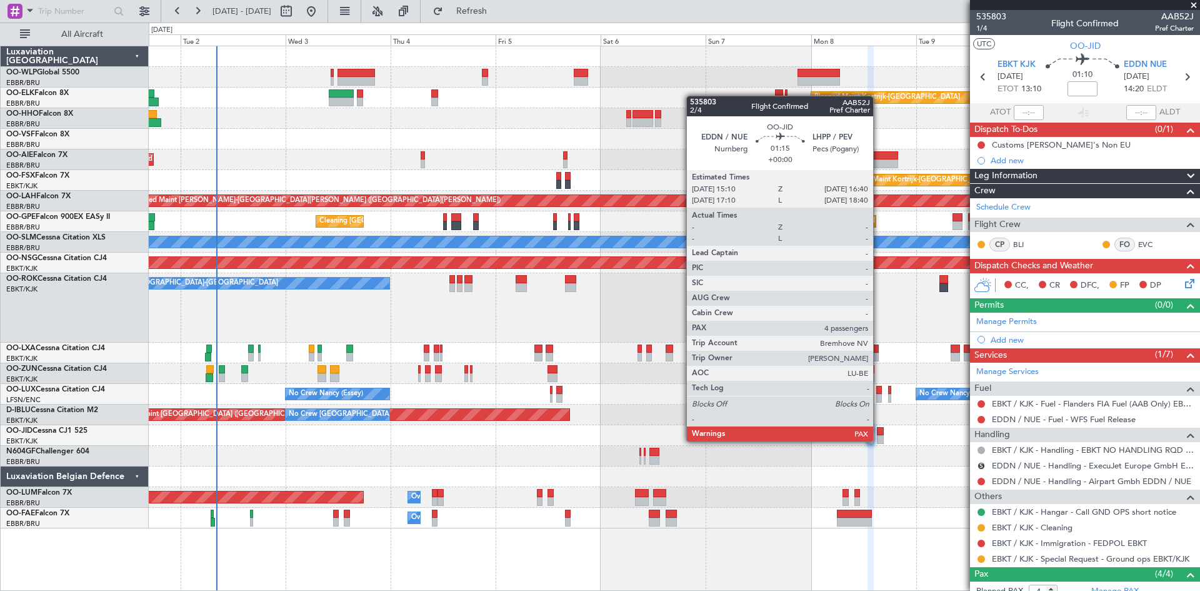
click at [879, 439] on div at bounding box center [880, 439] width 7 height 9
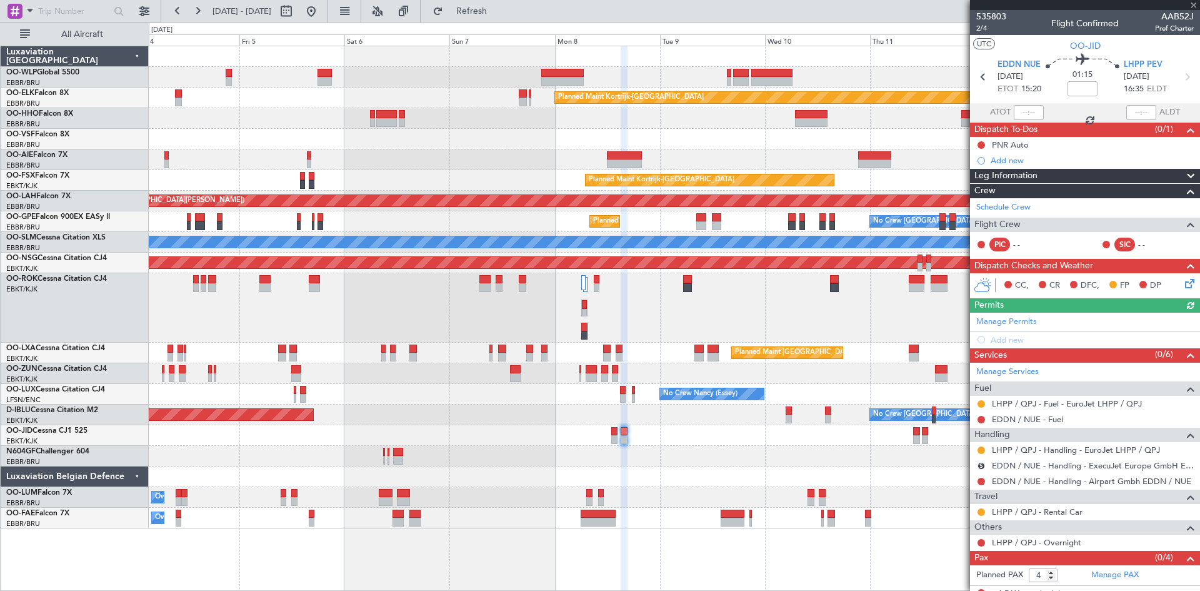
click at [632, 483] on div "Planned Maint Kortrijk-[GEOGRAPHIC_DATA] Planned Maint [GEOGRAPHIC_DATA] ([GEOG…" at bounding box center [674, 287] width 1051 height 482
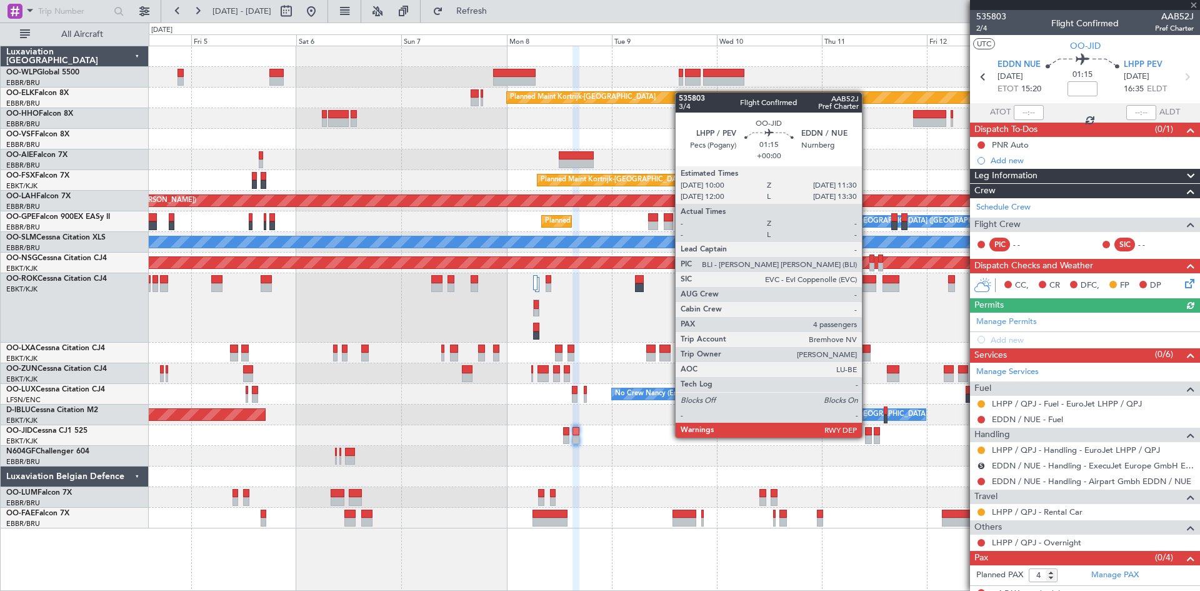
click at [868, 436] on div at bounding box center [868, 439] width 7 height 9
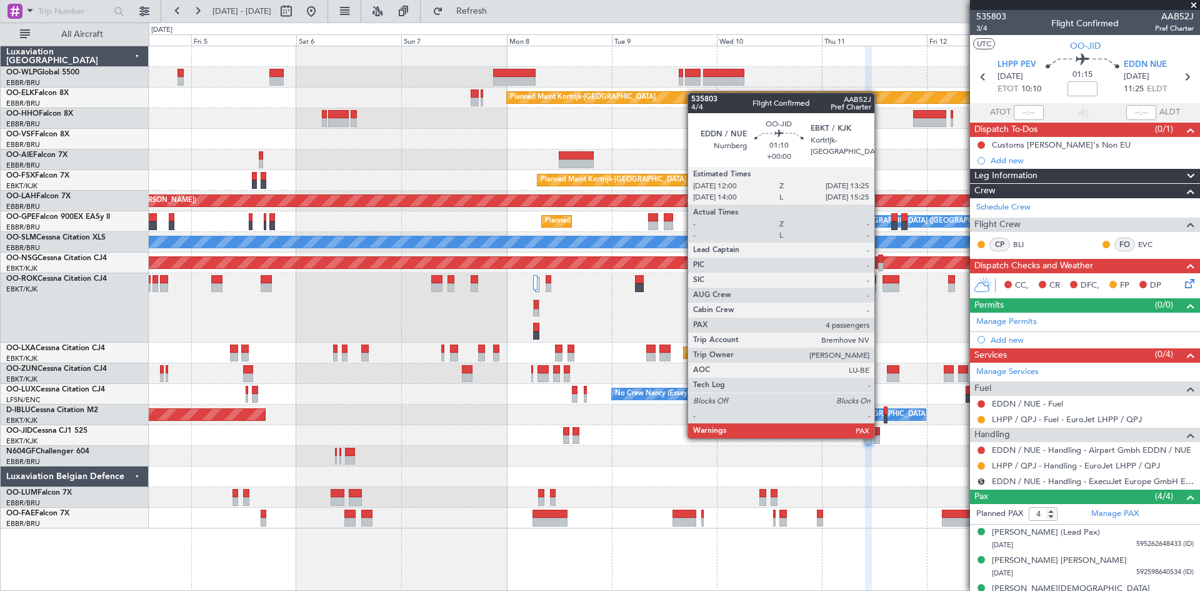
click at [880, 437] on div at bounding box center [877, 439] width 6 height 9
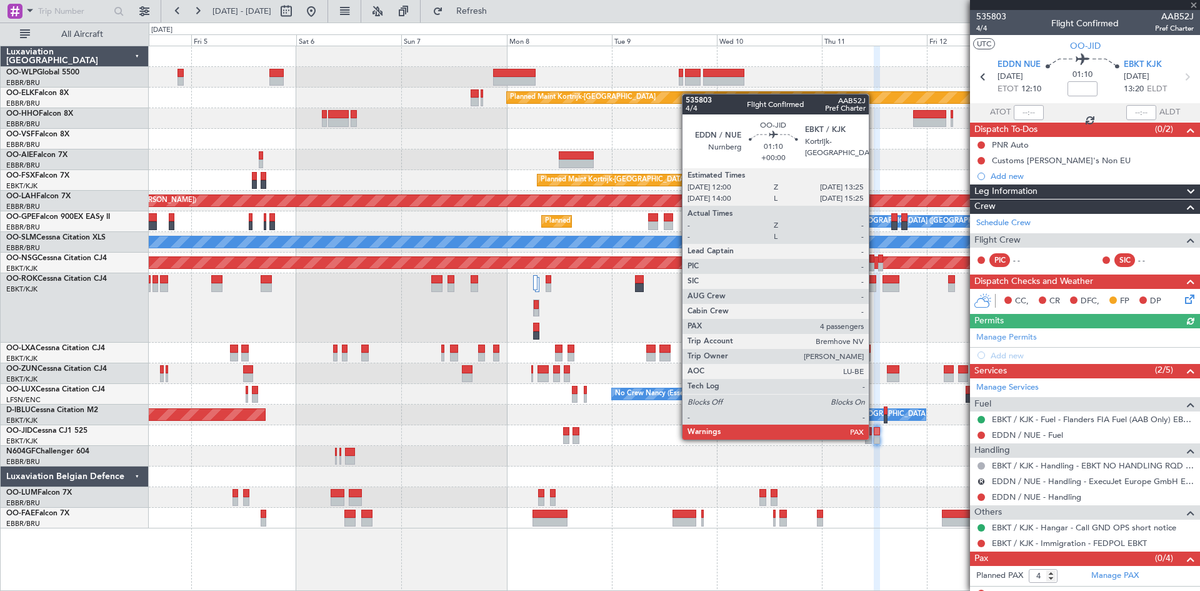
click at [874, 438] on div at bounding box center [877, 439] width 6 height 9
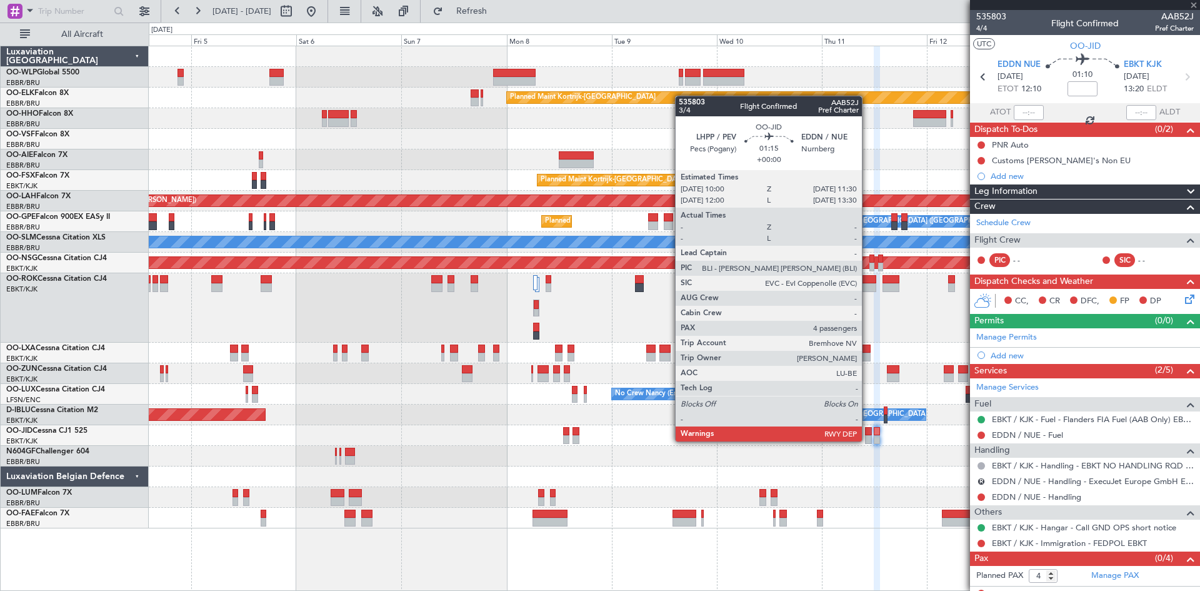
click at [868, 440] on div at bounding box center [868, 439] width 7 height 9
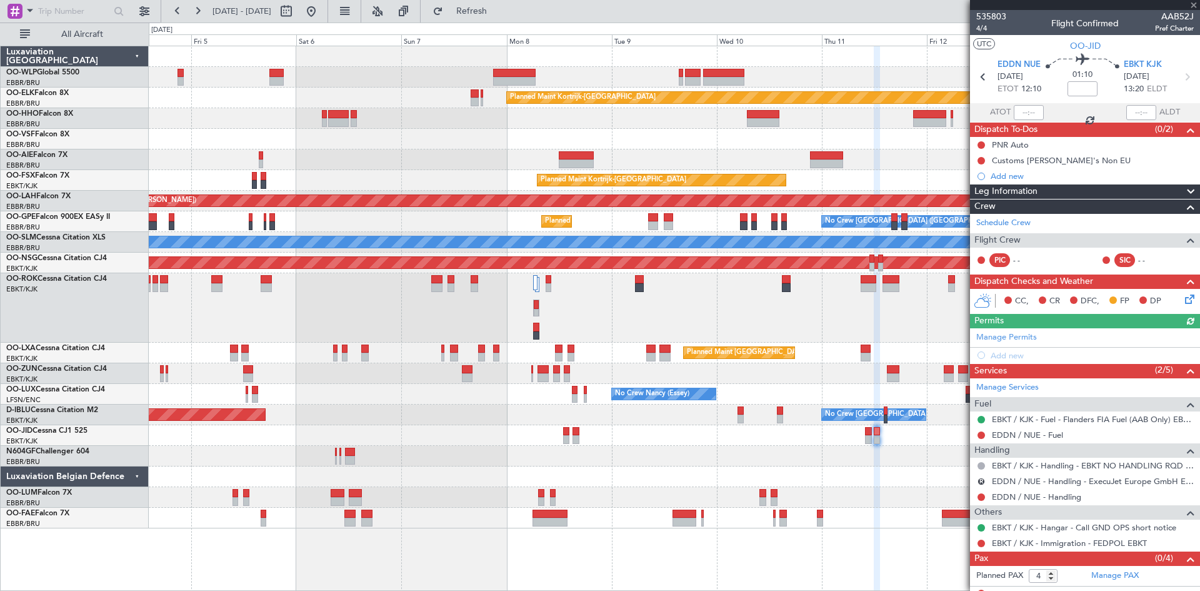
click at [868, 440] on div at bounding box center [868, 439] width 7 height 9
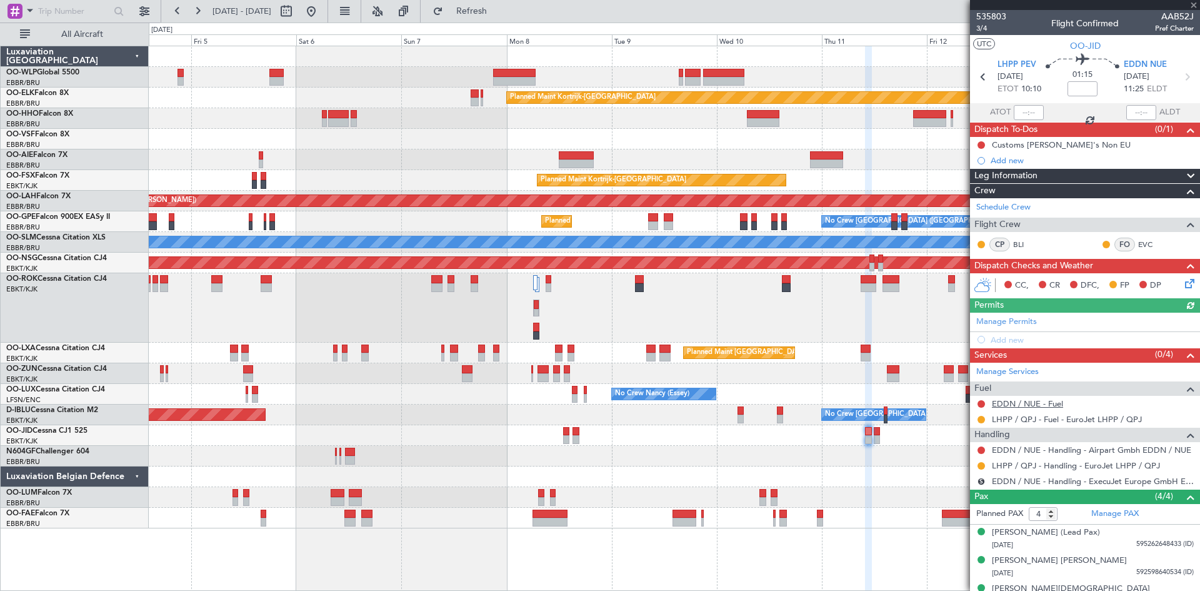
click at [1043, 407] on link "EDDN / NUE - Fuel" at bounding box center [1027, 403] width 71 height 11
click at [475, 15] on button "Refresh" at bounding box center [464, 11] width 75 height 20
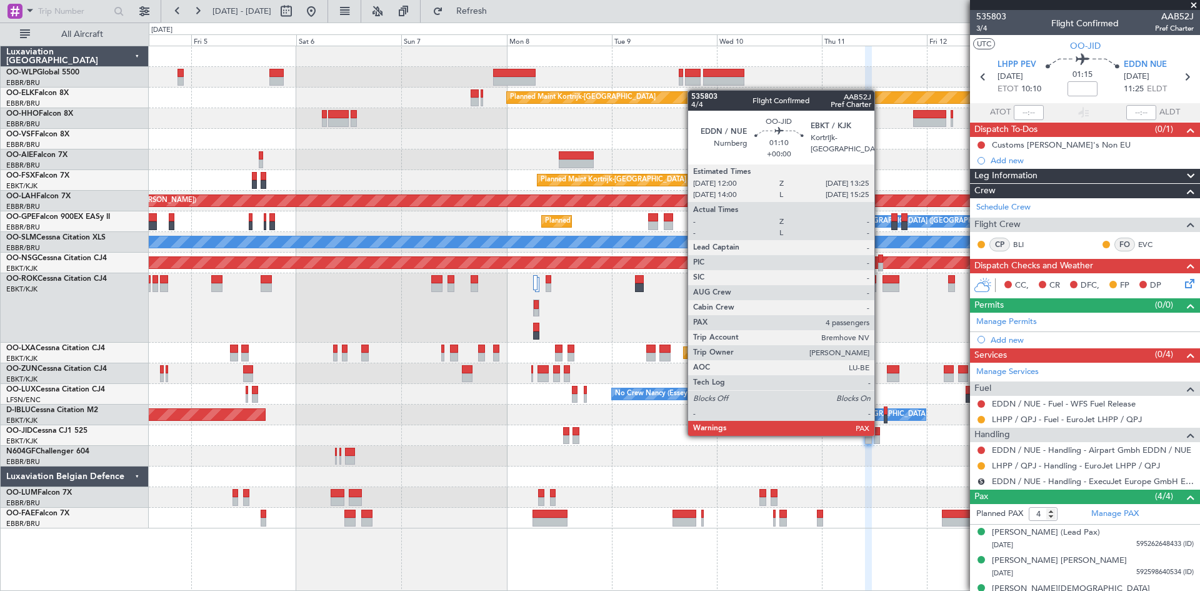
click at [880, 434] on div at bounding box center [877, 431] width 6 height 9
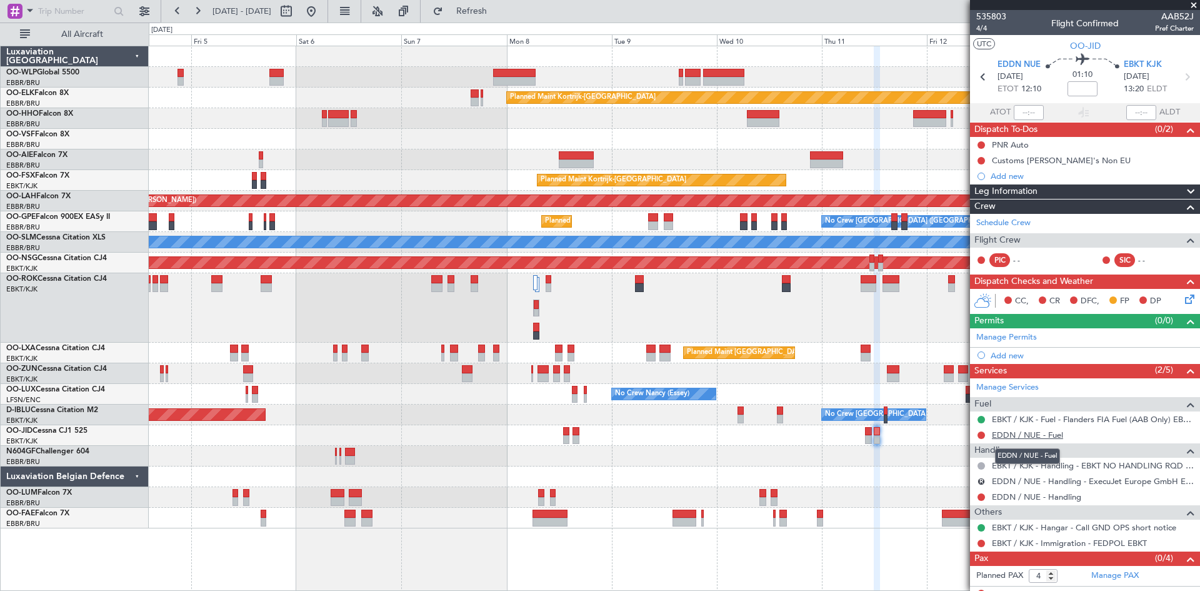
click at [1059, 437] on link "EDDN / NUE - Fuel" at bounding box center [1027, 434] width 71 height 11
click at [1072, 494] on link "EDDN / NUE - Handling" at bounding box center [1036, 496] width 89 height 11
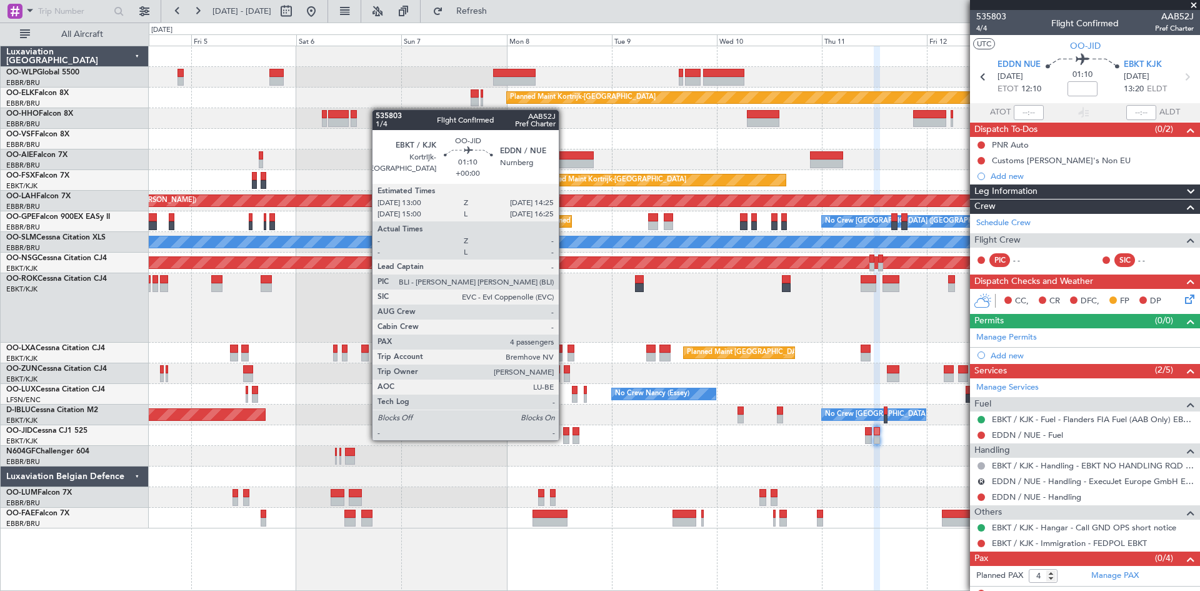
click at [564, 439] on div at bounding box center [566, 439] width 6 height 9
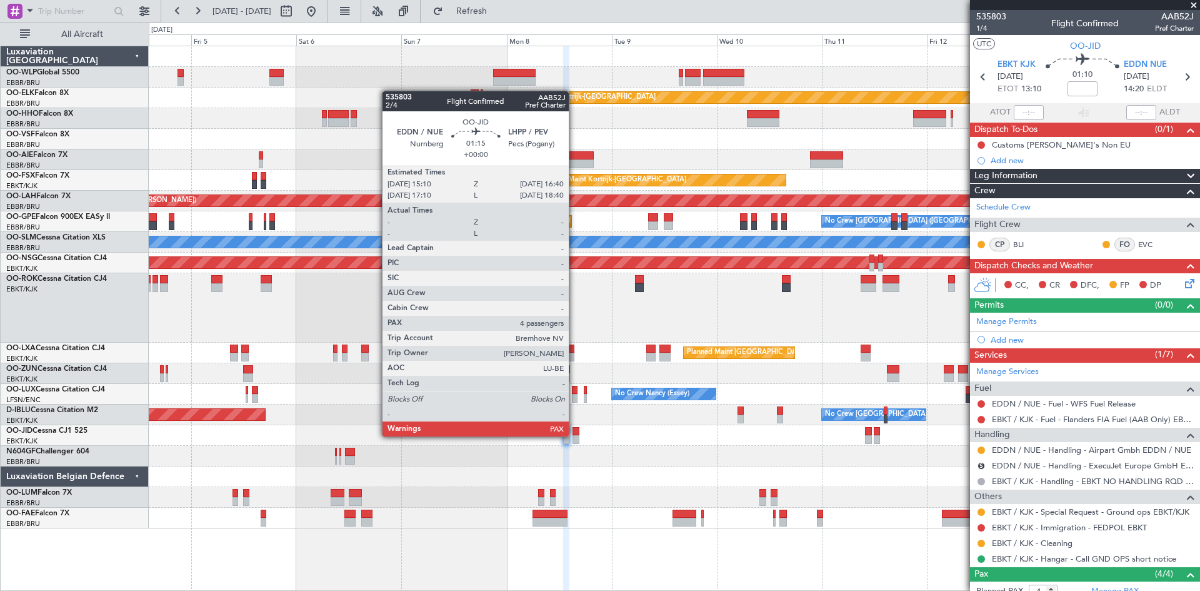
click at [574, 435] on div at bounding box center [576, 439] width 7 height 9
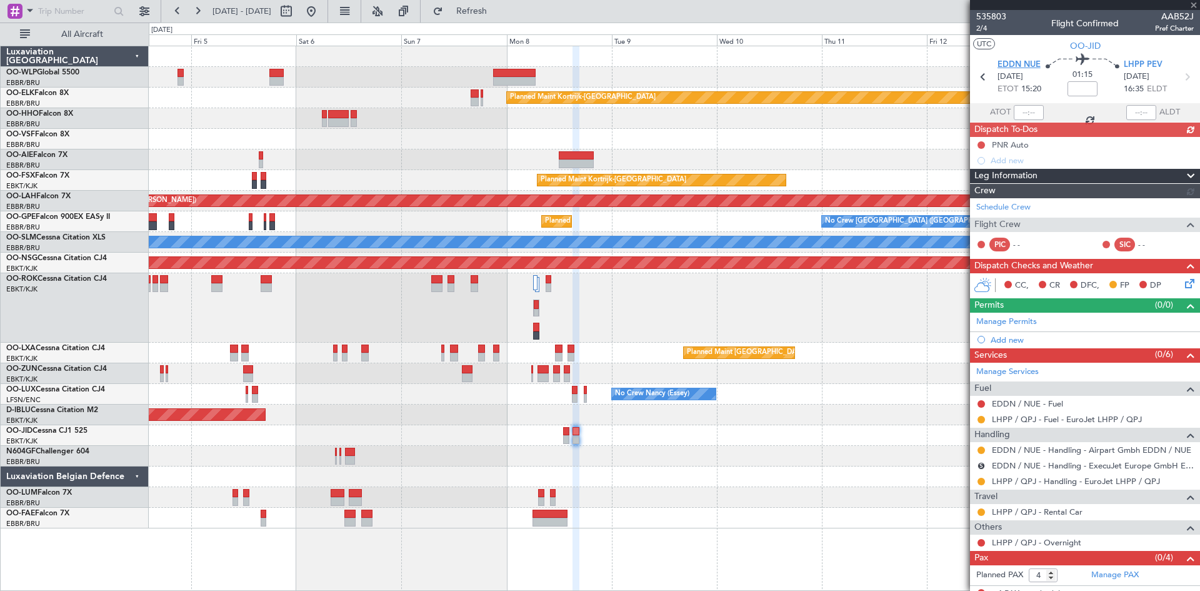
click at [1025, 64] on span "EDDN NUE" at bounding box center [1019, 65] width 43 height 13
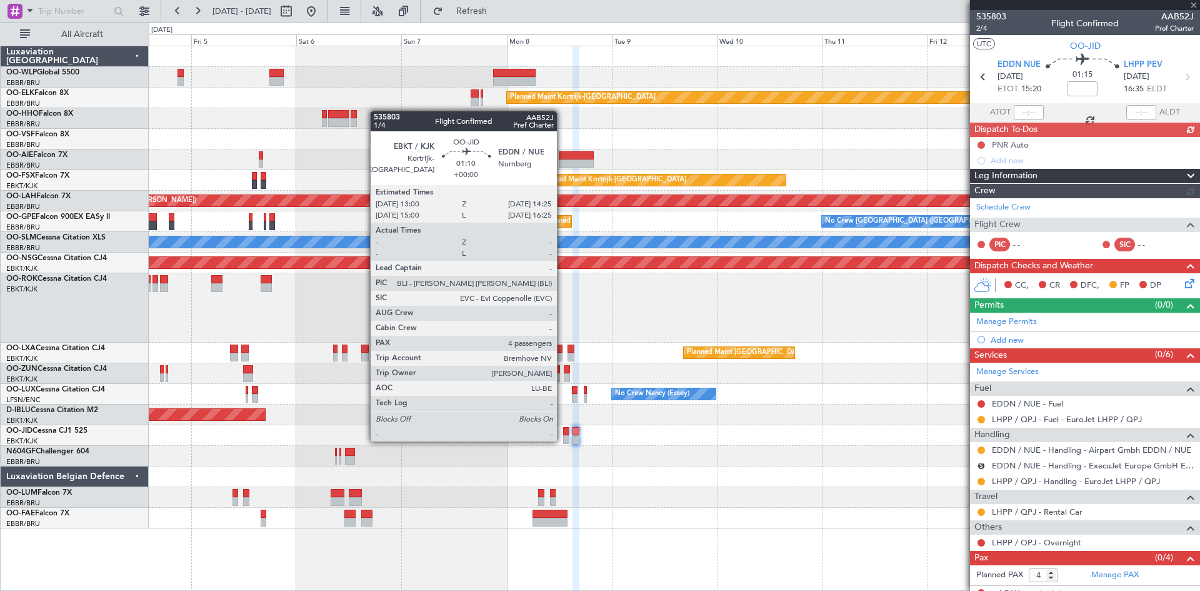
click at [563, 440] on div at bounding box center [566, 439] width 6 height 9
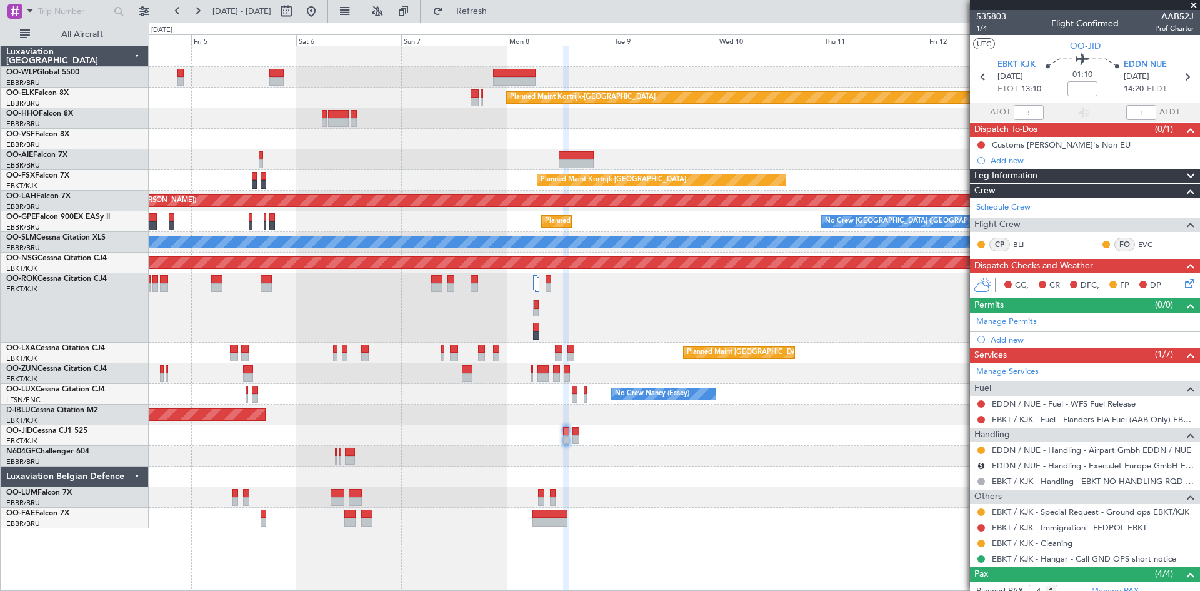
click at [581, 438] on div at bounding box center [674, 435] width 1051 height 21
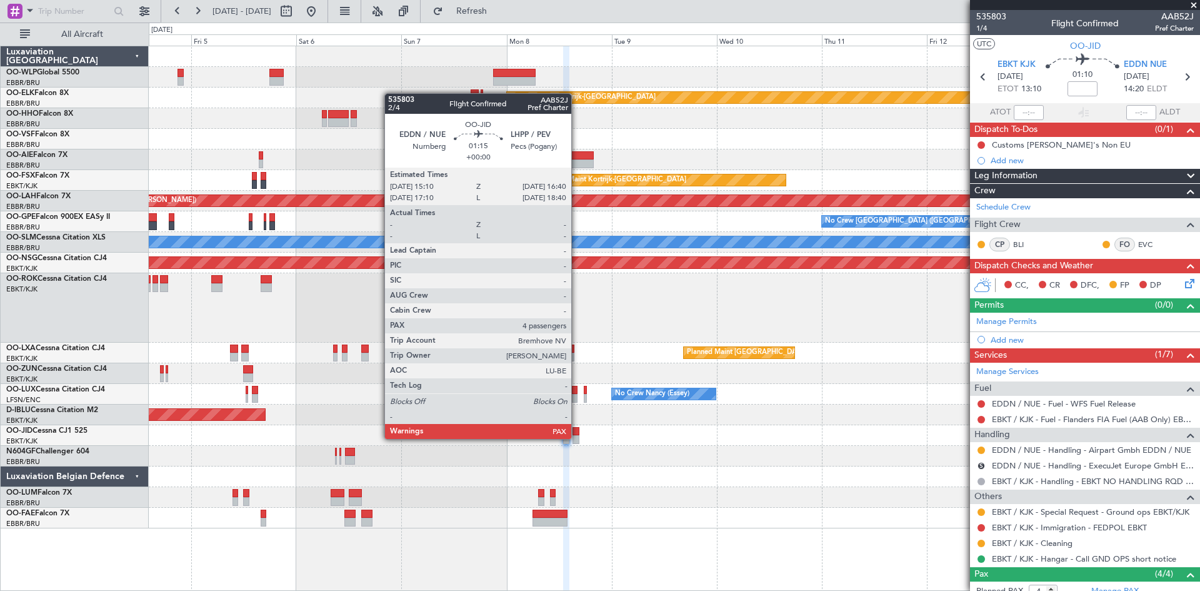
click at [577, 438] on div at bounding box center [576, 439] width 7 height 9
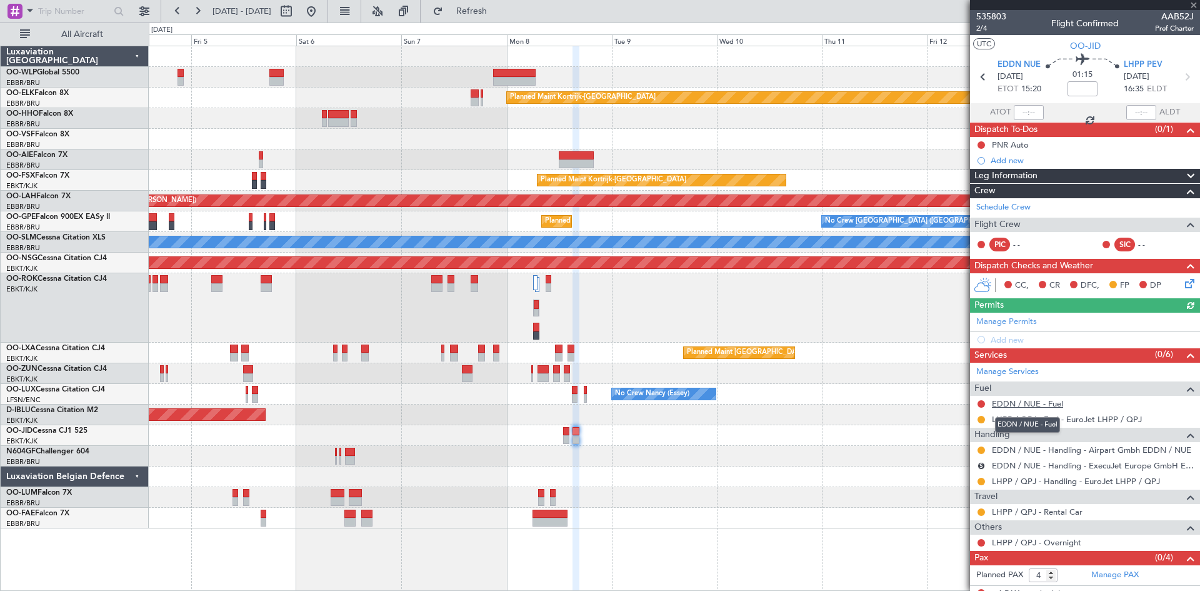
click at [1059, 408] on link "EDDN / NUE - Fuel" at bounding box center [1027, 403] width 71 height 11
click at [498, 13] on span "Refresh" at bounding box center [472, 11] width 53 height 9
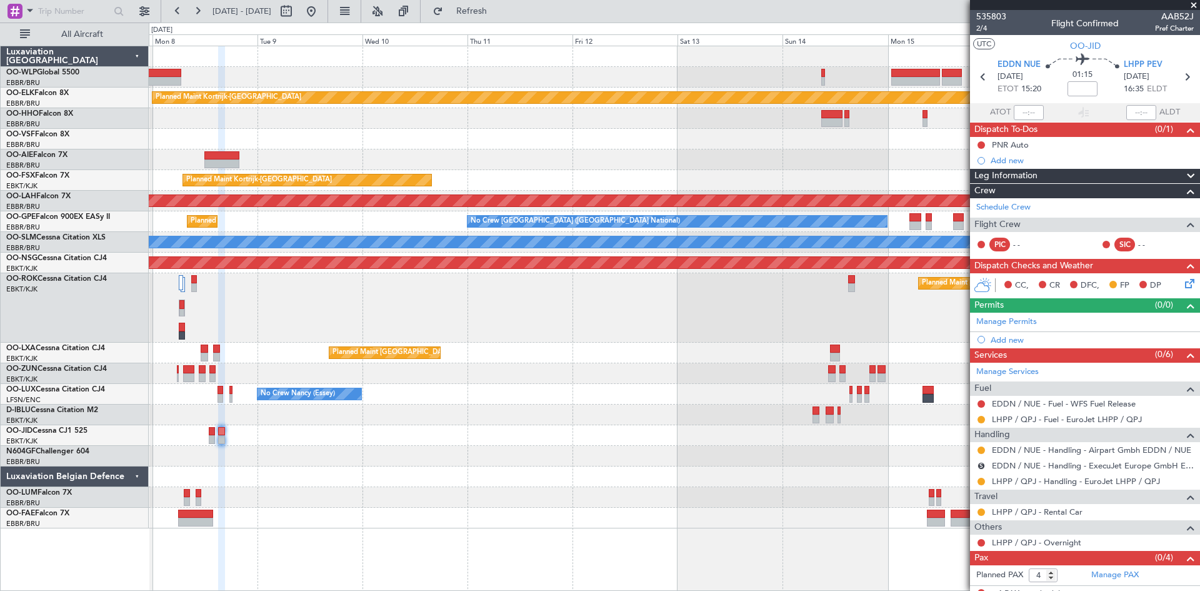
click at [423, 468] on div at bounding box center [674, 476] width 1051 height 21
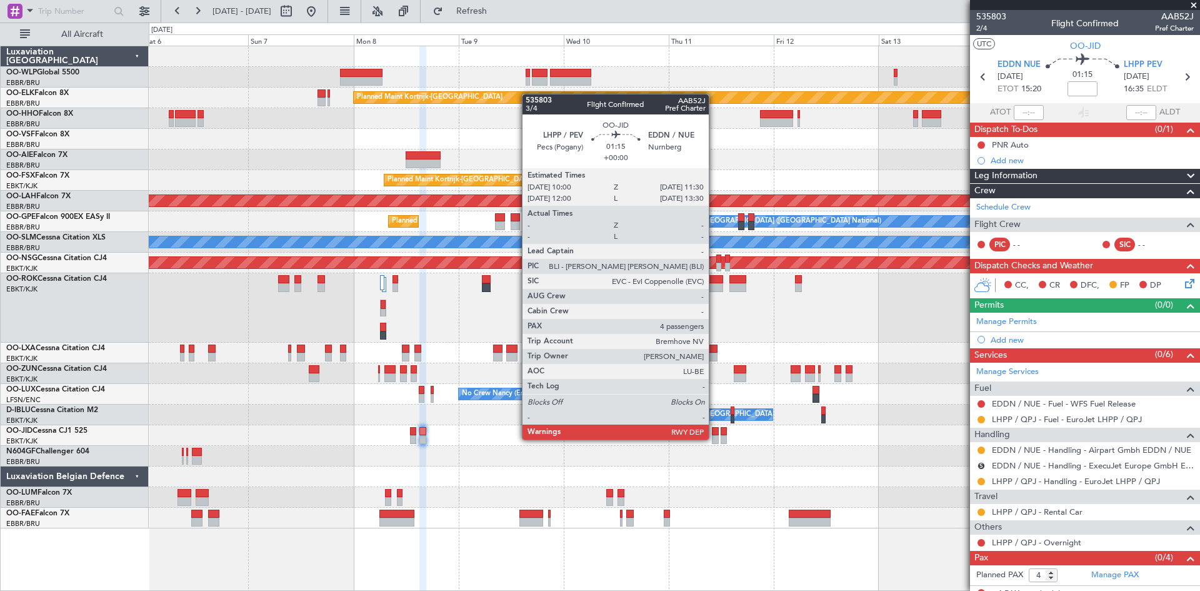
click at [714, 438] on div at bounding box center [715, 439] width 7 height 9
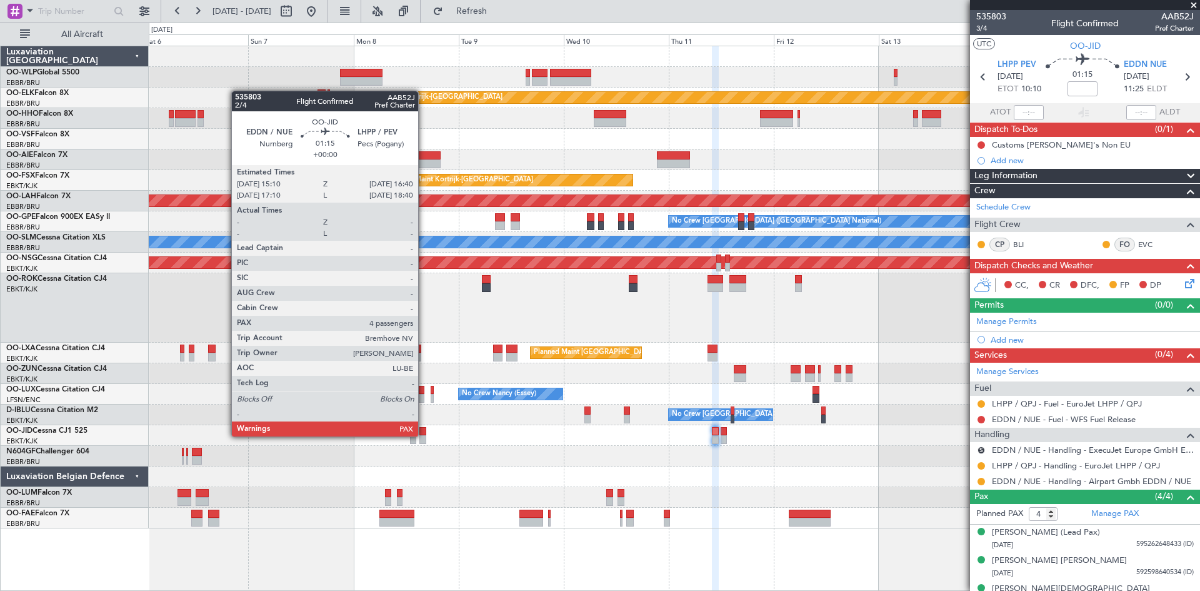
click at [424, 435] on div at bounding box center [422, 439] width 7 height 9
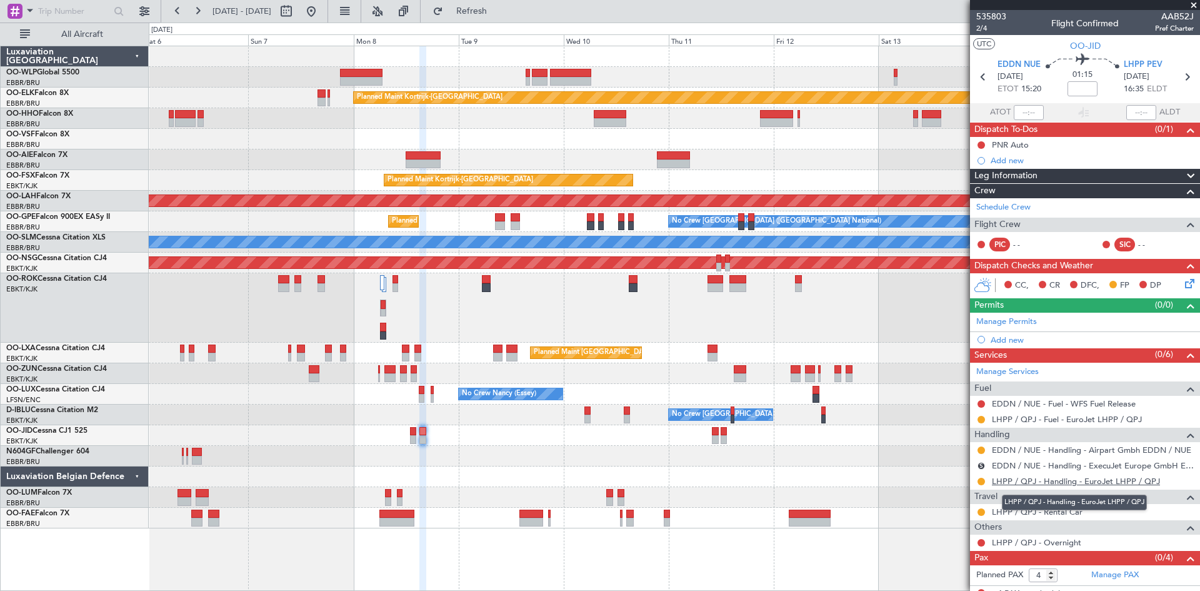
click at [1061, 482] on link "LHPP / QPJ - Handling - EuroJet LHPP / QPJ" at bounding box center [1076, 481] width 168 height 11
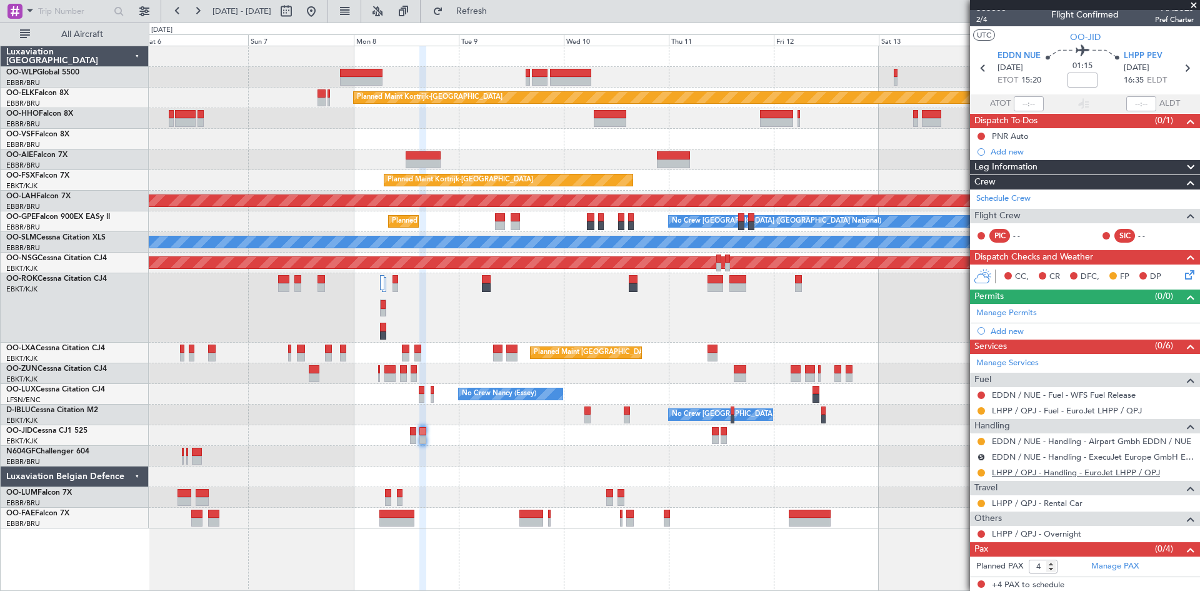
scroll to position [11, 0]
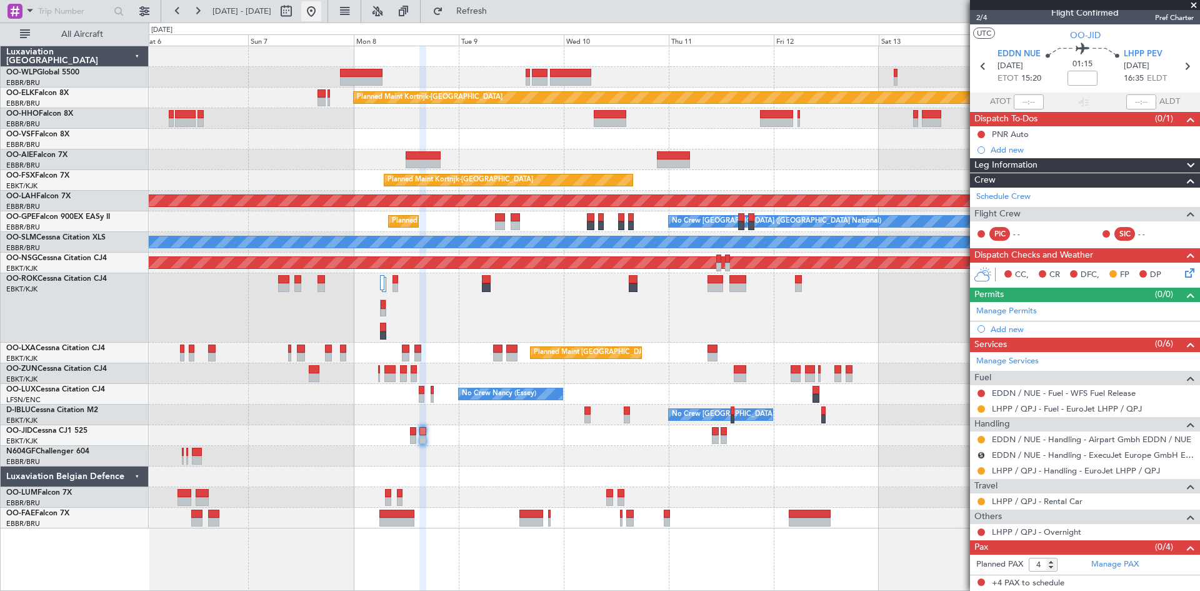
click at [321, 7] on button at bounding box center [311, 11] width 20 height 20
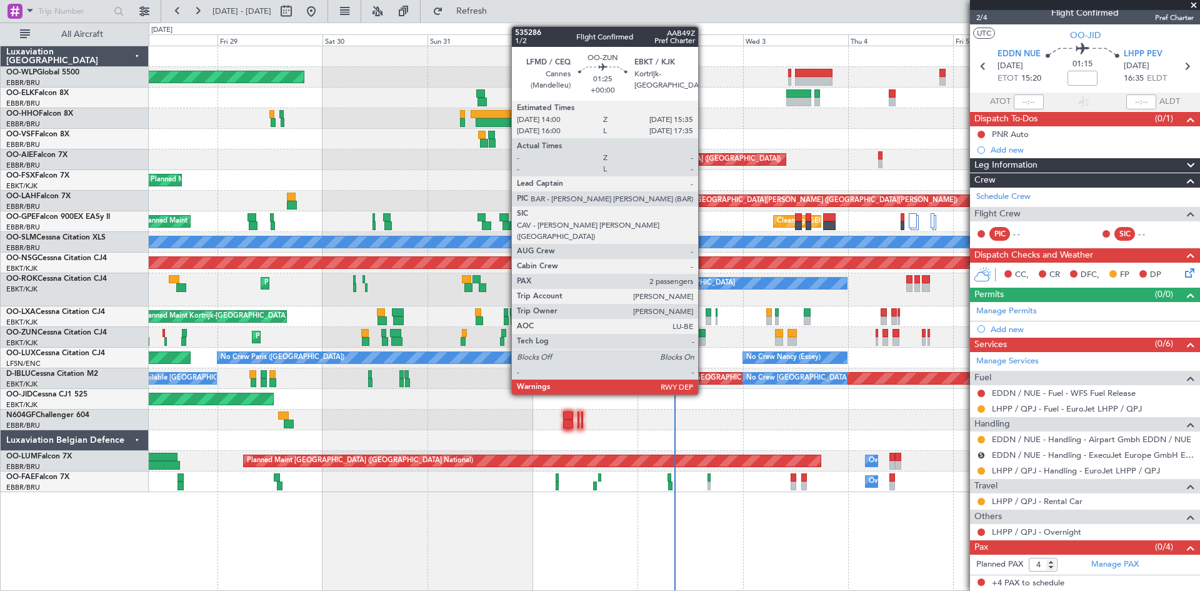
click at [704, 342] on div at bounding box center [702, 341] width 8 height 9
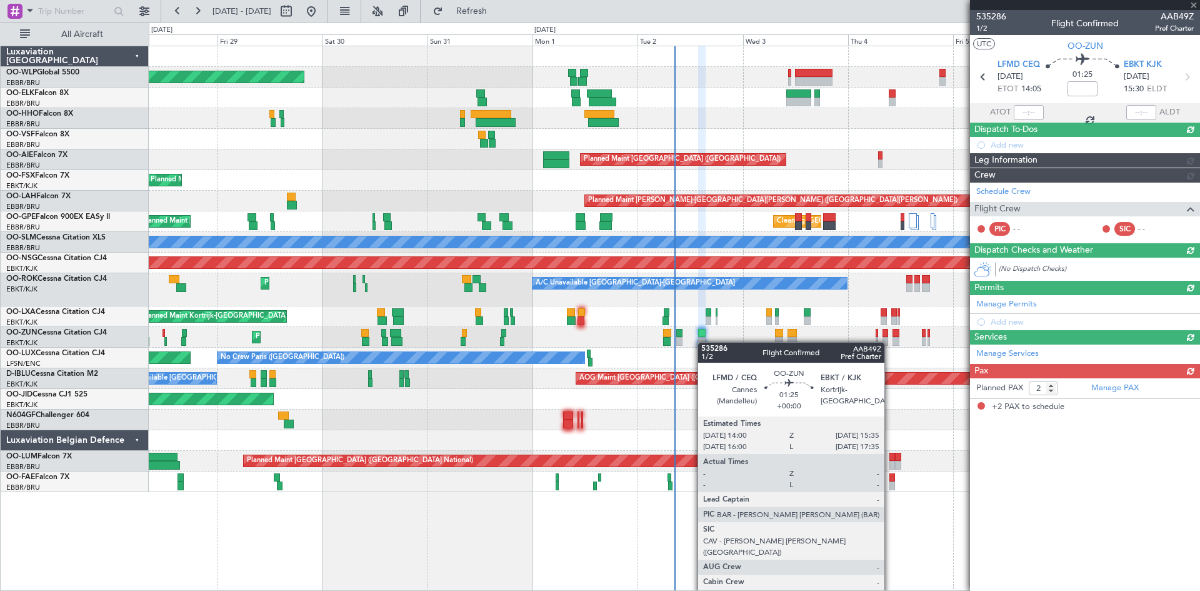
scroll to position [0, 0]
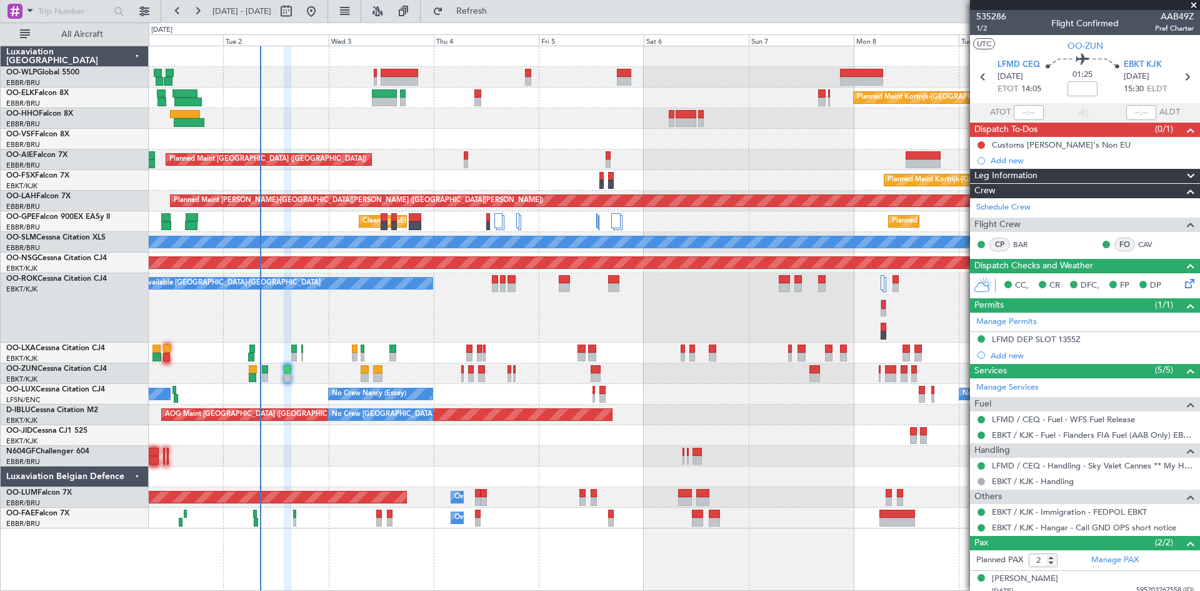
click at [496, 544] on div "Planned Maint [GEOGRAPHIC_DATA] ([GEOGRAPHIC_DATA]) Planned Maint [GEOGRAPHIC_D…" at bounding box center [674, 318] width 1051 height 545
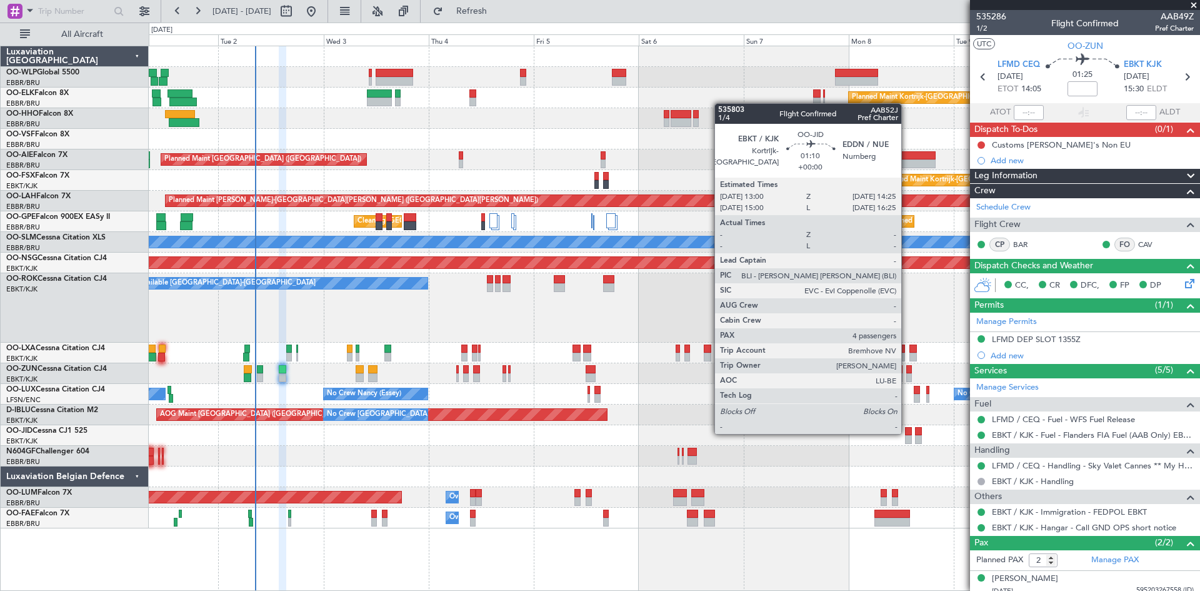
click at [908, 434] on div at bounding box center [908, 431] width 6 height 9
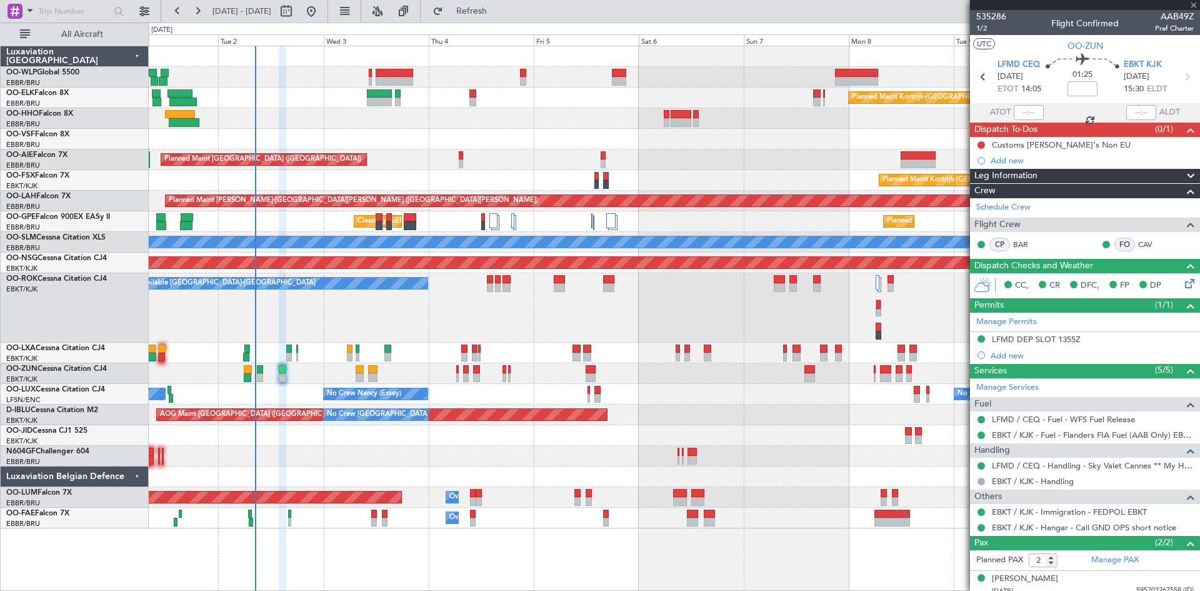
type input "4"
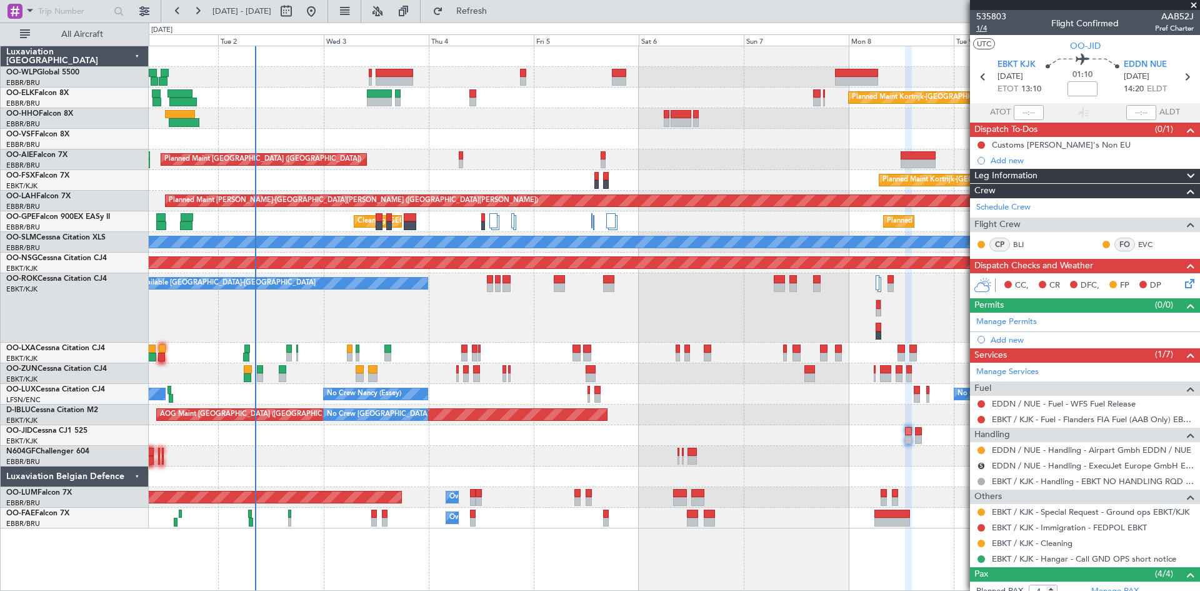
click at [978, 30] on span "1/4" at bounding box center [991, 28] width 30 height 11
click at [498, 10] on span "Refresh" at bounding box center [472, 11] width 53 height 9
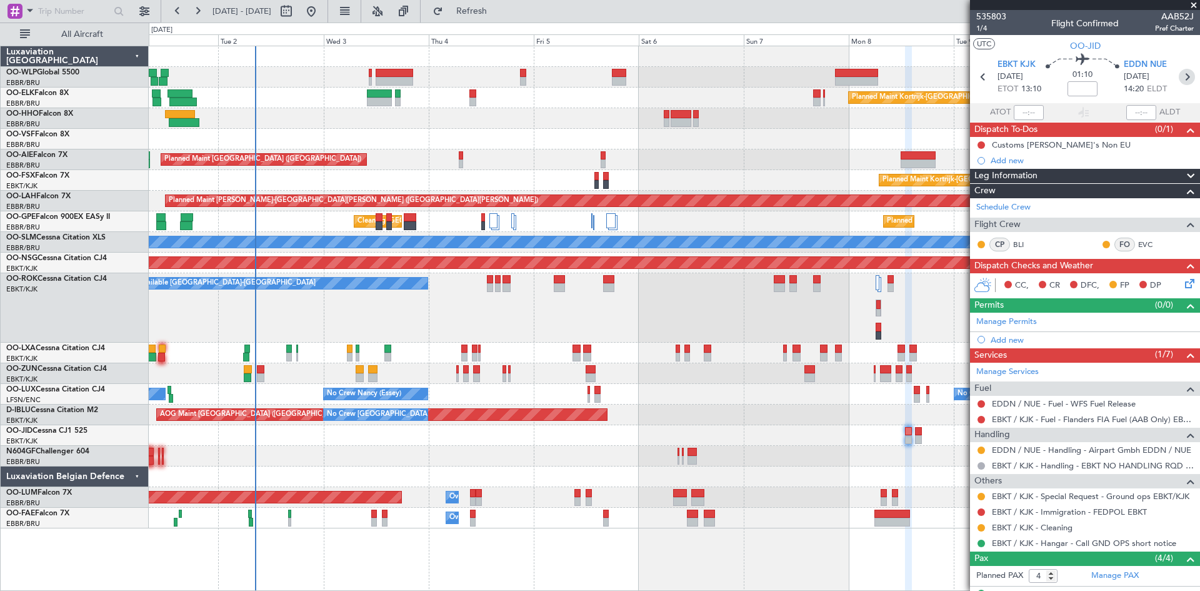
click at [1187, 77] on icon at bounding box center [1187, 77] width 16 height 16
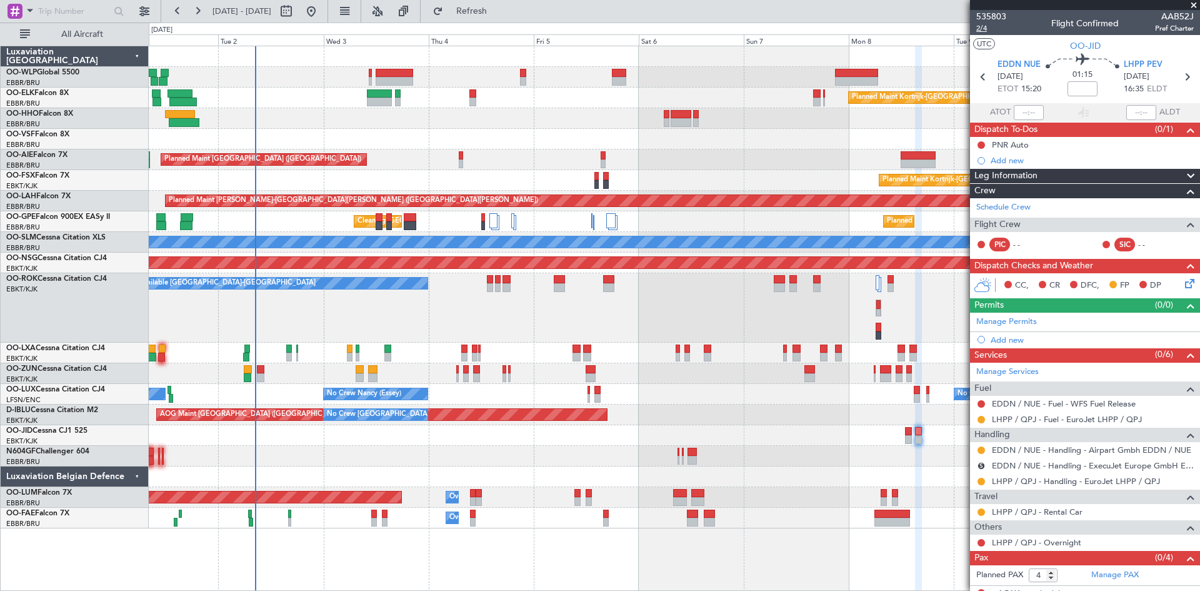
click at [983, 28] on span "2/4" at bounding box center [991, 28] width 30 height 11
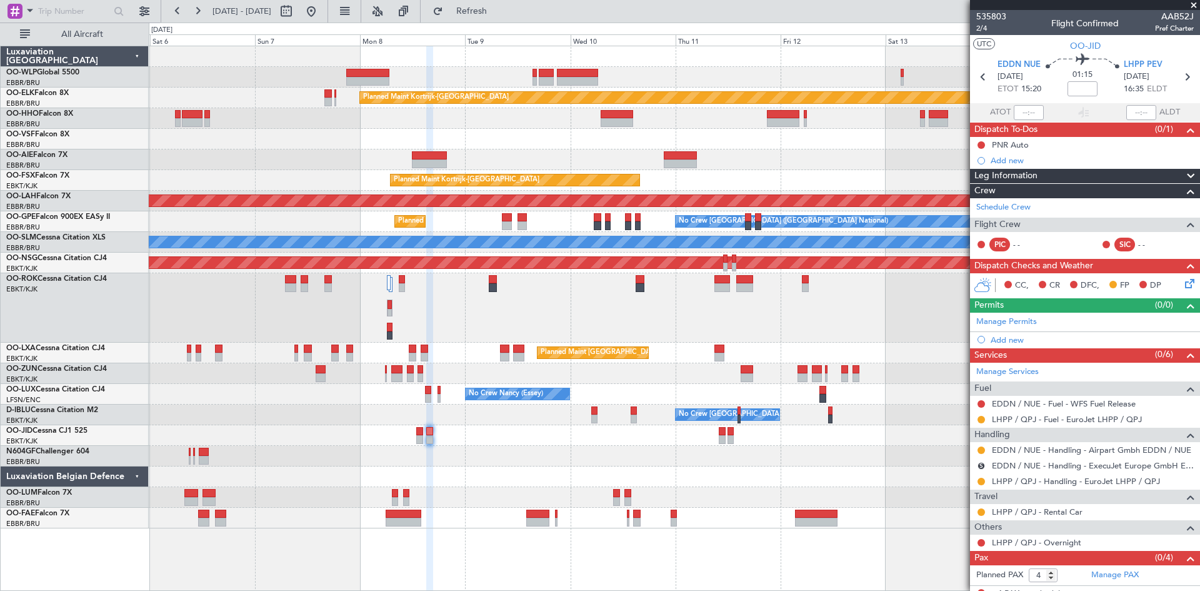
click at [339, 496] on div "Planned Maint Kortrijk-Wevelgem Planned Maint Kortrijk-Wevelgem EBKT 08:50 Z KL…" at bounding box center [674, 287] width 1051 height 482
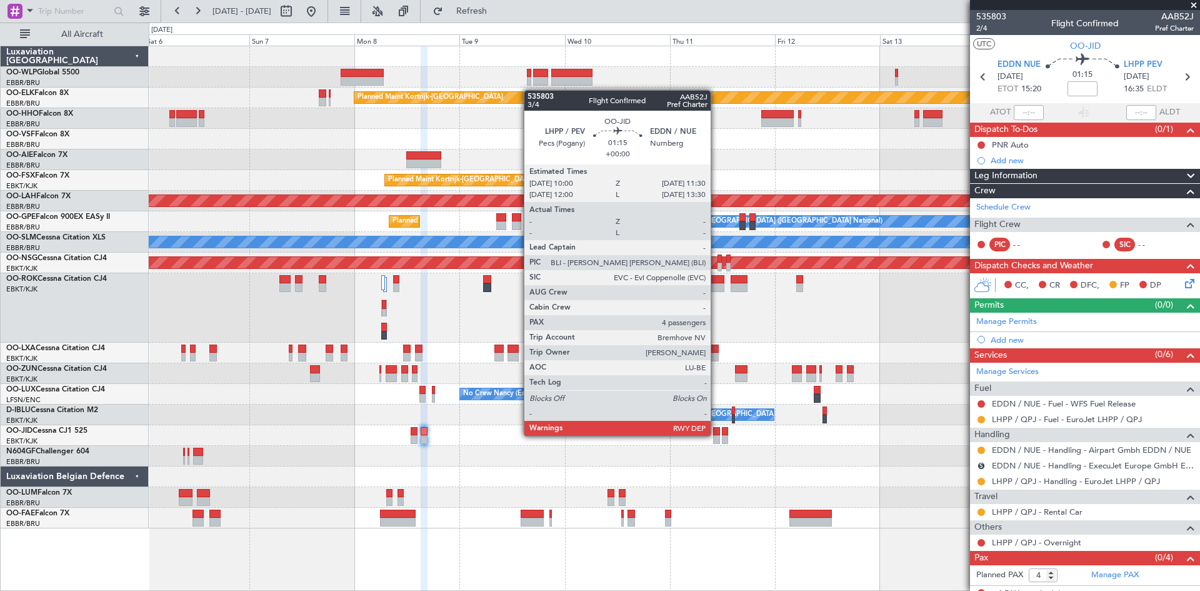
click at [716, 434] on div at bounding box center [716, 431] width 7 height 9
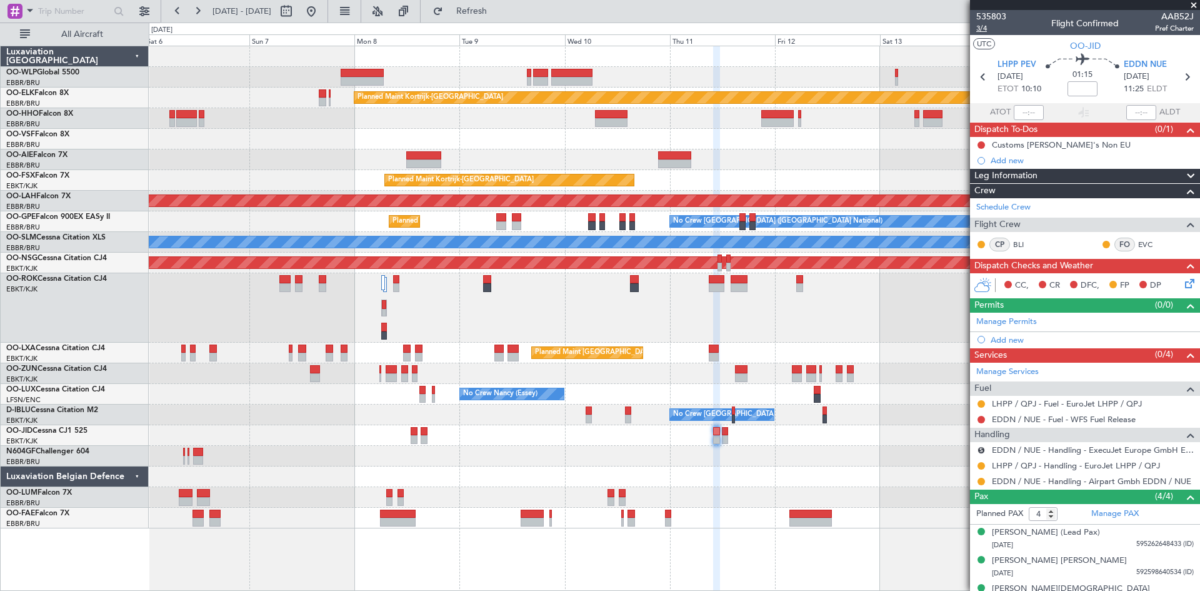
click at [986, 31] on span "3/4" at bounding box center [991, 28] width 30 height 11
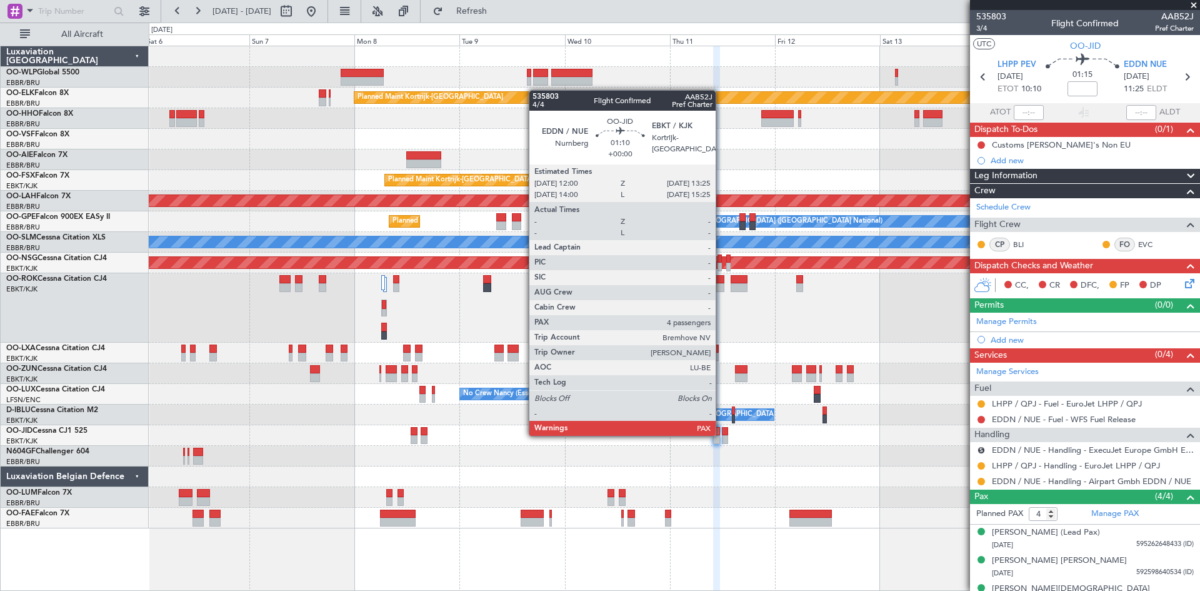
click at [722, 434] on div at bounding box center [725, 431] width 6 height 9
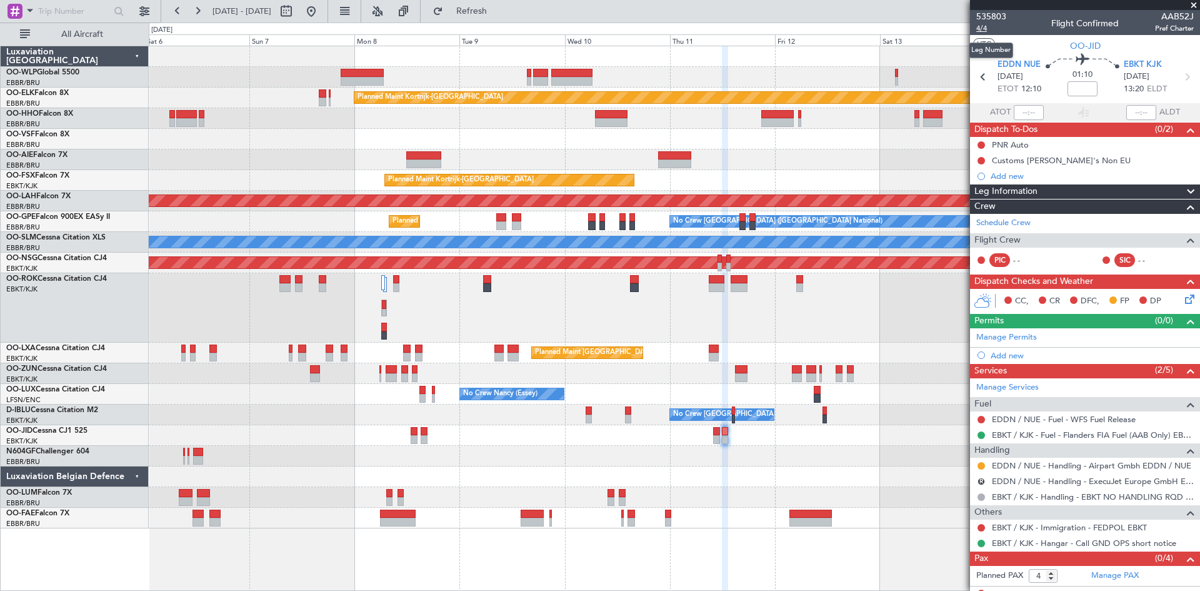
click at [983, 31] on span "4/4" at bounding box center [991, 28] width 30 height 11
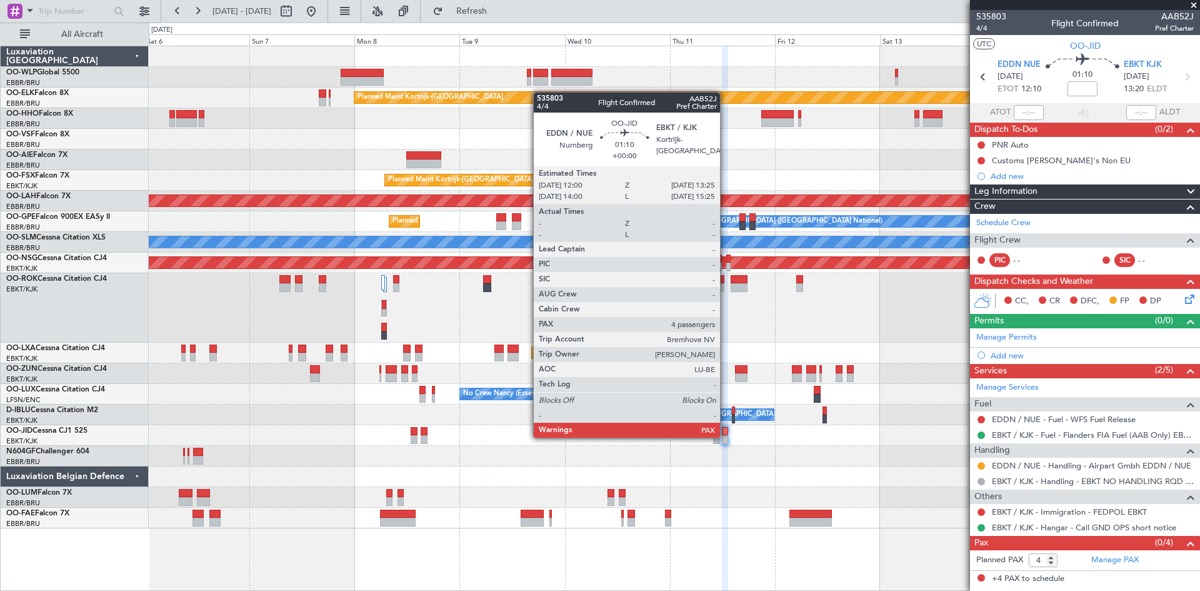
click at [726, 436] on div at bounding box center [725, 439] width 6 height 9
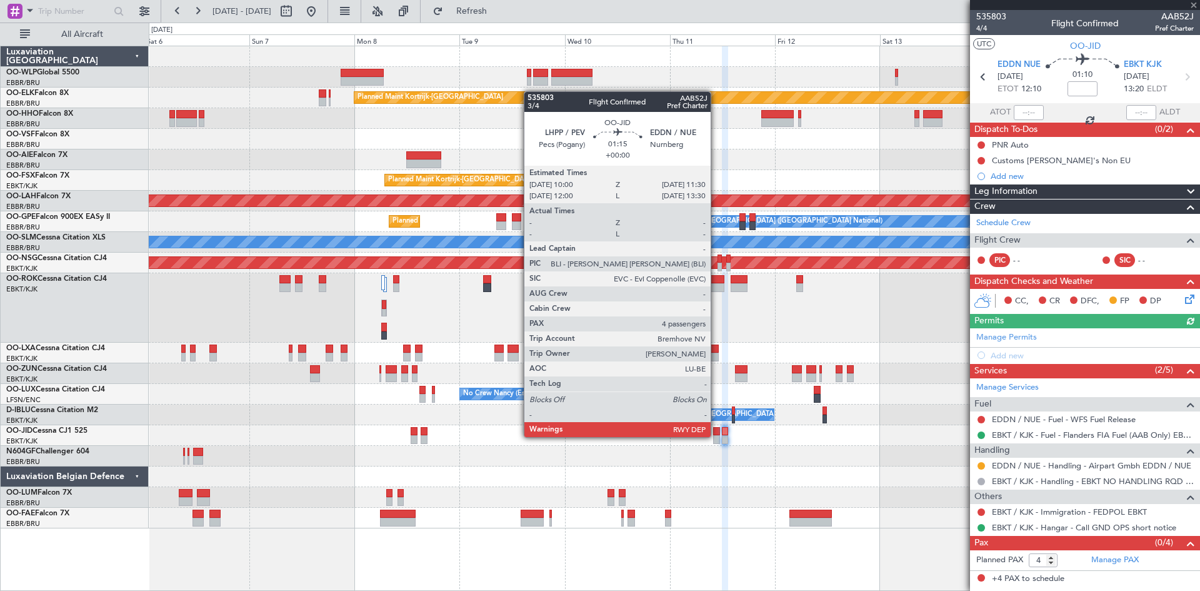
click at [716, 436] on div at bounding box center [716, 439] width 7 height 9
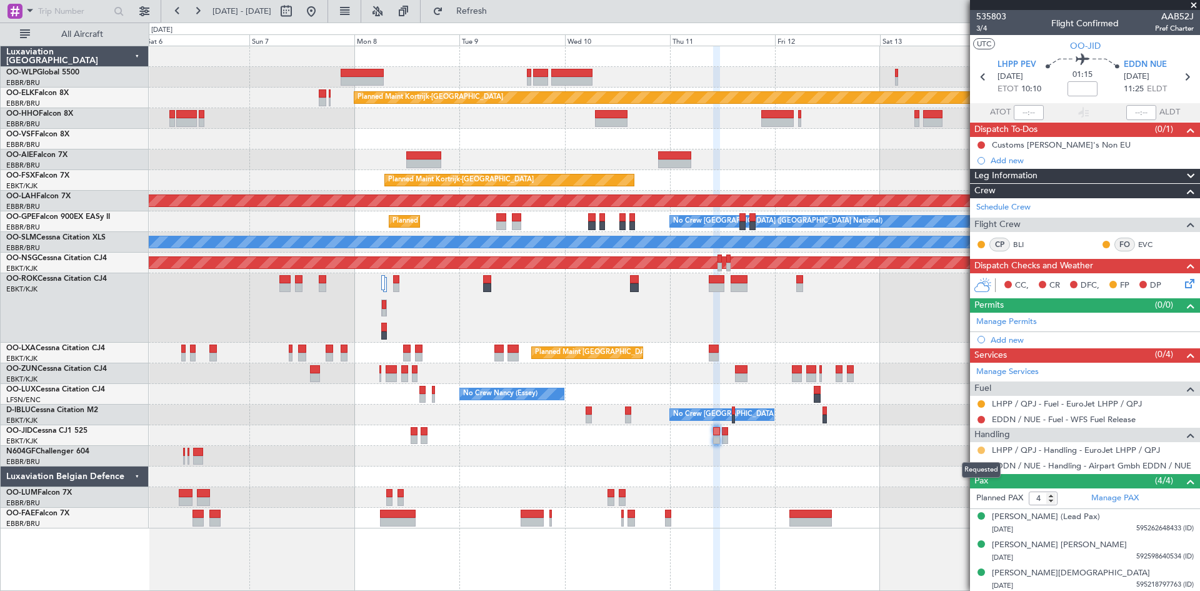
click at [980, 448] on button at bounding box center [982, 450] width 8 height 8
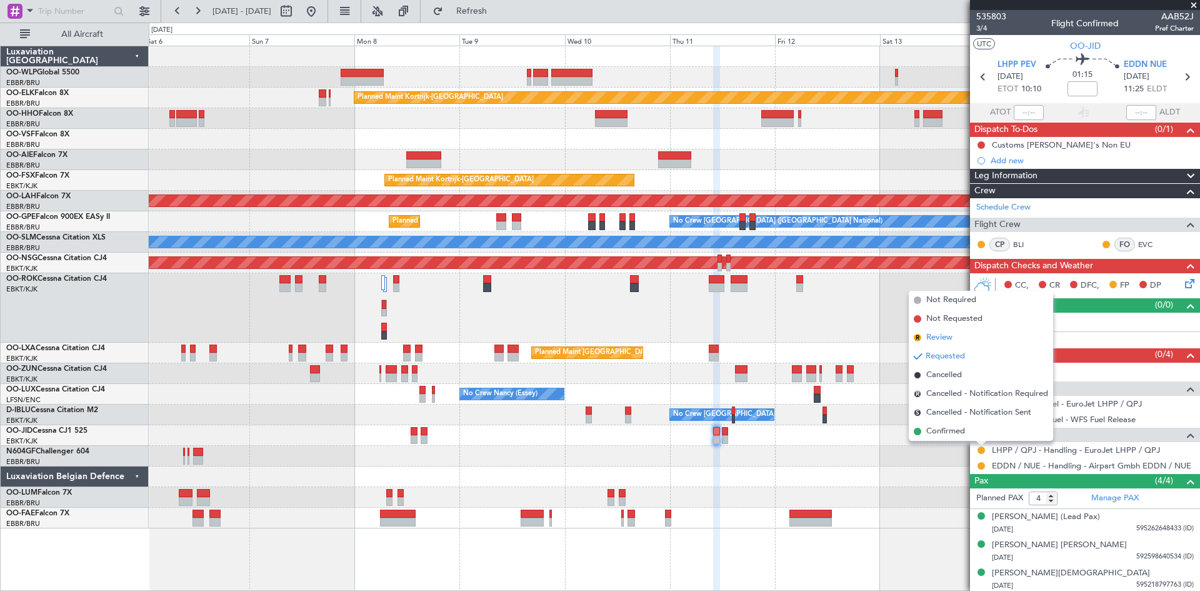
click at [933, 338] on span "Review" at bounding box center [939, 337] width 26 height 13
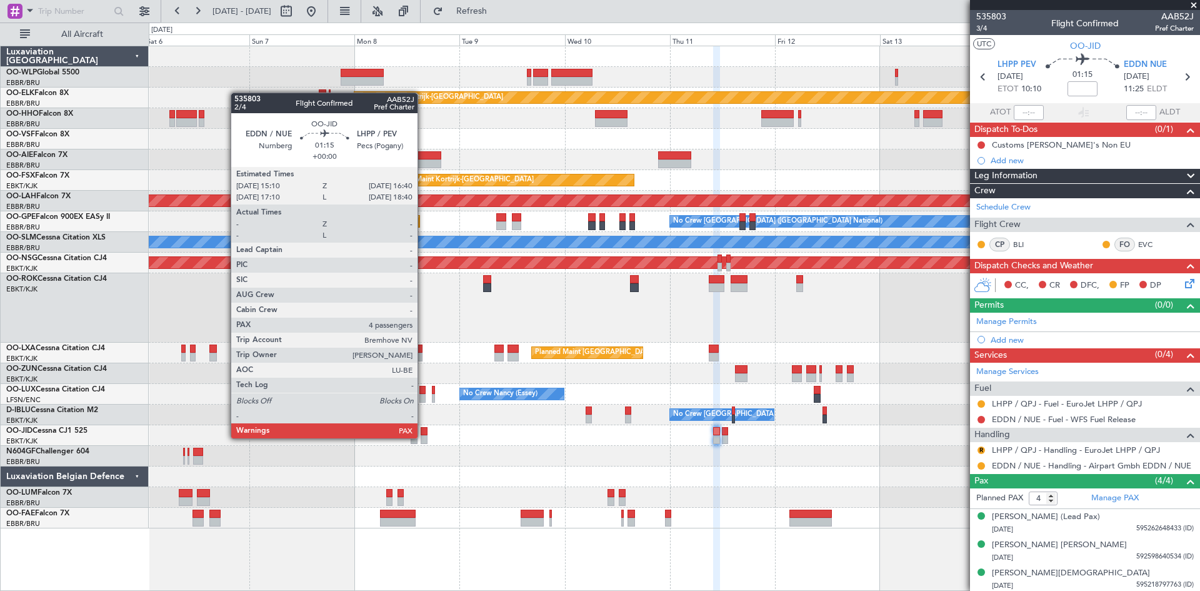
click at [423, 437] on div at bounding box center [424, 439] width 7 height 9
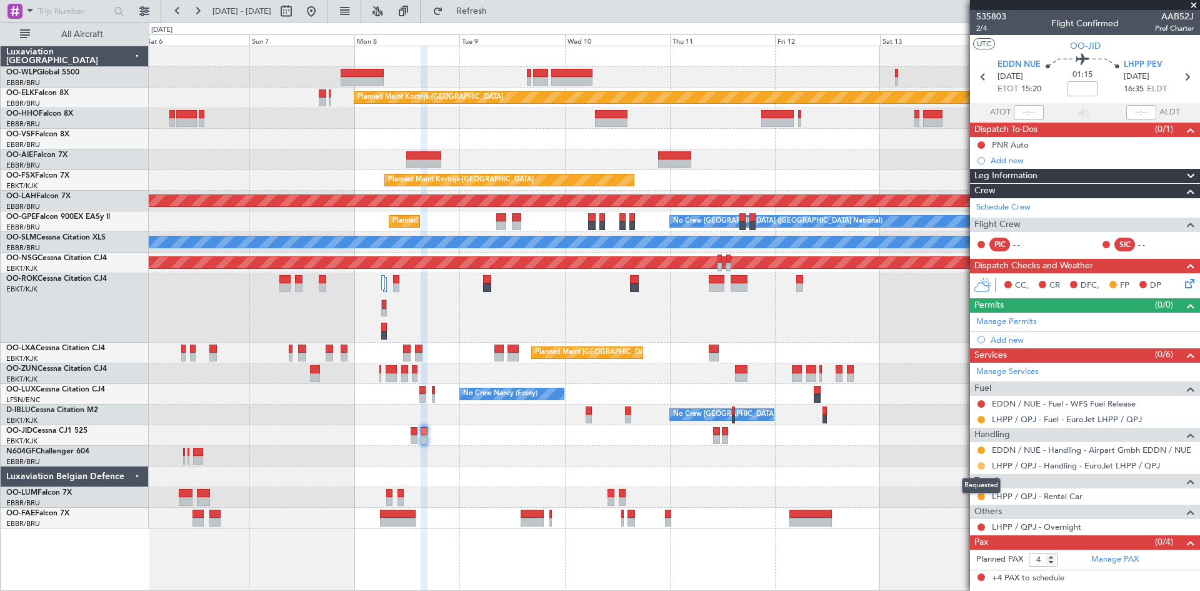
click at [980, 464] on button at bounding box center [982, 466] width 8 height 8
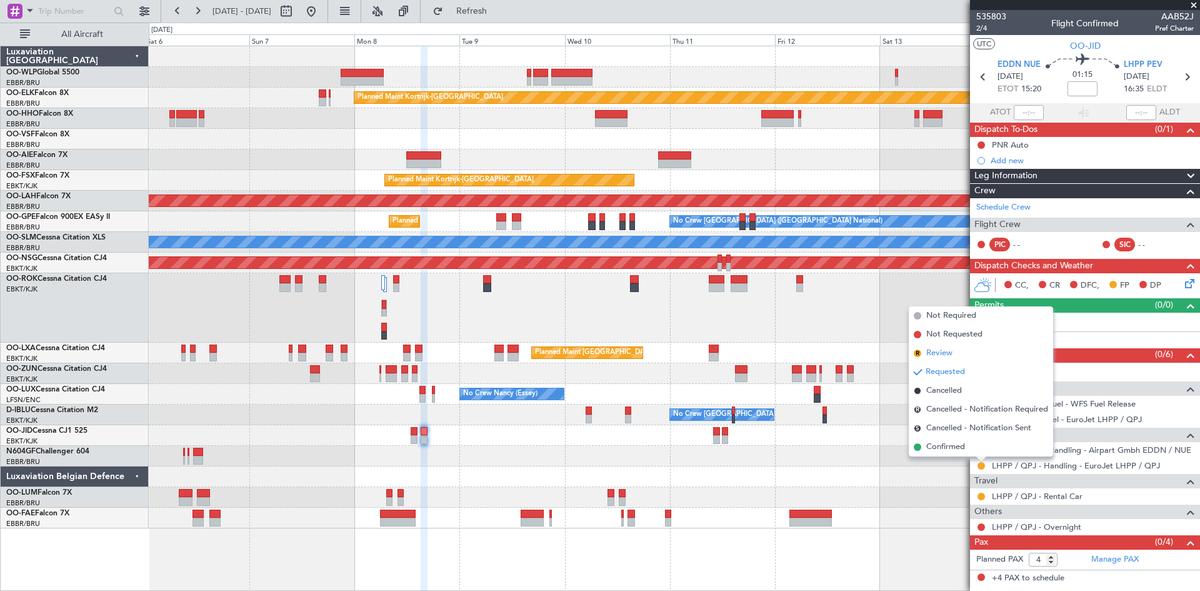
click at [964, 359] on li "R Review" at bounding box center [981, 353] width 144 height 19
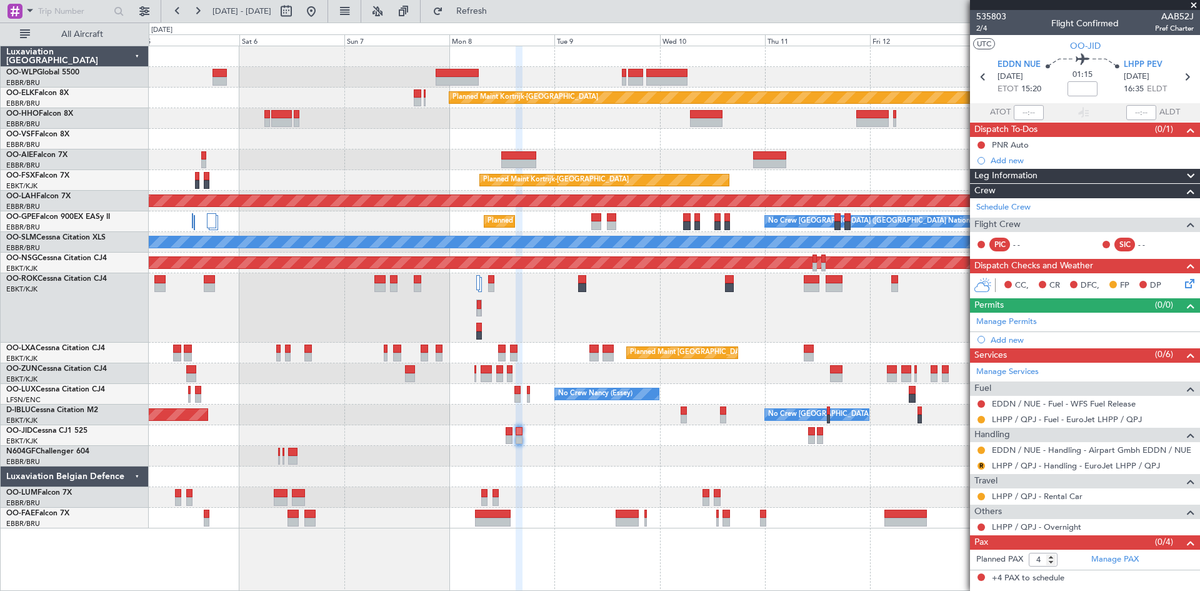
click at [962, 361] on div "Planned Maint Kortrijk-[GEOGRAPHIC_DATA] Planned Maint [GEOGRAPHIC_DATA] ([GEOG…" at bounding box center [674, 287] width 1051 height 482
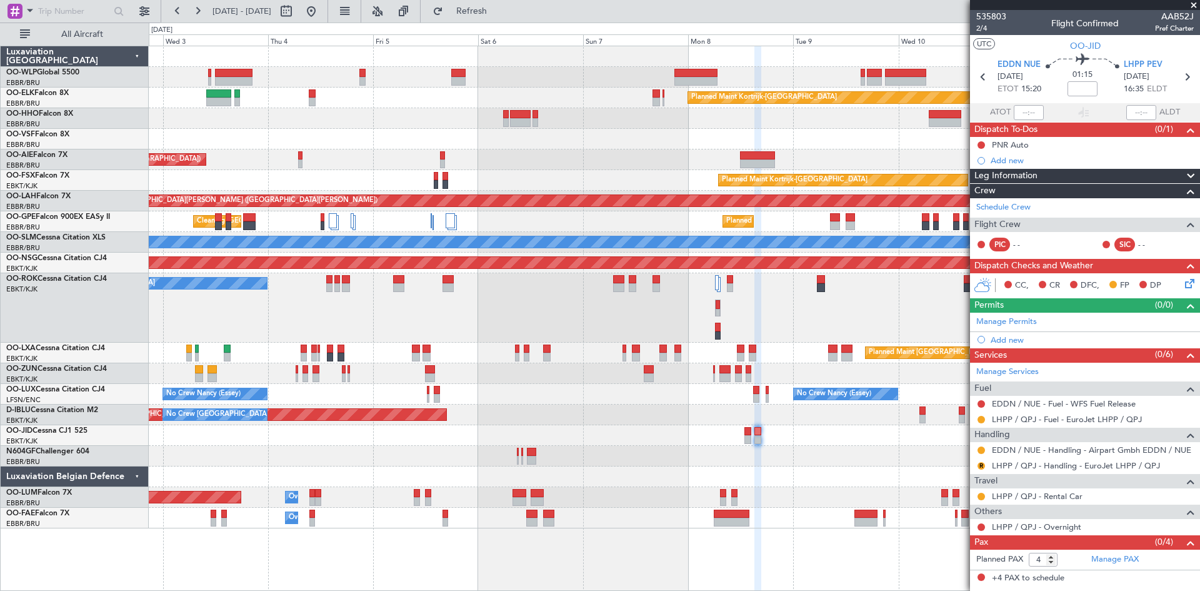
click at [565, 328] on div "A/C Unavailable Kortrijk-Wevelgem Planned Maint Paris (Le Bourget)" at bounding box center [674, 307] width 1051 height 69
click at [493, 1] on button "Refresh" at bounding box center [464, 11] width 75 height 20
click at [414, 11] on button at bounding box center [404, 11] width 20 height 20
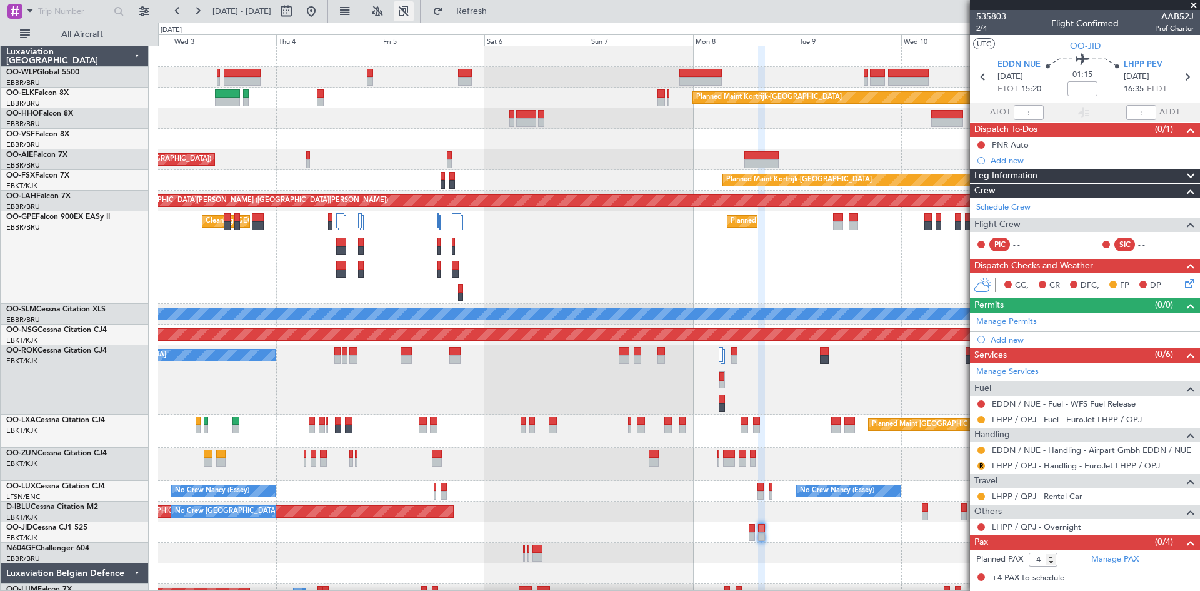
click at [414, 11] on button at bounding box center [404, 11] width 20 height 20
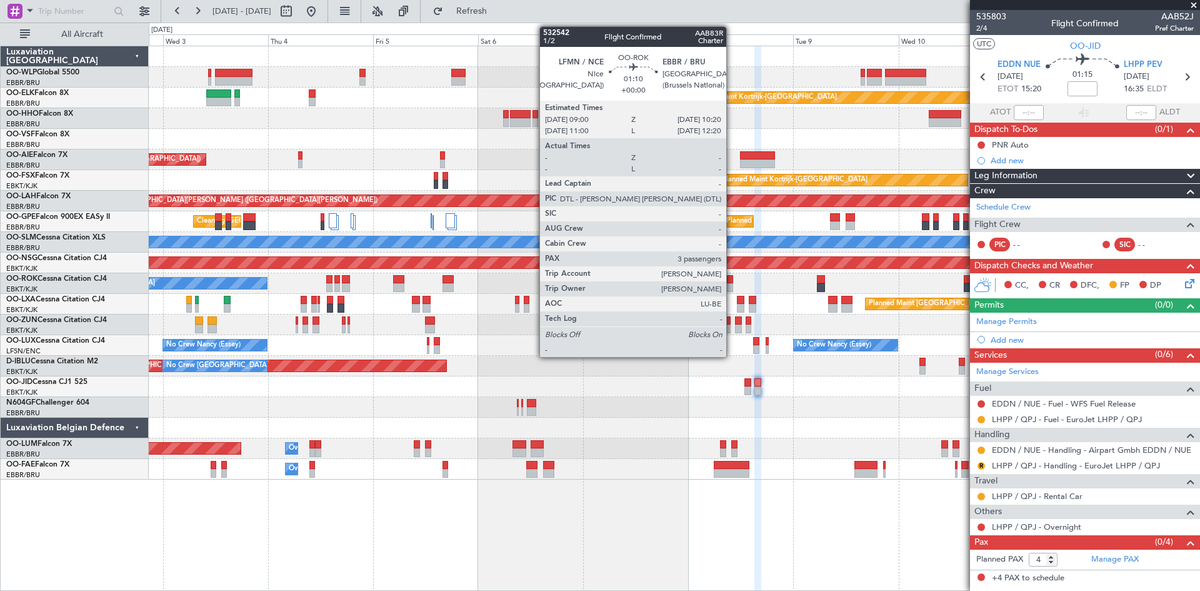
click at [732, 283] on div at bounding box center [730, 279] width 6 height 9
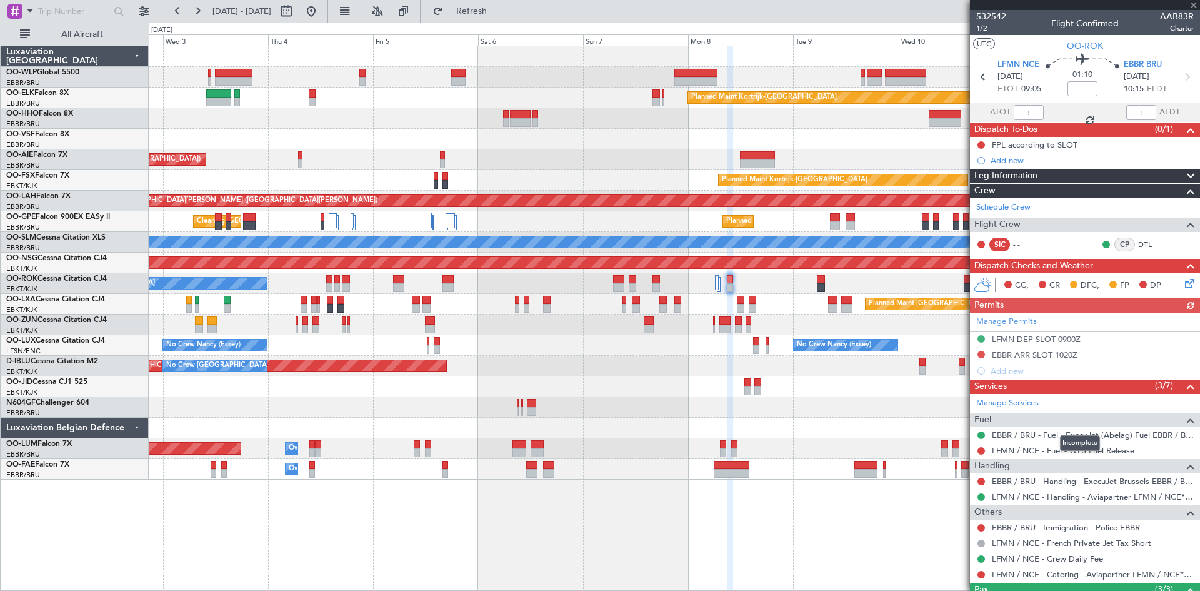
scroll to position [63, 0]
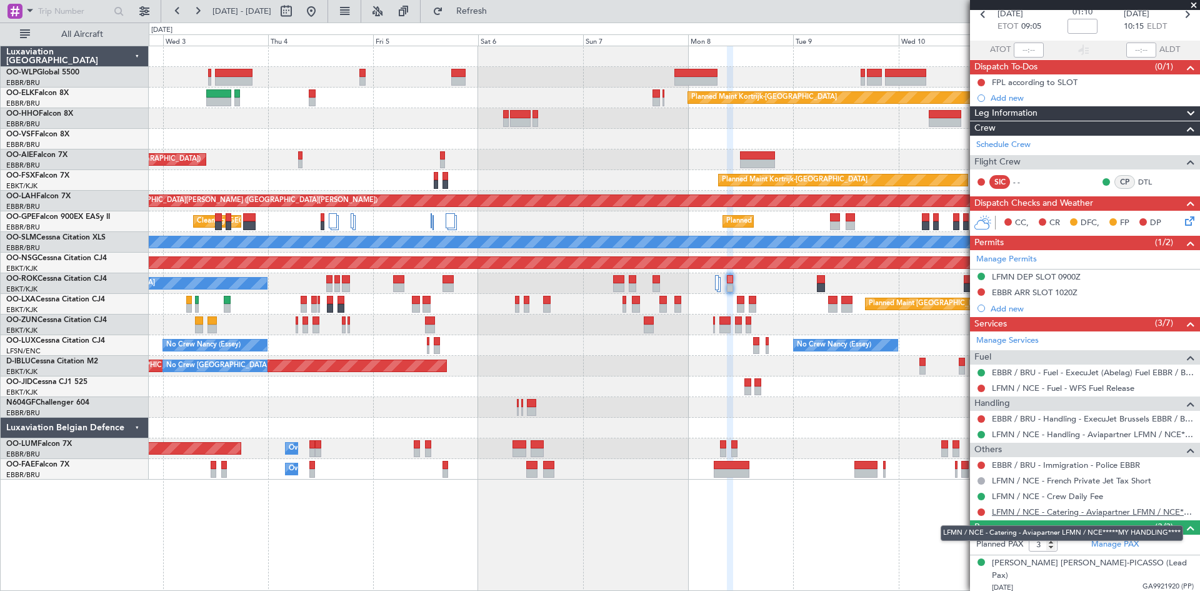
click at [1104, 512] on link "LFMN / NCE - Catering - Aviapartner LFMN / NCE*****MY HANDLING****" at bounding box center [1093, 511] width 202 height 11
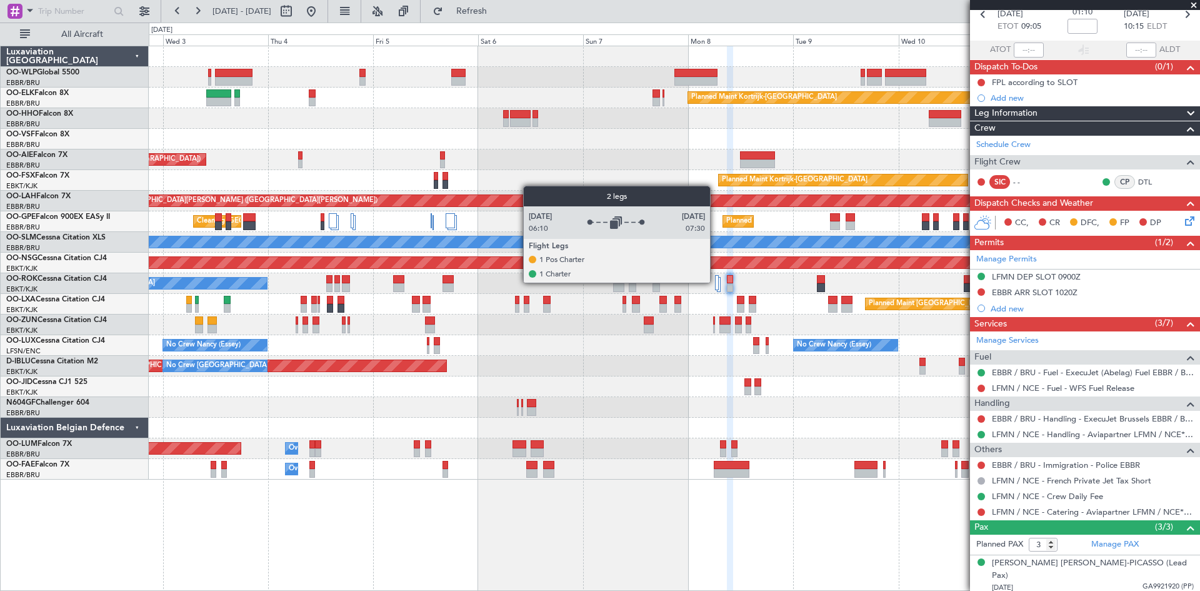
click at [716, 282] on div at bounding box center [717, 282] width 4 height 15
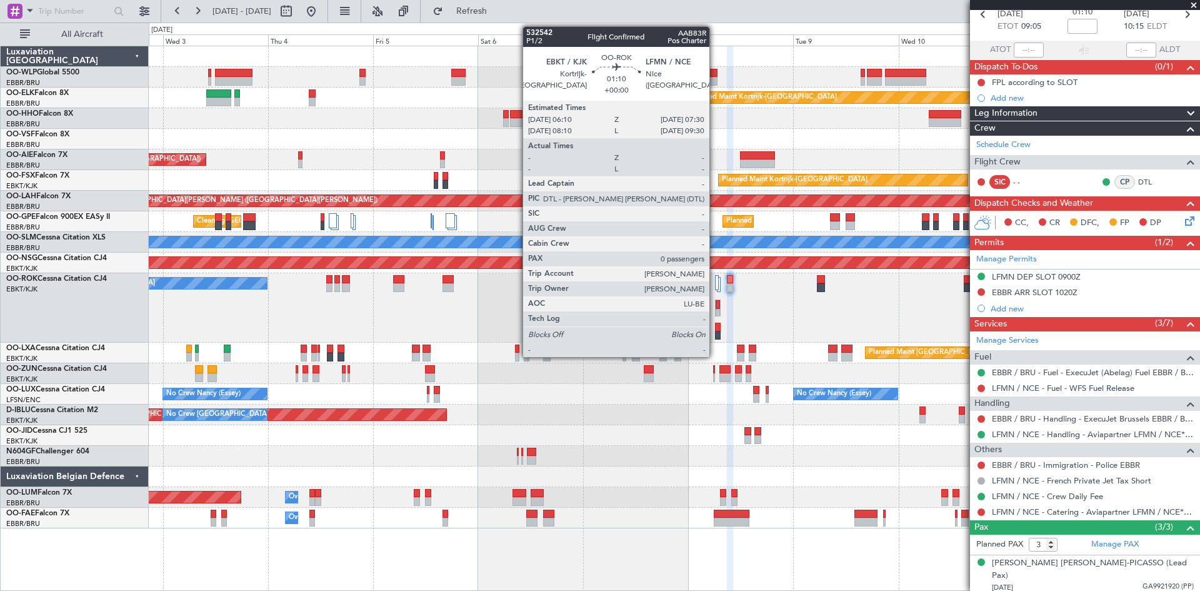
click at [716, 307] on div at bounding box center [718, 304] width 5 height 9
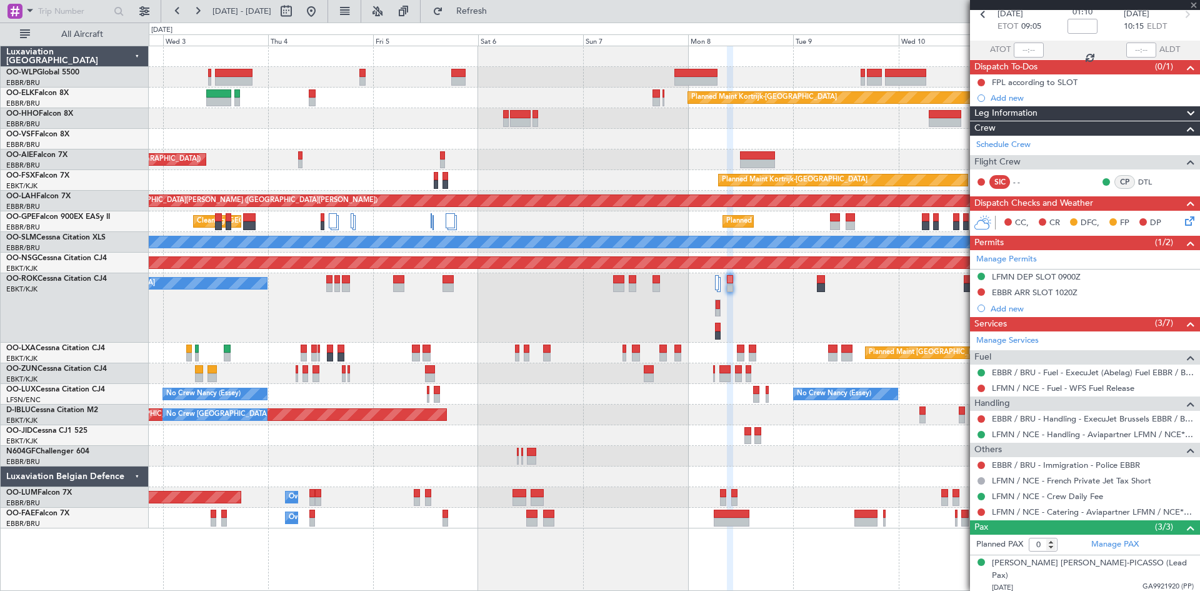
scroll to position [0, 0]
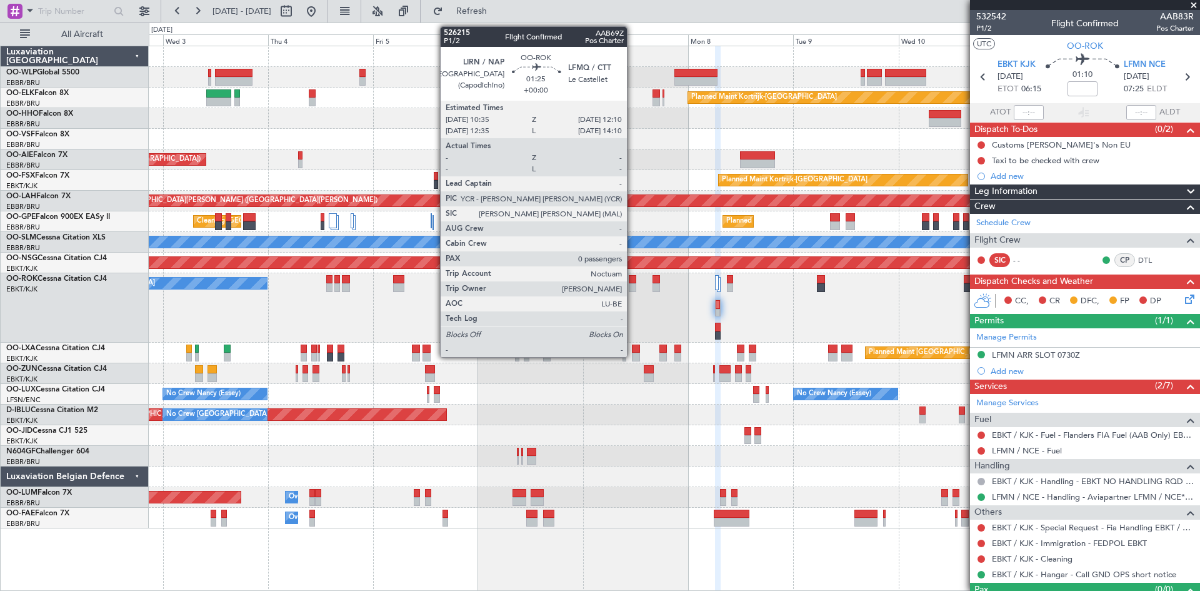
click at [633, 282] on div at bounding box center [633, 279] width 8 height 9
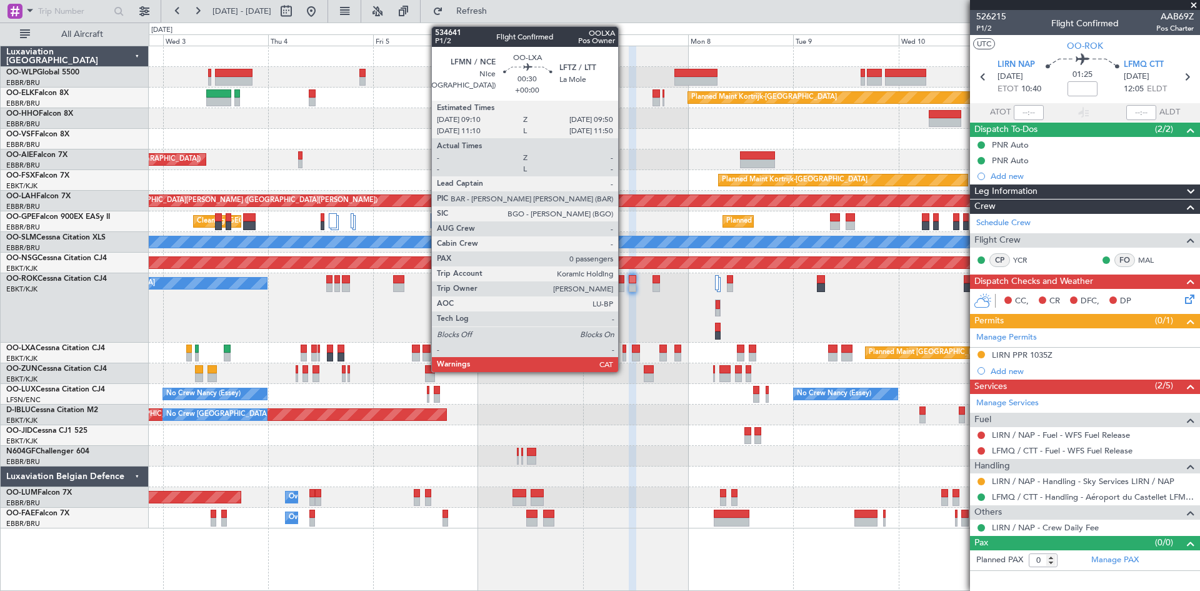
click at [624, 353] on div at bounding box center [624, 357] width 3 height 9
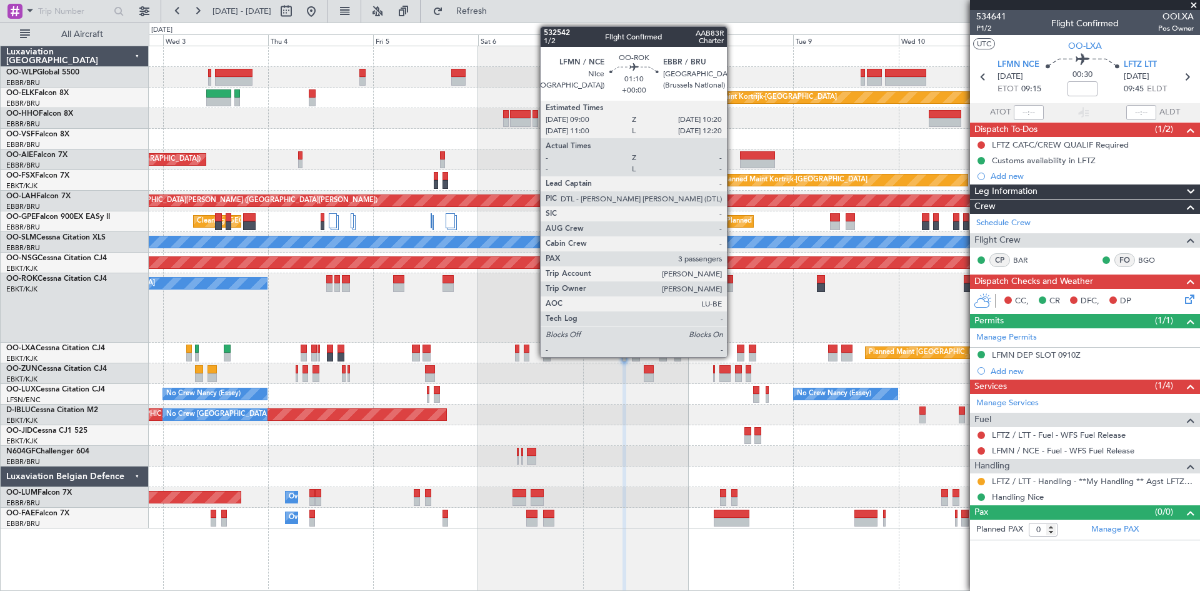
click at [733, 287] on div at bounding box center [730, 287] width 6 height 9
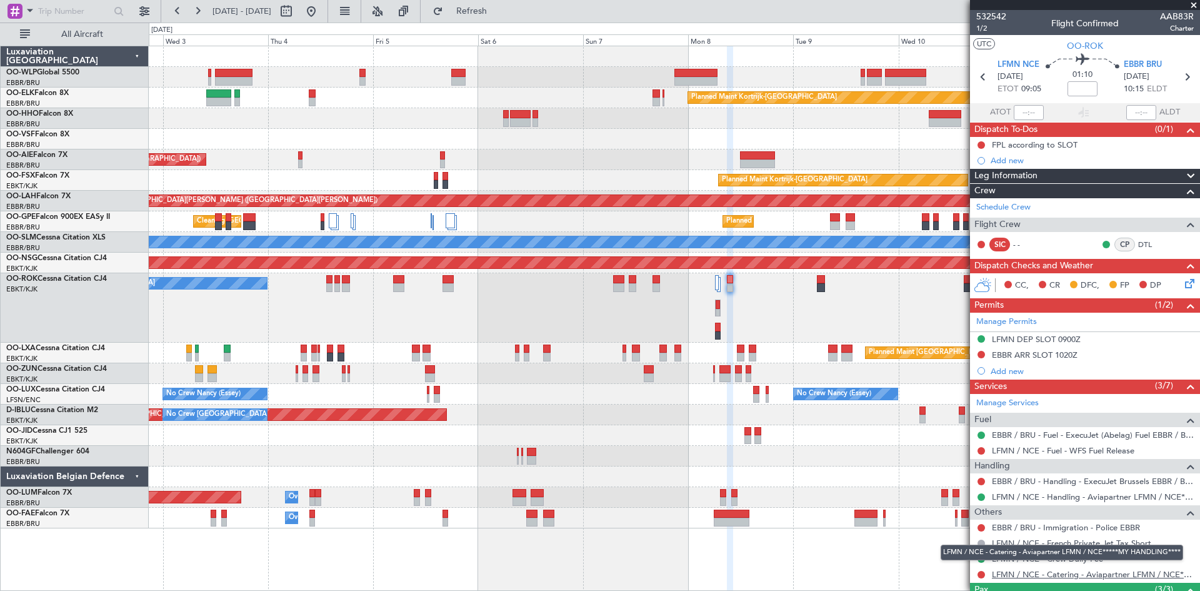
click at [1081, 577] on link "LFMN / NCE - Catering - Aviapartner LFMN / NCE*****MY HANDLING****" at bounding box center [1093, 574] width 202 height 11
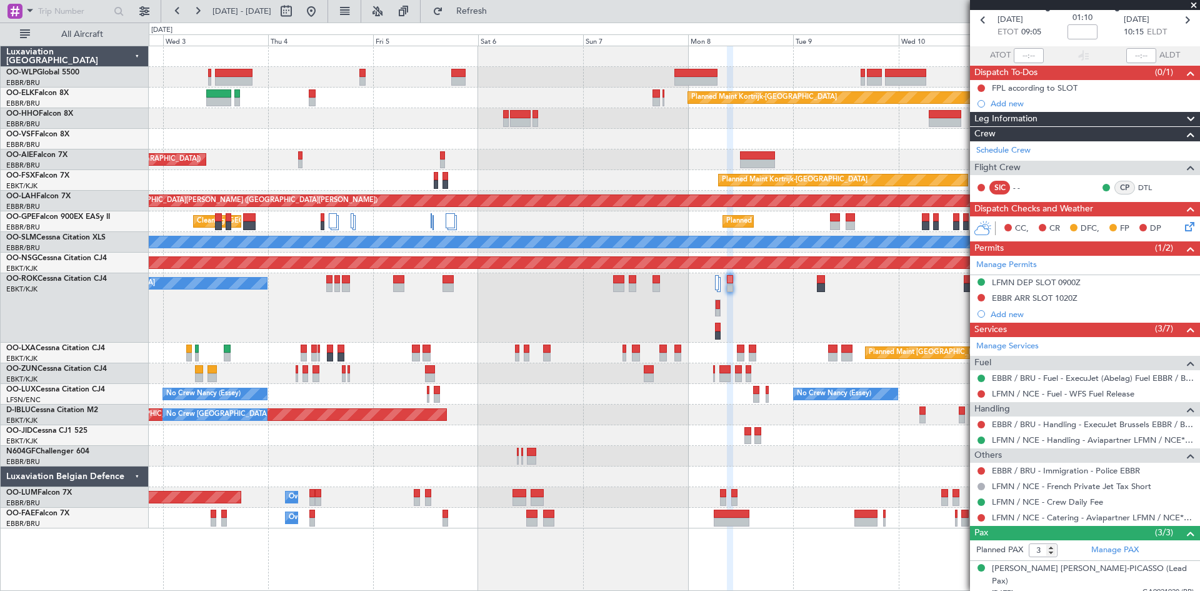
scroll to position [111, 0]
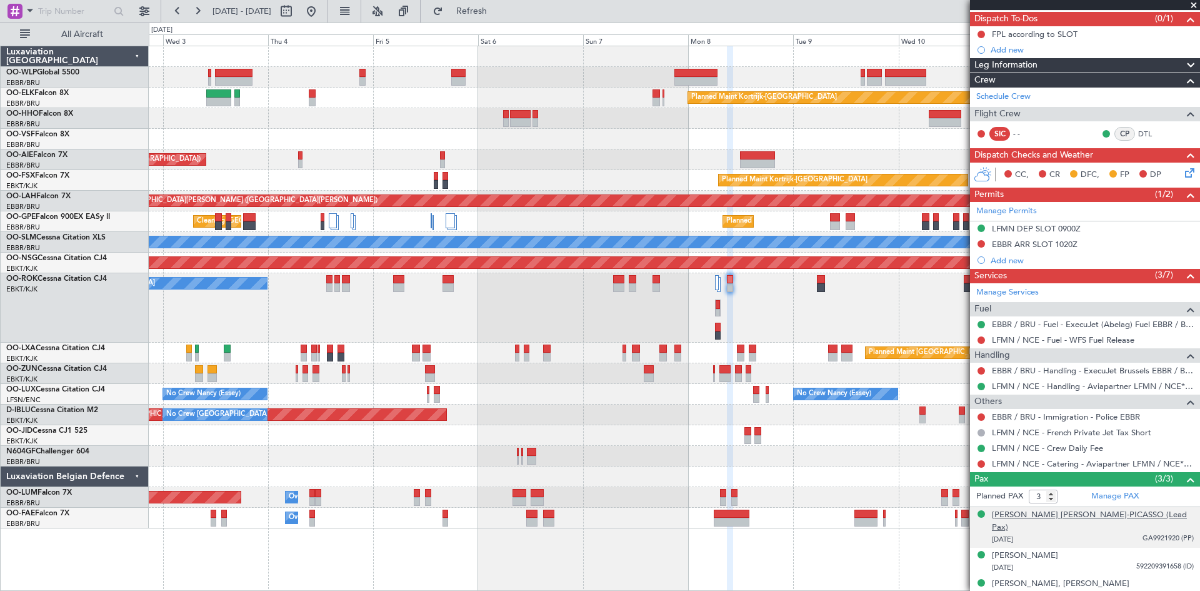
click at [1115, 514] on div "Bernard Paul Robert RUIZ-PICASSO (Lead Pax)" at bounding box center [1093, 521] width 202 height 24
click at [1042, 580] on div "Almine RECHNER" at bounding box center [1025, 586] width 66 height 13
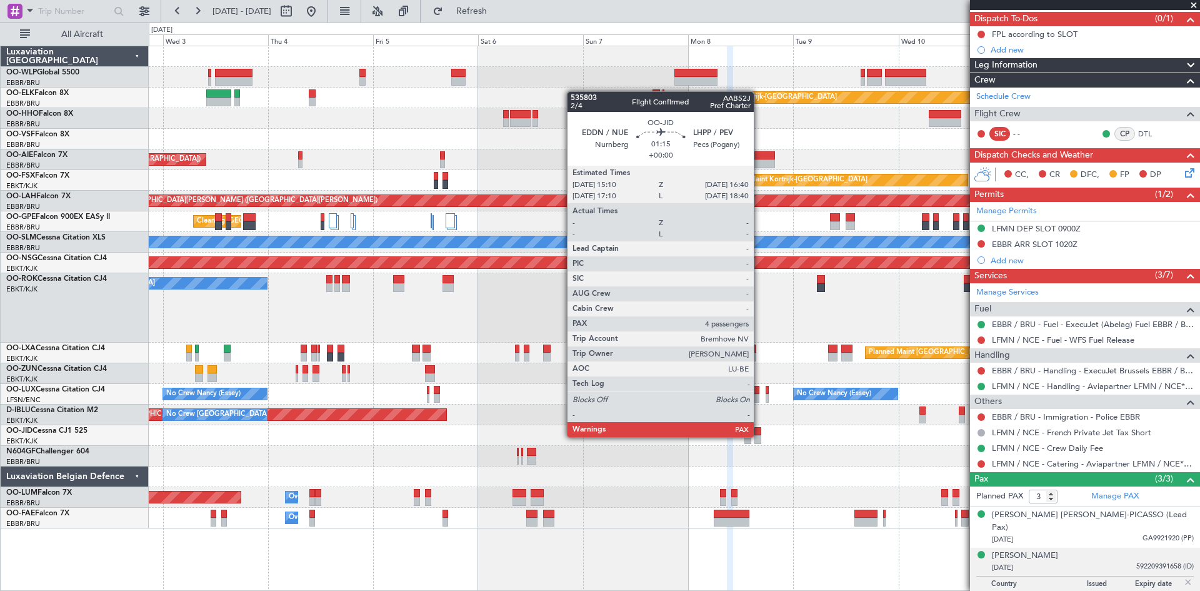
click at [759, 436] on div at bounding box center [757, 439] width 7 height 9
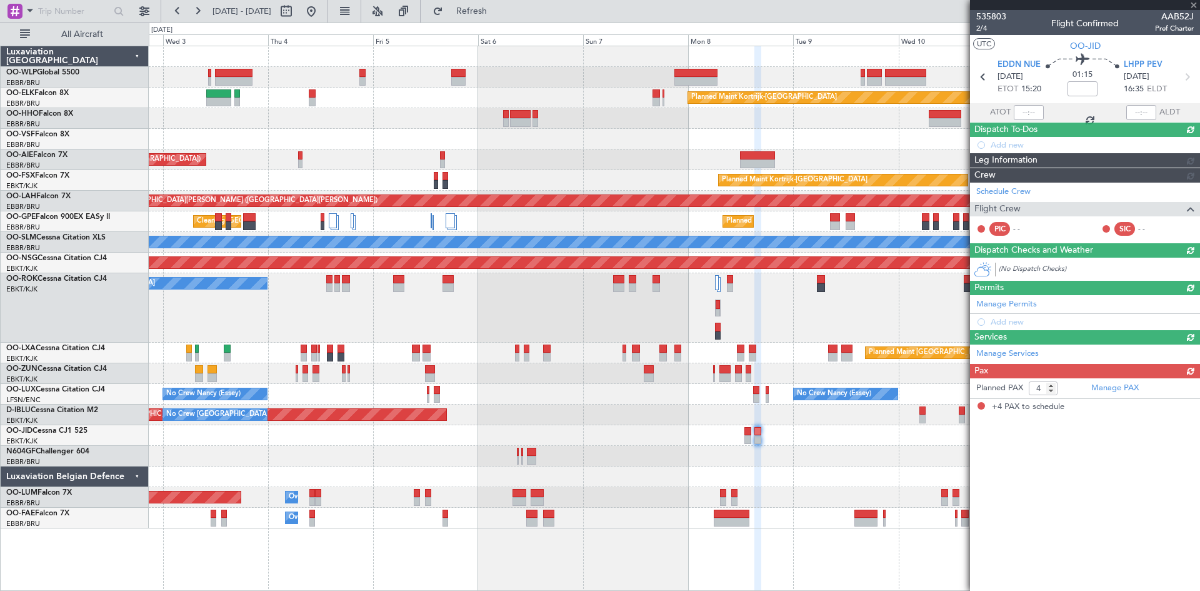
scroll to position [0, 0]
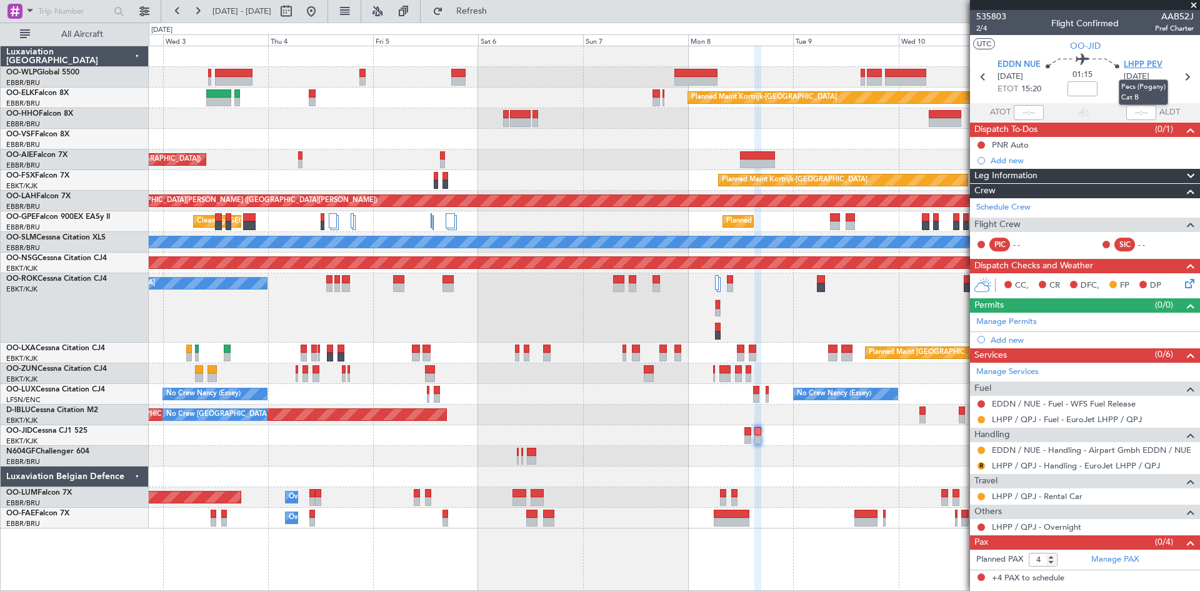
click at [1133, 68] on span "LHPP PEV" at bounding box center [1143, 65] width 39 height 13
click at [1134, 61] on span "LHPP PEV" at bounding box center [1143, 65] width 39 height 13
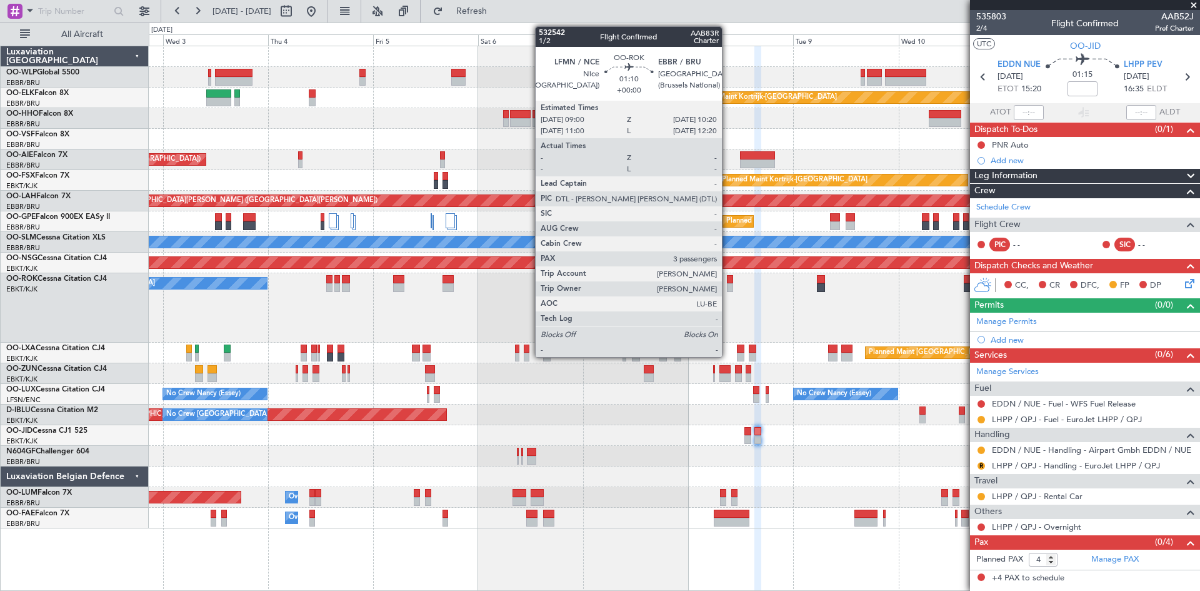
click at [728, 286] on div at bounding box center [730, 287] width 6 height 9
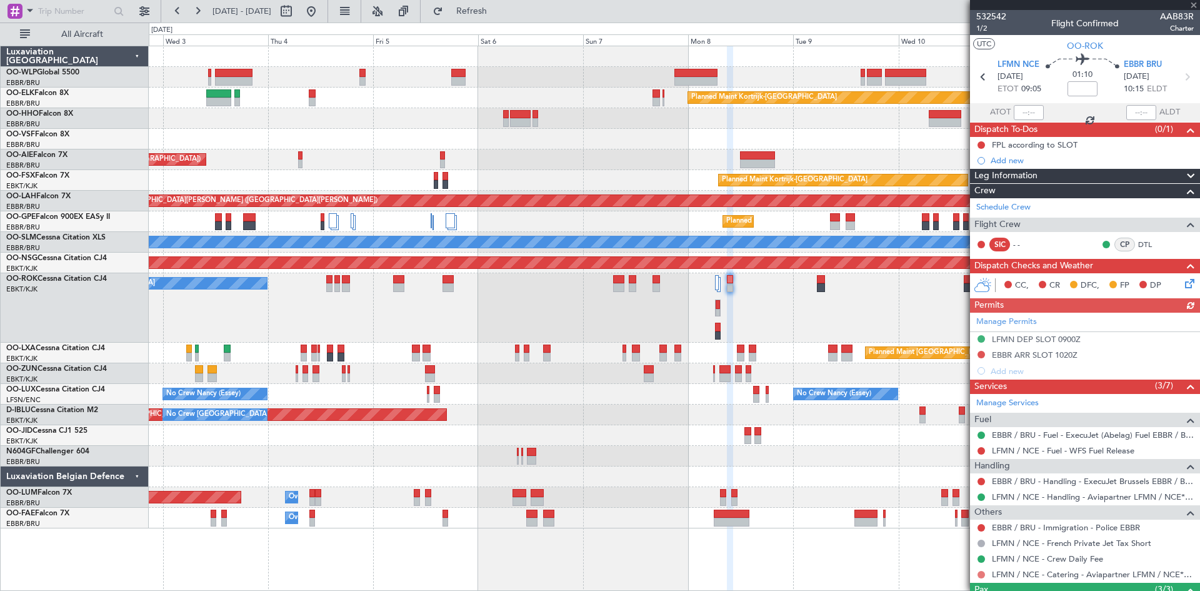
click at [980, 574] on button at bounding box center [982, 575] width 8 height 8
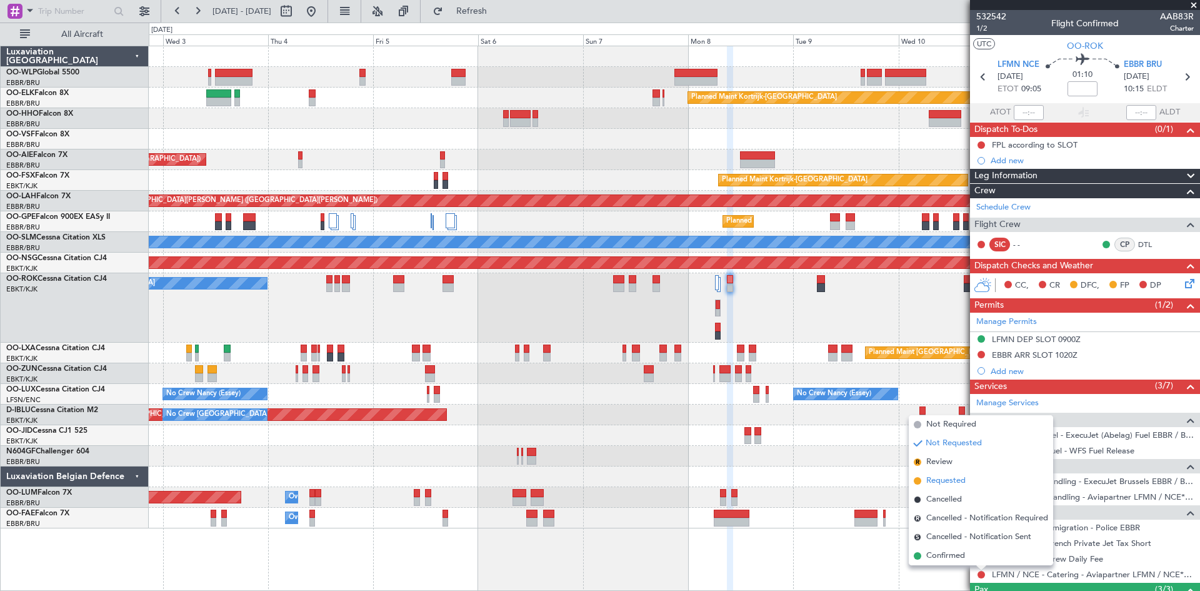
click at [950, 477] on span "Requested" at bounding box center [945, 480] width 39 height 13
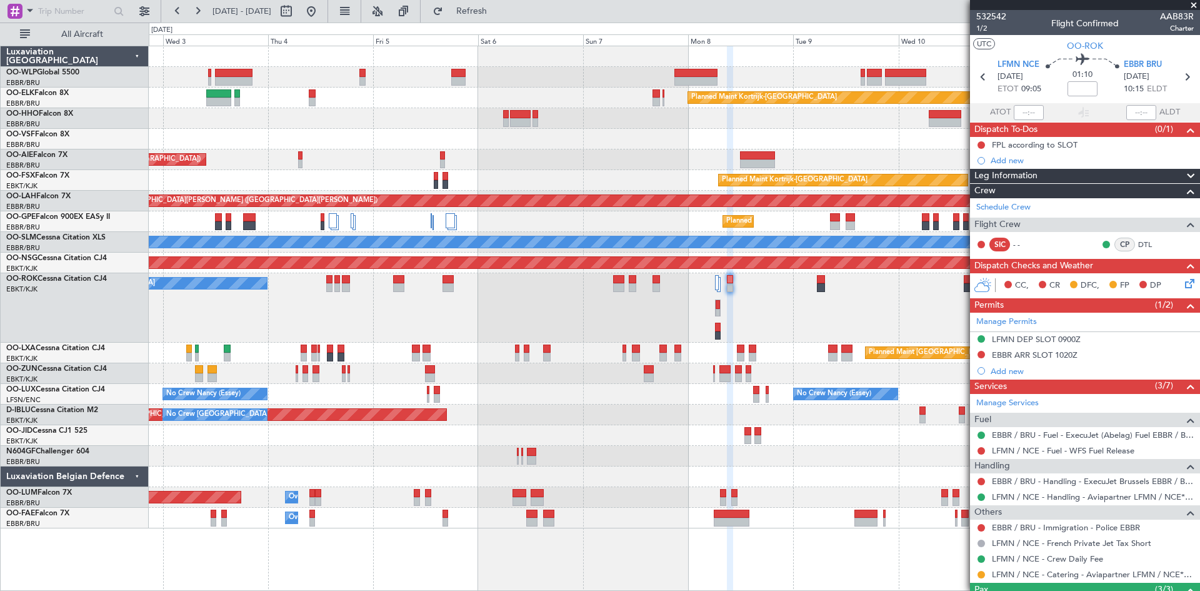
click at [1196, 3] on span at bounding box center [1194, 5] width 13 height 11
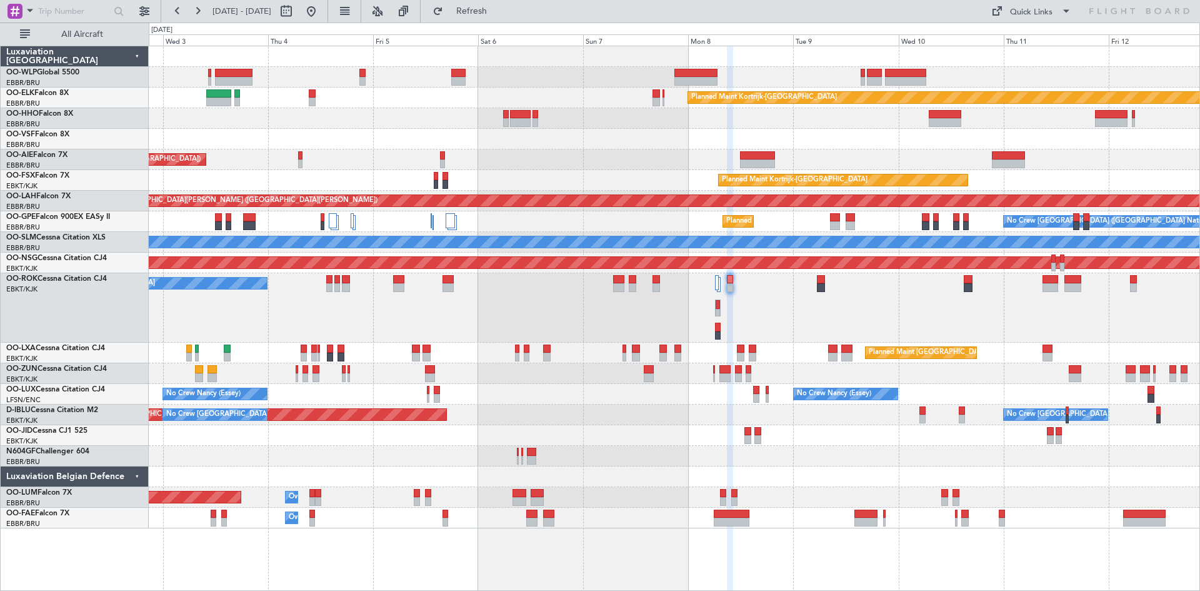
type input "0"
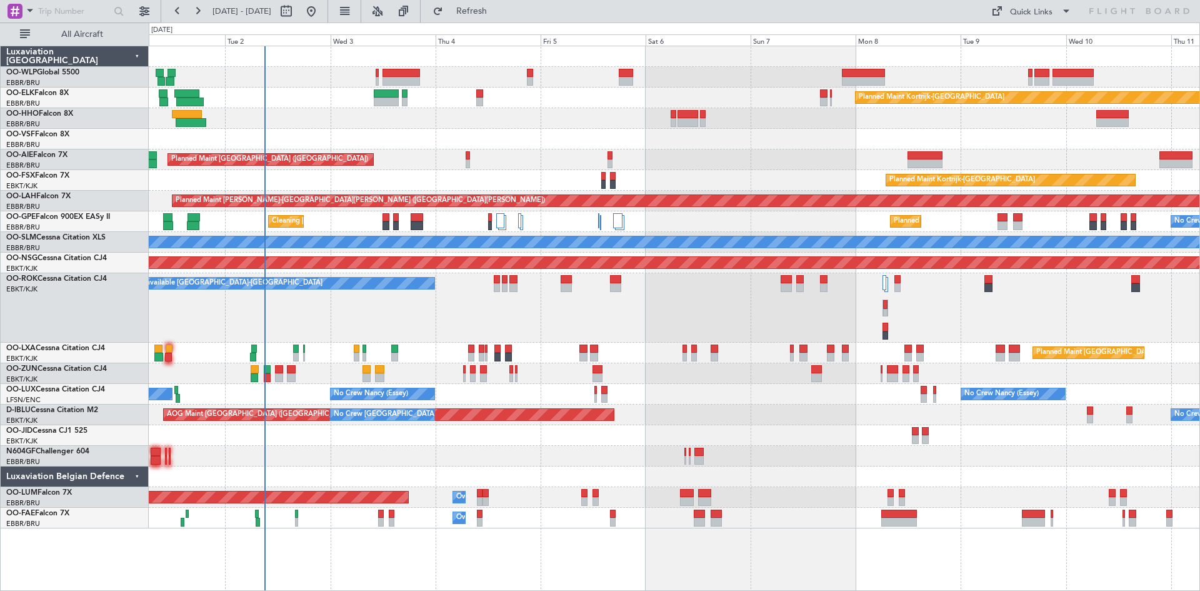
click at [560, 399] on div "No Crew Nancy (Essey) No Crew Nancy (Essey) No Crew Paris (Le Bourget)" at bounding box center [674, 394] width 1051 height 21
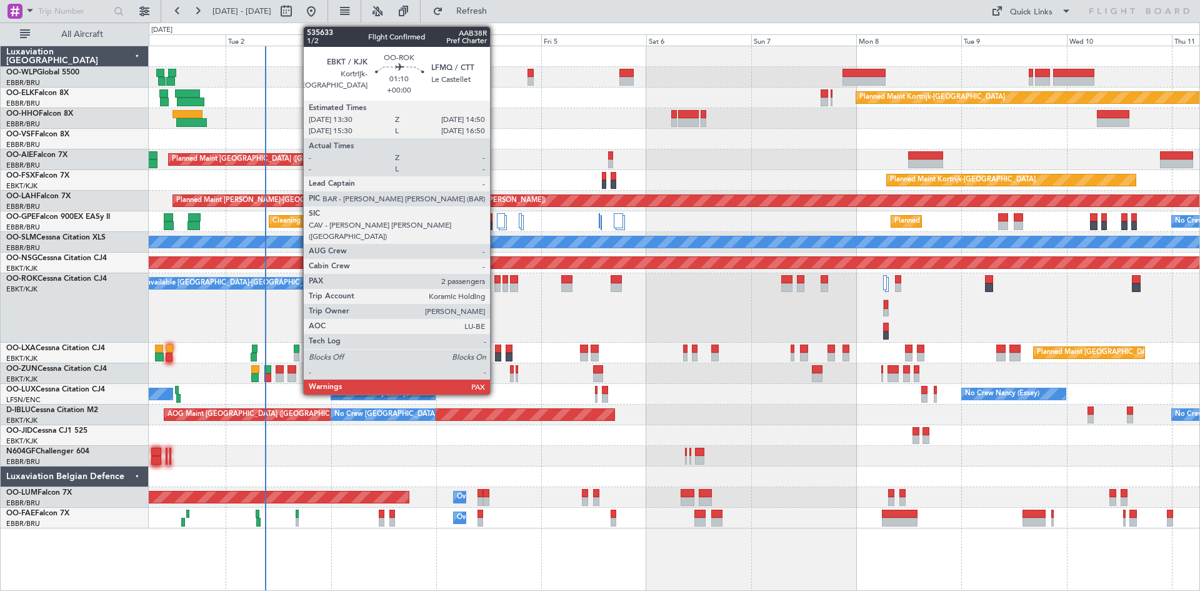
click at [496, 286] on div at bounding box center [497, 287] width 6 height 9
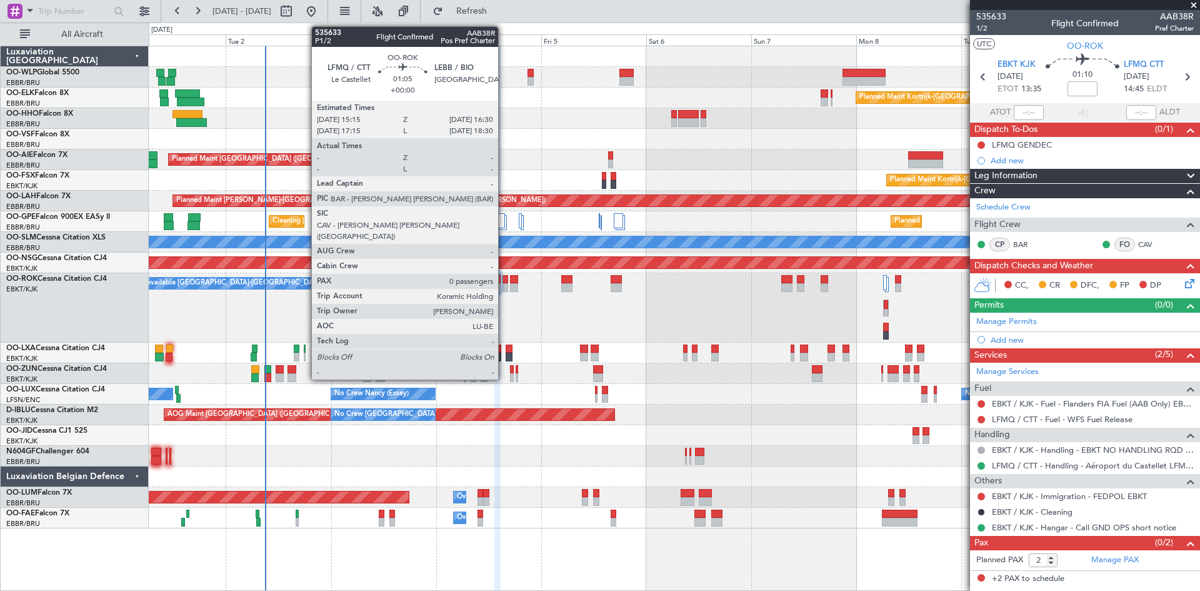
click at [504, 283] on div at bounding box center [506, 287] width 6 height 9
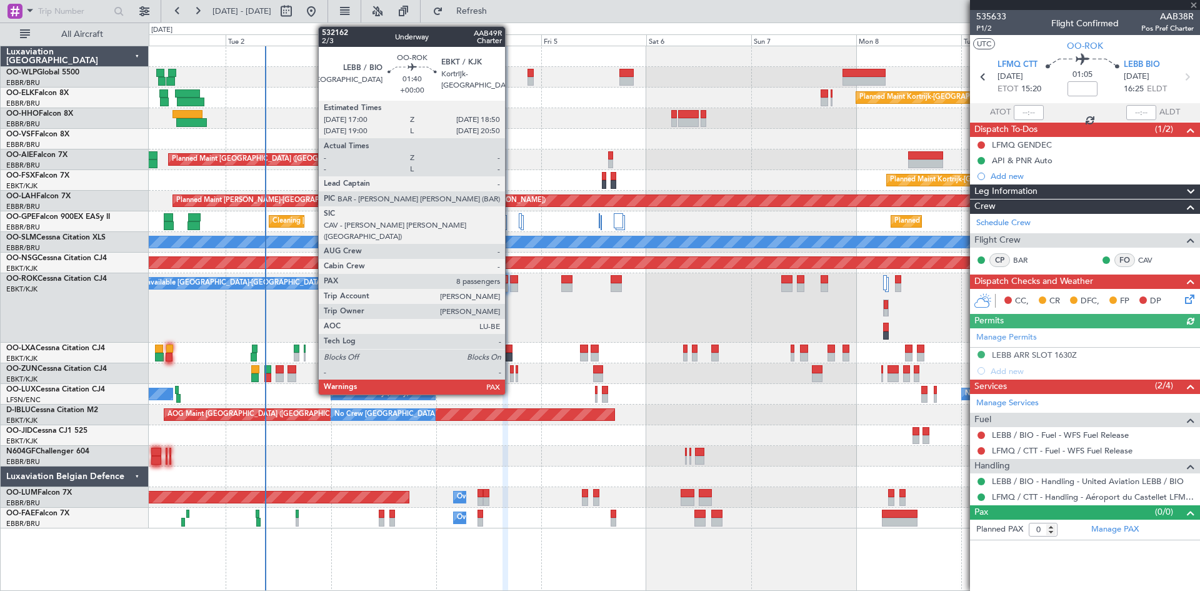
click at [511, 284] on div at bounding box center [514, 287] width 8 height 9
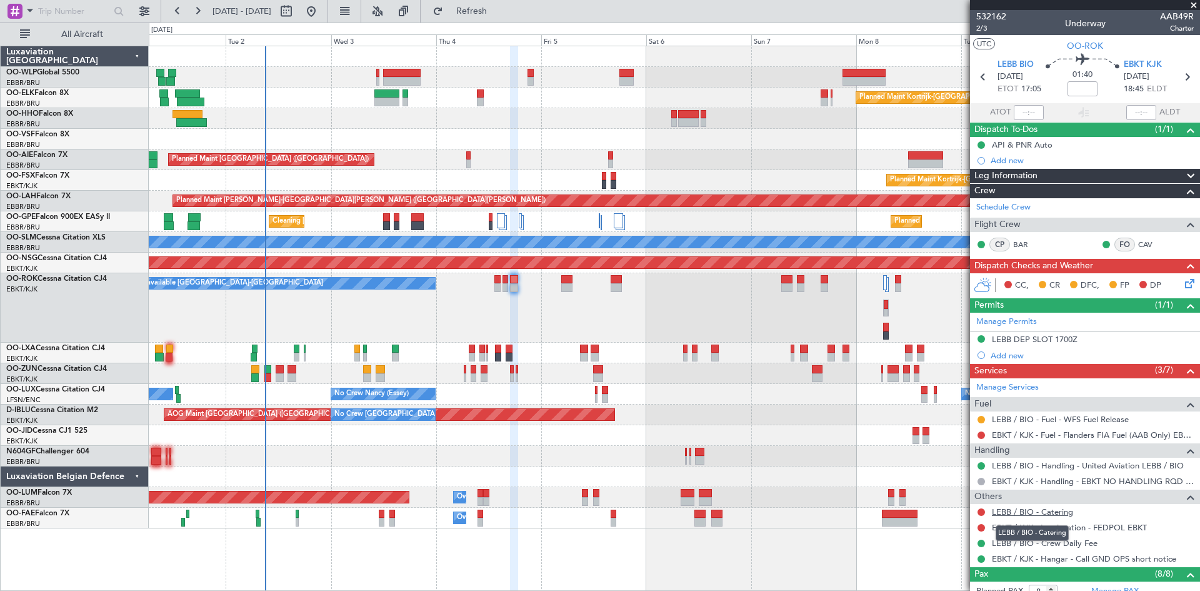
click at [1048, 514] on link "LEBB / BIO - Catering" at bounding box center [1032, 511] width 81 height 11
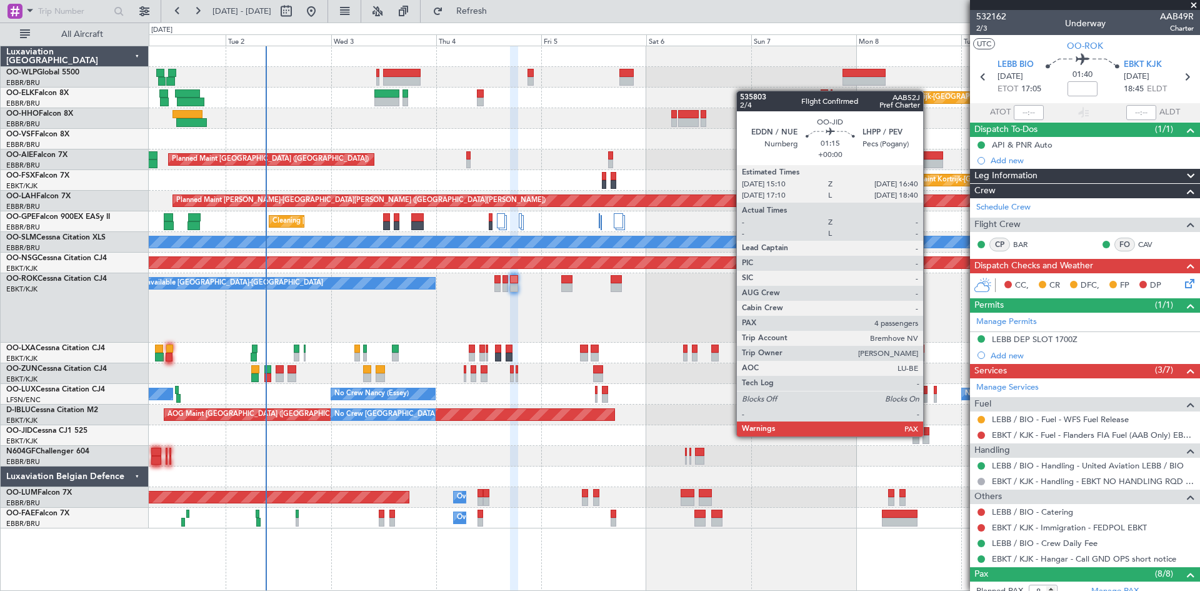
click at [929, 435] on div at bounding box center [926, 439] width 7 height 9
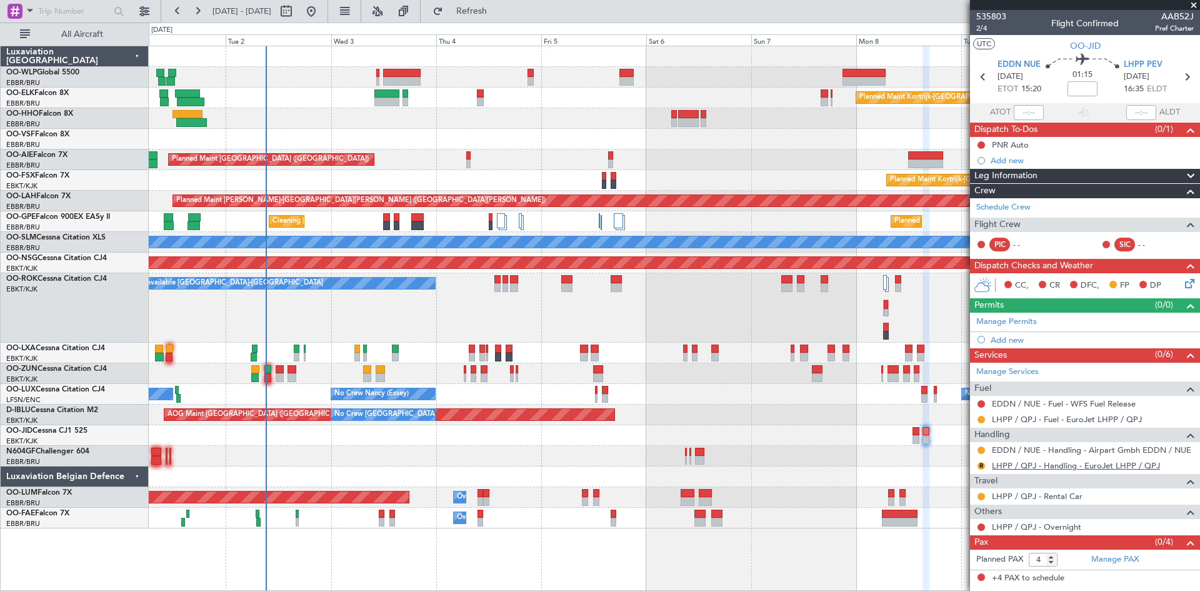
click at [1133, 469] on link "LHPP / QPJ - Handling - EuroJet LHPP / QPJ" at bounding box center [1076, 465] width 168 height 11
click at [981, 463] on button "R" at bounding box center [982, 466] width 8 height 8
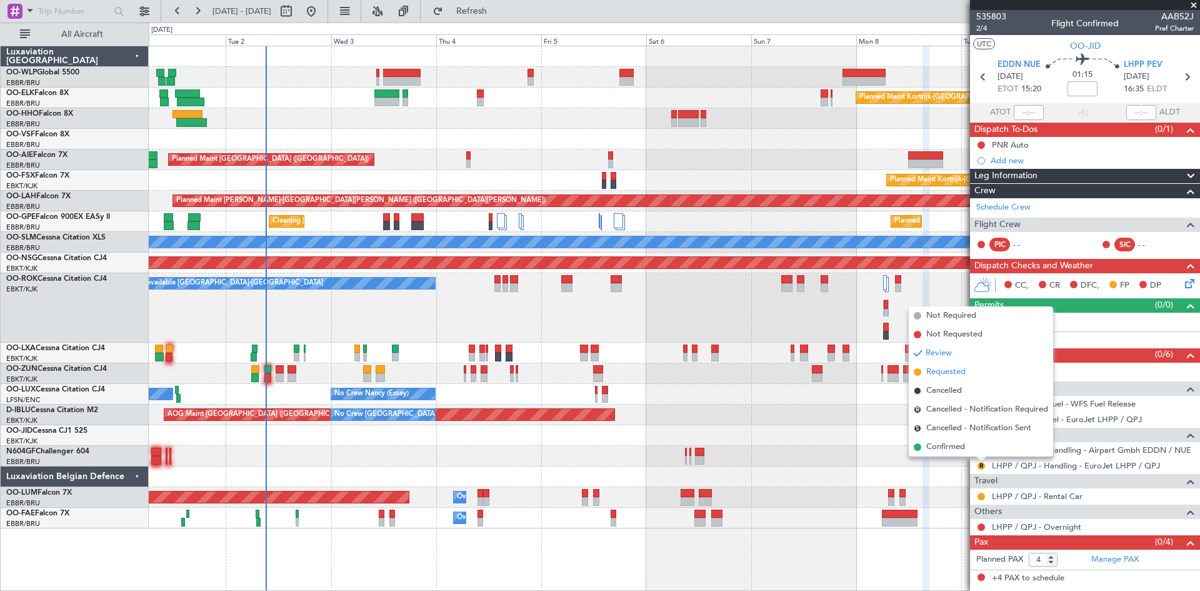
click at [950, 377] on span "Requested" at bounding box center [945, 372] width 39 height 13
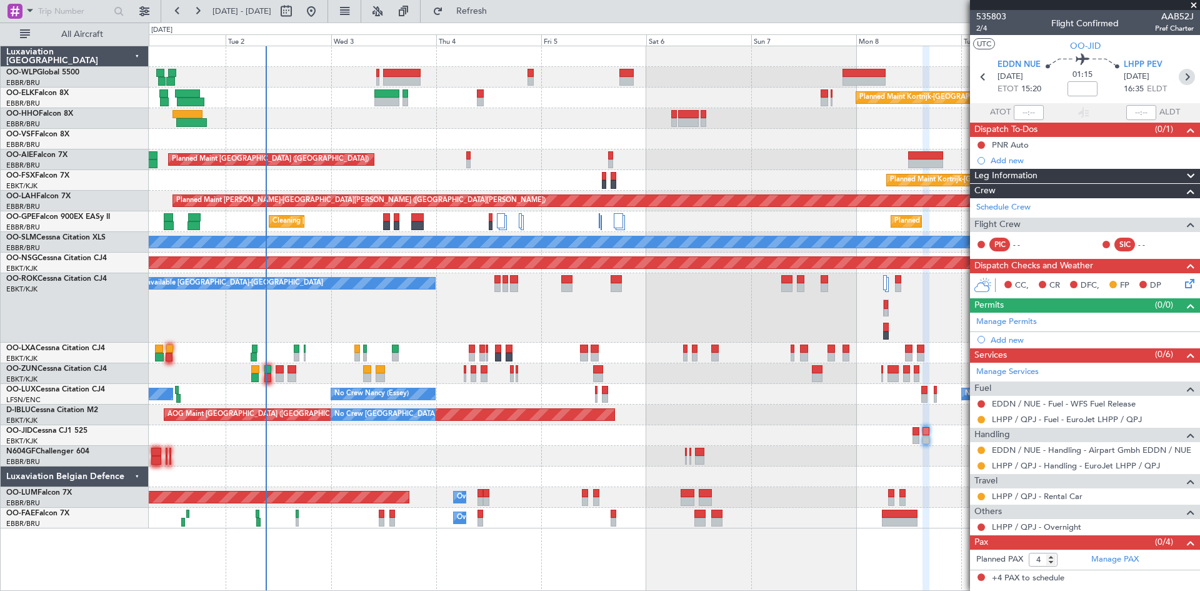
click at [1186, 80] on icon at bounding box center [1187, 77] width 16 height 16
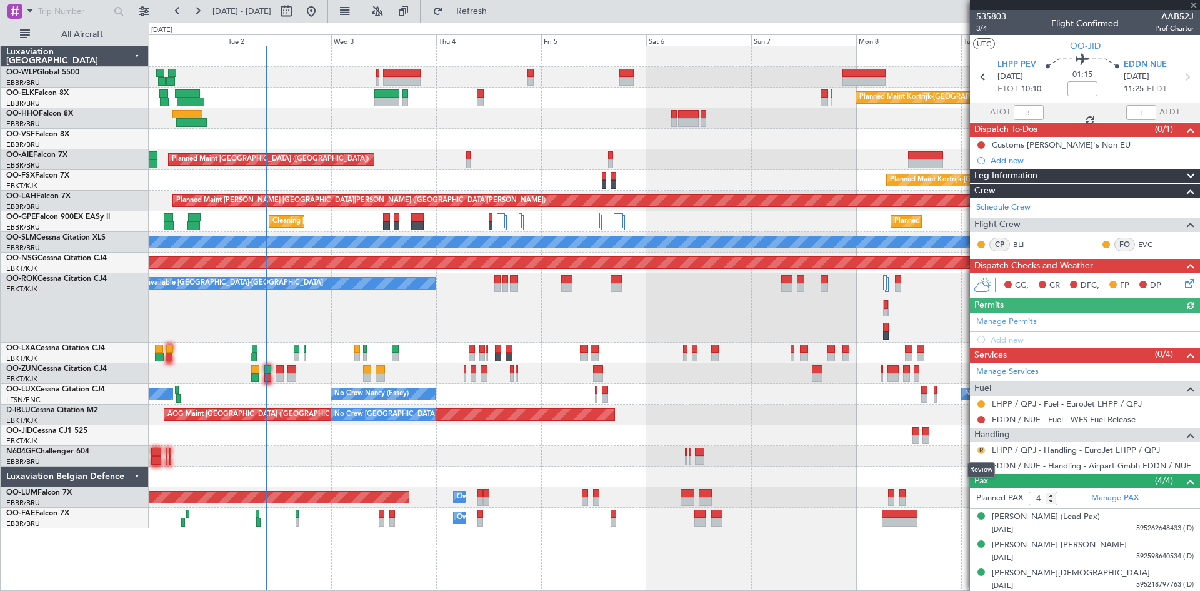
click at [983, 450] on button "R" at bounding box center [982, 450] width 8 height 8
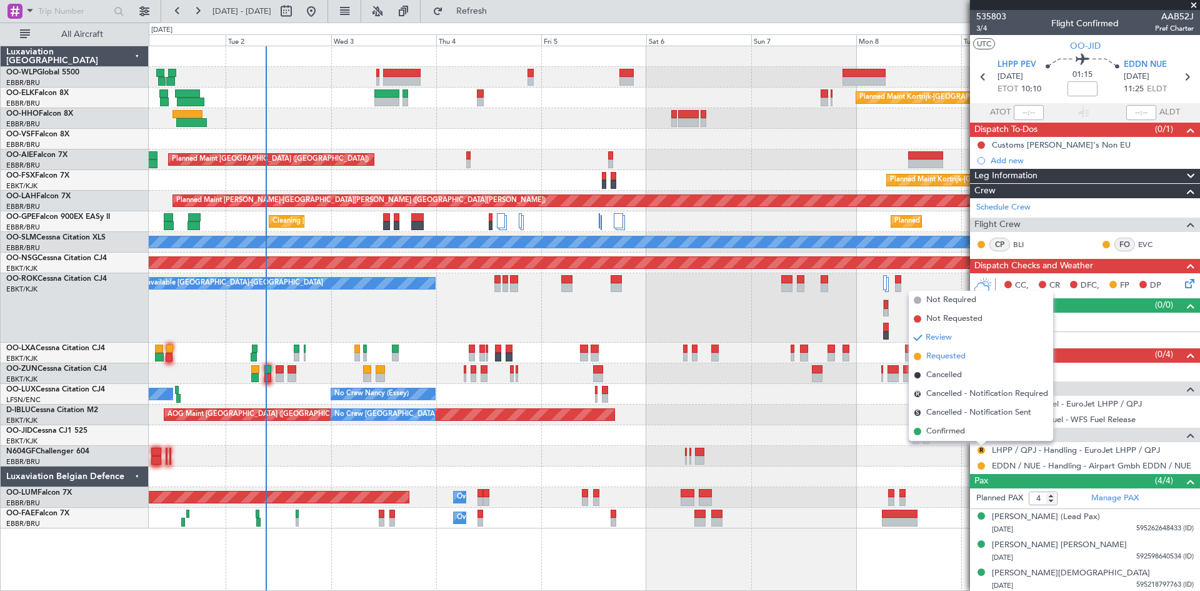
click at [958, 352] on span "Requested" at bounding box center [945, 356] width 39 height 13
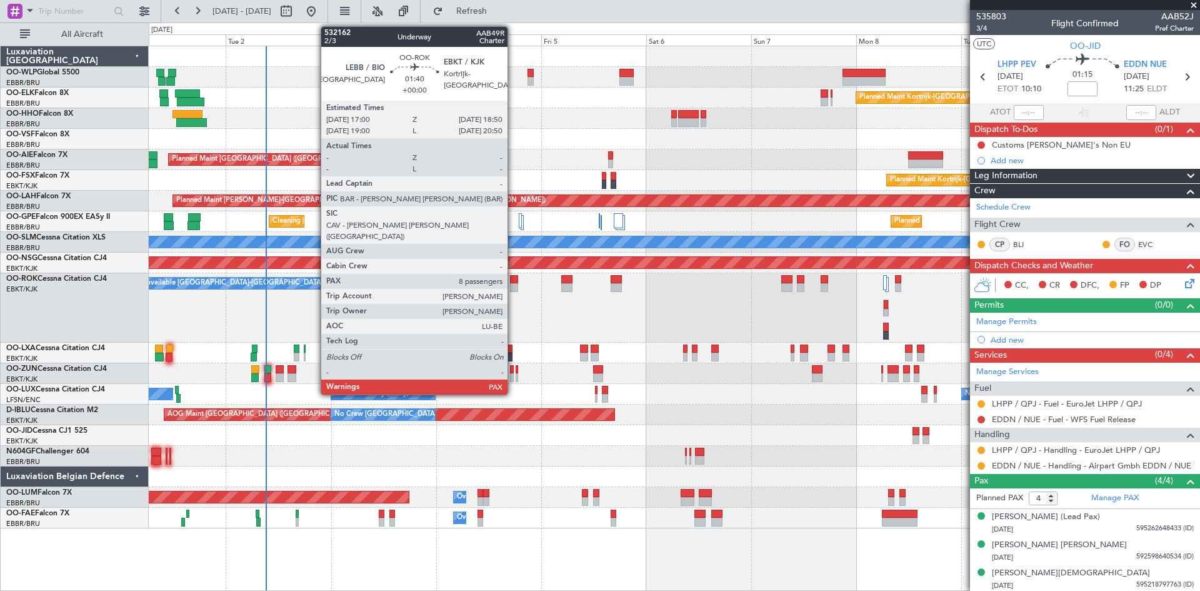
click at [513, 281] on div at bounding box center [514, 279] width 8 height 9
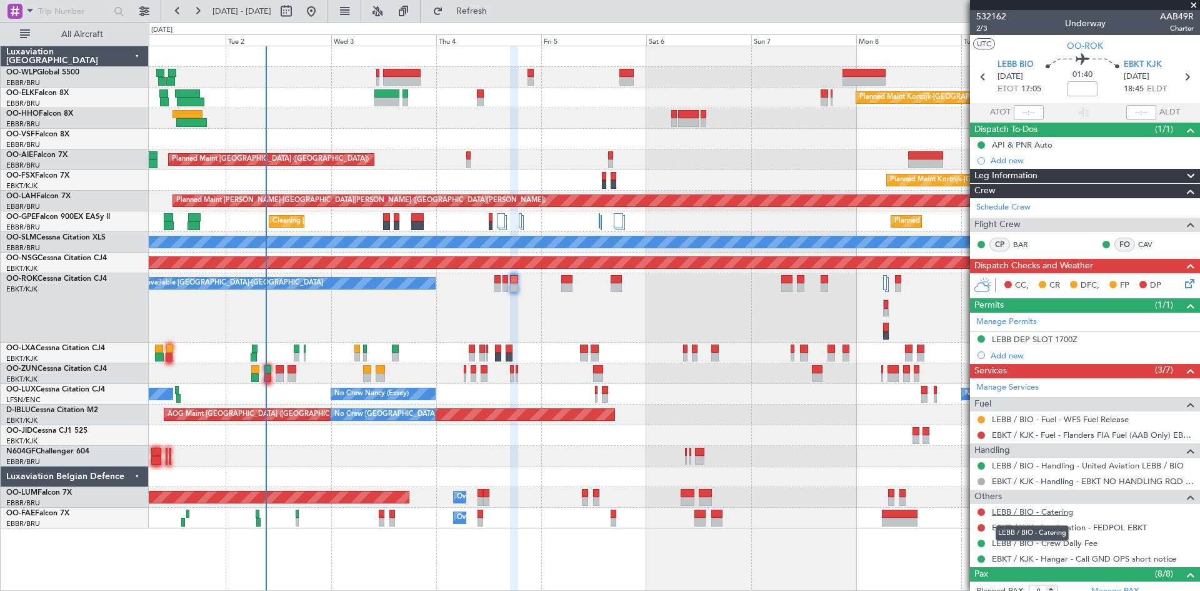
click at [1054, 511] on link "LEBB / BIO - Catering" at bounding box center [1032, 511] width 81 height 11
click at [321, 11] on button at bounding box center [311, 11] width 20 height 20
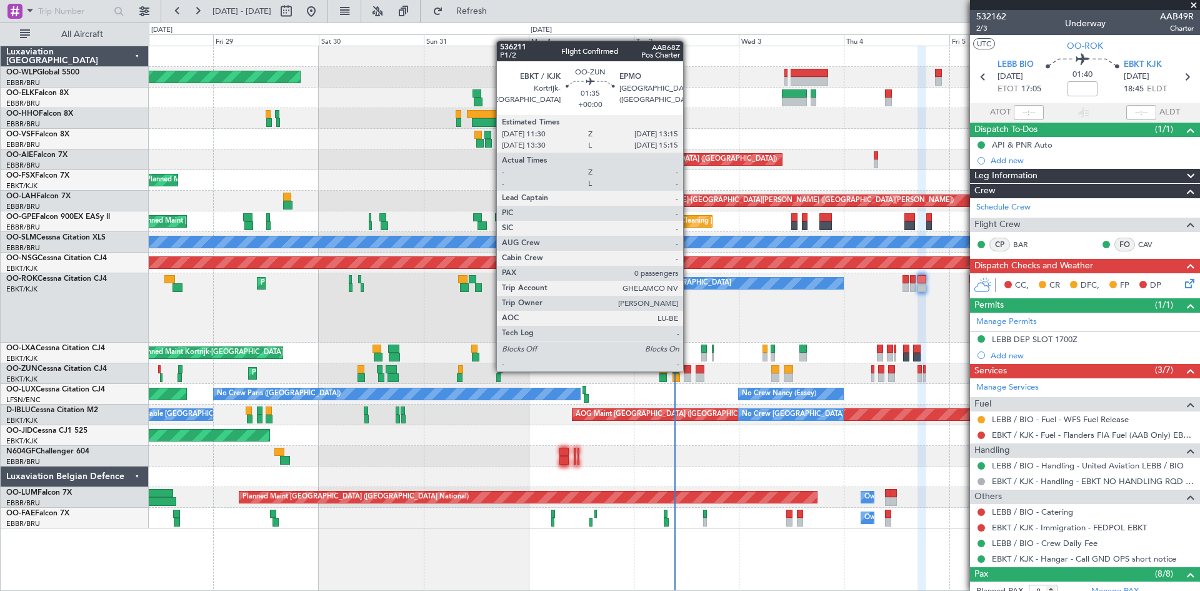
click at [689, 370] on div at bounding box center [688, 369] width 8 height 9
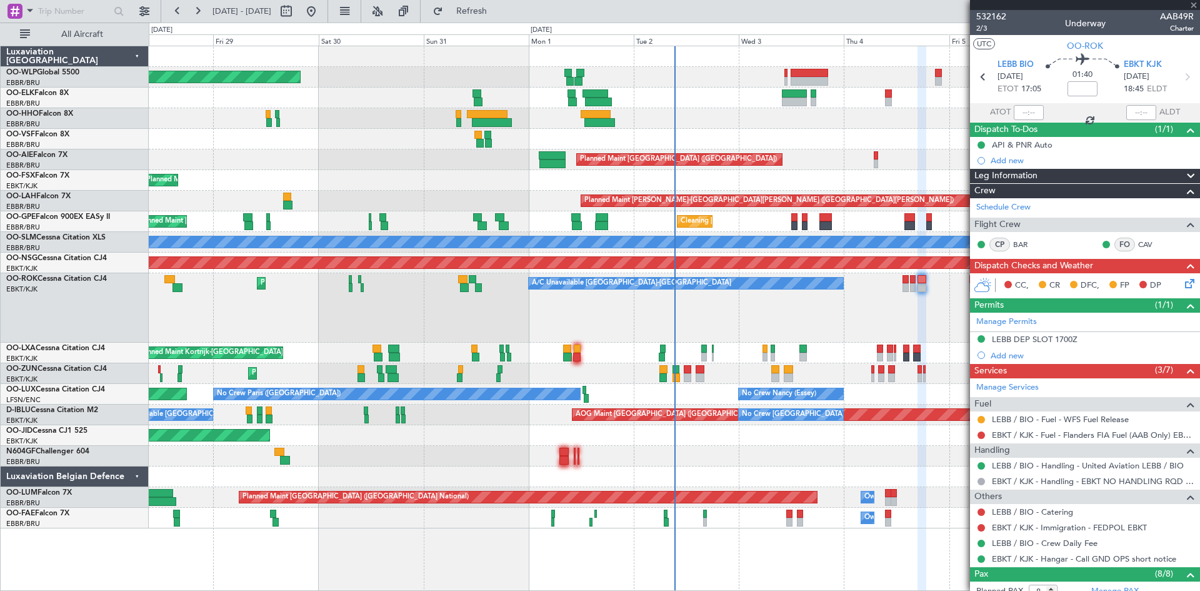
type input "0"
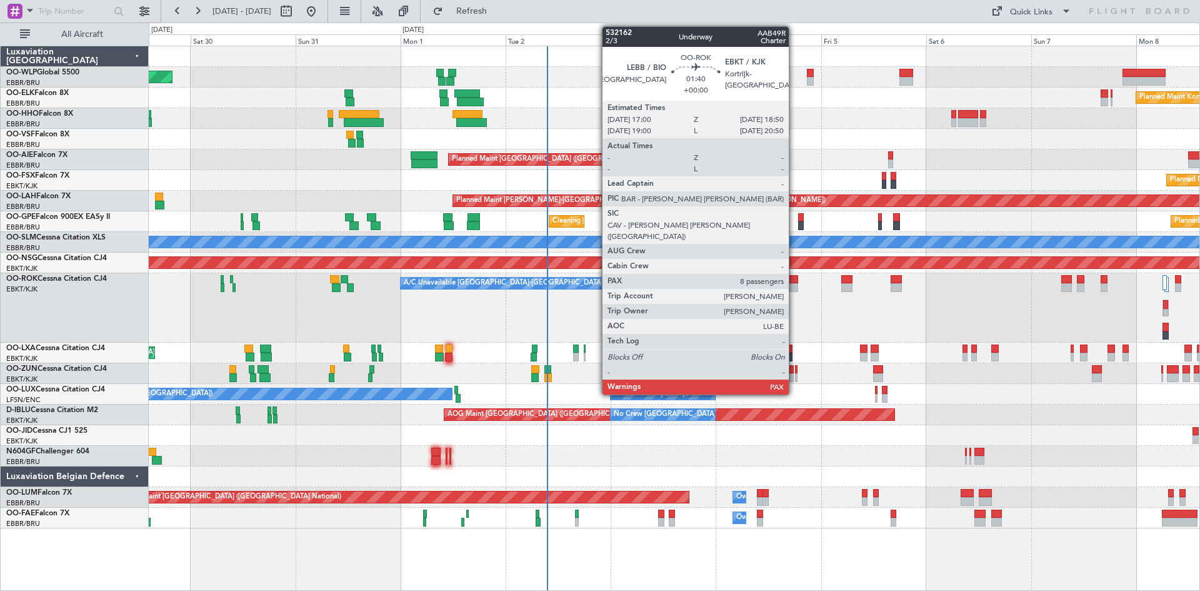
click at [794, 284] on div at bounding box center [793, 287] width 8 height 9
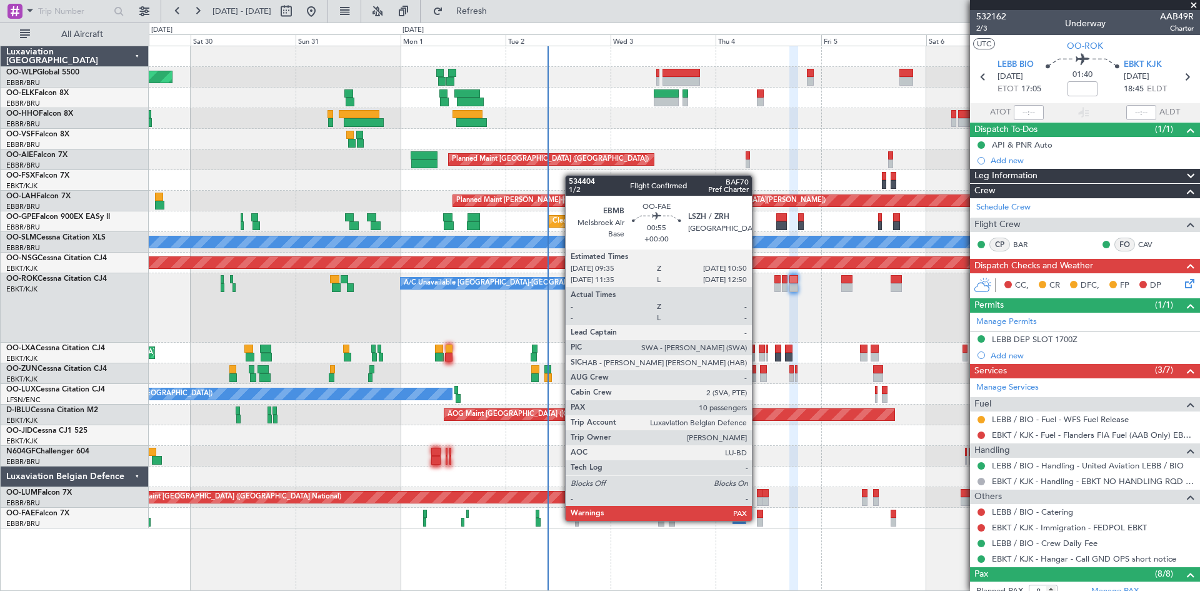
click at [758, 519] on div at bounding box center [760, 522] width 6 height 9
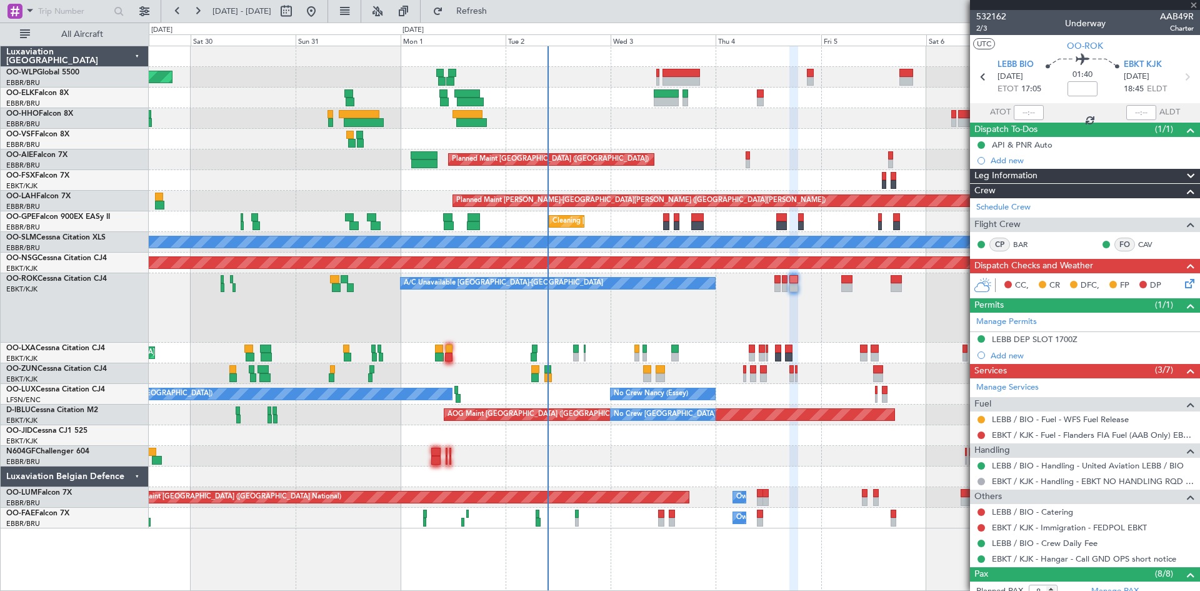
type input "10"
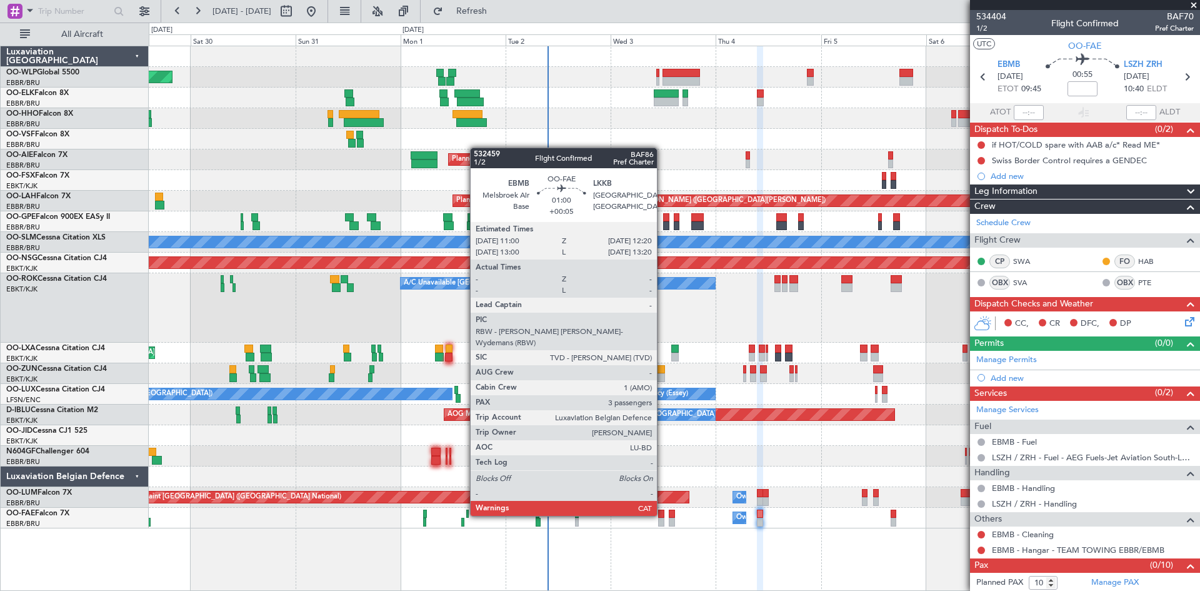
click at [663, 514] on div at bounding box center [661, 513] width 6 height 9
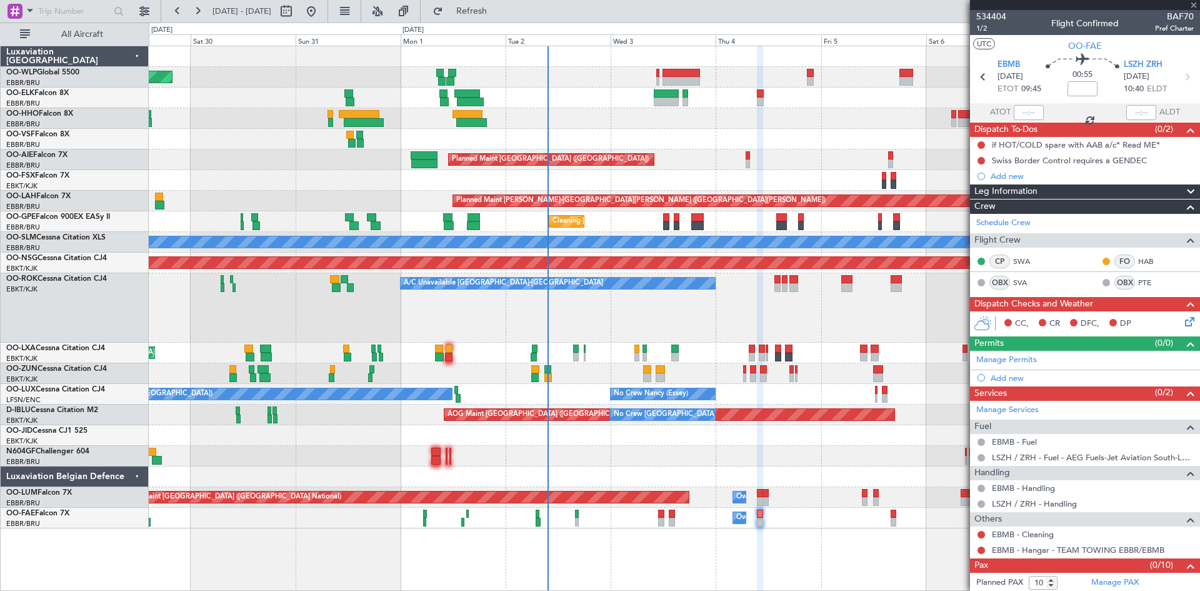
type input "+00:05"
type input "3"
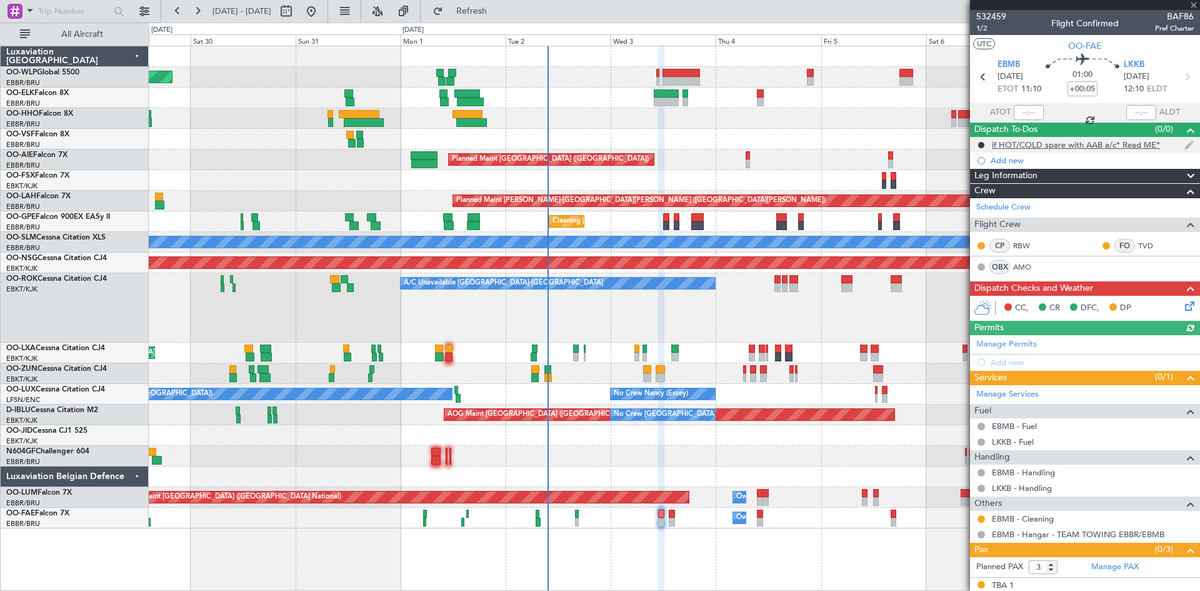
click at [1083, 139] on div "if HOT/COLD spare with AAB a/c* Read ME*" at bounding box center [1076, 144] width 168 height 11
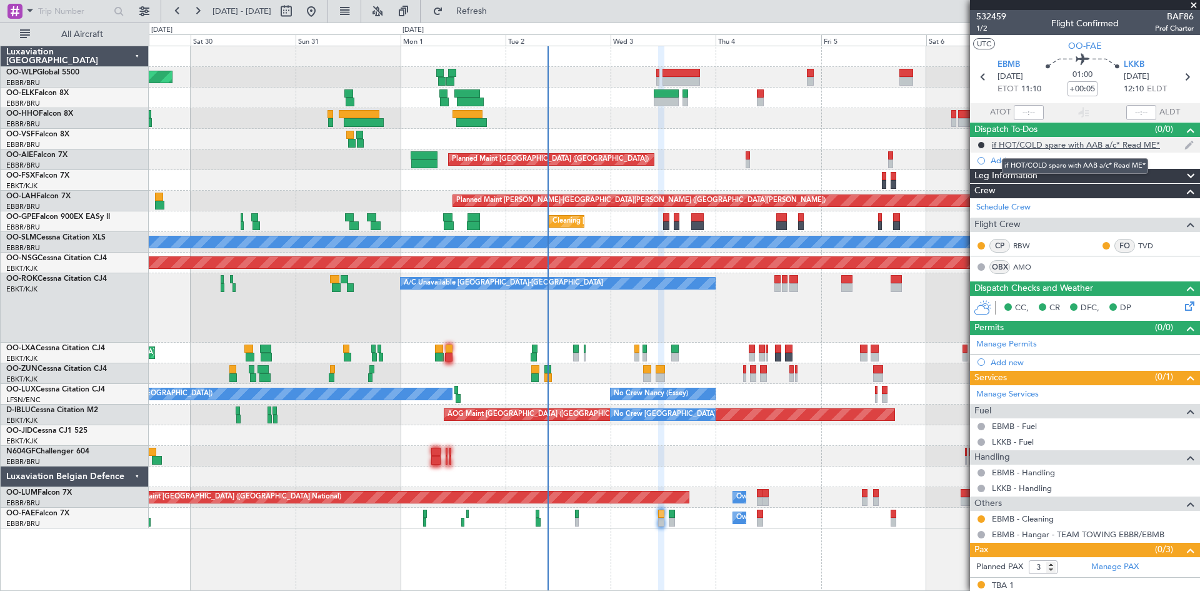
click at [1121, 146] on div "if HOT/COLD spare with AAB a/c* Read ME*" at bounding box center [1076, 144] width 168 height 11
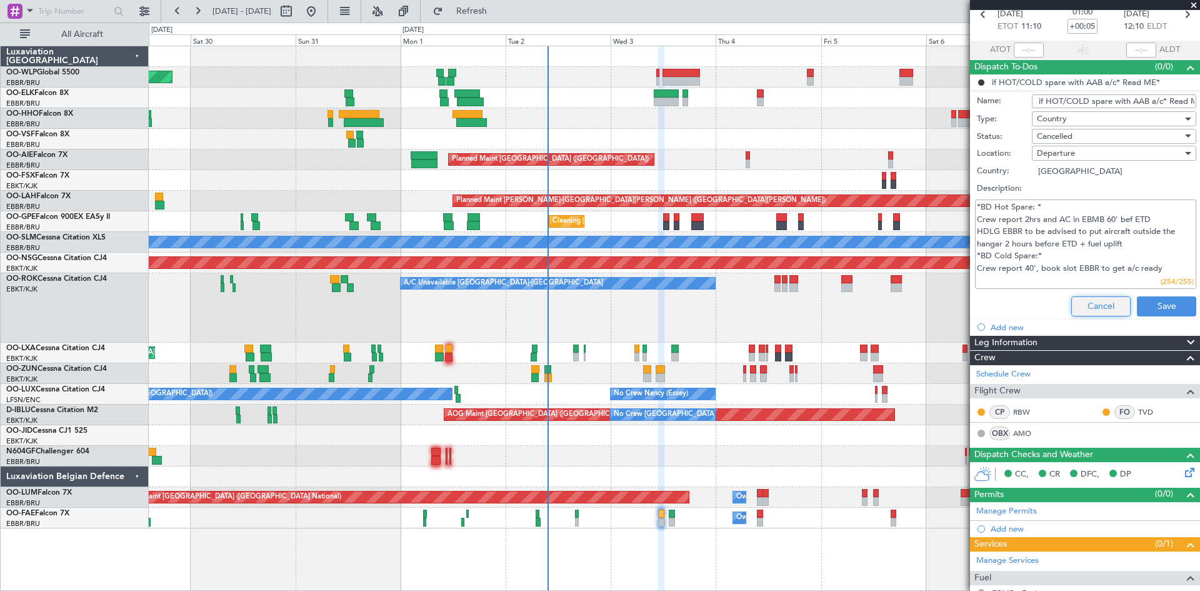
click at [1071, 311] on button "Cancel" at bounding box center [1100, 306] width 59 height 20
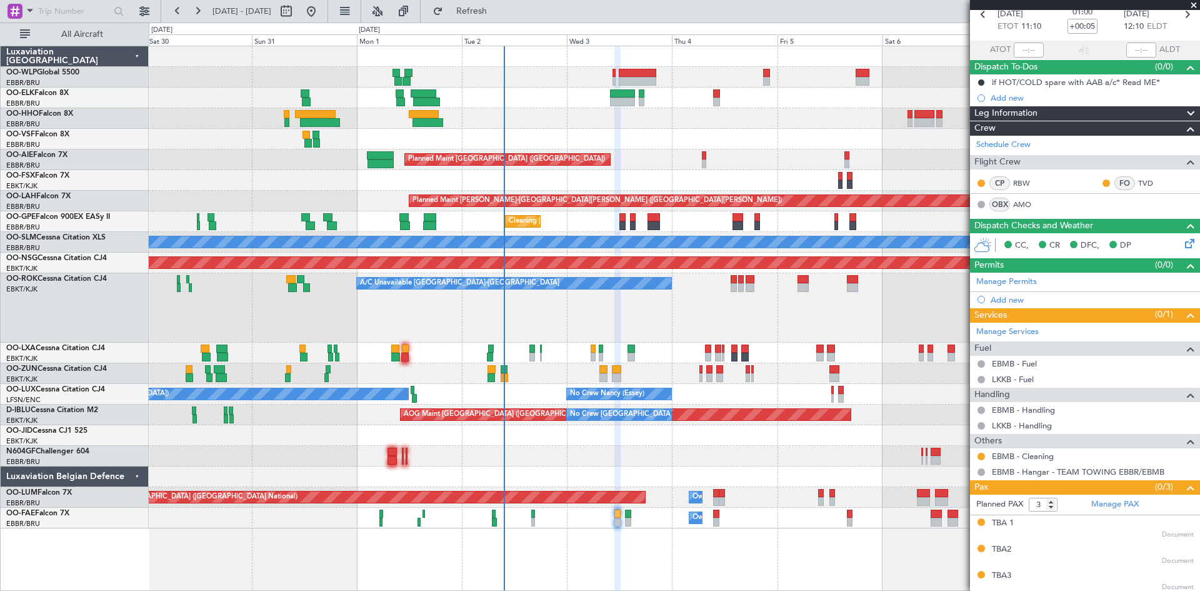
scroll to position [65, 0]
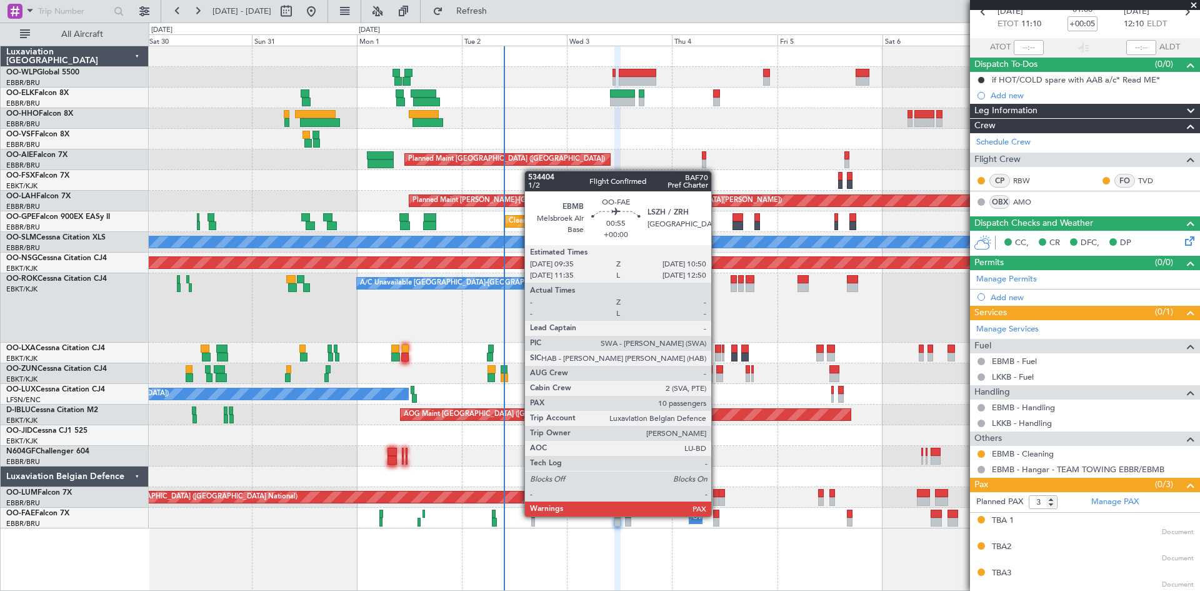
click at [717, 515] on div at bounding box center [716, 513] width 6 height 9
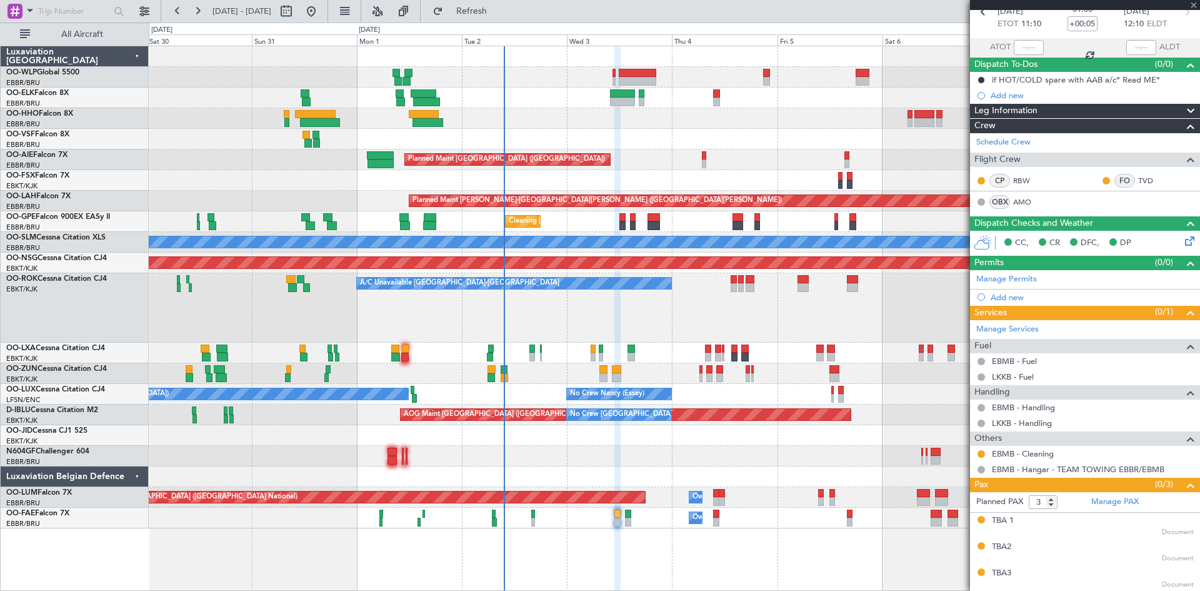
type input "10"
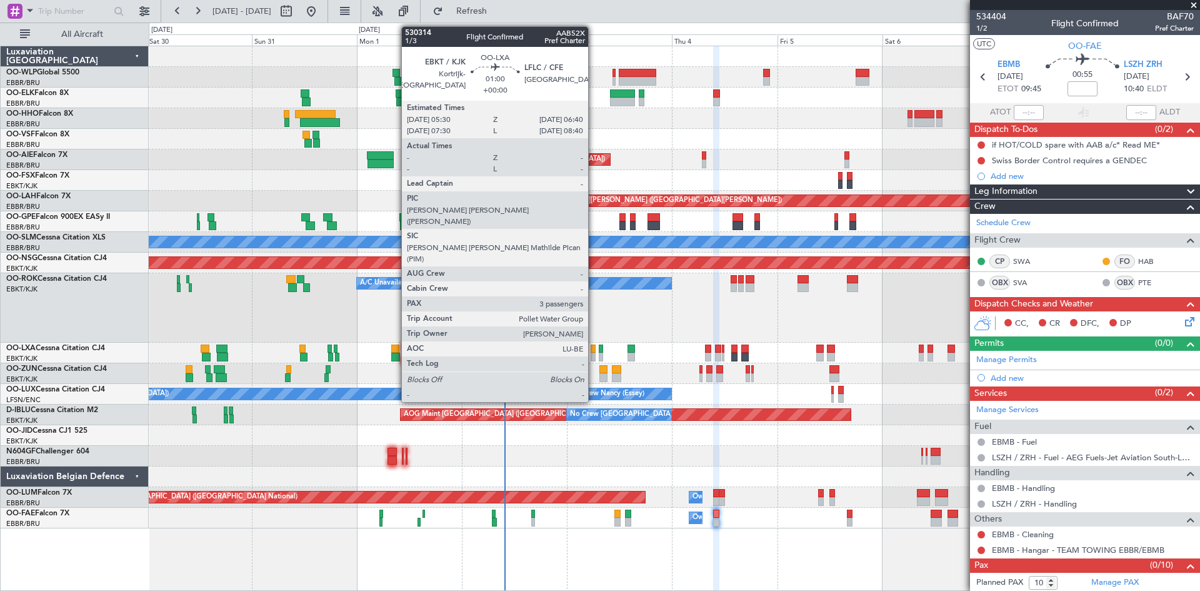
click at [594, 356] on div at bounding box center [594, 357] width 6 height 9
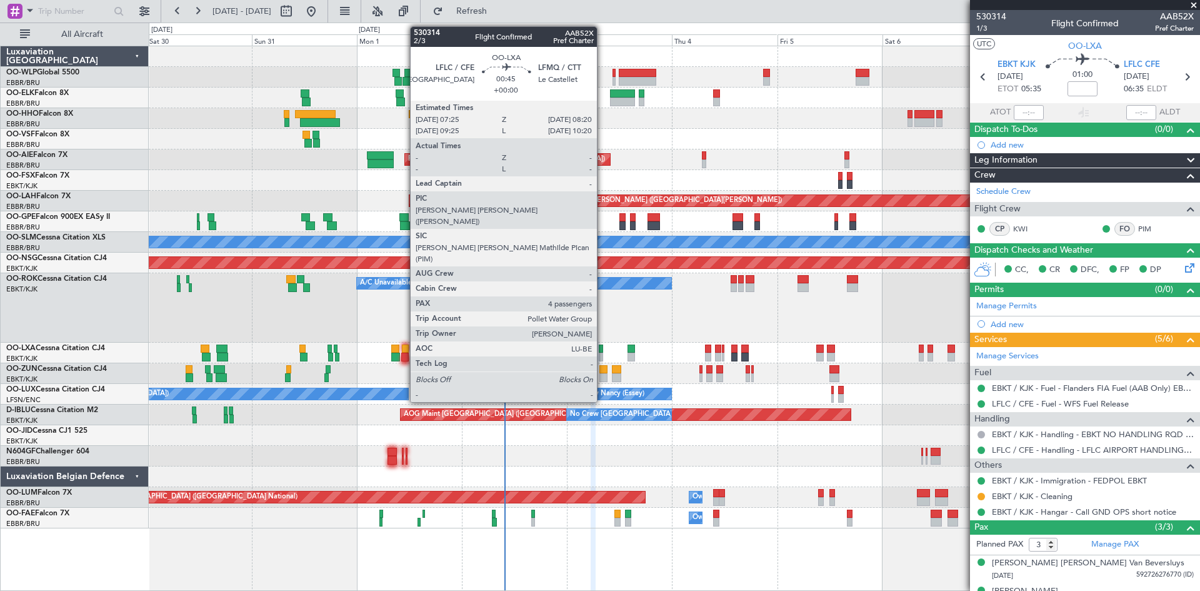
click at [603, 354] on div at bounding box center [601, 357] width 4 height 9
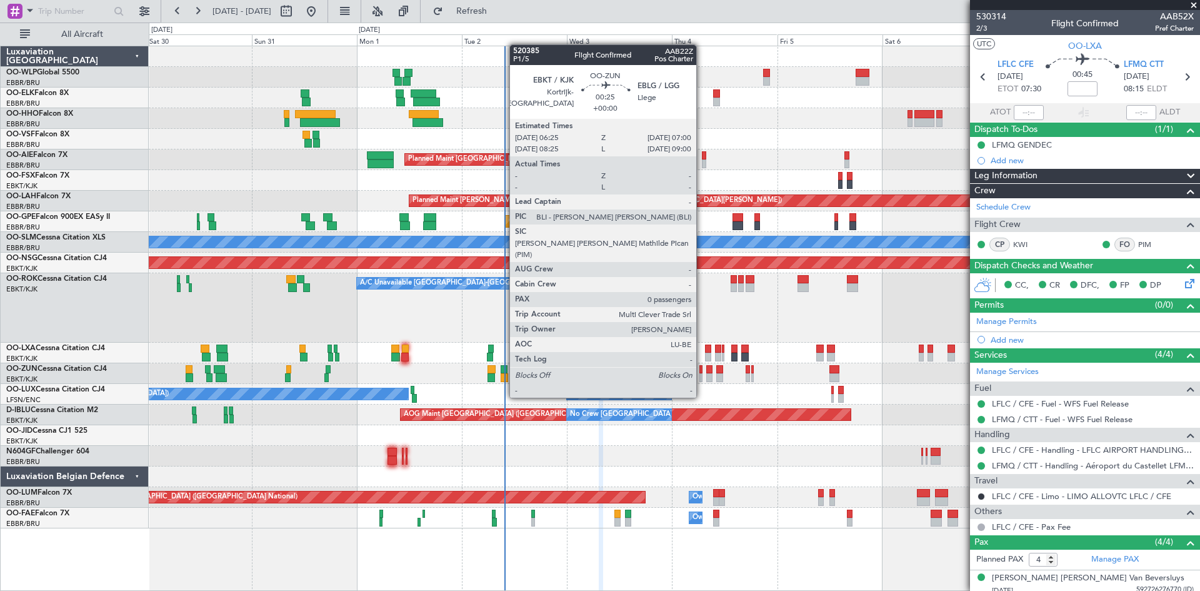
click at [702, 374] on div at bounding box center [700, 377] width 3 height 9
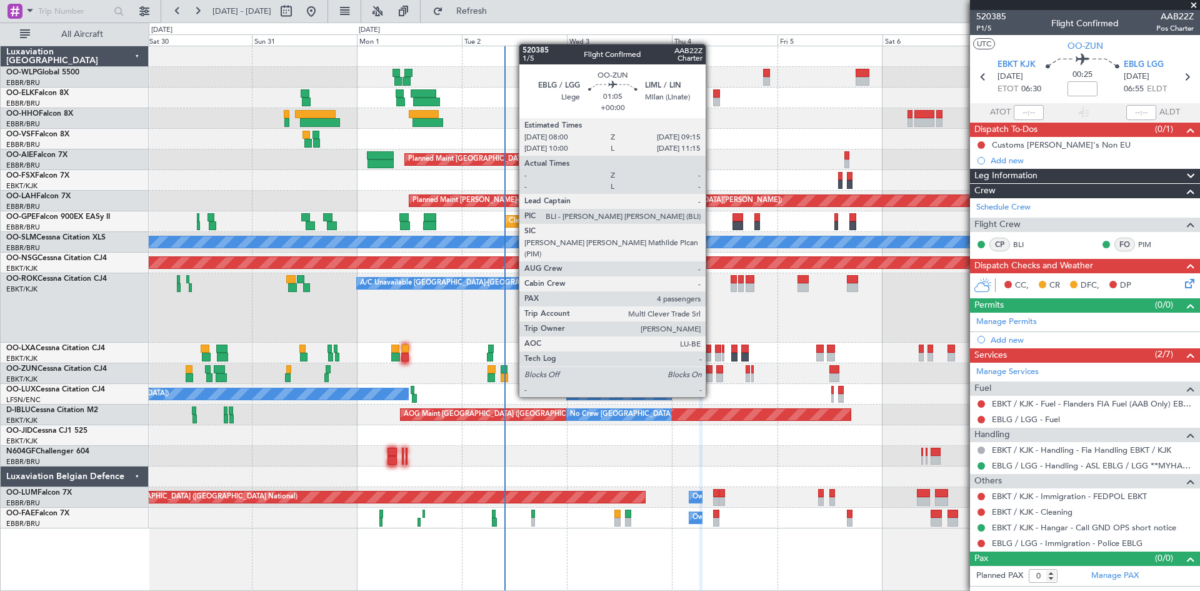
click at [711, 373] on div at bounding box center [709, 377] width 6 height 9
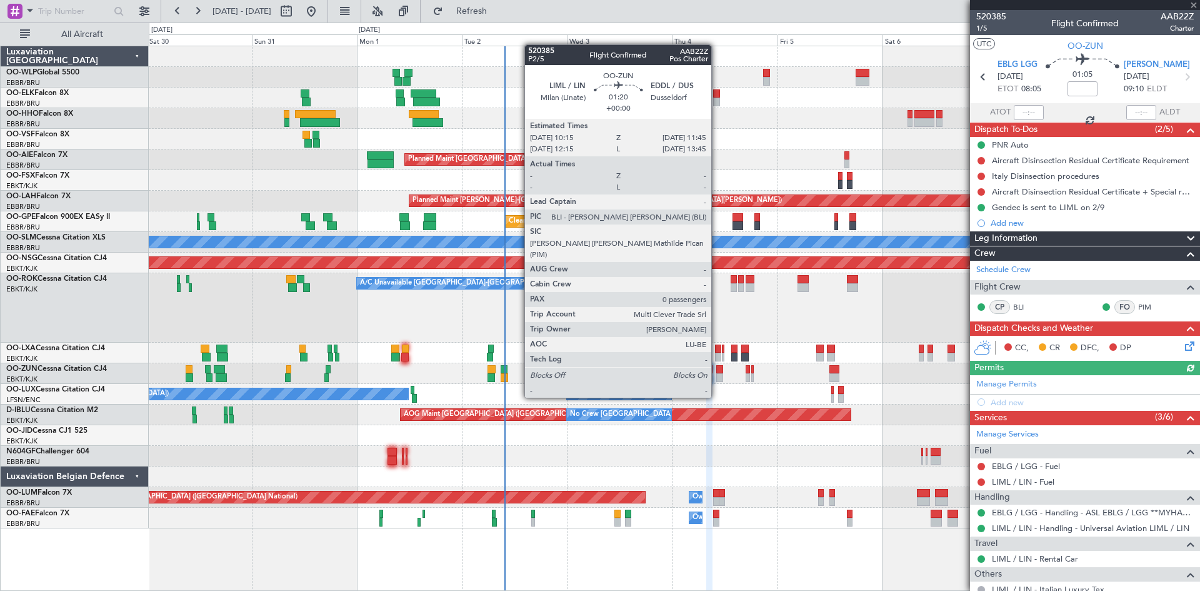
click at [717, 374] on div at bounding box center [719, 377] width 7 height 9
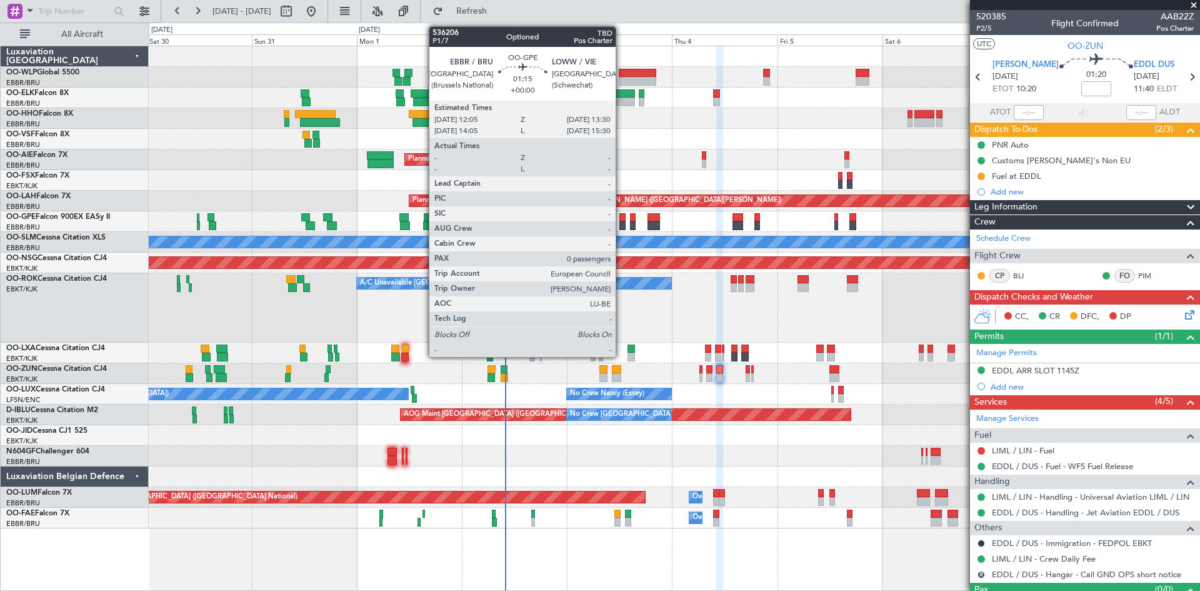
click at [621, 221] on div at bounding box center [622, 217] width 6 height 9
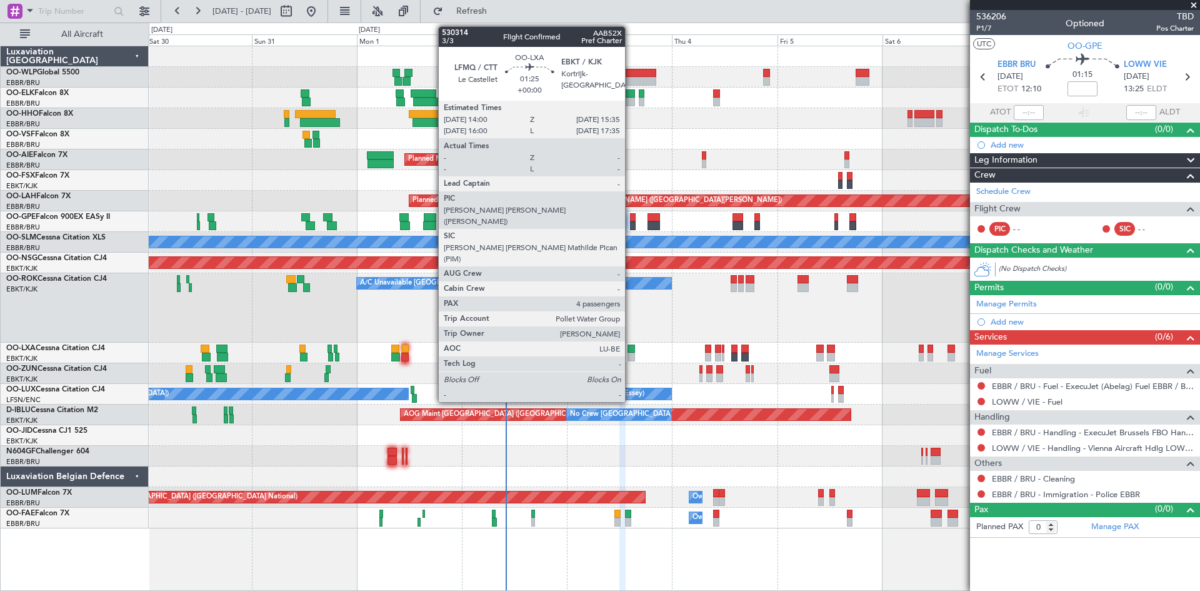
click at [631, 355] on div at bounding box center [632, 357] width 8 height 9
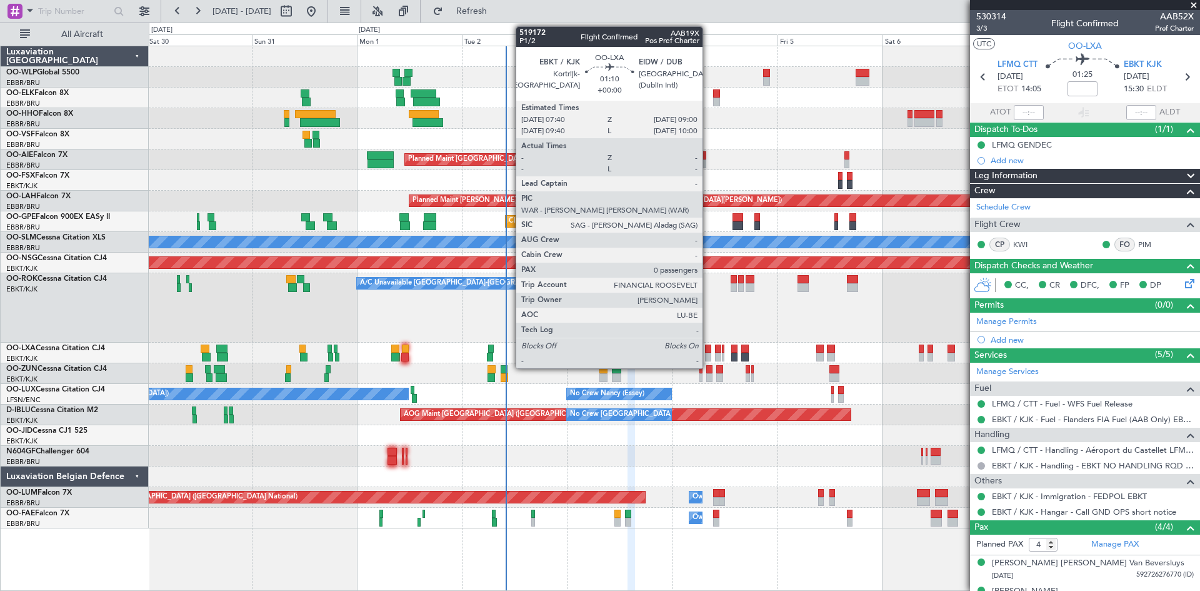
click at [708, 355] on div at bounding box center [708, 357] width 6 height 9
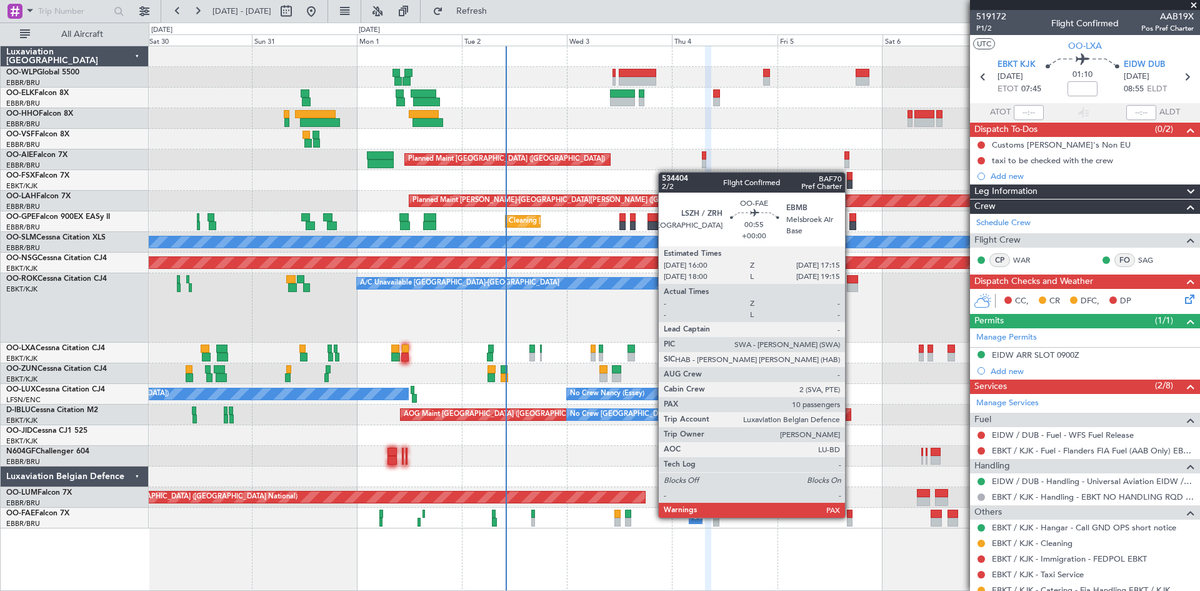
click at [851, 516] on div at bounding box center [850, 513] width 6 height 9
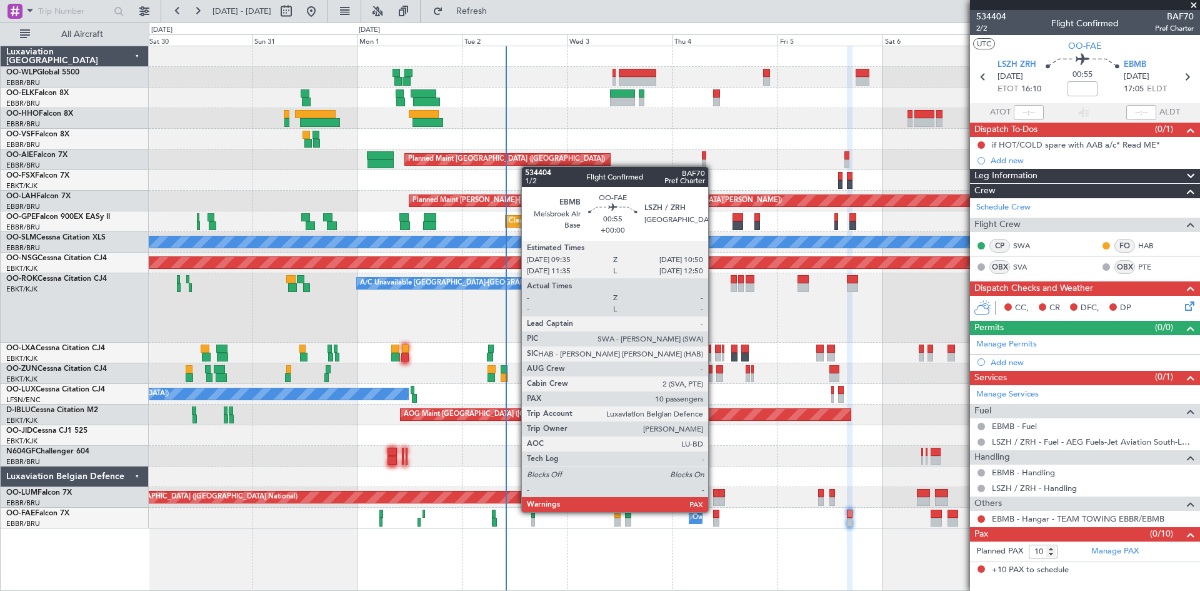
click at [714, 511] on div at bounding box center [716, 513] width 6 height 9
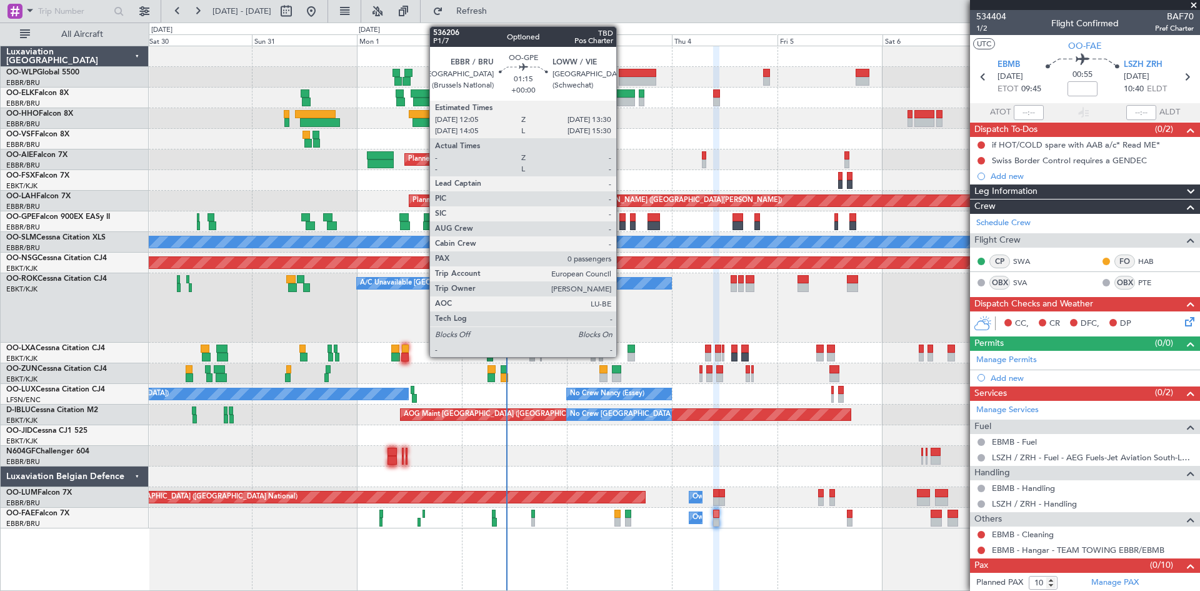
click at [622, 223] on div at bounding box center [622, 225] width 6 height 9
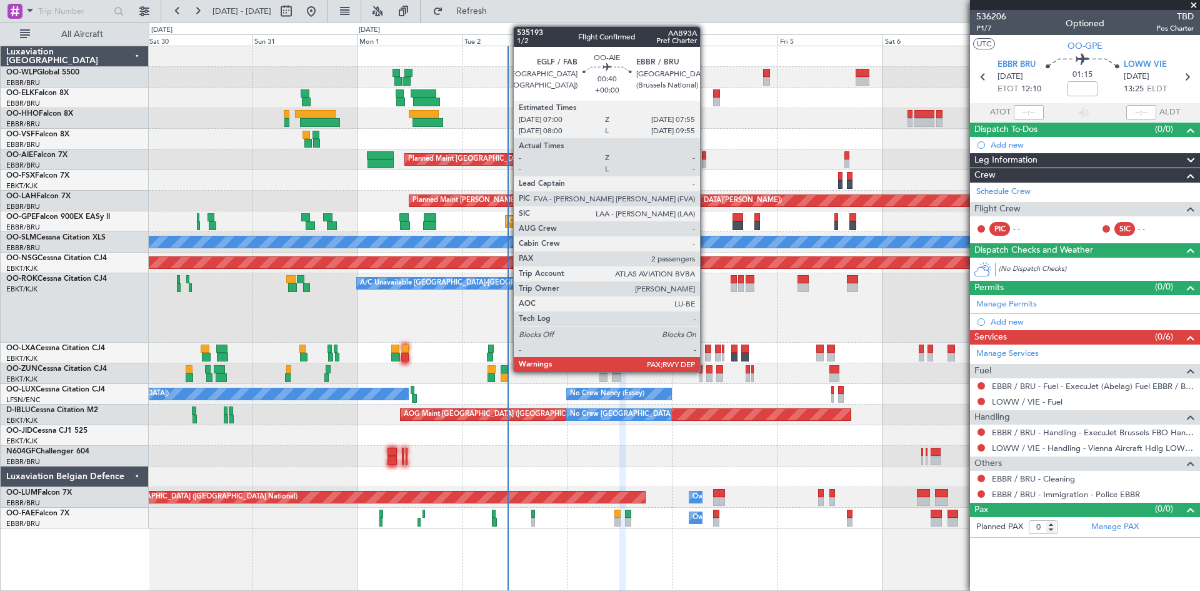
click at [706, 162] on div at bounding box center [704, 163] width 4 height 9
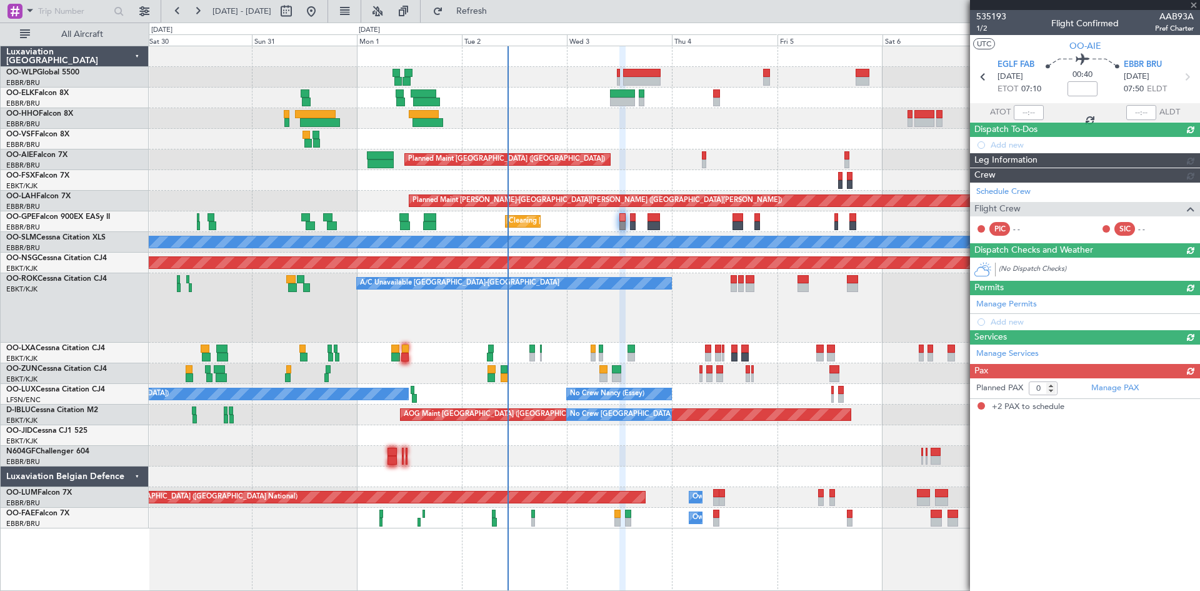
type input "2"
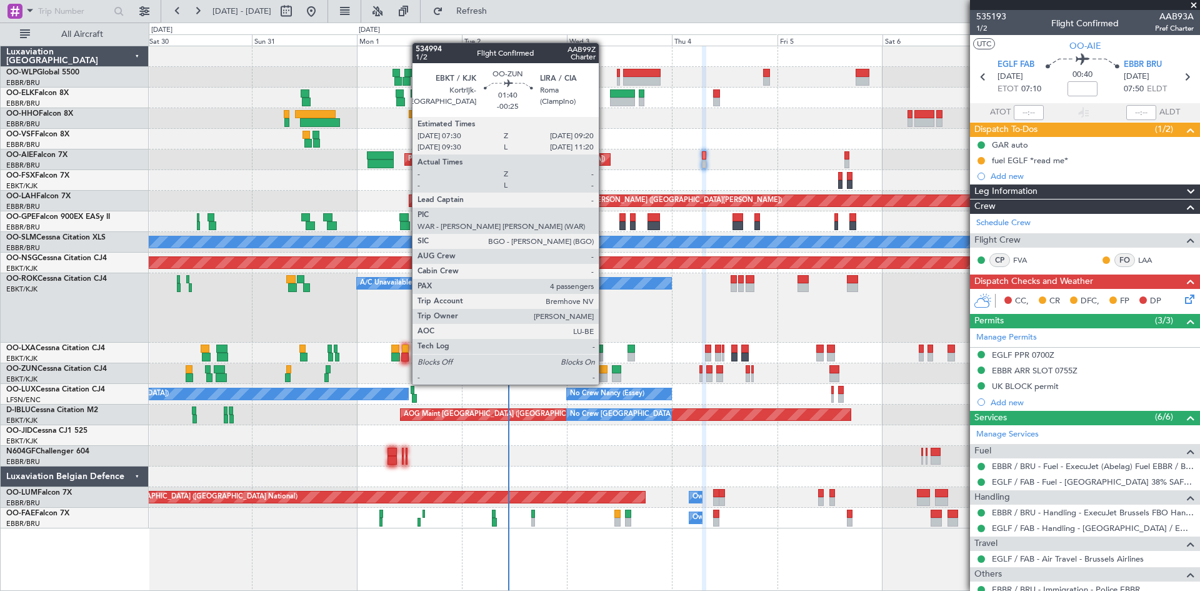
click at [604, 372] on div at bounding box center [603, 369] width 8 height 9
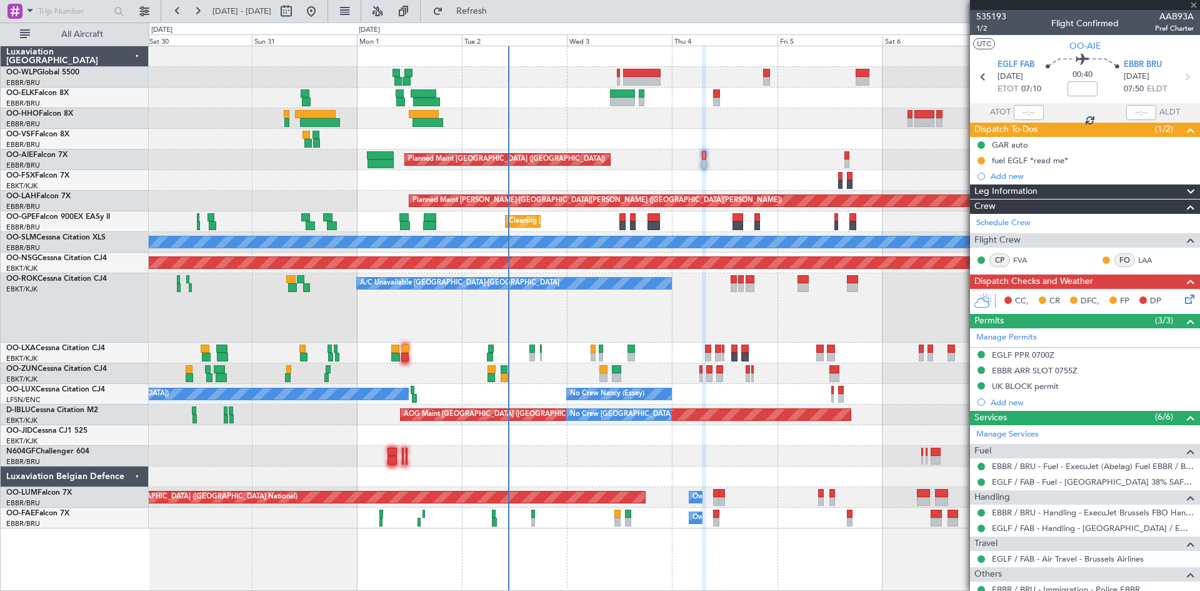
type input "-00:25"
type input "4"
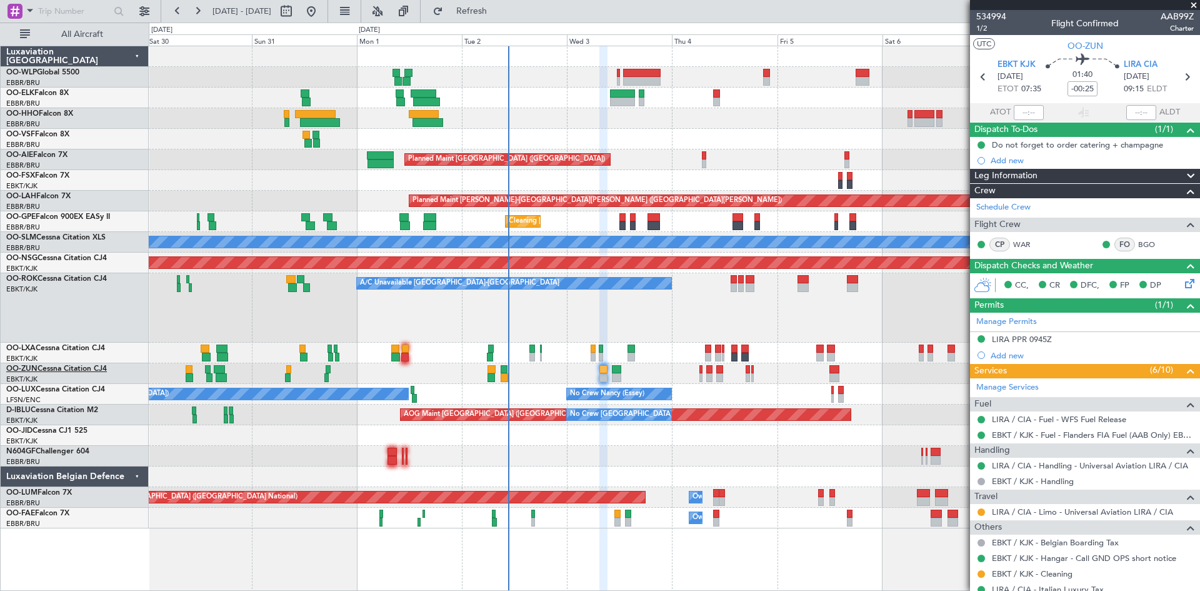
click at [59, 369] on link "OO-ZUN Cessna Citation CJ4" at bounding box center [56, 369] width 101 height 8
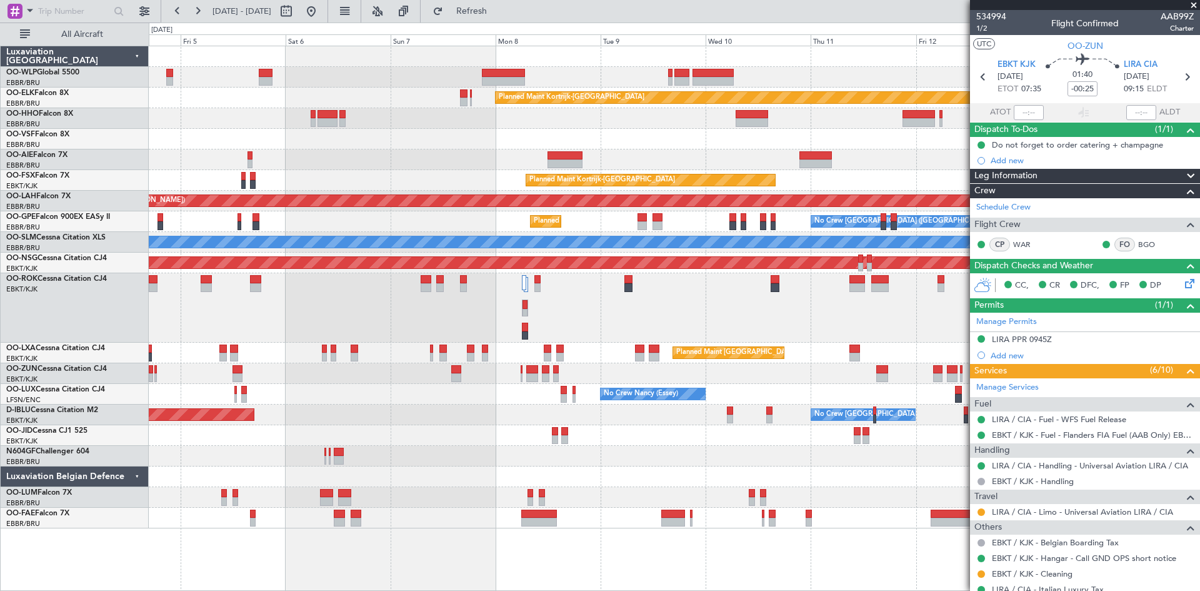
click at [213, 386] on div "Planned Maint Kortrijk-Wevelgem Planned Maint London (Farnborough) Planned Main…" at bounding box center [674, 287] width 1051 height 482
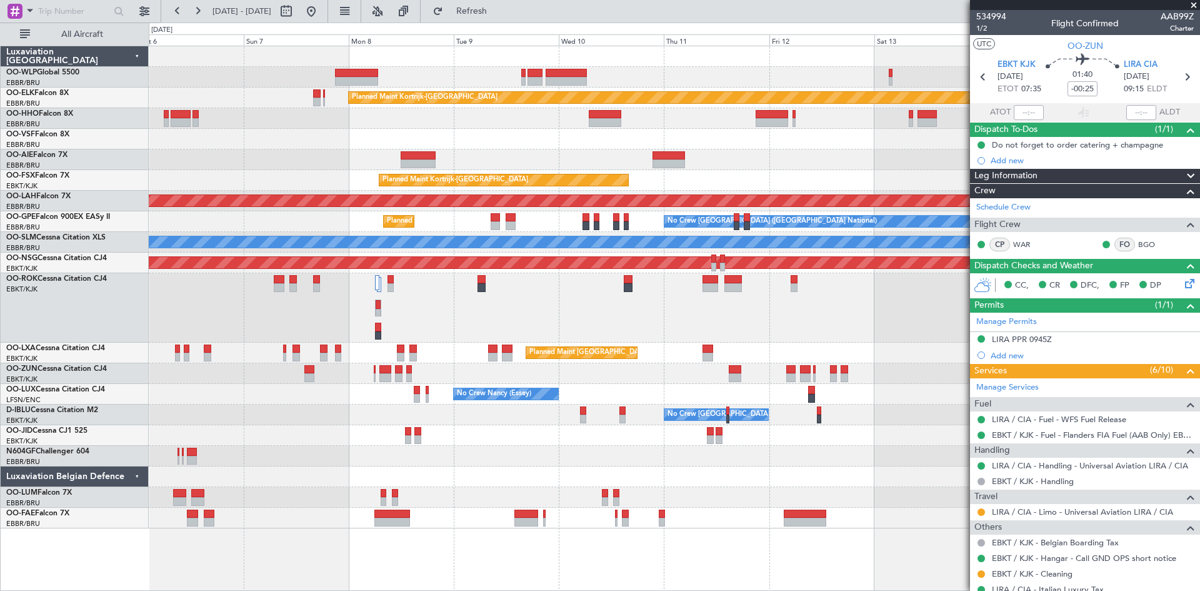
click at [749, 341] on div "Planned Maint Paris (Le Bourget) A/C Unavailable Kortrijk-Wevelgem" at bounding box center [674, 307] width 1051 height 69
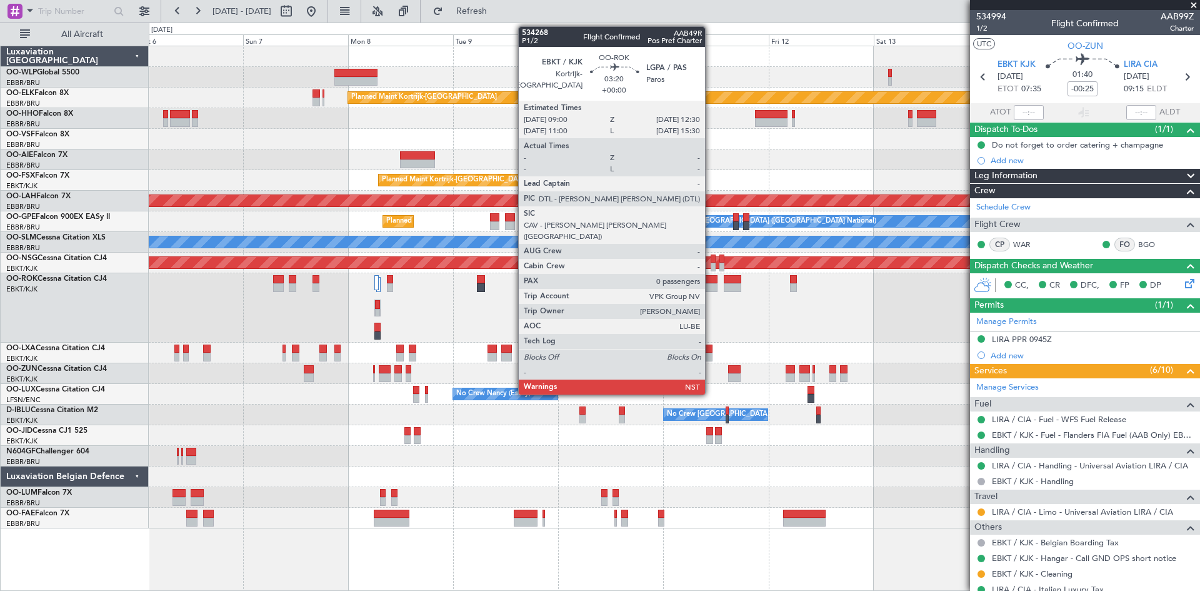
click at [711, 280] on div at bounding box center [710, 279] width 16 height 9
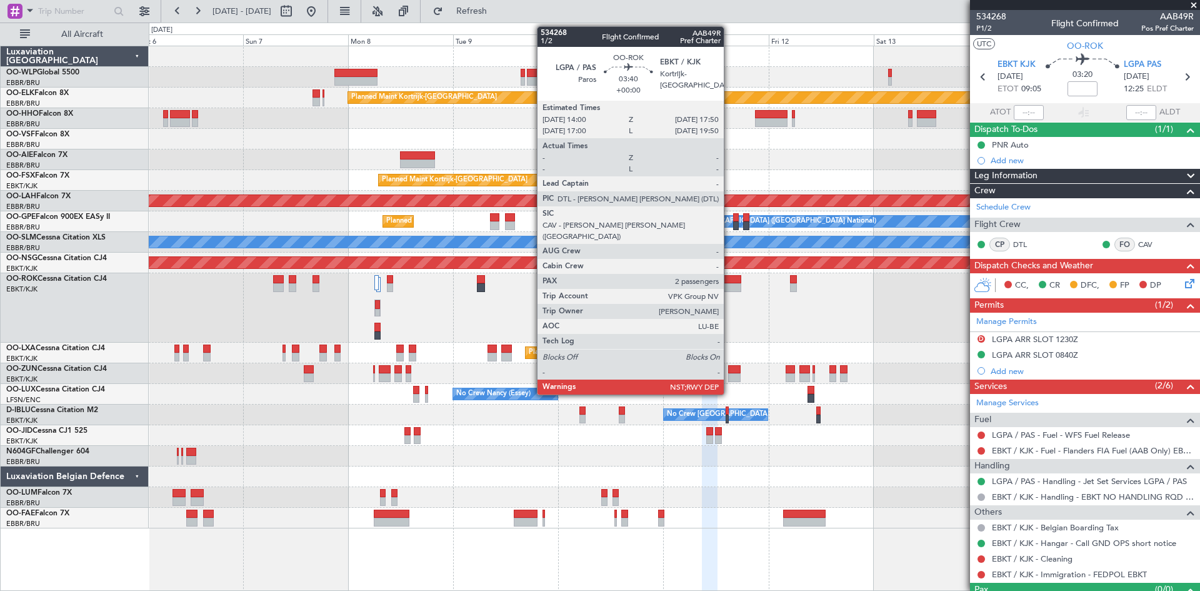
click at [729, 278] on div at bounding box center [732, 279] width 17 height 9
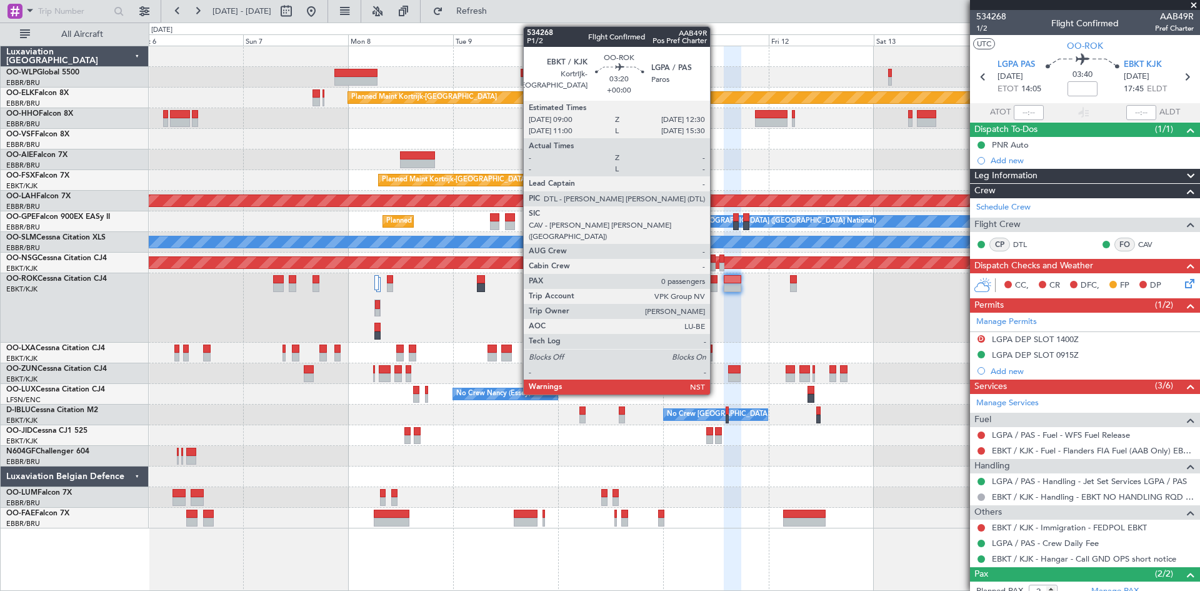
click at [716, 283] on div at bounding box center [710, 287] width 16 height 9
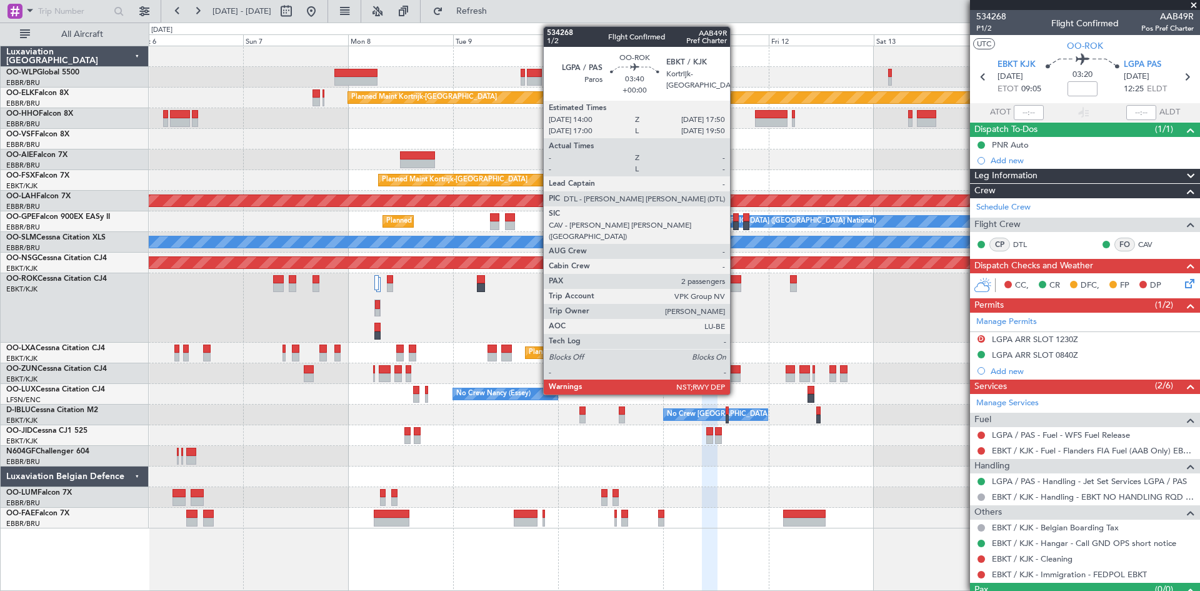
click at [736, 290] on div at bounding box center [732, 287] width 17 height 9
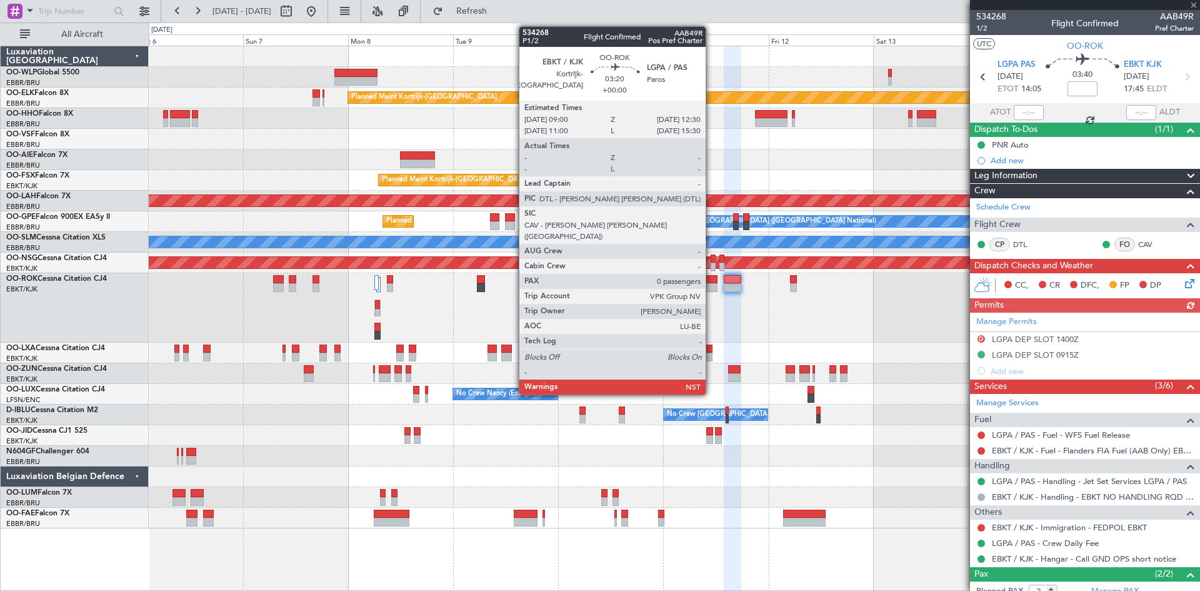
click at [711, 286] on div at bounding box center [710, 287] width 16 height 9
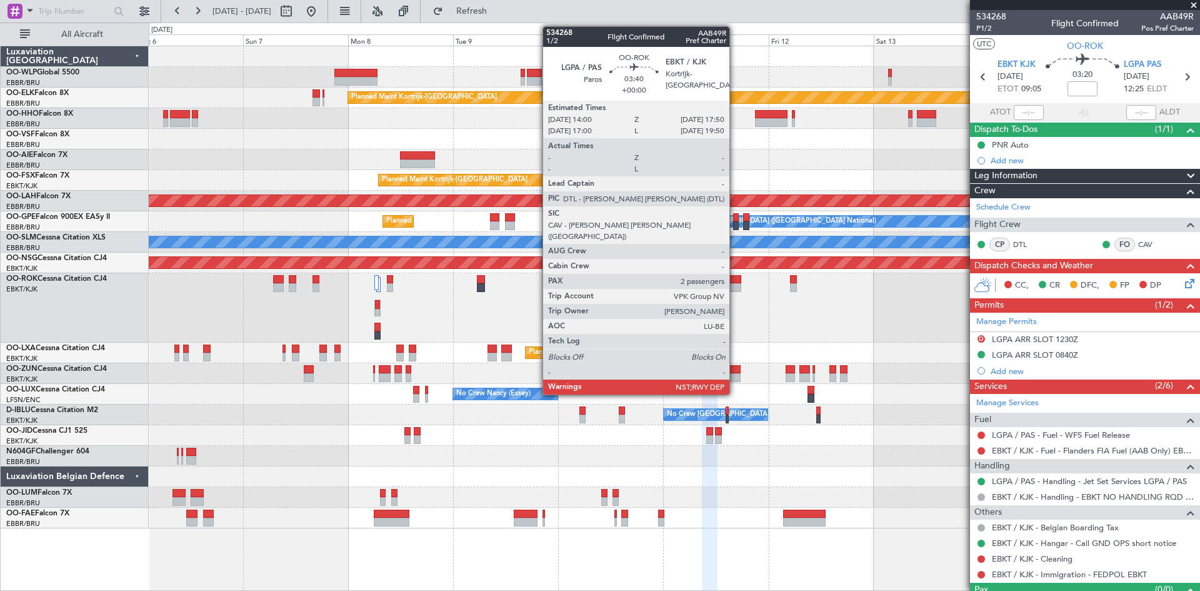
click at [735, 290] on div at bounding box center [732, 287] width 17 height 9
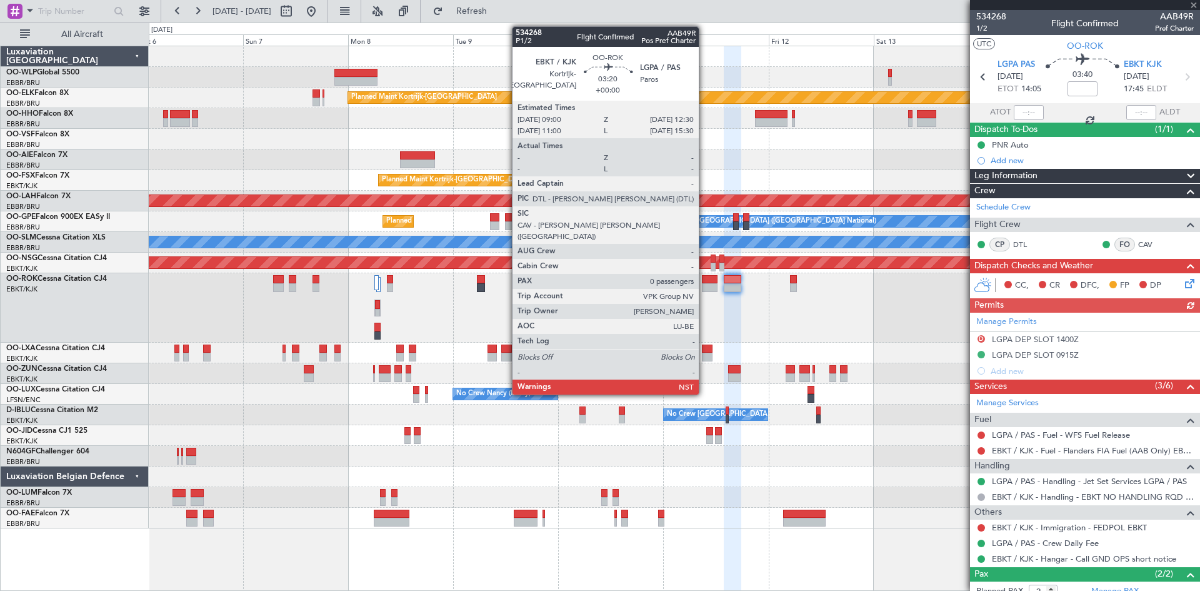
click at [704, 283] on div at bounding box center [710, 279] width 16 height 9
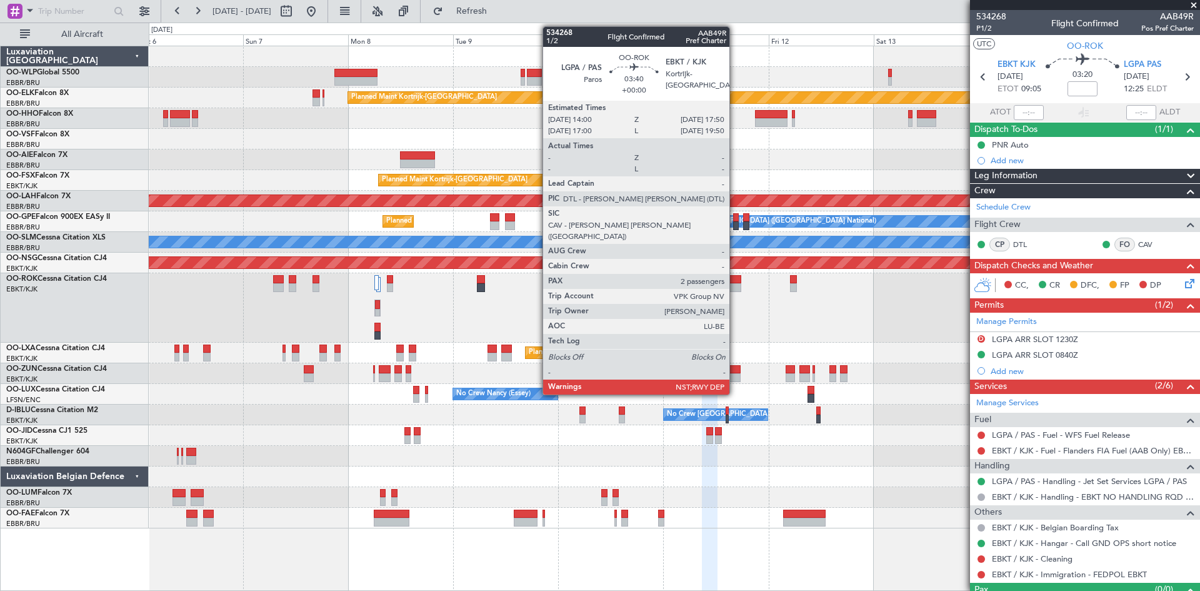
click at [739, 293] on div "Planned Maint Paris (Le Bourget) A/C Unavailable Kortrijk-Wevelgem" at bounding box center [674, 307] width 1051 height 69
click at [733, 289] on div at bounding box center [732, 287] width 17 height 9
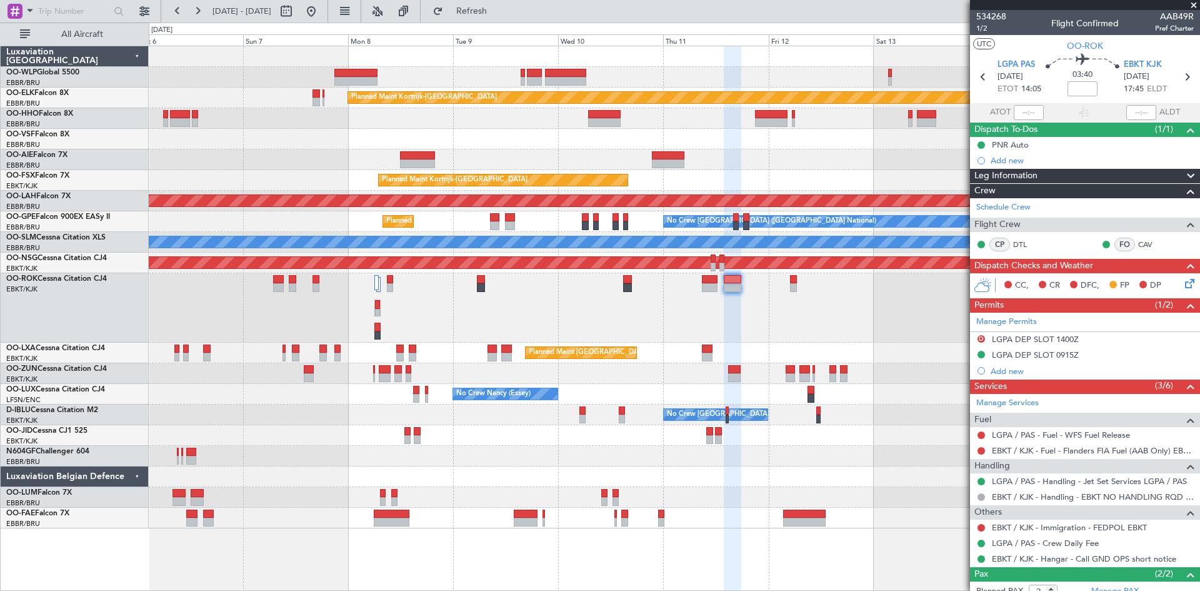
click at [976, 478] on nimbus-traffic-light at bounding box center [981, 481] width 10 height 10
click at [977, 481] on div at bounding box center [981, 481] width 10 height 10
click at [981, 480] on button at bounding box center [982, 482] width 8 height 8
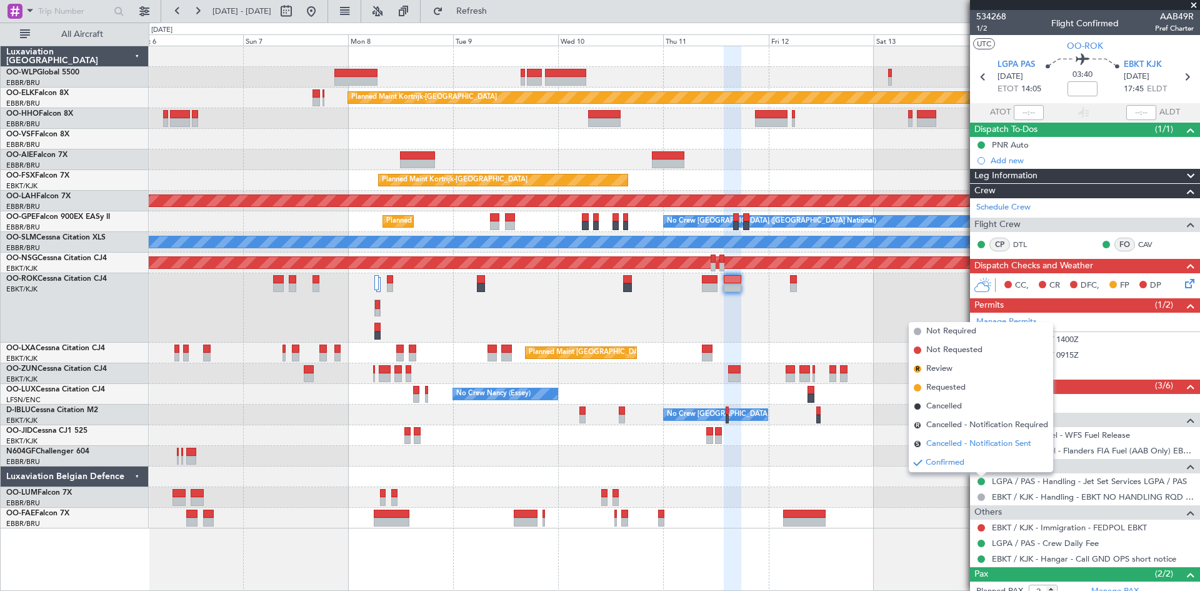
click at [971, 446] on span "Cancelled - Notification Sent" at bounding box center [978, 444] width 105 height 13
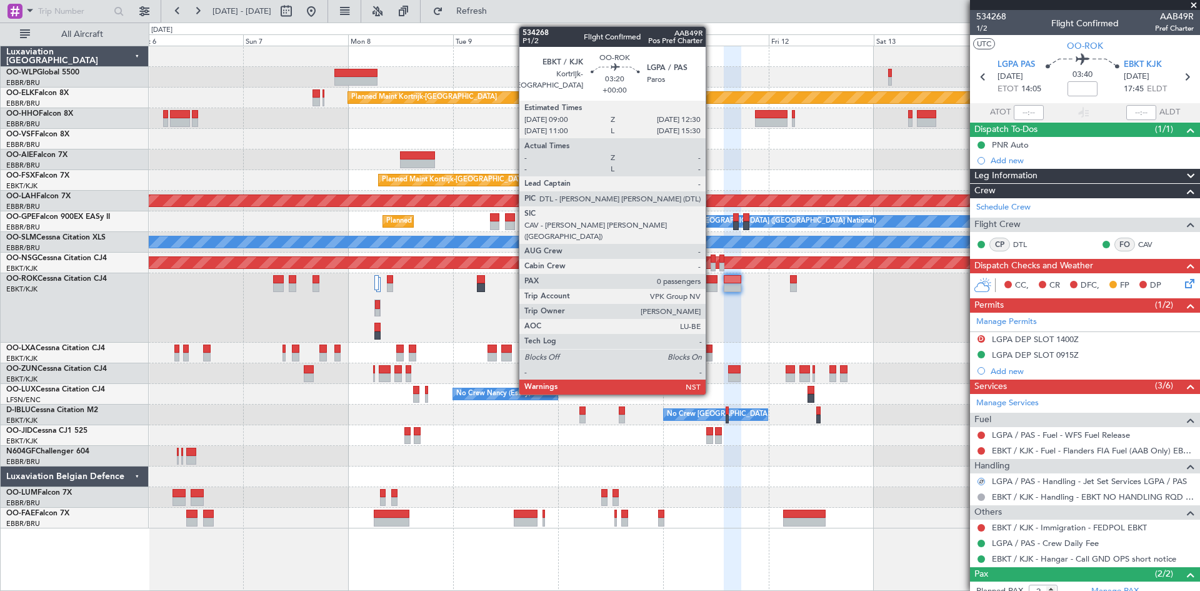
click at [711, 291] on div at bounding box center [710, 287] width 16 height 9
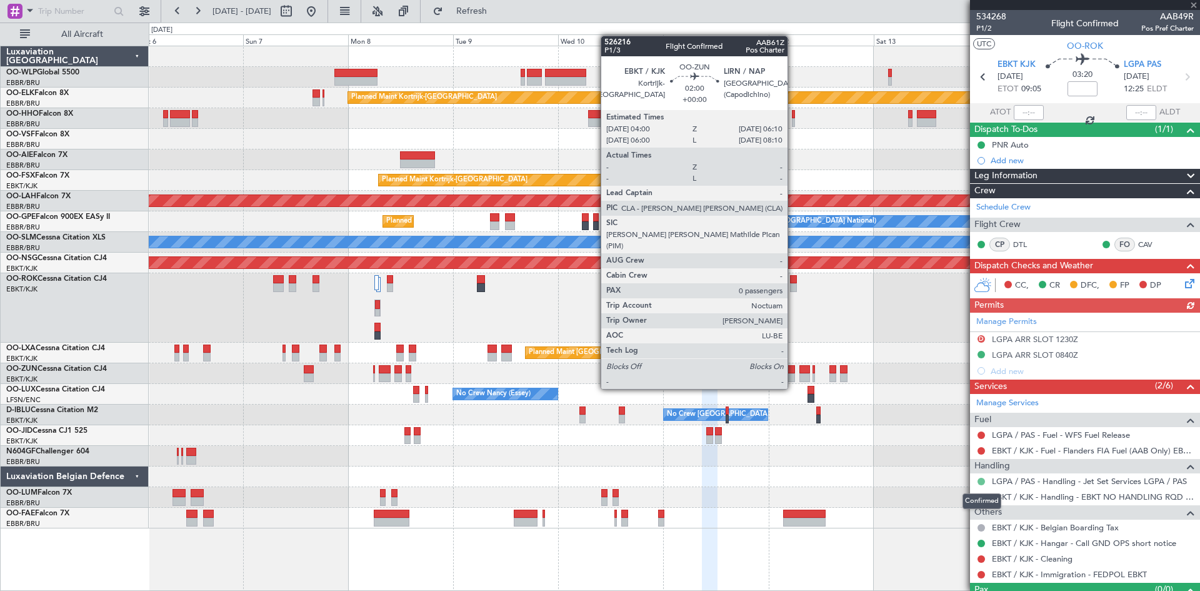
click at [984, 479] on button at bounding box center [982, 482] width 8 height 8
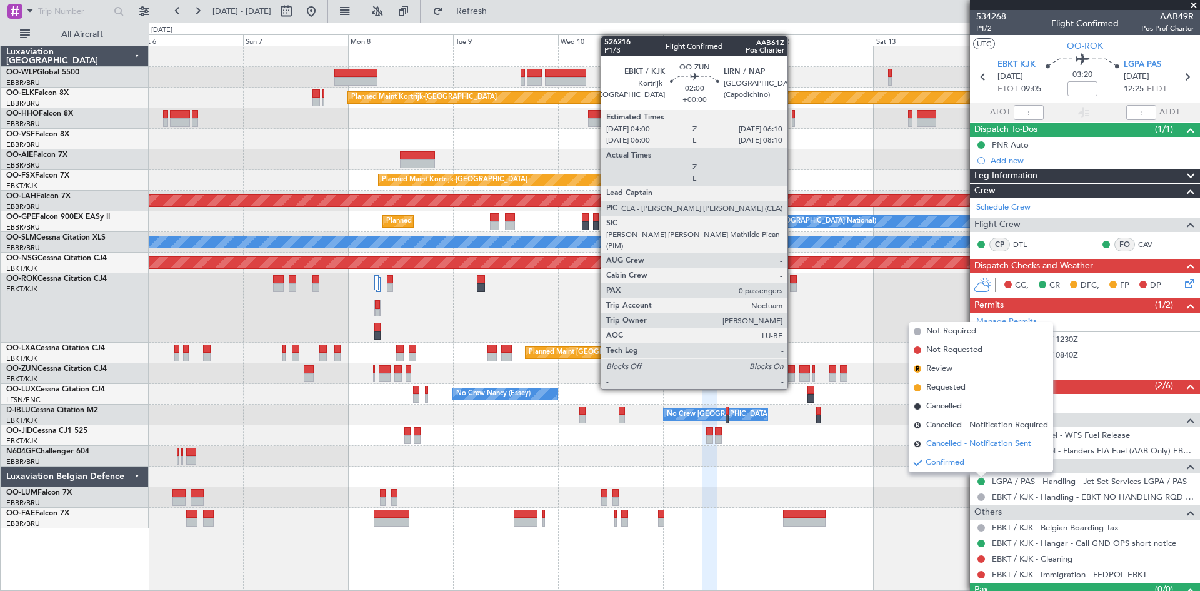
click at [963, 442] on span "Cancelled - Notification Sent" at bounding box center [978, 444] width 105 height 13
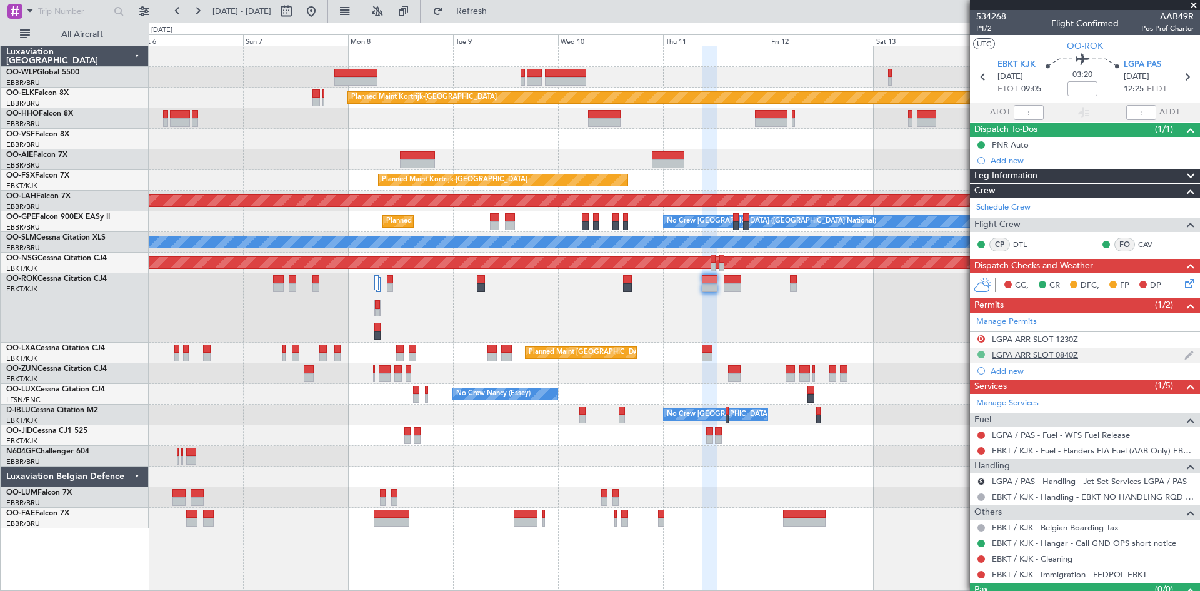
click at [983, 351] on button at bounding box center [982, 355] width 8 height 8
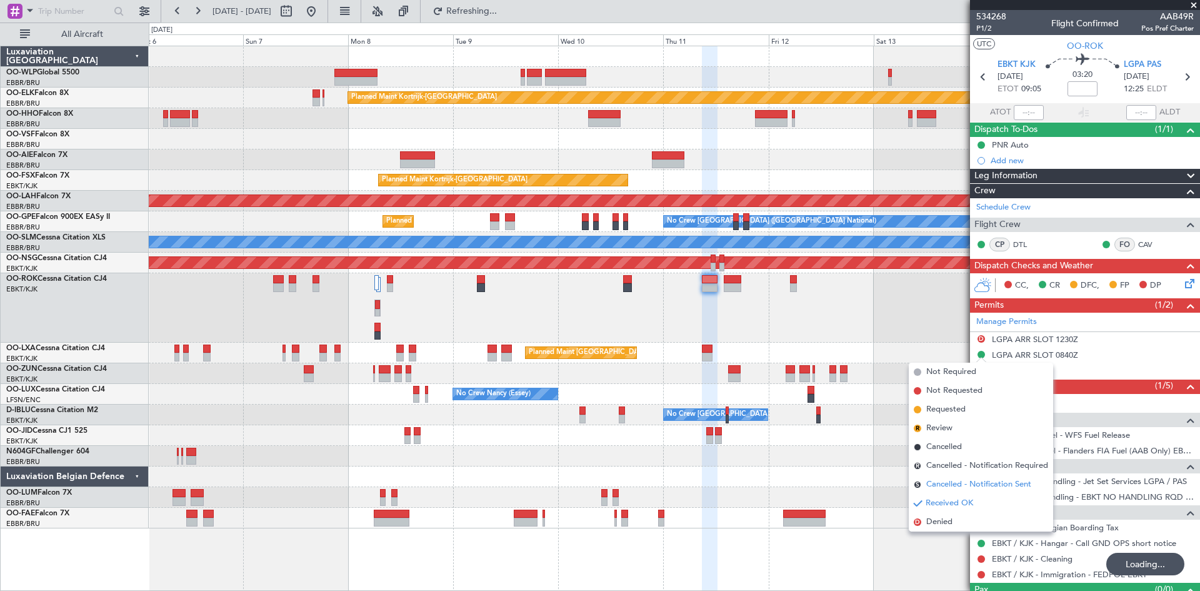
click at [1001, 479] on span "Cancelled - Notification Sent" at bounding box center [978, 484] width 105 height 13
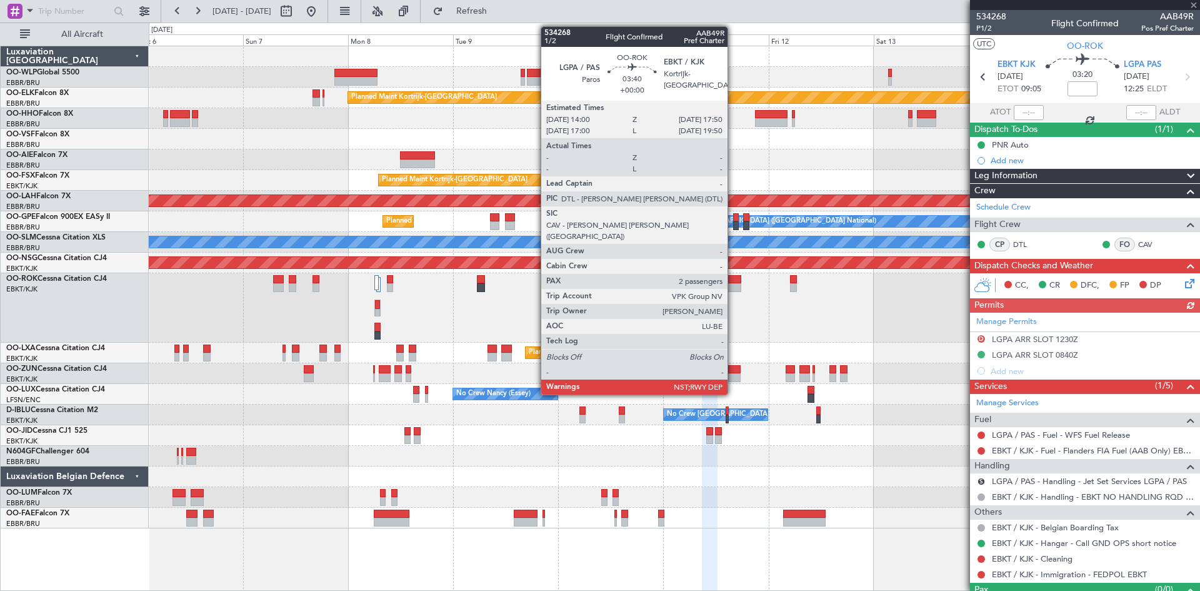
click at [733, 284] on div at bounding box center [732, 287] width 17 height 9
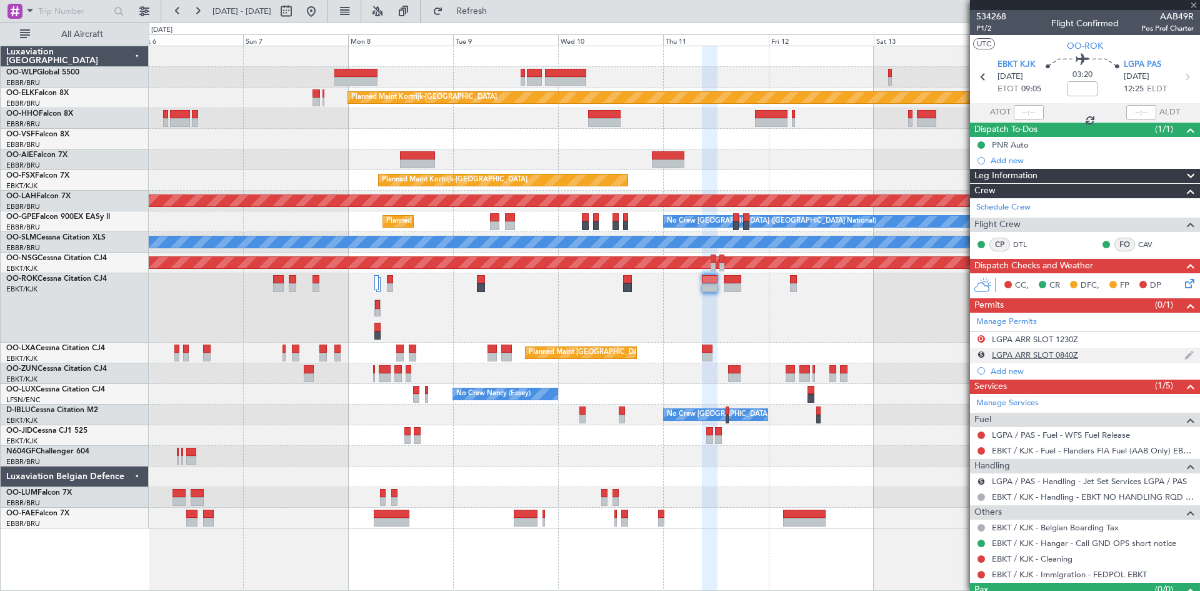
type input "2"
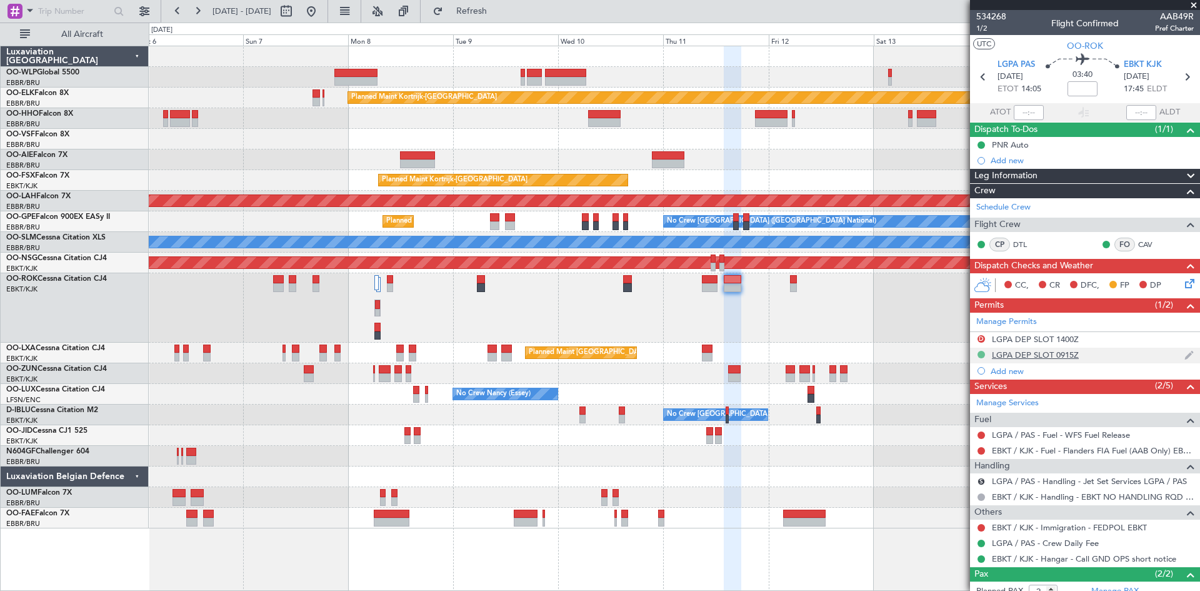
click at [978, 355] on button at bounding box center [982, 355] width 8 height 8
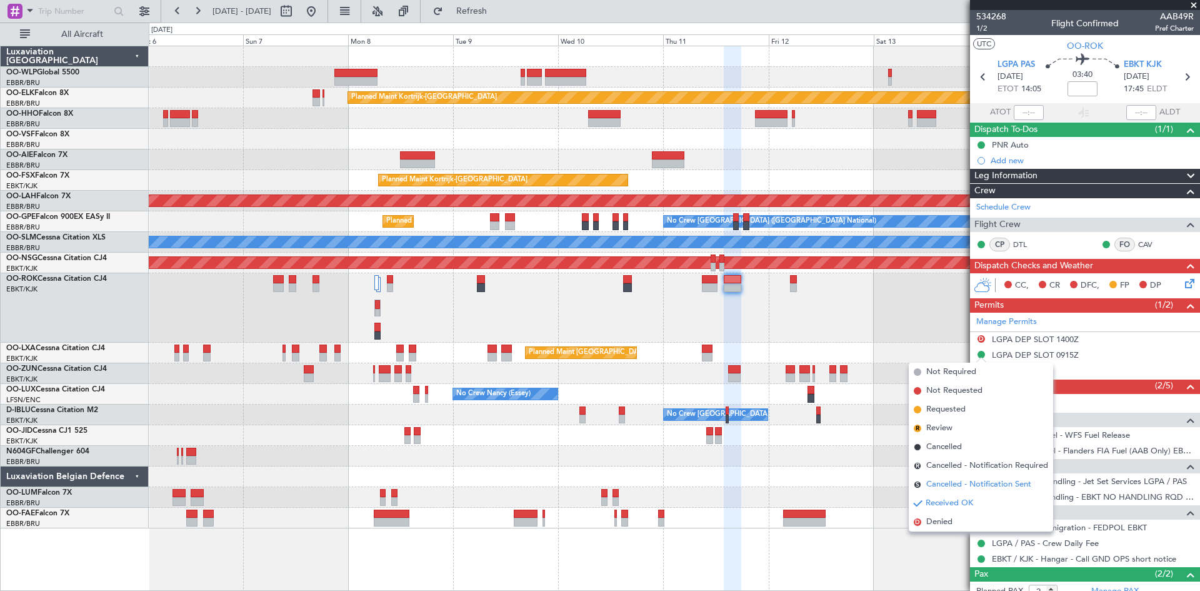
click at [961, 489] on span "Cancelled - Notification Sent" at bounding box center [978, 484] width 105 height 13
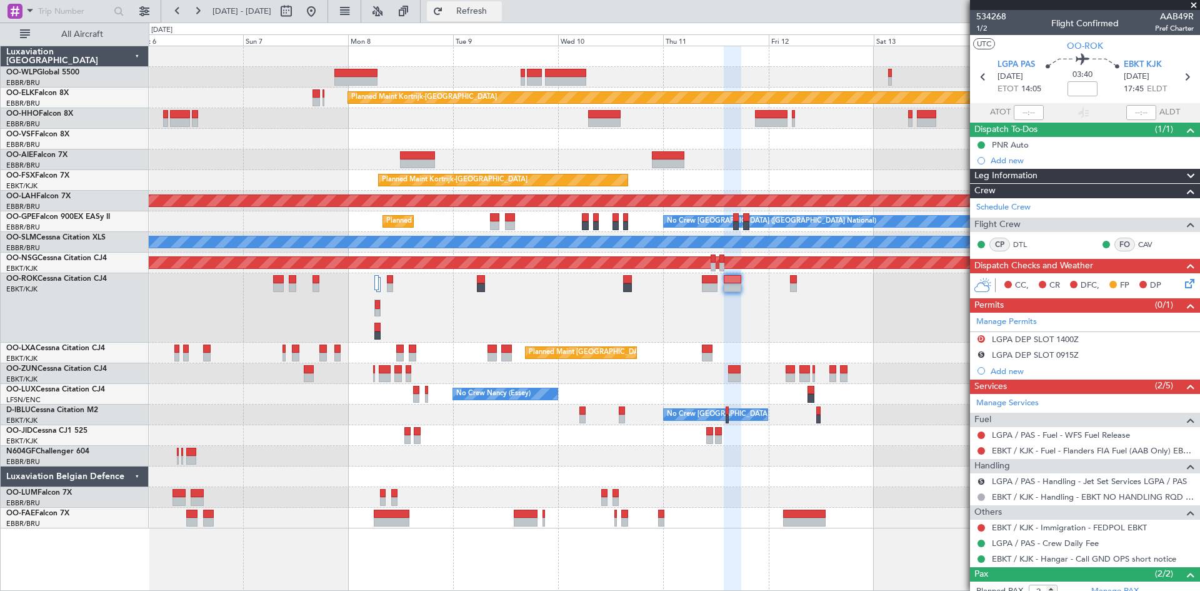
click at [473, 11] on button "Refresh" at bounding box center [464, 11] width 75 height 20
click at [321, 18] on button at bounding box center [311, 11] width 20 height 20
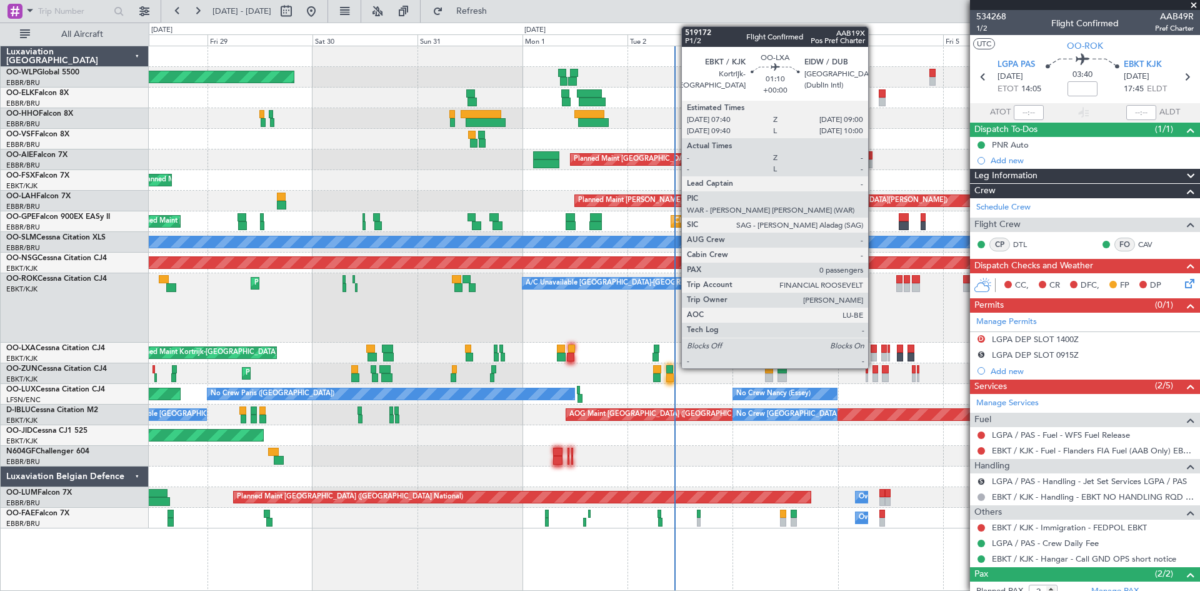
click at [874, 352] on div at bounding box center [874, 348] width 6 height 9
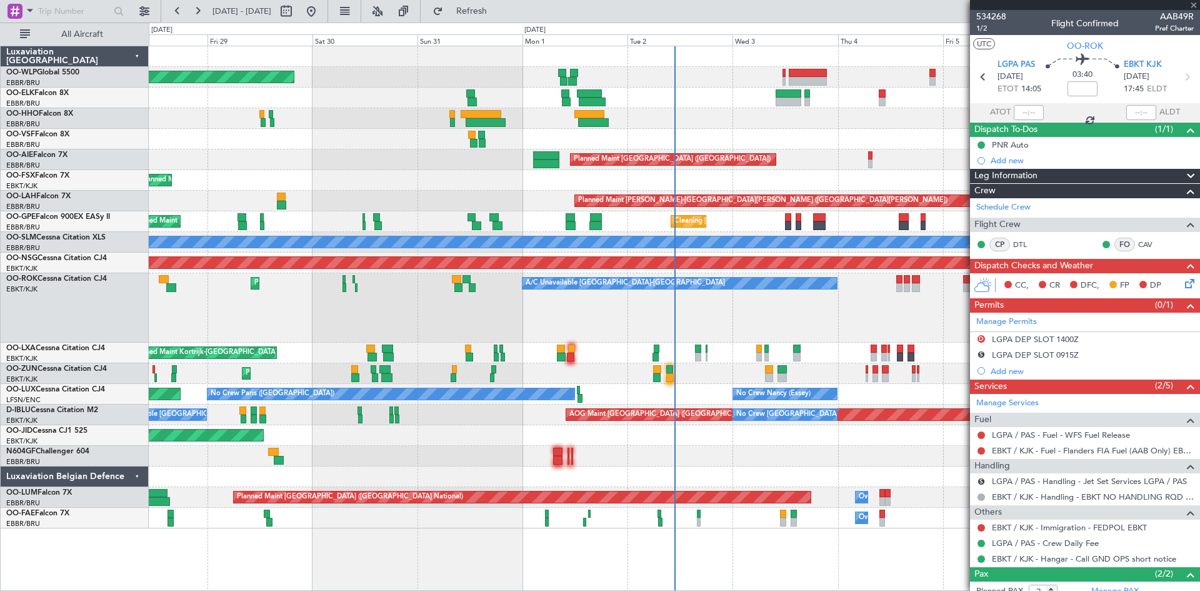
type input "0"
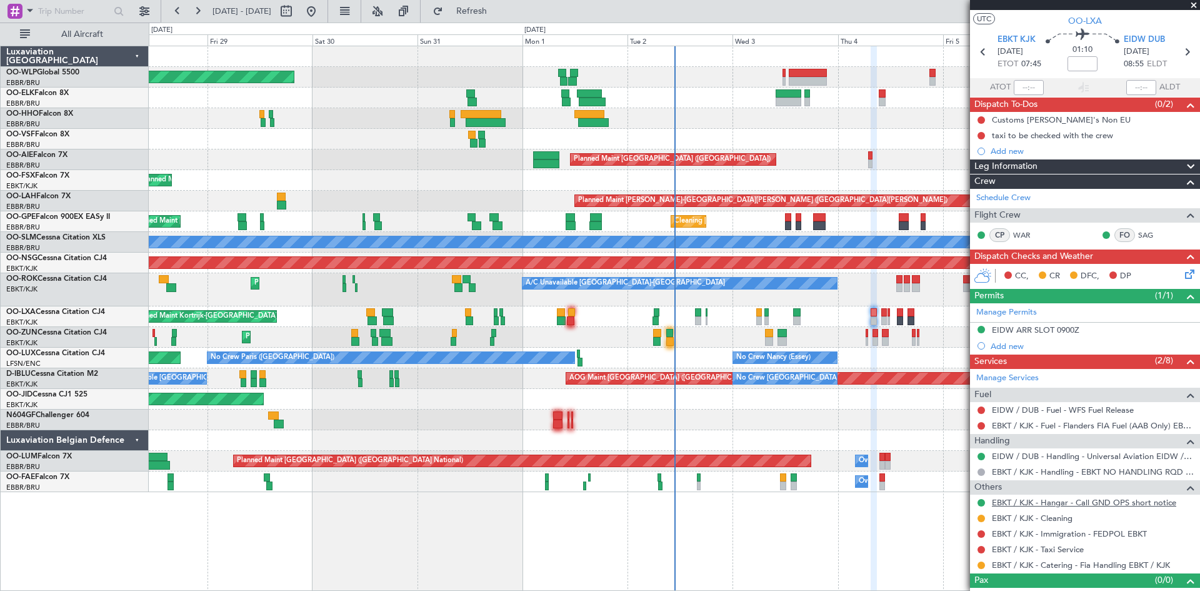
scroll to position [42, 0]
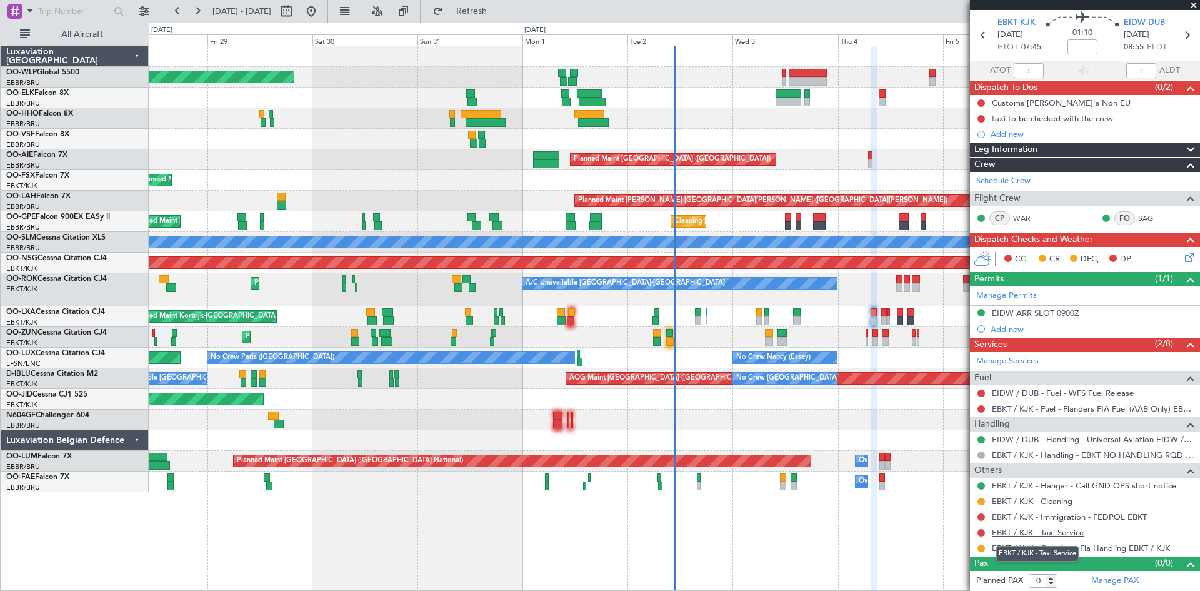
click at [1056, 529] on link "EBKT / KJK - Taxi Service" at bounding box center [1038, 532] width 92 height 11
click at [321, 13] on button at bounding box center [311, 11] width 20 height 20
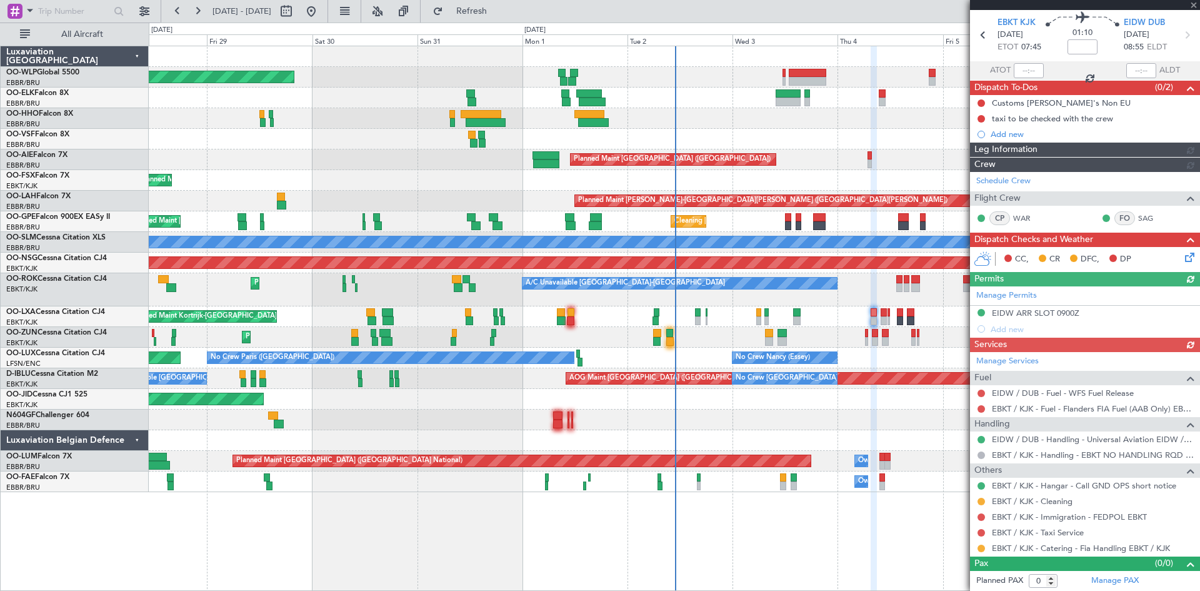
scroll to position [26, 0]
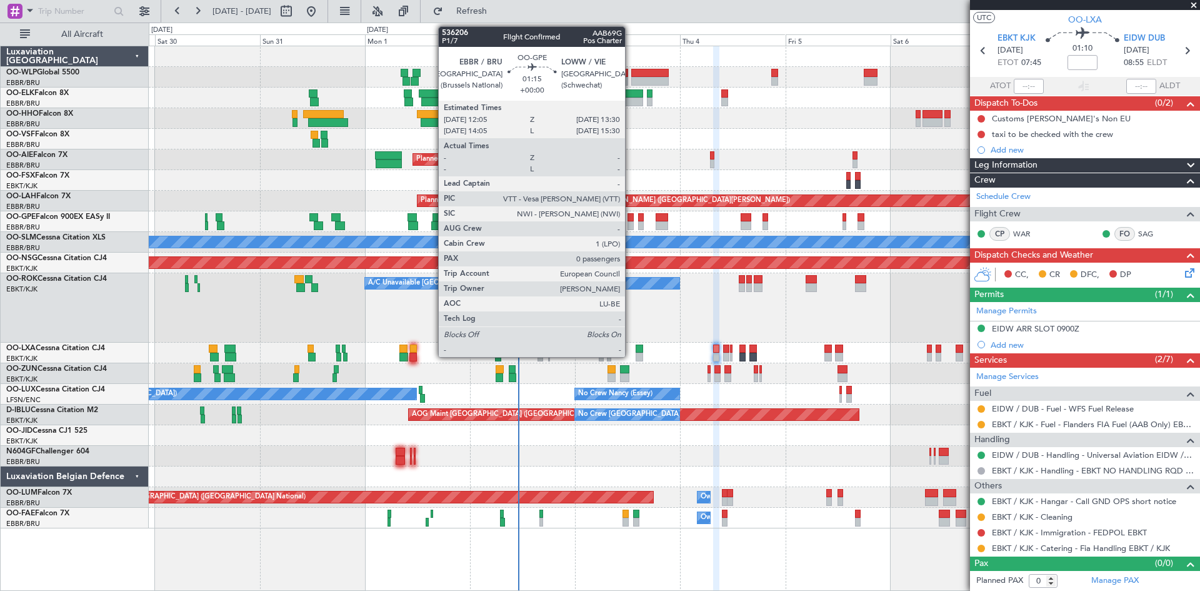
click at [631, 224] on div at bounding box center [631, 225] width 6 height 9
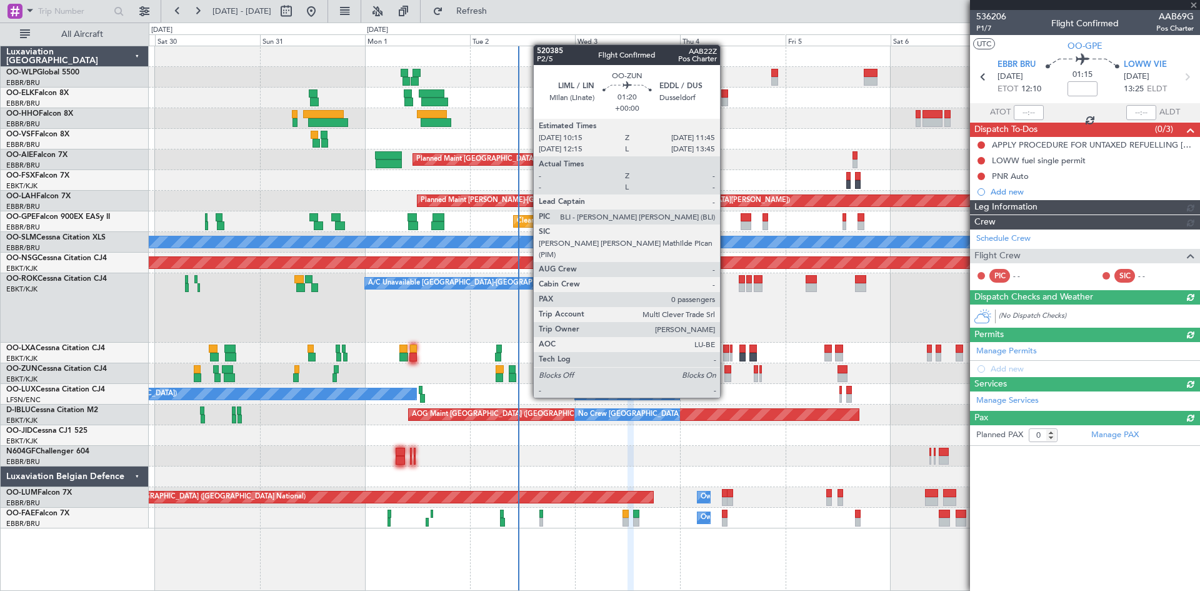
scroll to position [0, 0]
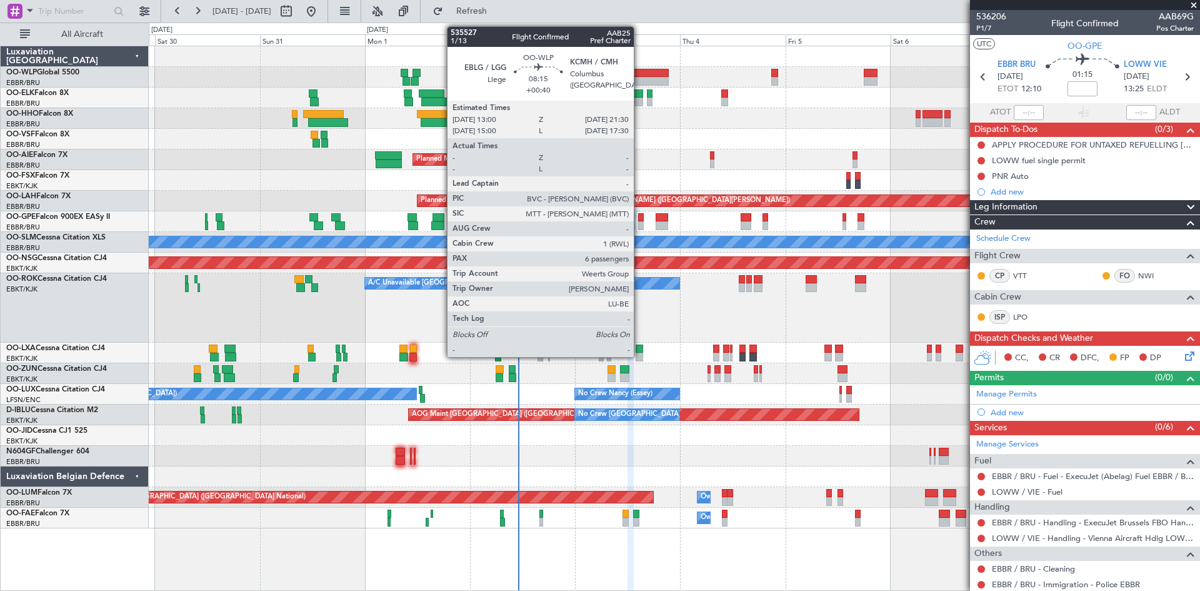
click at [639, 78] on div at bounding box center [650, 81] width 38 height 9
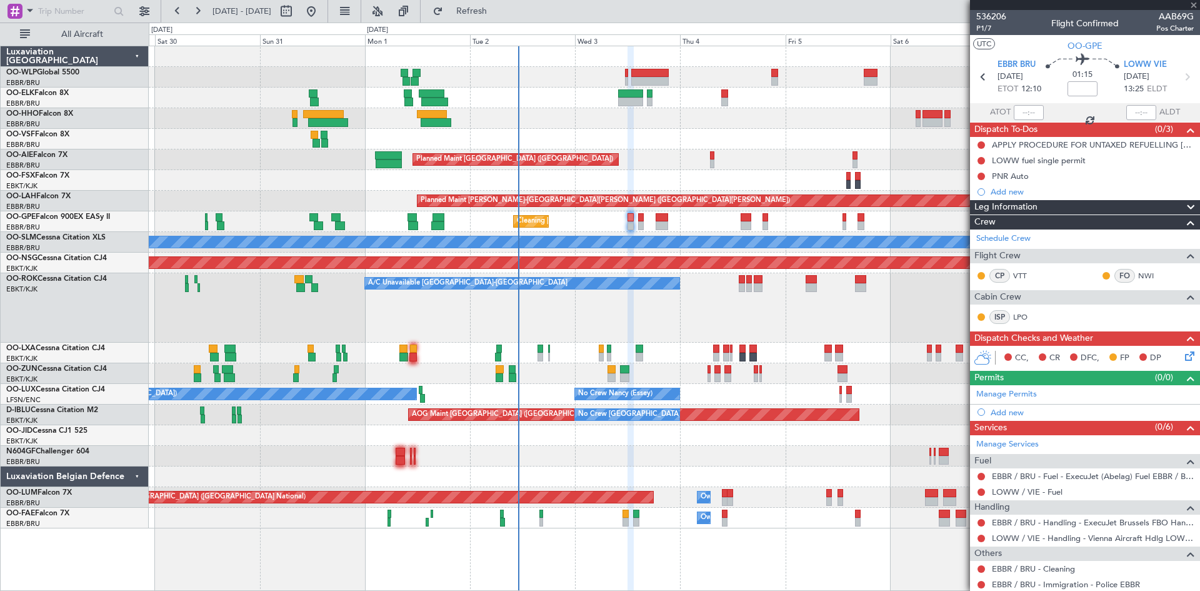
type input "+00:40"
type input "6"
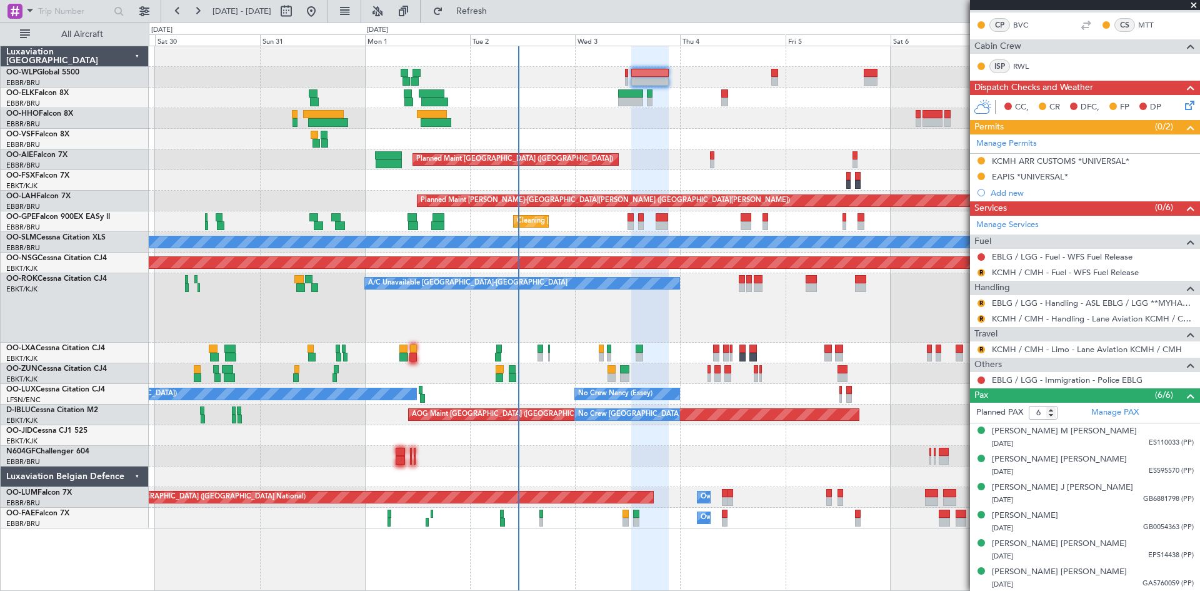
scroll to position [283, 0]
click at [1066, 429] on div "[PERSON_NAME] M [PERSON_NAME]" at bounding box center [1064, 430] width 145 height 13
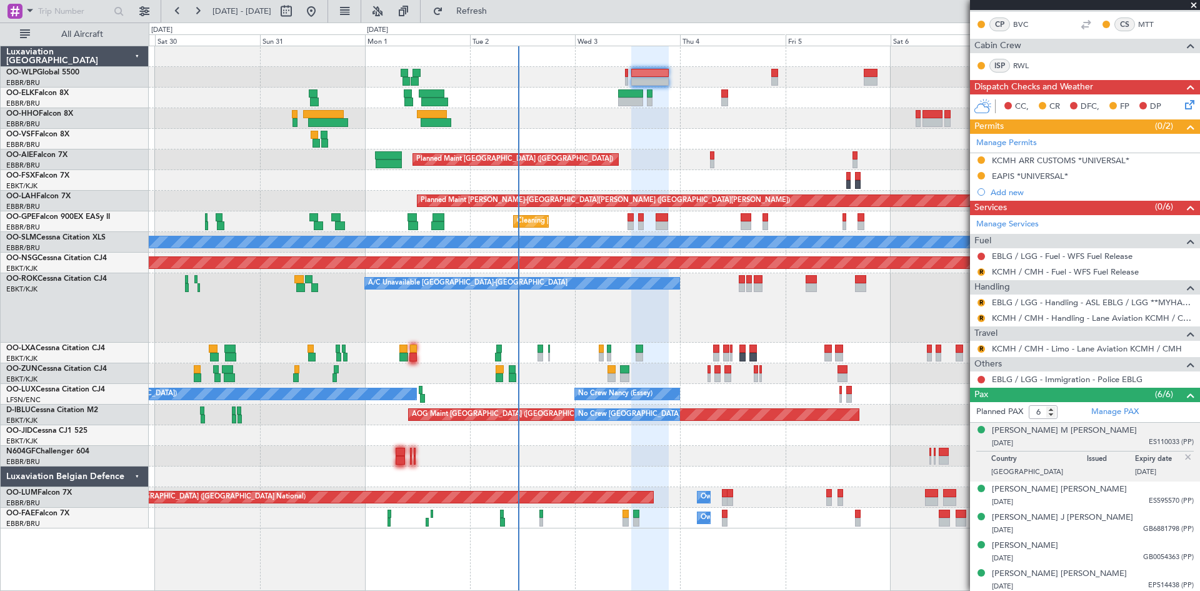
click at [1184, 395] on span at bounding box center [1190, 395] width 15 height 15
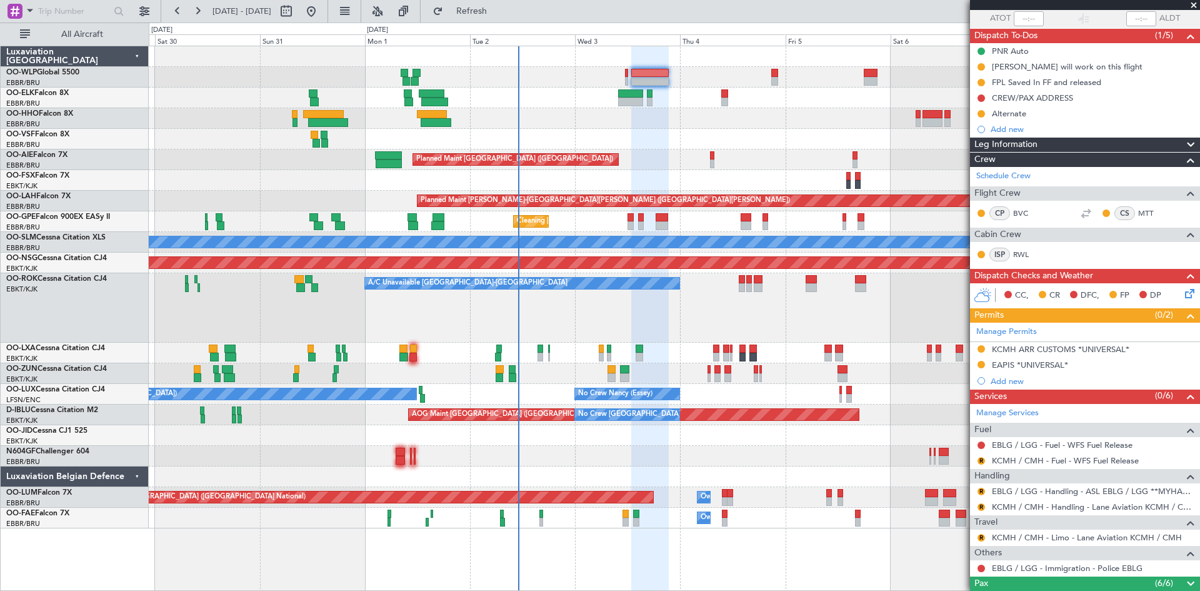
scroll to position [94, 0]
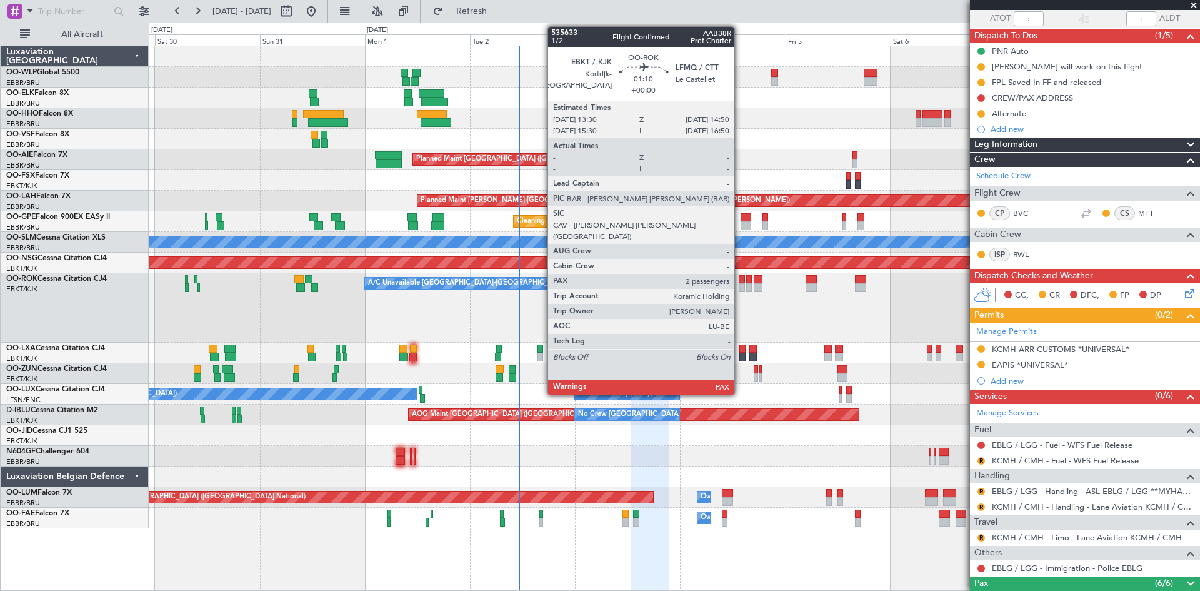
click at [740, 285] on div at bounding box center [742, 287] width 6 height 9
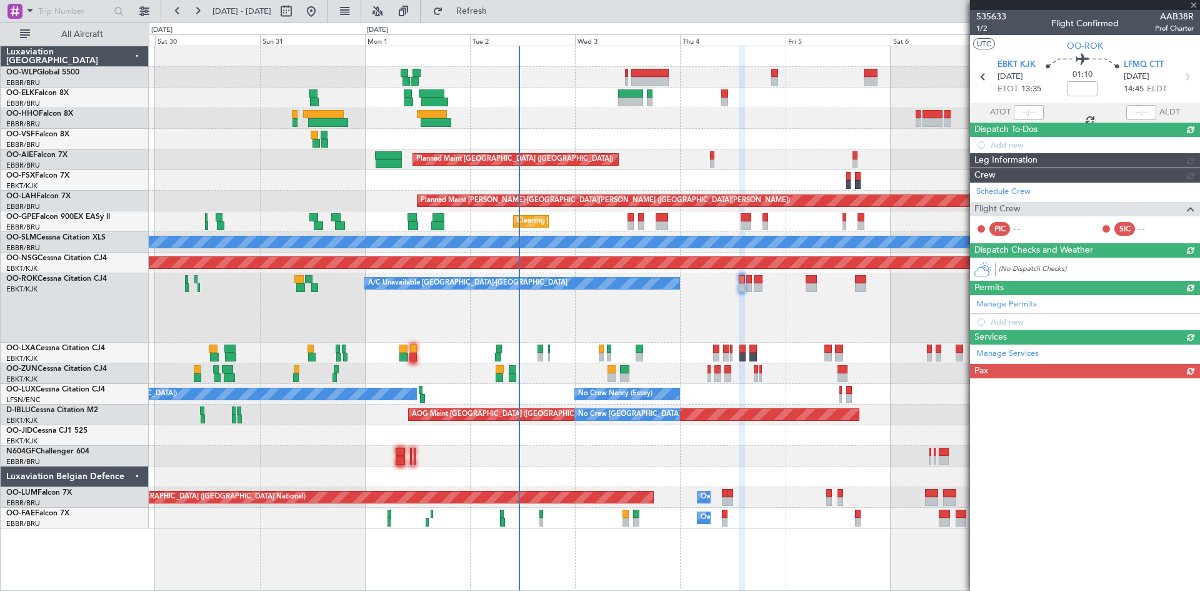
scroll to position [0, 0]
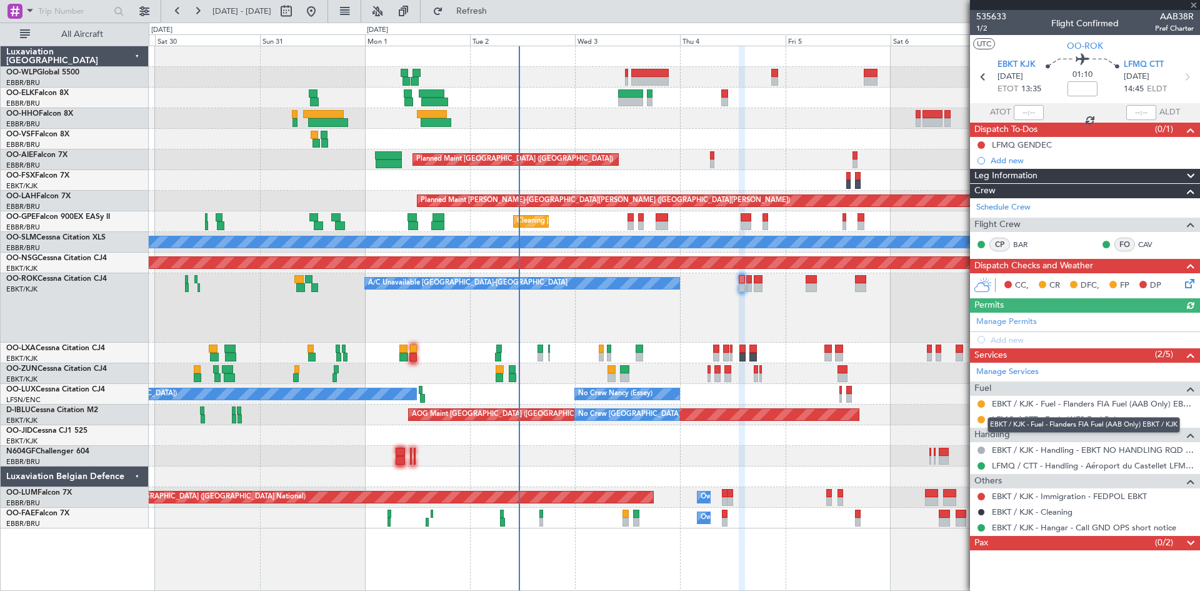
click at [981, 419] on mat-tooltip-component "EBKT / KJK - Fuel - Flanders FIA Fuel (AAB Only) EBKT / KJK" at bounding box center [1084, 424] width 210 height 33
click at [982, 418] on button at bounding box center [982, 420] width 8 height 8
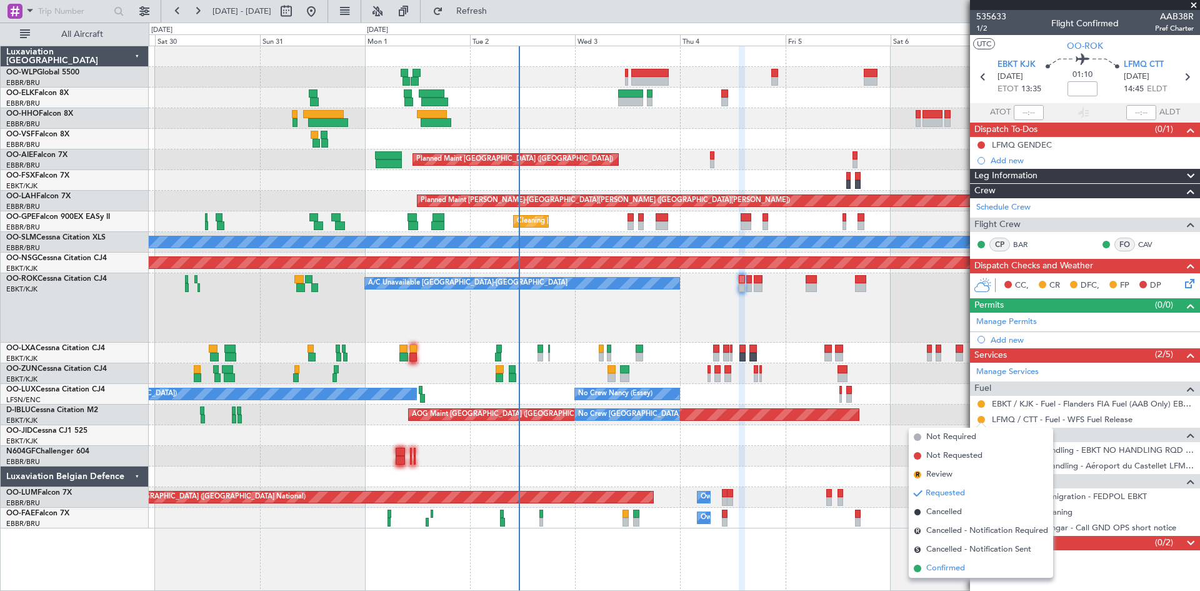
click at [950, 562] on span "Confirmed" at bounding box center [945, 568] width 39 height 13
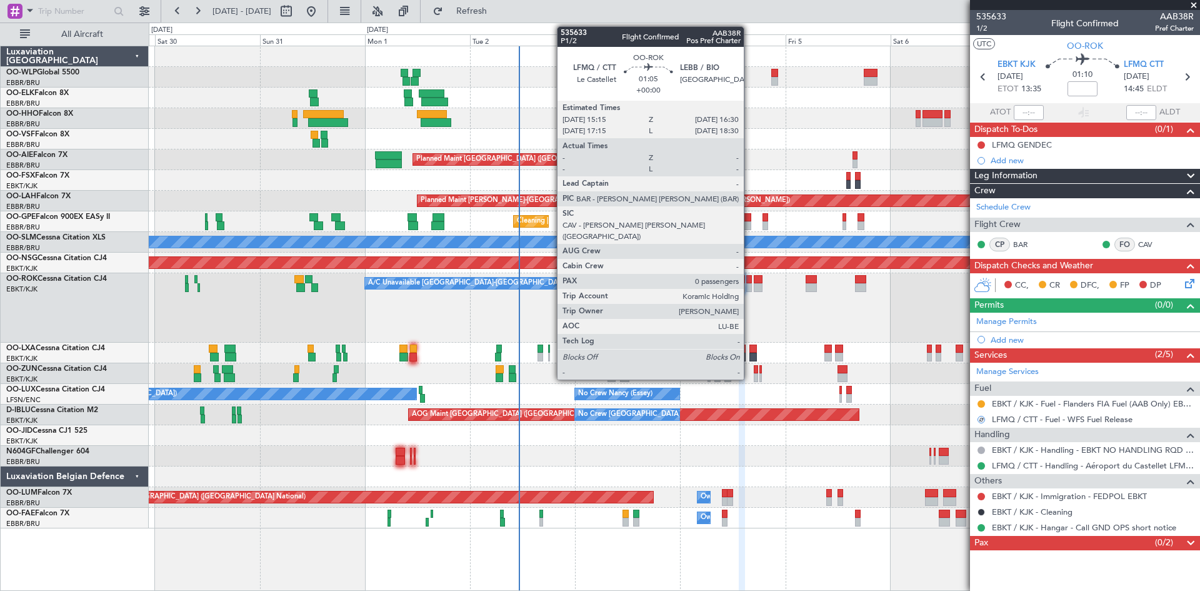
click at [749, 285] on div at bounding box center [749, 287] width 6 height 9
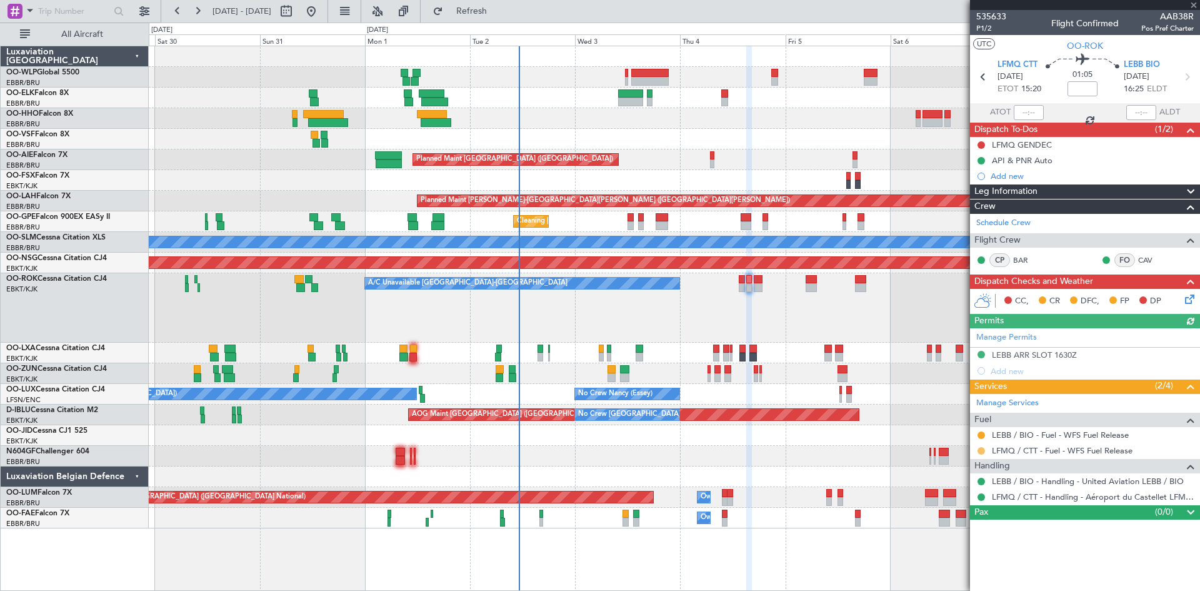
click at [983, 451] on button at bounding box center [982, 451] width 8 height 8
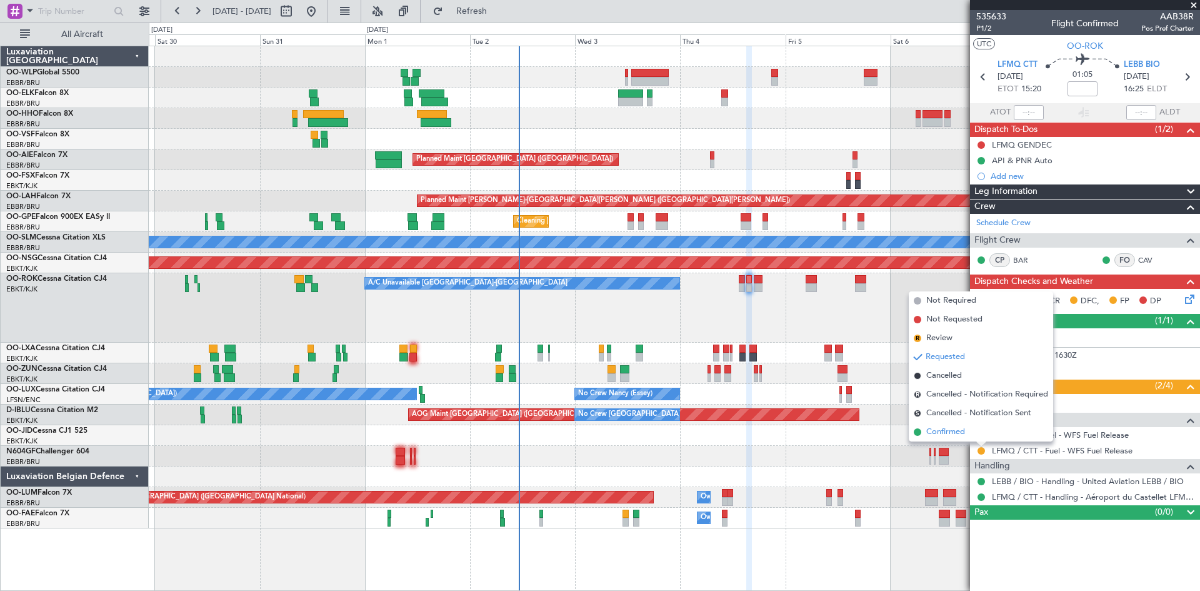
click at [965, 433] on span "Confirmed" at bounding box center [945, 432] width 39 height 13
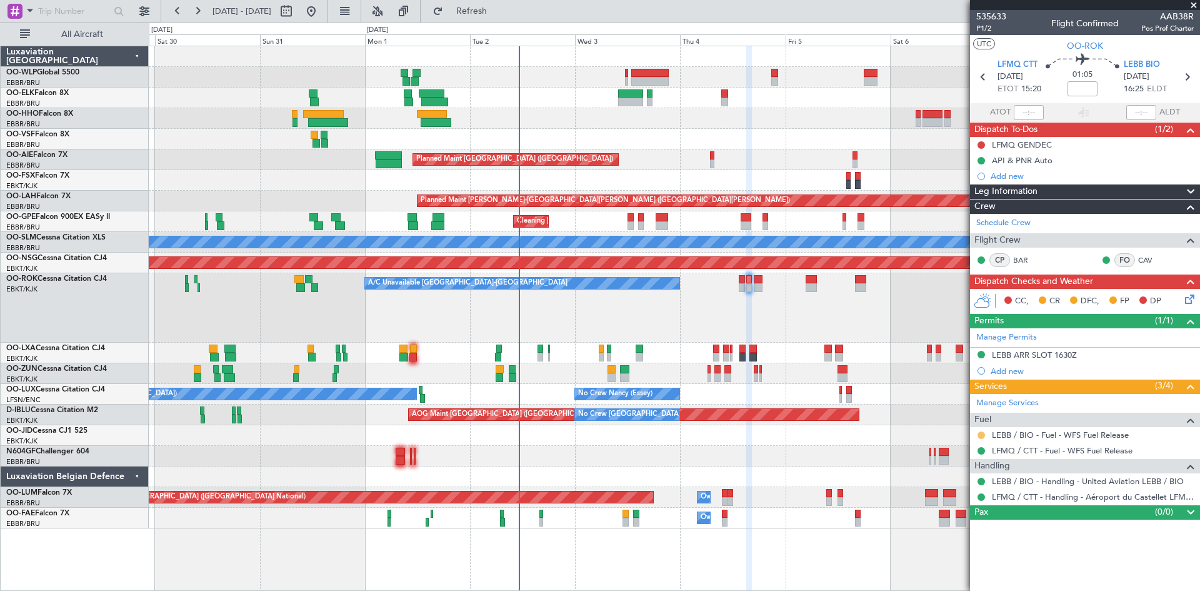
click at [982, 435] on button at bounding box center [982, 435] width 8 height 8
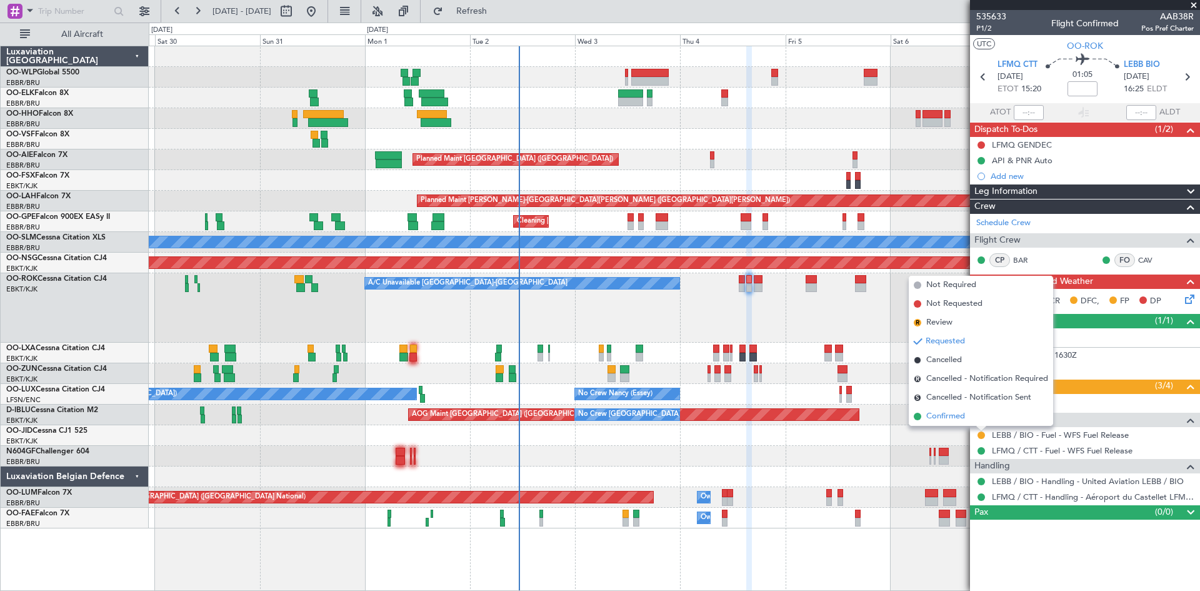
click at [942, 418] on span "Confirmed" at bounding box center [945, 416] width 39 height 13
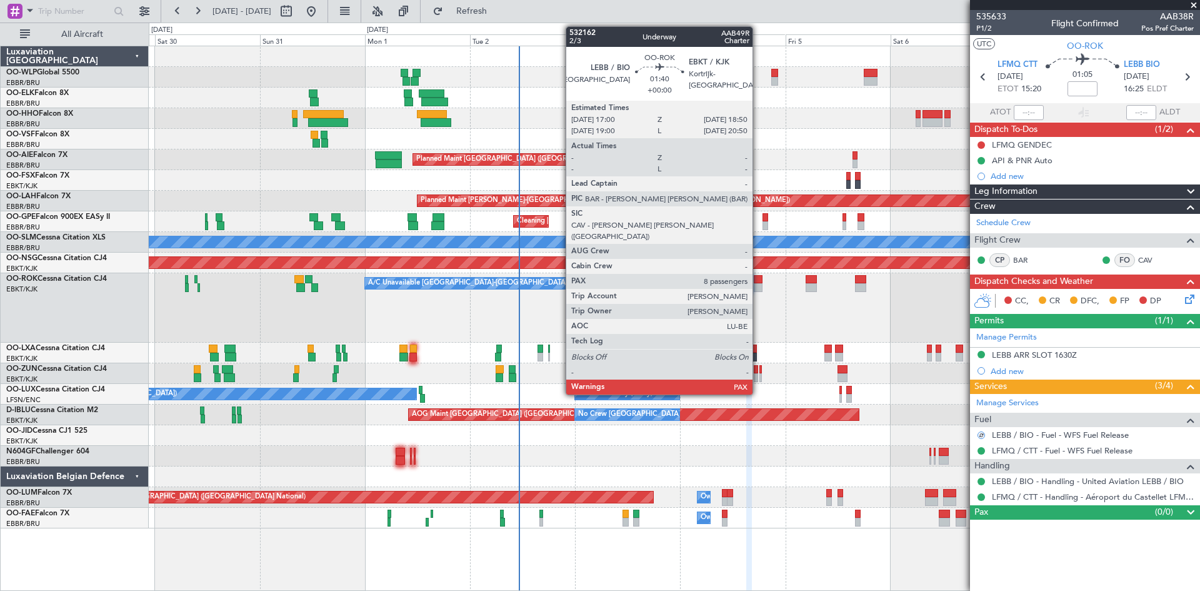
click at [758, 284] on div at bounding box center [758, 287] width 8 height 9
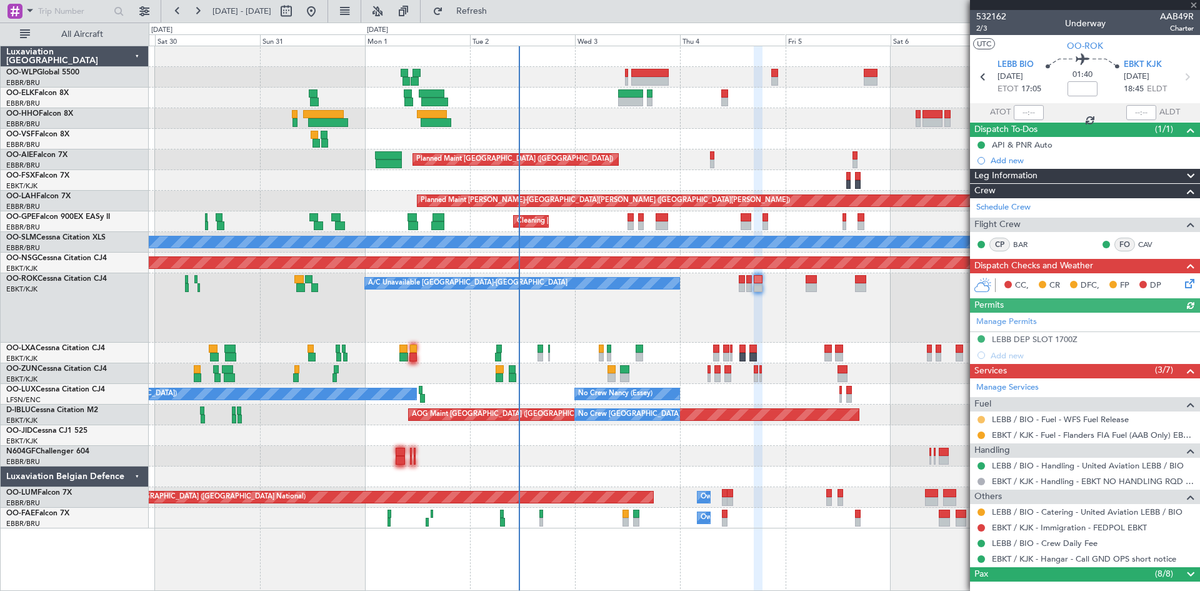
click at [983, 419] on button at bounding box center [982, 420] width 8 height 8
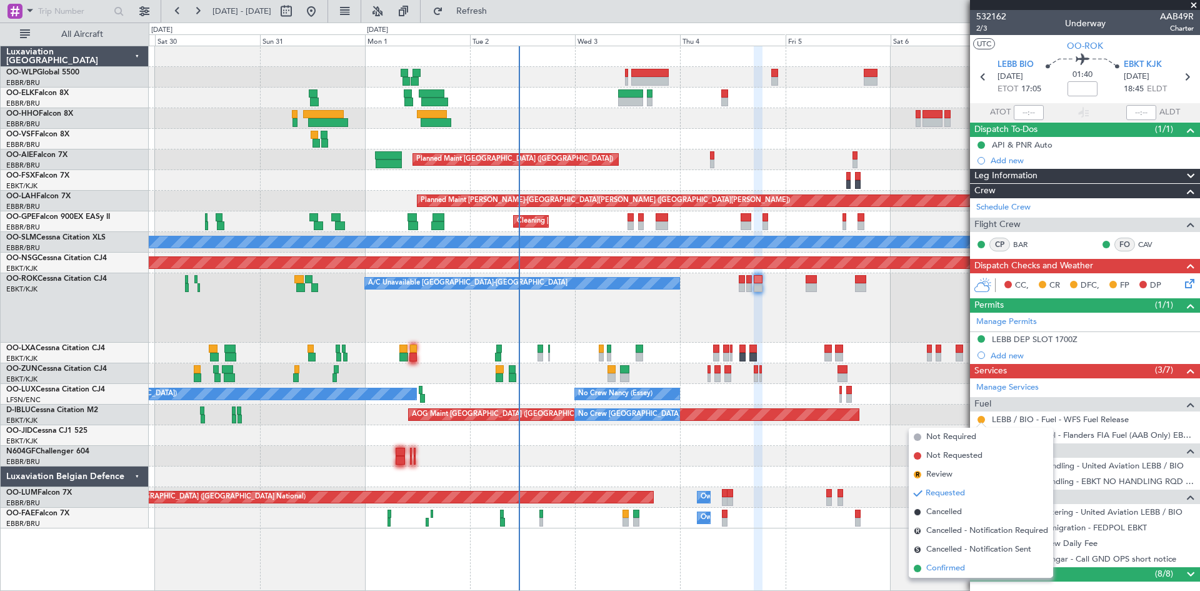
click at [947, 568] on span "Confirmed" at bounding box center [945, 568] width 39 height 13
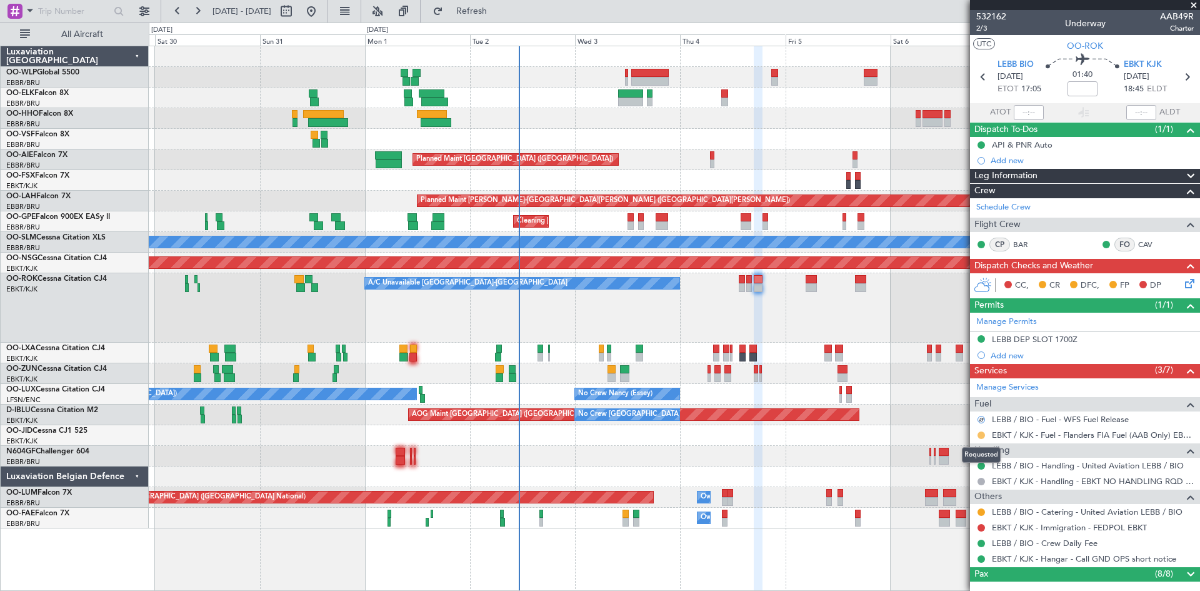
click at [978, 434] on button at bounding box center [982, 435] width 8 height 8
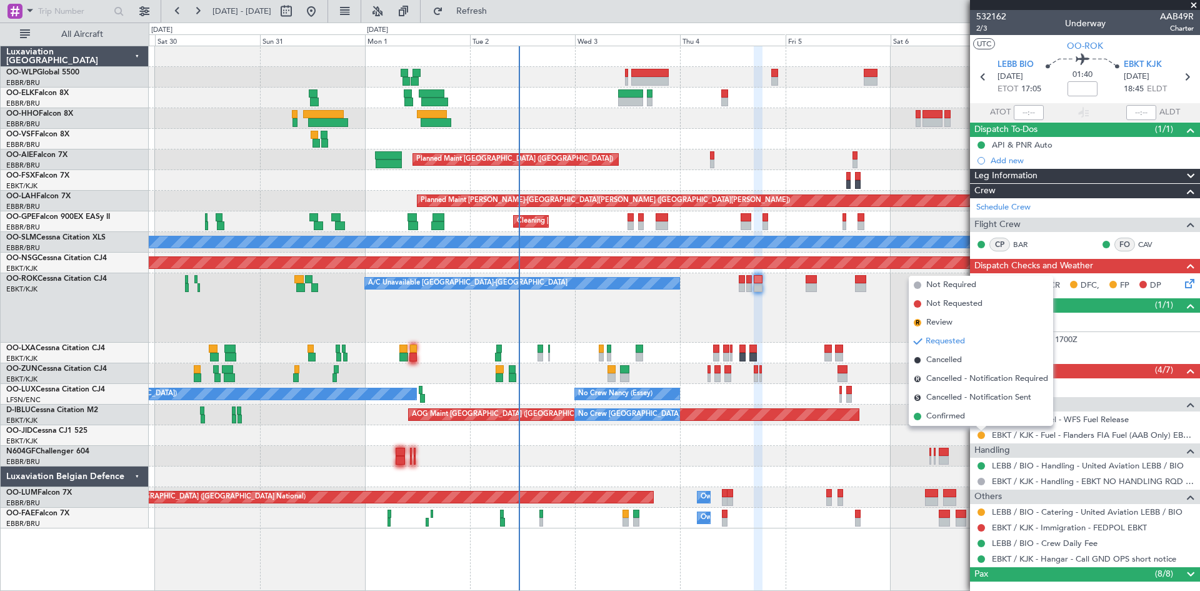
click at [791, 321] on div "A/C Unavailable Kortrijk-Wevelgem Planned Maint Kortrijk-Wevelgem" at bounding box center [674, 307] width 1051 height 69
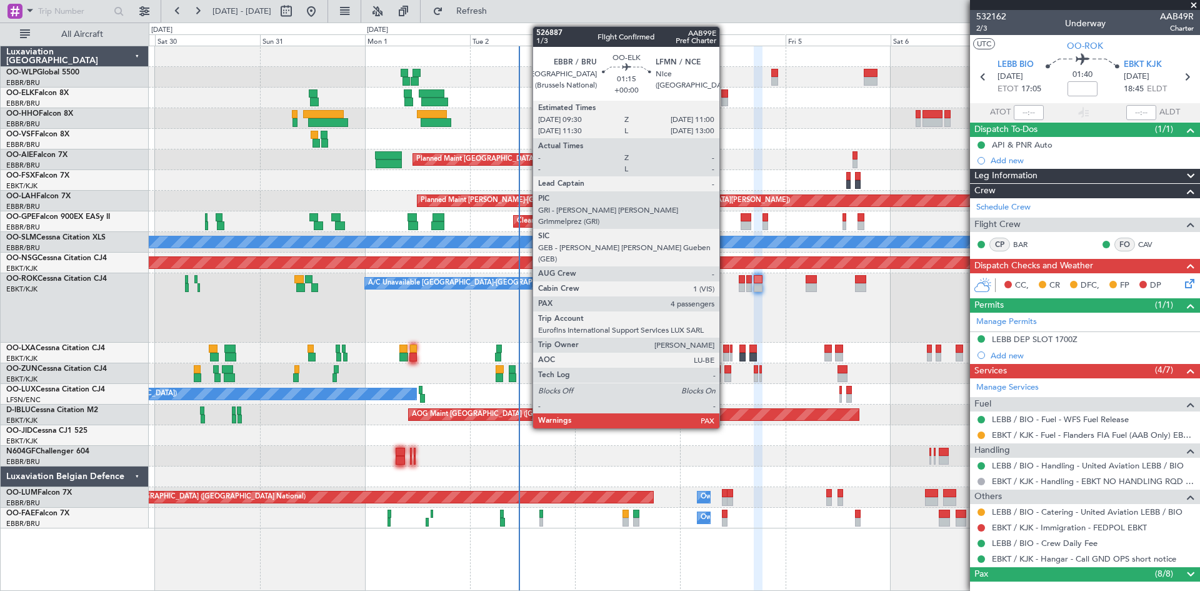
click at [725, 101] on div at bounding box center [724, 102] width 7 height 9
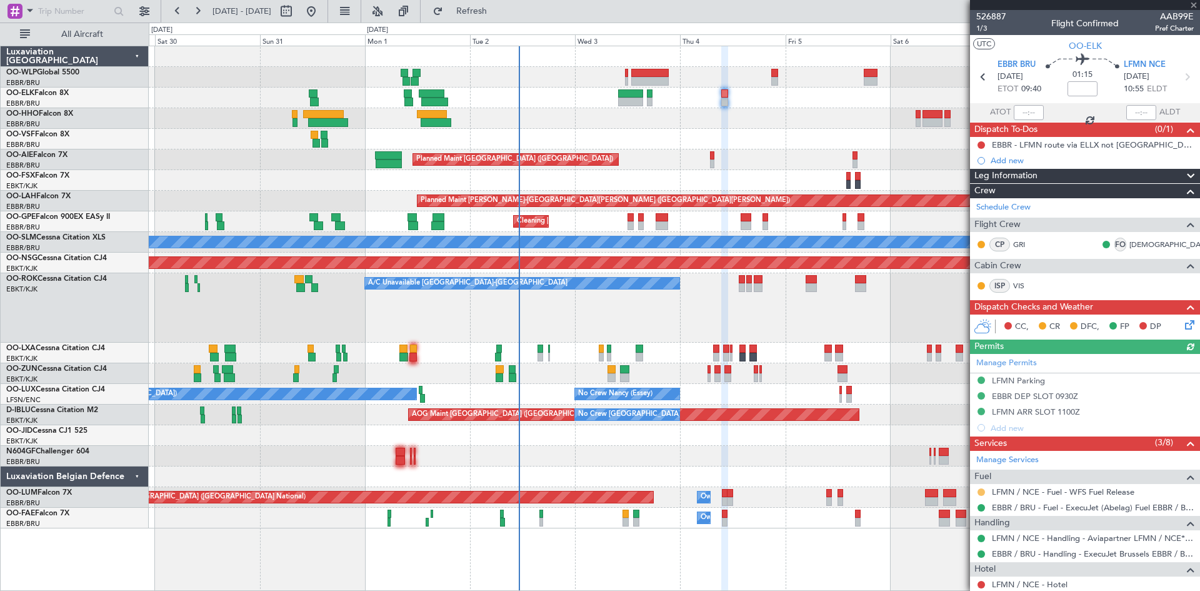
click at [981, 495] on mat-tooltip-component "Requested" at bounding box center [981, 511] width 56 height 33
click at [983, 491] on button at bounding box center [982, 492] width 8 height 8
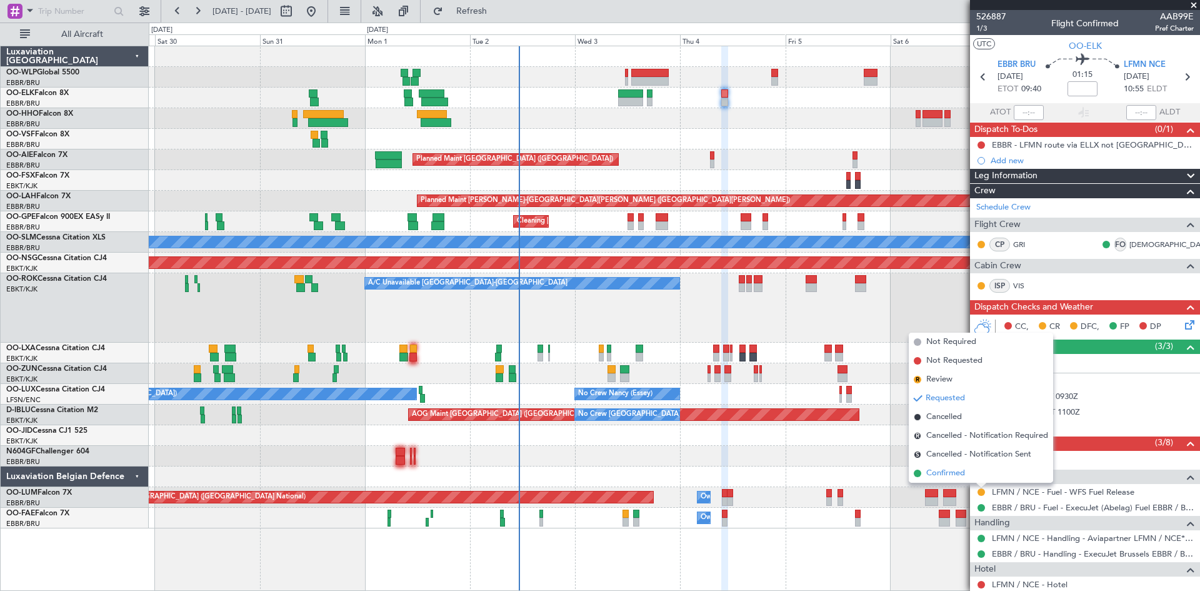
click at [980, 469] on li "Confirmed" at bounding box center [981, 473] width 144 height 19
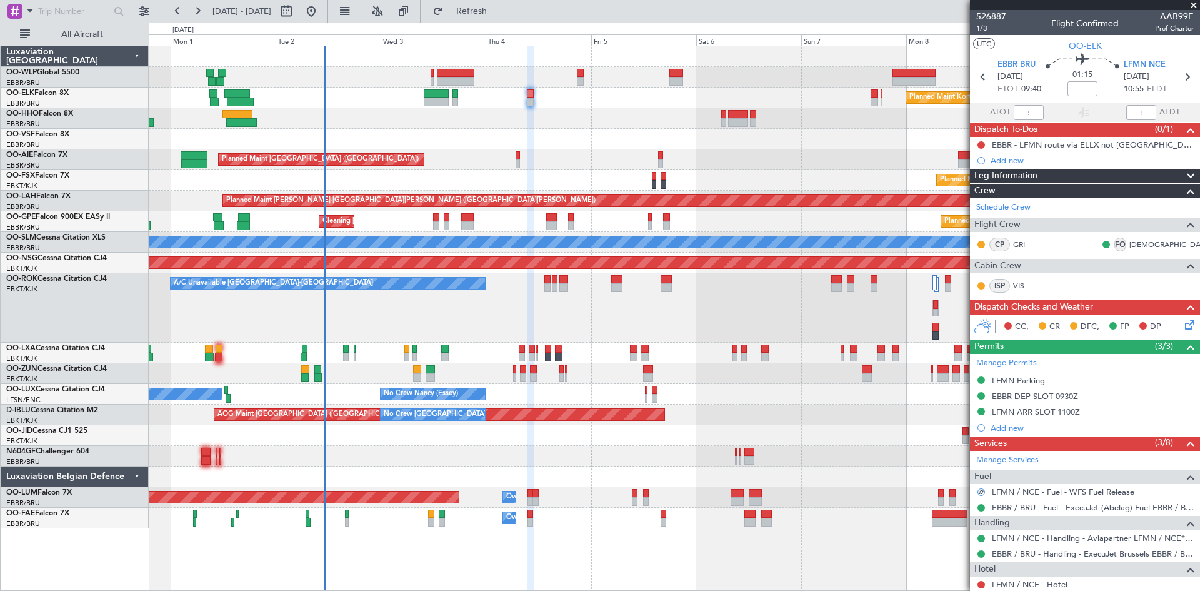
click at [593, 179] on div "Planned Maint Berlin (Brandenburg) Planned Maint Kortrijk-Wevelgem Planned Main…" at bounding box center [674, 287] width 1051 height 482
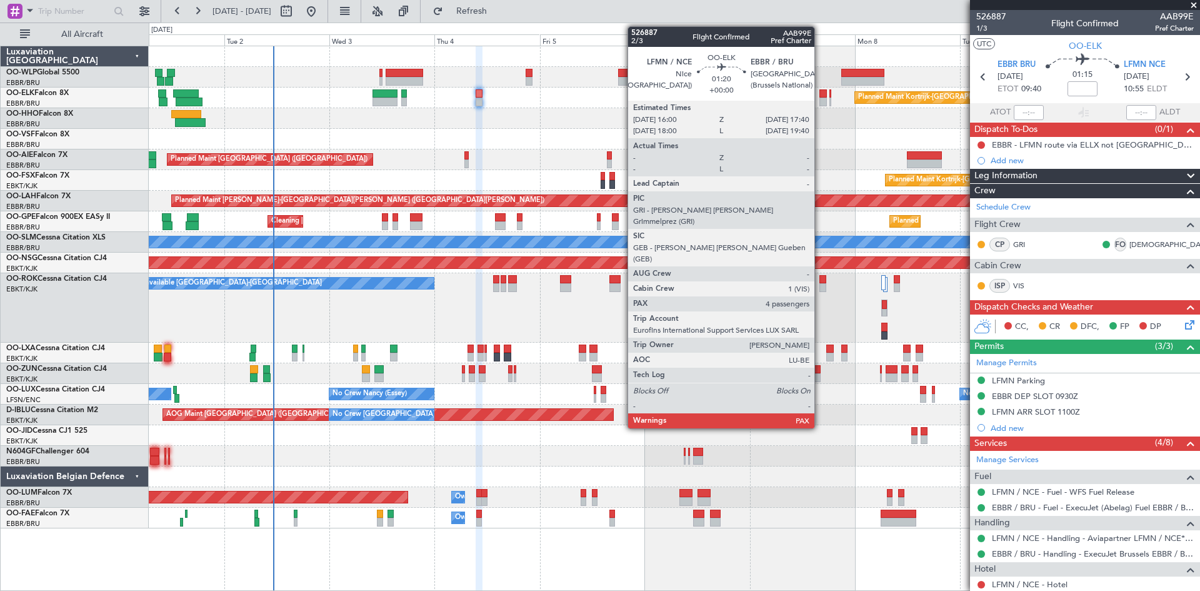
click at [820, 96] on div at bounding box center [823, 93] width 8 height 9
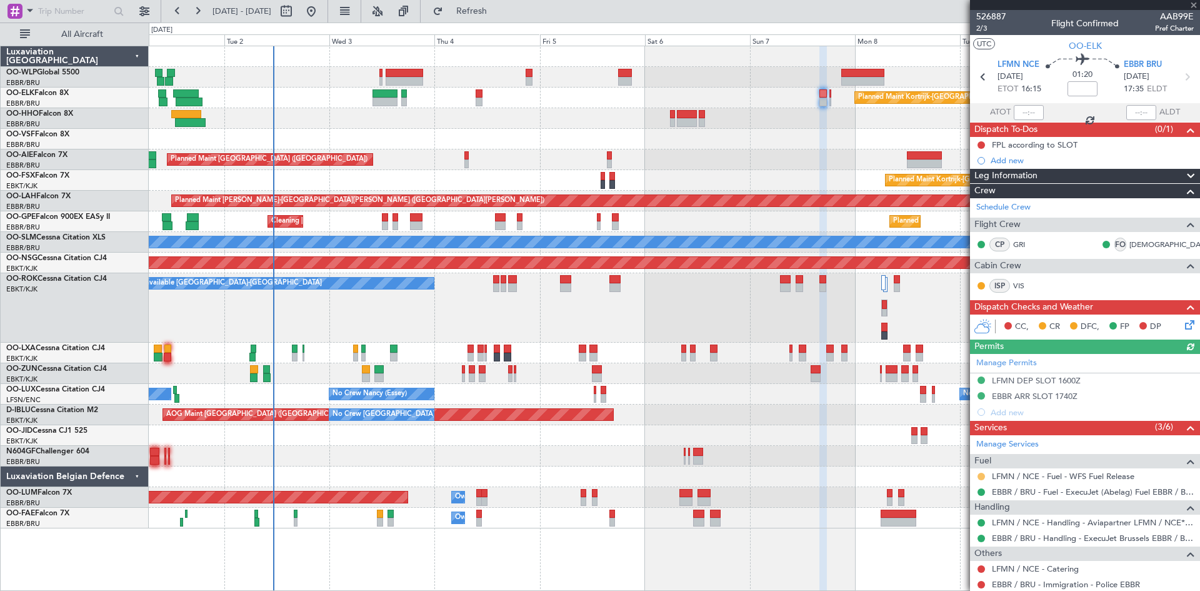
click at [982, 474] on button at bounding box center [982, 477] width 8 height 8
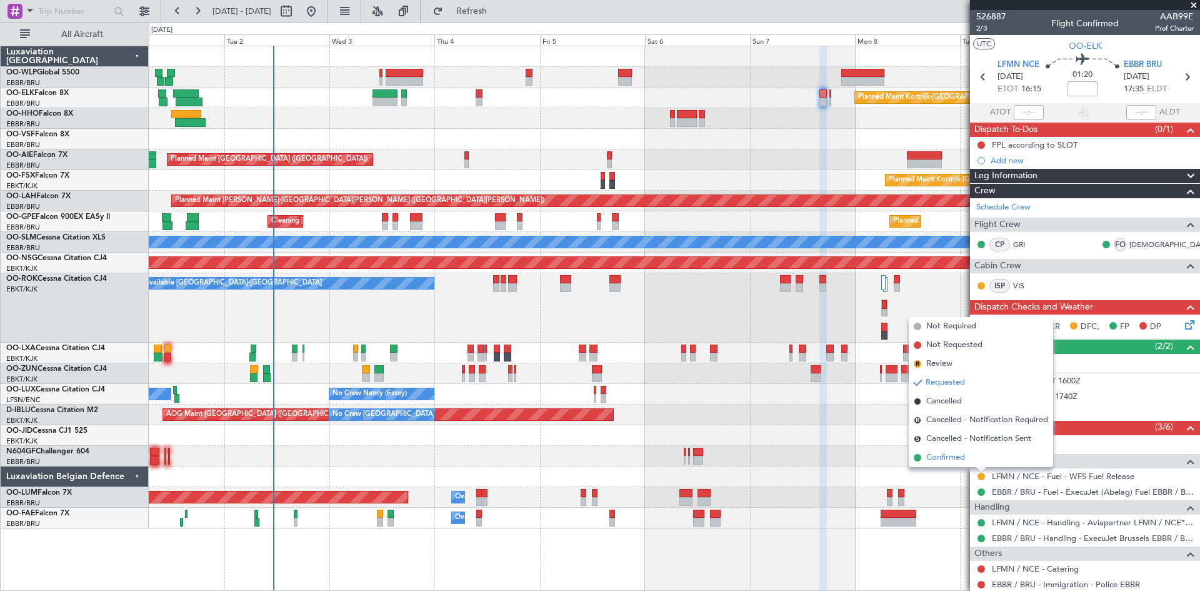
click at [963, 451] on li "Confirmed" at bounding box center [981, 457] width 144 height 19
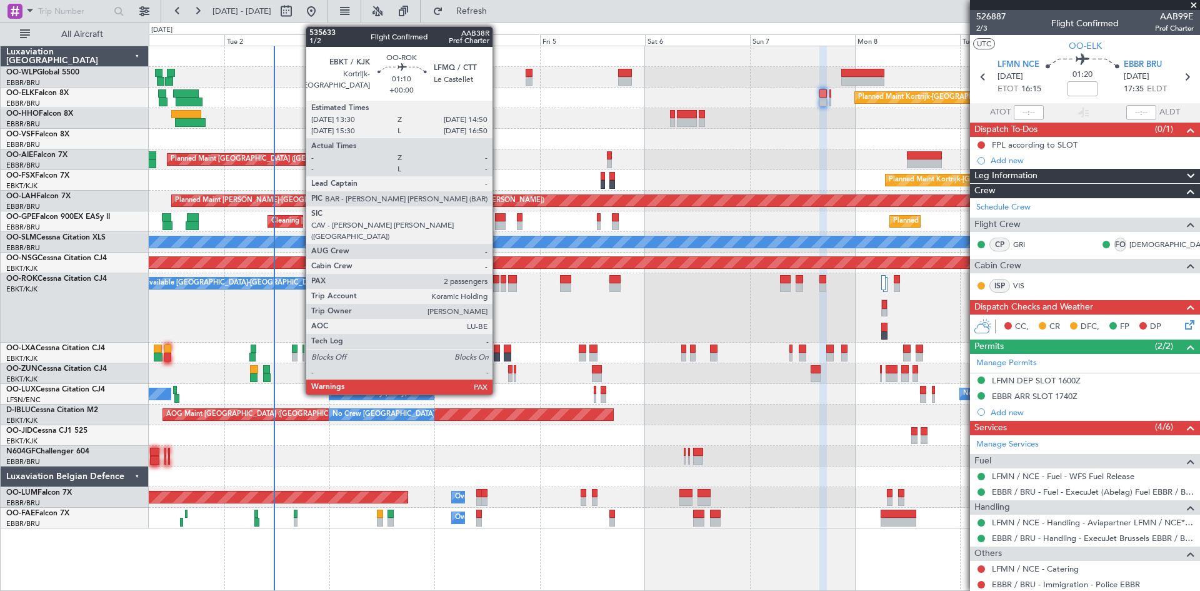
click at [498, 282] on div at bounding box center [496, 279] width 6 height 9
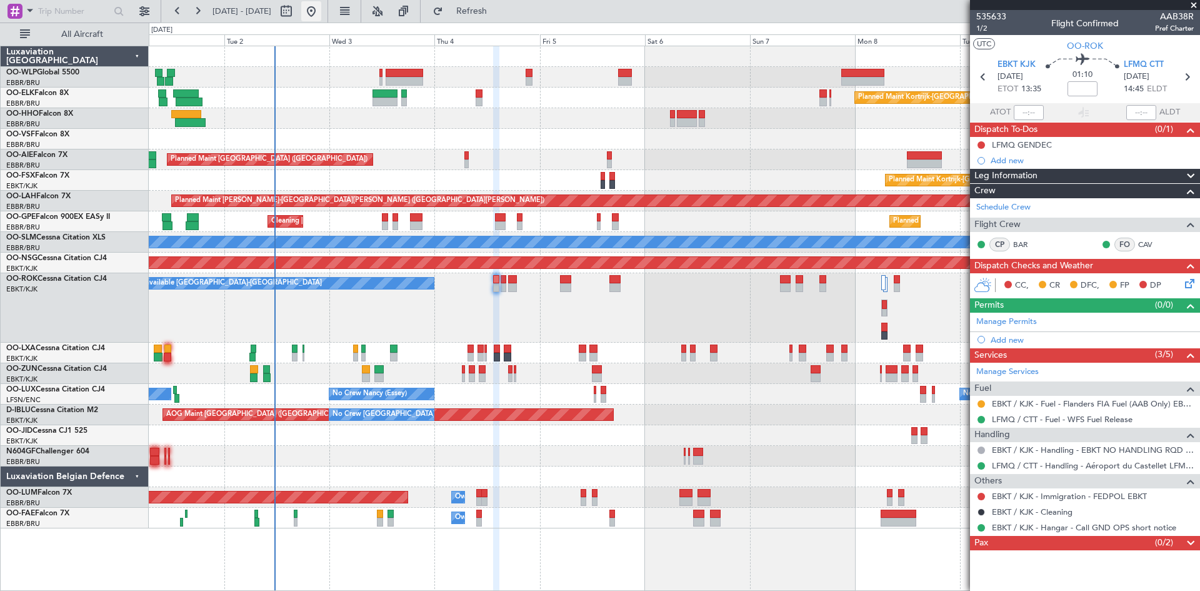
click at [321, 10] on button at bounding box center [311, 11] width 20 height 20
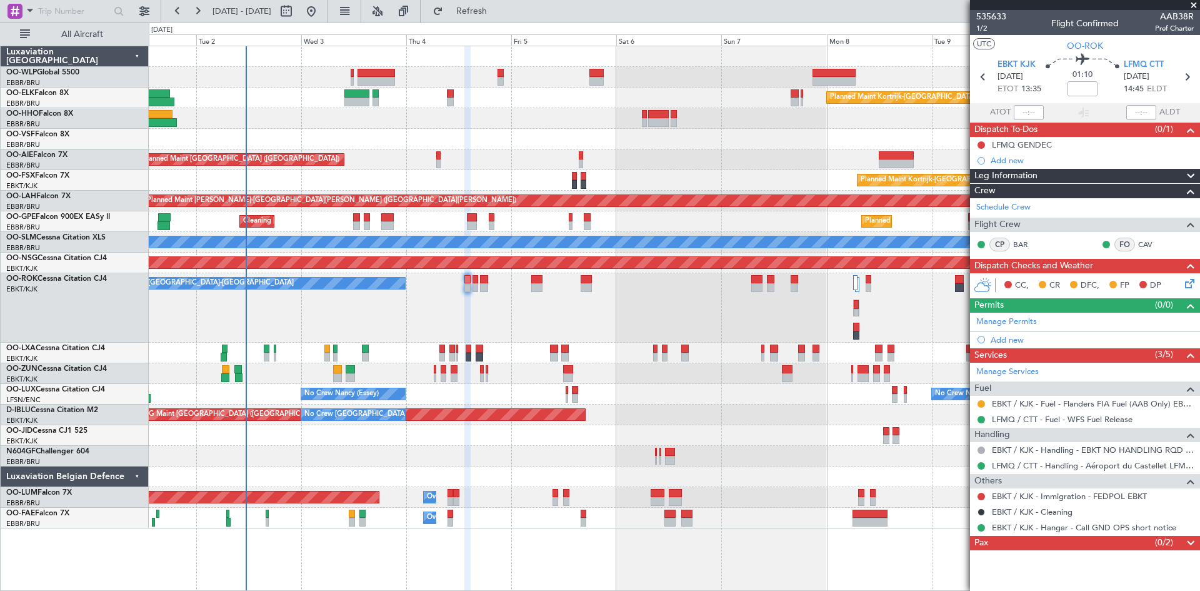
click at [433, 394] on div "Planned Maint Kortrijk-Wevelgem Planned Maint London (Farnborough) Planned Main…" at bounding box center [674, 287] width 1051 height 482
click at [321, 13] on button at bounding box center [311, 11] width 20 height 20
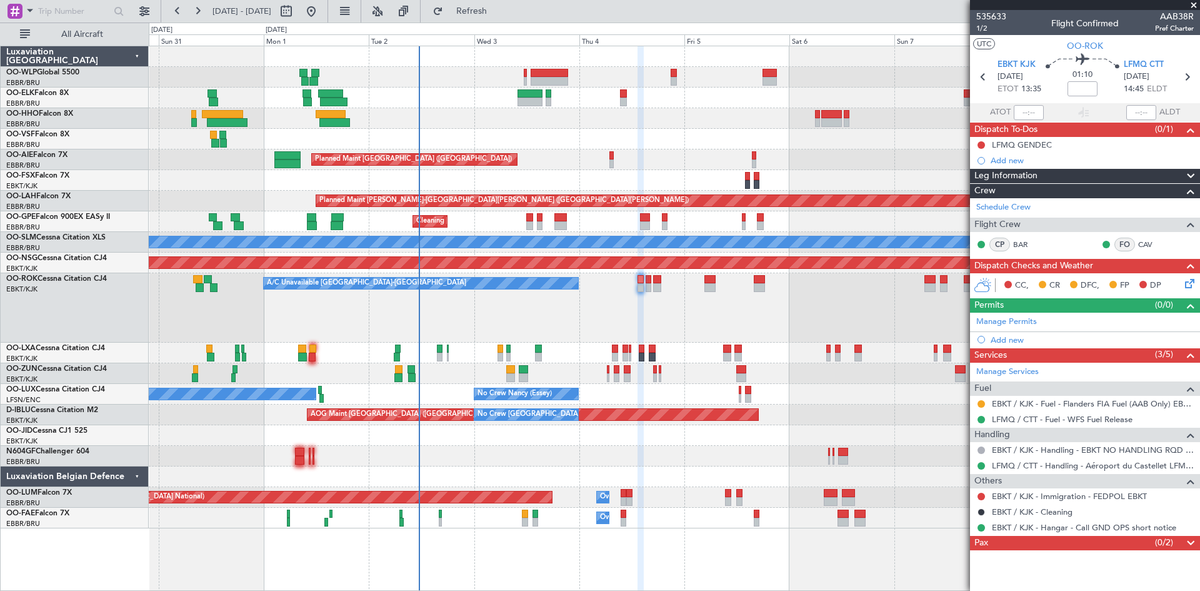
click at [689, 337] on div "A/C Unavailable Kortrijk-Wevelgem Planned Maint Kortrijk-Wevelgem" at bounding box center [674, 307] width 1051 height 69
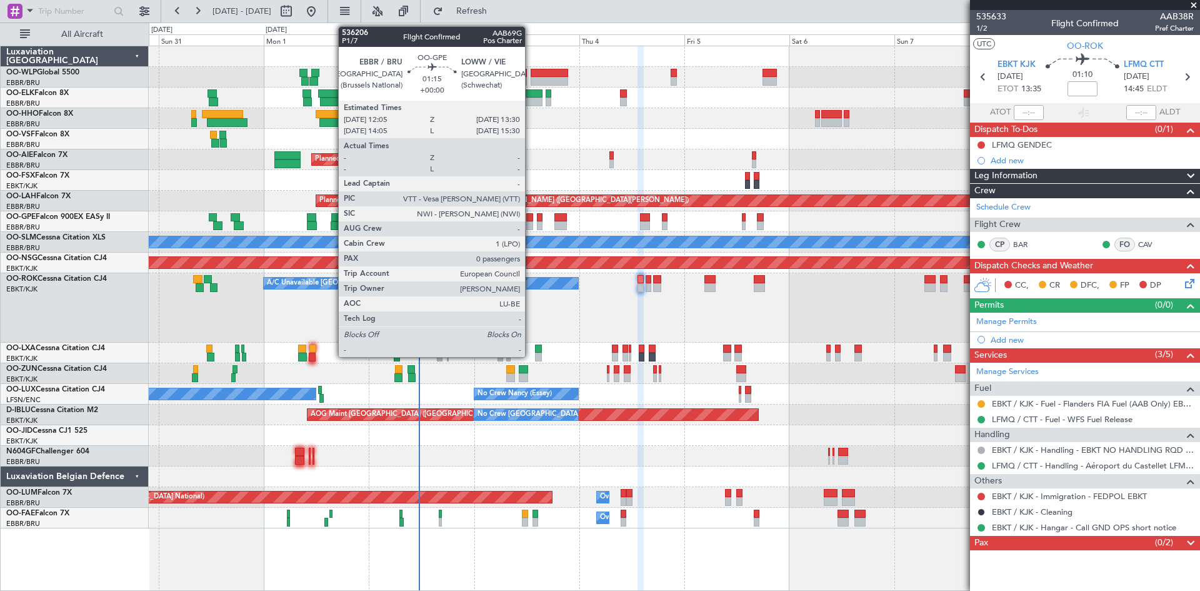
click at [531, 221] on div at bounding box center [529, 217] width 6 height 9
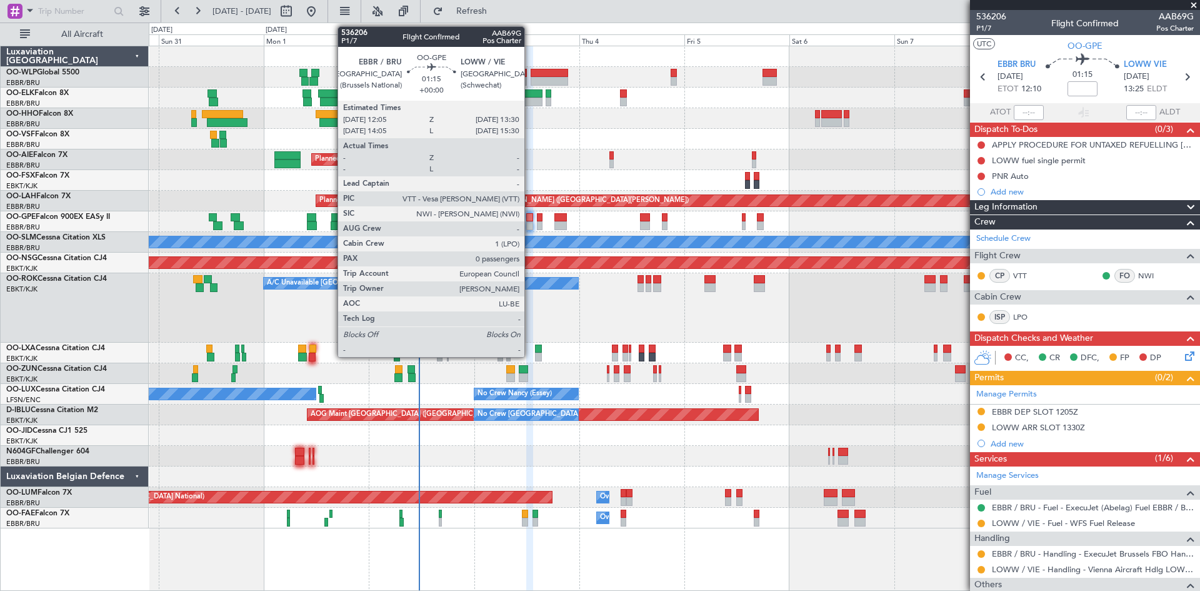
click at [530, 224] on div at bounding box center [529, 225] width 6 height 9
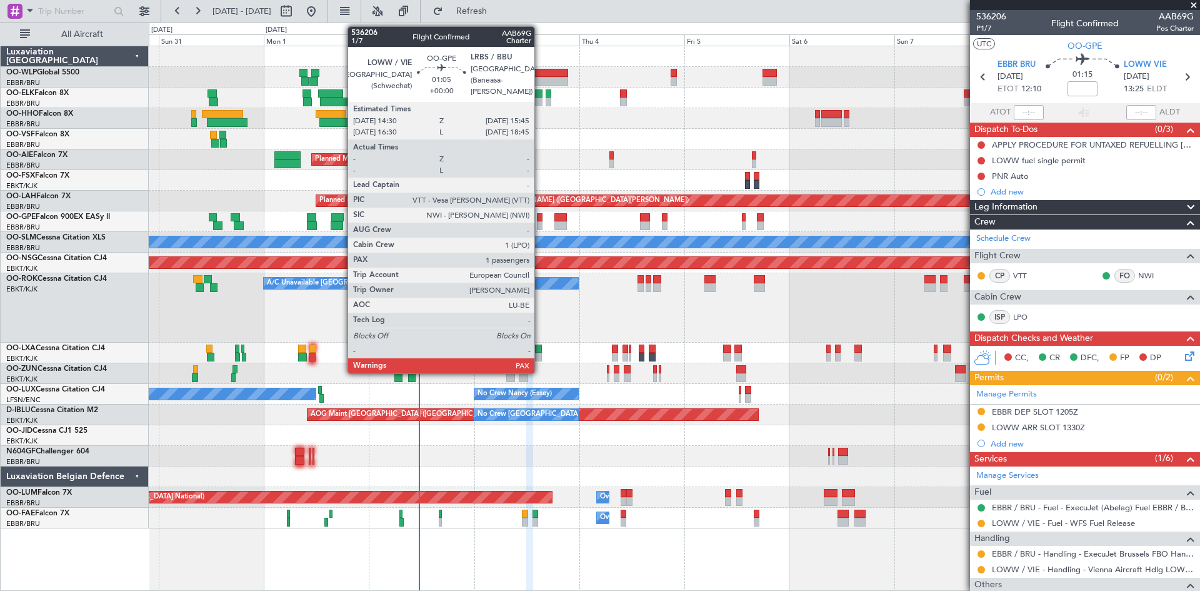
click at [540, 221] on div at bounding box center [540, 225] width 6 height 9
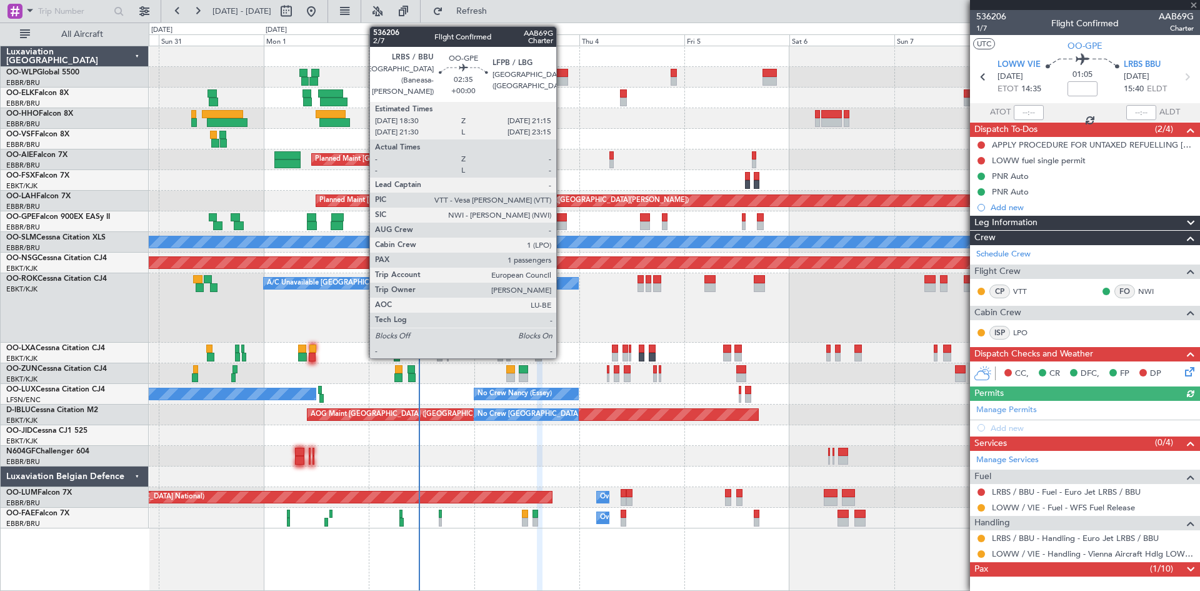
click at [562, 226] on div at bounding box center [560, 225] width 13 height 9
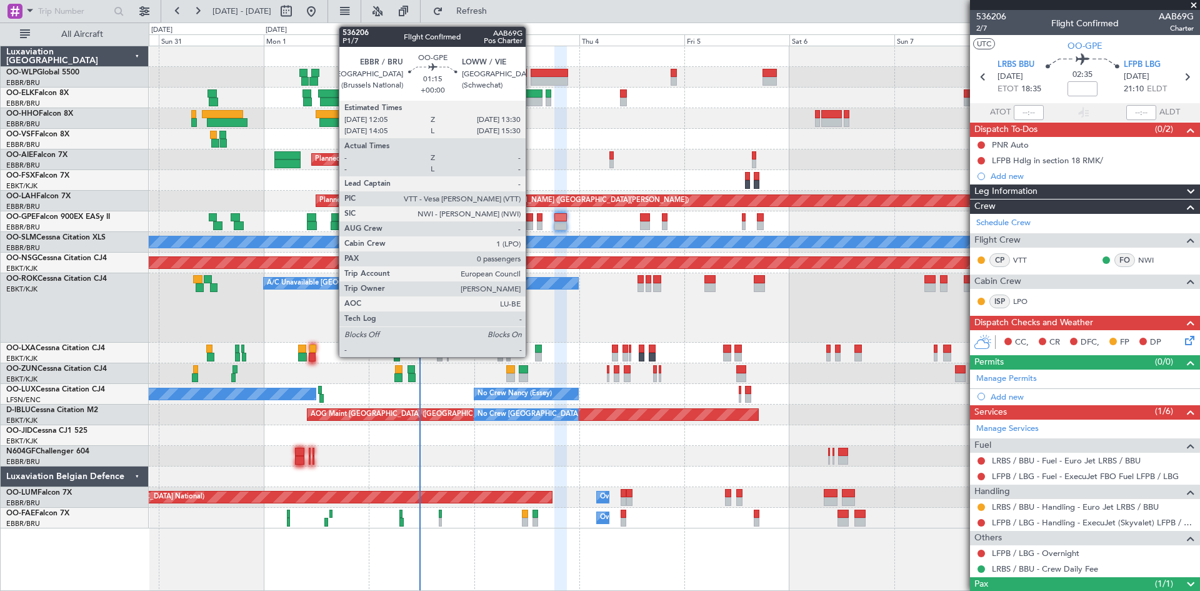
click at [531, 226] on div at bounding box center [529, 225] width 6 height 9
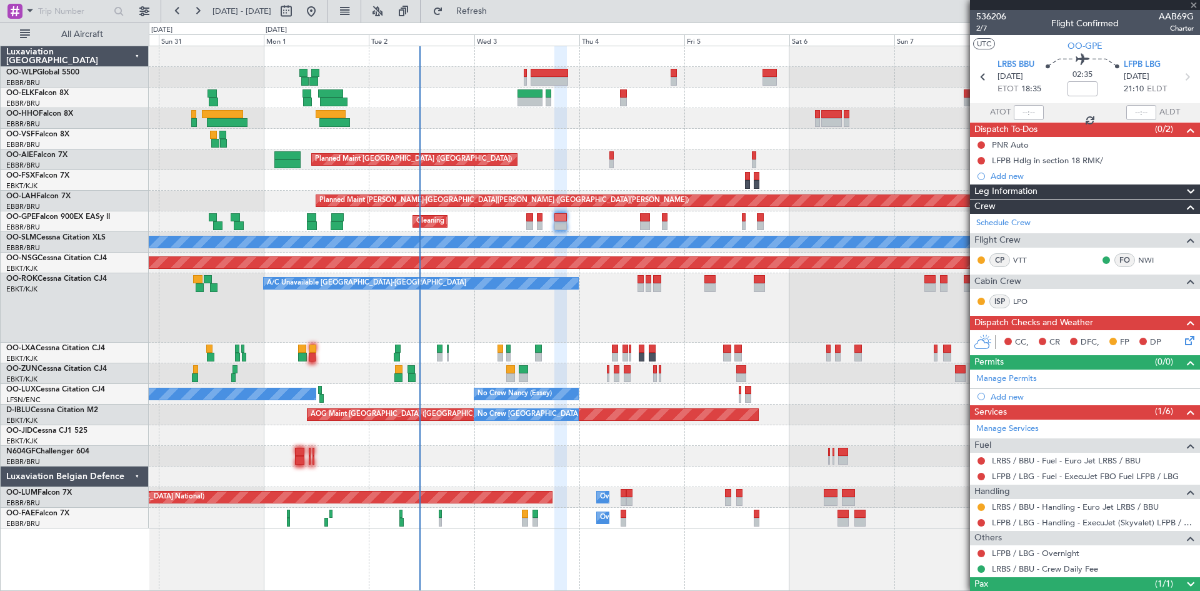
type input "0"
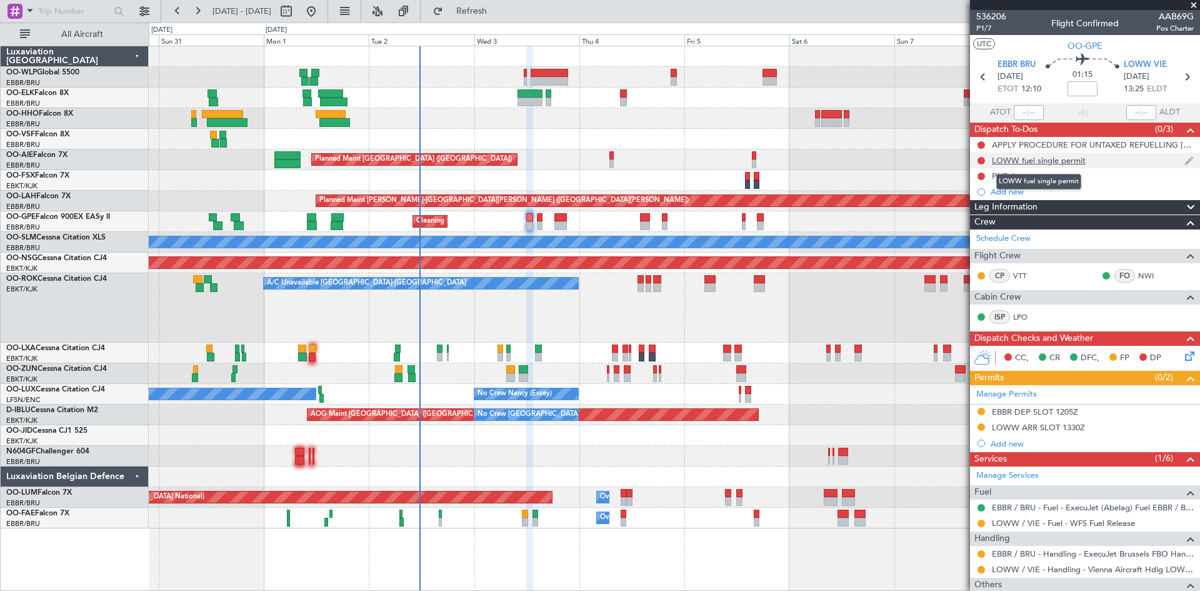
click at [1084, 163] on div "LOWW fuel single permit" at bounding box center [1039, 160] width 94 height 11
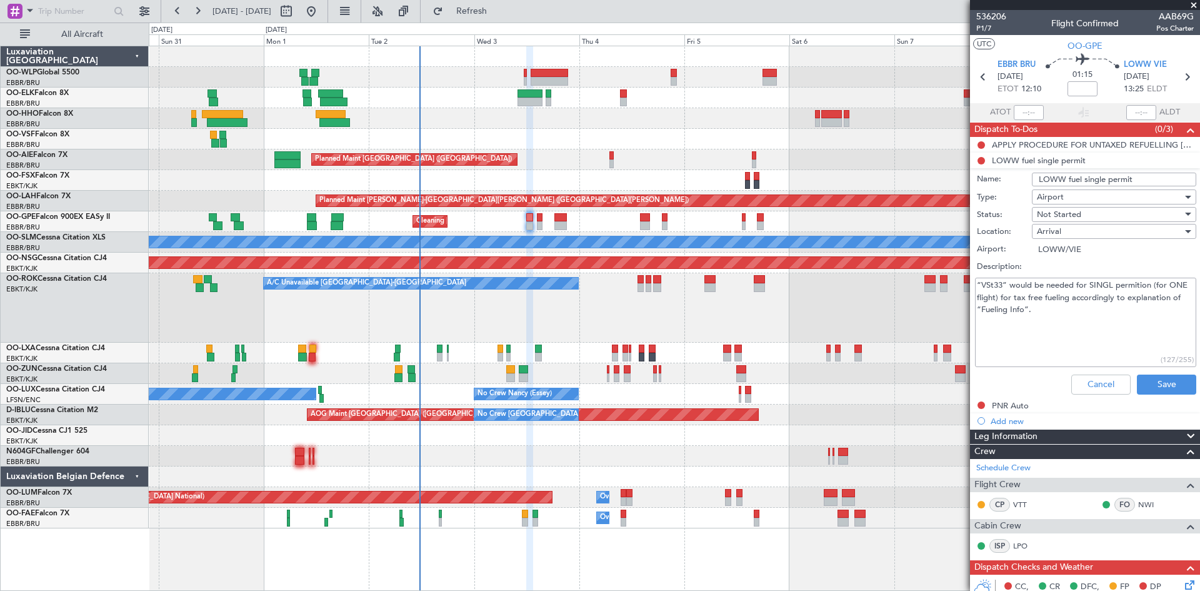
click at [1063, 163] on li "LOWW fuel single permit Name: LOWW fuel single permit Type: Airport Status: Not…" at bounding box center [1085, 276] width 230 height 247
click at [1051, 147] on div "APPLY PROCEDURE FOR UNTAXED REFUELLING [GEOGRAPHIC_DATA]" at bounding box center [1088, 144] width 193 height 11
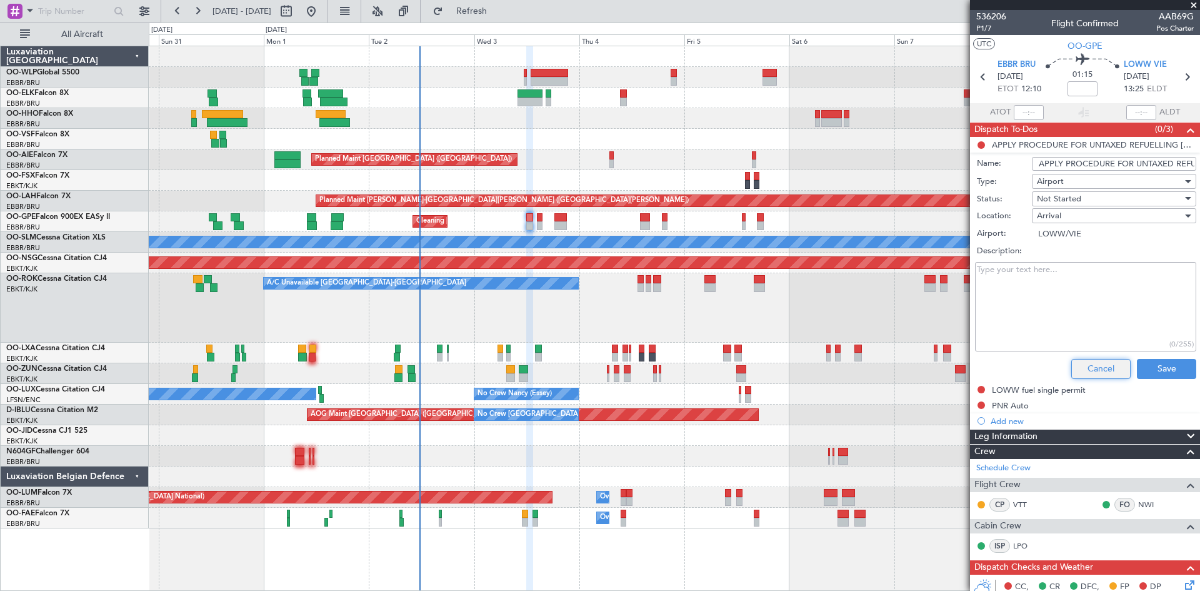
click at [1077, 376] on button "Cancel" at bounding box center [1100, 369] width 59 height 20
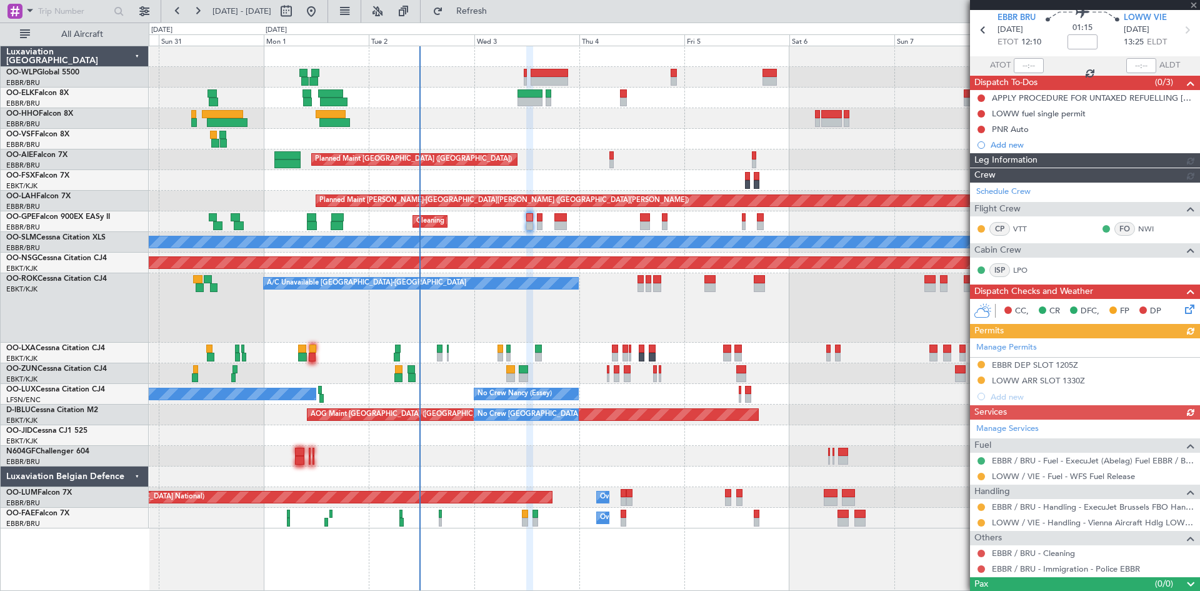
scroll to position [48, 0]
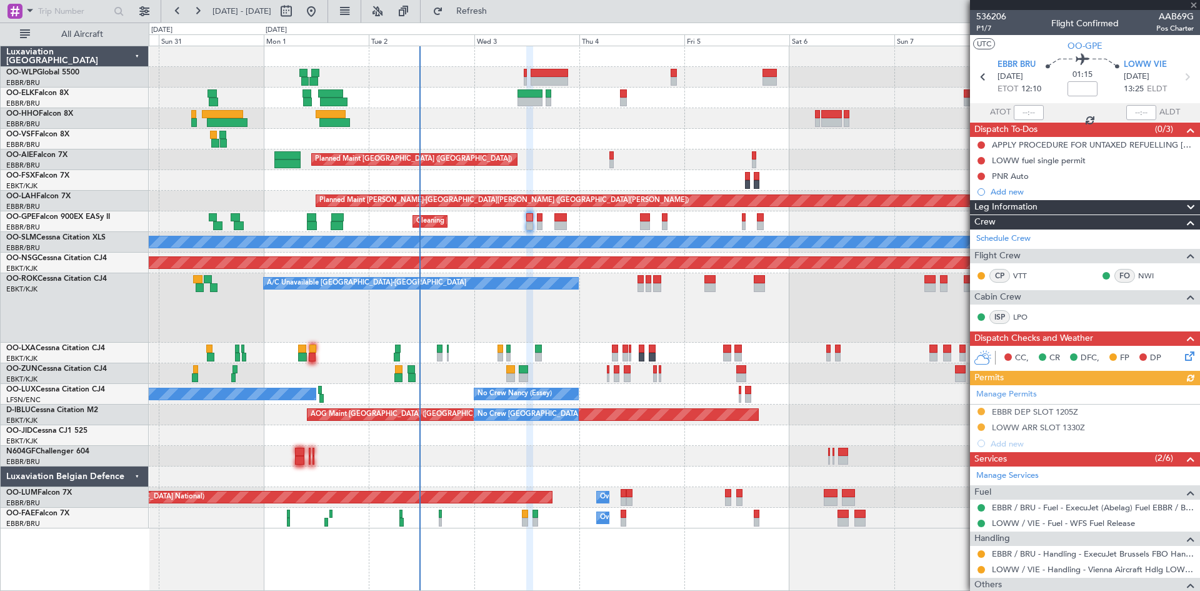
scroll to position [48, 0]
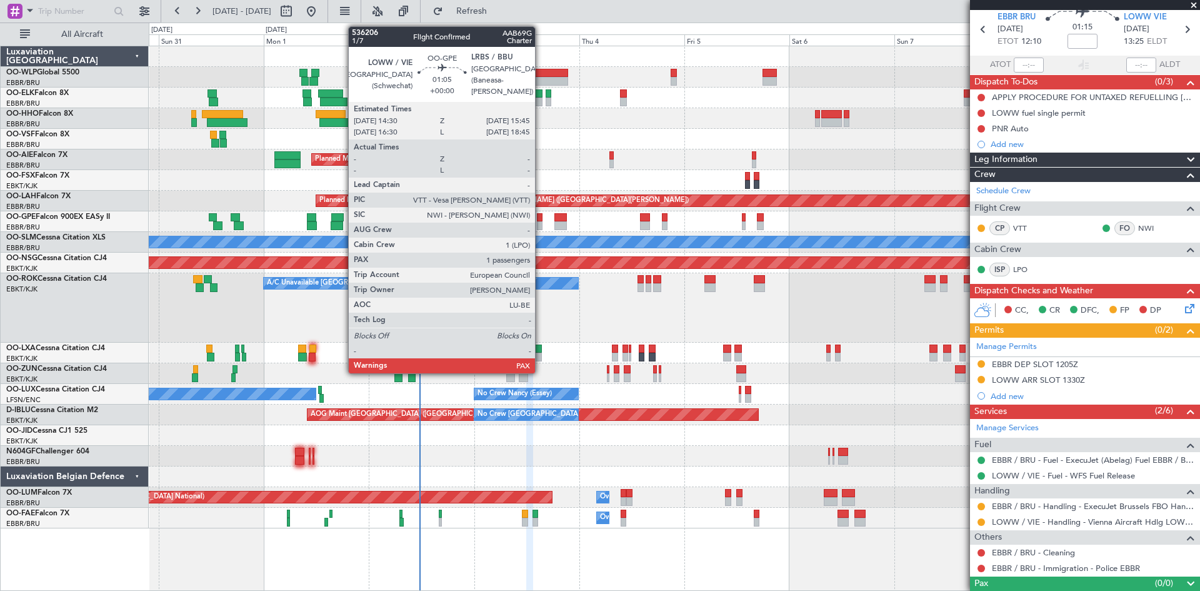
click at [541, 223] on div at bounding box center [540, 225] width 6 height 9
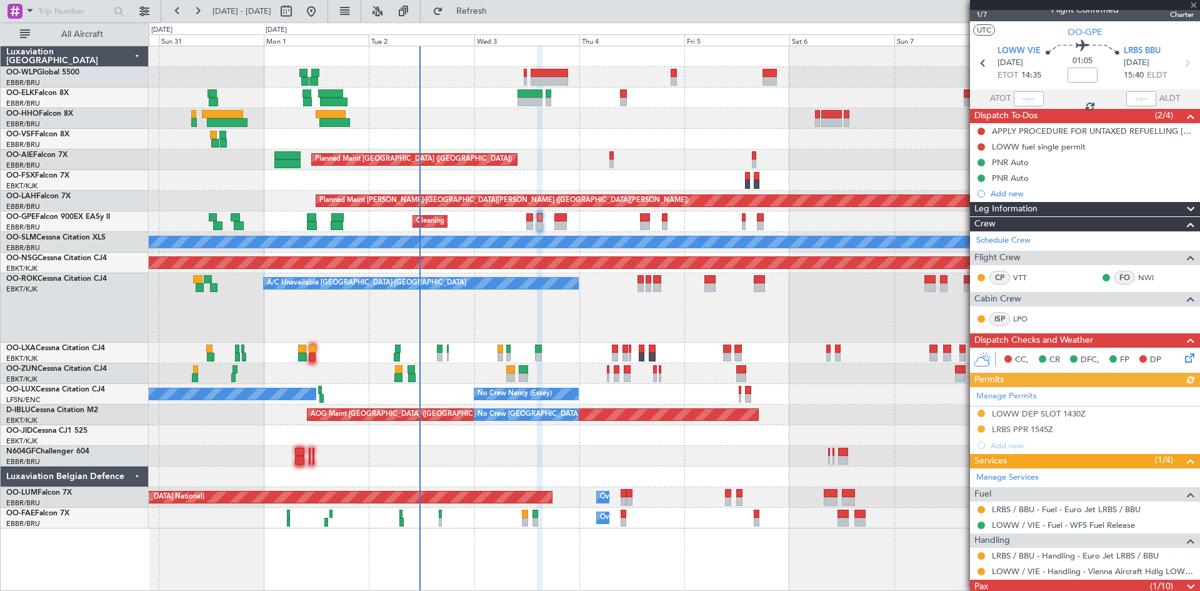
scroll to position [17, 0]
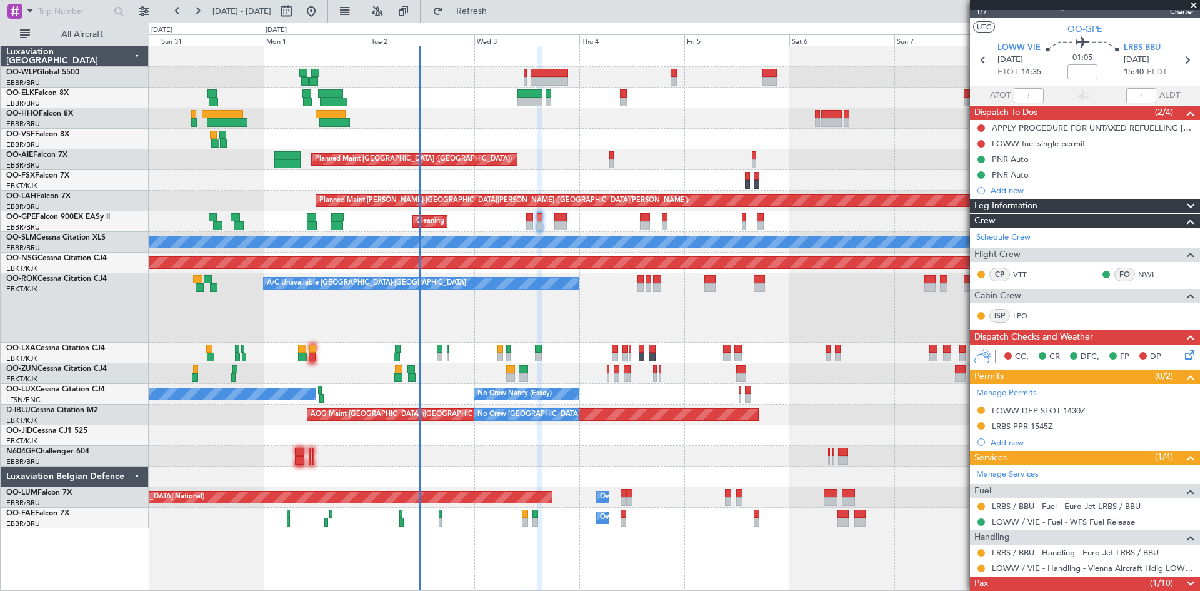
click at [1150, 584] on span "(1/10)" at bounding box center [1161, 582] width 23 height 13
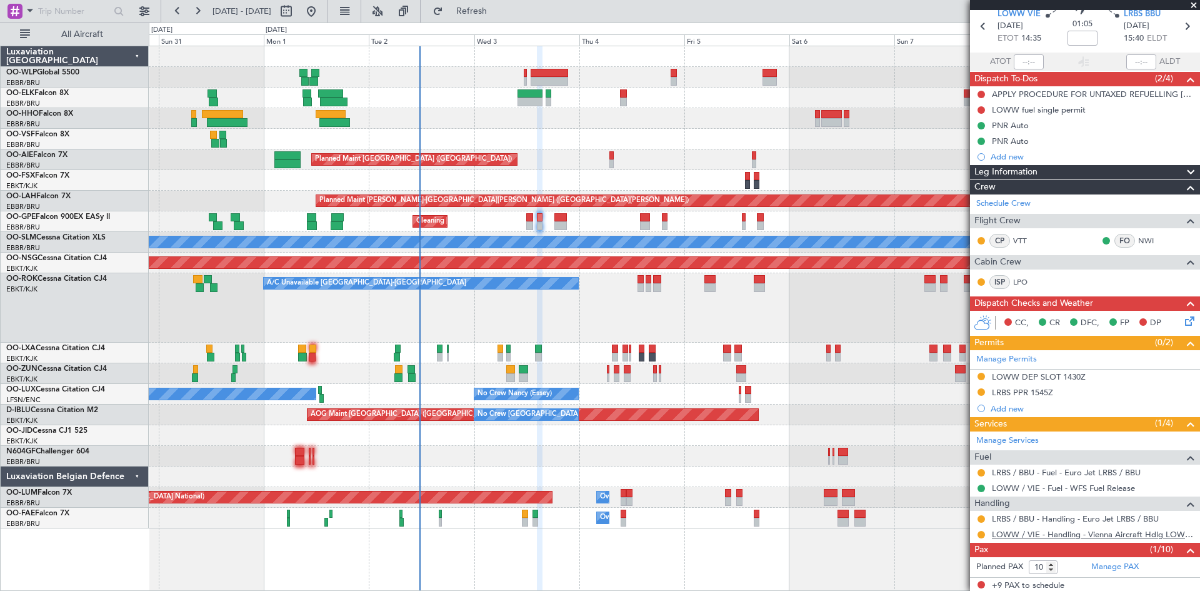
scroll to position [81, 0]
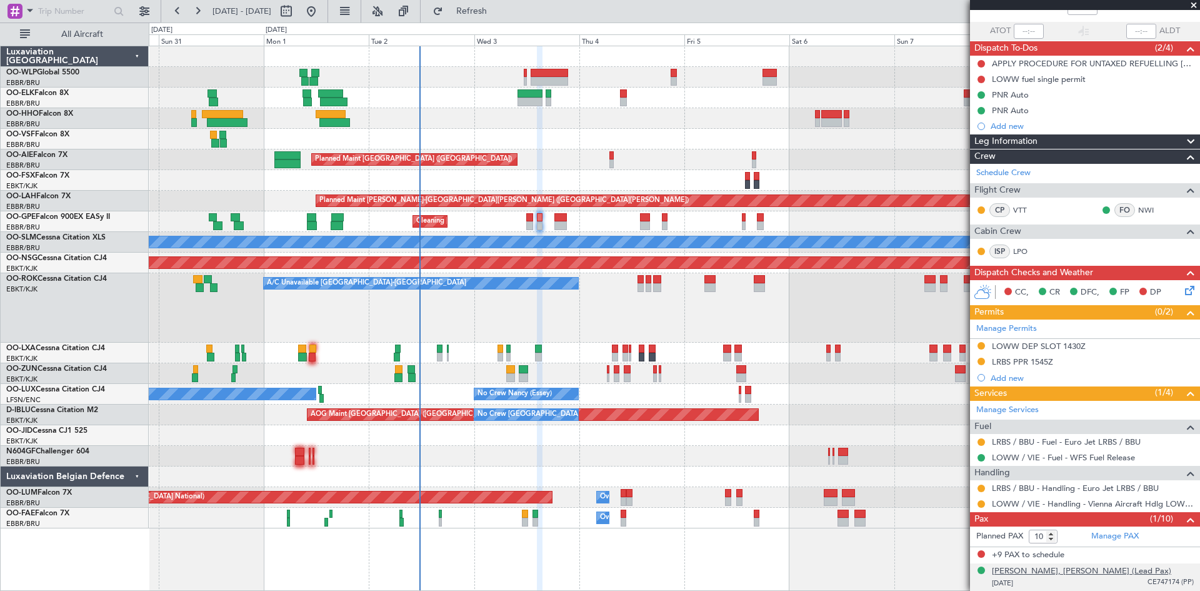
click at [1071, 574] on div "[PERSON_NAME], [PERSON_NAME] (Lead Pax)" at bounding box center [1081, 571] width 179 height 13
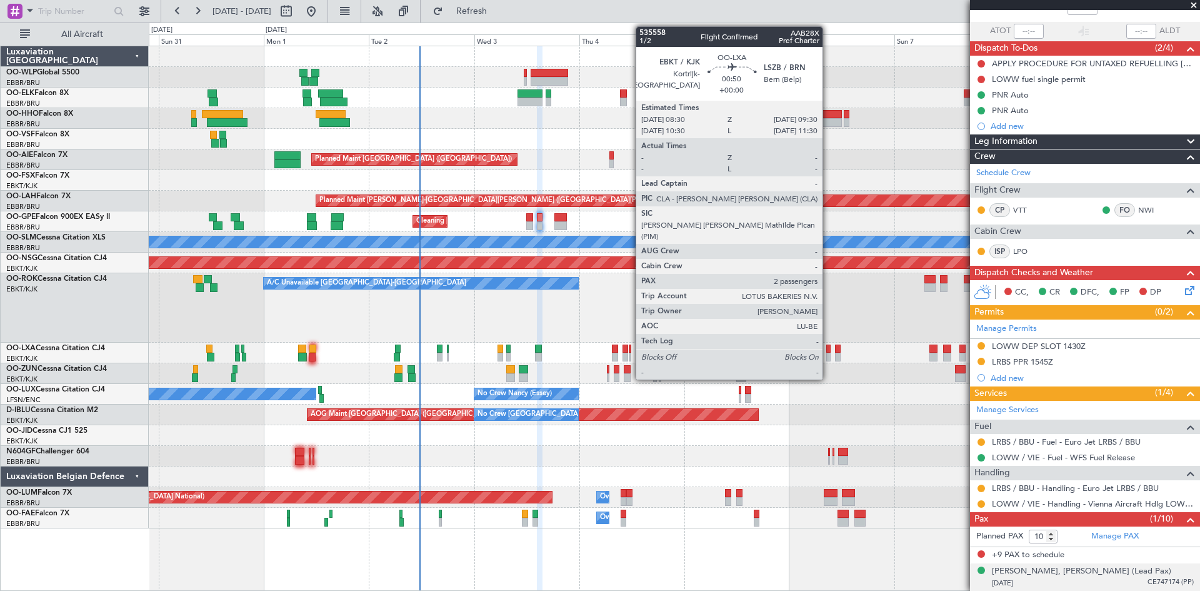
click at [828, 355] on div at bounding box center [828, 357] width 5 height 9
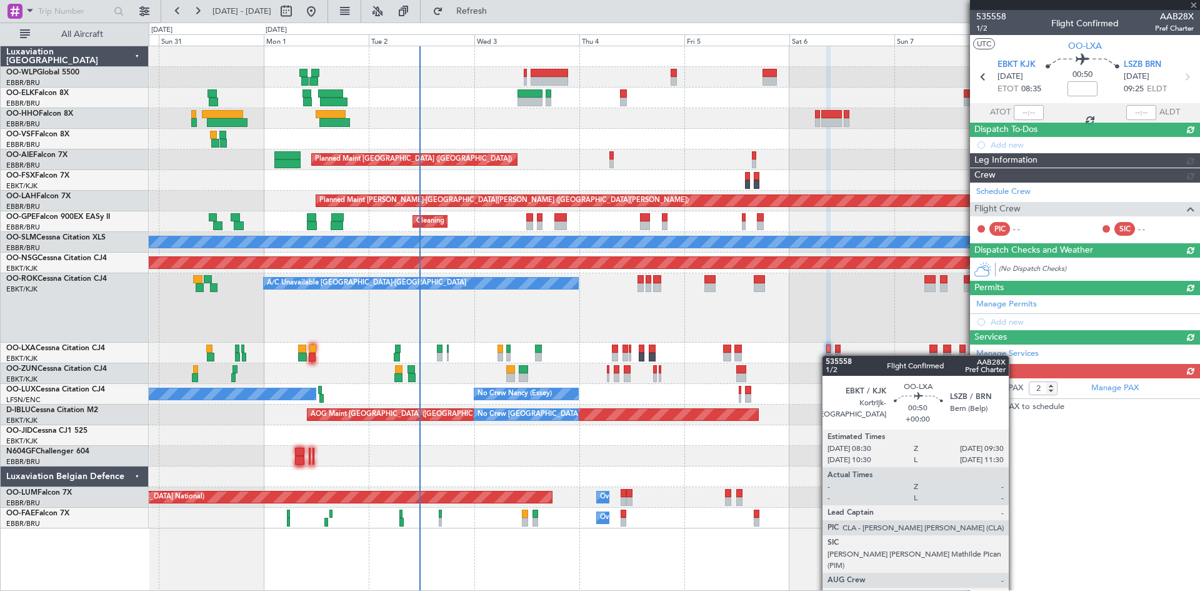
scroll to position [0, 0]
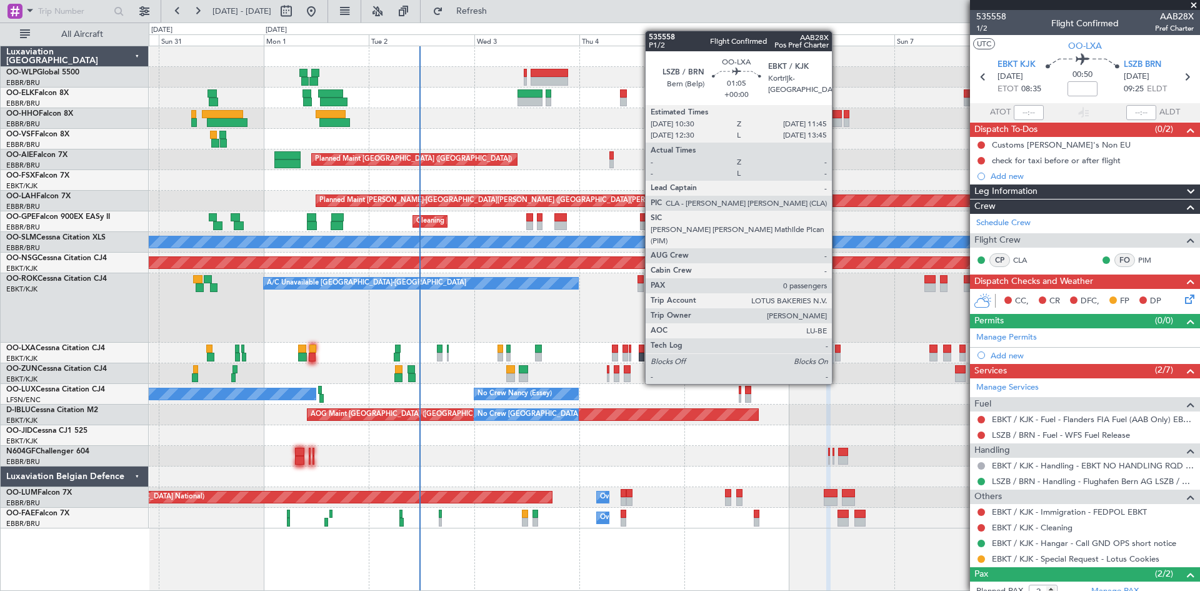
click at [838, 360] on div at bounding box center [838, 357] width 6 height 9
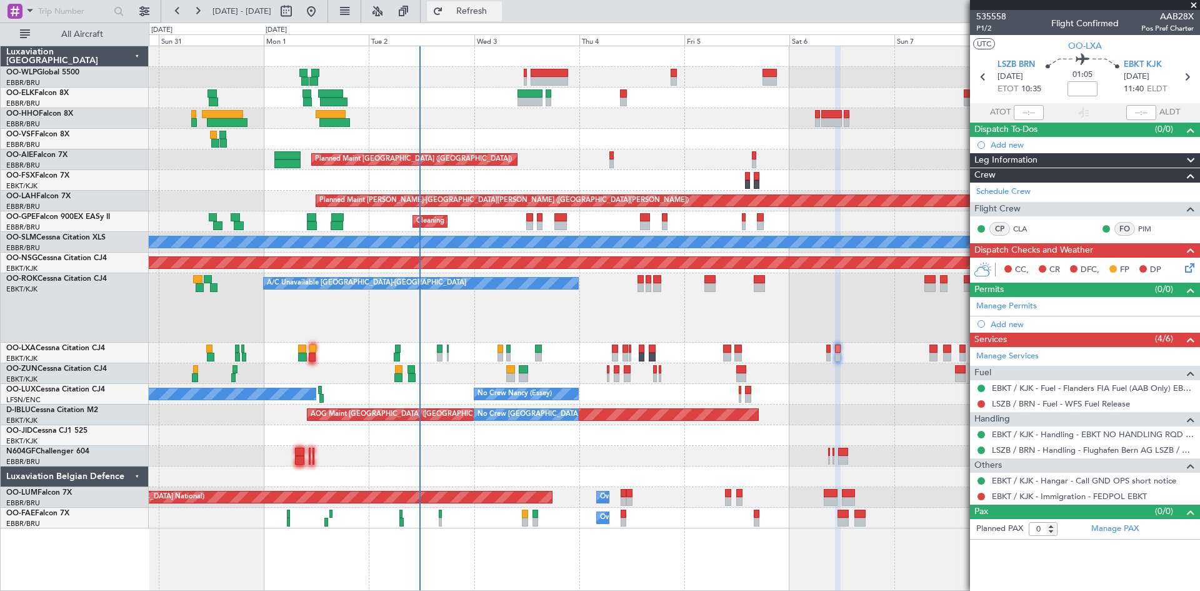
click at [493, 7] on span "Refresh" at bounding box center [472, 11] width 53 height 9
click at [414, 14] on button at bounding box center [404, 11] width 20 height 20
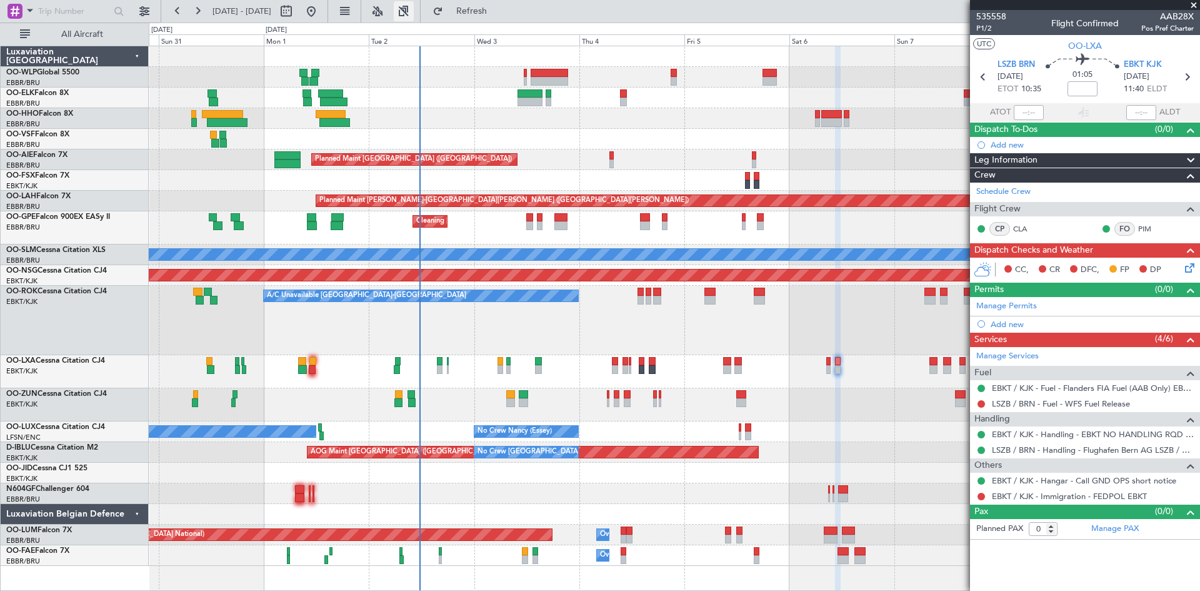
click at [414, 14] on button at bounding box center [404, 11] width 20 height 20
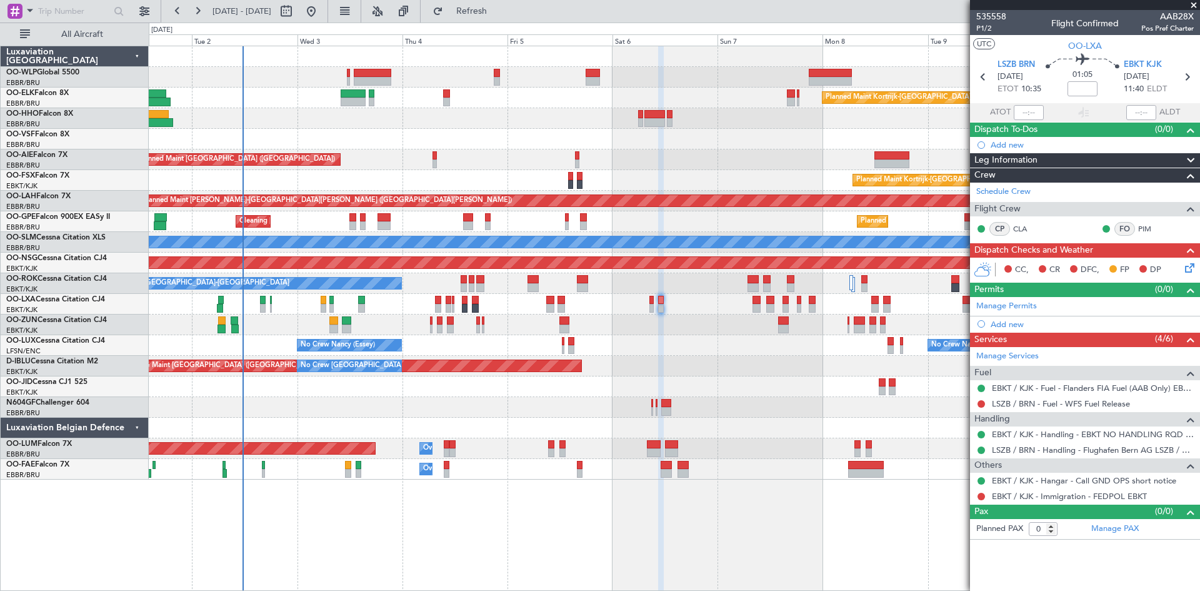
click at [719, 382] on div "Planned Maint Kortrijk-[GEOGRAPHIC_DATA] Planned Maint [GEOGRAPHIC_DATA] ([GEOG…" at bounding box center [674, 262] width 1051 height 433
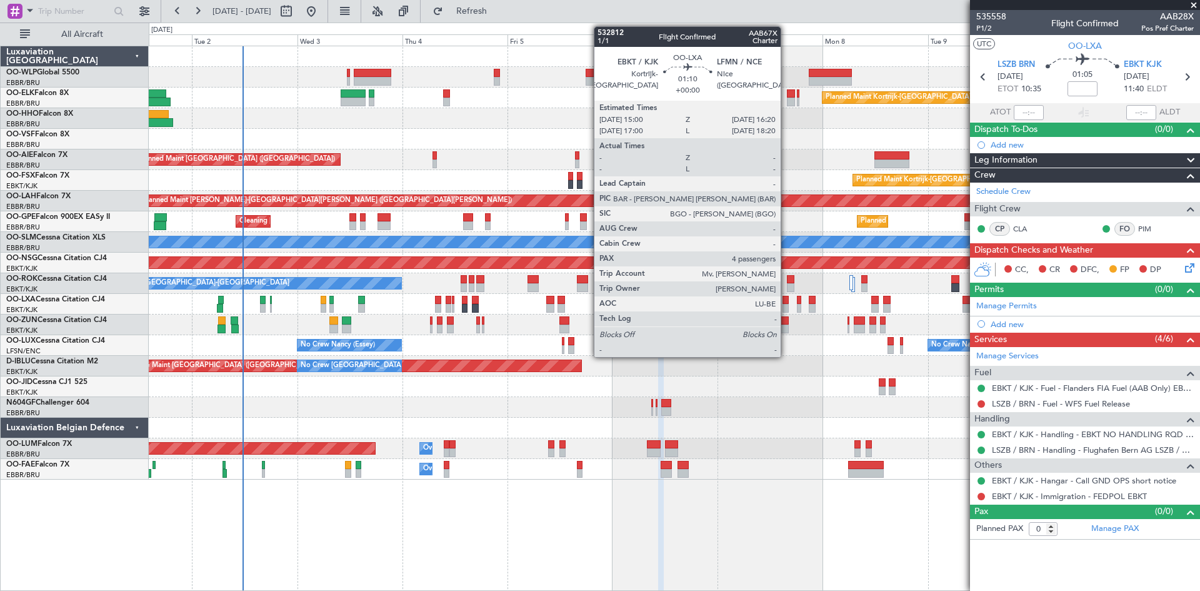
click at [786, 308] on div at bounding box center [786, 308] width 6 height 9
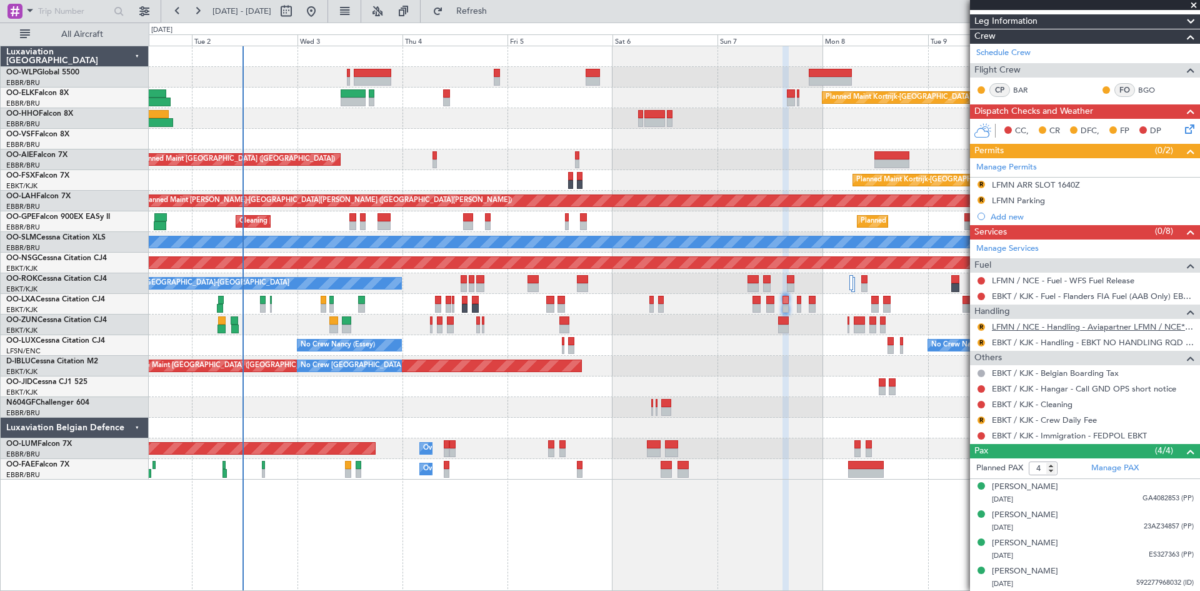
scroll to position [45, 0]
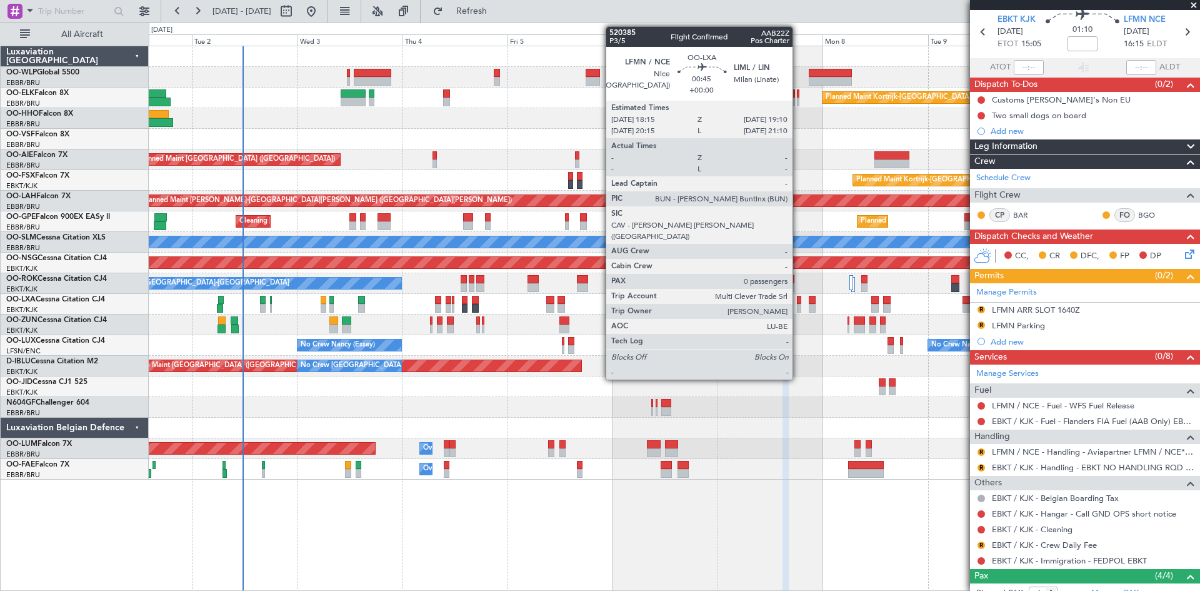
click at [798, 303] on div at bounding box center [799, 300] width 4 height 9
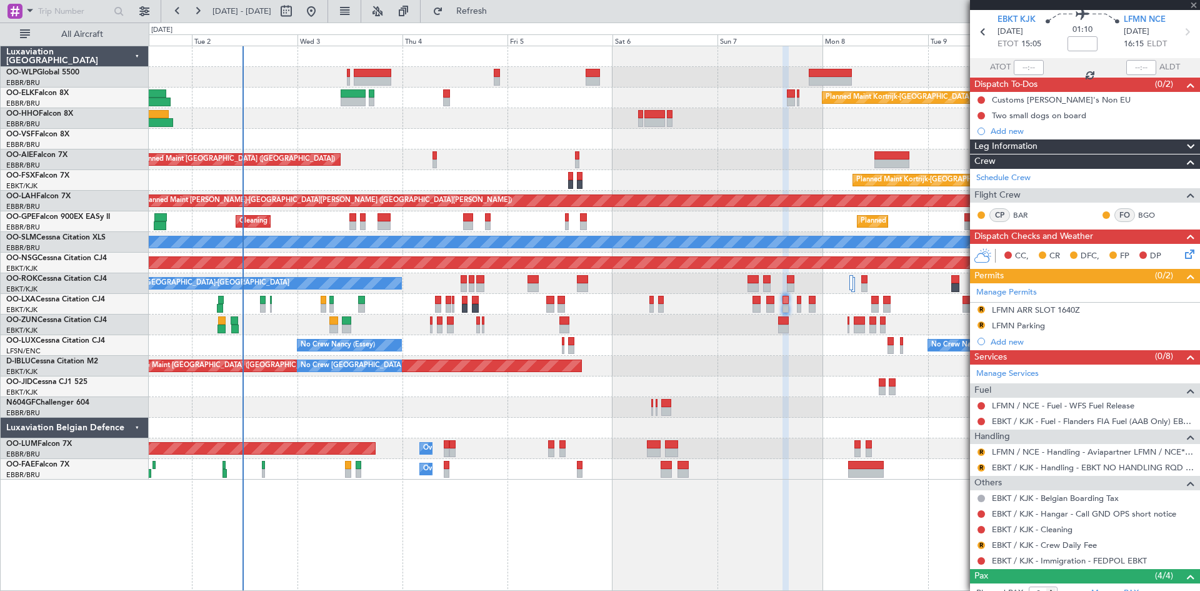
scroll to position [0, 0]
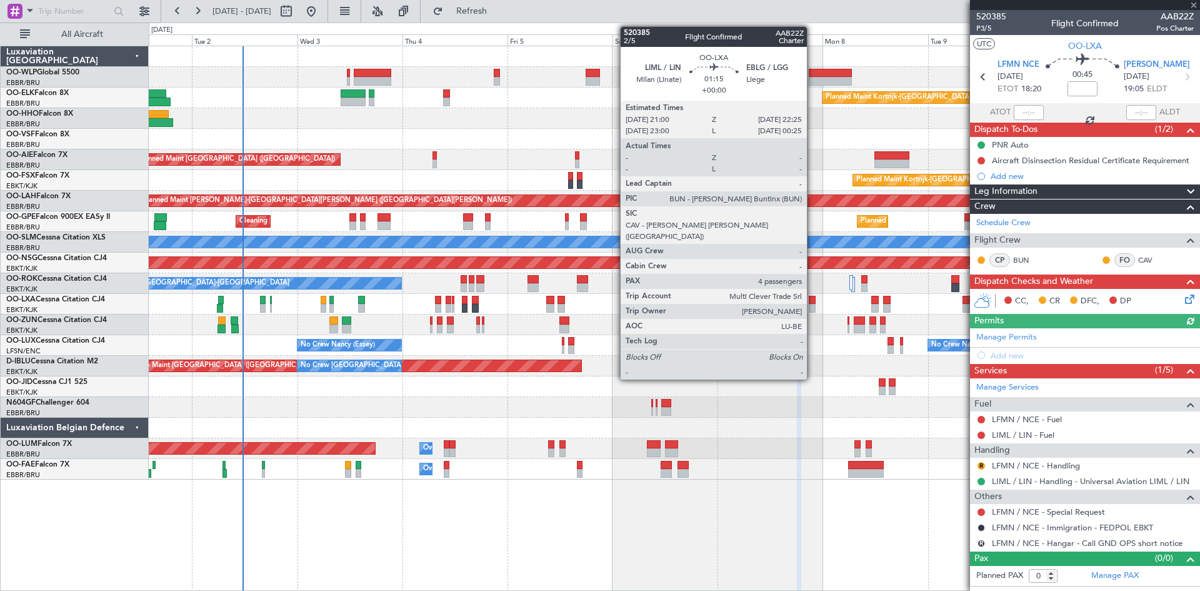
click at [813, 308] on div at bounding box center [812, 308] width 6 height 9
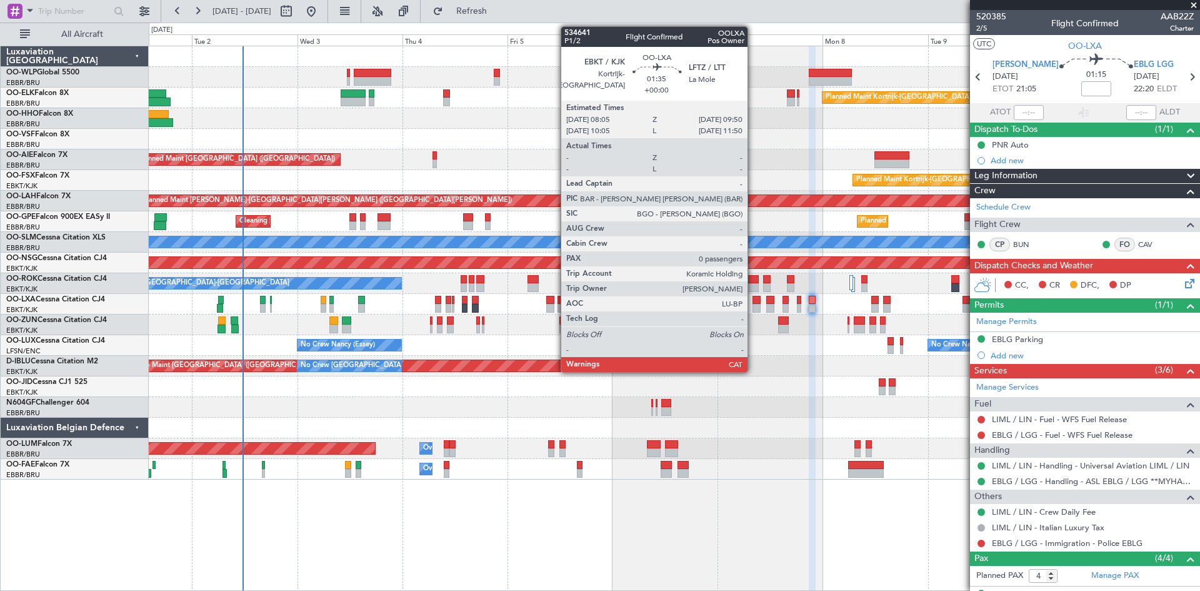
click at [753, 304] on div at bounding box center [757, 308] width 8 height 9
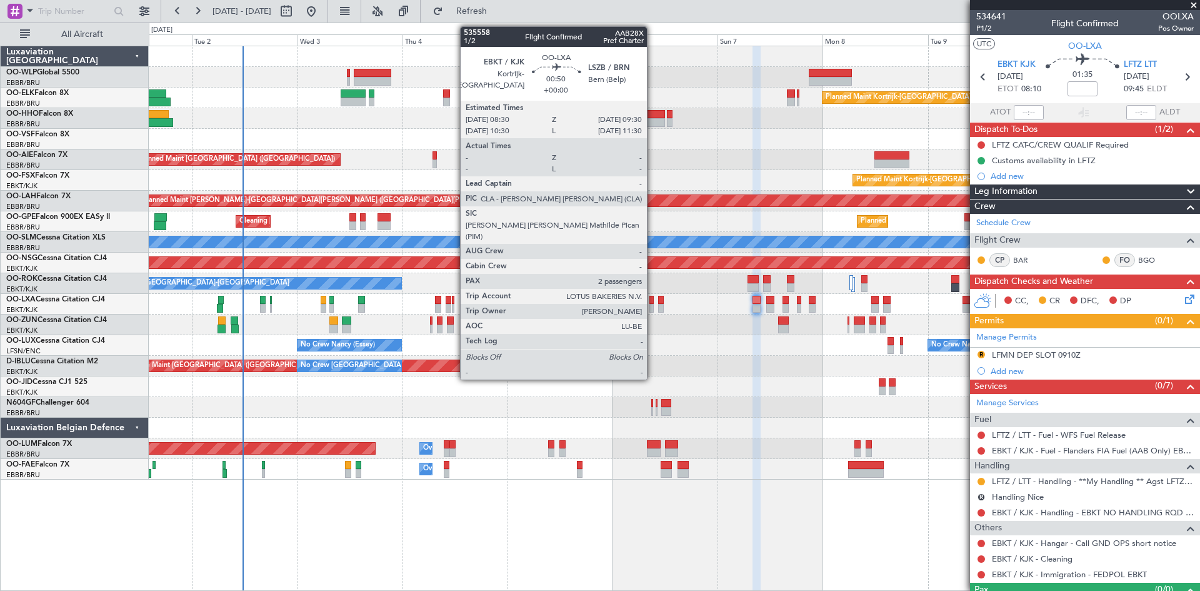
click at [653, 301] on div at bounding box center [651, 300] width 5 height 9
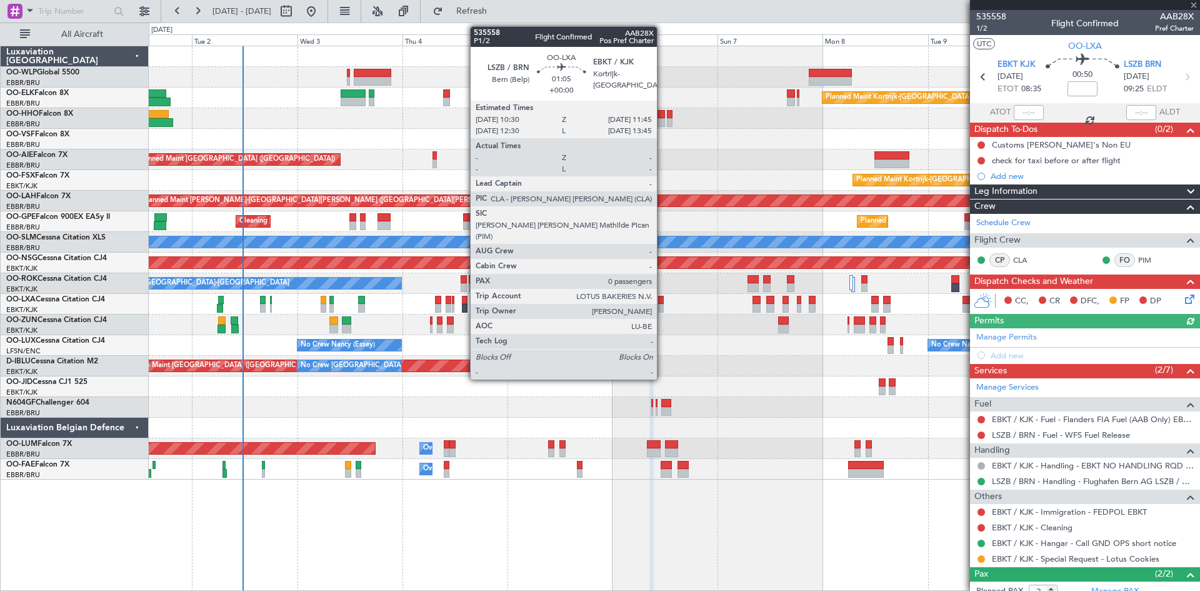
click at [663, 301] on div at bounding box center [661, 300] width 6 height 9
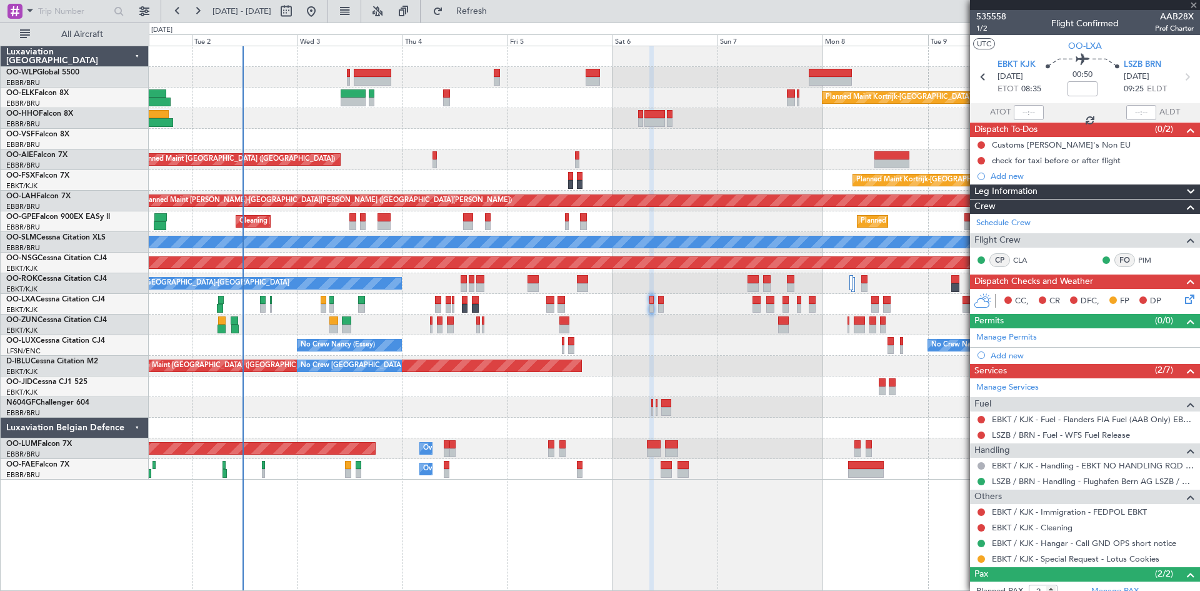
type input "0"
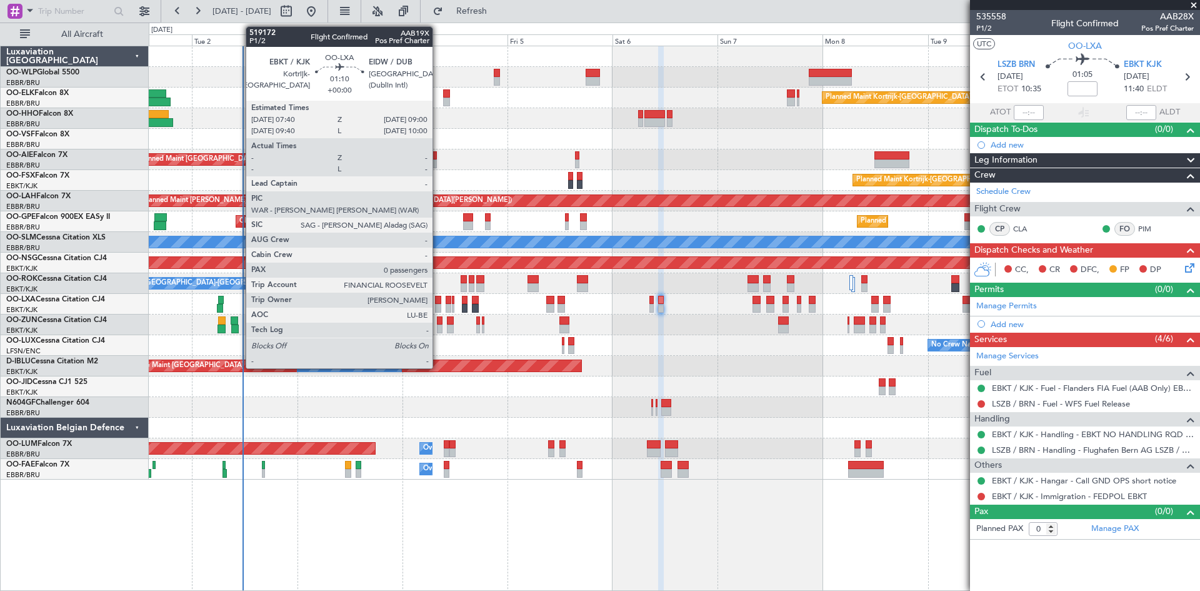
click at [438, 304] on div at bounding box center [438, 308] width 6 height 9
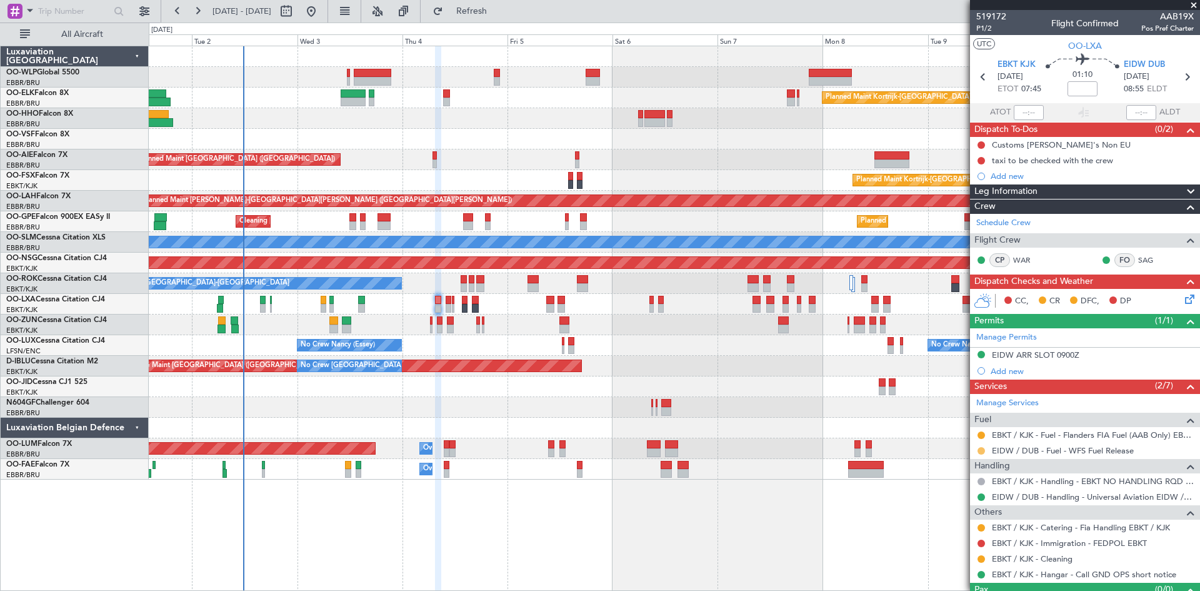
click at [981, 453] on button at bounding box center [982, 451] width 8 height 8
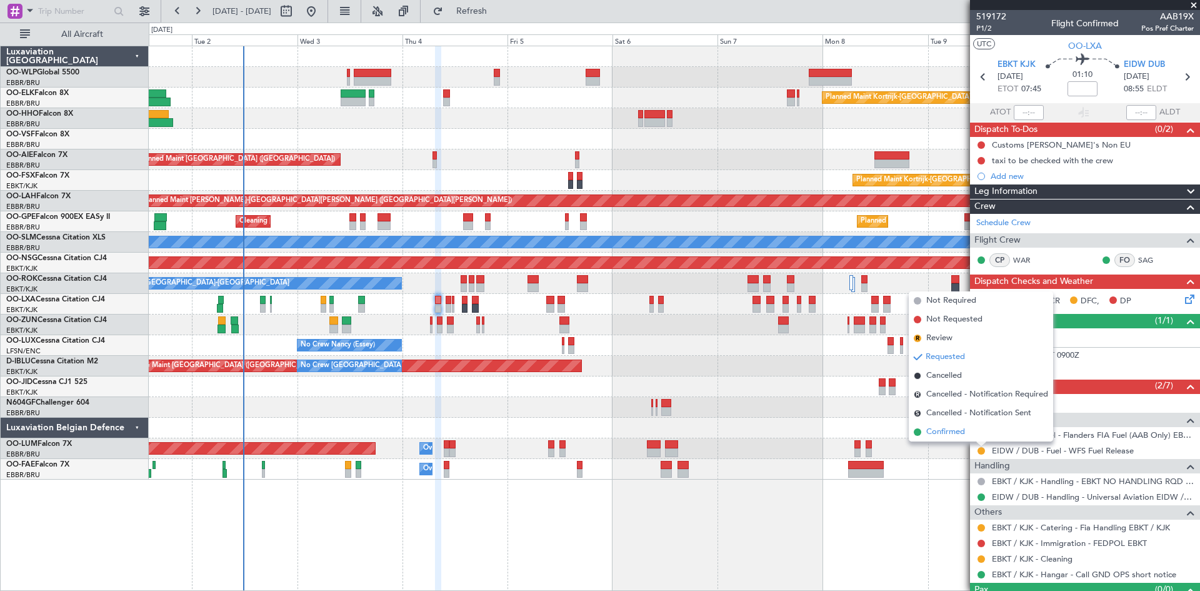
click at [941, 433] on span "Confirmed" at bounding box center [945, 432] width 39 height 13
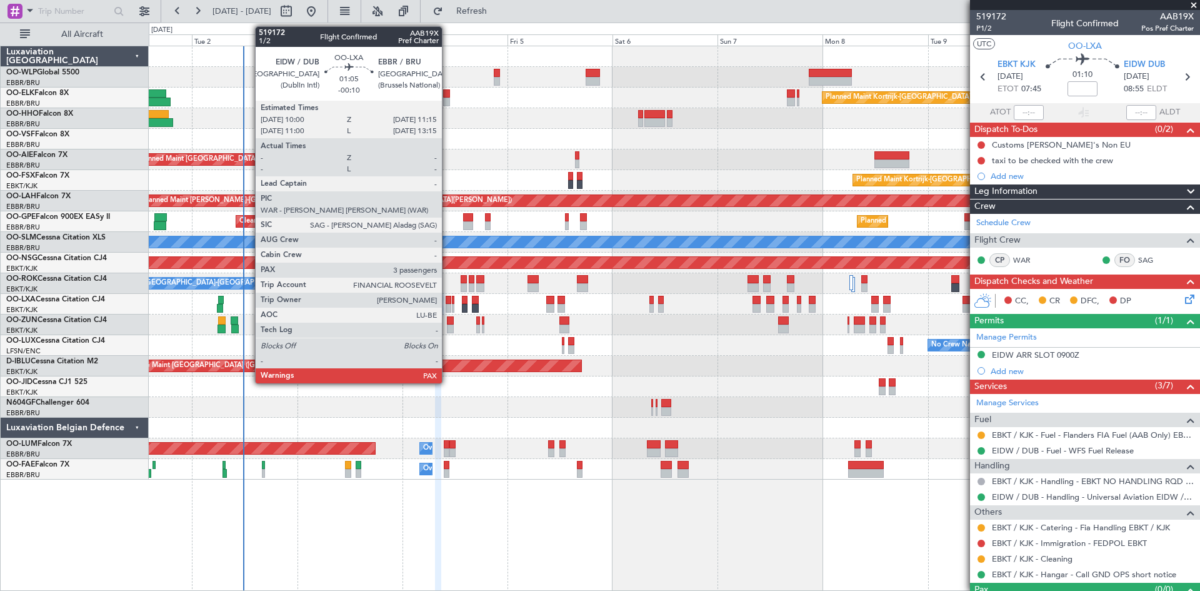
click at [448, 305] on div at bounding box center [449, 308] width 6 height 9
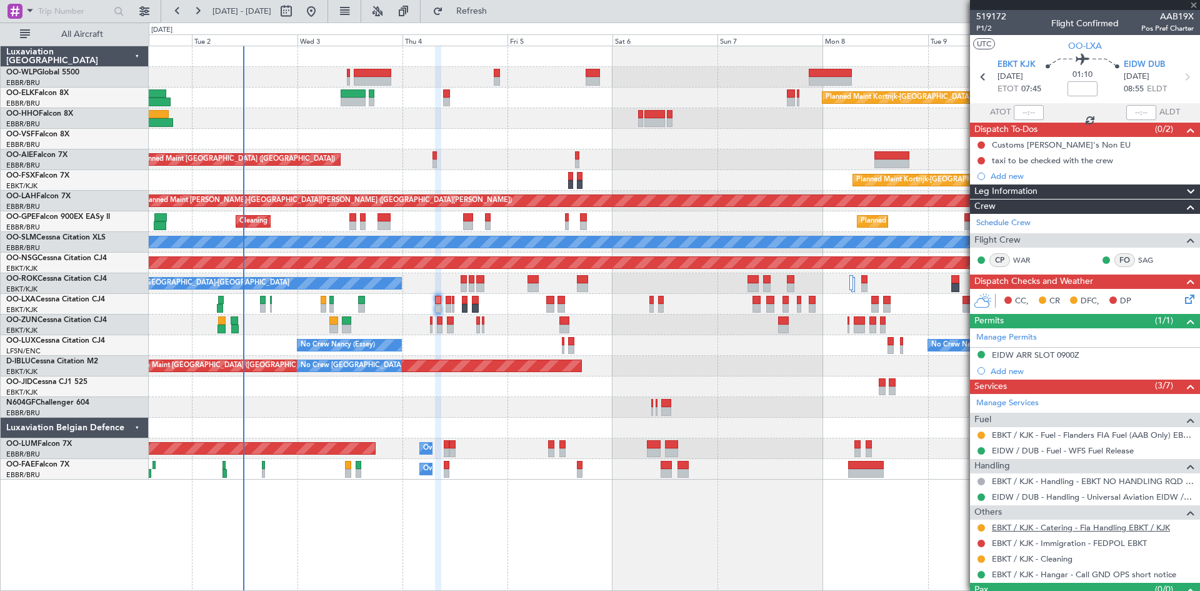
type input "-00:10"
type input "3"
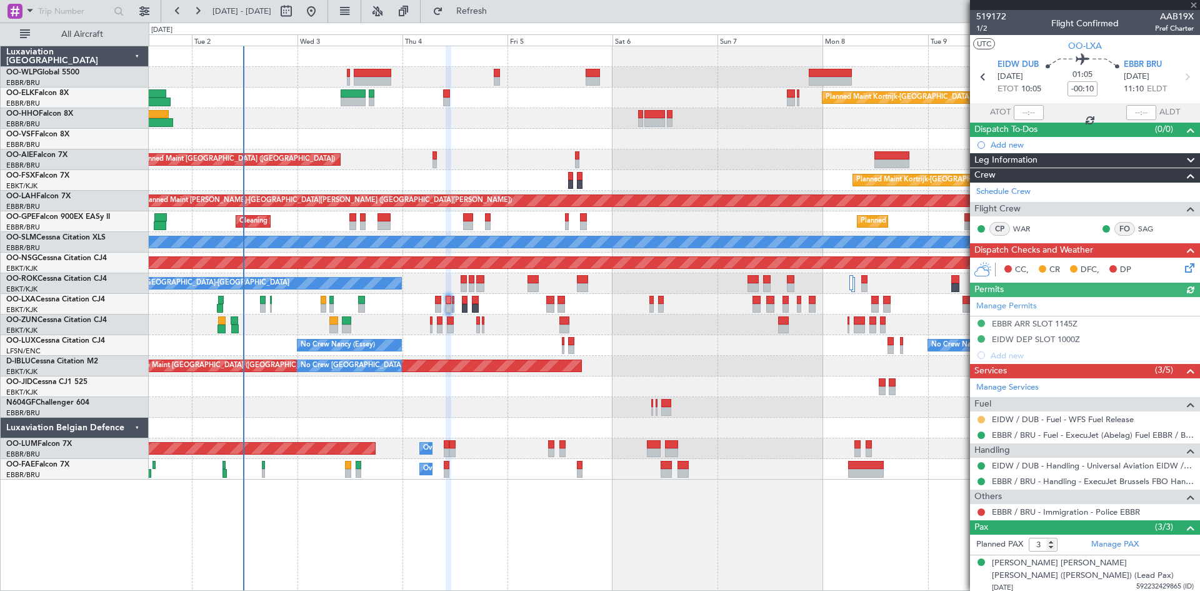
click at [984, 419] on button at bounding box center [982, 420] width 8 height 8
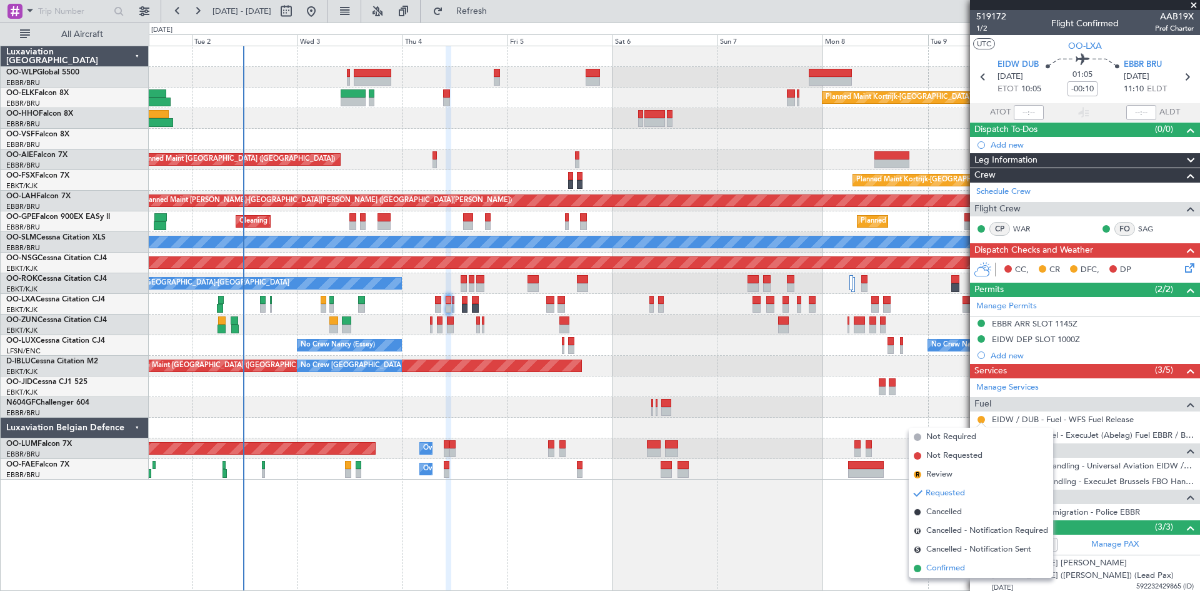
click at [952, 564] on span "Confirmed" at bounding box center [945, 568] width 39 height 13
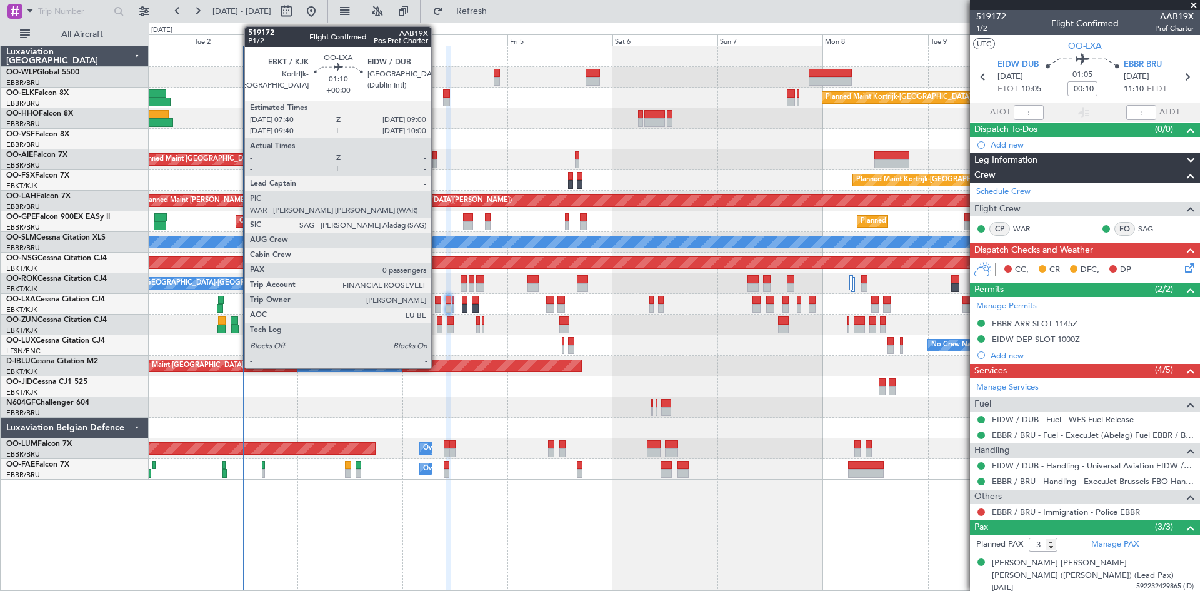
click at [437, 311] on div at bounding box center [438, 308] width 6 height 9
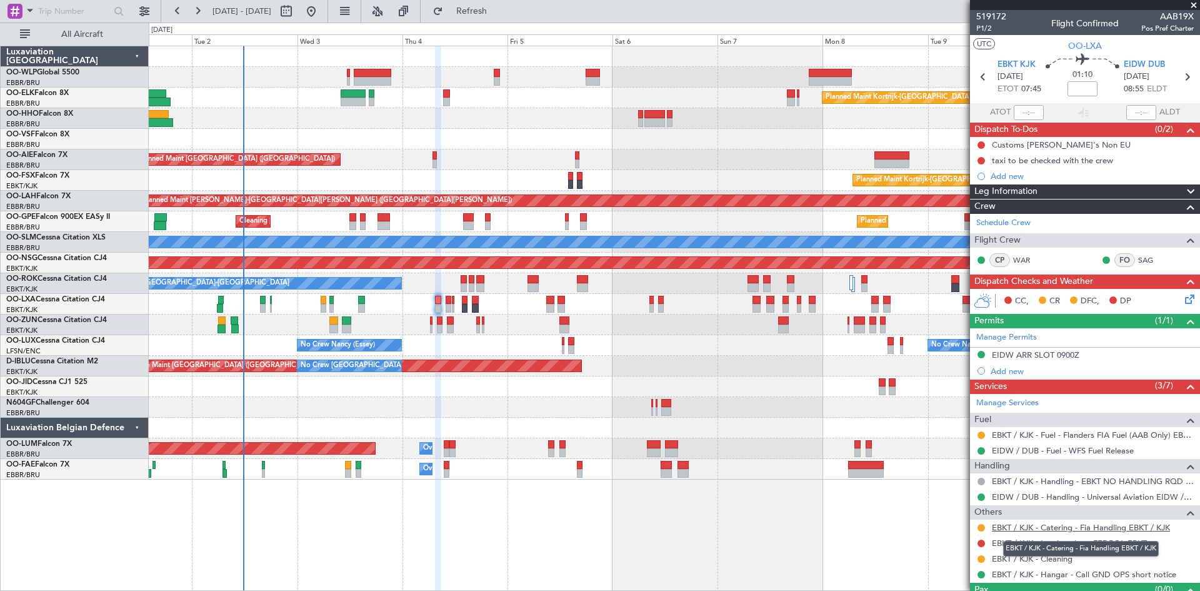
click at [1109, 530] on link "EBKT / KJK - Catering - Fia Handling EBKT / KJK" at bounding box center [1081, 527] width 178 height 11
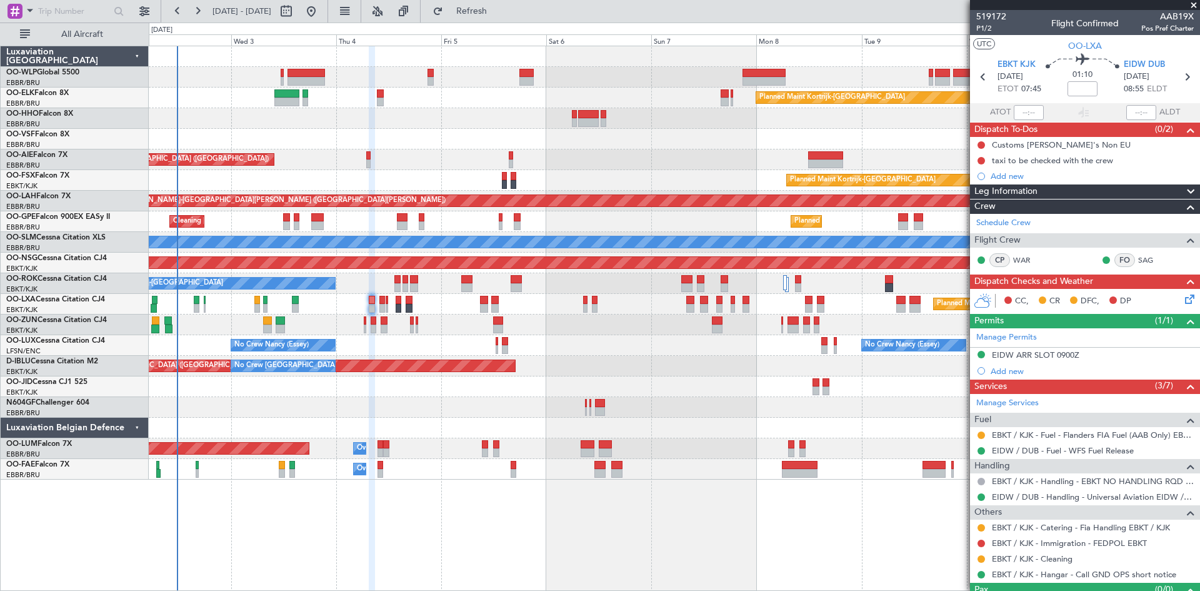
click at [691, 363] on div "Planned Maint Kortrijk-[GEOGRAPHIC_DATA] Planned Maint [GEOGRAPHIC_DATA] ([GEOG…" at bounding box center [674, 262] width 1051 height 433
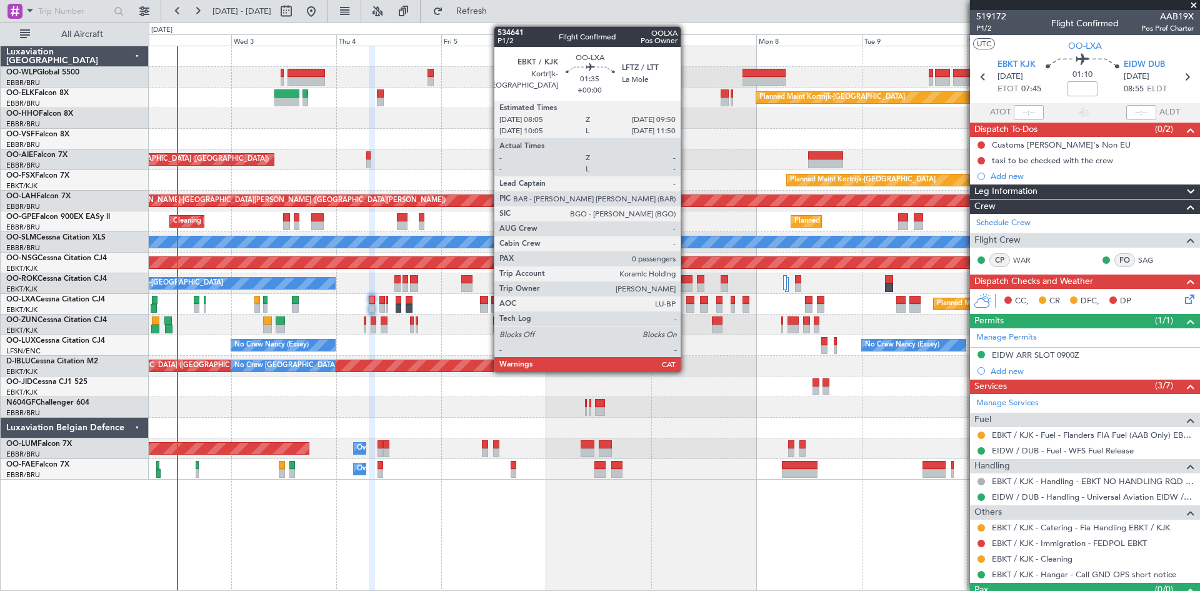
click at [686, 306] on div at bounding box center [690, 308] width 8 height 9
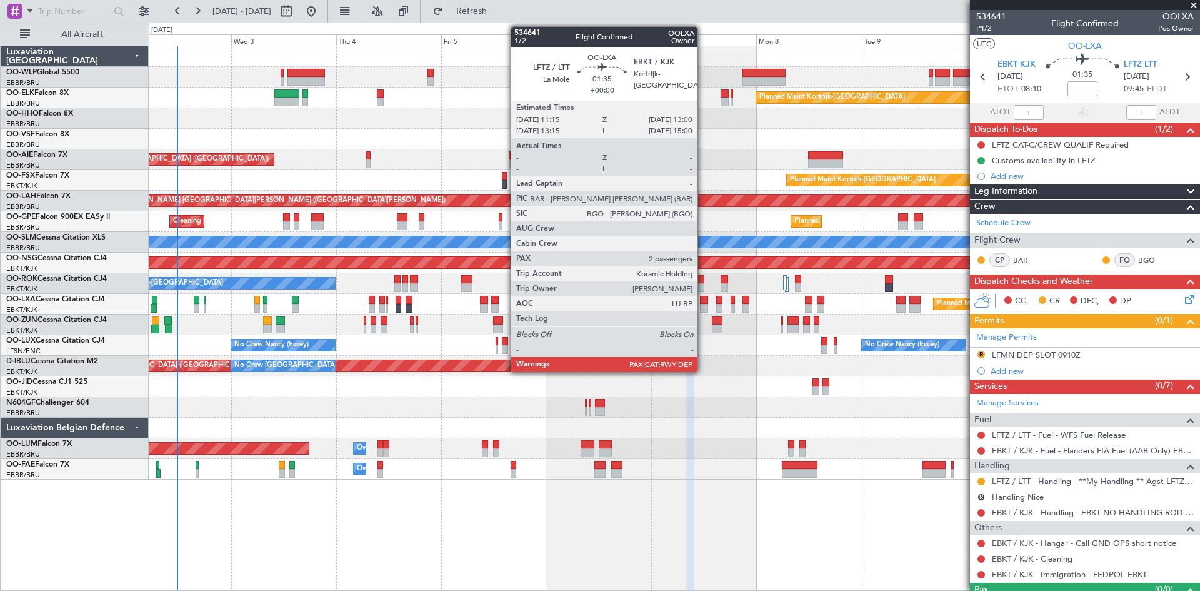
click at [703, 303] on div at bounding box center [704, 300] width 8 height 9
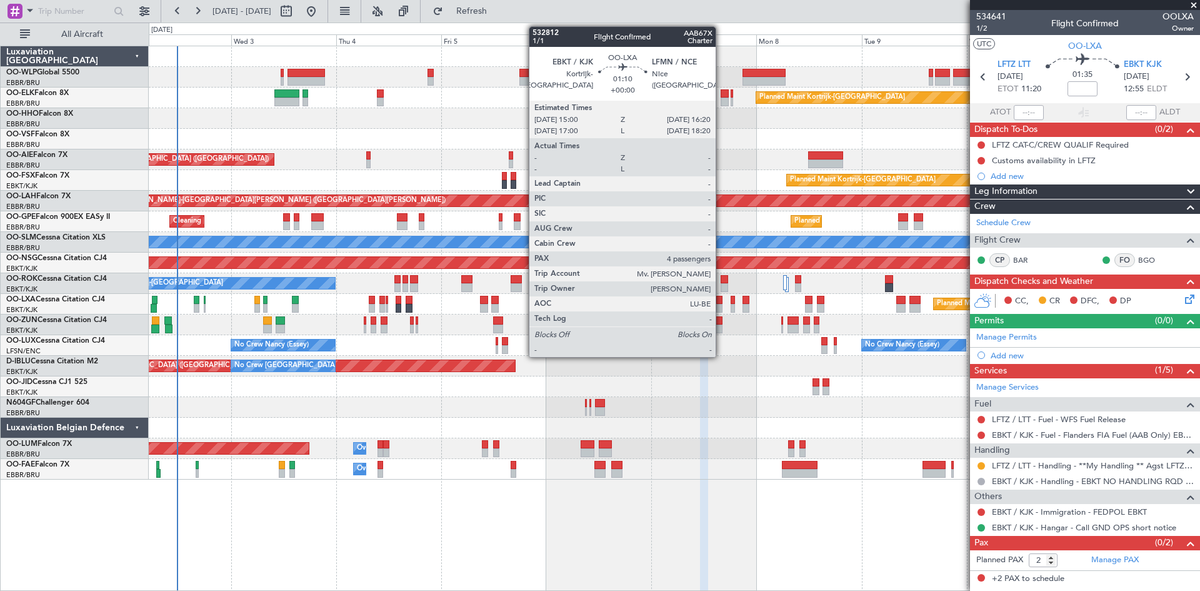
click at [721, 307] on div at bounding box center [719, 308] width 6 height 9
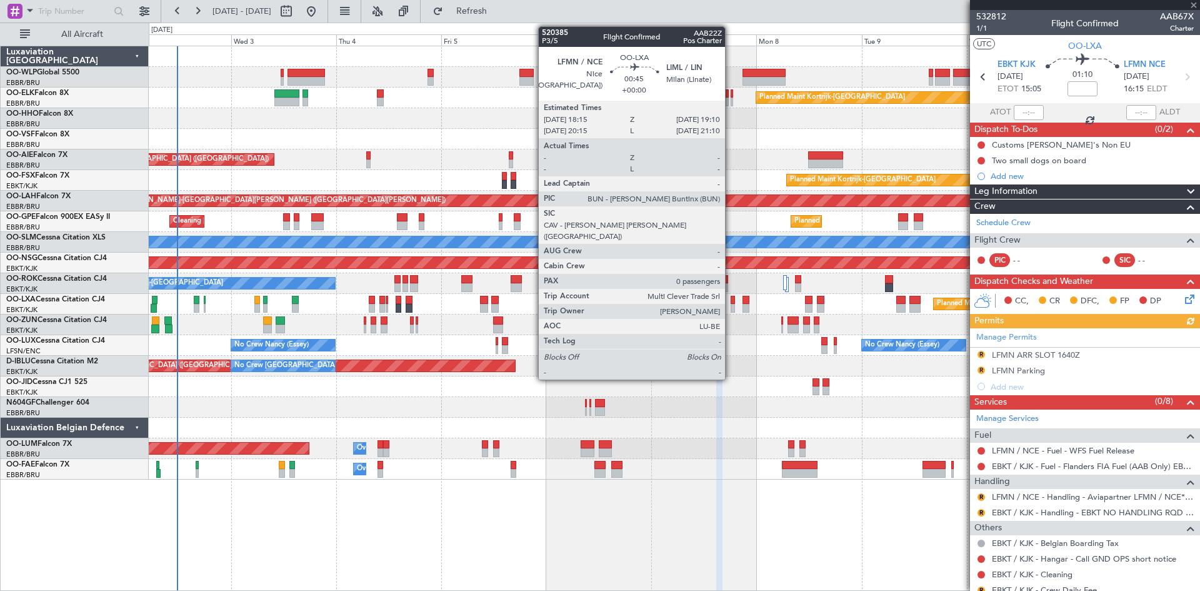
click at [731, 304] on div at bounding box center [733, 308] width 4 height 9
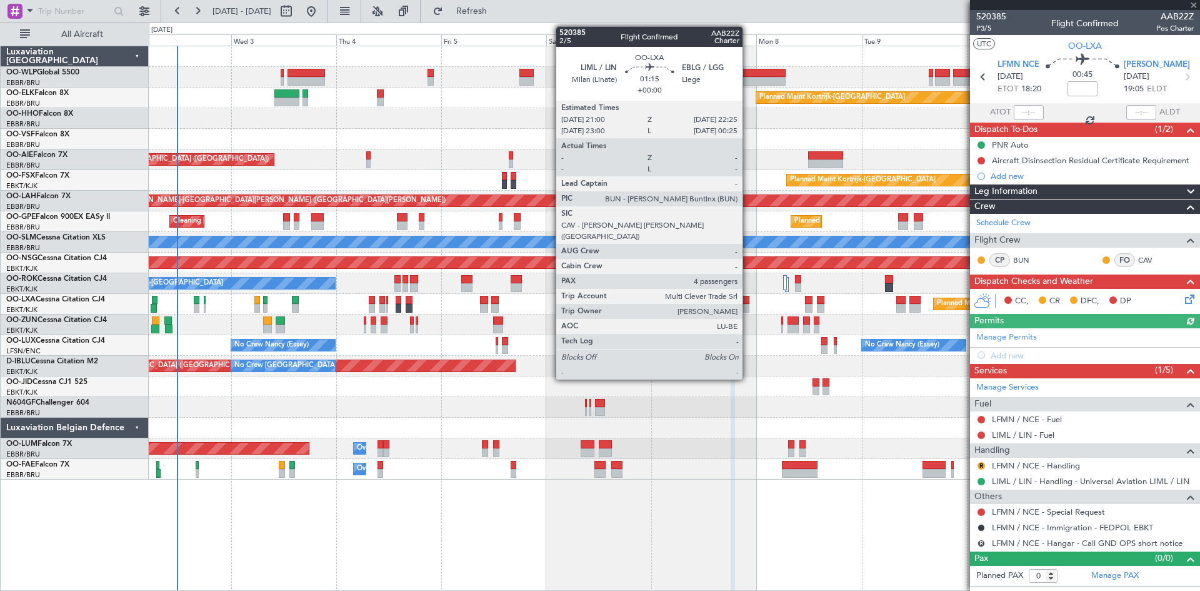
click at [748, 305] on div at bounding box center [746, 308] width 6 height 9
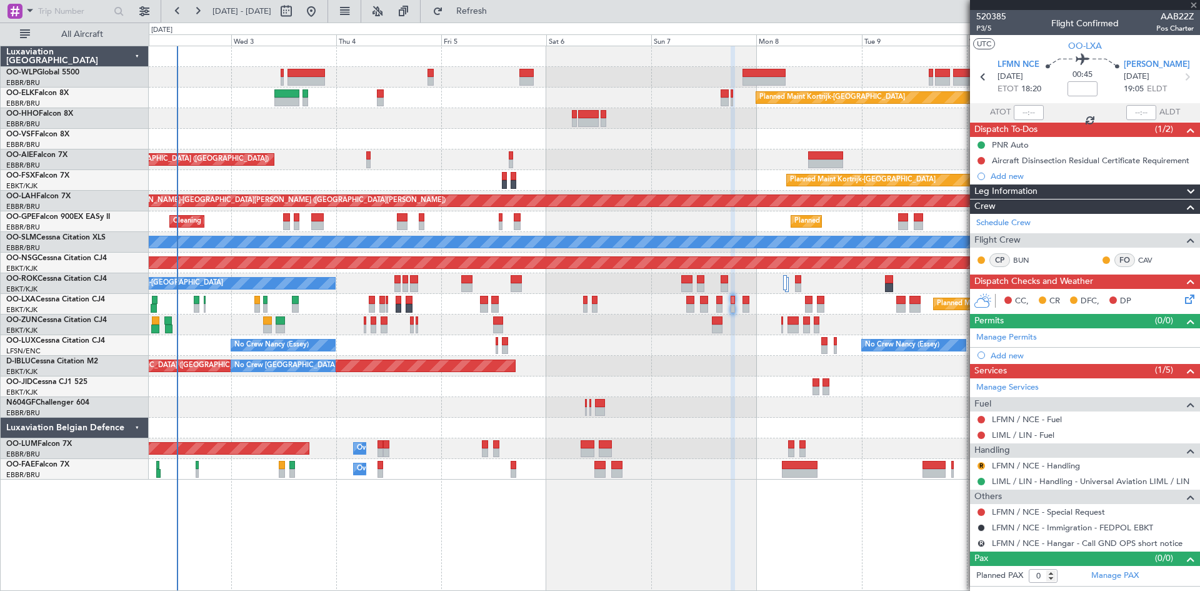
type input "4"
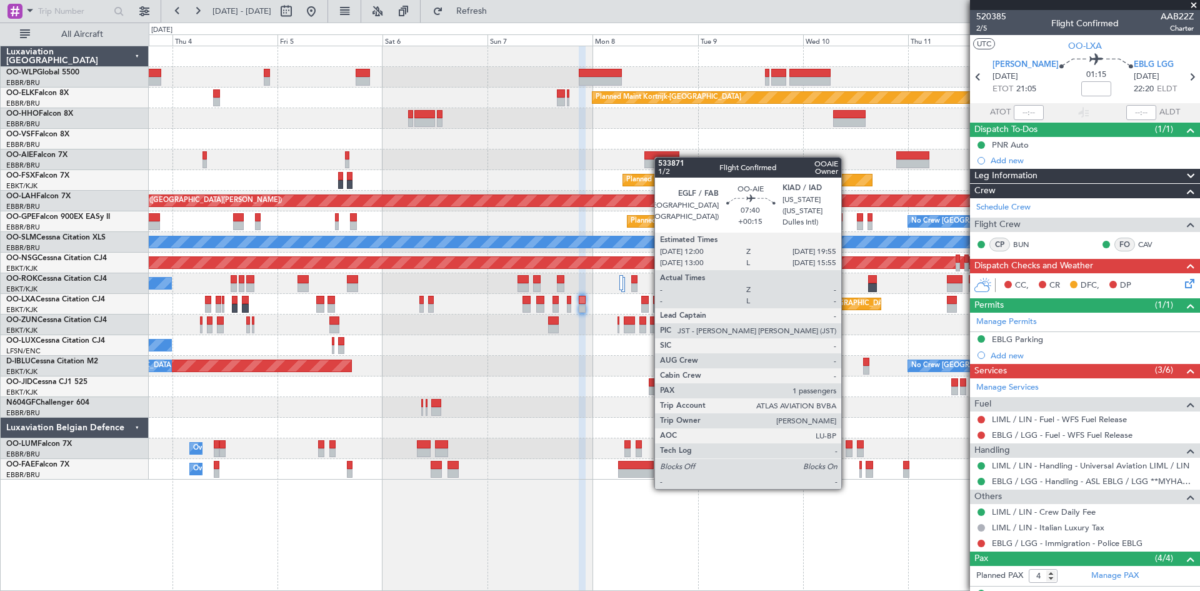
click at [655, 158] on div "Planned Maint Kortrijk-[GEOGRAPHIC_DATA] Planned Maint [GEOGRAPHIC_DATA] ([GEOG…" at bounding box center [674, 262] width 1051 height 433
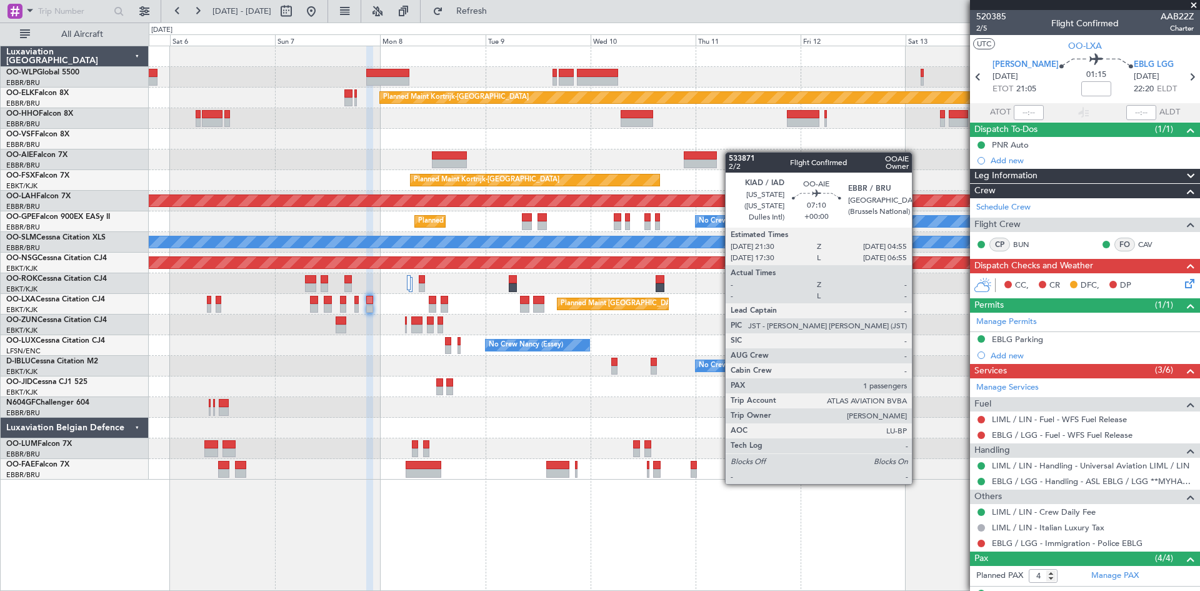
click at [711, 158] on div "Planned Maint Kortrijk-[GEOGRAPHIC_DATA] Planned Maint [GEOGRAPHIC_DATA] ([GEOG…" at bounding box center [674, 262] width 1051 height 433
